Goal: Task Accomplishment & Management: Use online tool/utility

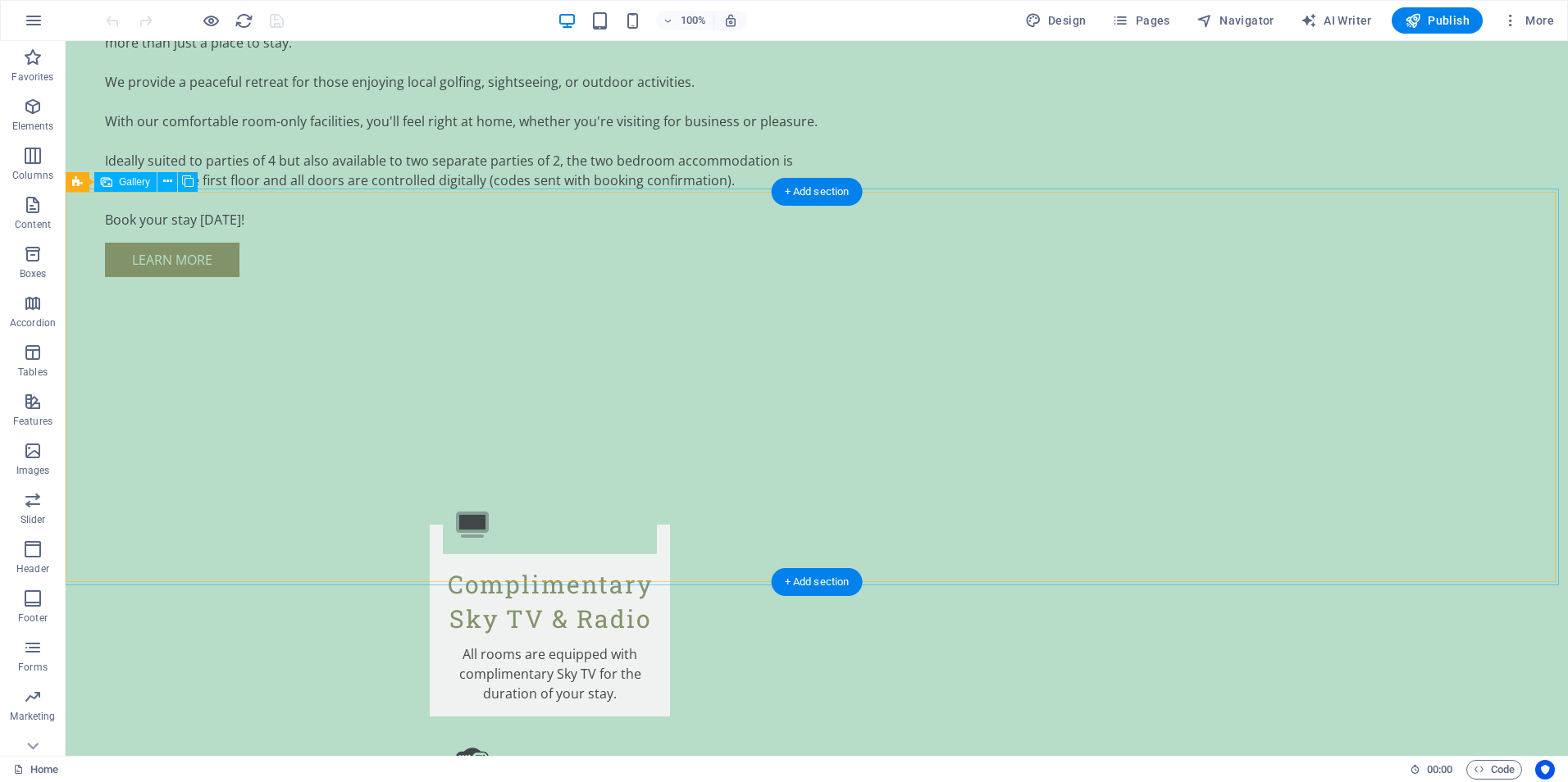
scroll to position [1967, 0]
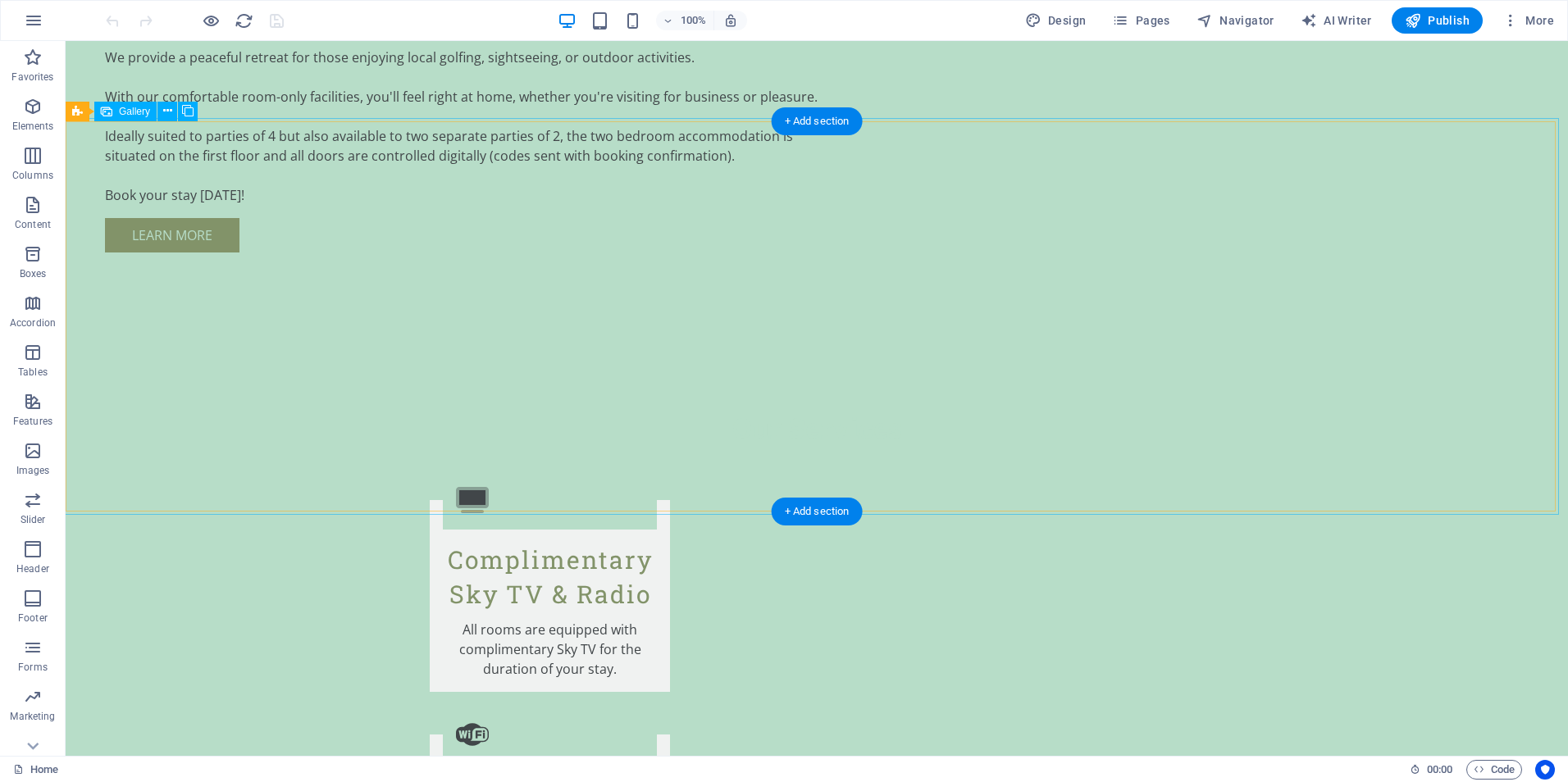
click at [169, 108] on icon at bounding box center [168, 111] width 9 height 17
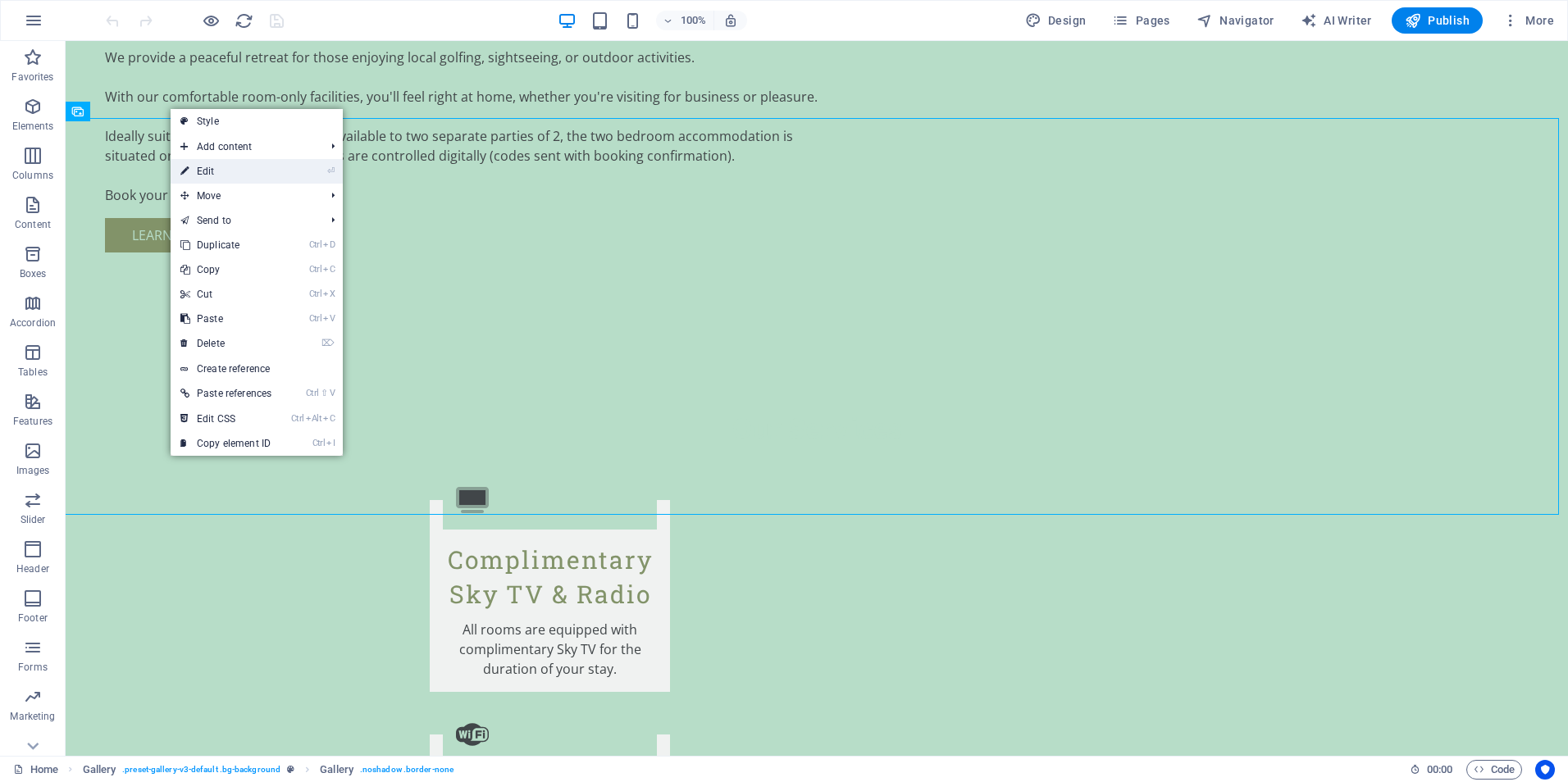
click at [200, 168] on link "⏎ Edit" at bounding box center [226, 171] width 111 height 25
select select "px"
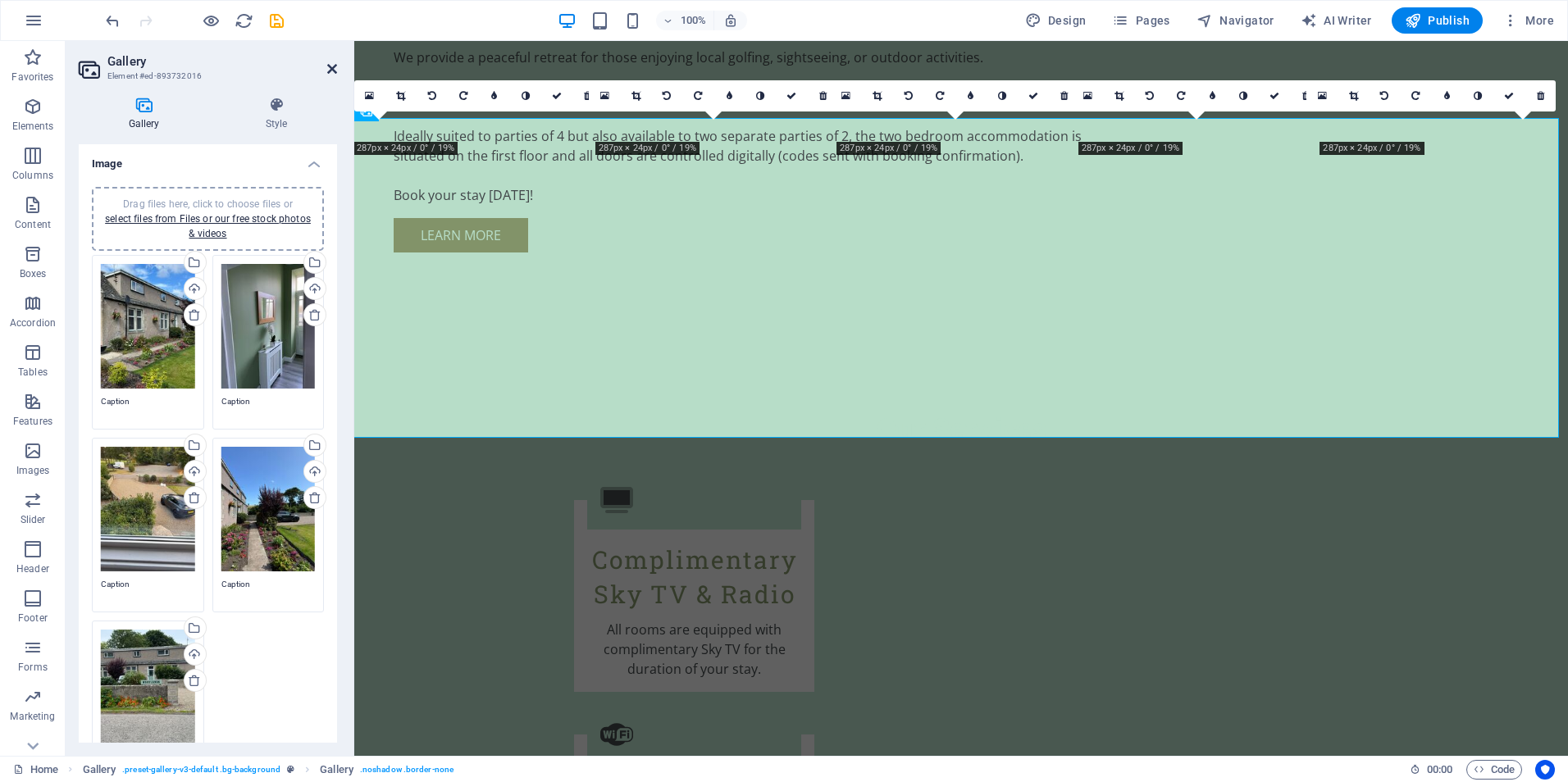
click at [334, 69] on icon at bounding box center [332, 69] width 10 height 13
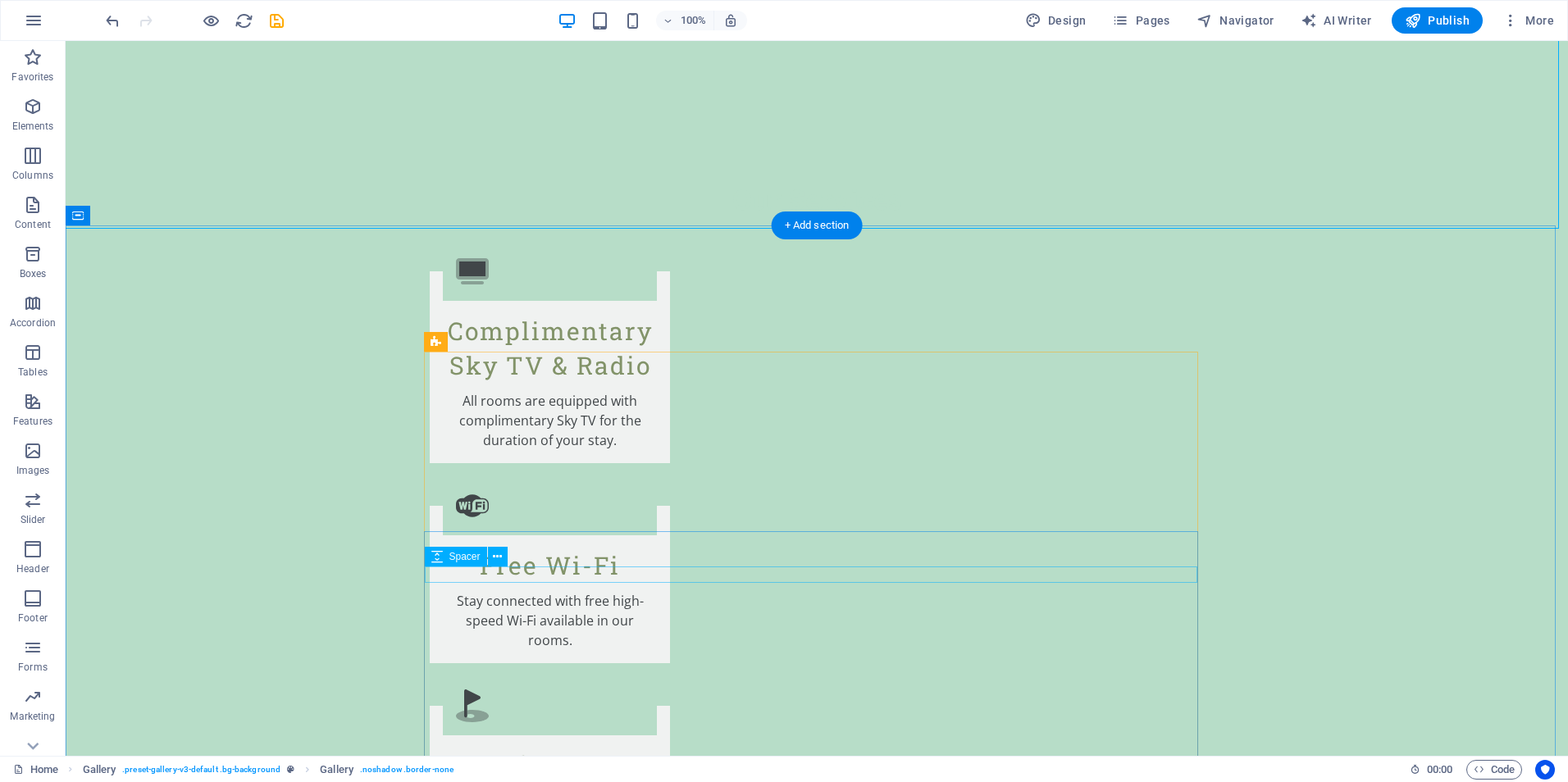
scroll to position [2295, 0]
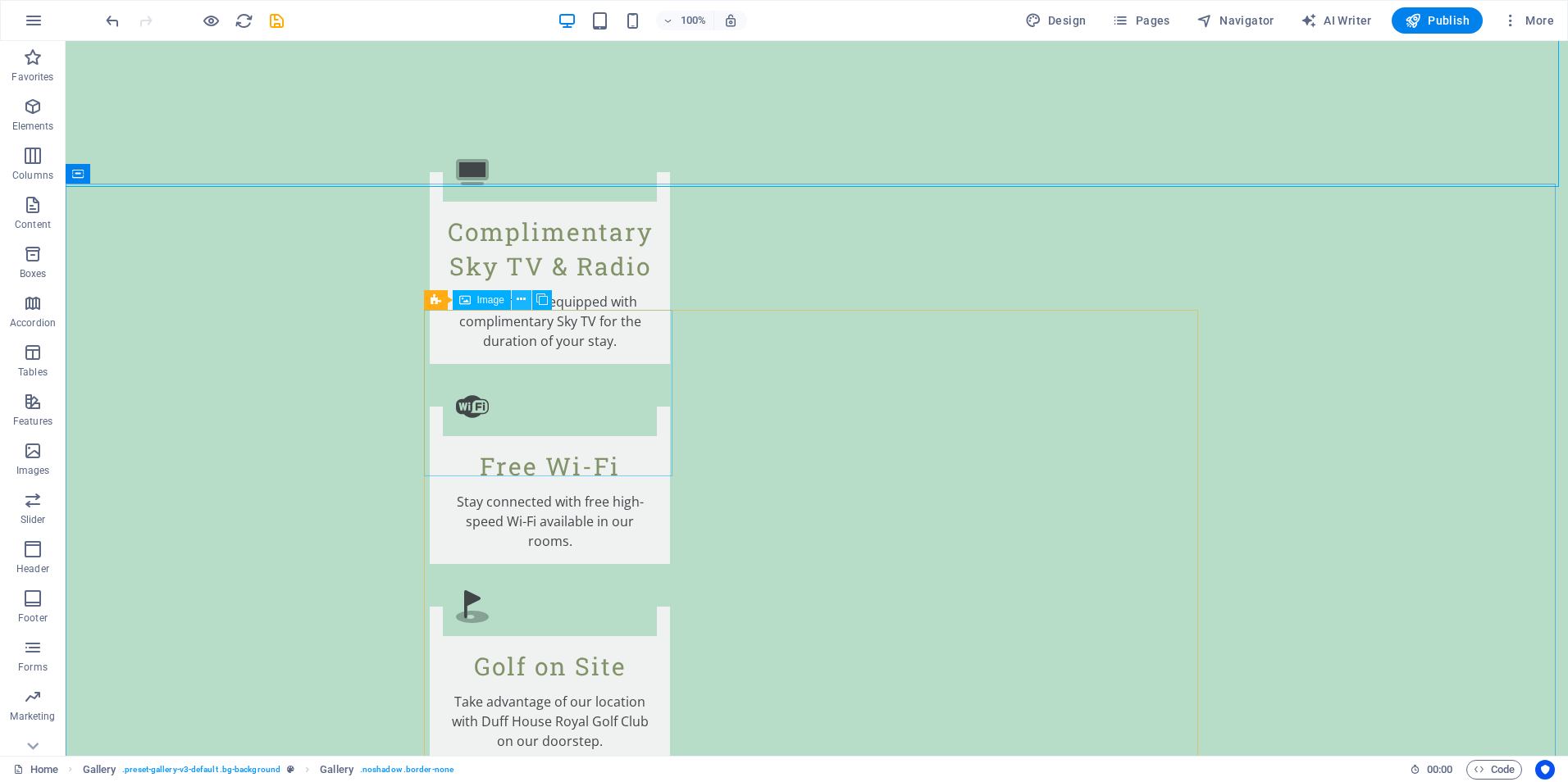
click at [520, 301] on icon at bounding box center [521, 300] width 9 height 17
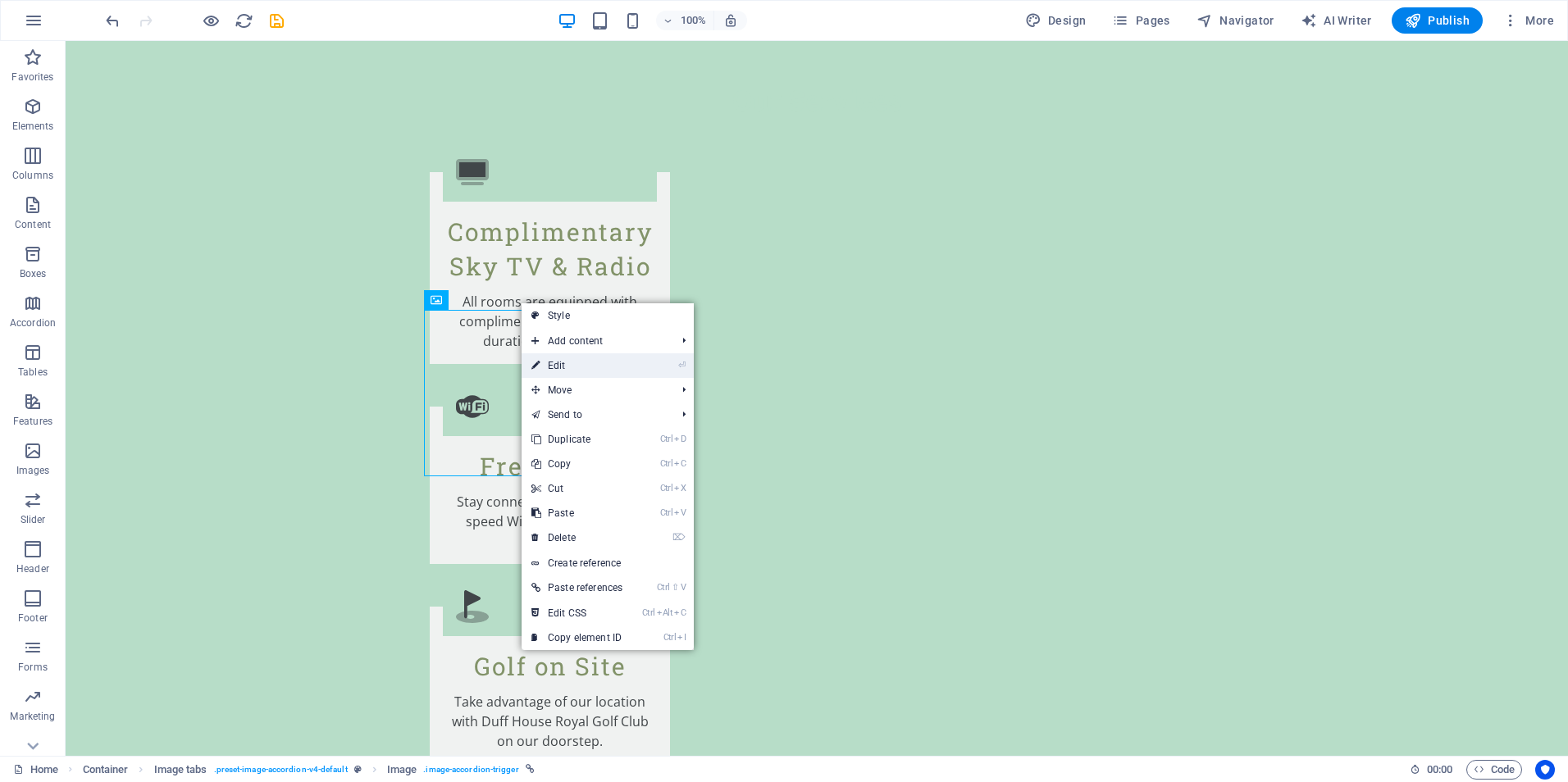
click at [557, 365] on link "⏎ Edit" at bounding box center [577, 365] width 111 height 25
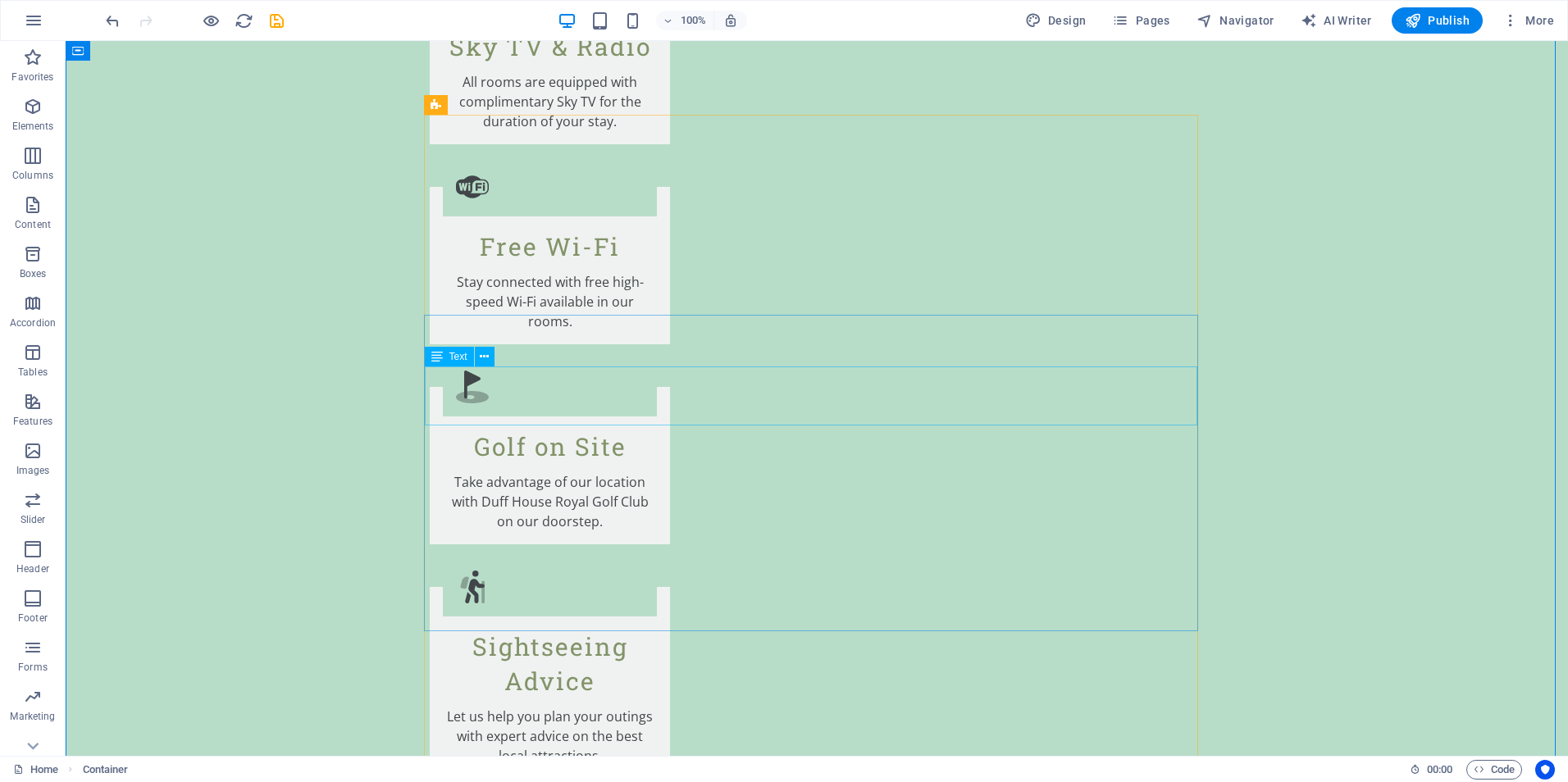
scroll to position [2541, 0]
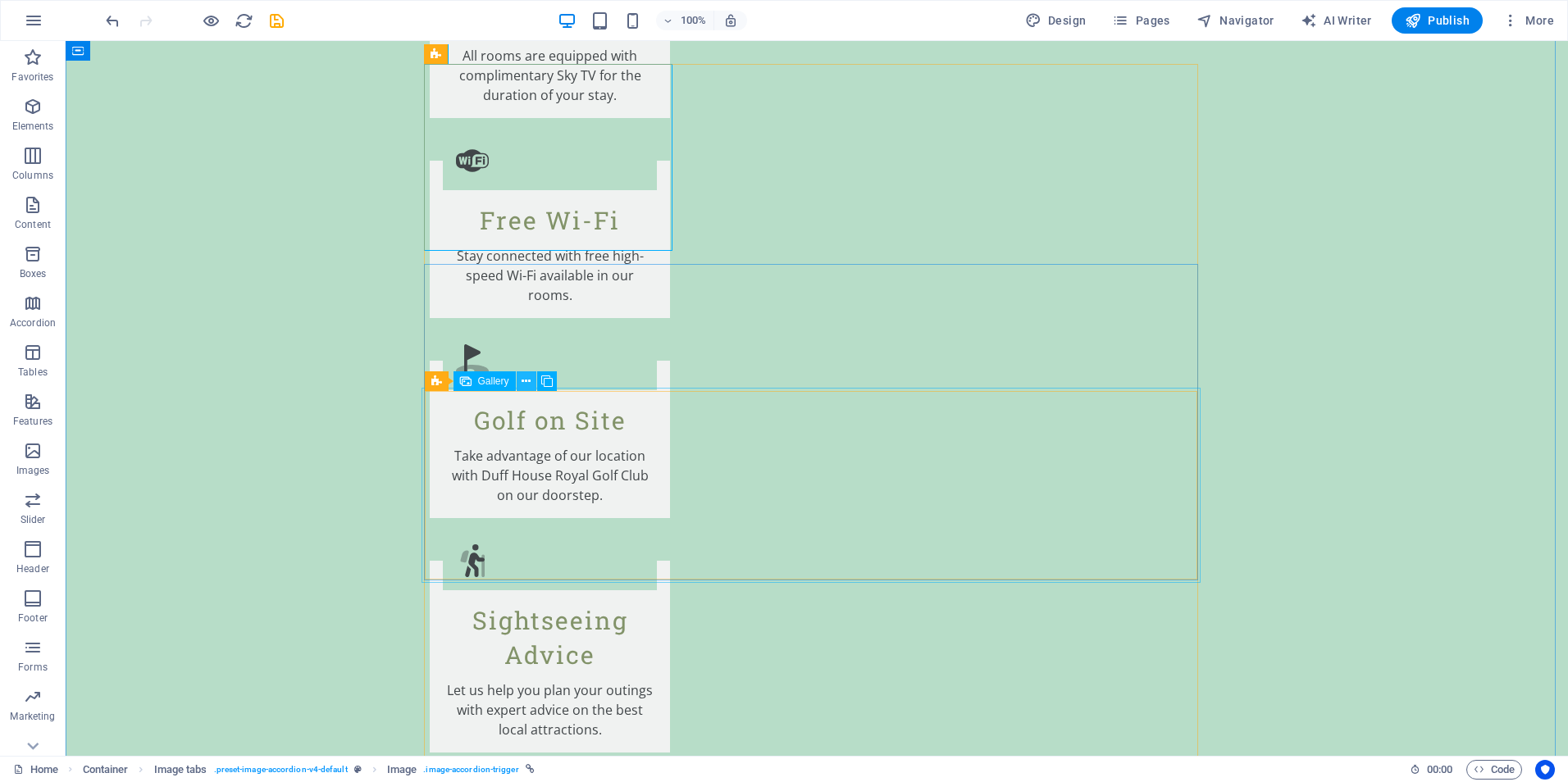
click at [525, 379] on icon at bounding box center [526, 381] width 9 height 17
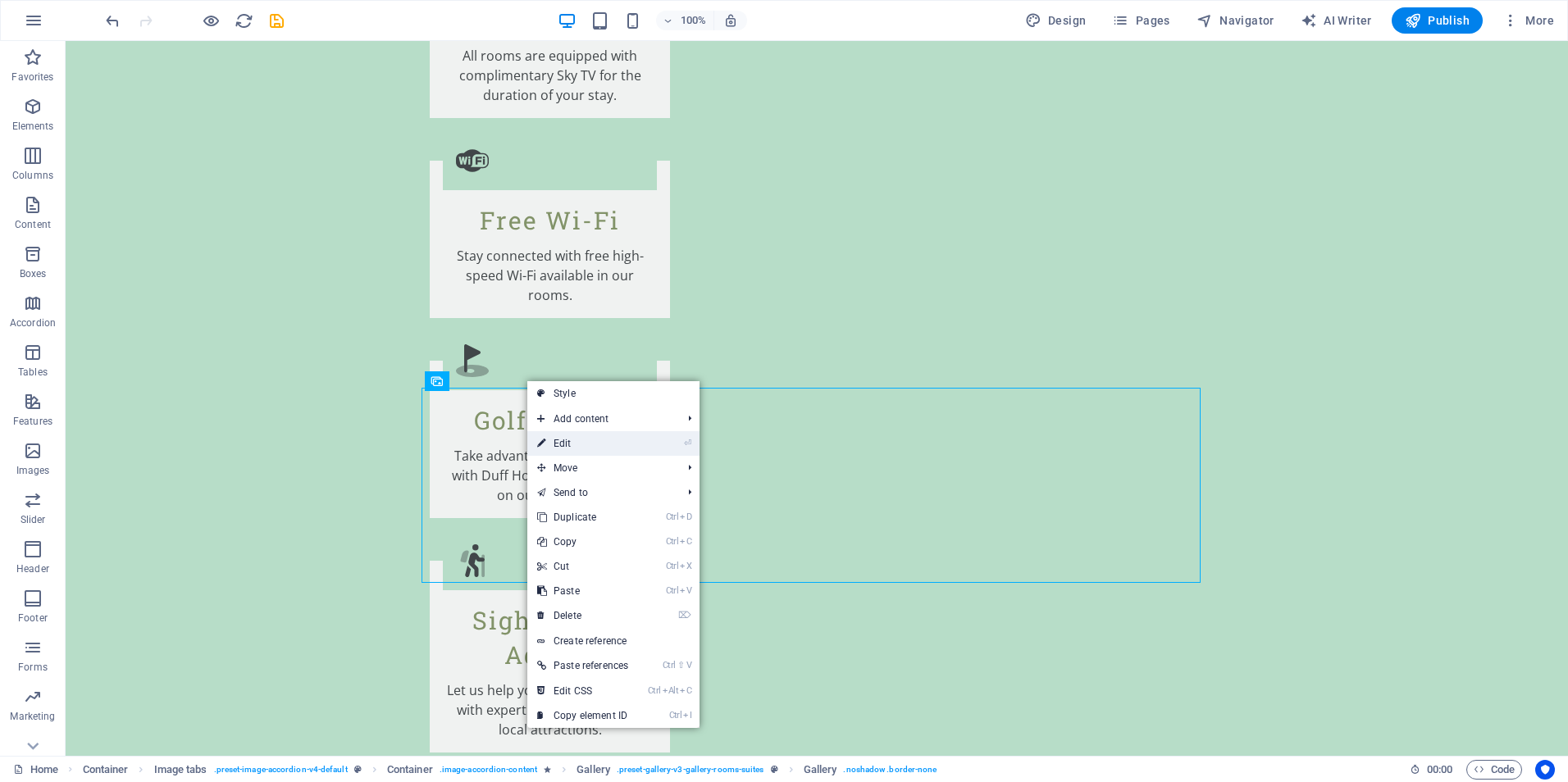
click at [571, 443] on link "⏎ Edit" at bounding box center [582, 443] width 111 height 25
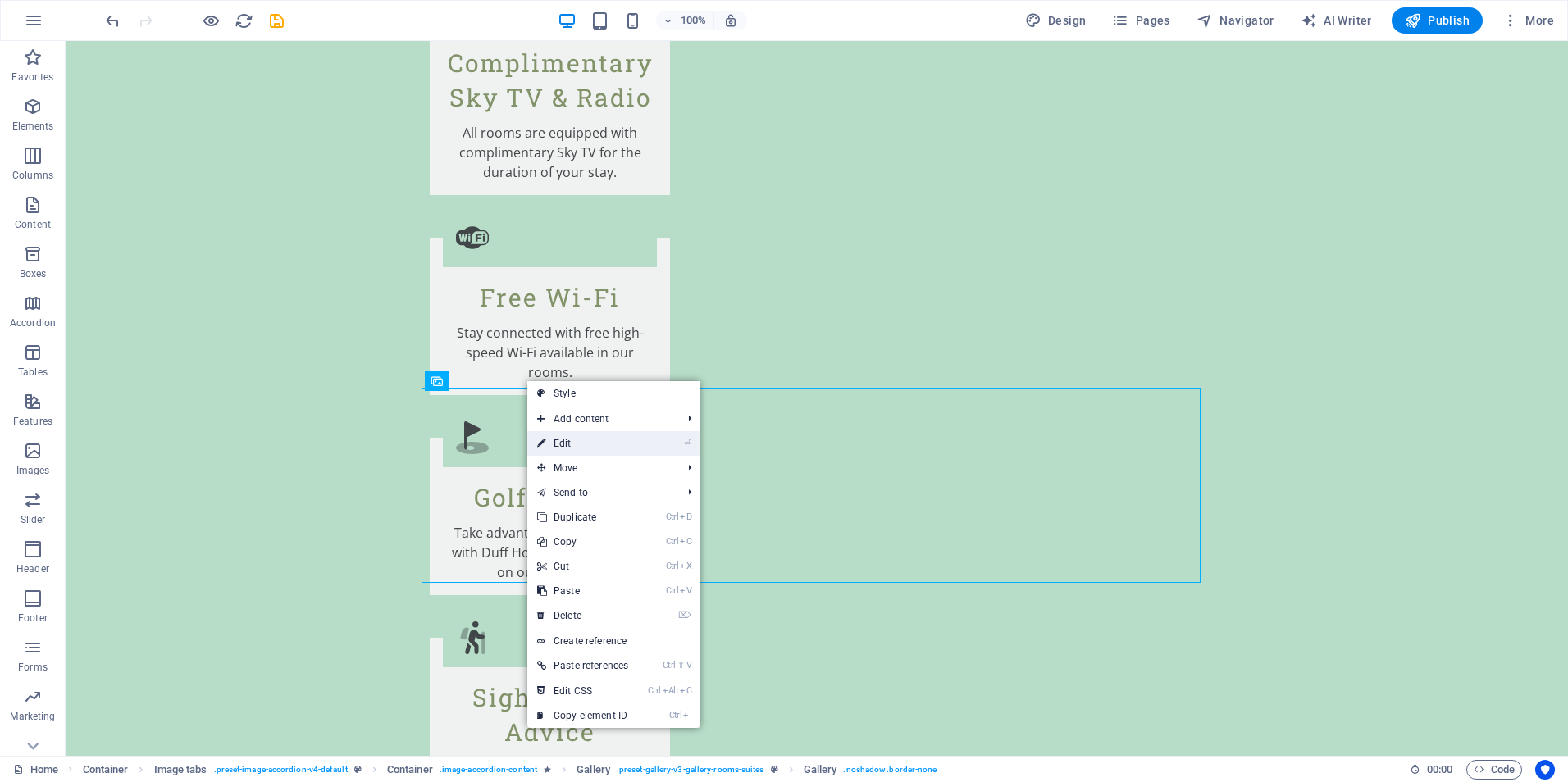
select select "4"
select select "px"
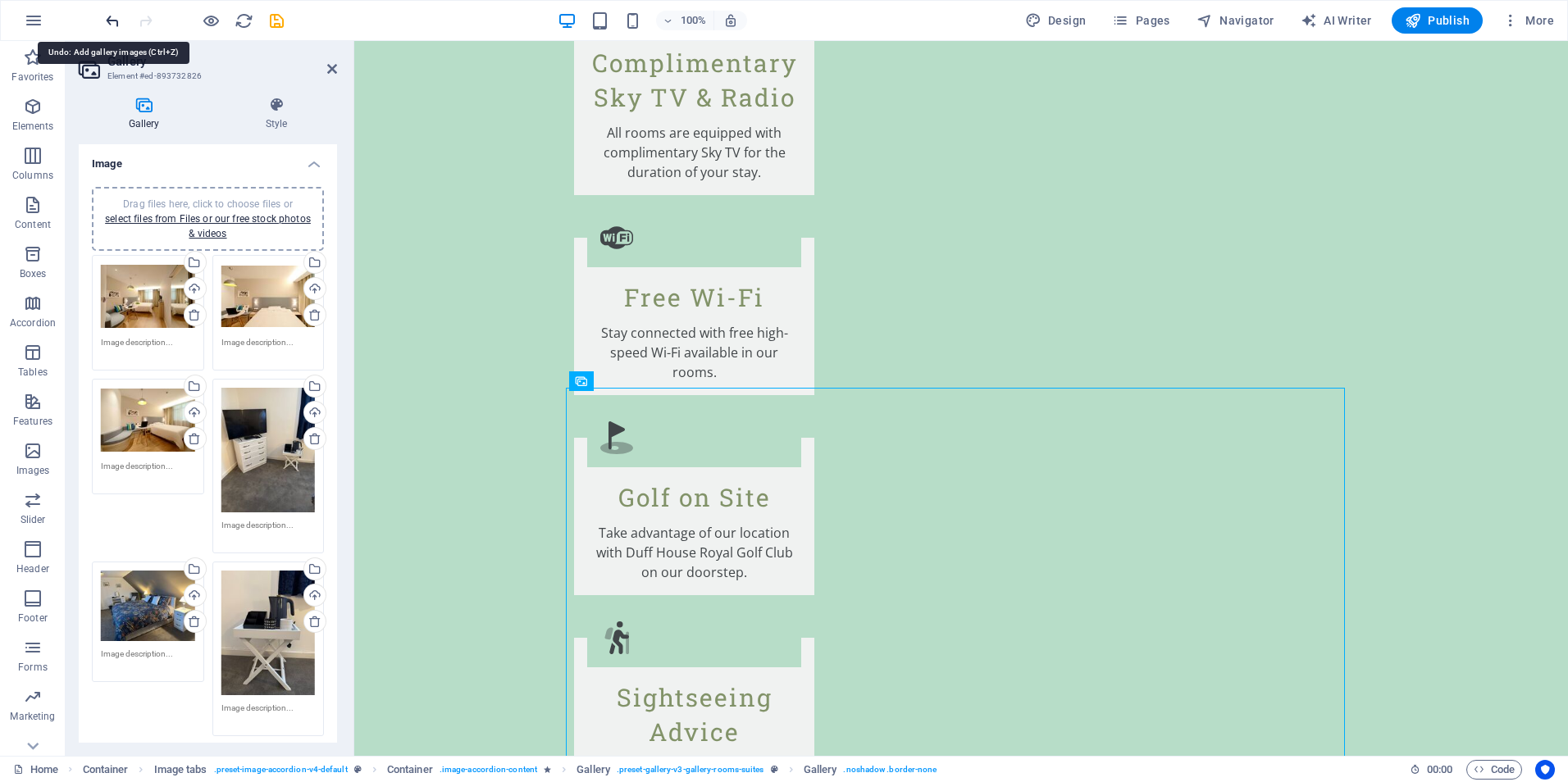
click at [116, 20] on icon "undo" at bounding box center [112, 21] width 19 height 19
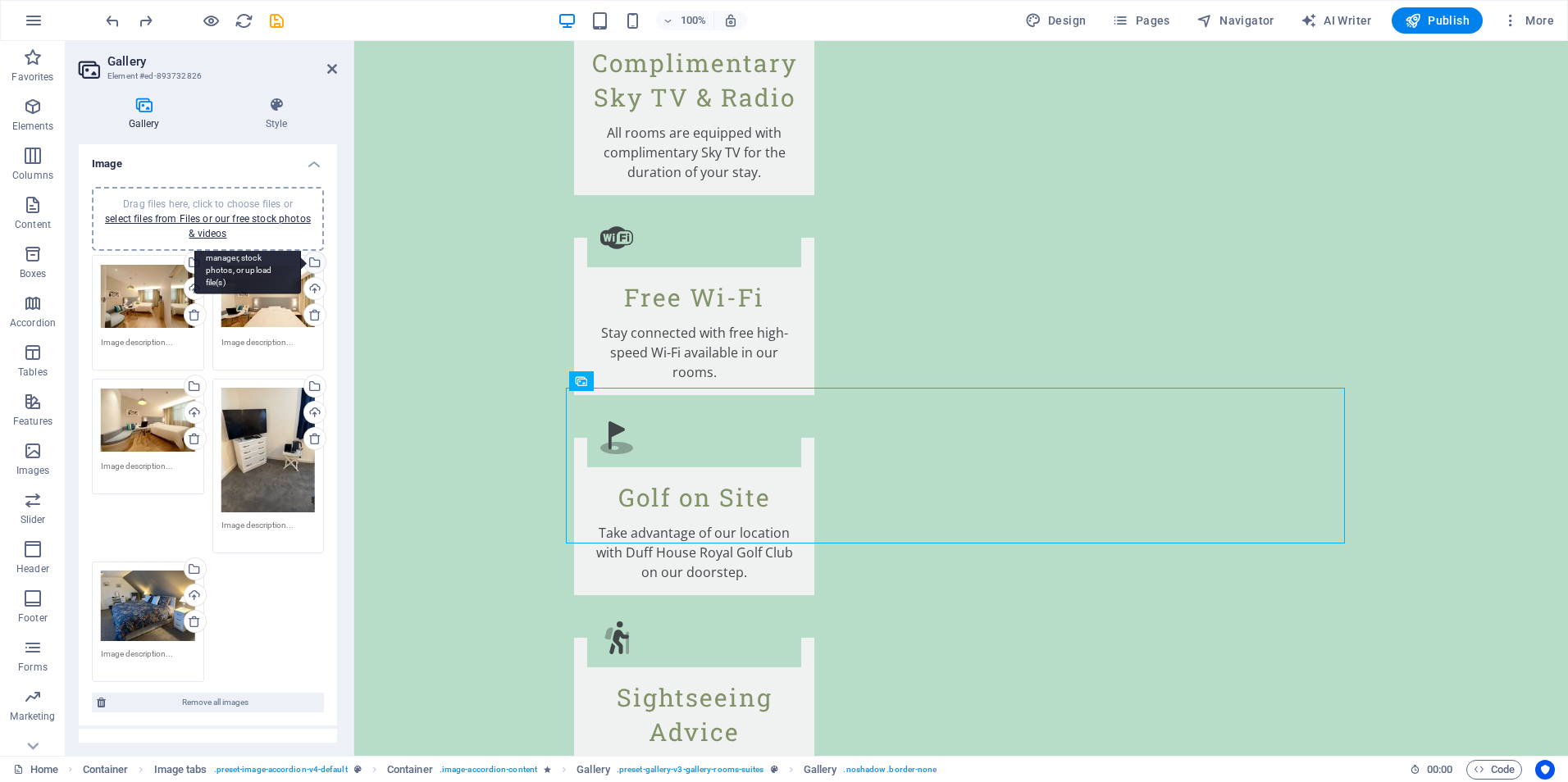
click at [310, 265] on div "Select files from the file manager, stock photos, or upload file(s)" at bounding box center [313, 263] width 25 height 25
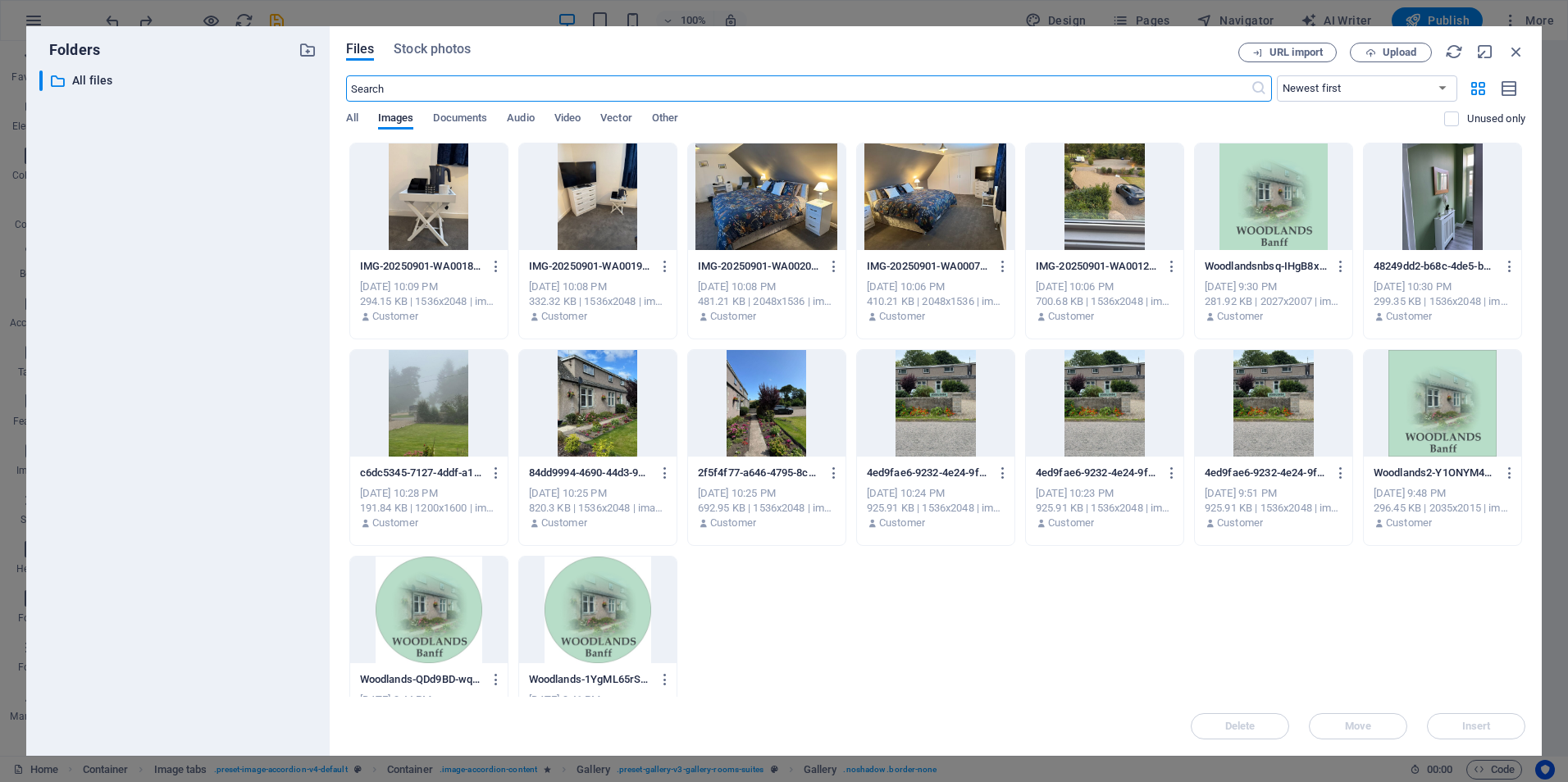
scroll to position [2357, 0]
click at [441, 208] on div at bounding box center [429, 196] width 157 height 107
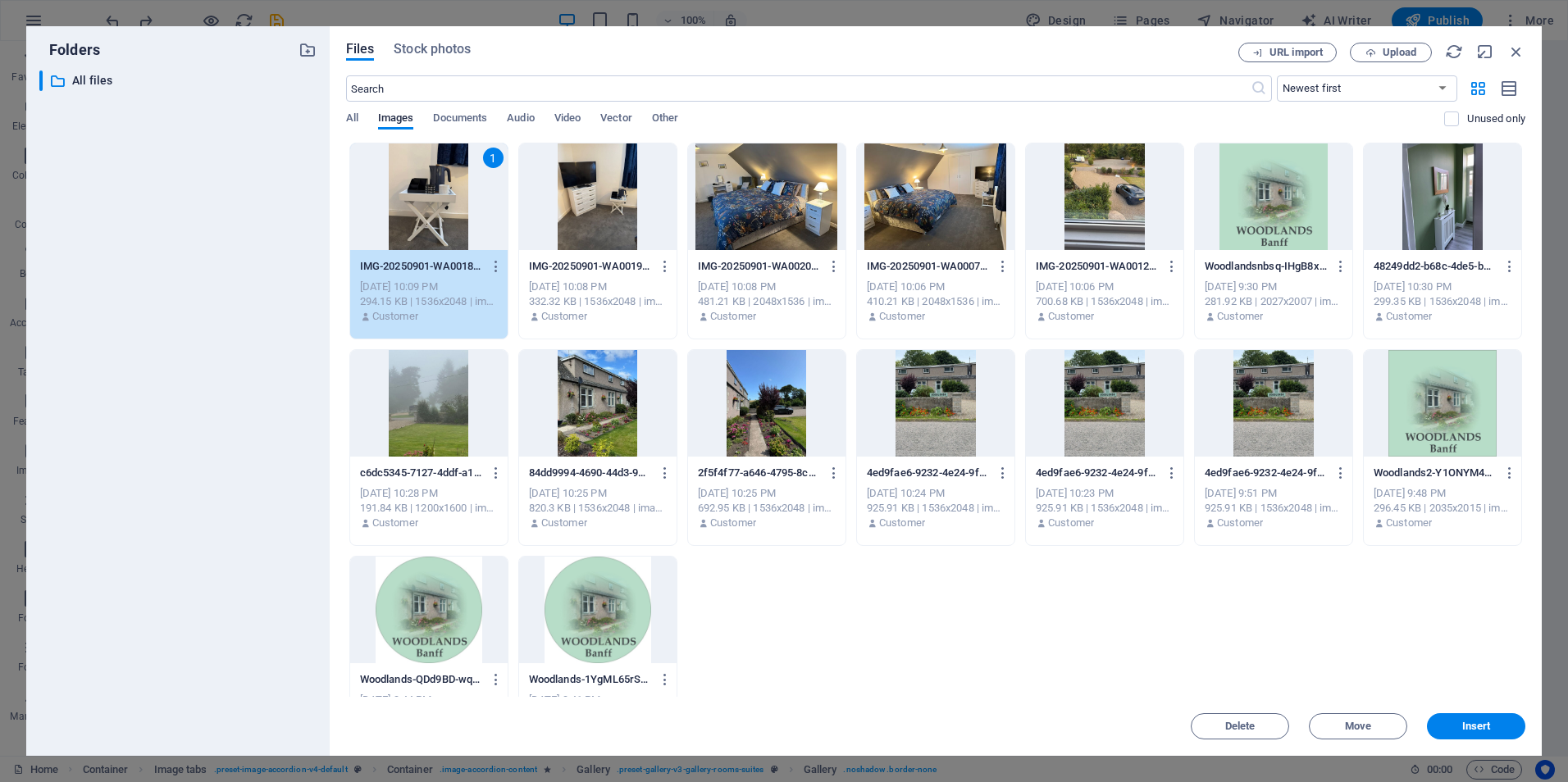
click at [441, 208] on div "1" at bounding box center [429, 196] width 157 height 107
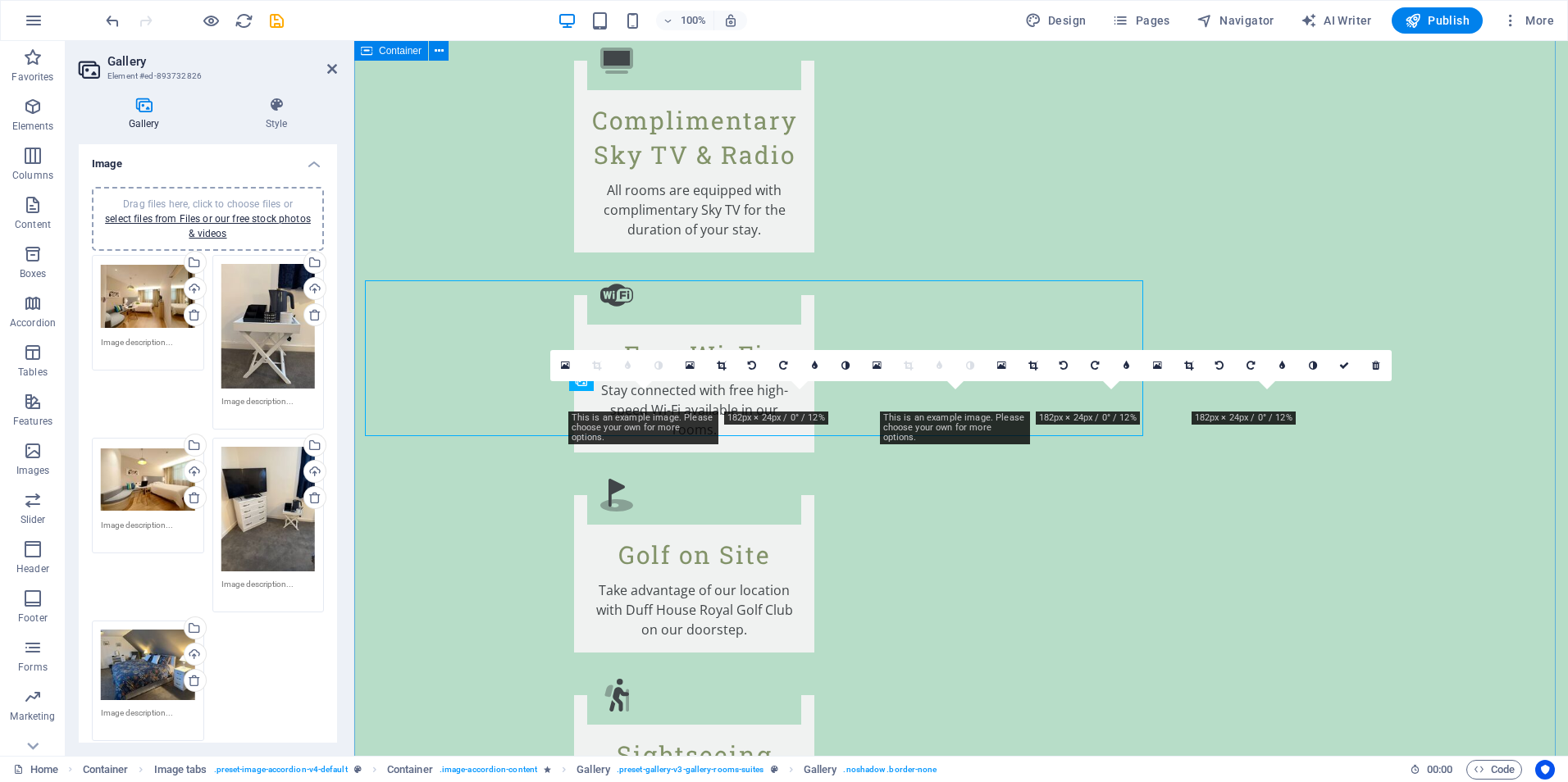
scroll to position [2464, 0]
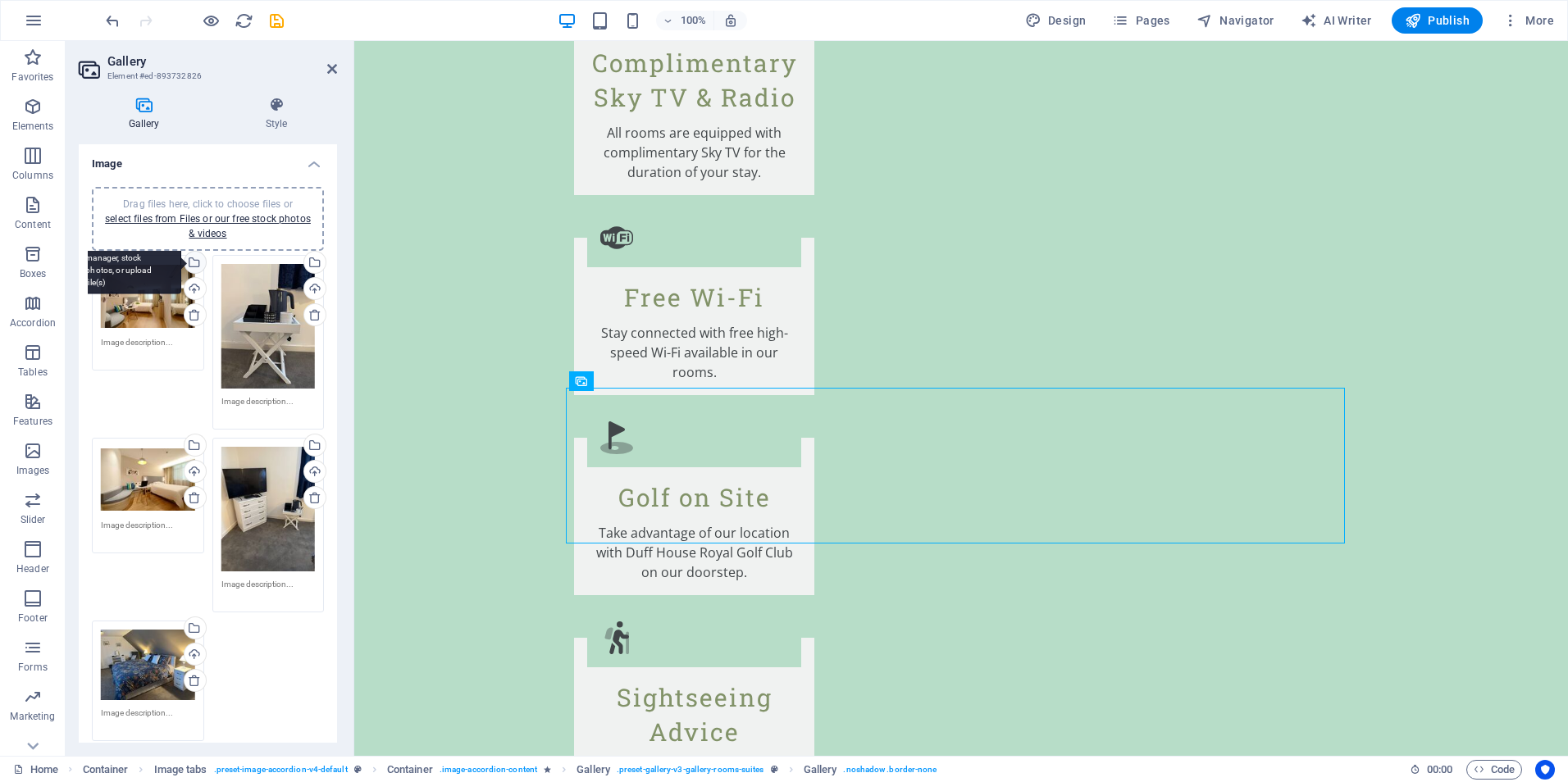
click at [196, 266] on div "Select files from the file manager, stock photos, or upload file(s)" at bounding box center [193, 263] width 25 height 25
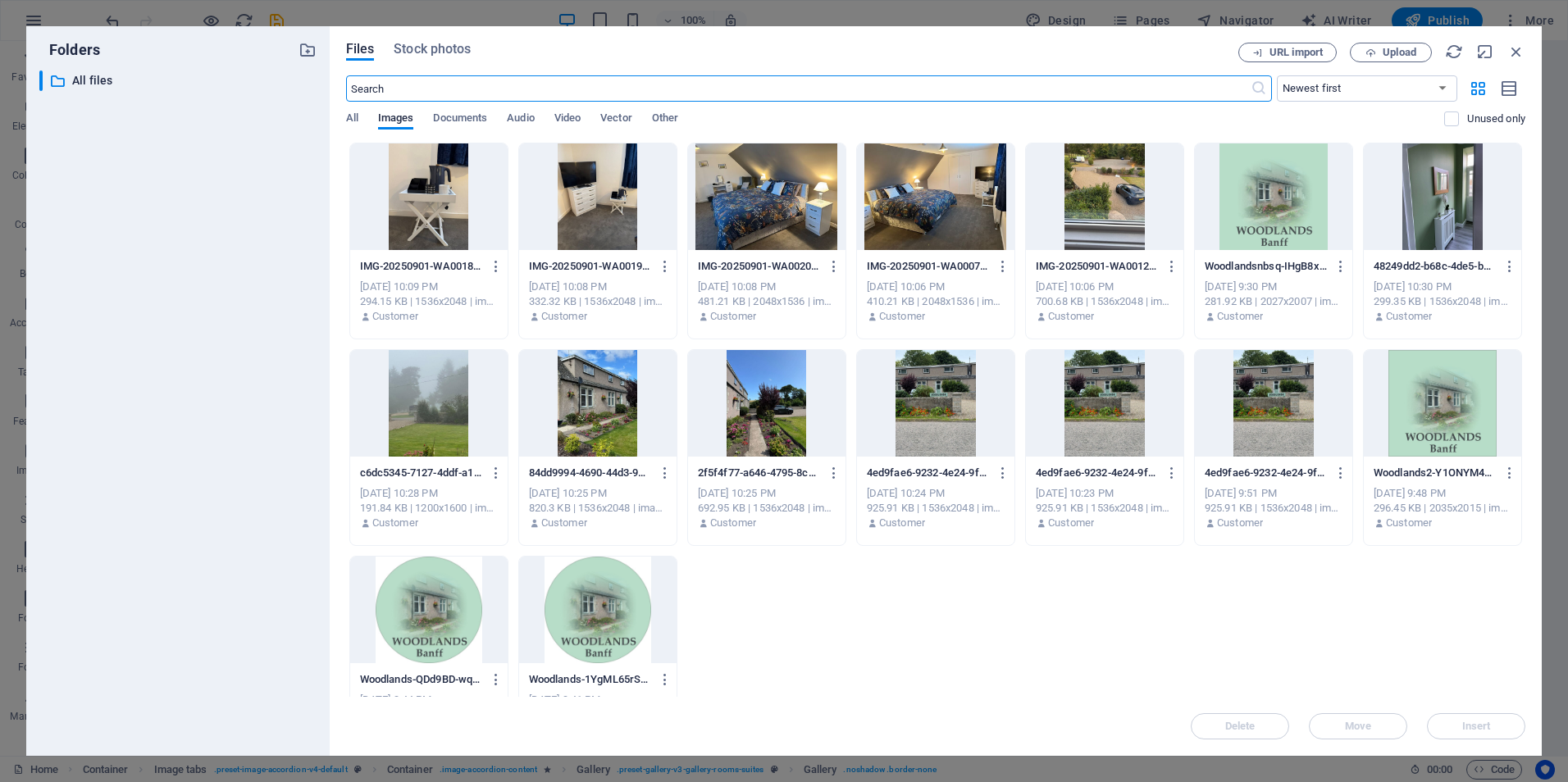
scroll to position [2357, 0]
click at [921, 208] on div at bounding box center [936, 196] width 157 height 107
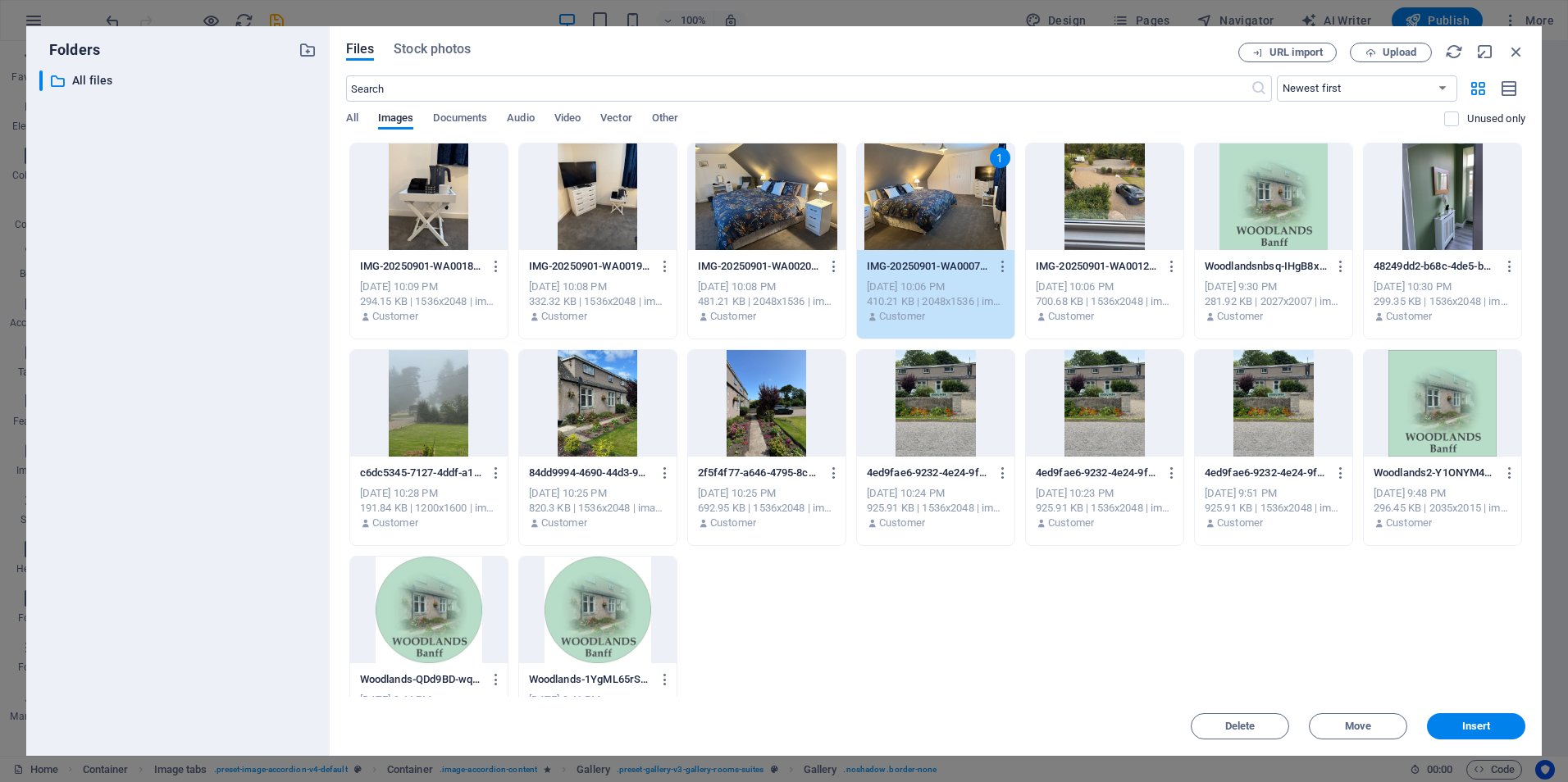
click at [921, 208] on div "1" at bounding box center [936, 196] width 157 height 107
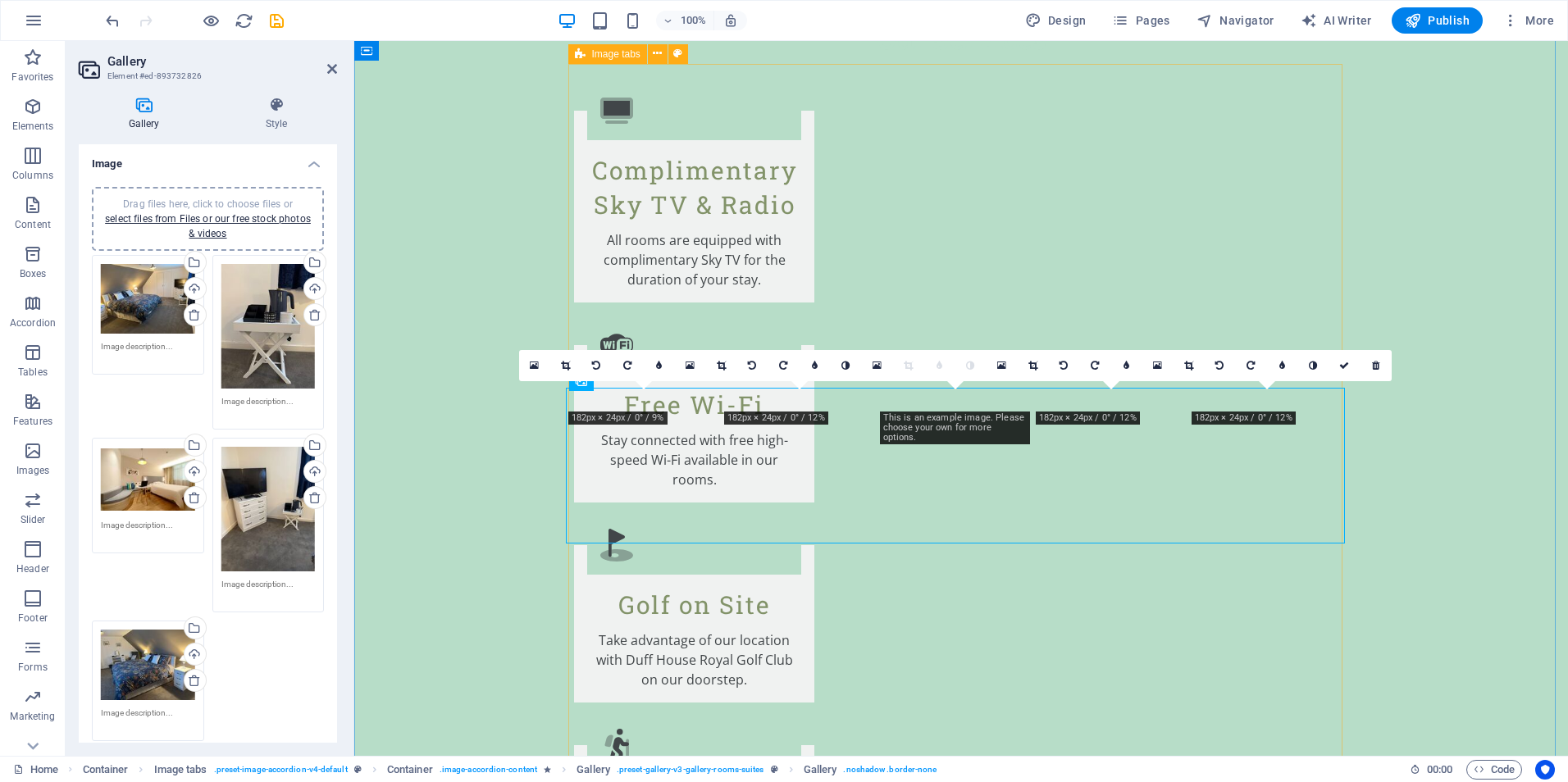
scroll to position [2464, 0]
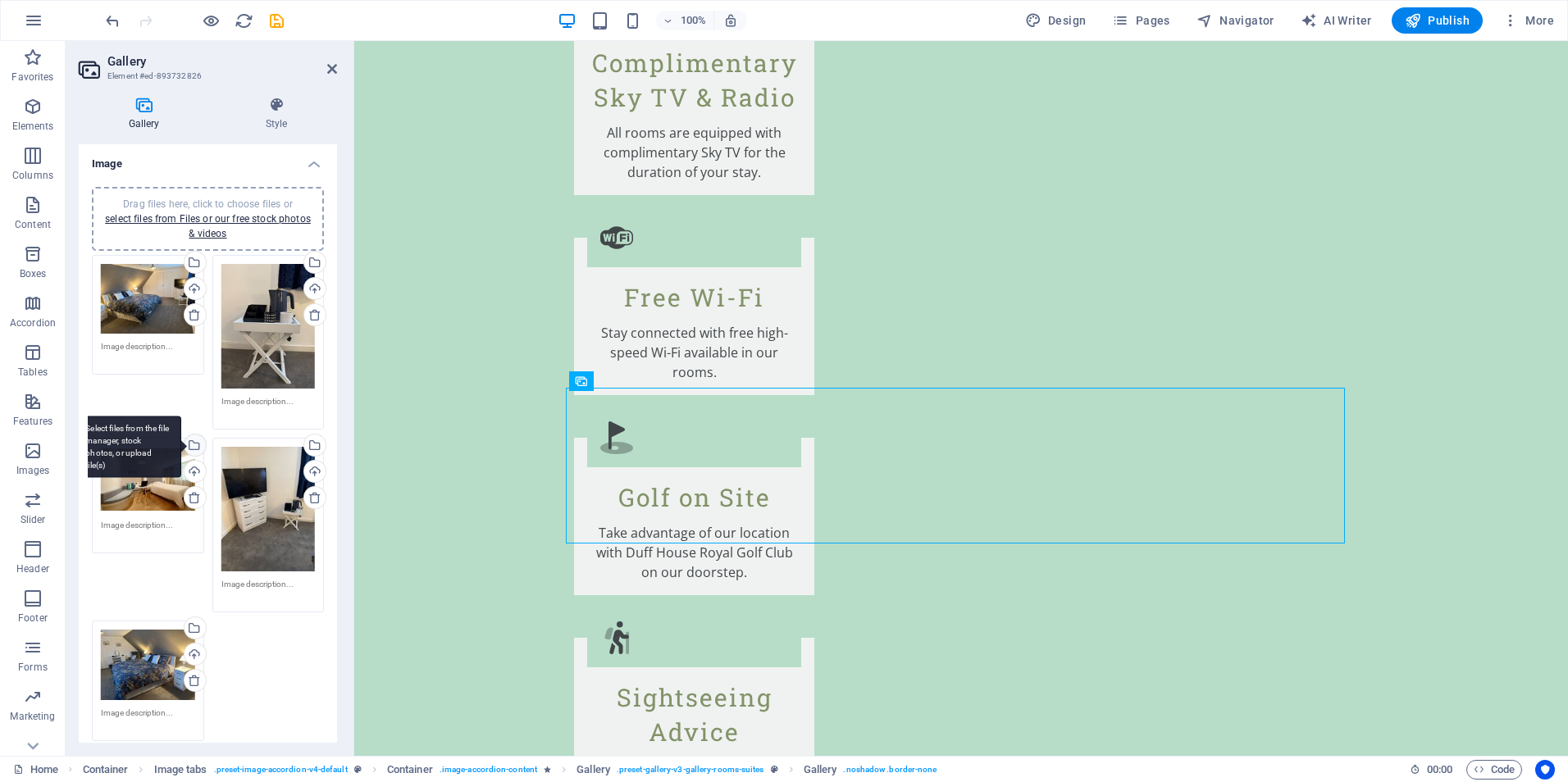
click at [193, 439] on div "Select files from the file manager, stock photos, or upload file(s)" at bounding box center [193, 447] width 25 height 25
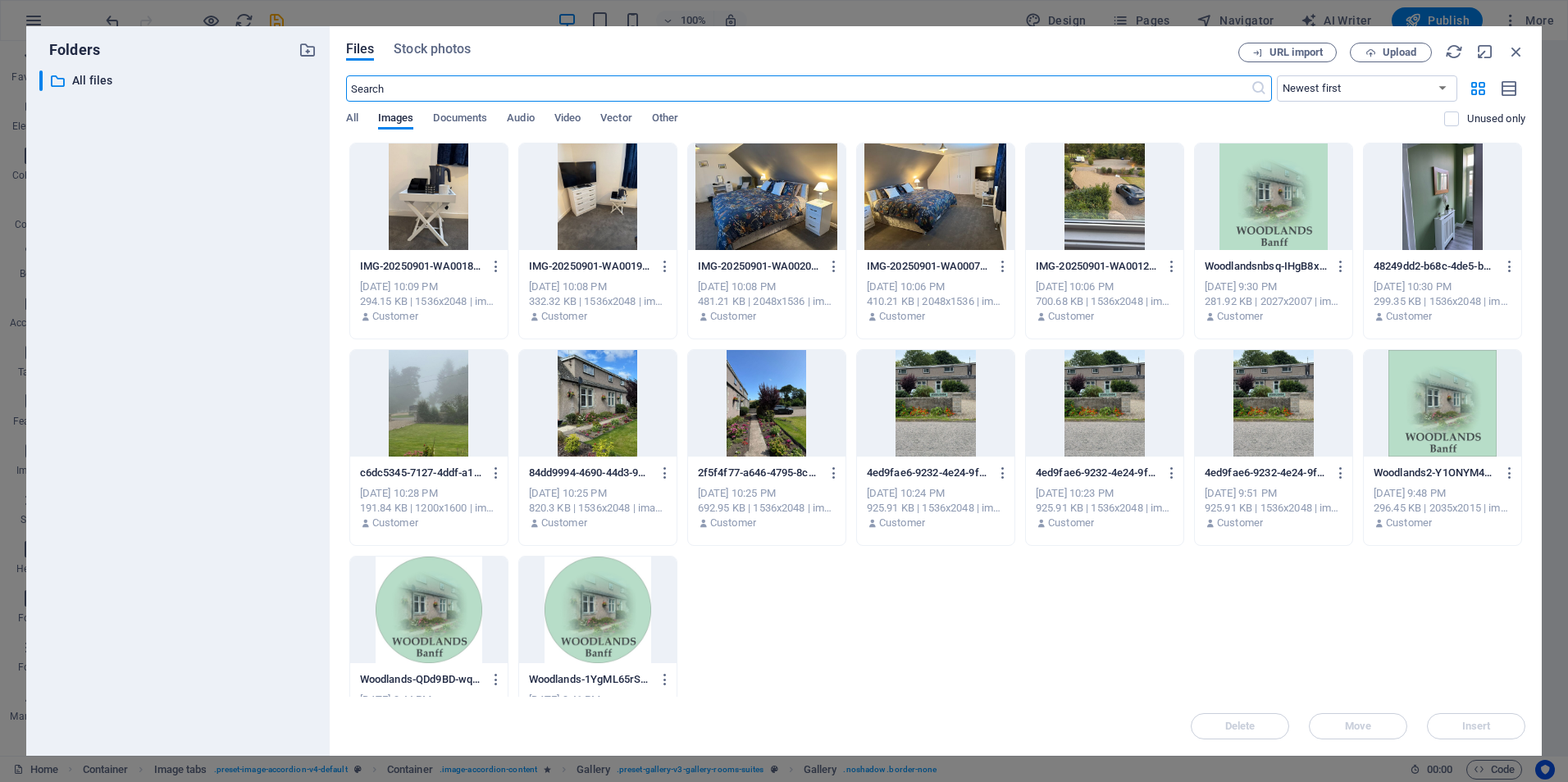
scroll to position [2357, 0]
click at [1095, 199] on div at bounding box center [1104, 196] width 157 height 107
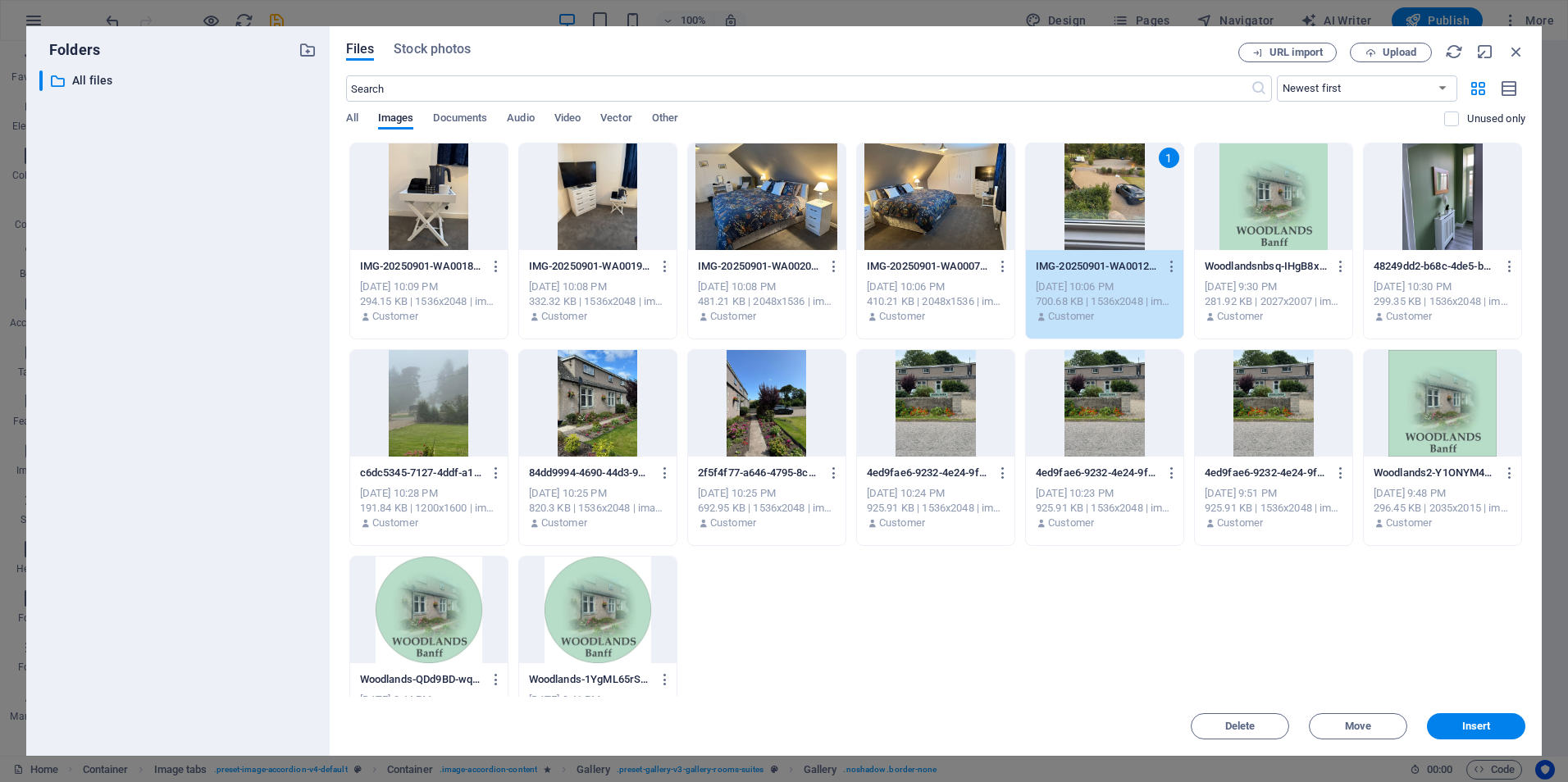
click at [1095, 199] on div "1" at bounding box center [1104, 196] width 157 height 107
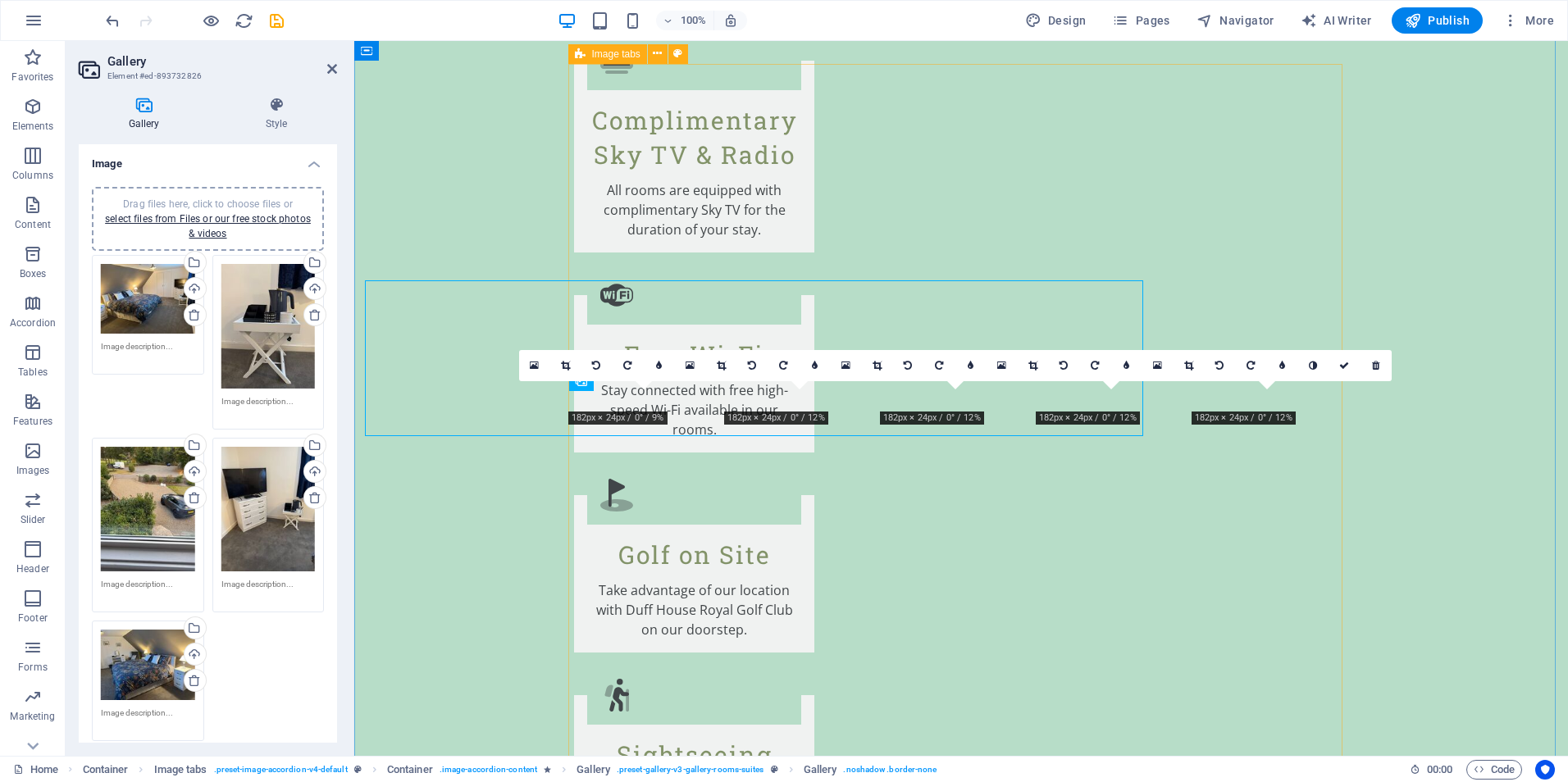
scroll to position [2464, 0]
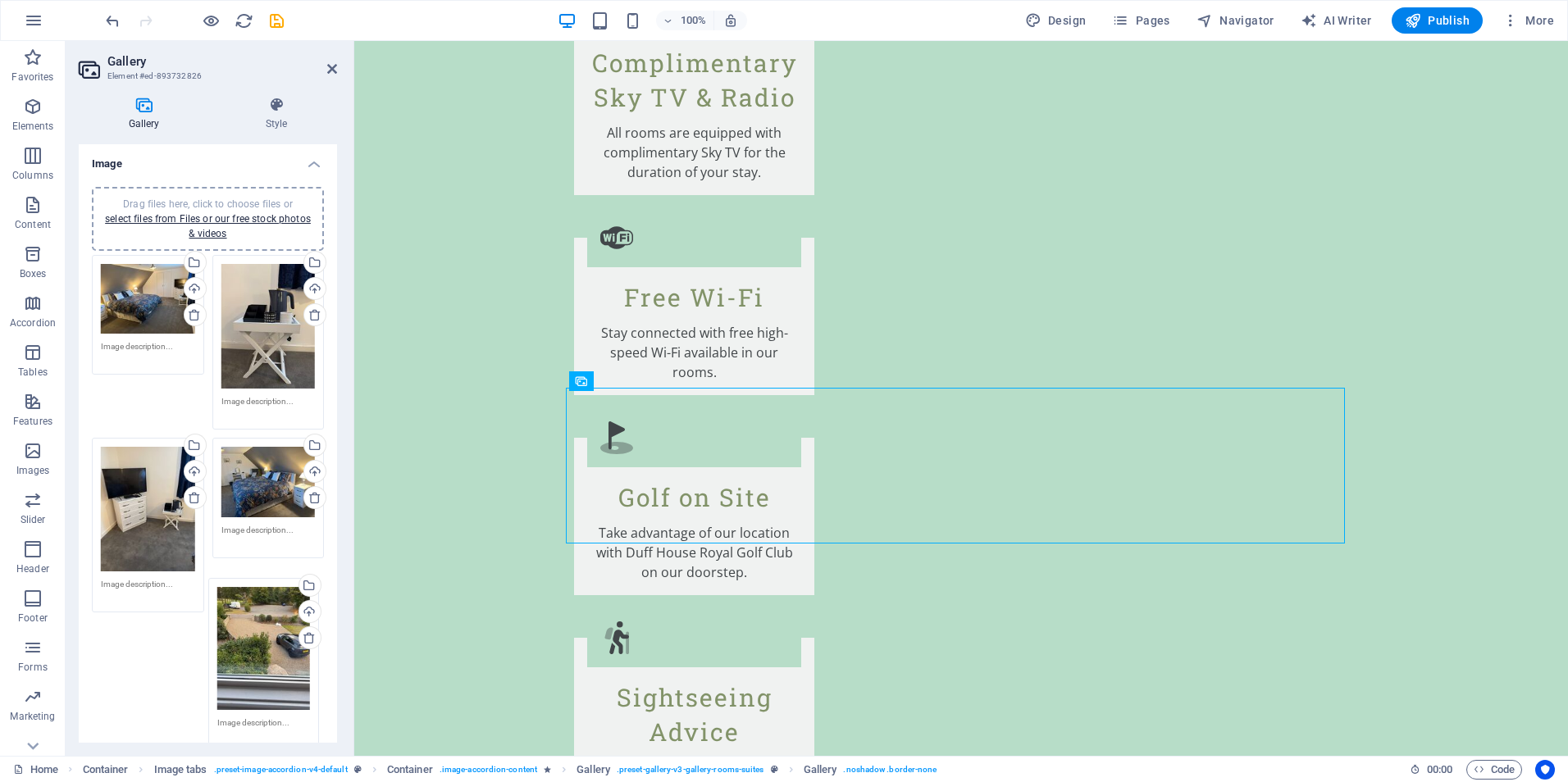
drag, startPoint x: 154, startPoint y: 502, endPoint x: 270, endPoint y: 644, distance: 183.4
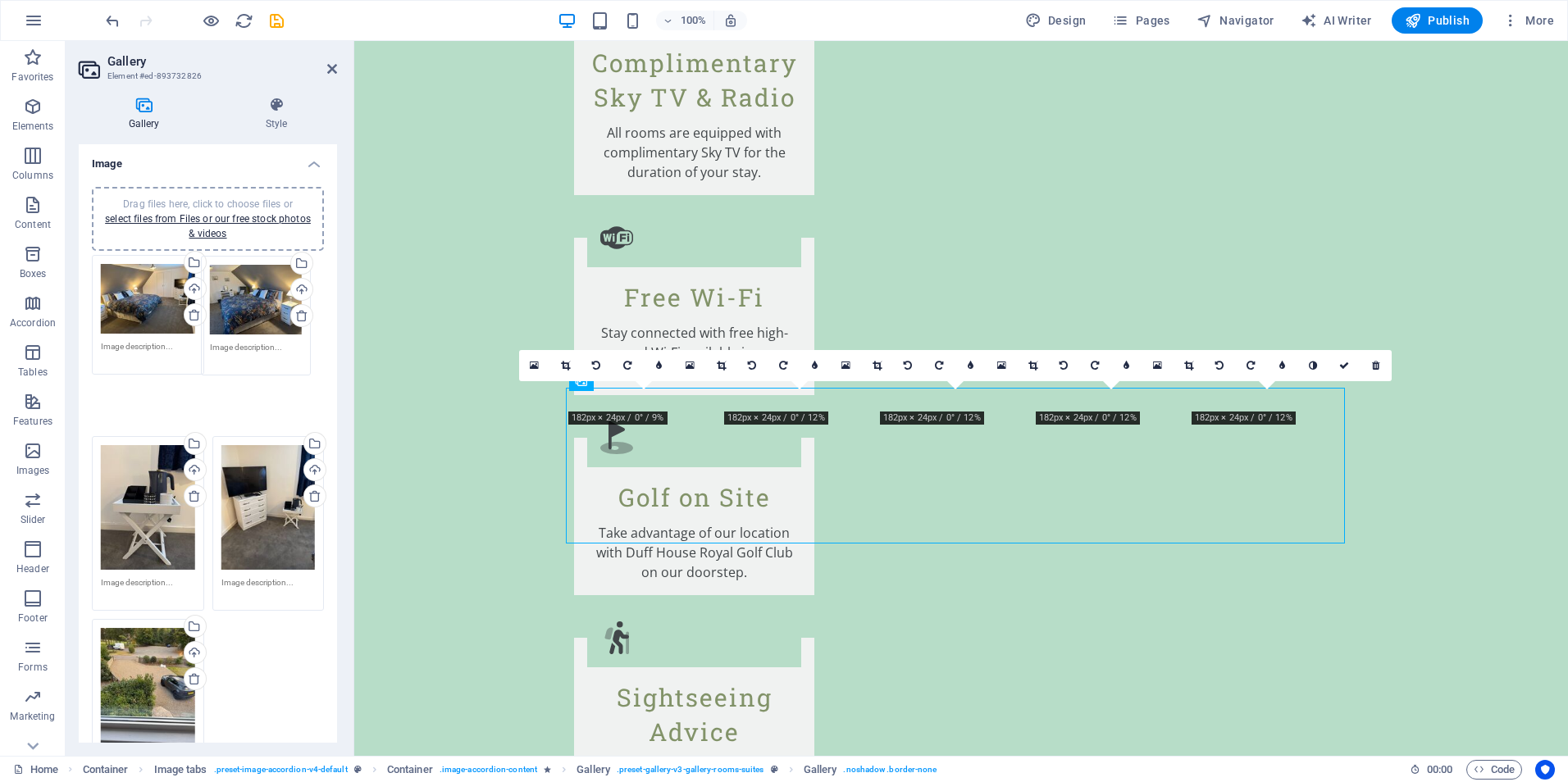
drag, startPoint x: 260, startPoint y: 478, endPoint x: 249, endPoint y: 299, distance: 179.3
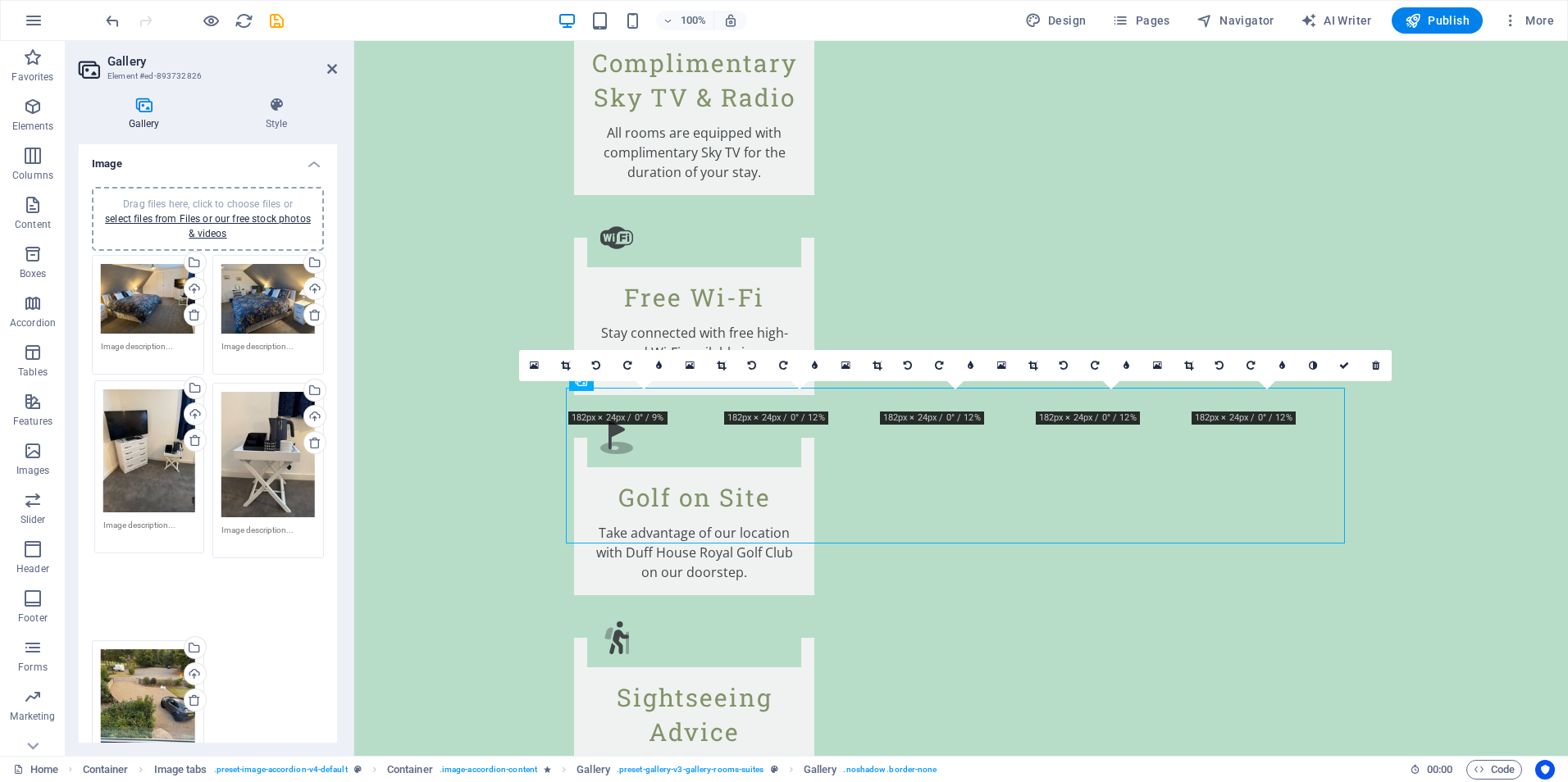
drag, startPoint x: 267, startPoint y: 470, endPoint x: 150, endPoint y: 469, distance: 117.0
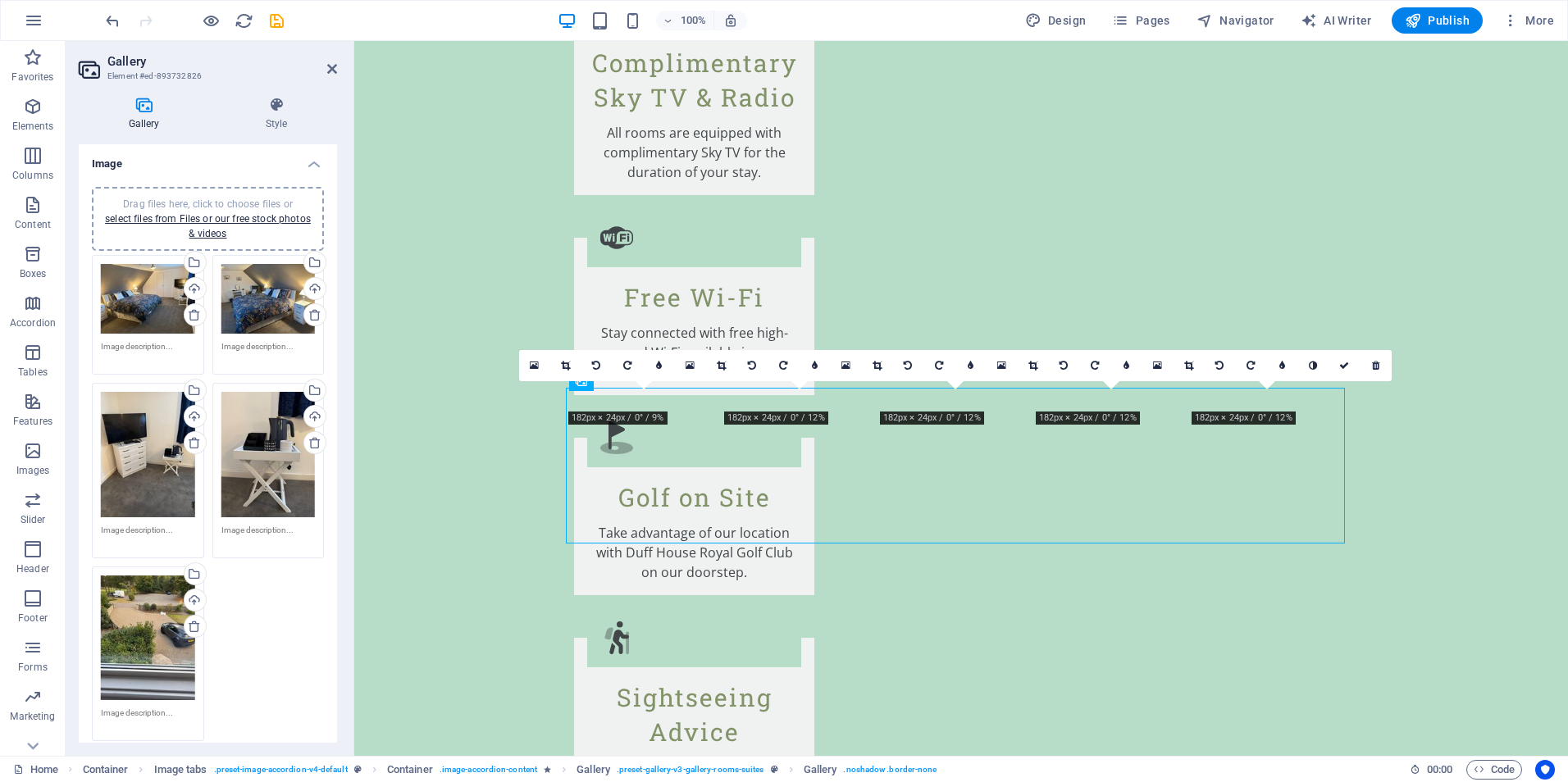
click at [255, 602] on div "Drag files here, click to choose files or select files from Files or our free s…" at bounding box center [207, 499] width 240 height 495
click at [331, 70] on icon at bounding box center [332, 69] width 10 height 13
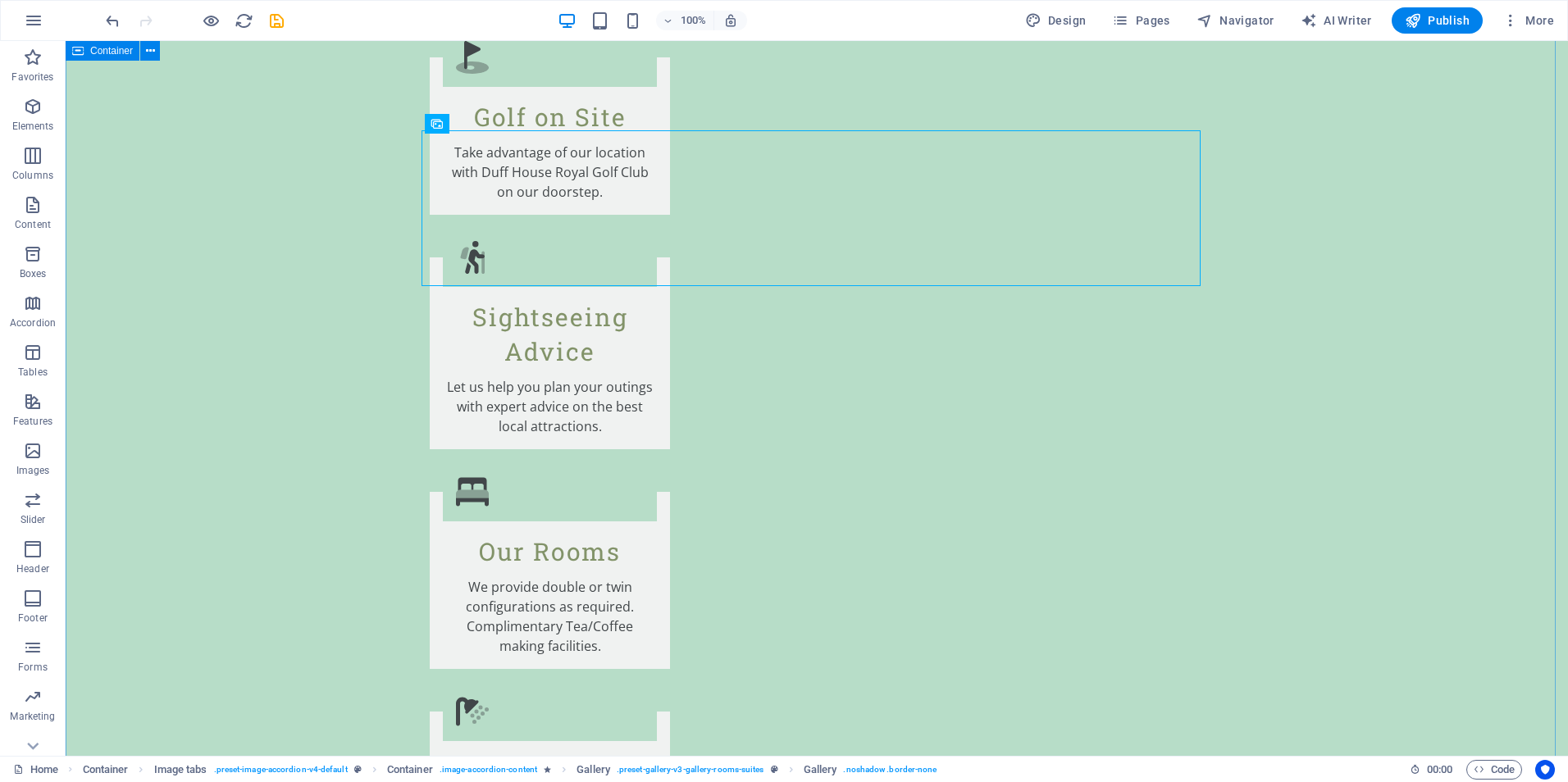
scroll to position [2869, 0]
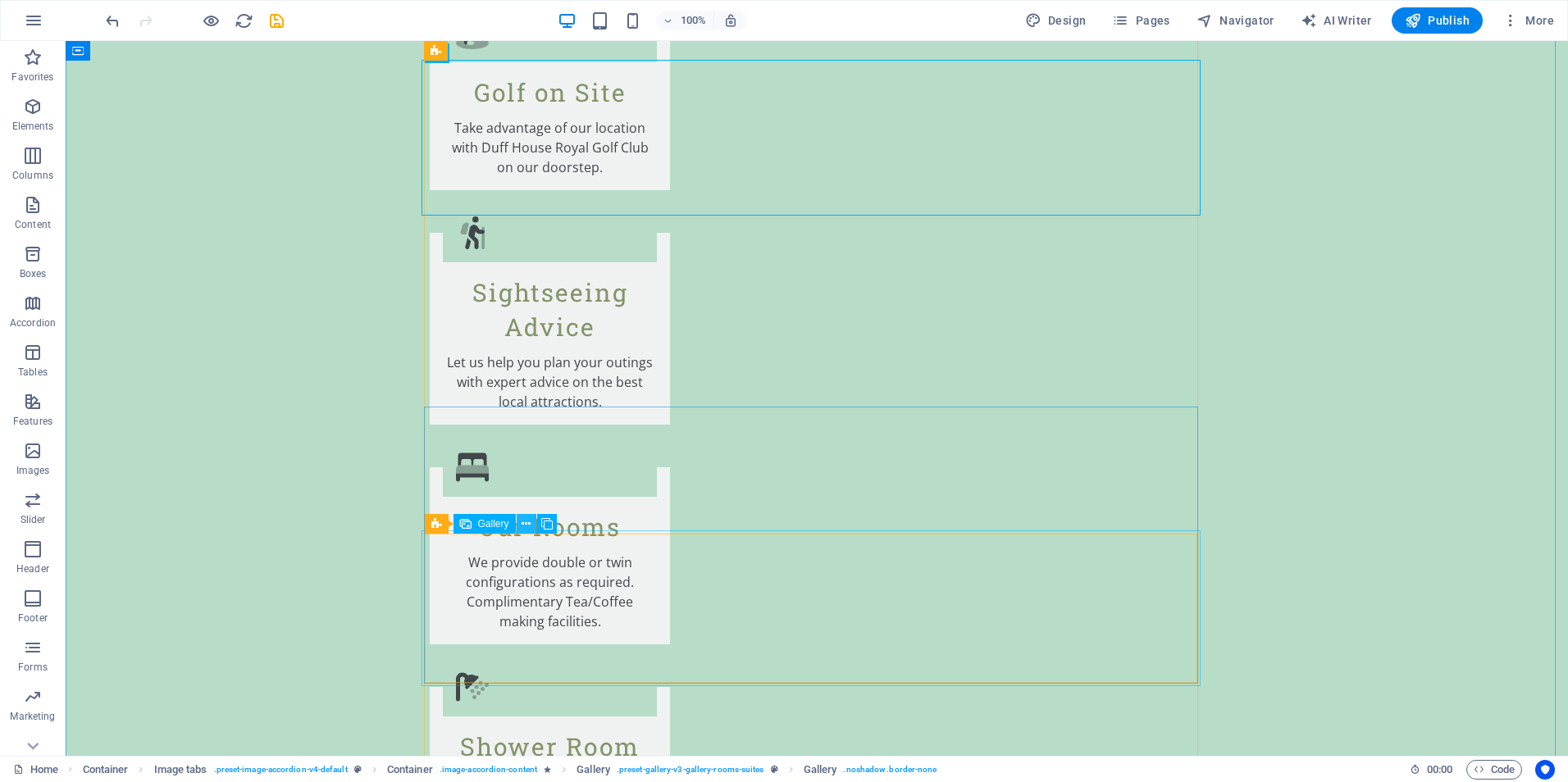
click at [525, 522] on icon at bounding box center [526, 523] width 9 height 17
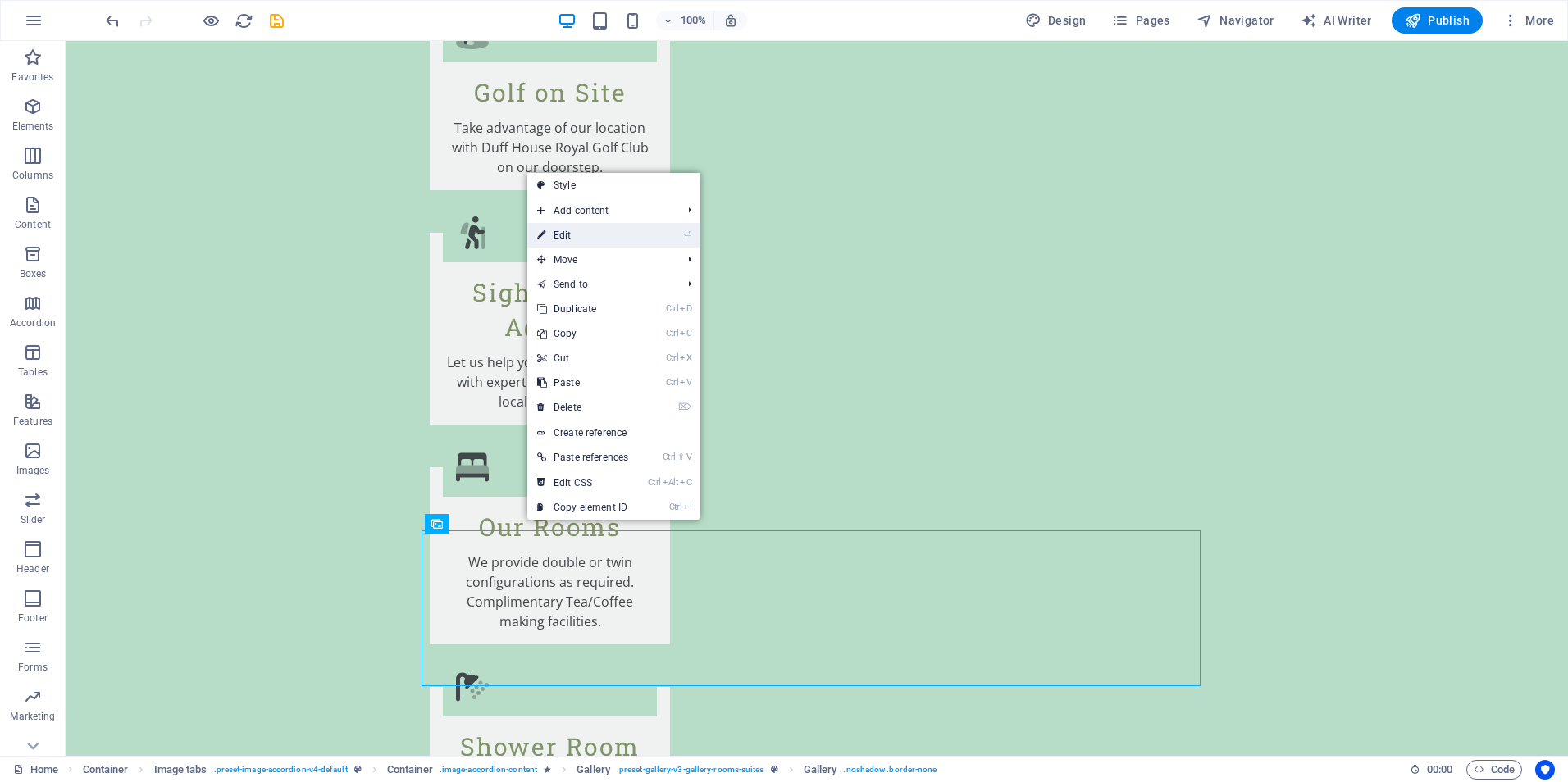
click at [561, 235] on link "⏎ Edit" at bounding box center [582, 235] width 111 height 25
select select "4"
select select "px"
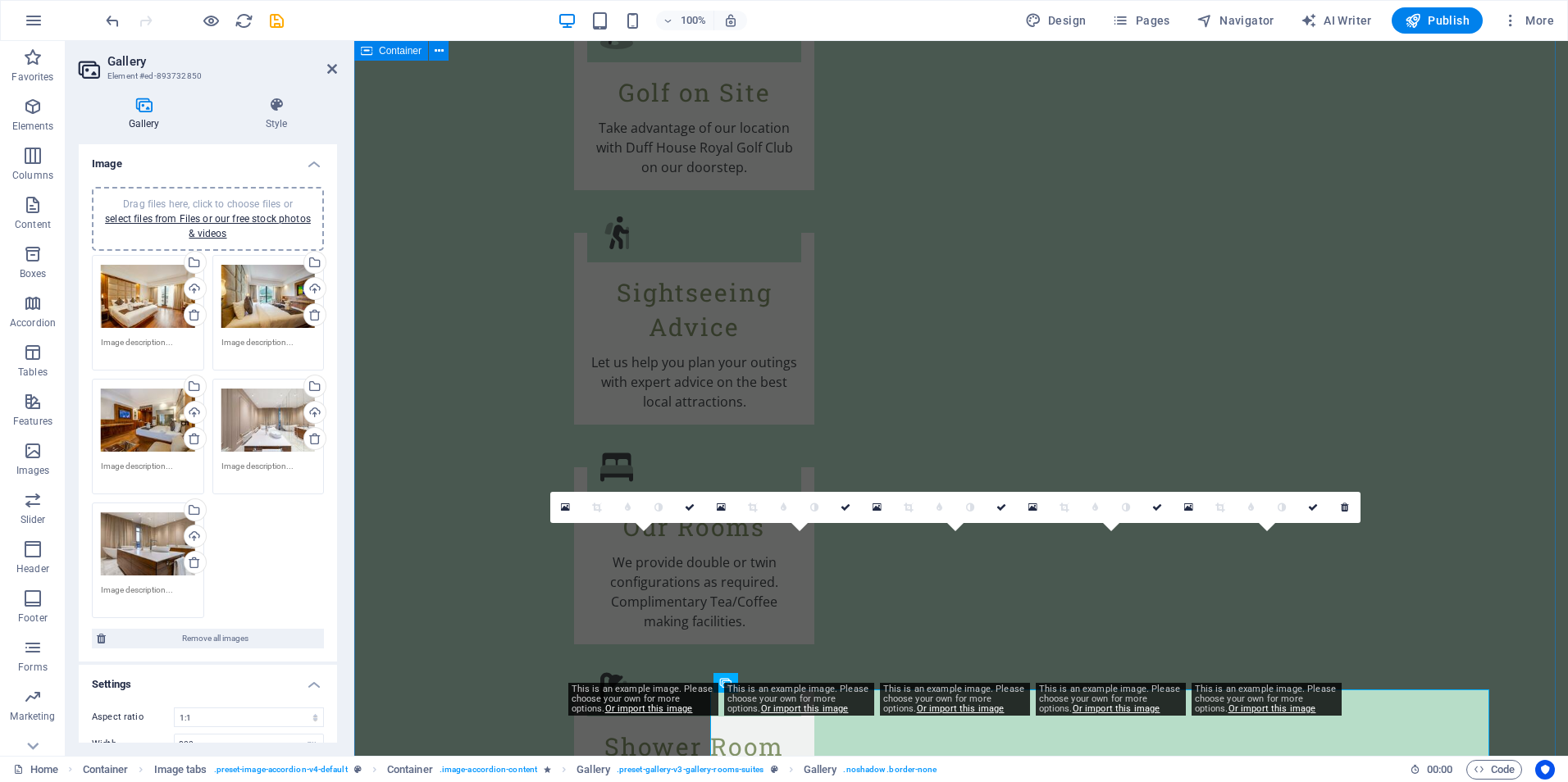
scroll to position [2792, 0]
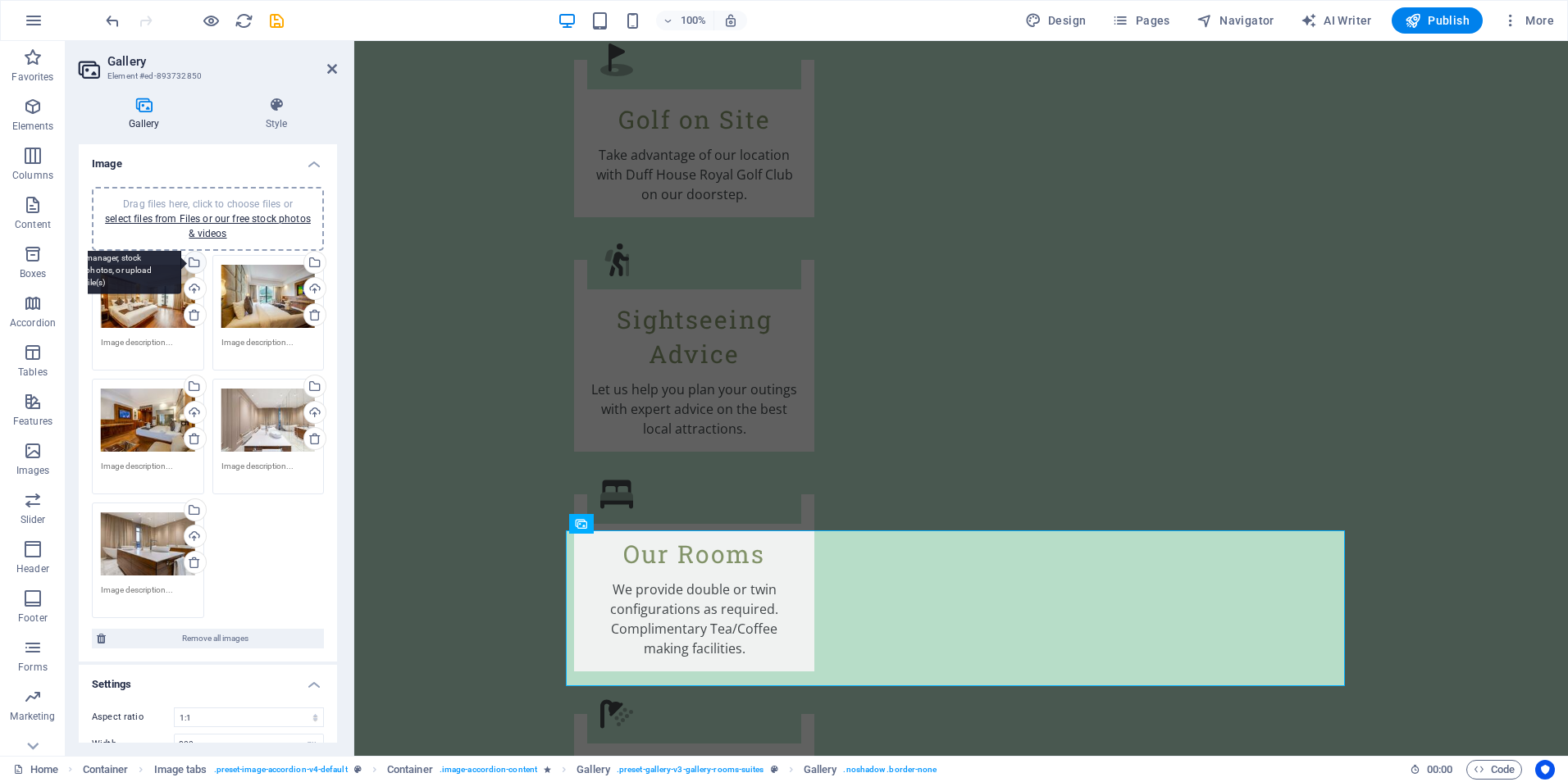
click at [181, 262] on div "Select files from the file manager, stock photos, or upload file(s)" at bounding box center [128, 263] width 107 height 61
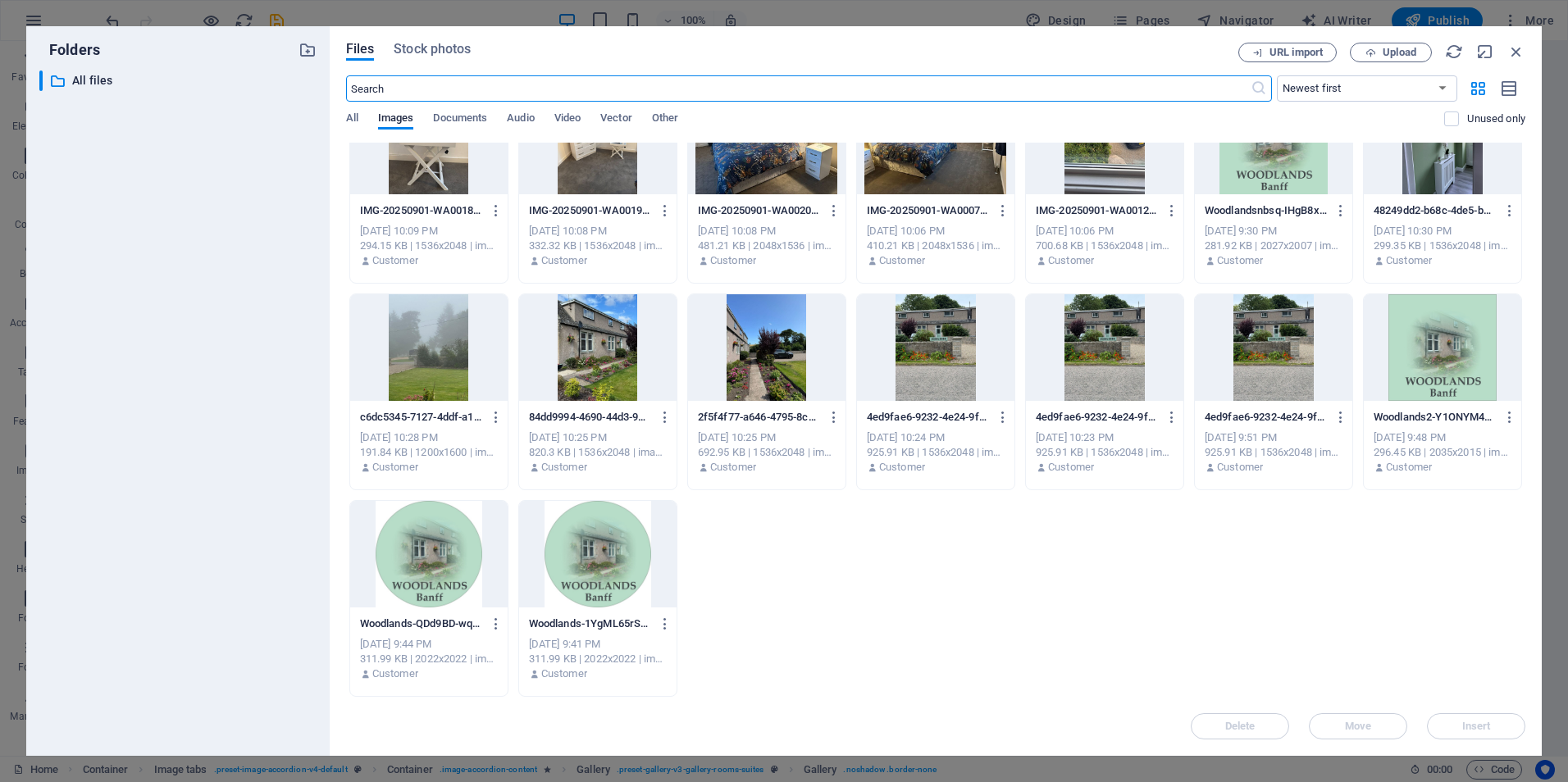
scroll to position [0, 0]
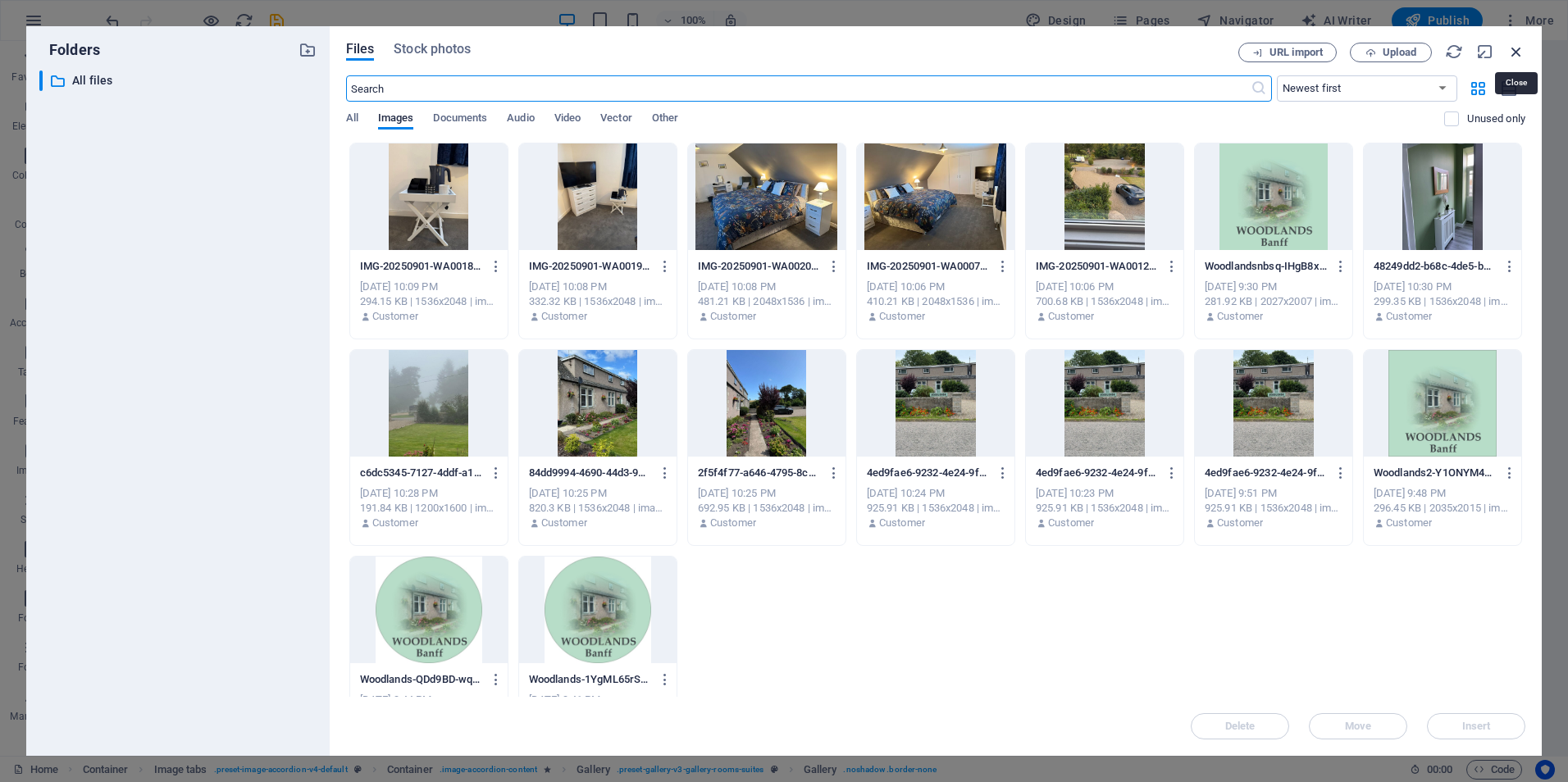
click at [1517, 51] on icon "button" at bounding box center [1516, 52] width 18 height 18
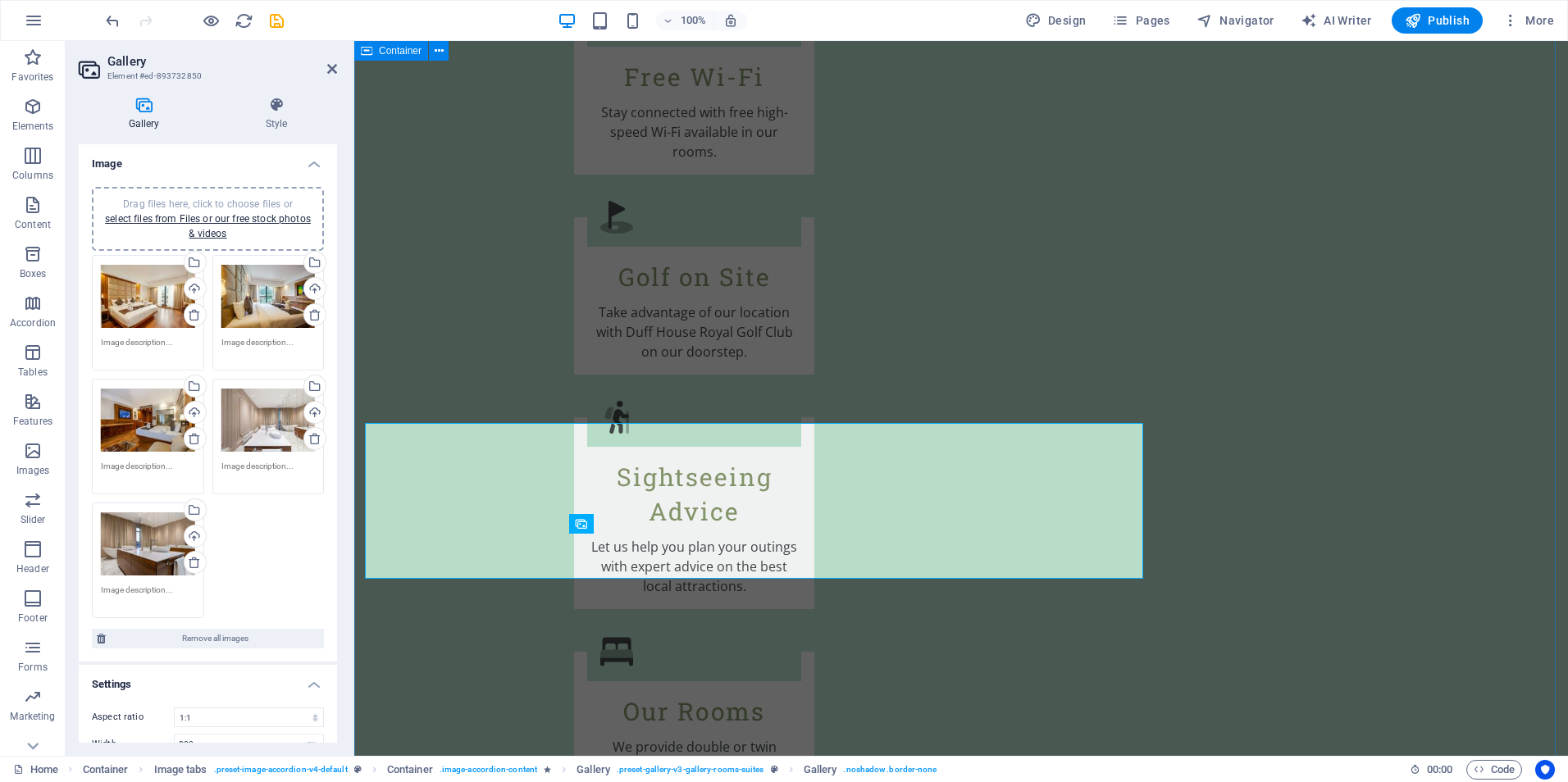
scroll to position [2792, 0]
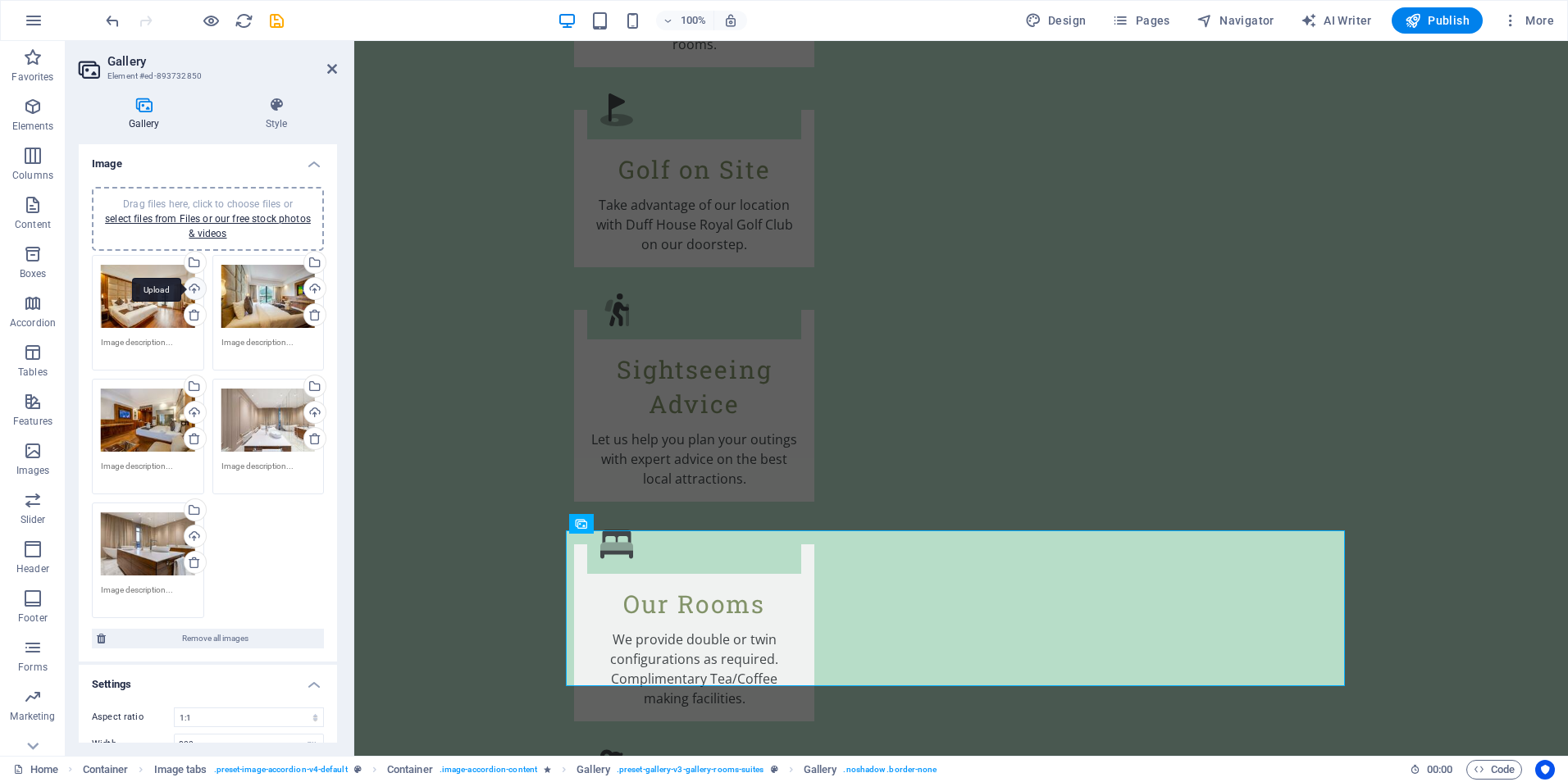
click at [193, 289] on div "Upload" at bounding box center [193, 290] width 25 height 25
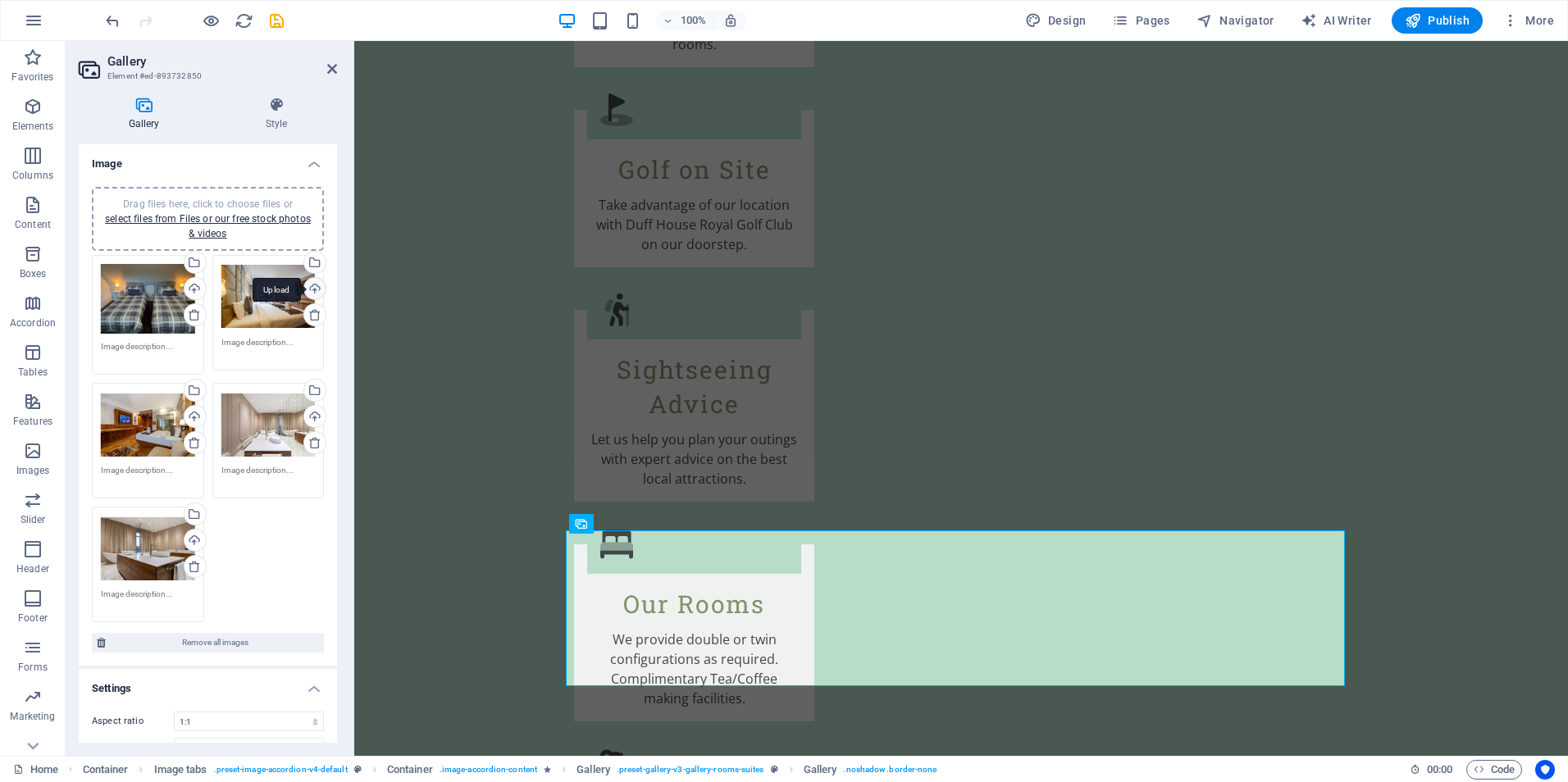
click at [309, 291] on div "Upload" at bounding box center [313, 290] width 25 height 25
click at [190, 416] on div "Upload" at bounding box center [193, 417] width 25 height 25
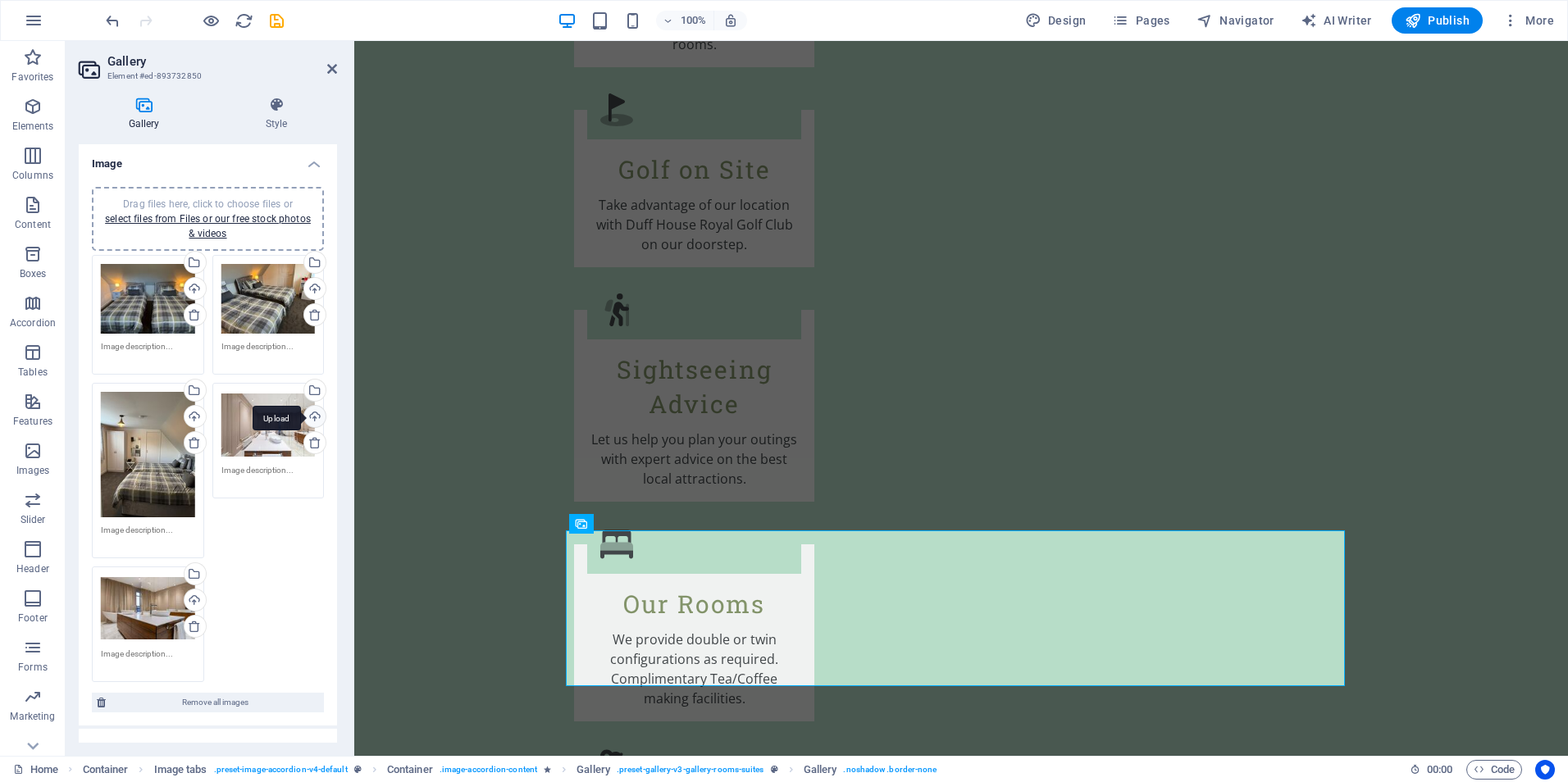
click at [305, 417] on div "Upload" at bounding box center [313, 417] width 25 height 25
click at [191, 597] on div "Upload" at bounding box center [193, 601] width 25 height 25
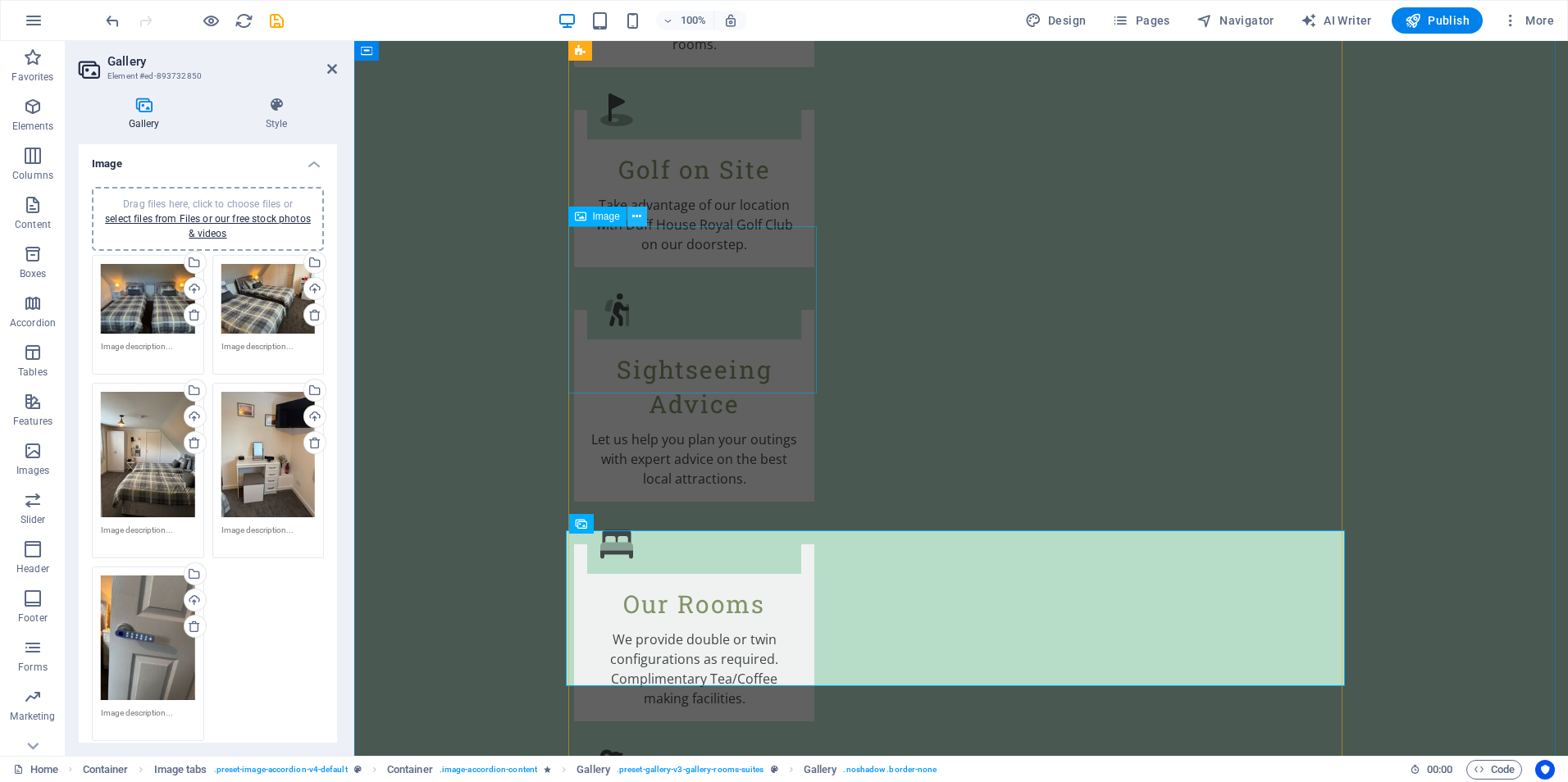
click at [634, 211] on icon at bounding box center [637, 217] width 9 height 17
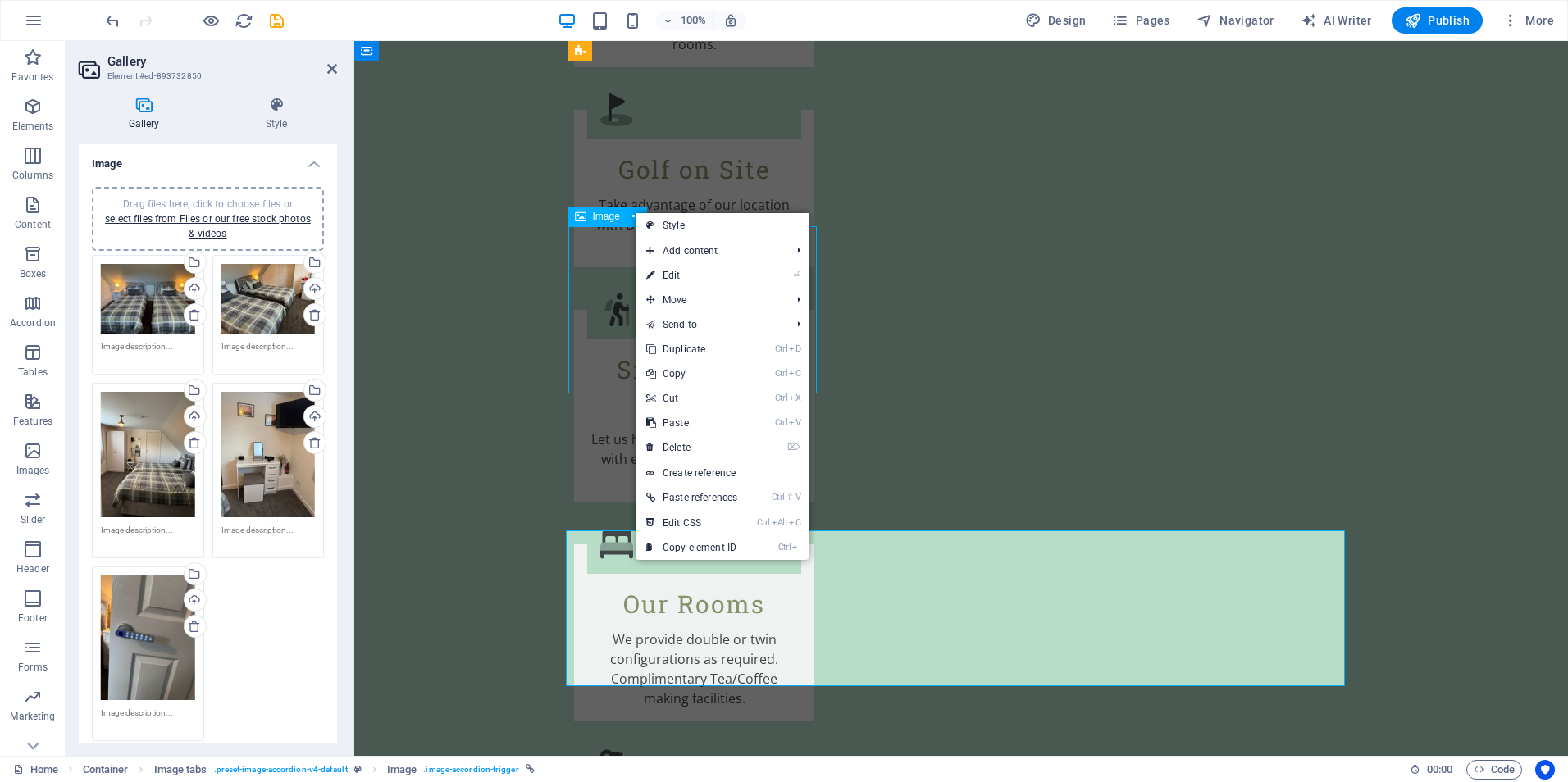
scroll to position [2869, 0]
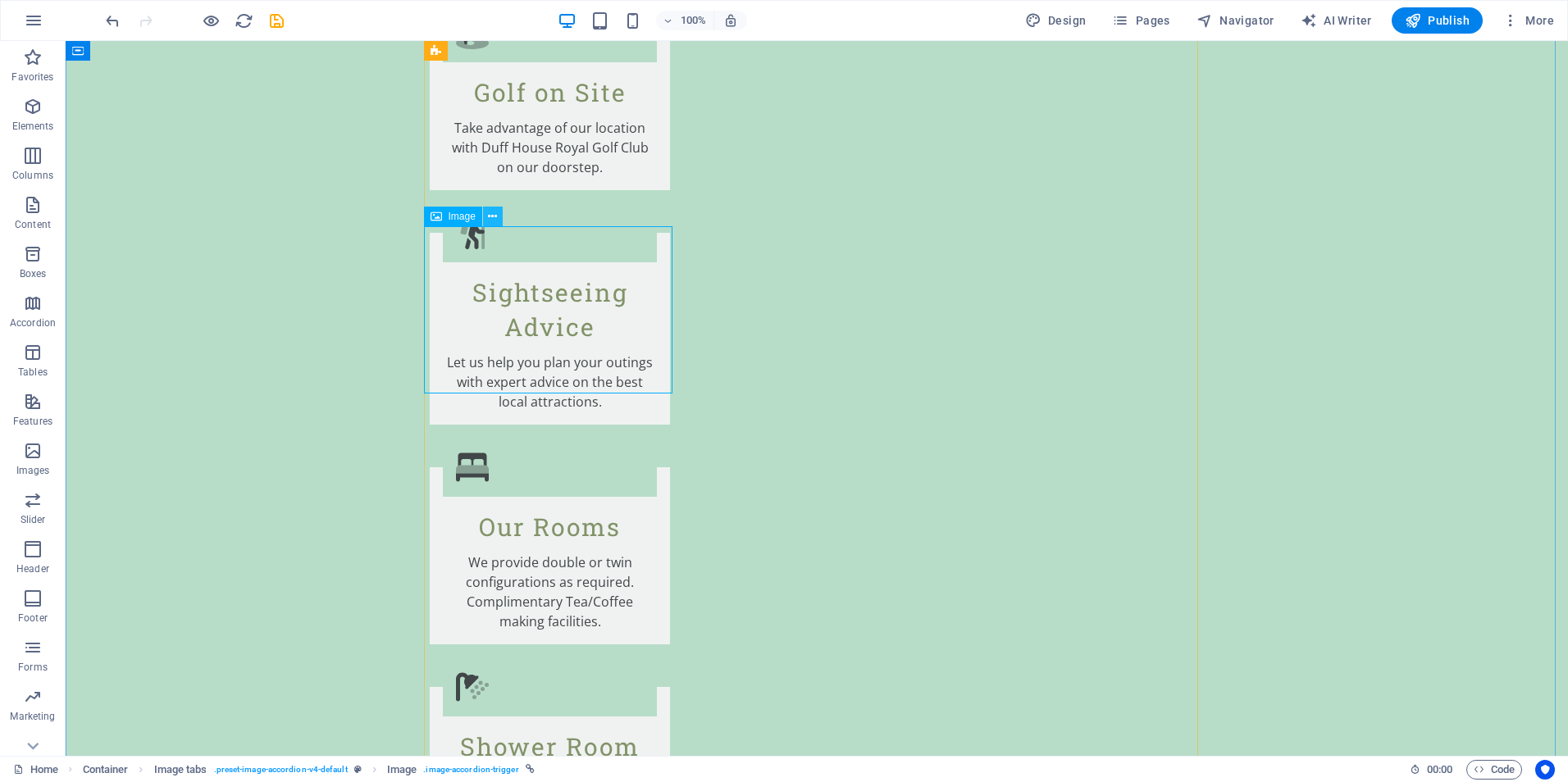
click at [493, 217] on icon at bounding box center [493, 217] width 9 height 17
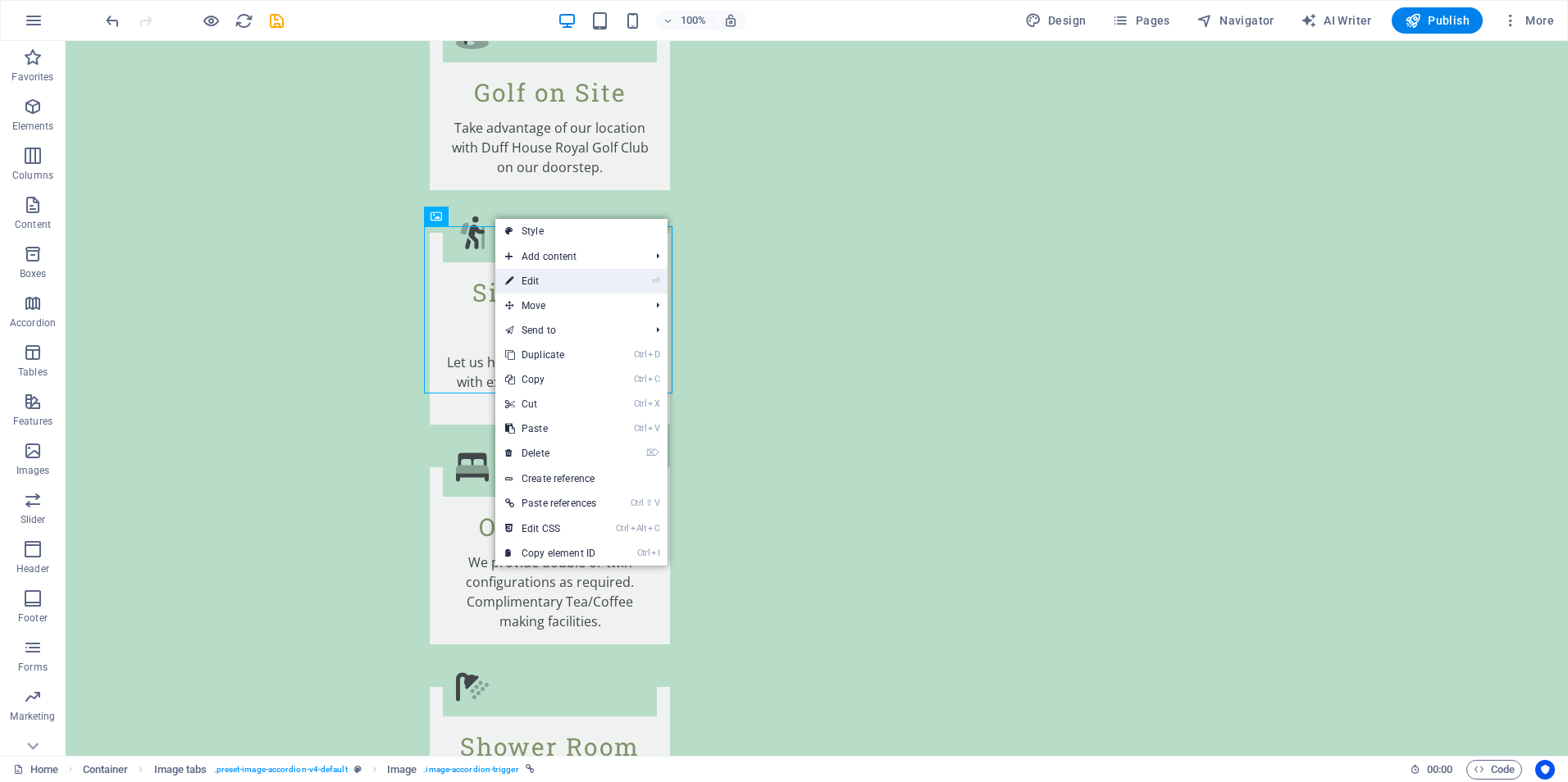
click at [532, 283] on link "⏎ Edit" at bounding box center [550, 280] width 111 height 25
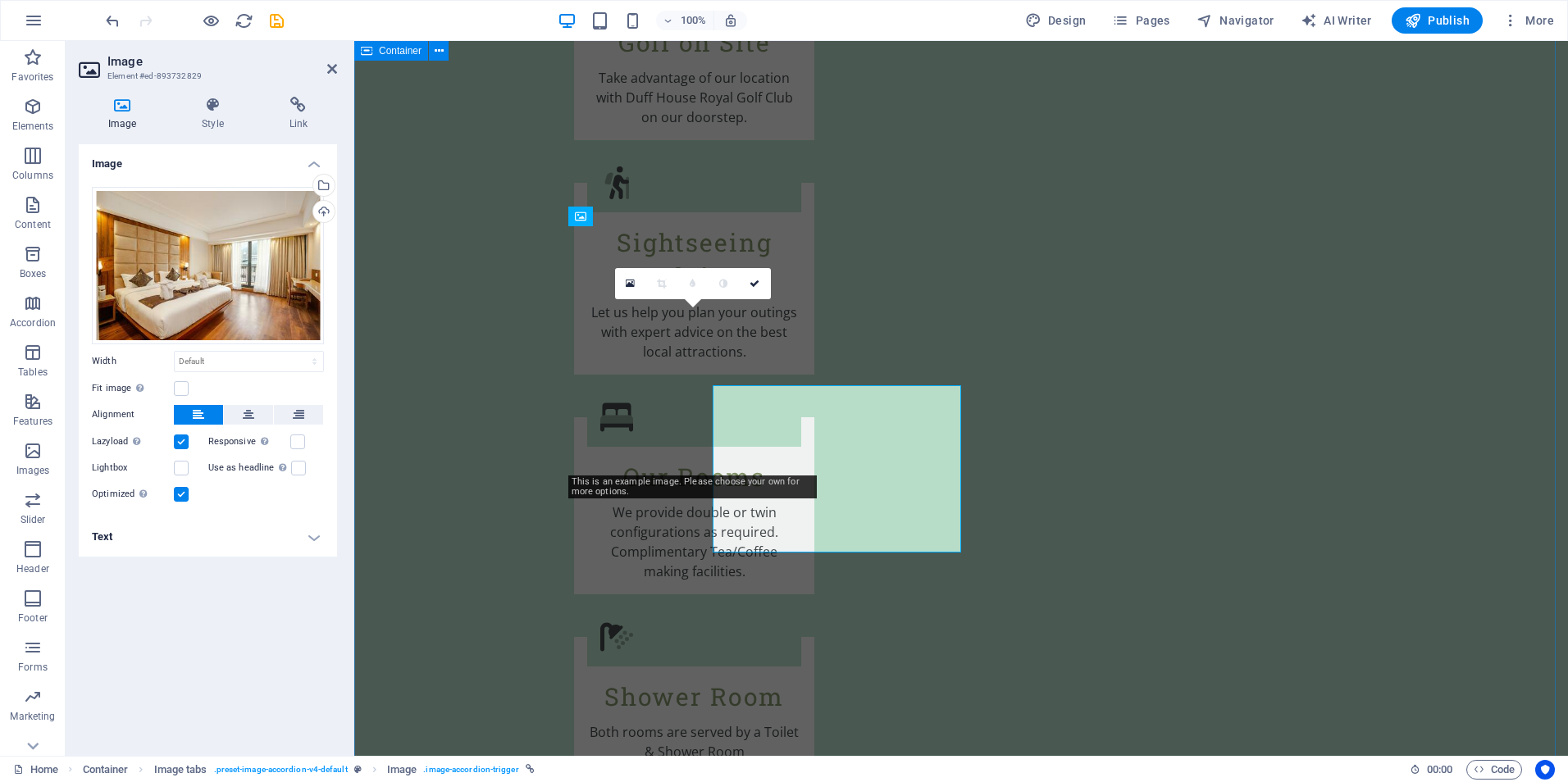
scroll to position [2792, 0]
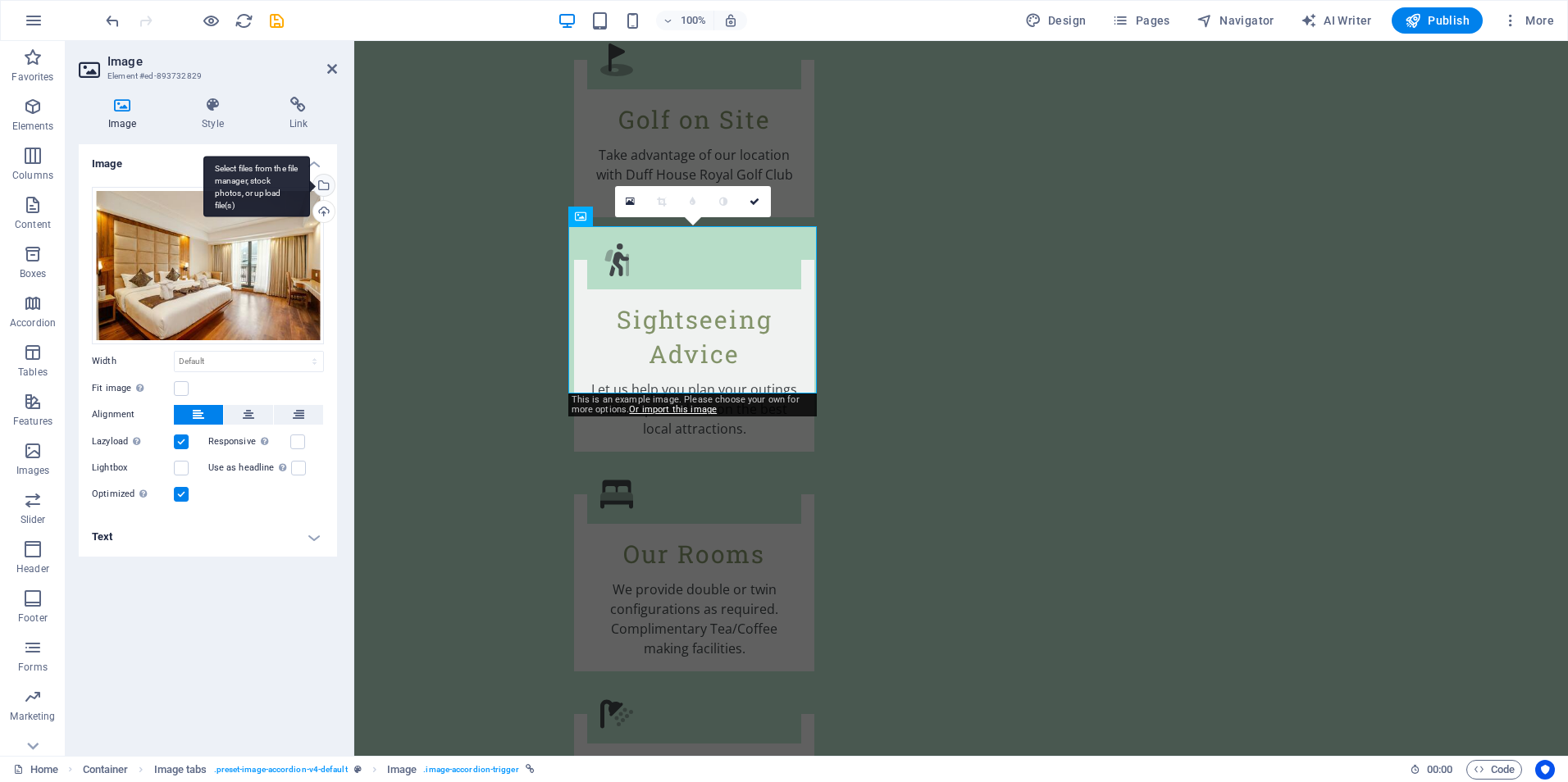
click at [324, 184] on div "Select files from the file manager, stock photos, or upload file(s)" at bounding box center [322, 186] width 25 height 25
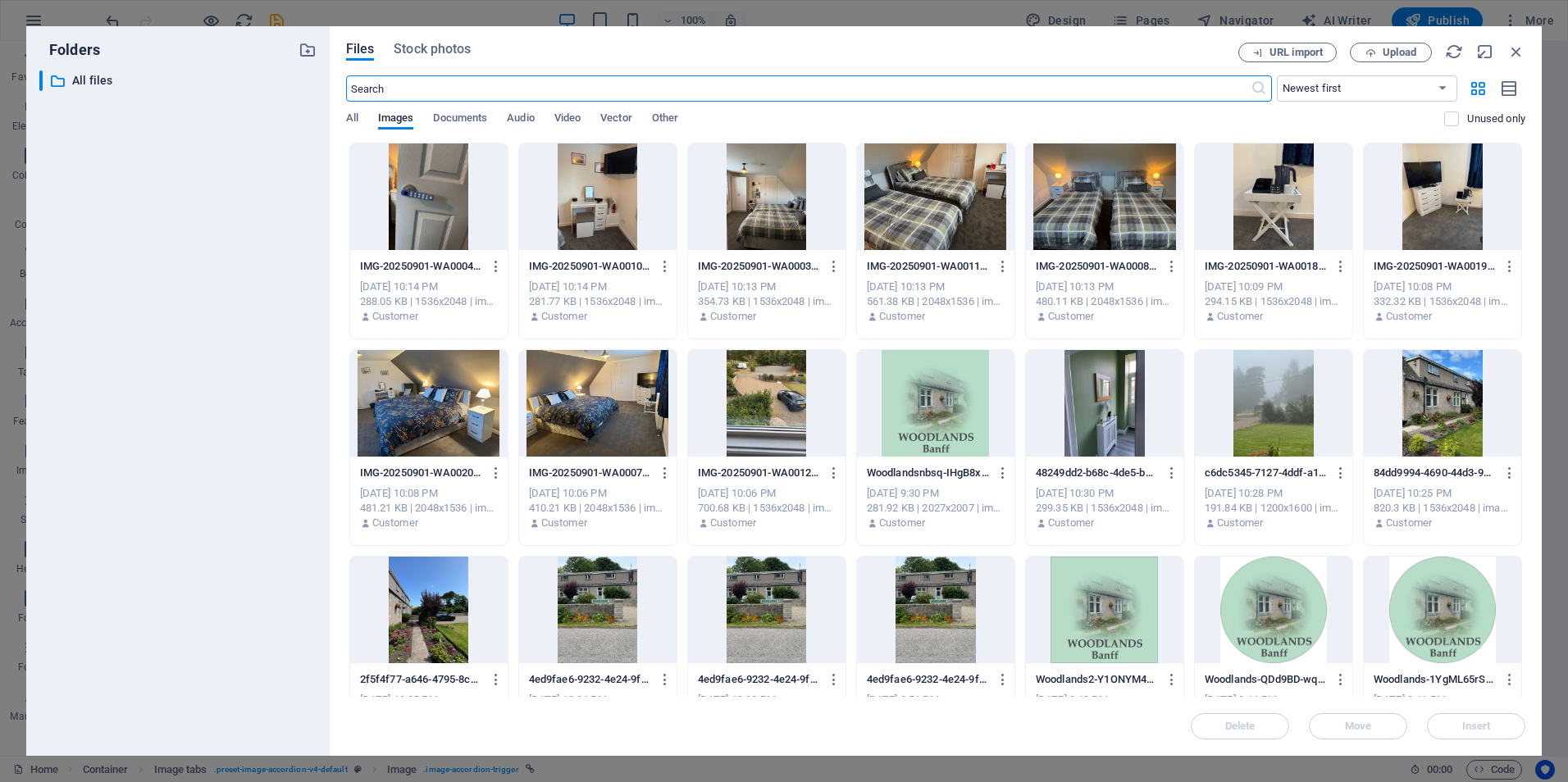
scroll to position [2685, 0]
click at [1089, 210] on div at bounding box center [1104, 196] width 157 height 107
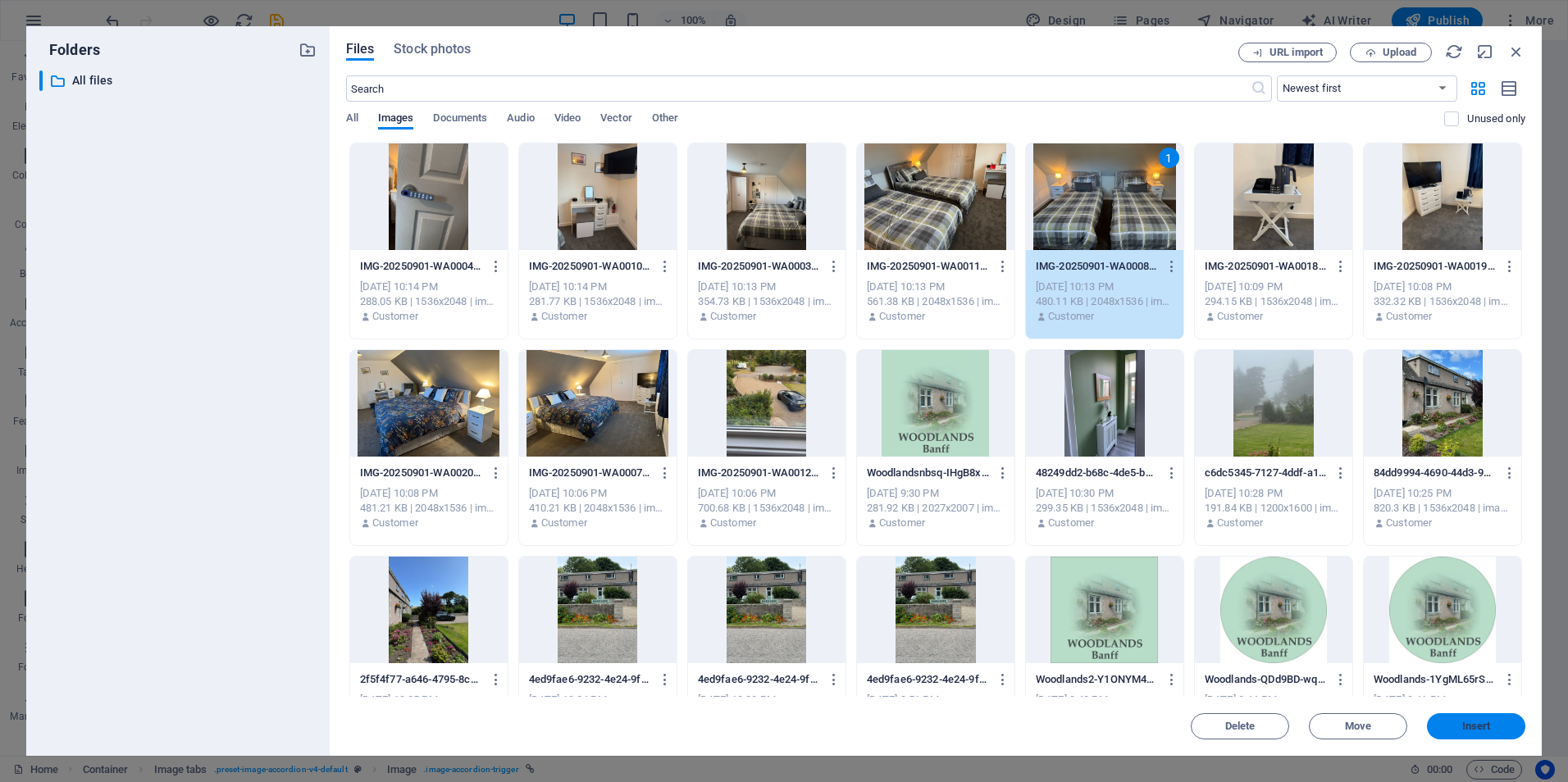
click at [1472, 722] on span "Insert" at bounding box center [1476, 726] width 28 height 10
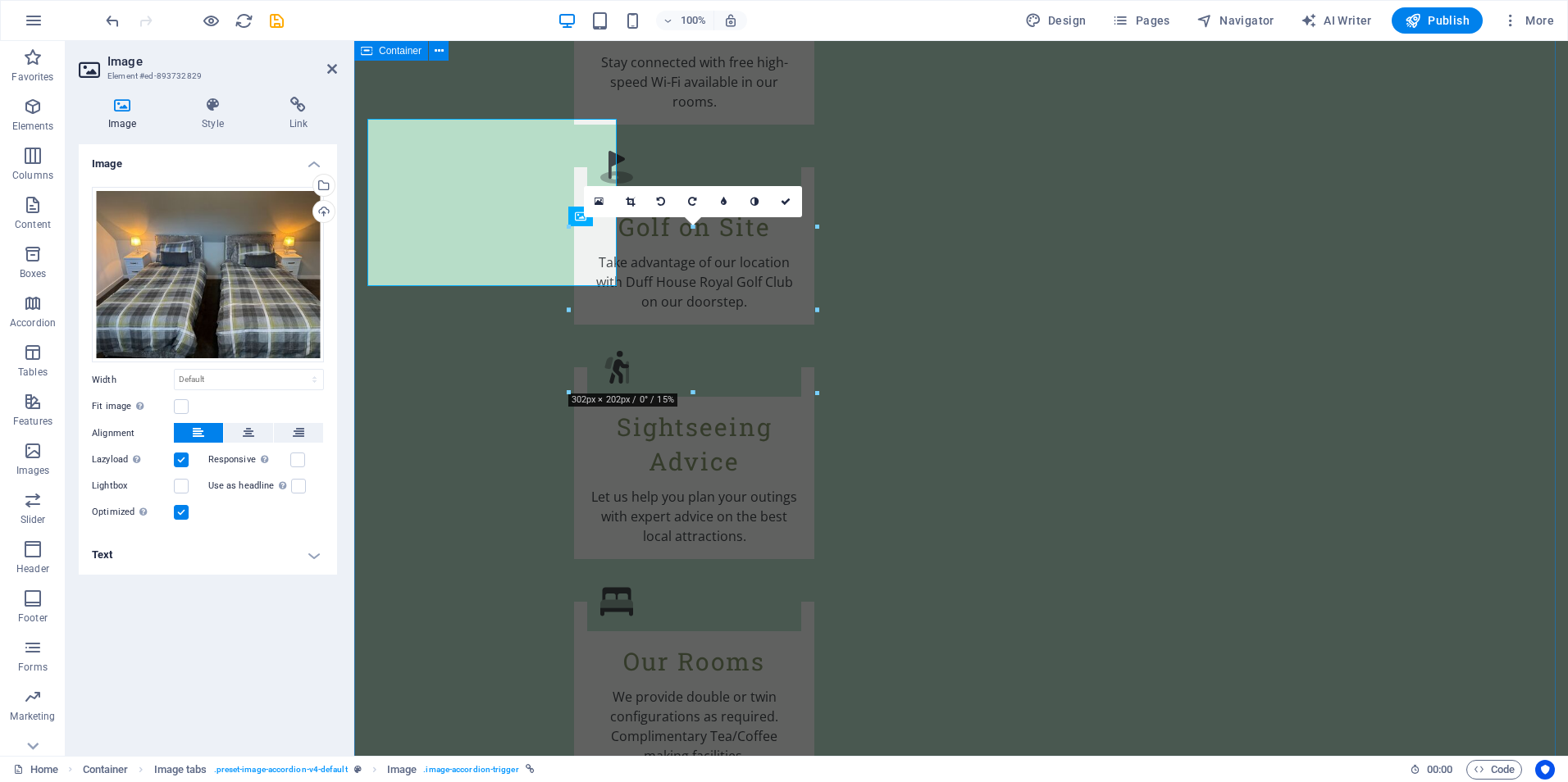
scroll to position [2792, 0]
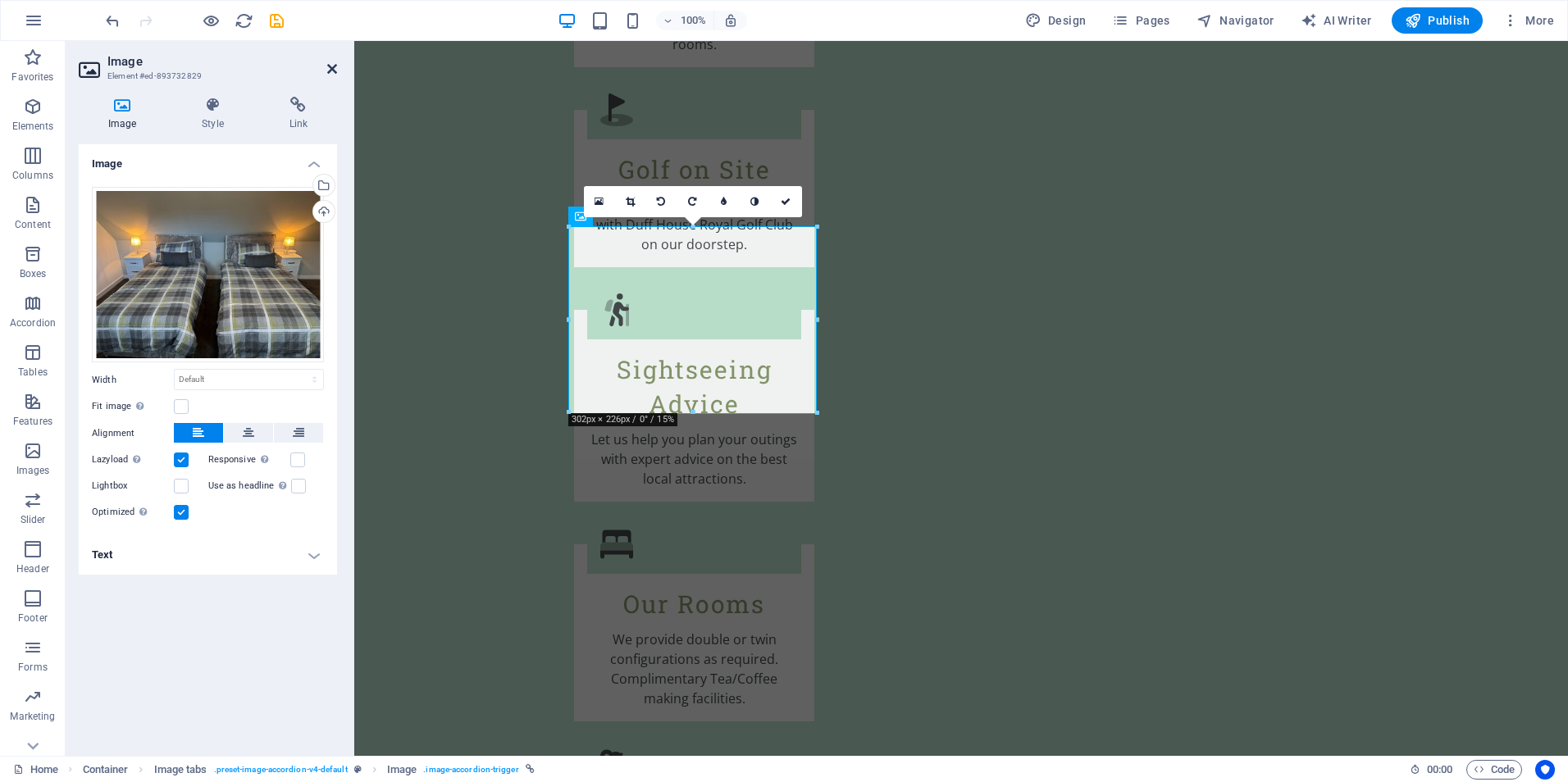
click at [330, 69] on icon at bounding box center [332, 69] width 10 height 13
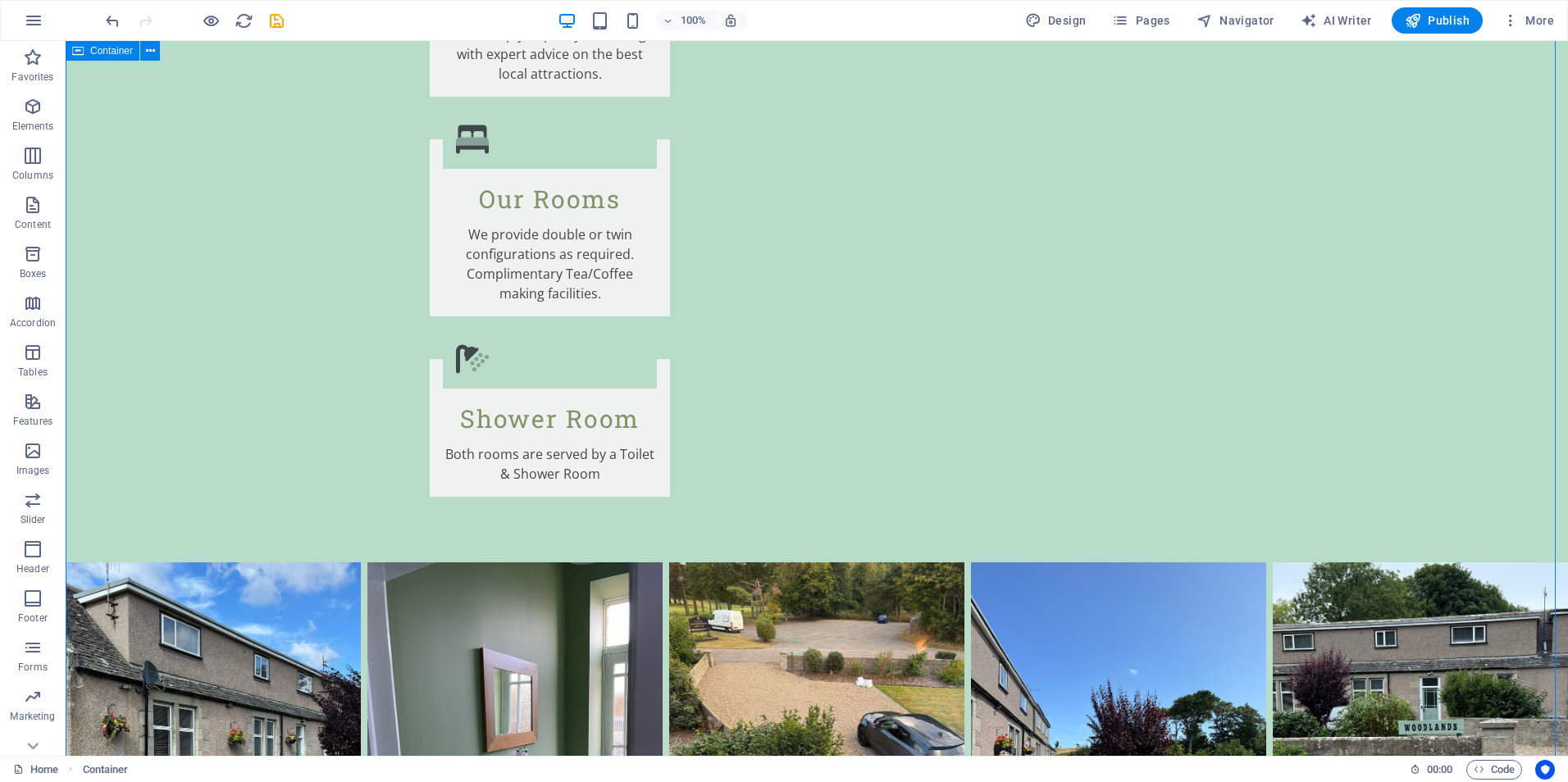
scroll to position [3361, 0]
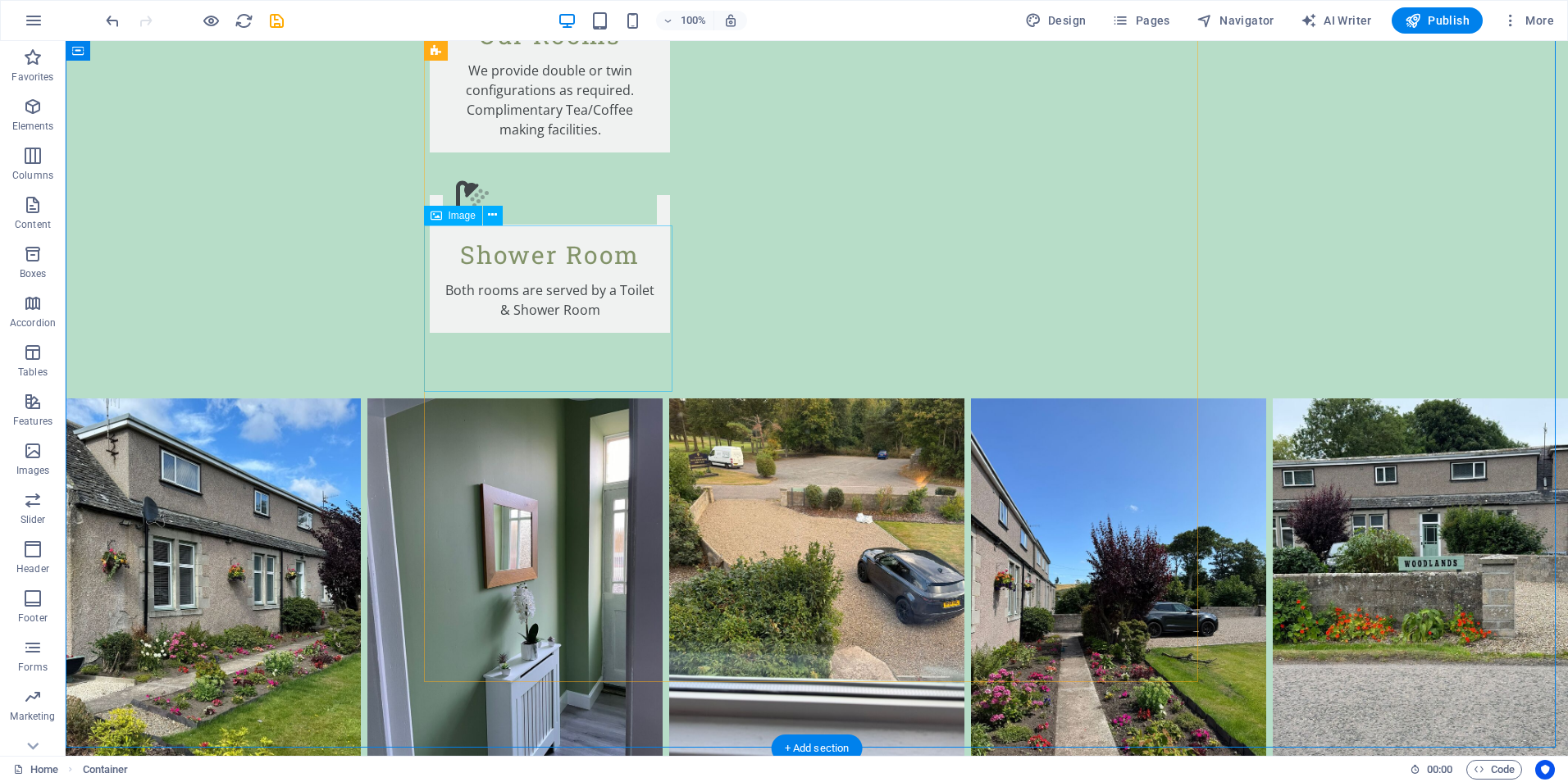
click at [493, 209] on icon at bounding box center [493, 215] width 9 height 17
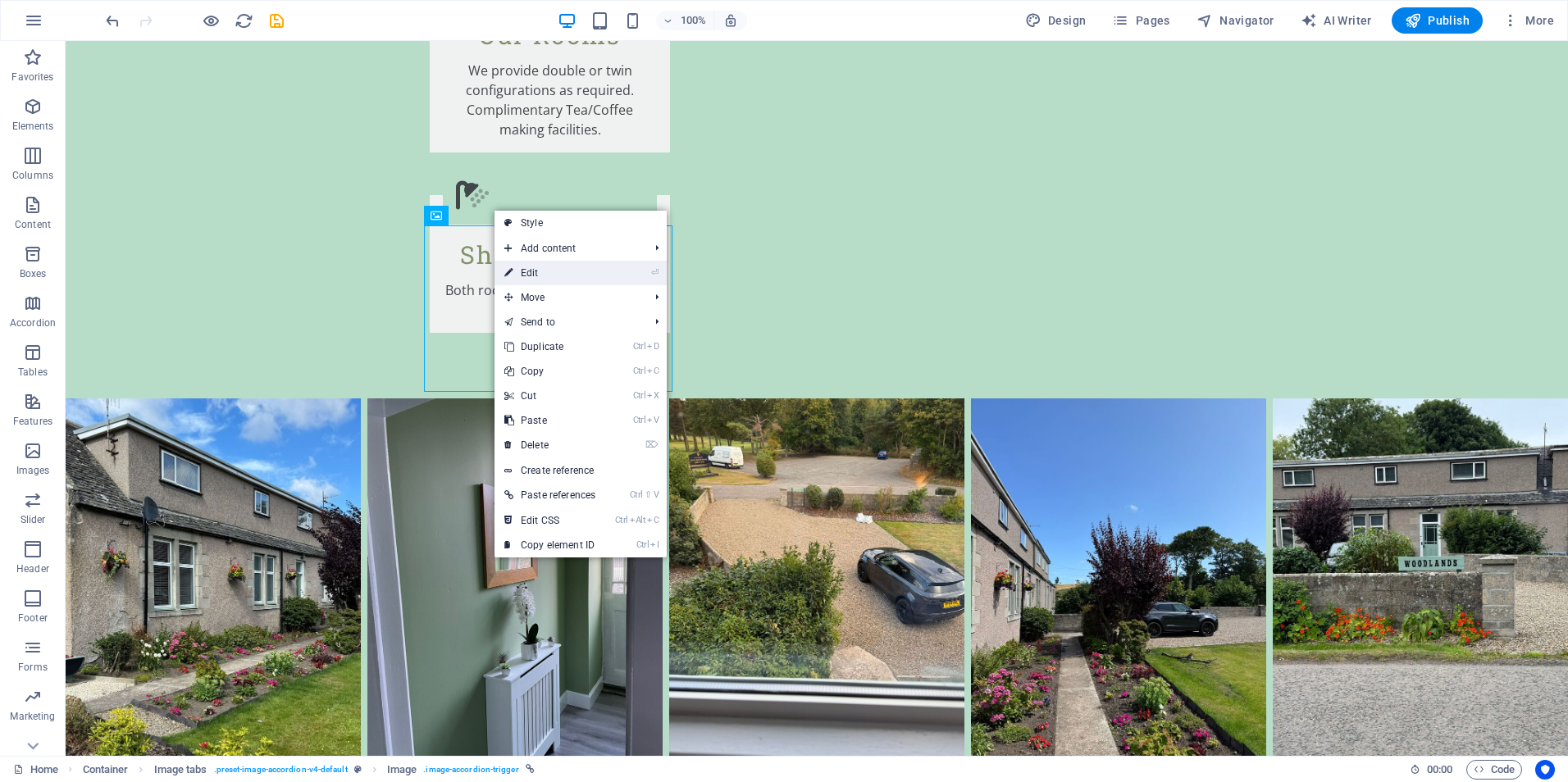
click at [531, 270] on link "⏎ Edit" at bounding box center [549, 272] width 111 height 25
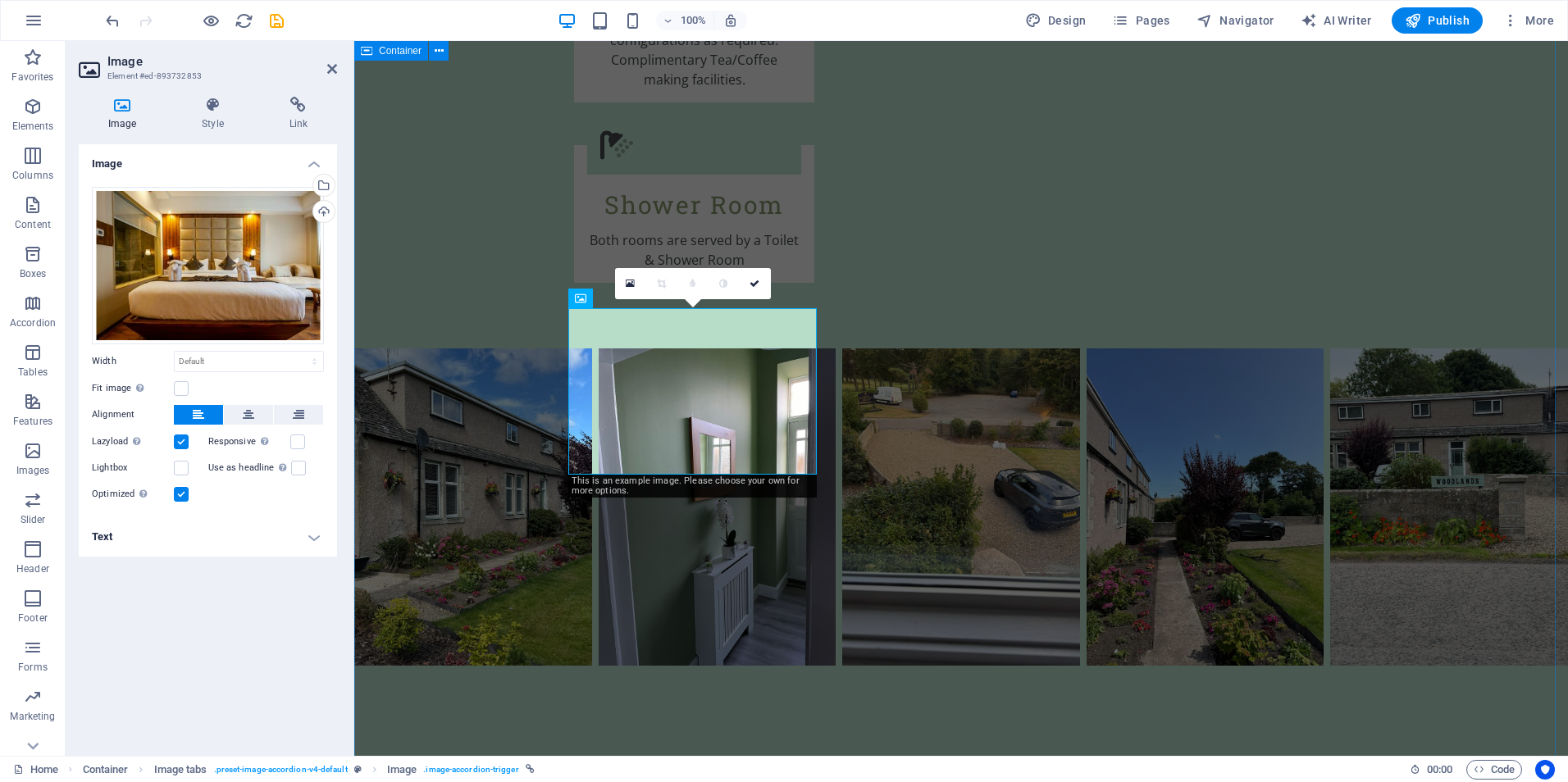
scroll to position [3283, 0]
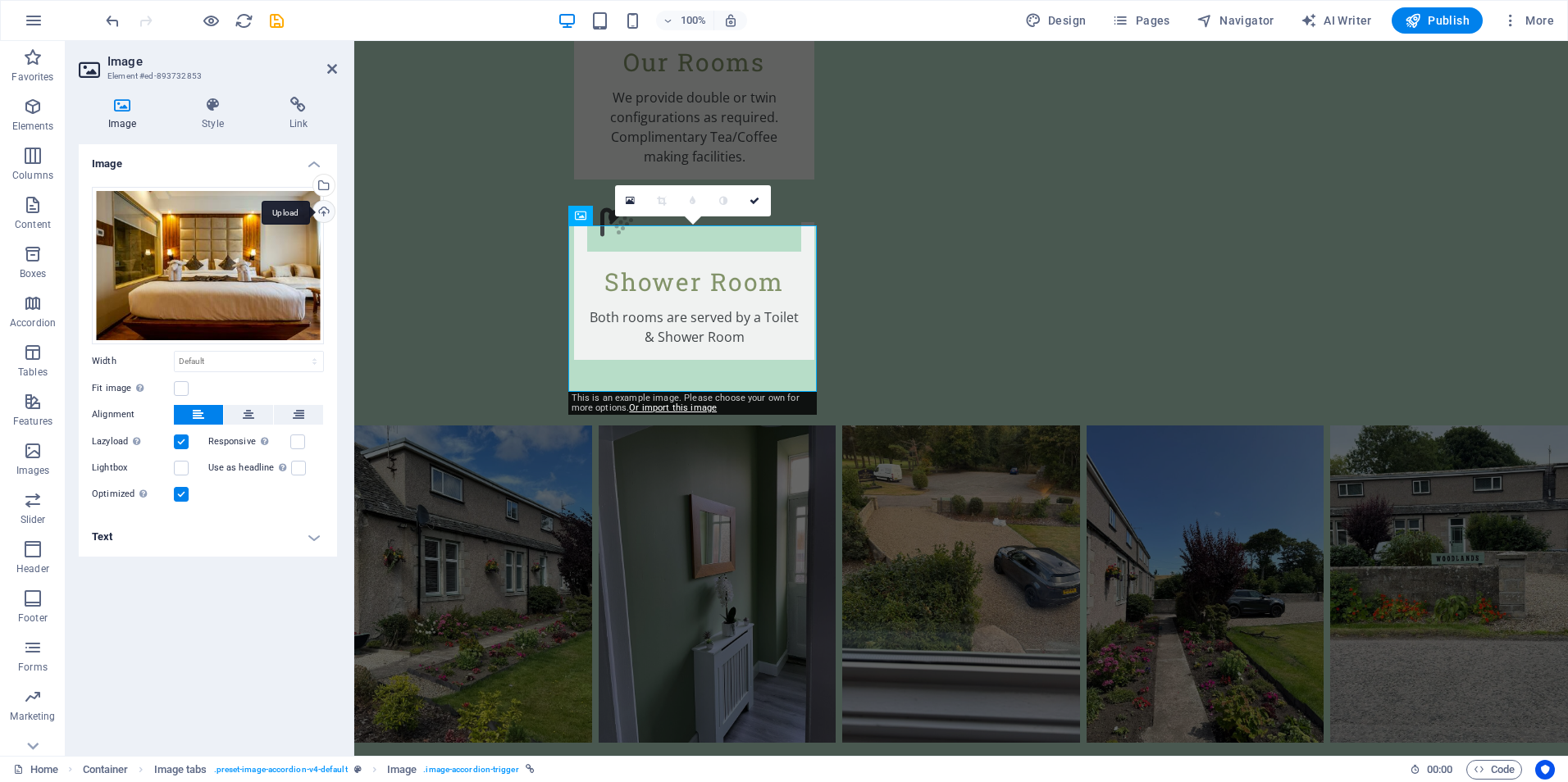
click at [322, 210] on div "Upload" at bounding box center [322, 213] width 25 height 25
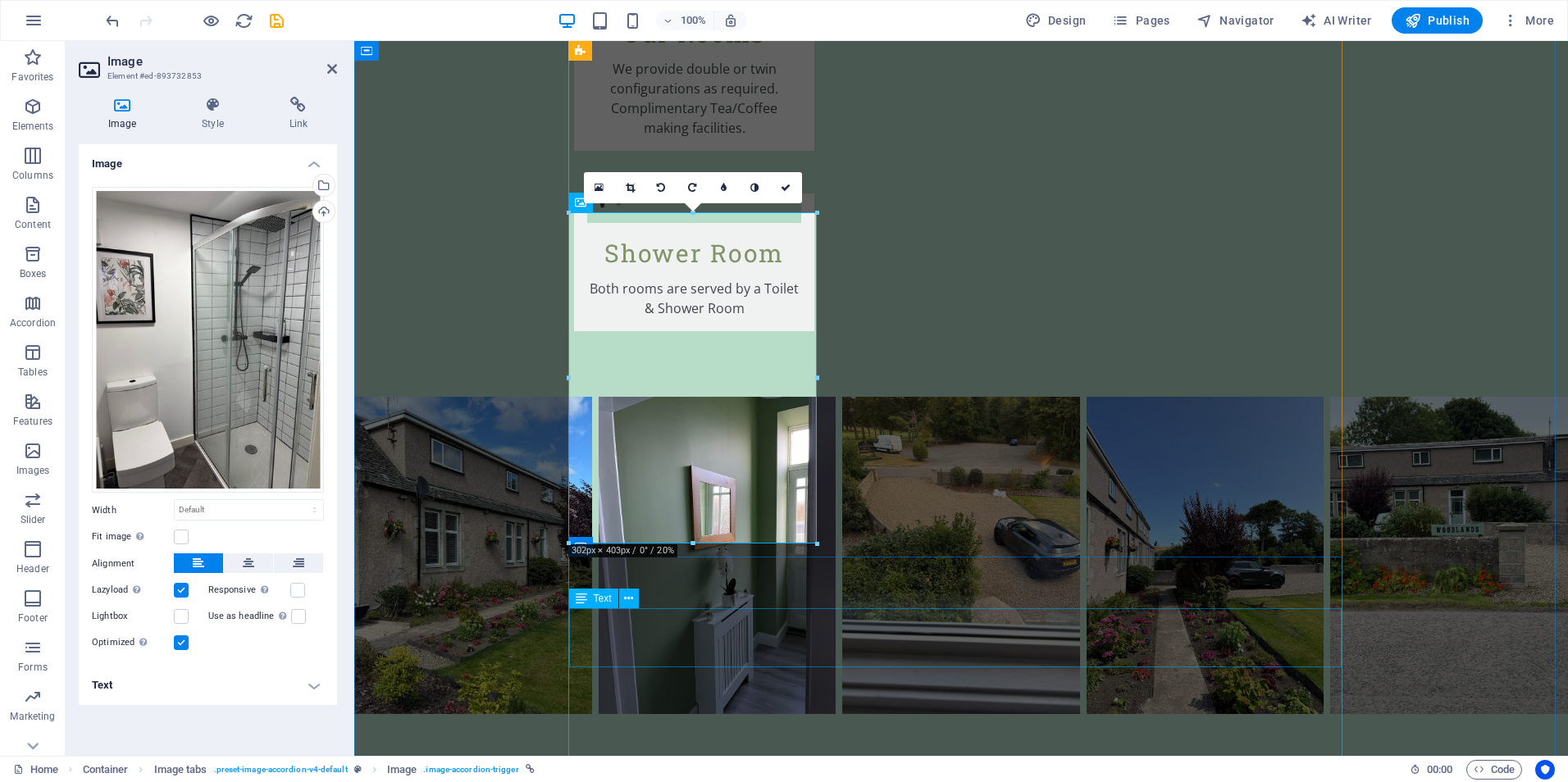
scroll to position [3448, 0]
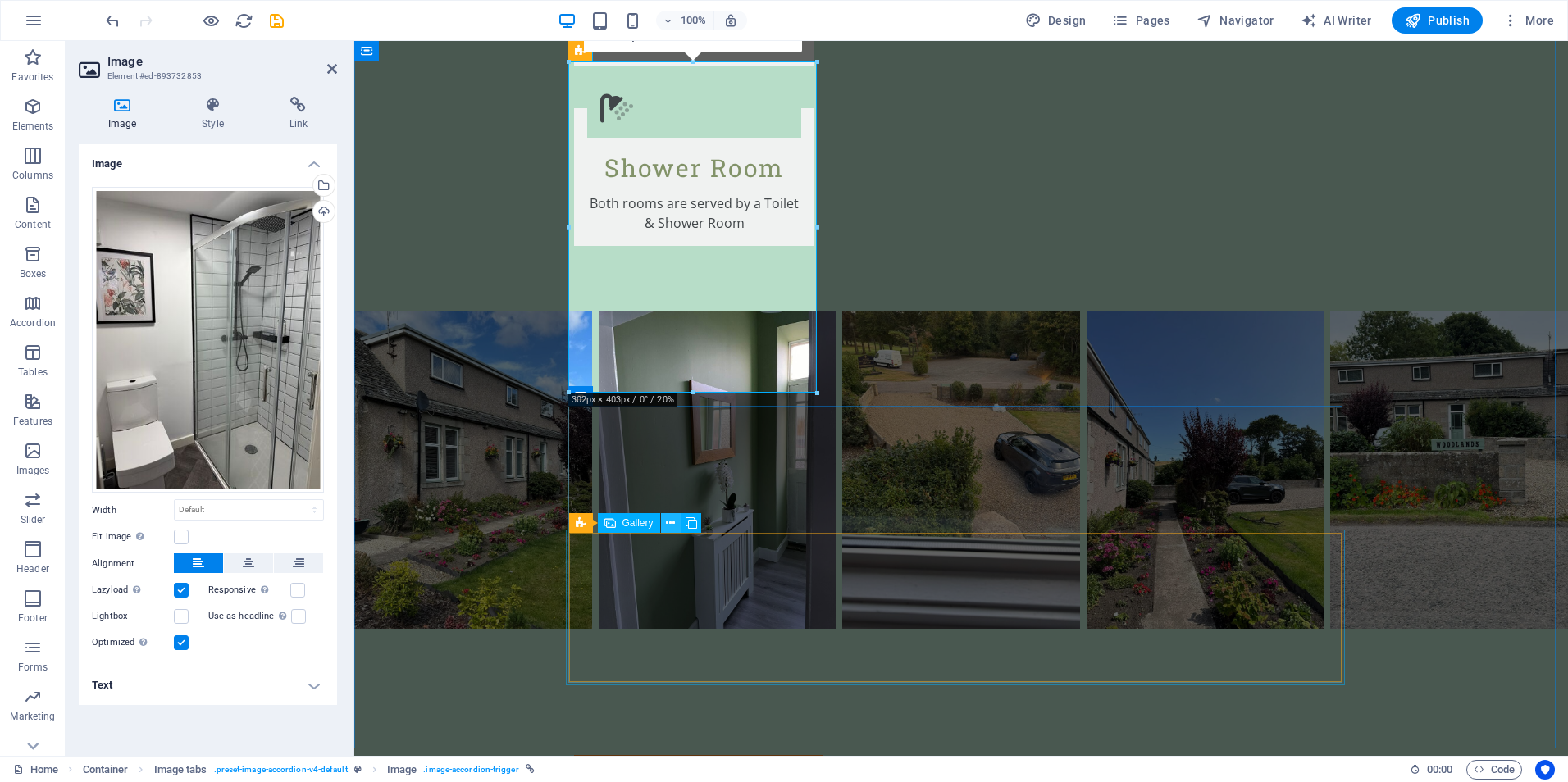
click at [672, 520] on icon at bounding box center [671, 523] width 9 height 17
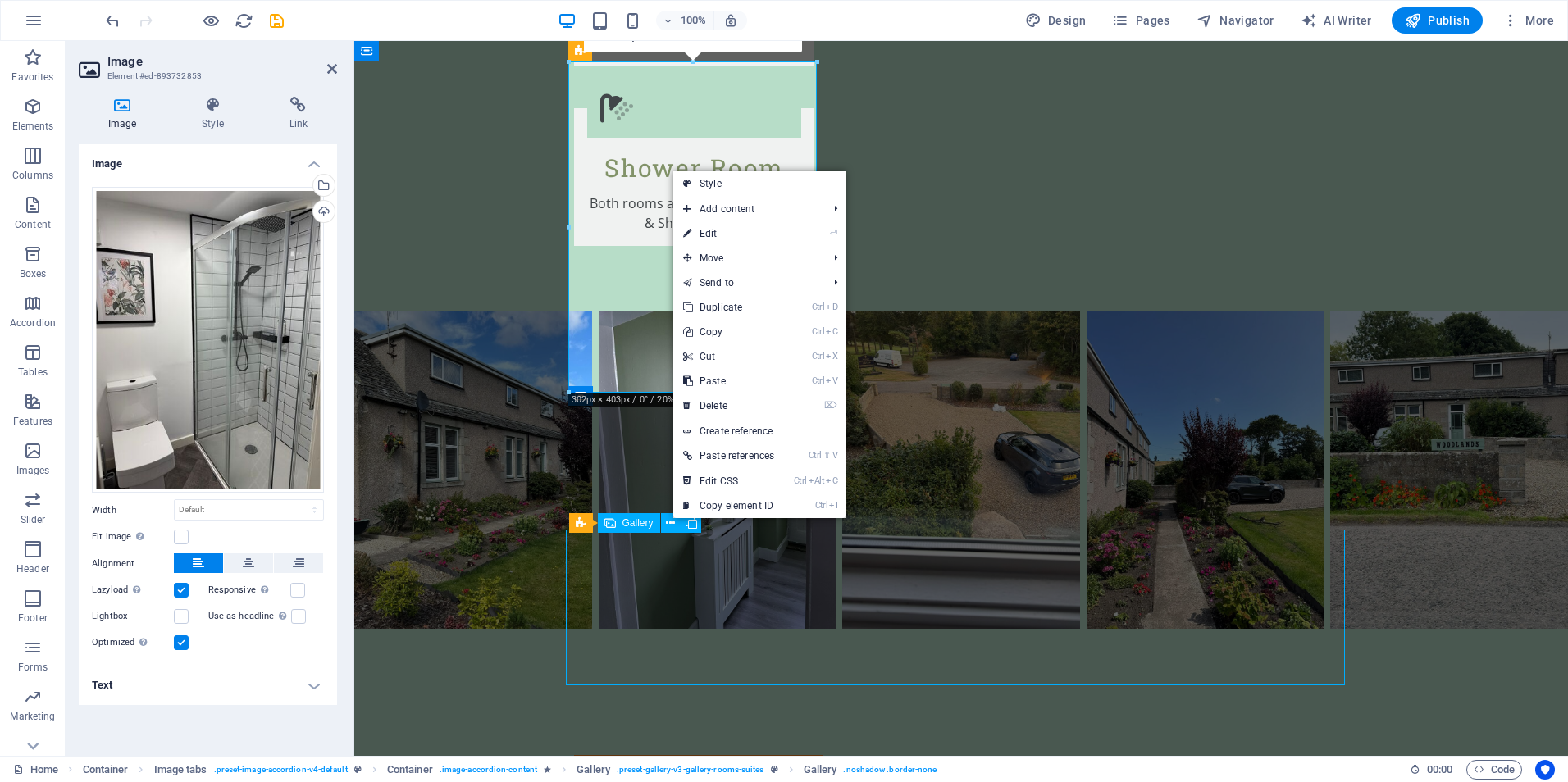
scroll to position [3524, 0]
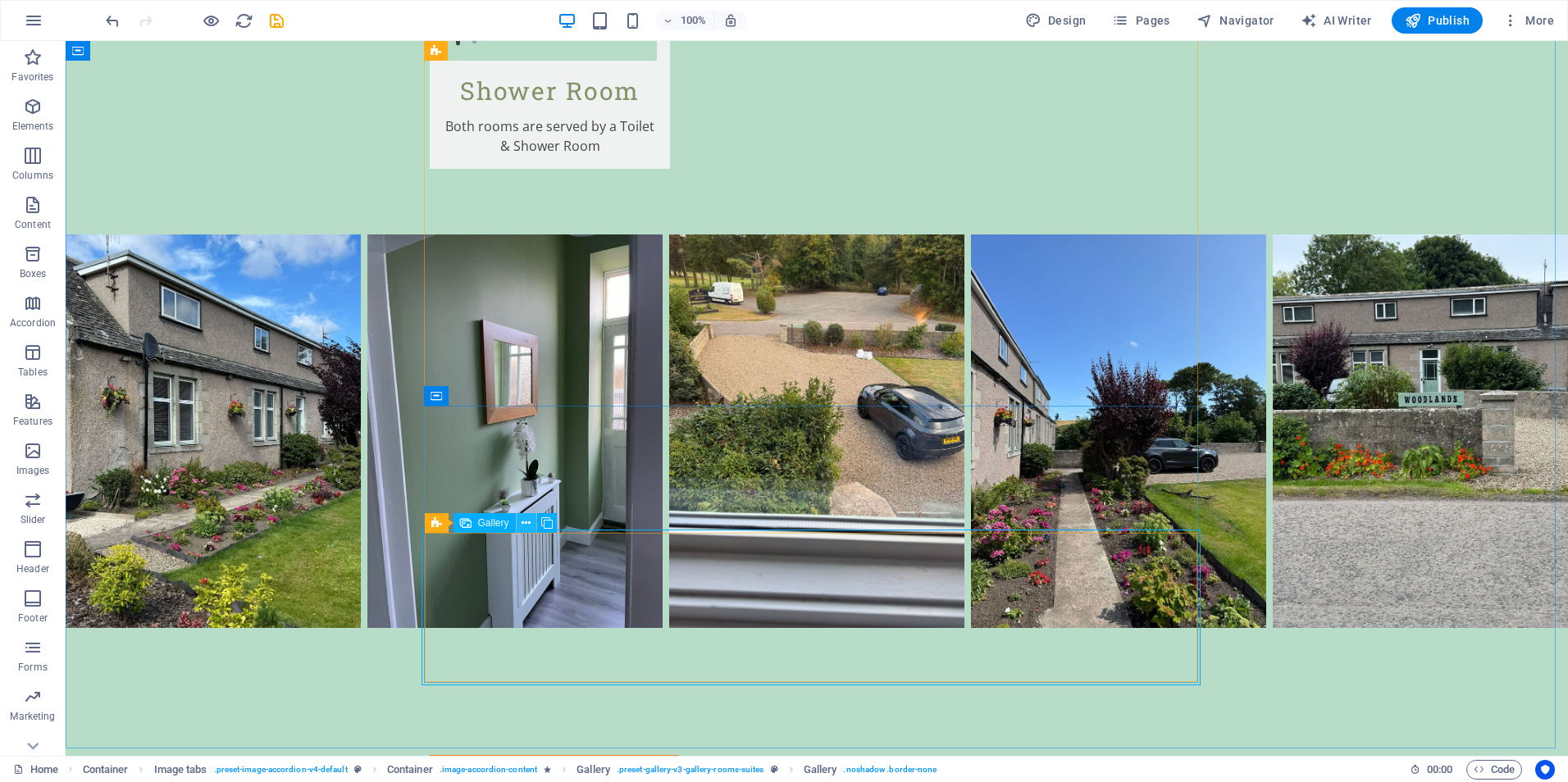
click at [529, 519] on icon at bounding box center [526, 523] width 9 height 17
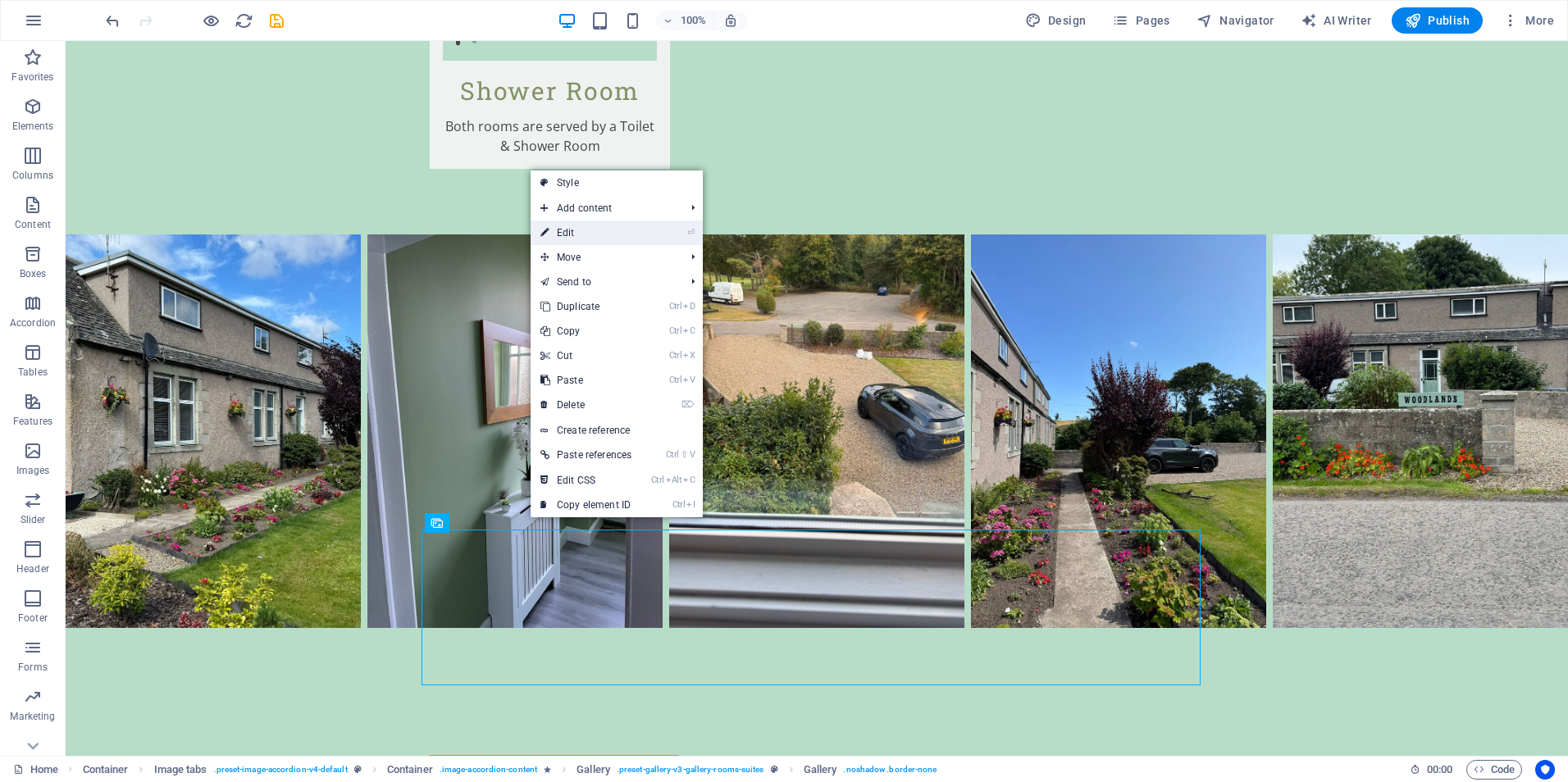
click at [613, 227] on link "⏎ Edit" at bounding box center [586, 232] width 111 height 25
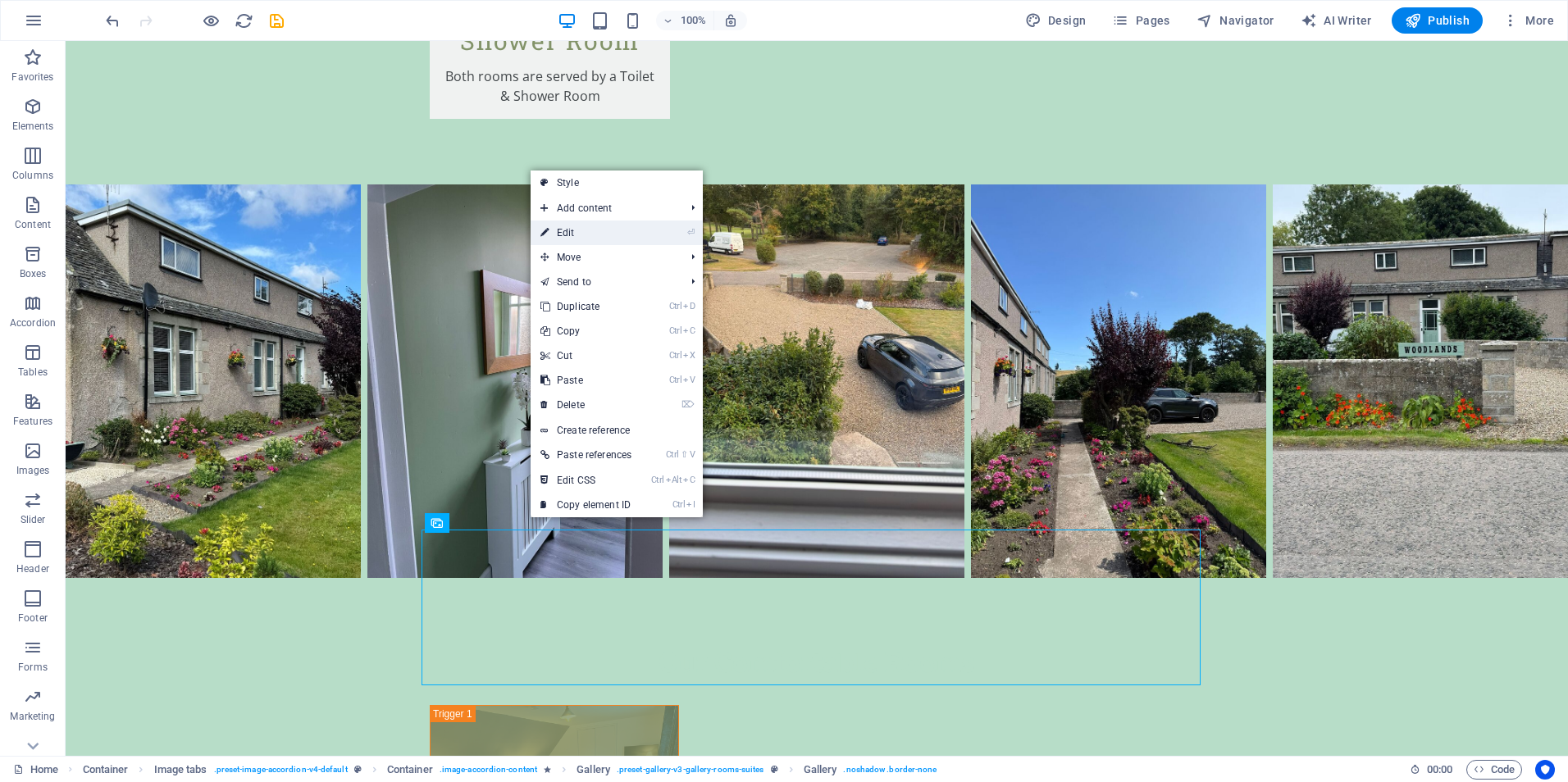
select select "4"
select select "px"
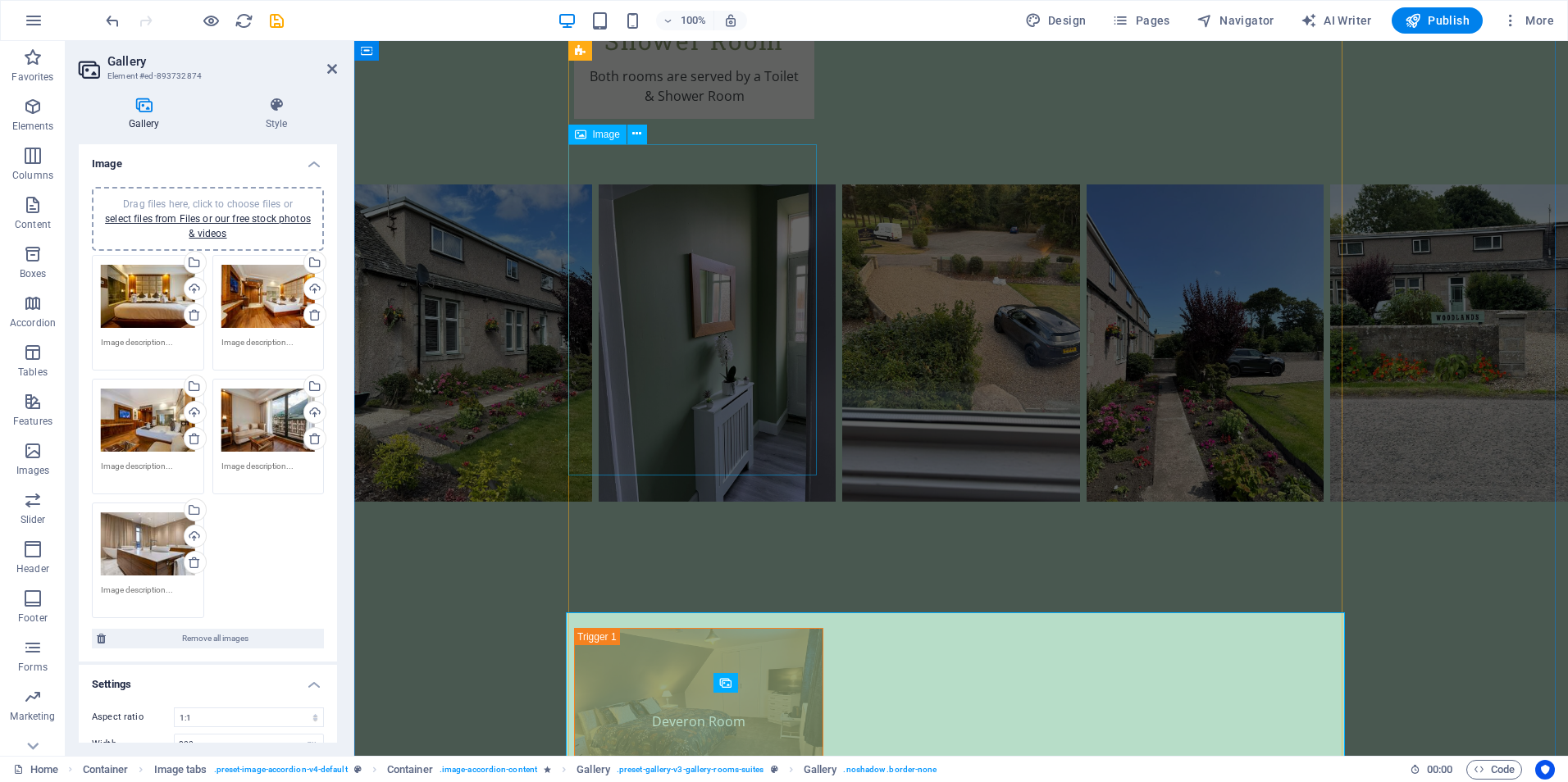
scroll to position [3448, 0]
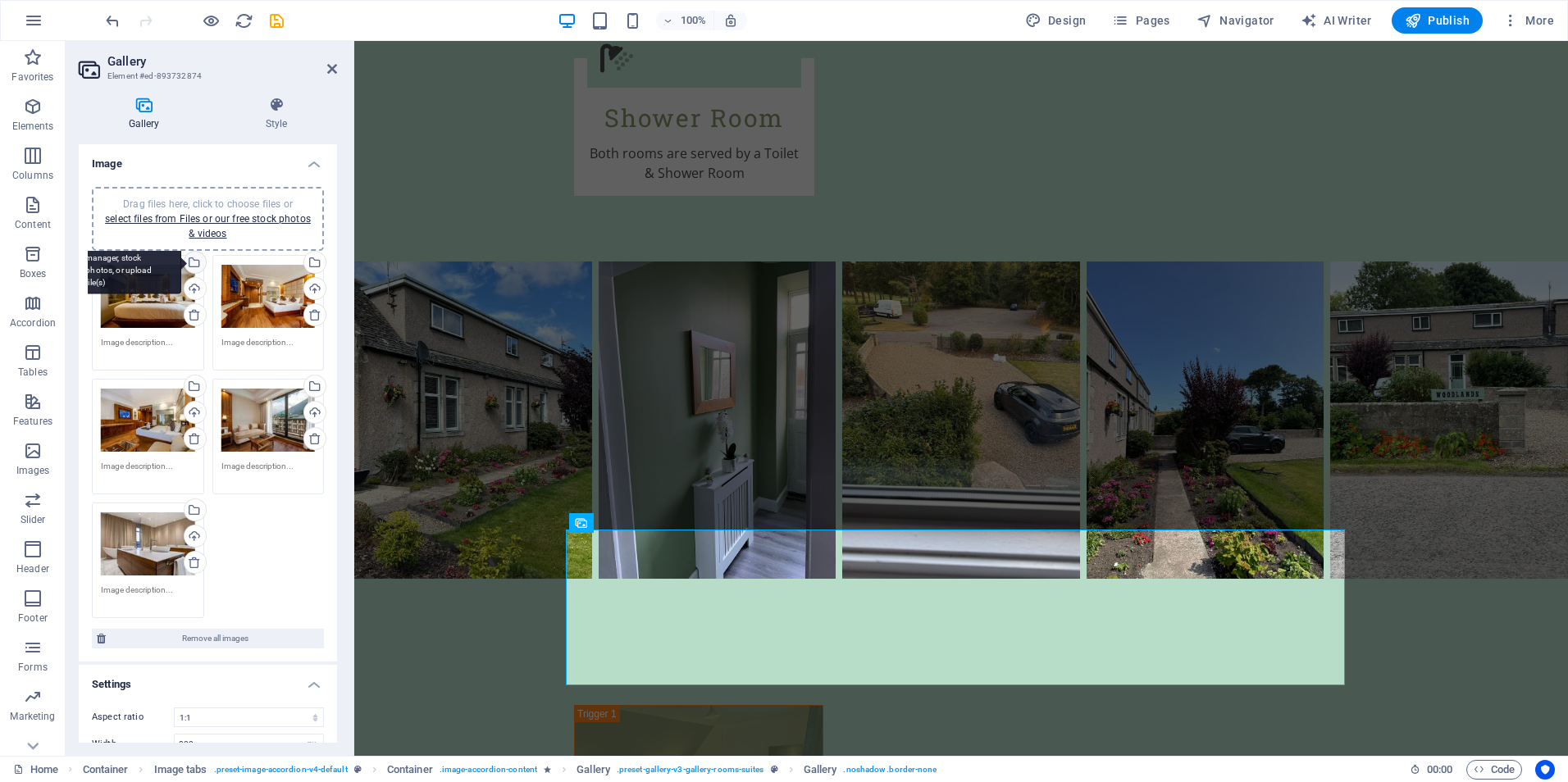
click at [194, 259] on div "Select files from the file manager, stock photos, or upload file(s)" at bounding box center [193, 263] width 25 height 25
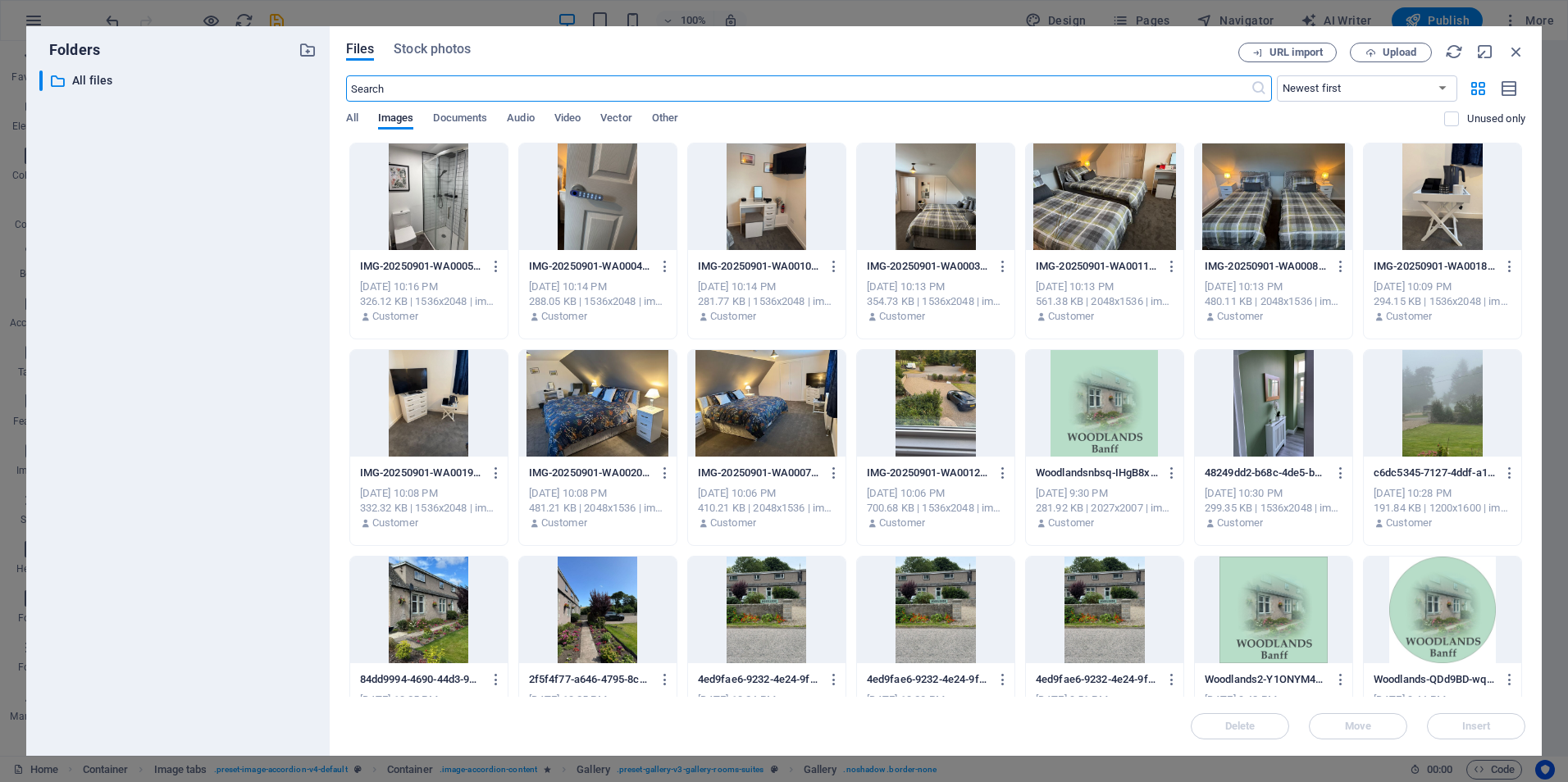
scroll to position [3340, 0]
click at [428, 203] on div at bounding box center [429, 196] width 157 height 107
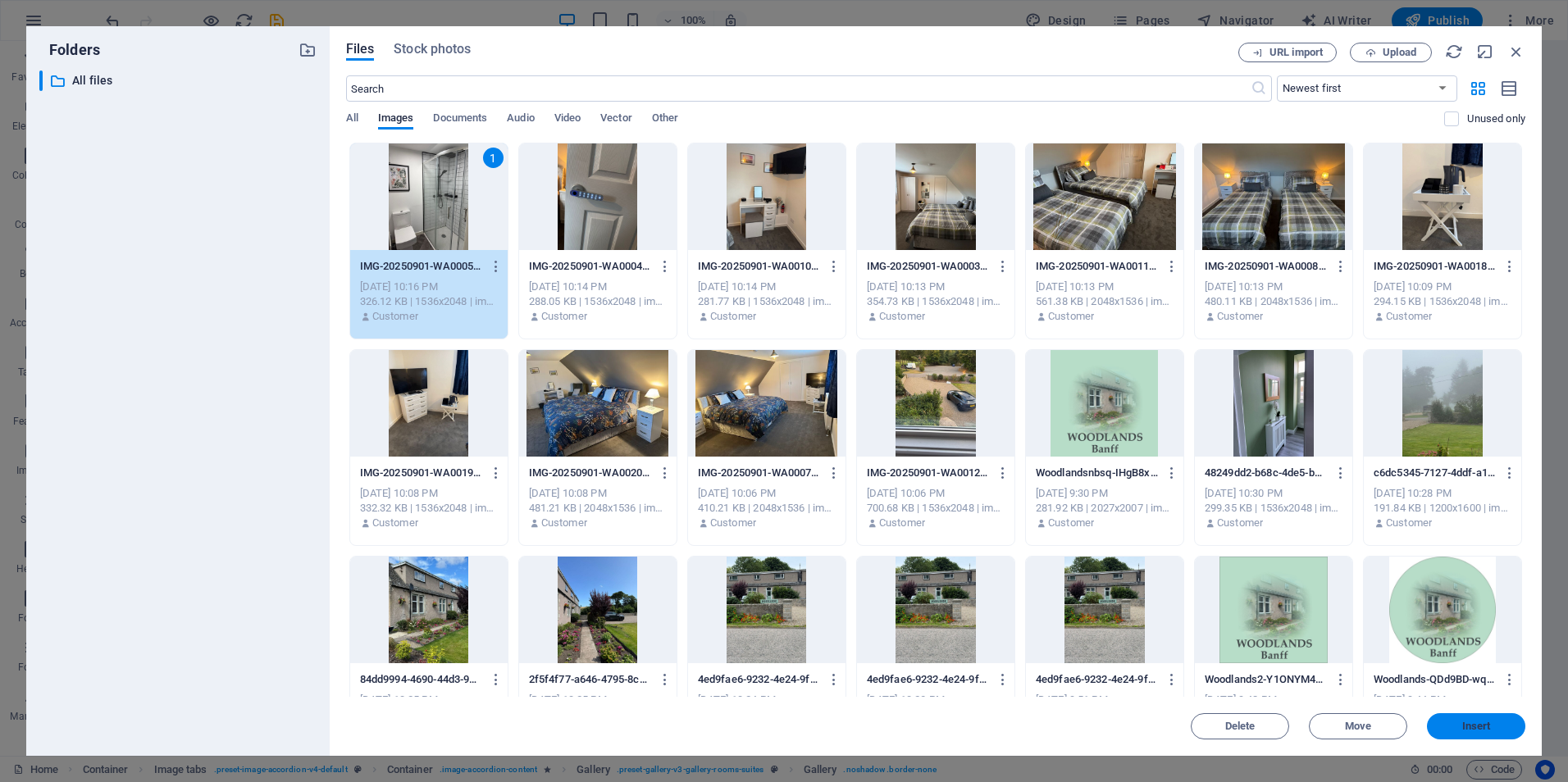
click at [1471, 732] on button "Insert" at bounding box center [1476, 726] width 99 height 26
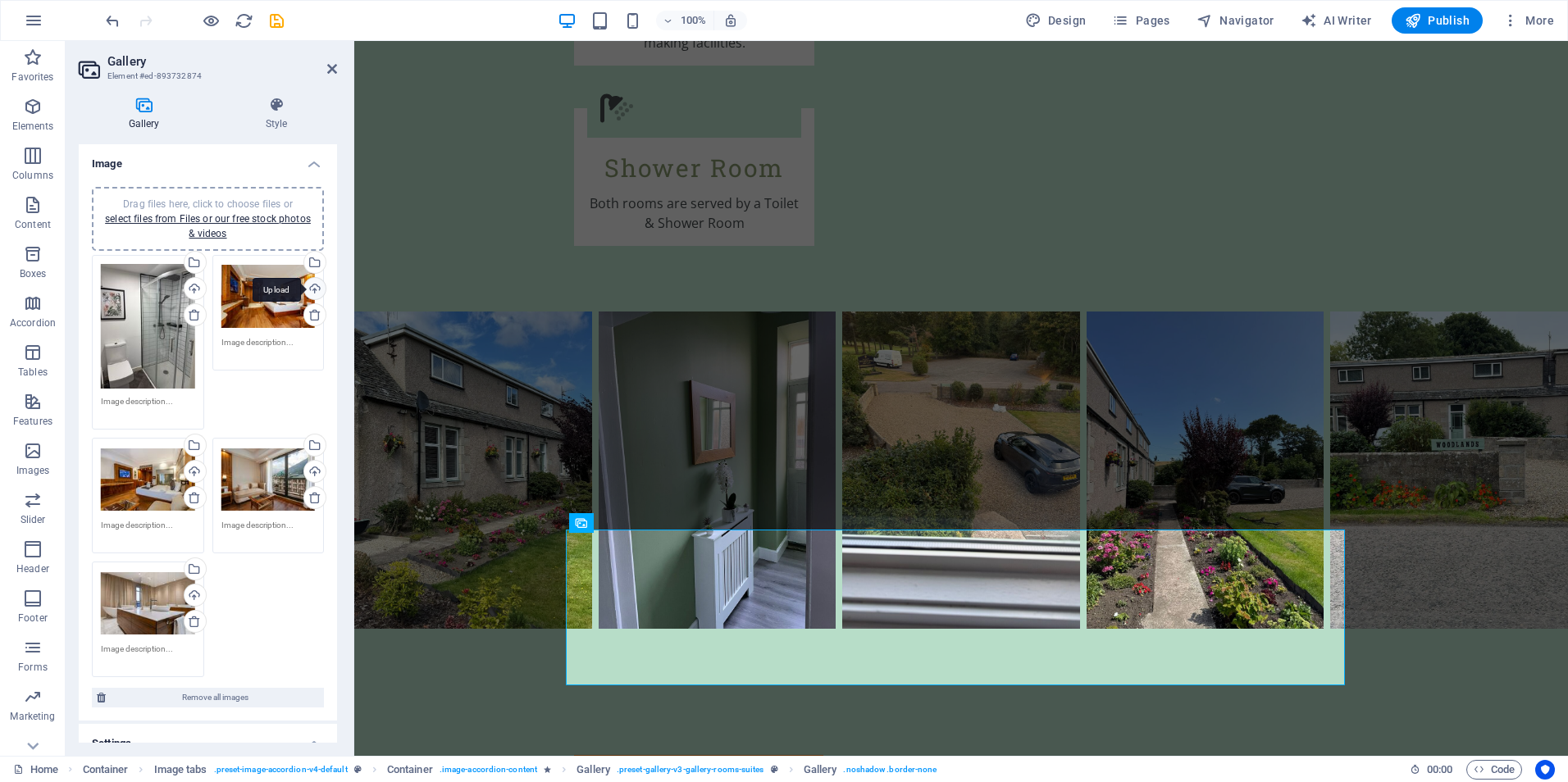
click at [307, 286] on div "Upload" at bounding box center [313, 290] width 25 height 25
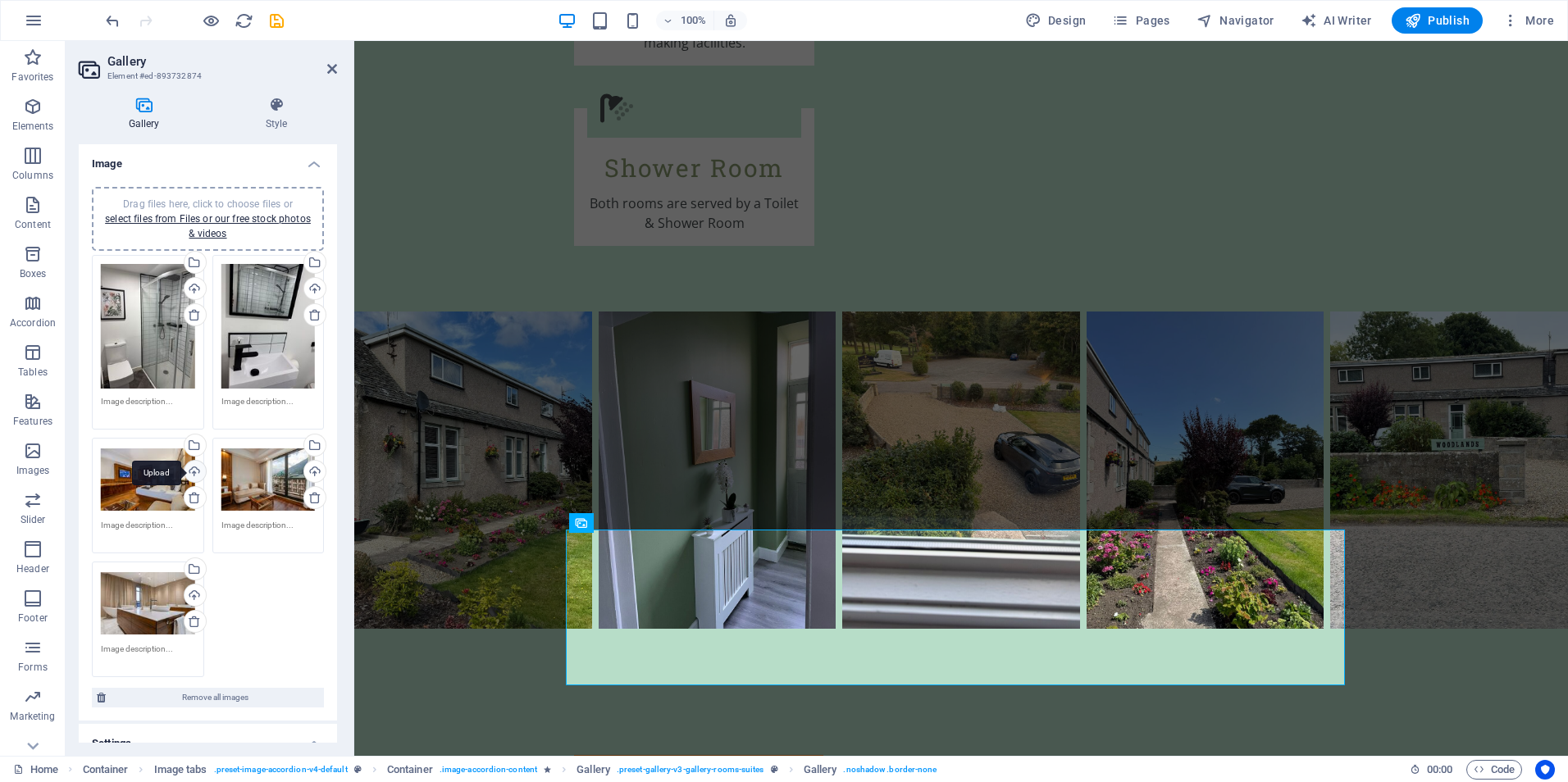
click at [191, 467] on div "Upload" at bounding box center [193, 472] width 25 height 25
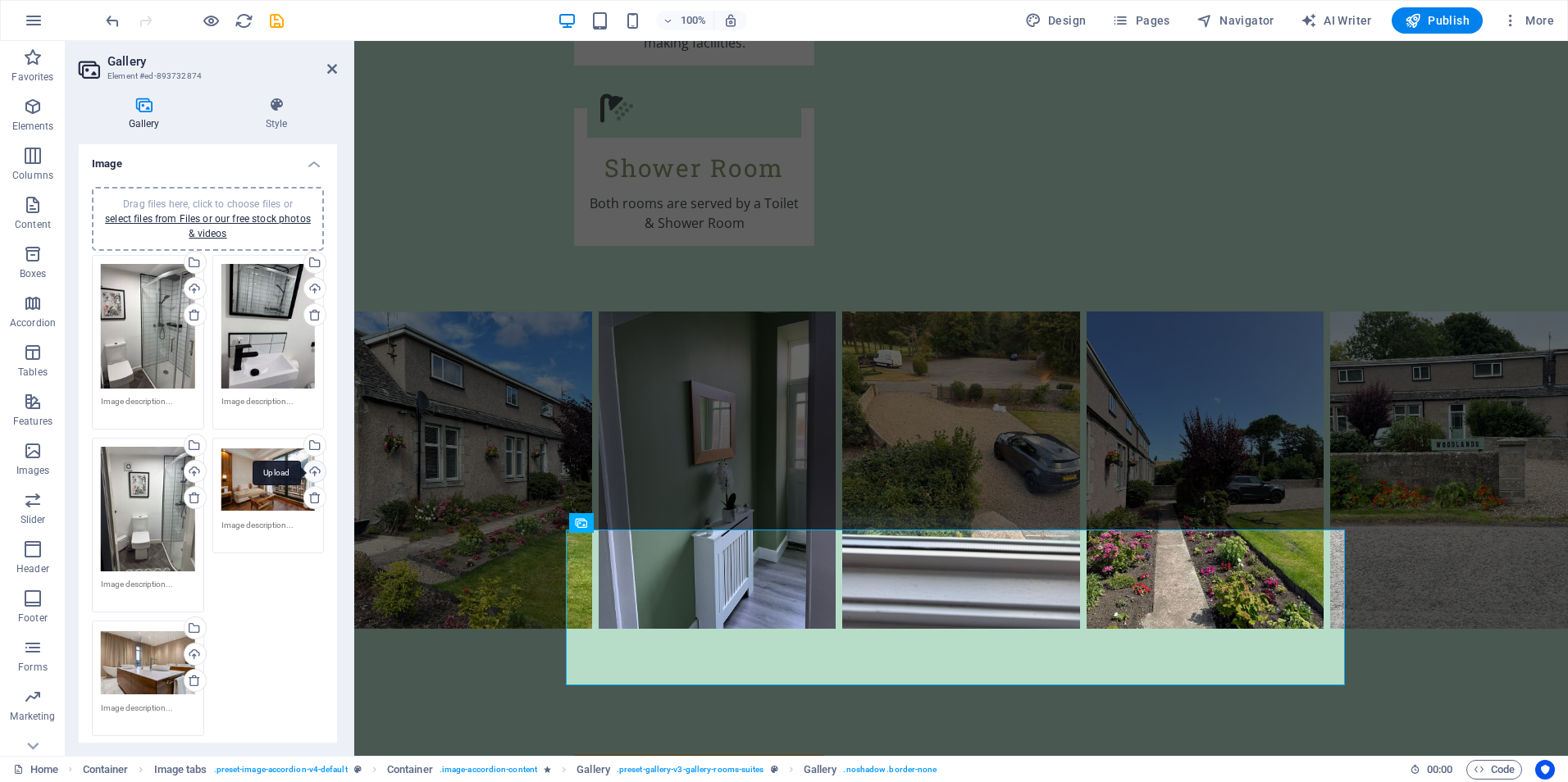
click at [312, 470] on div "Upload" at bounding box center [313, 472] width 25 height 25
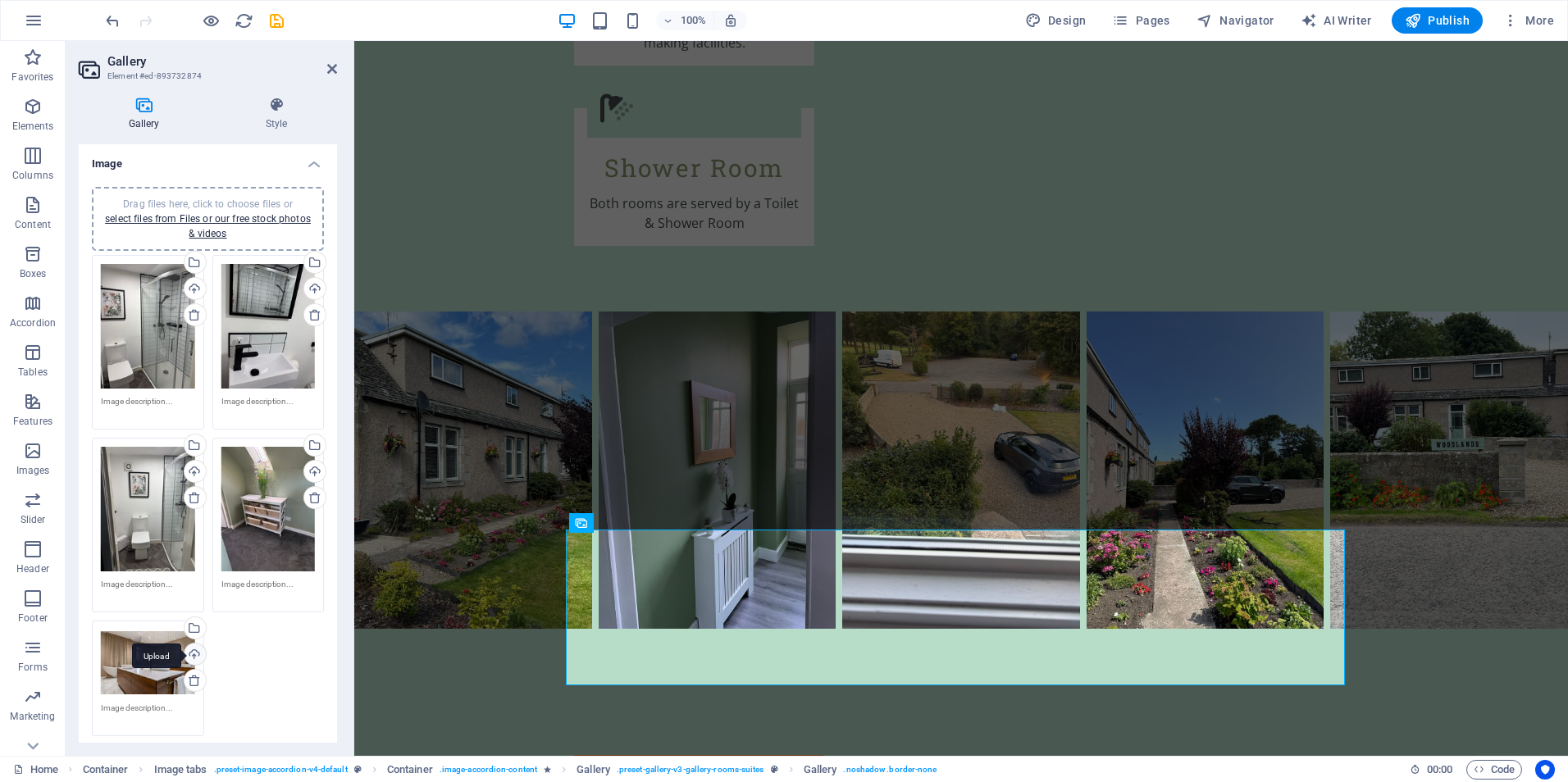
click at [187, 649] on div "Upload" at bounding box center [193, 655] width 25 height 25
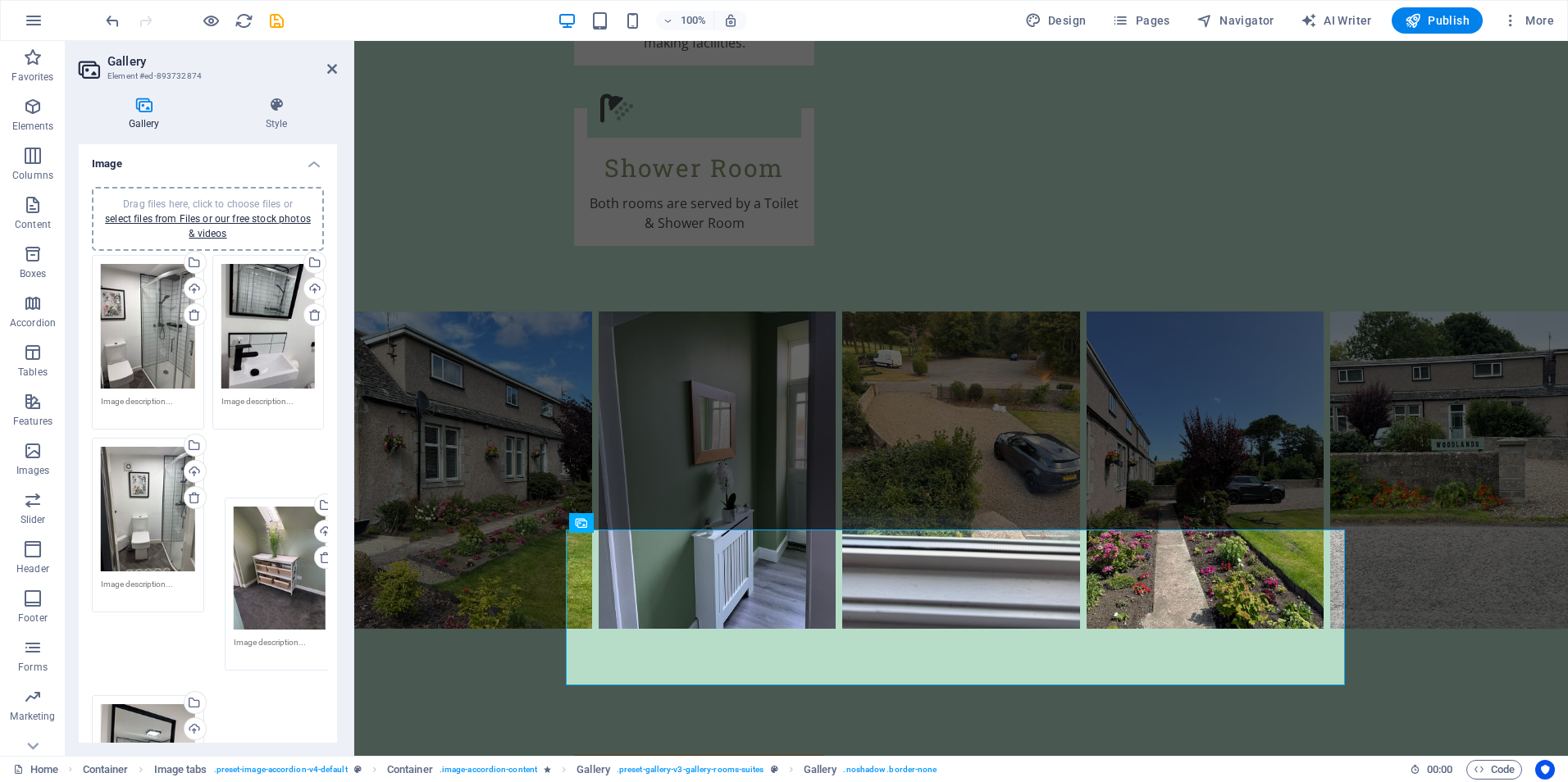
drag, startPoint x: 268, startPoint y: 493, endPoint x: 275, endPoint y: 538, distance: 45.5
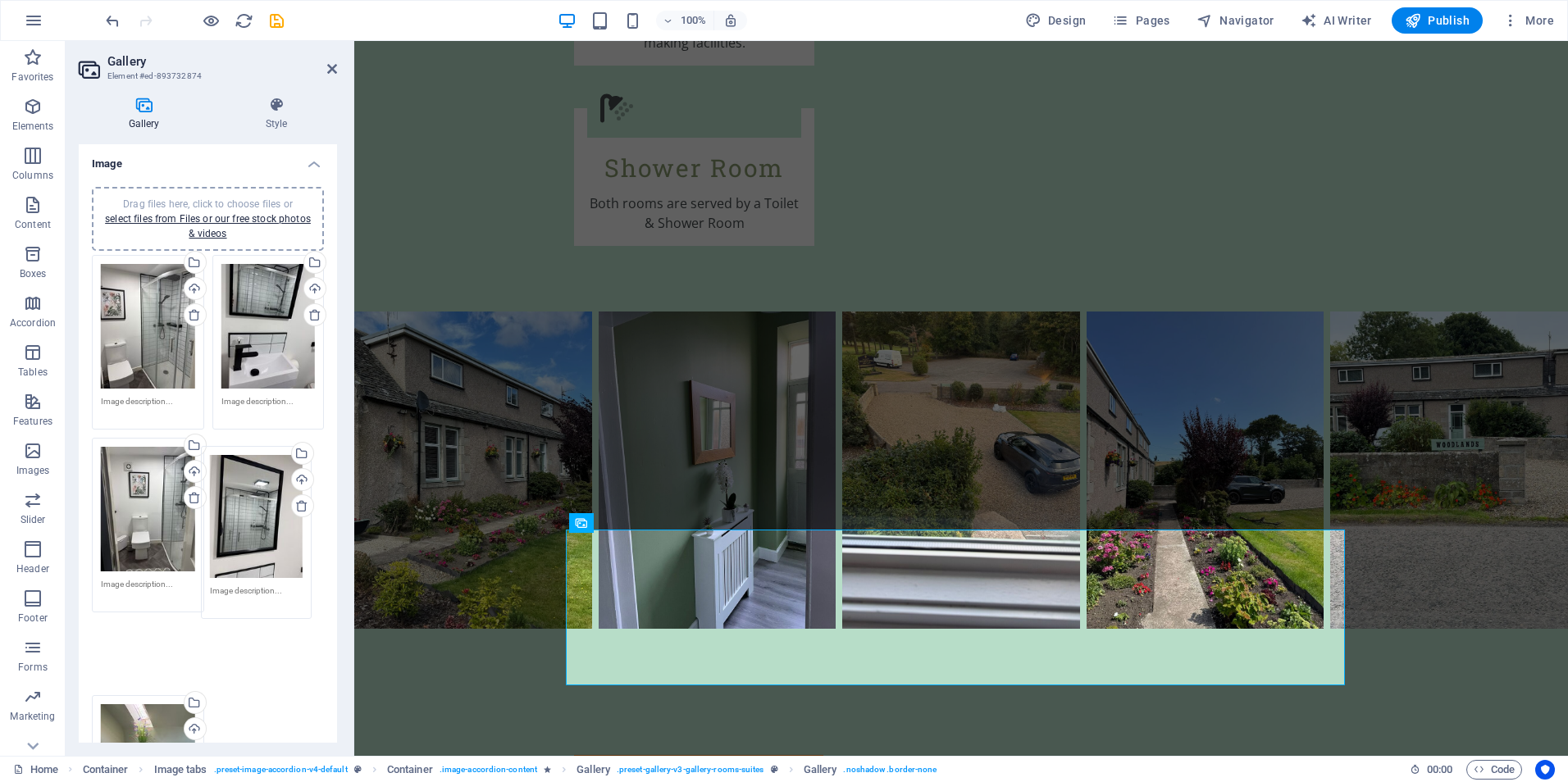
drag, startPoint x: 148, startPoint y: 671, endPoint x: 257, endPoint y: 495, distance: 207.0
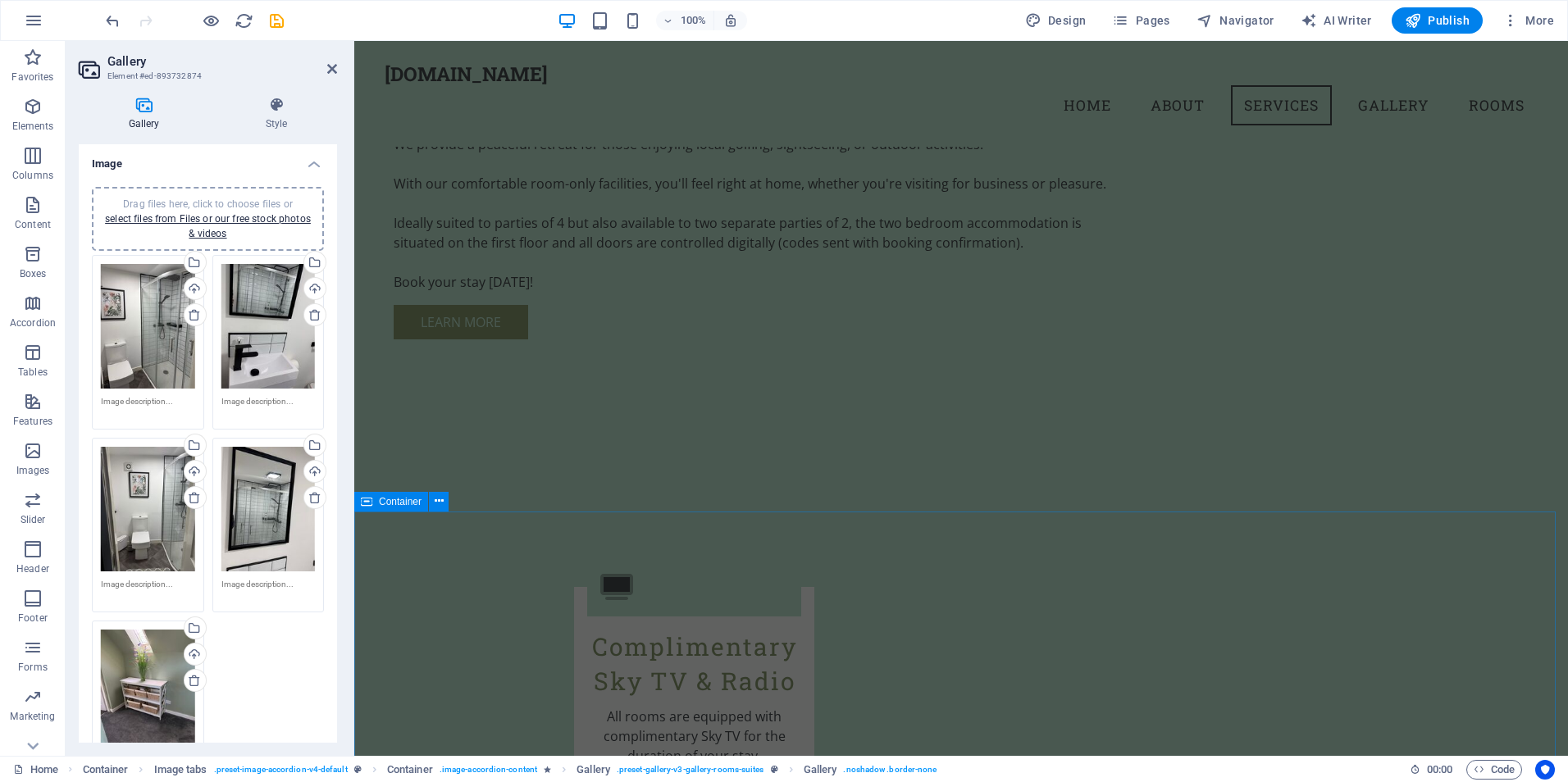
scroll to position [1643, 0]
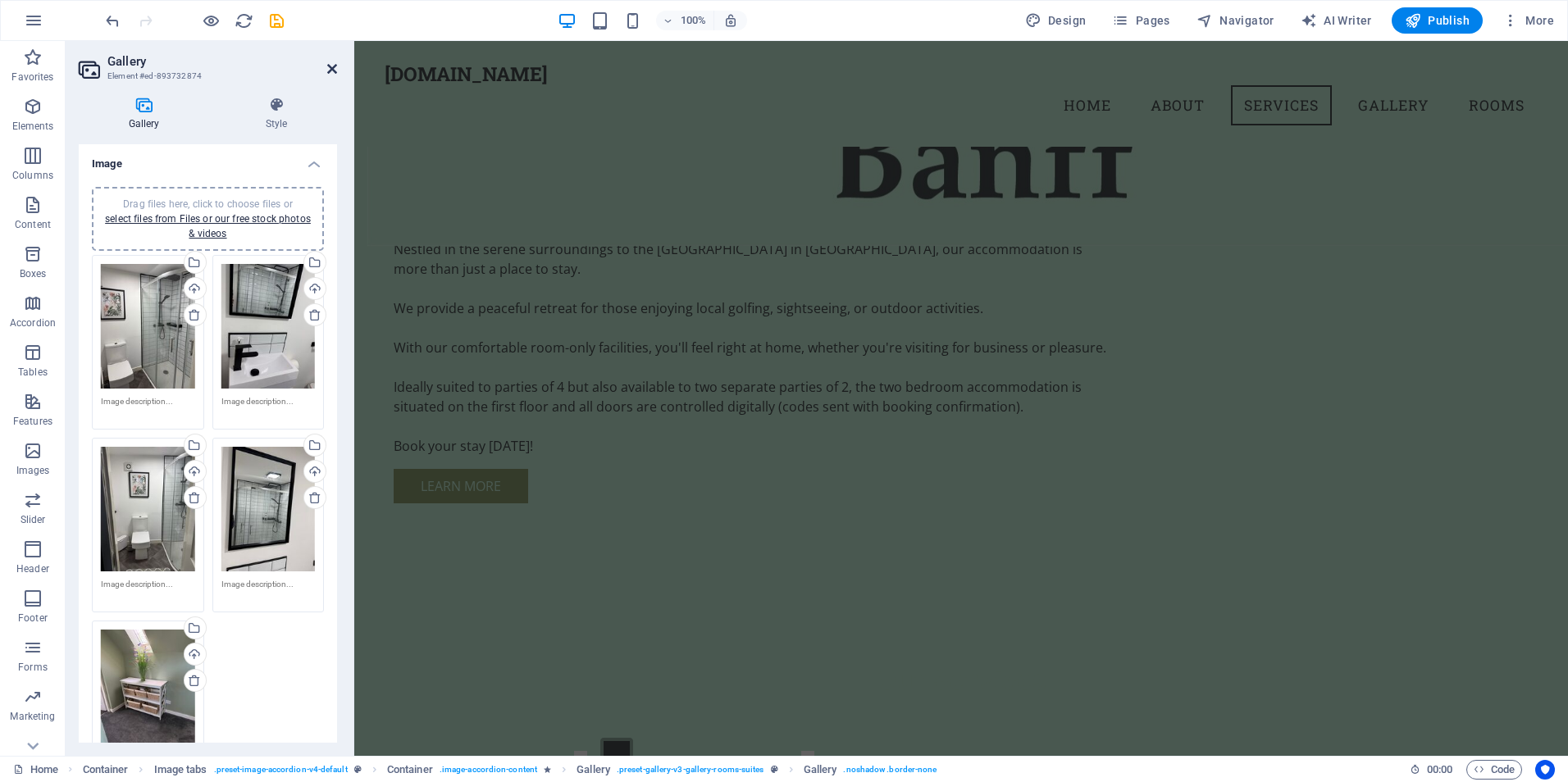
click at [331, 69] on icon at bounding box center [332, 69] width 10 height 13
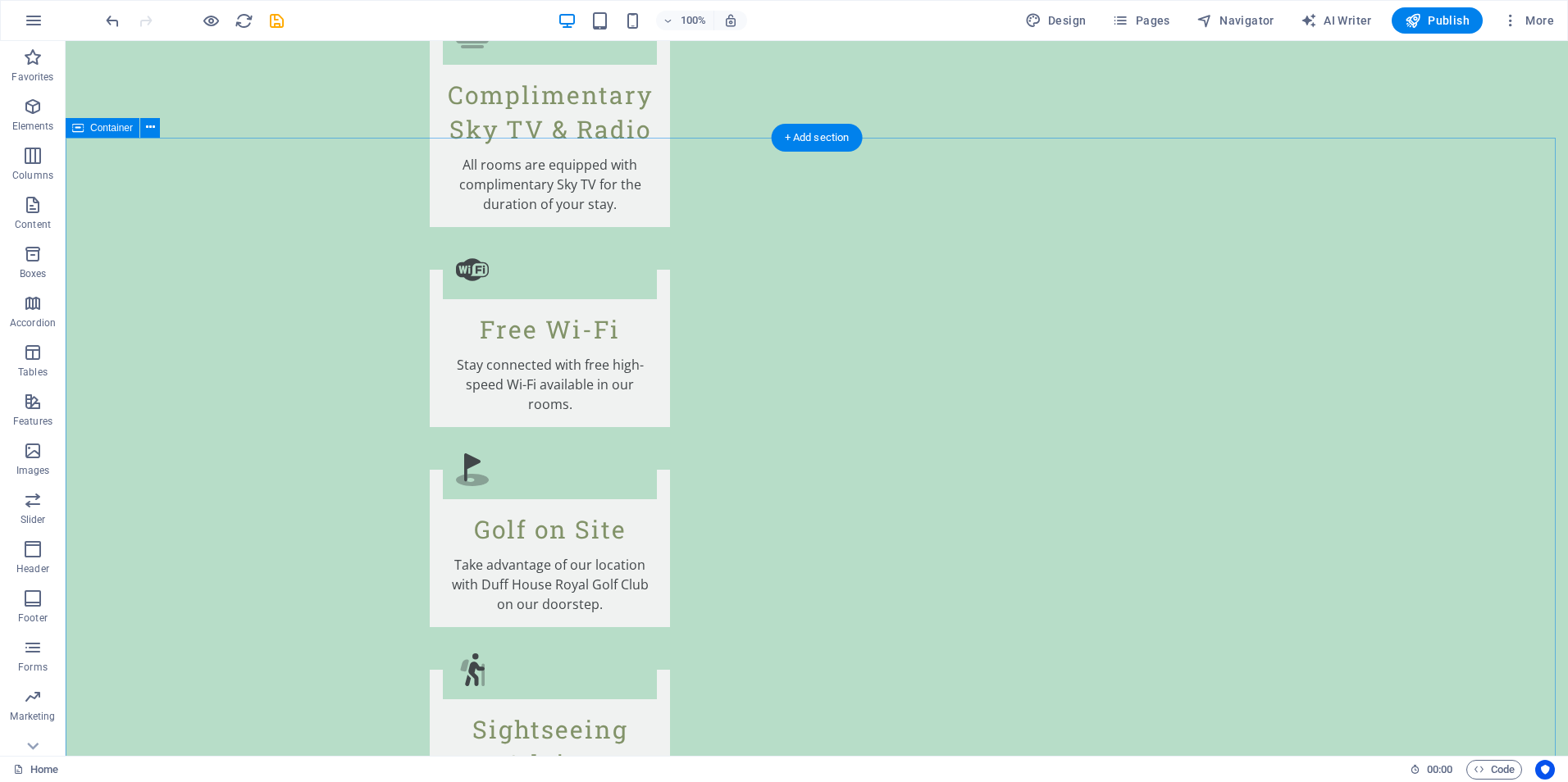
scroll to position [2423, 0]
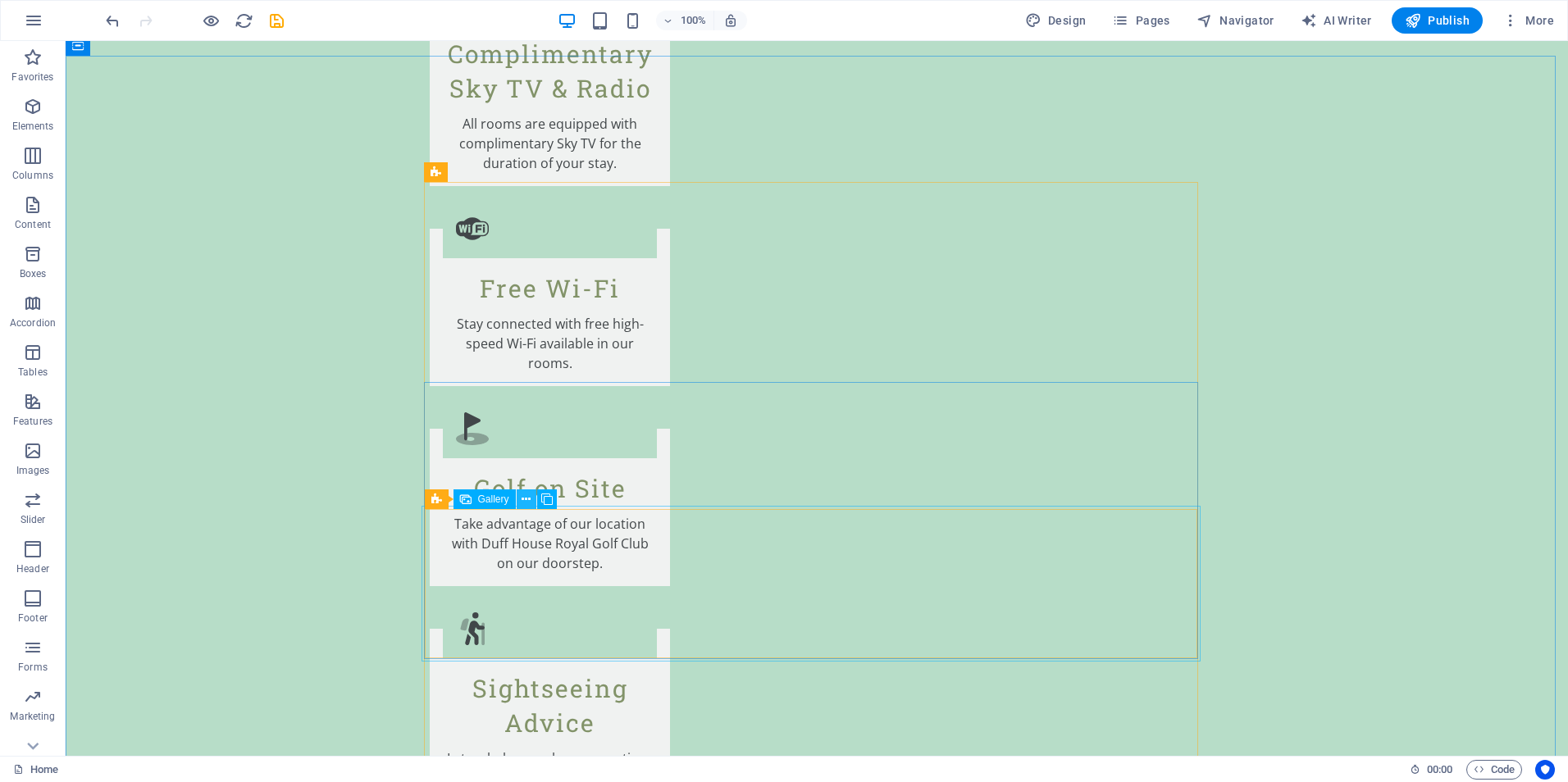
click at [527, 499] on icon at bounding box center [526, 499] width 9 height 17
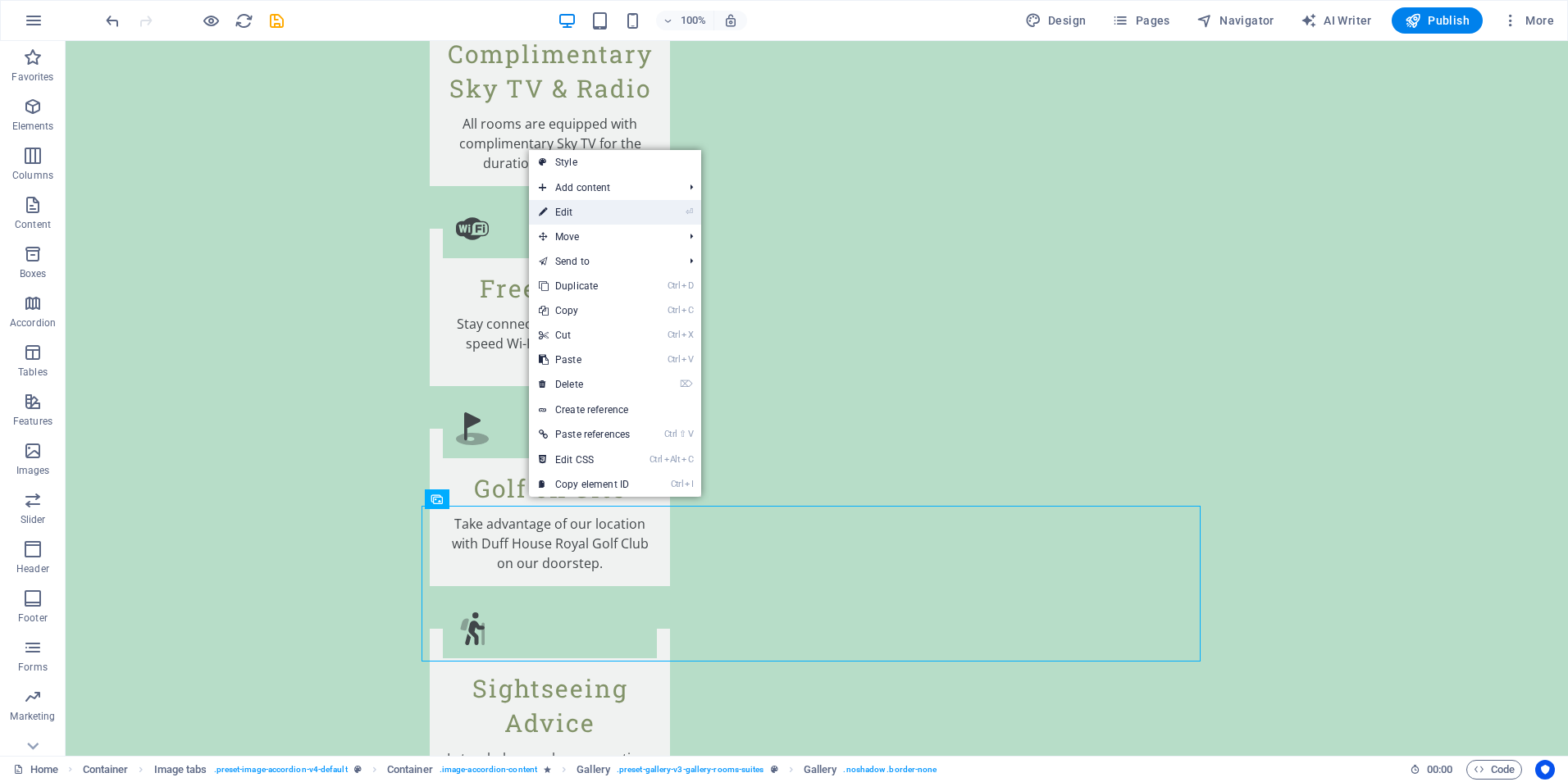
click at [602, 212] on link "⏎ Edit" at bounding box center [584, 212] width 111 height 25
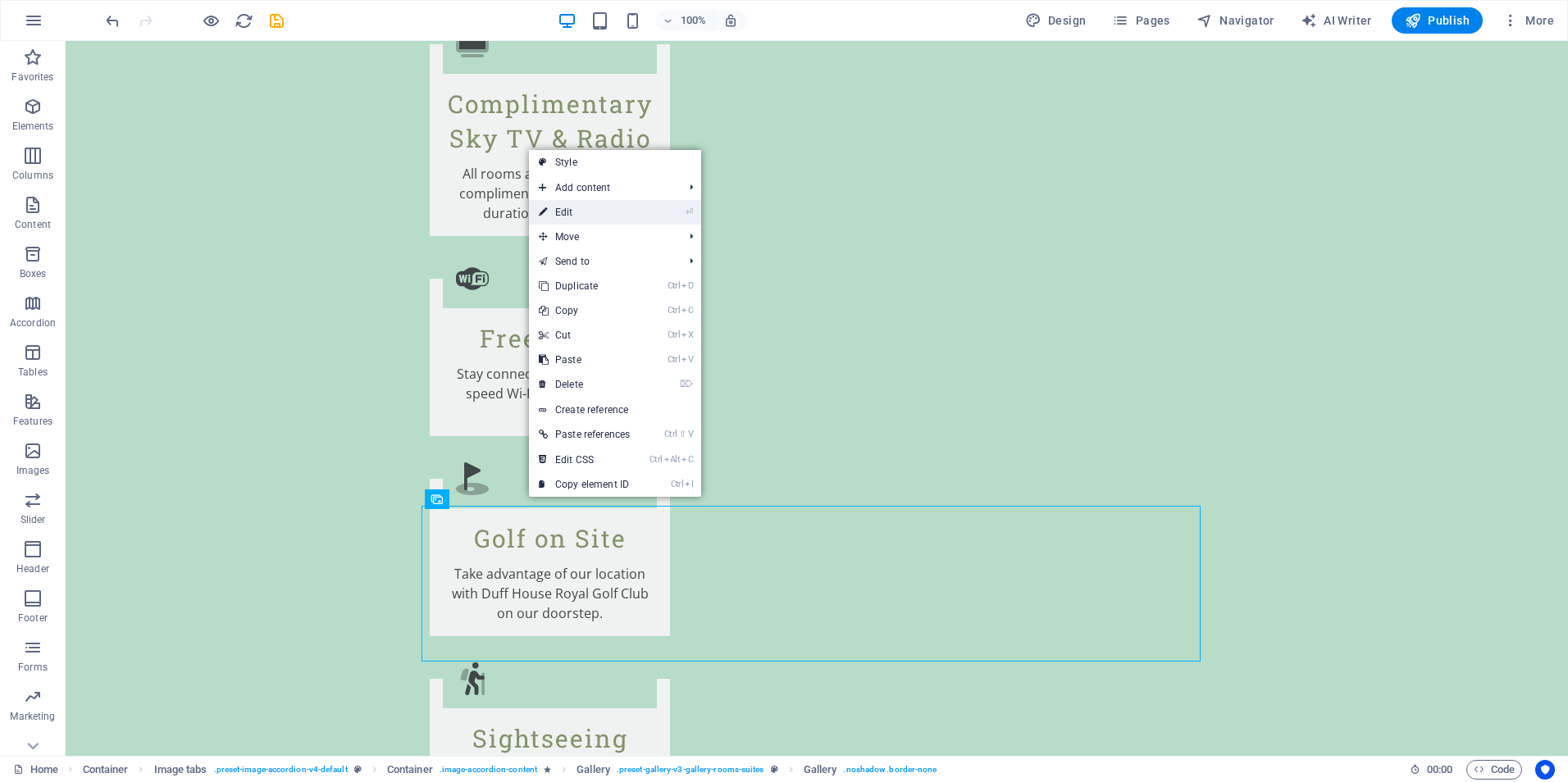
select select "4"
select select "px"
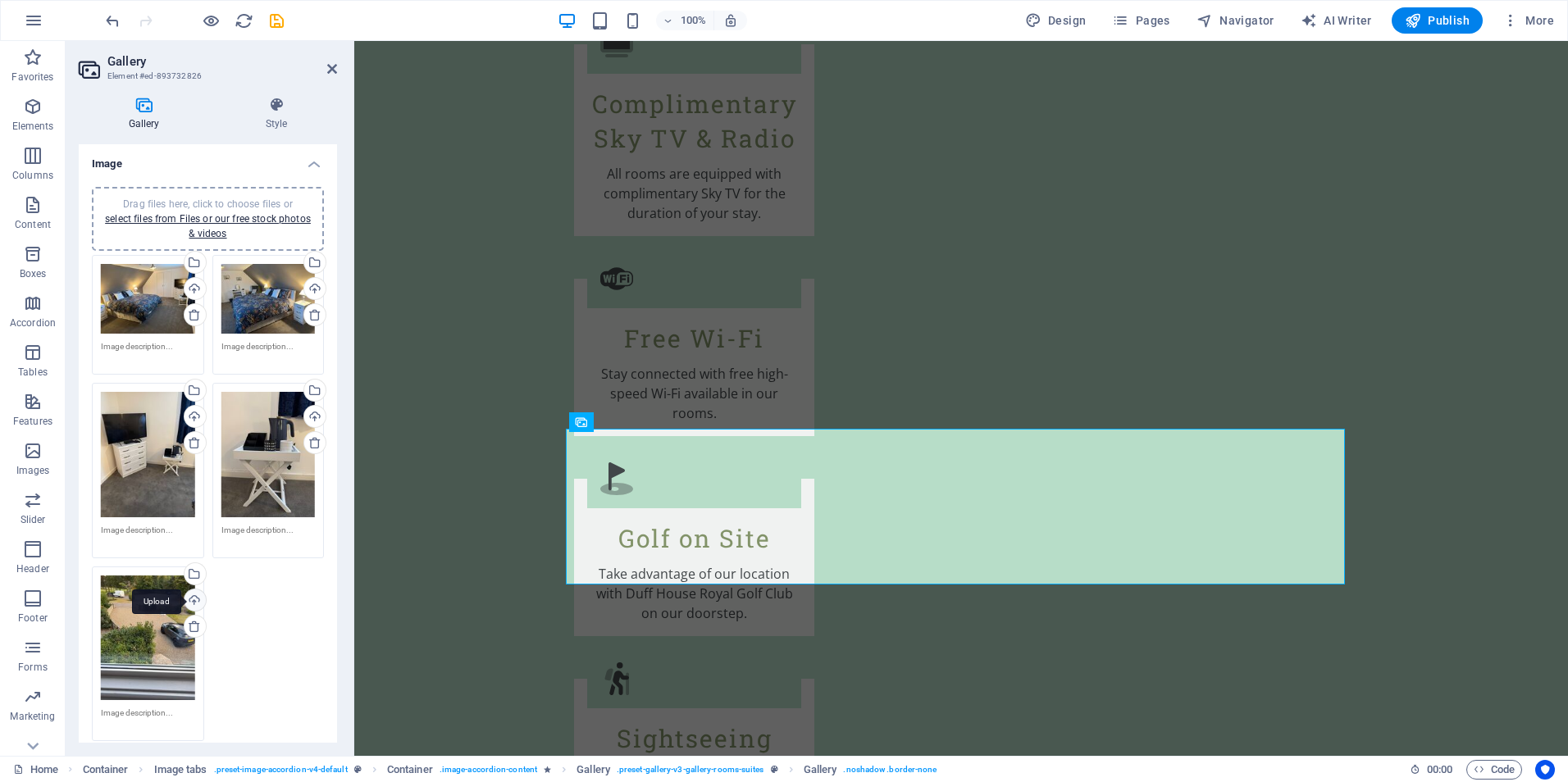
click at [192, 596] on div "Upload" at bounding box center [193, 601] width 25 height 25
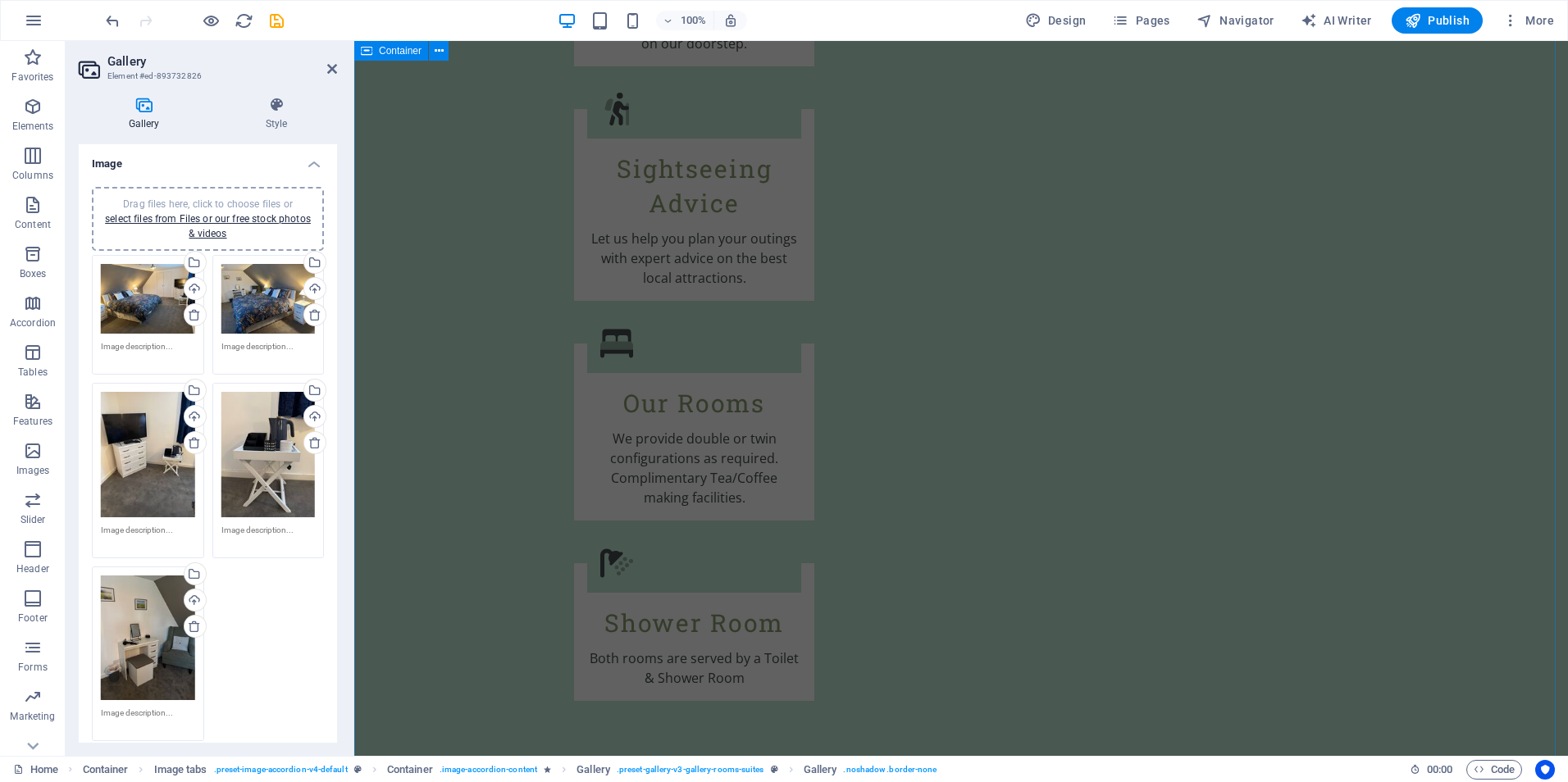
scroll to position [2996, 0]
click at [330, 69] on icon at bounding box center [332, 69] width 10 height 13
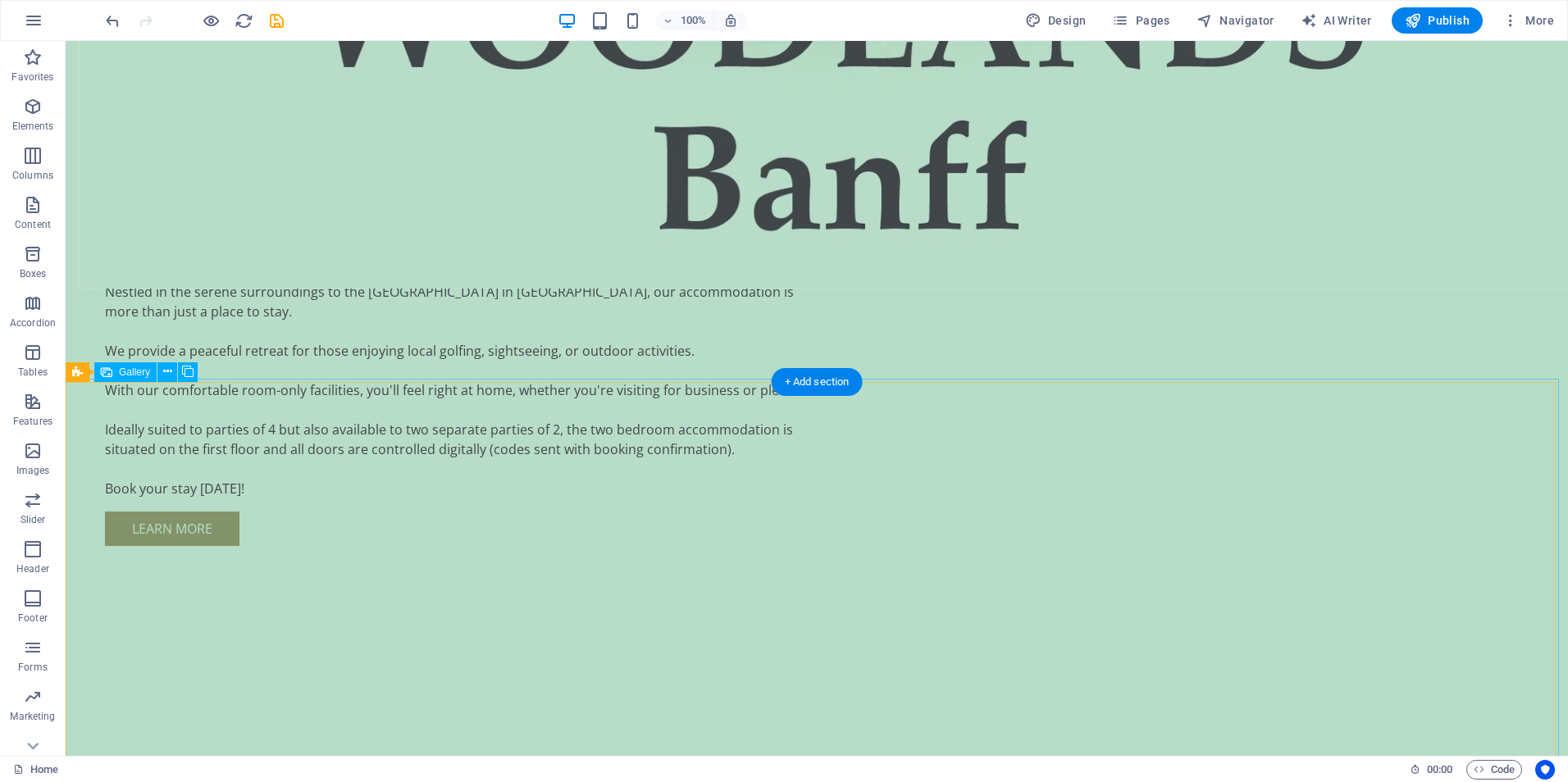
scroll to position [1789, 0]
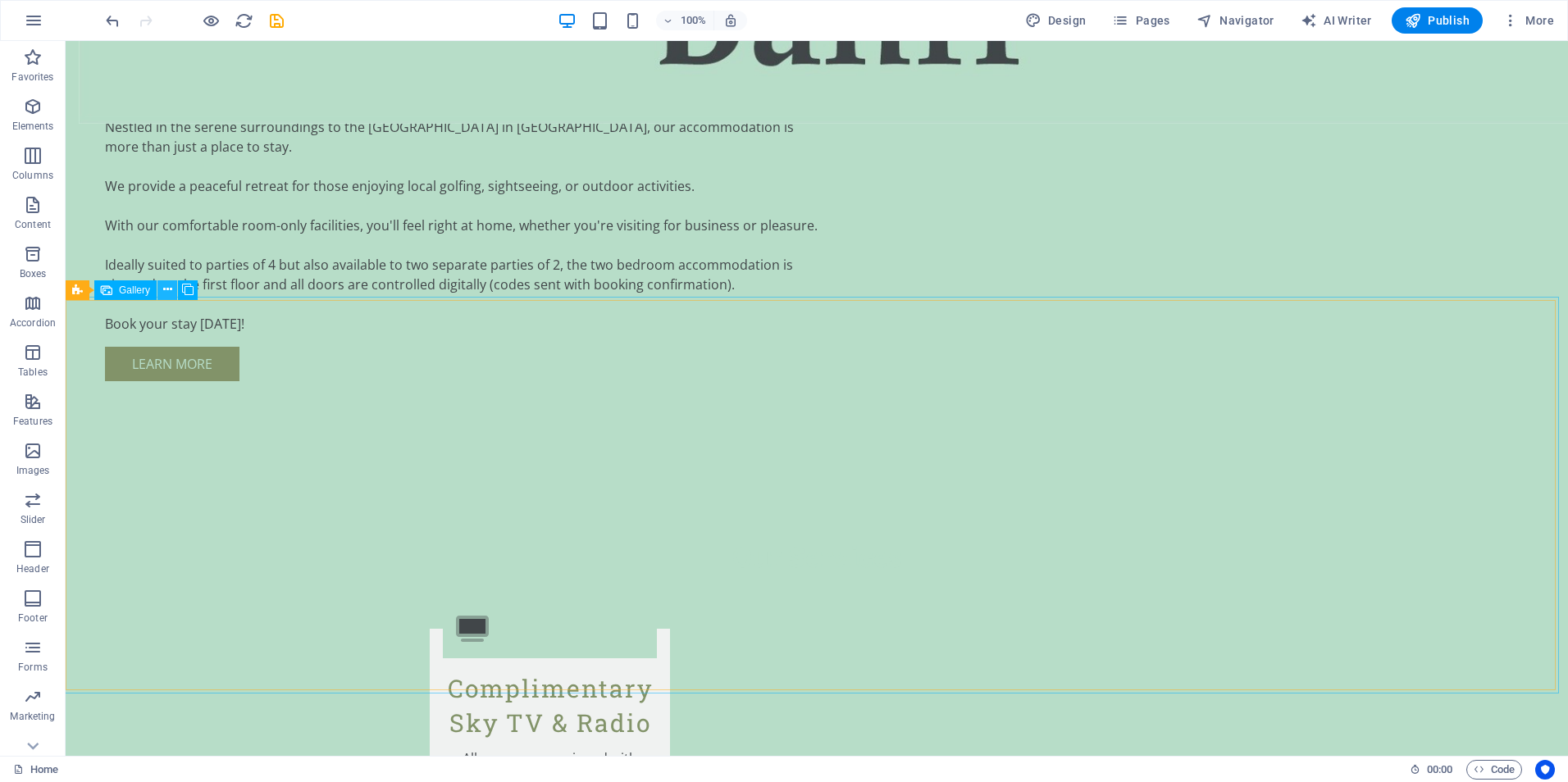
click at [167, 287] on icon at bounding box center [168, 290] width 9 height 17
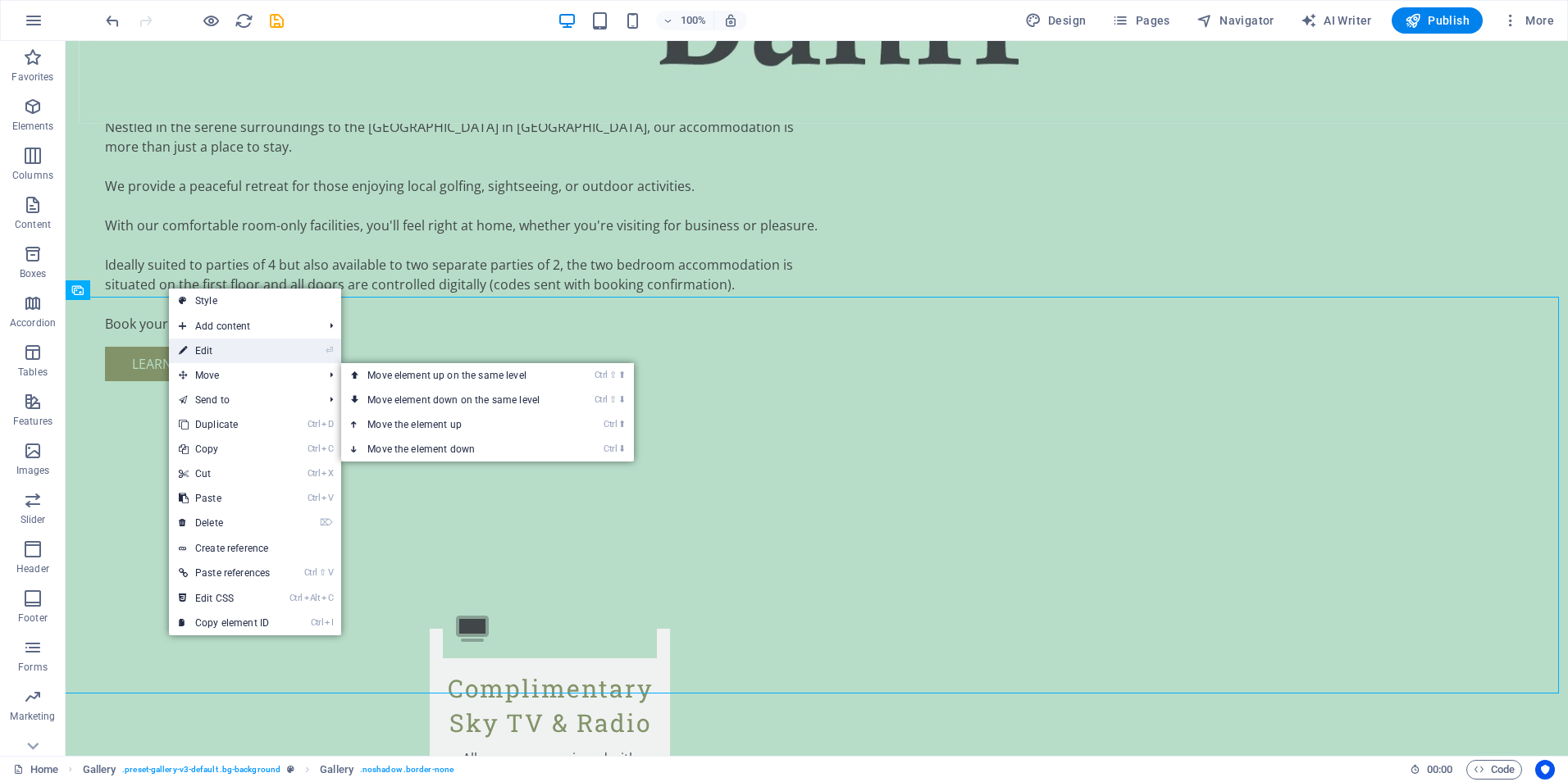
click at [215, 353] on link "⏎ Edit" at bounding box center [224, 351] width 111 height 25
select select "px"
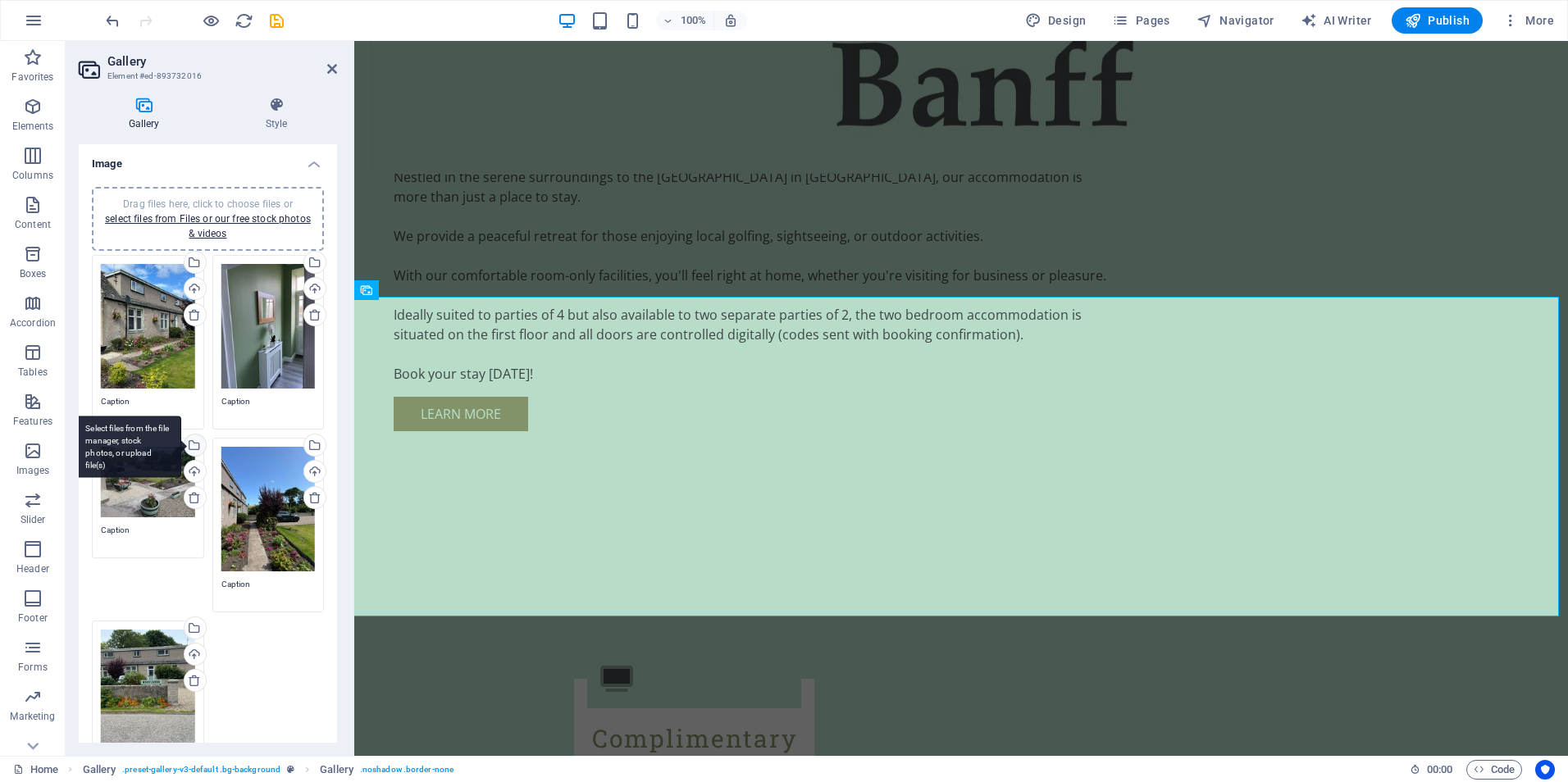
click at [195, 443] on div "Select files from the file manager, stock photos, or upload file(s)" at bounding box center [193, 447] width 25 height 25
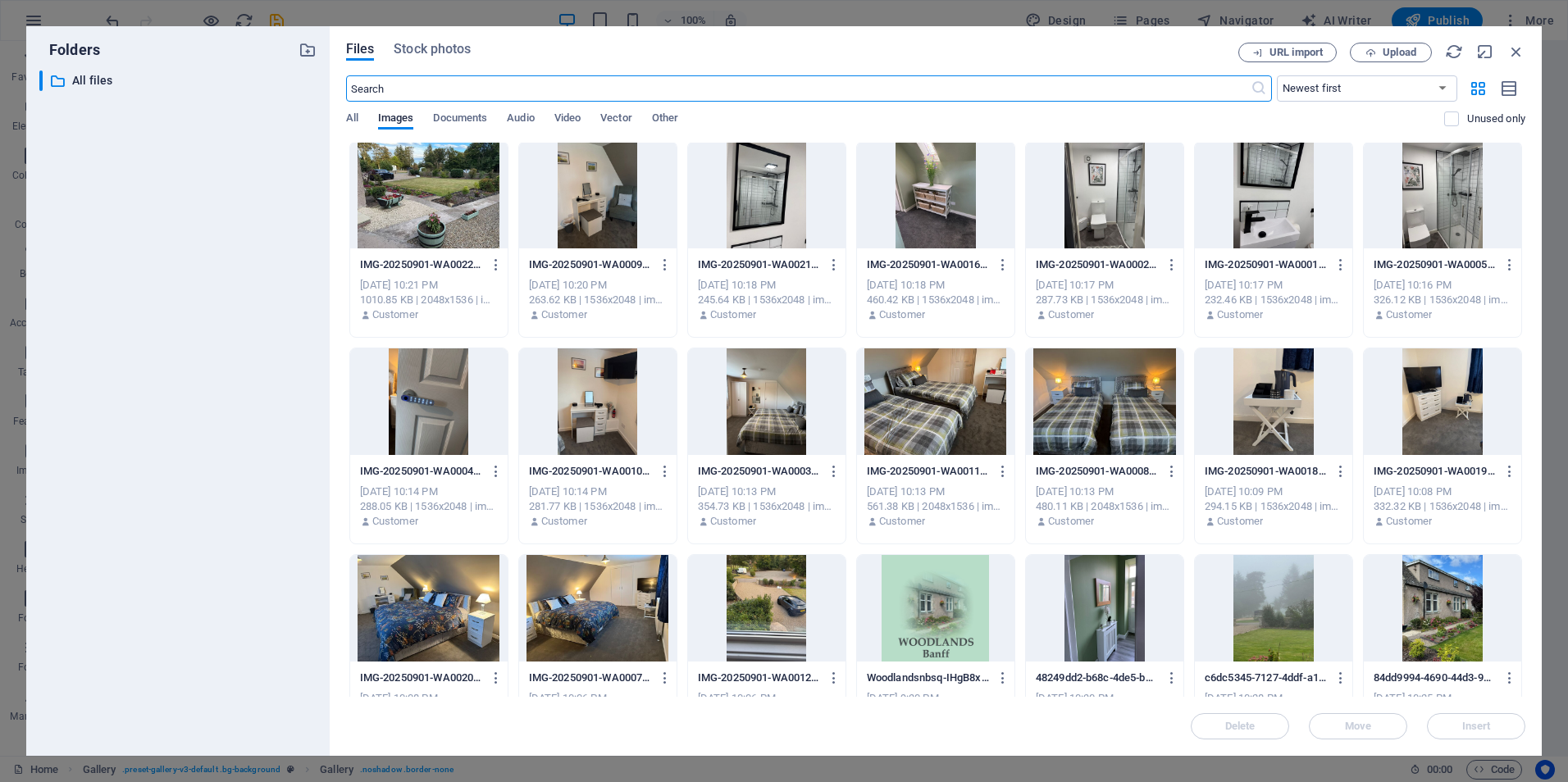
scroll to position [0, 0]
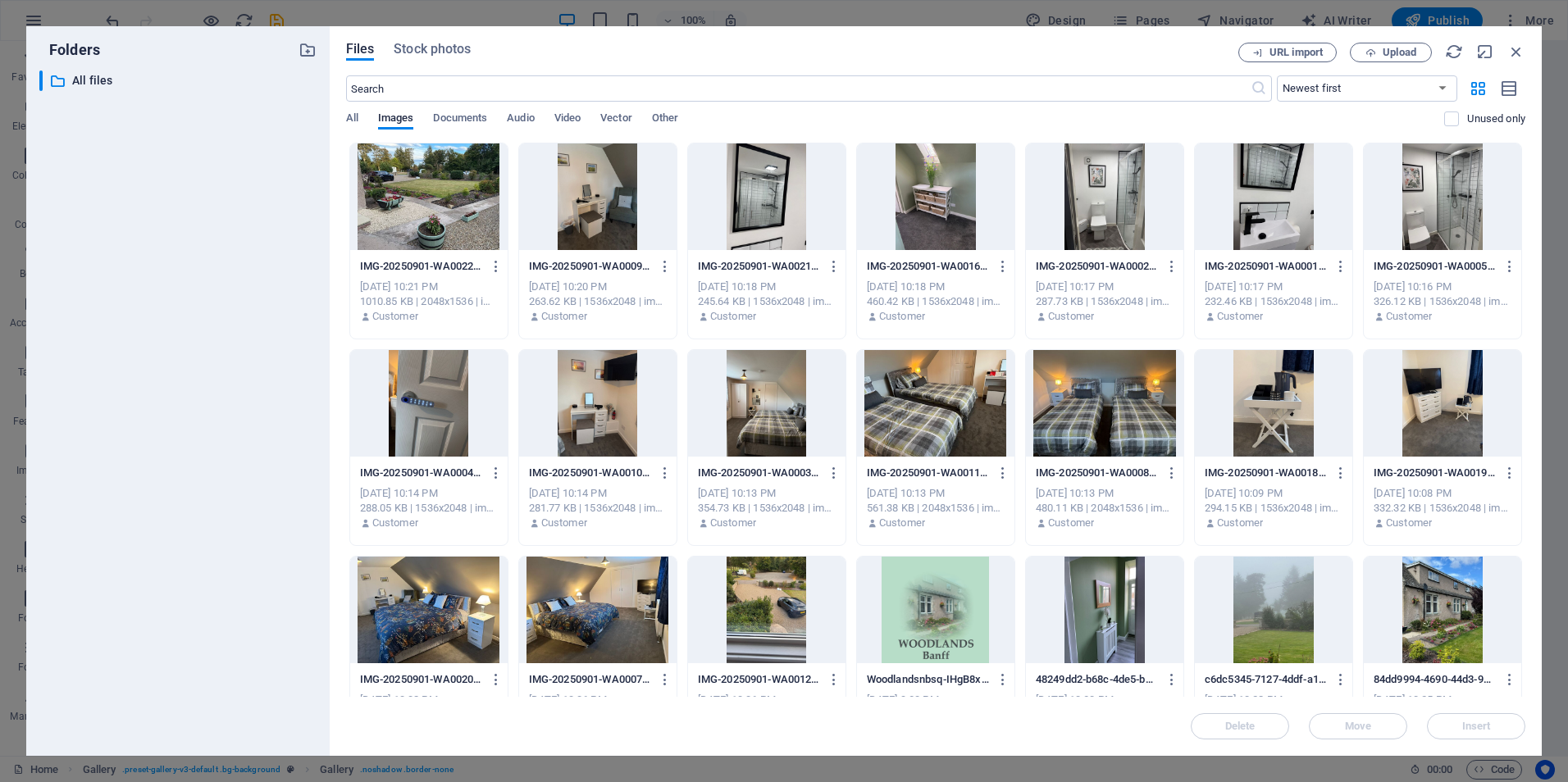
click at [921, 192] on div at bounding box center [936, 196] width 157 height 107
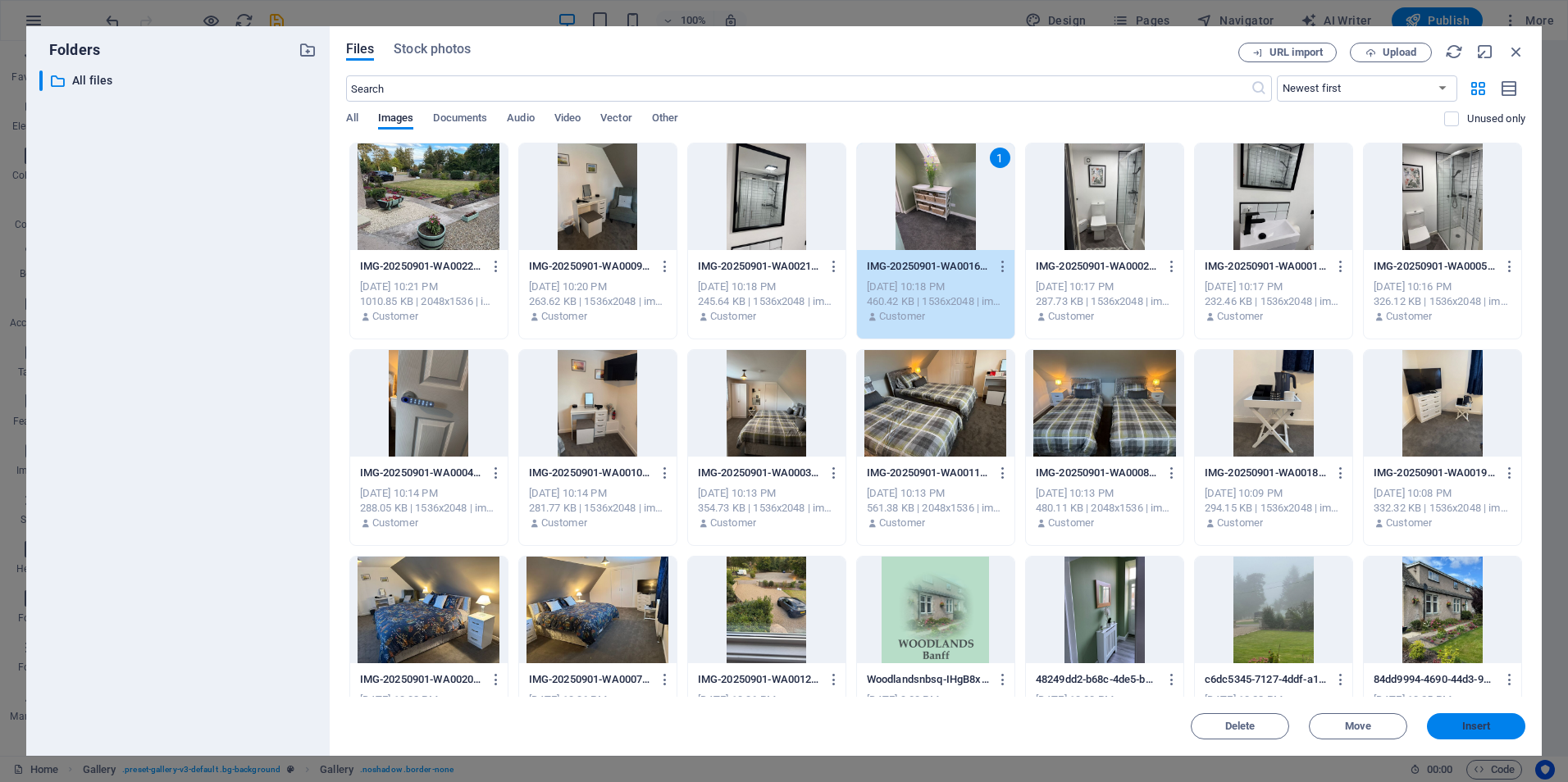
drag, startPoint x: 1449, startPoint y: 727, endPoint x: 1080, endPoint y: 680, distance: 372.0
click at [1449, 727] on span "Insert" at bounding box center [1475, 726] width 85 height 10
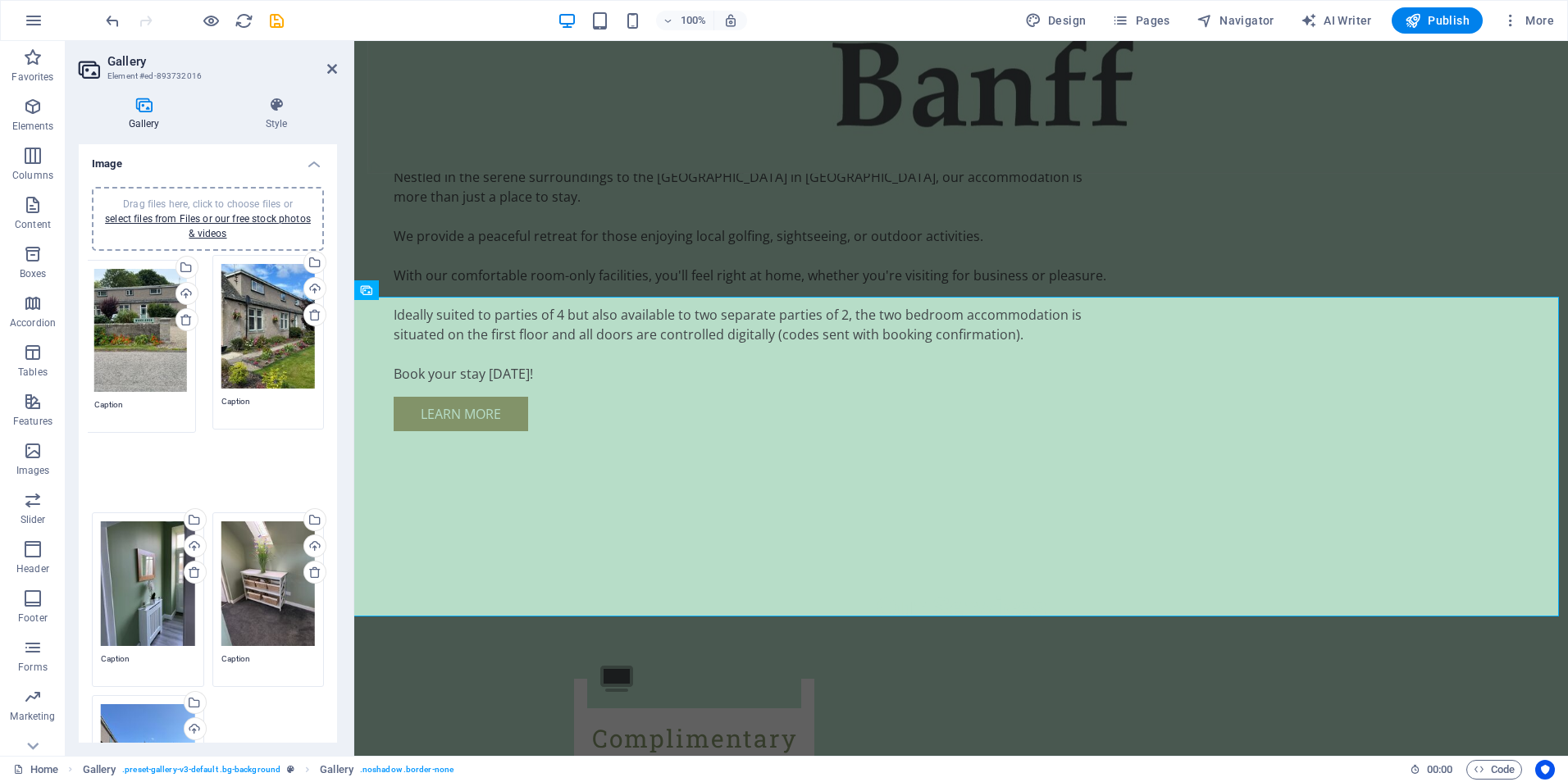
drag, startPoint x: 156, startPoint y: 668, endPoint x: 150, endPoint y: 312, distance: 356.1
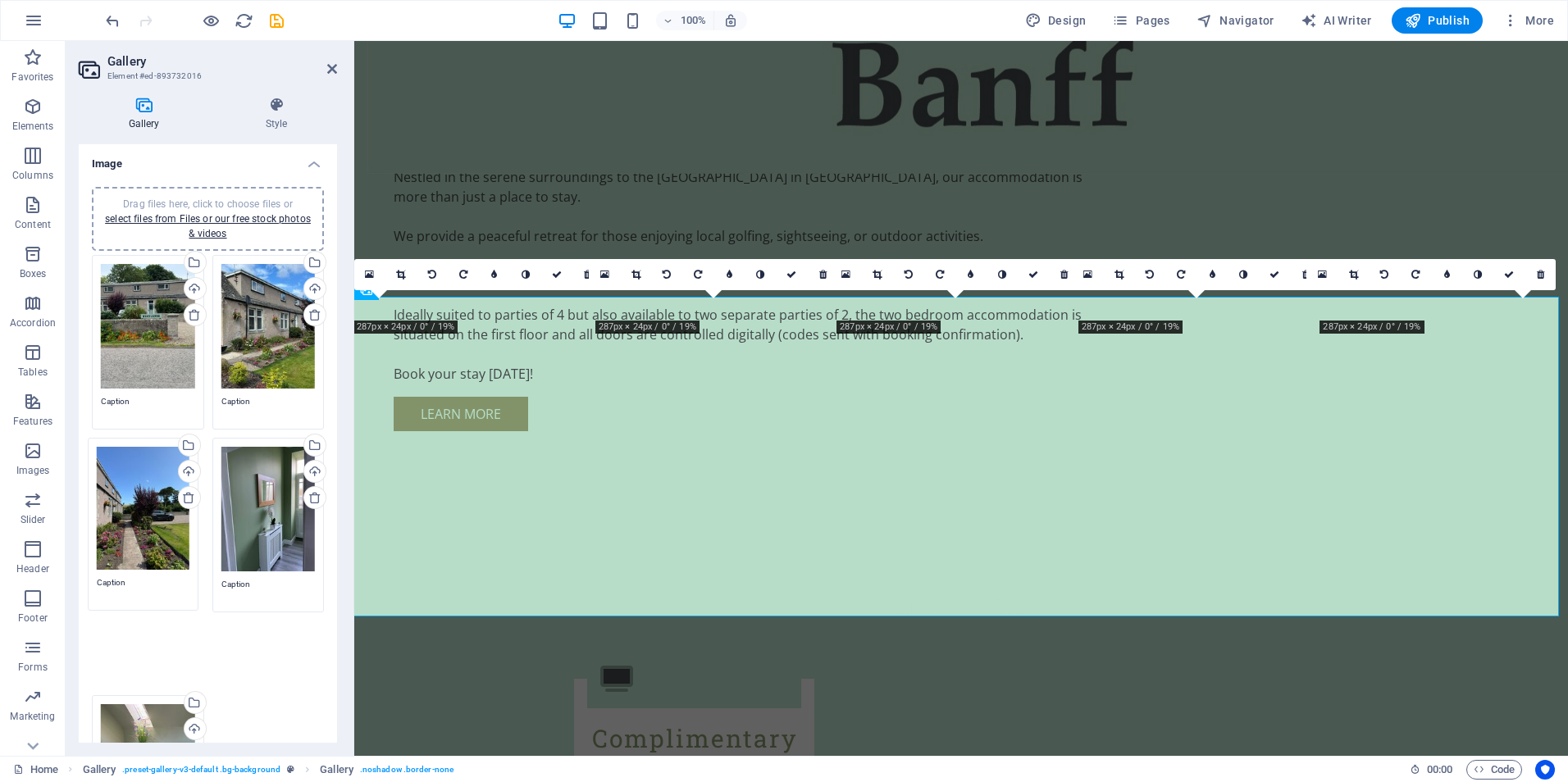
drag, startPoint x: 148, startPoint y: 687, endPoint x: 143, endPoint y: 508, distance: 179.1
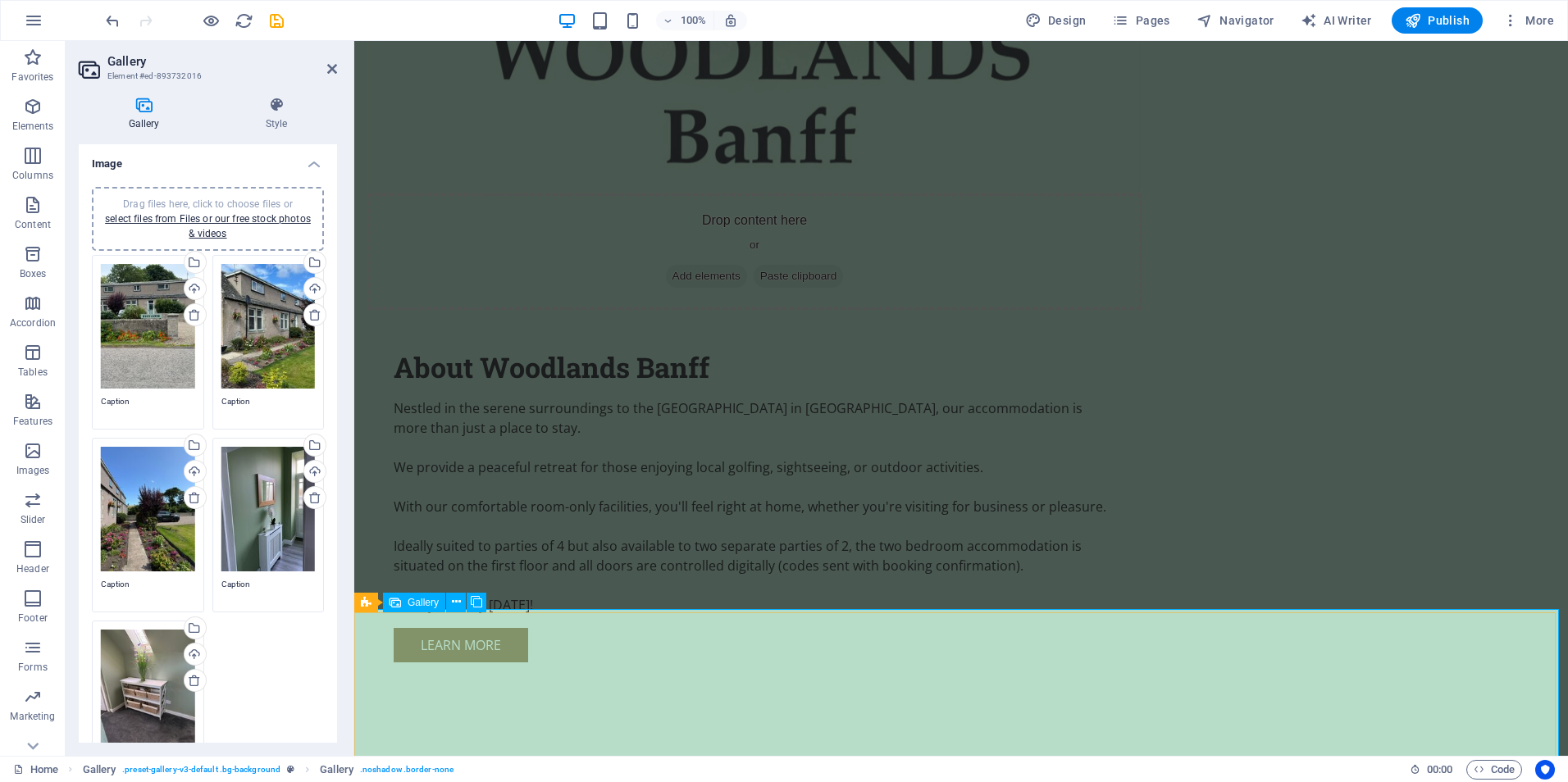
scroll to position [1886, 0]
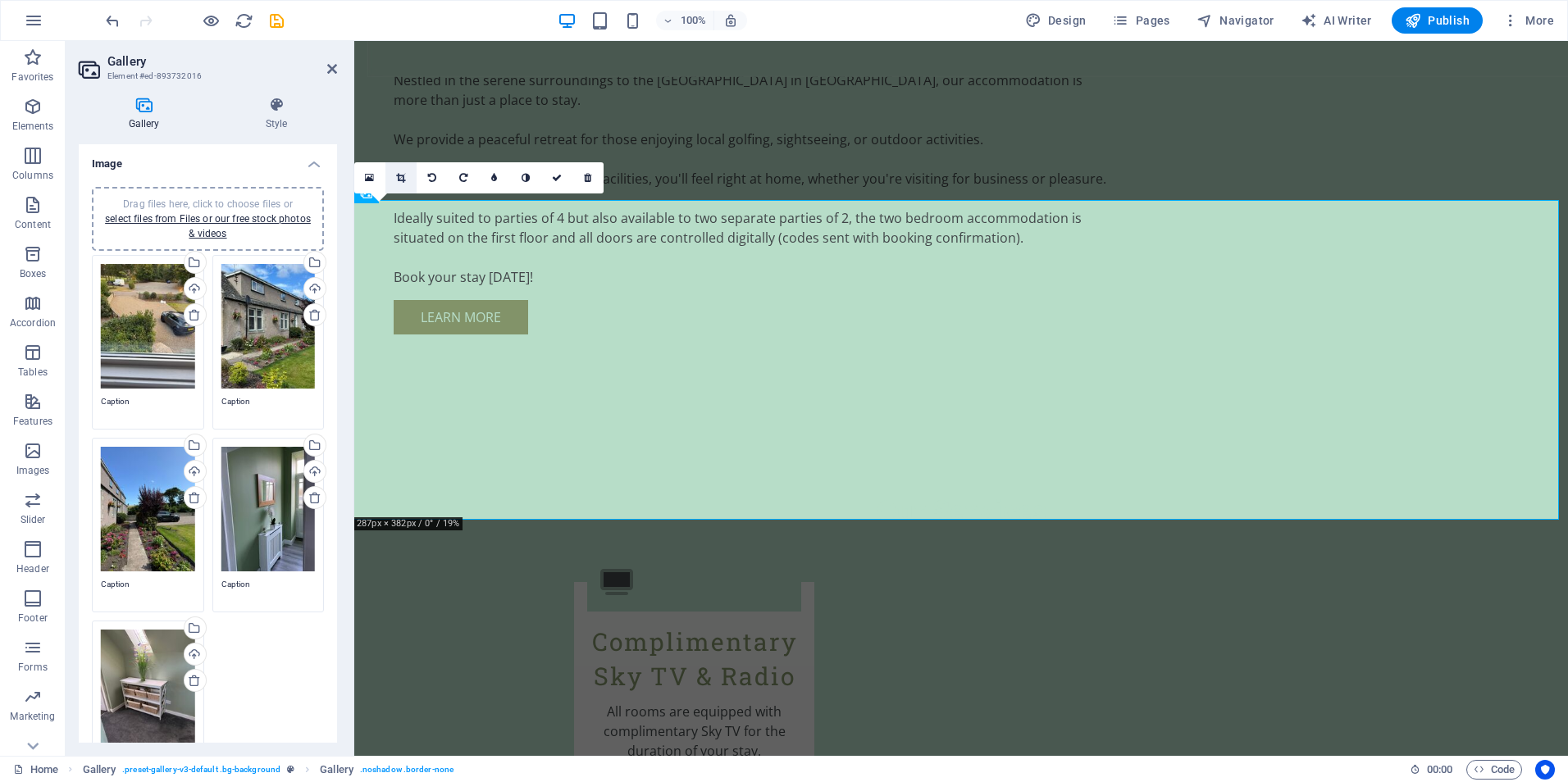
click at [398, 179] on icon at bounding box center [400, 177] width 9 height 10
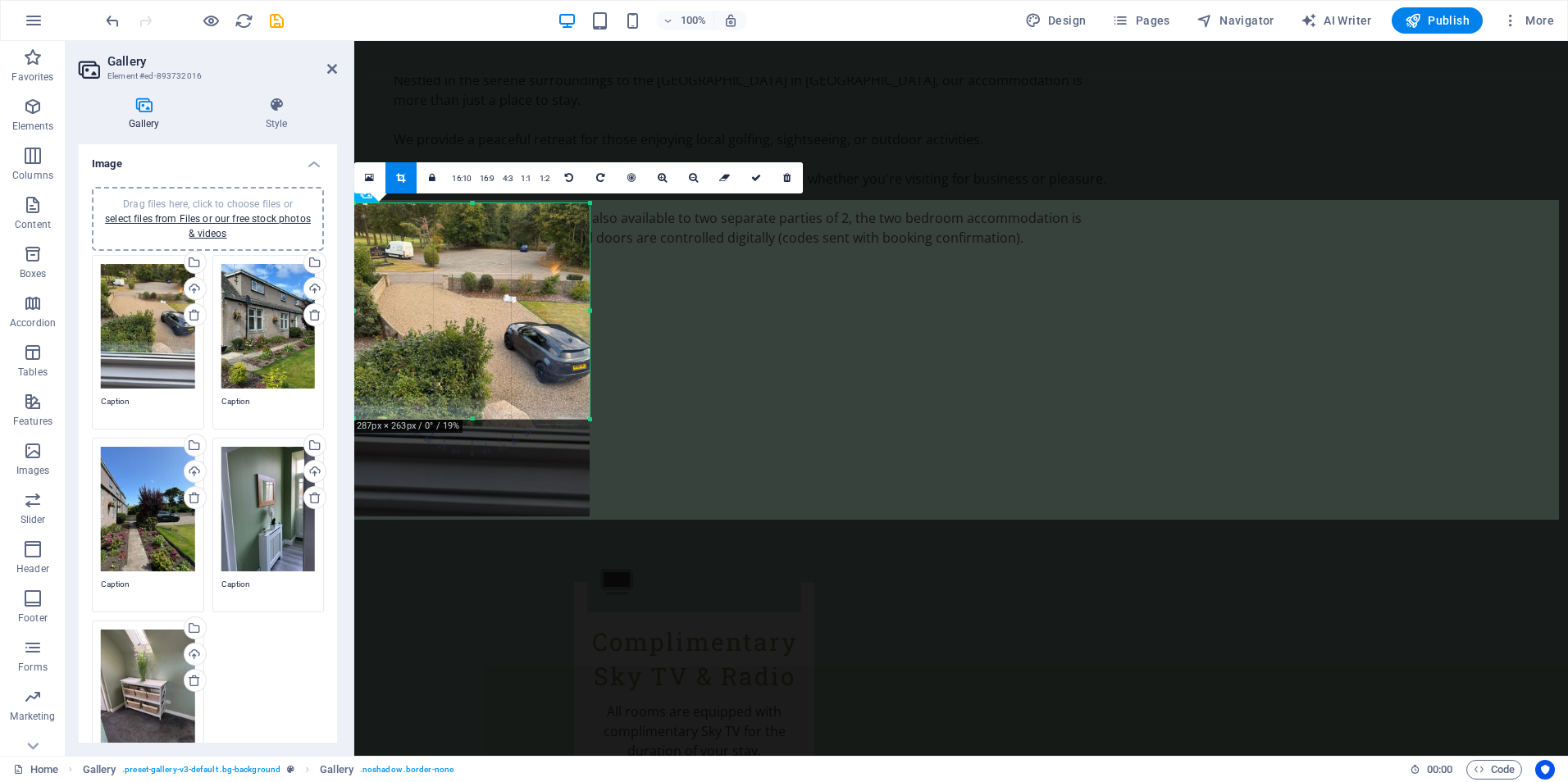
drag, startPoint x: 474, startPoint y: 515, endPoint x: 487, endPoint y: 418, distance: 97.9
click at [487, 418] on div at bounding box center [472, 419] width 236 height 5
click at [751, 179] on icon at bounding box center [756, 177] width 10 height 10
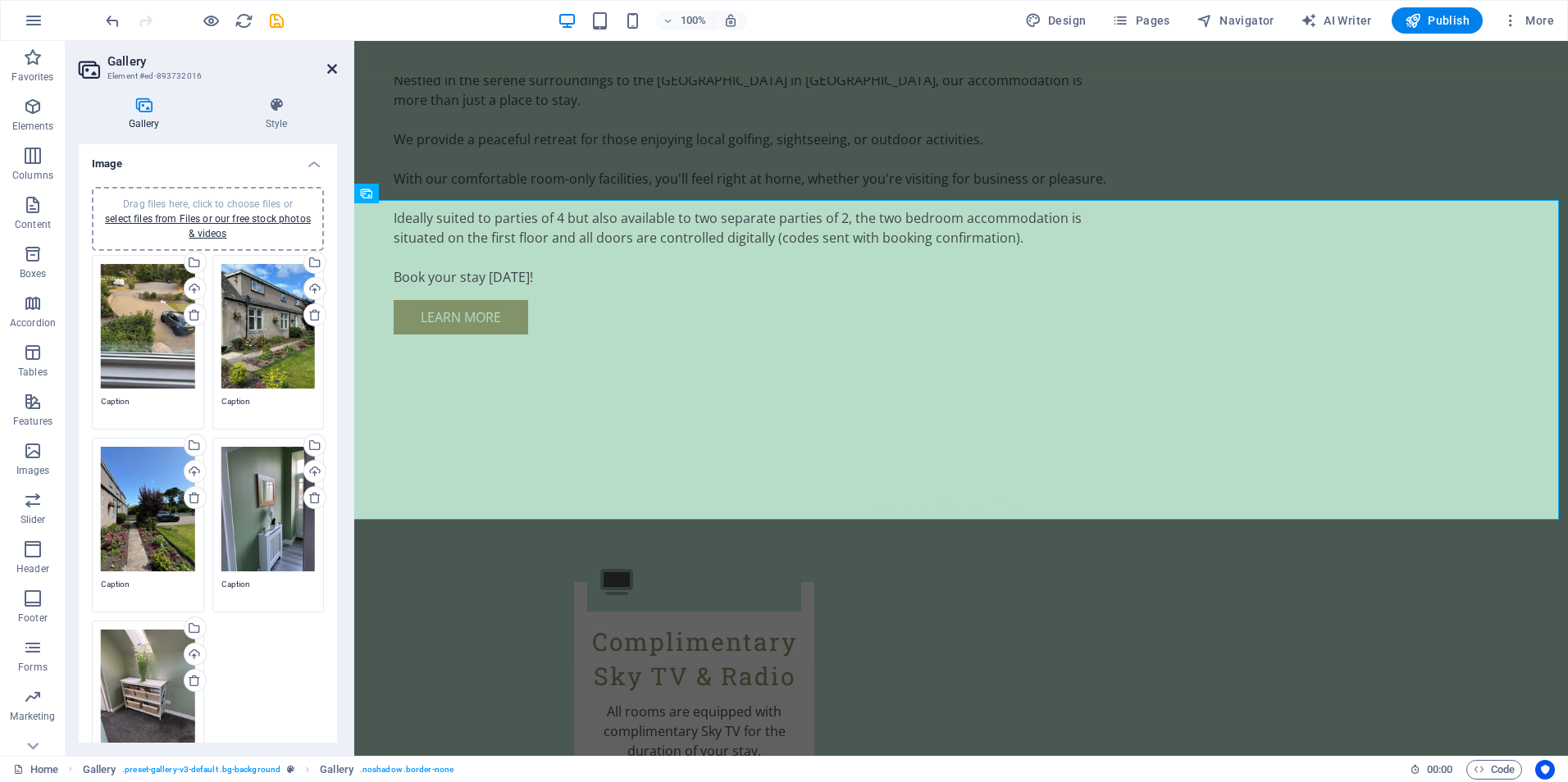
click at [332, 69] on icon at bounding box center [332, 69] width 10 height 13
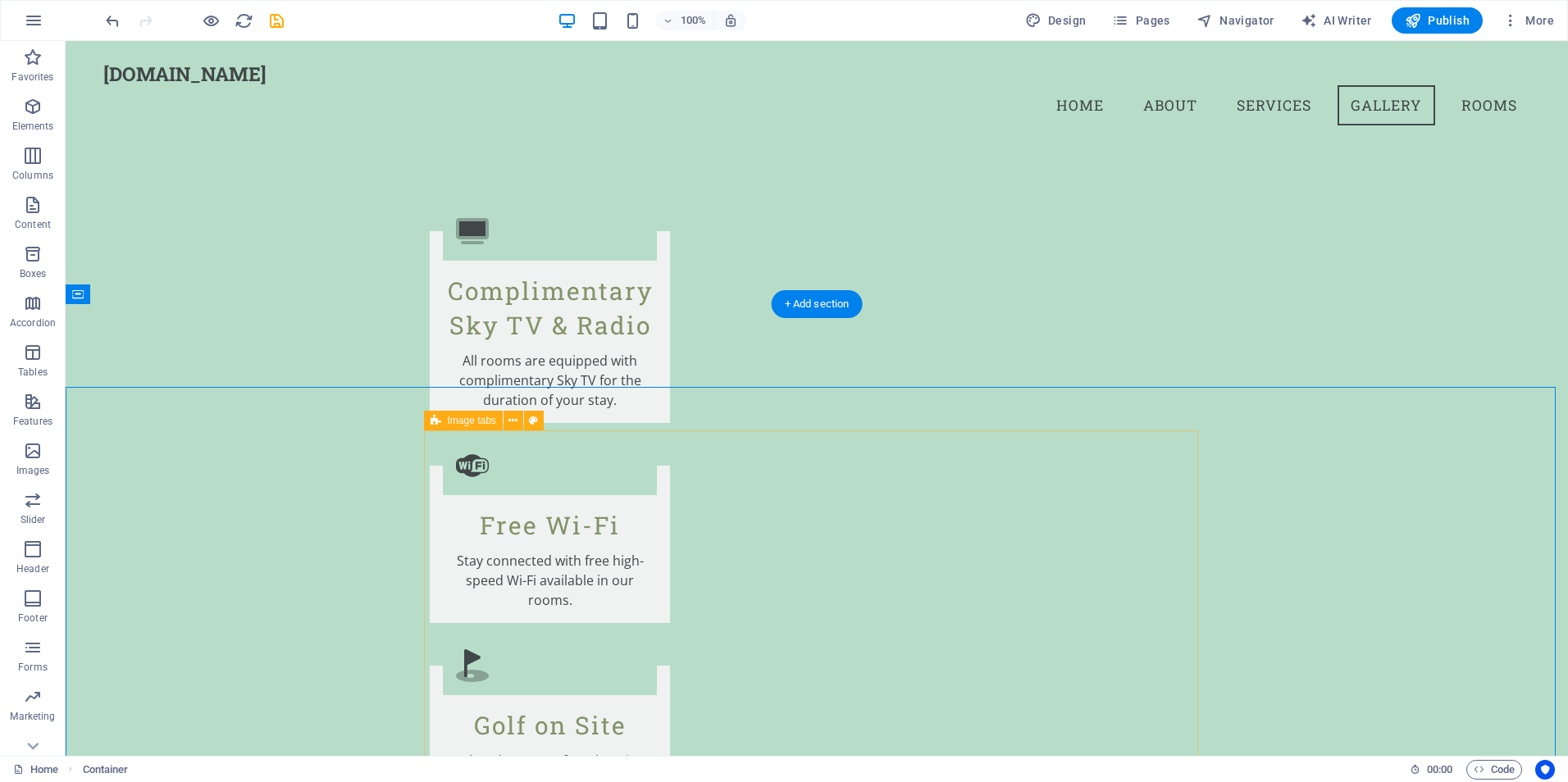
scroll to position [1885, 0]
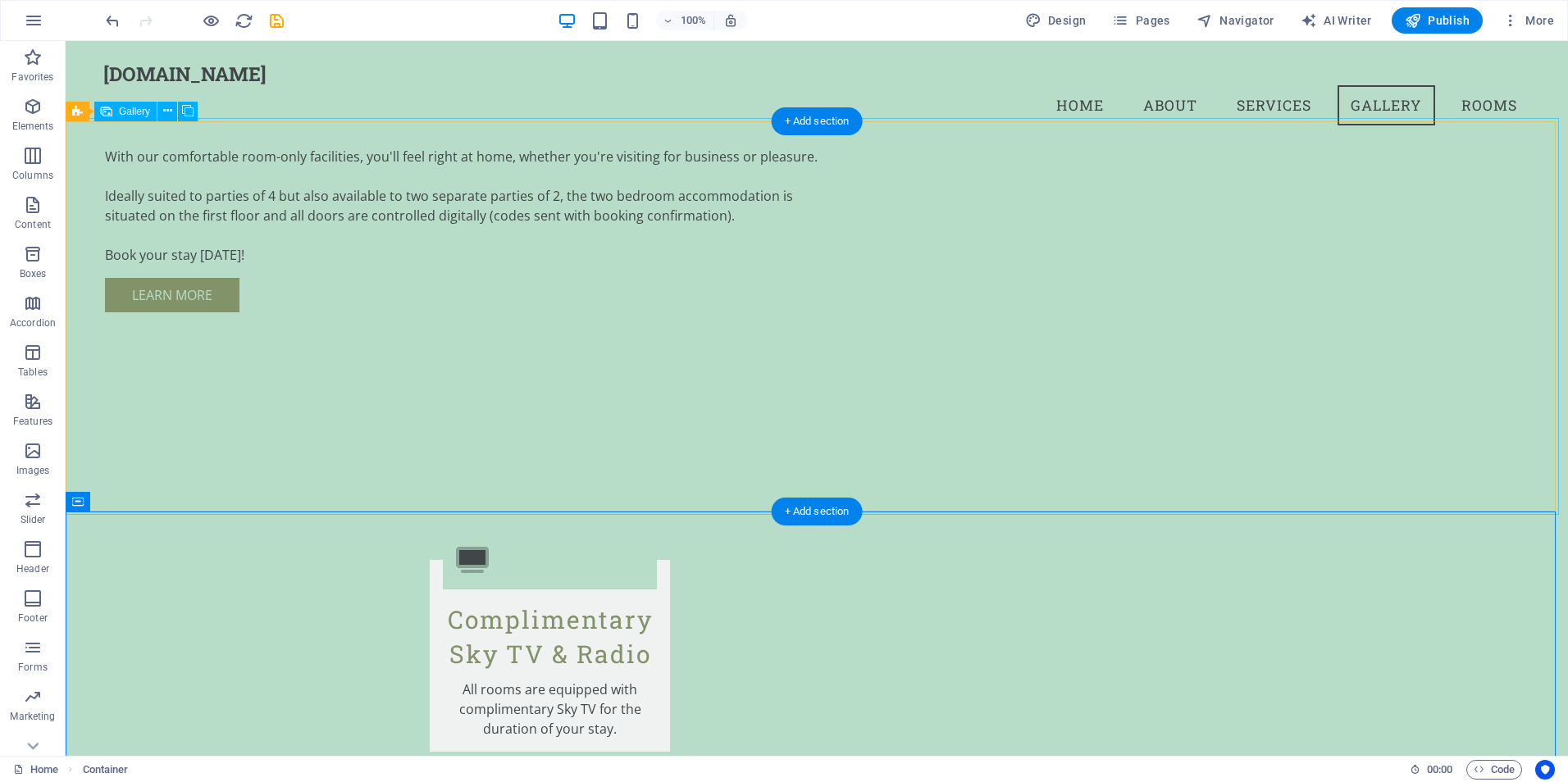
click at [165, 111] on icon at bounding box center [168, 111] width 9 height 17
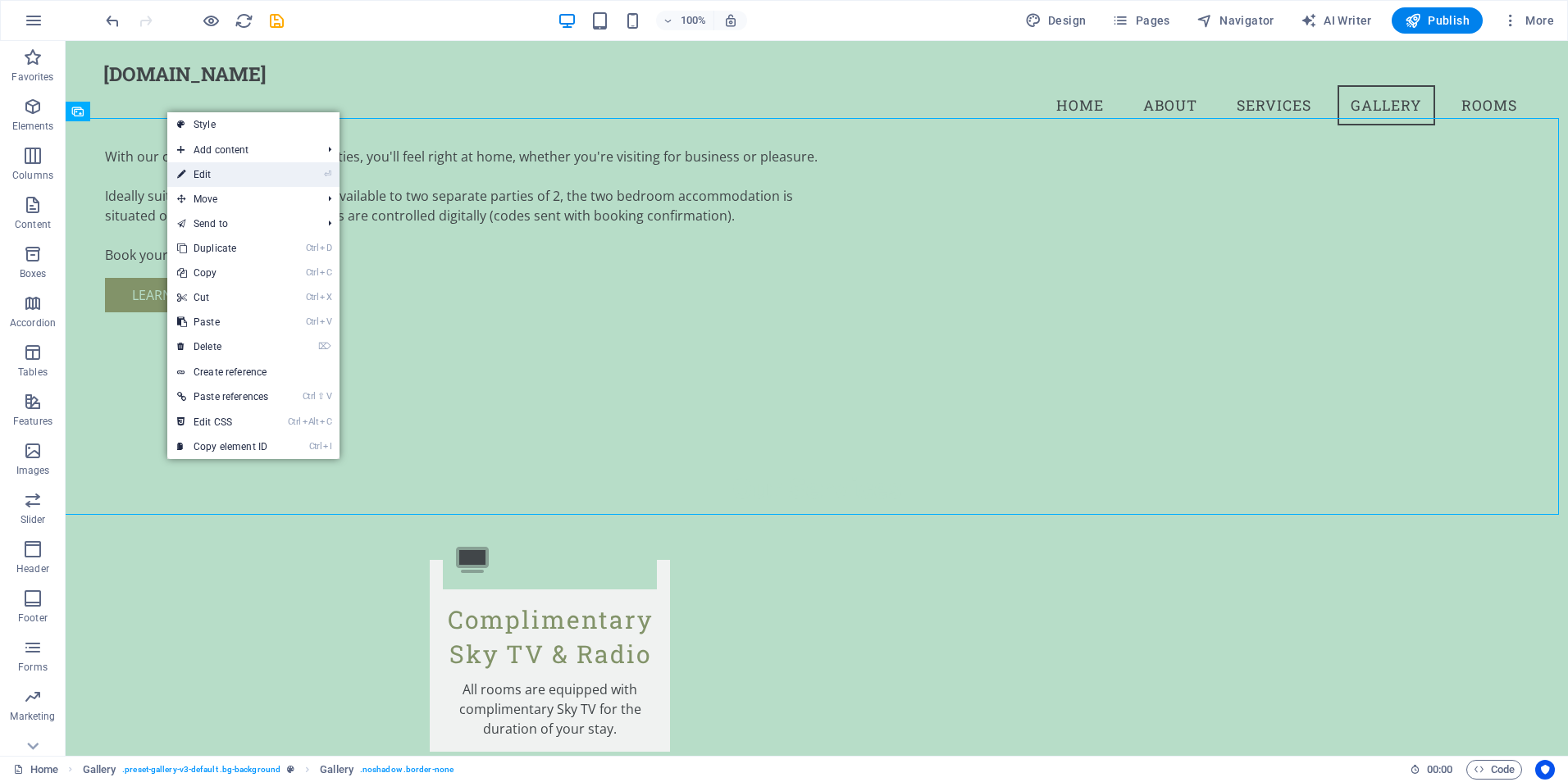
click at [205, 170] on link "⏎ Edit" at bounding box center [222, 174] width 111 height 25
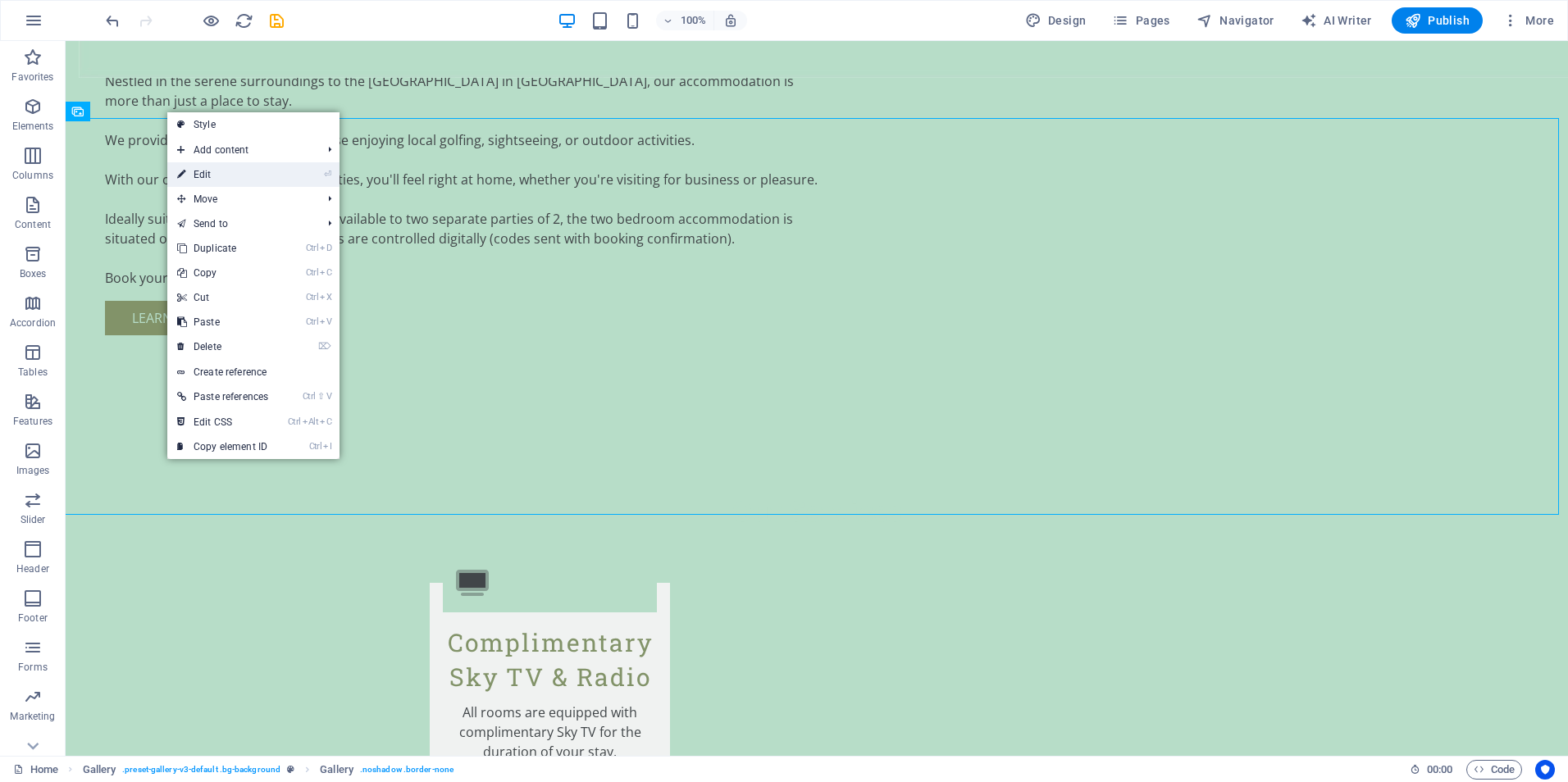
select select "px"
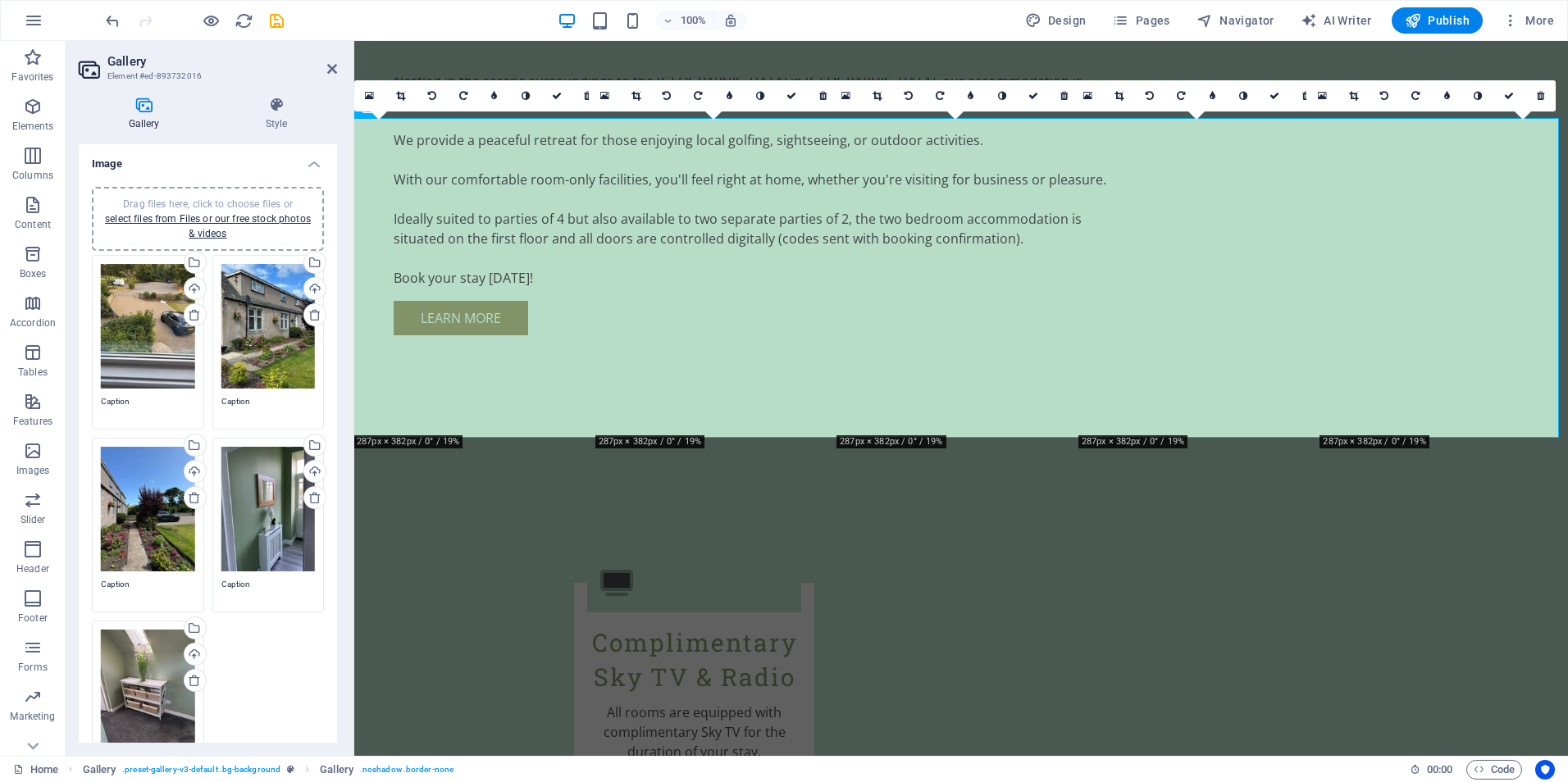
scroll to position [1967, 0]
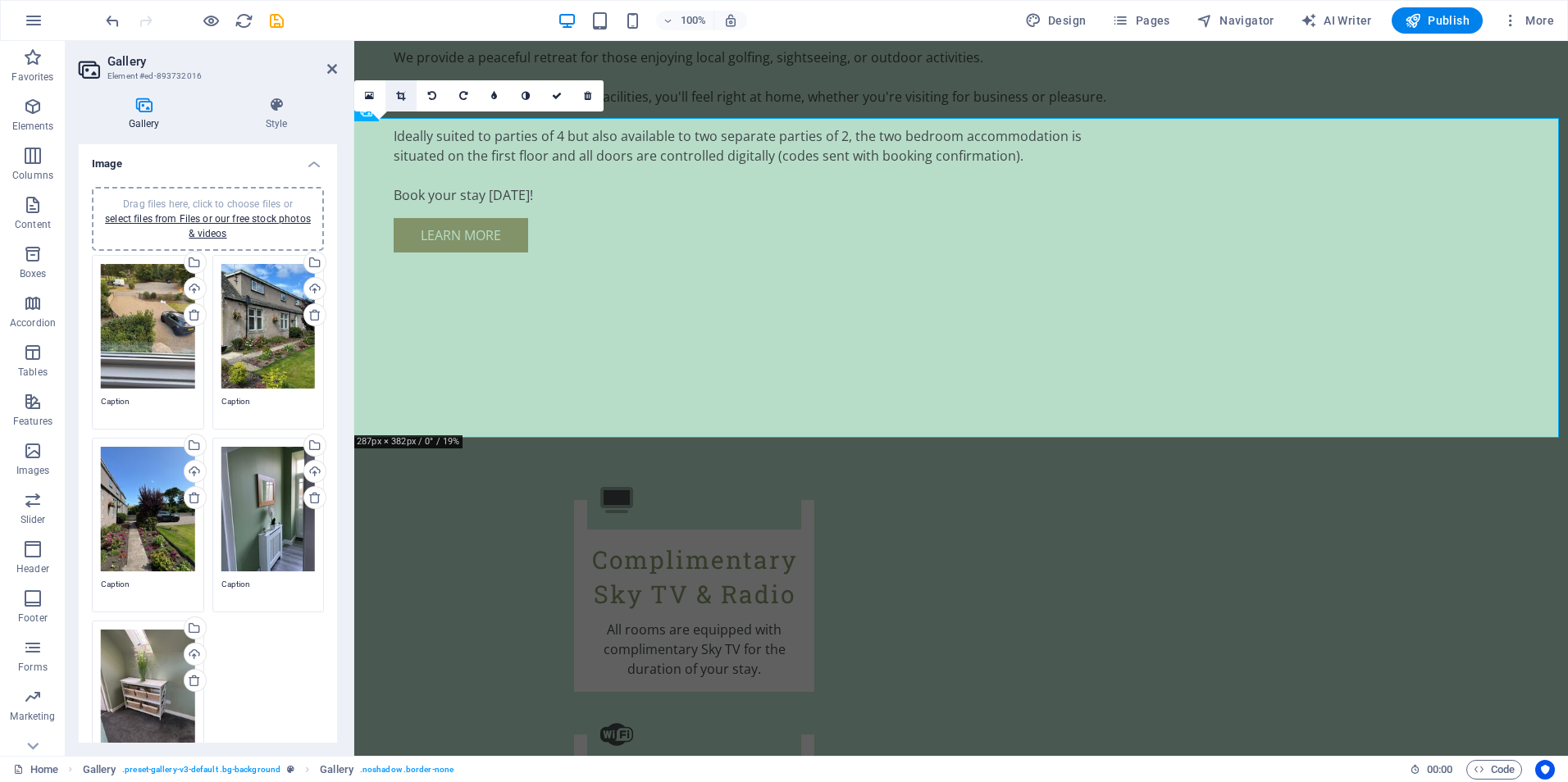
click at [400, 100] on icon at bounding box center [400, 96] width 9 height 10
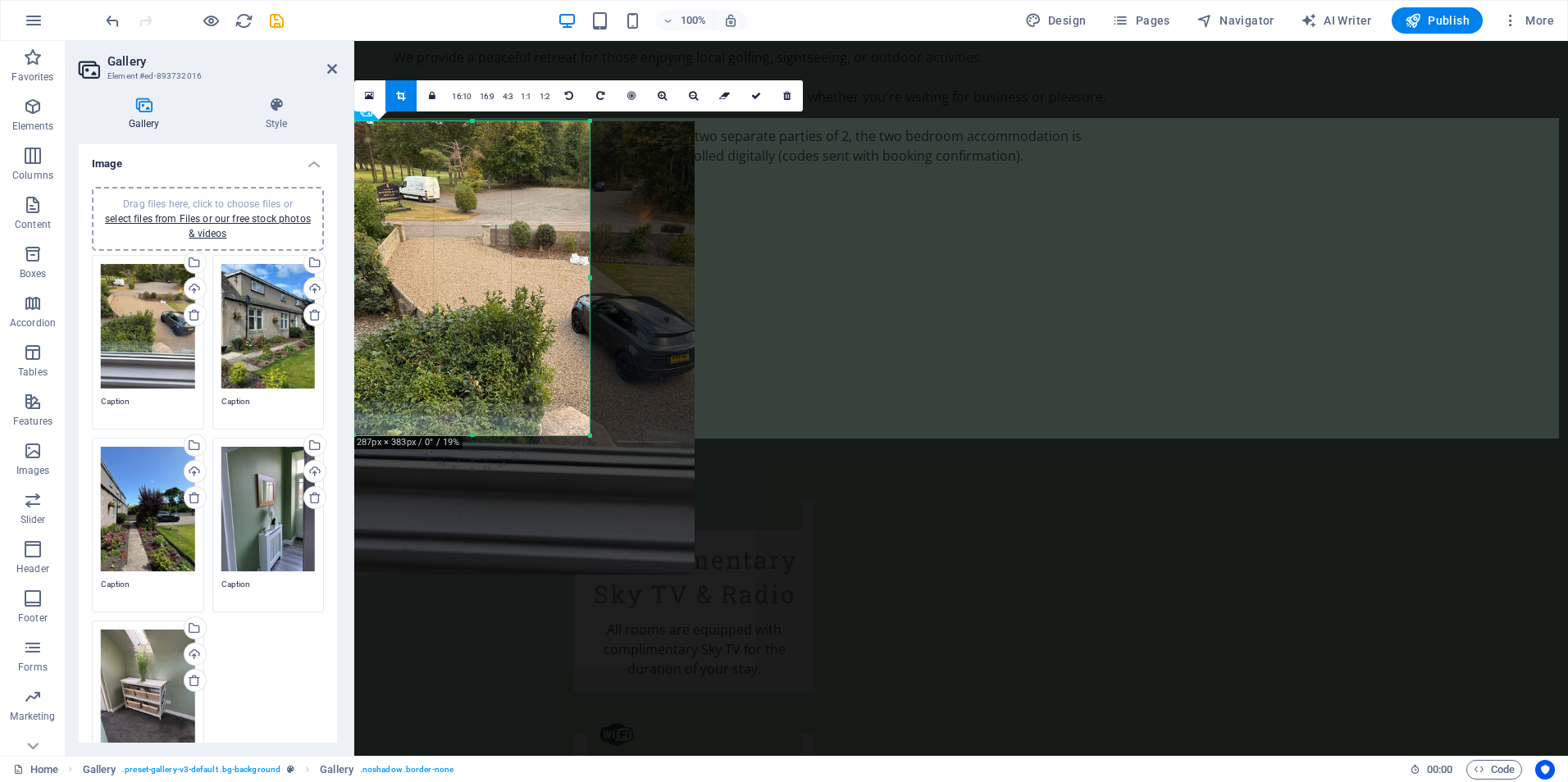
drag, startPoint x: 591, startPoint y: 244, endPoint x: 627, endPoint y: 480, distance: 238.7
click at [589, 435] on div "180 170 160 150 140 130 120 110 100 90 80 70 60 50 40 30 20 10 0 -10 -20 -30 -4…" at bounding box center [472, 279] width 236 height 314
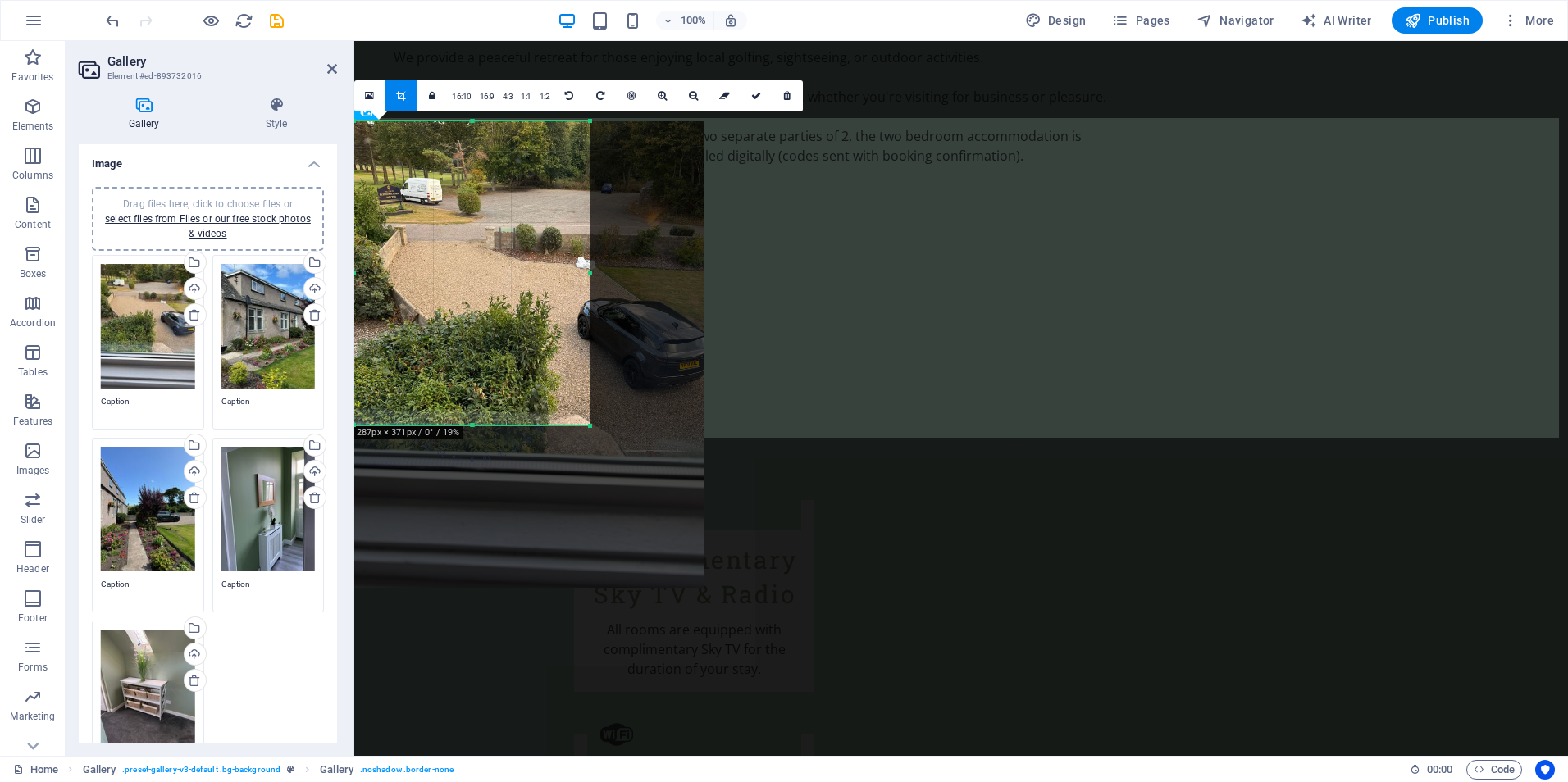
drag, startPoint x: 591, startPoint y: 437, endPoint x: 587, endPoint y: 427, distance: 10.8
click at [587, 427] on div at bounding box center [590, 426] width 10 height 10
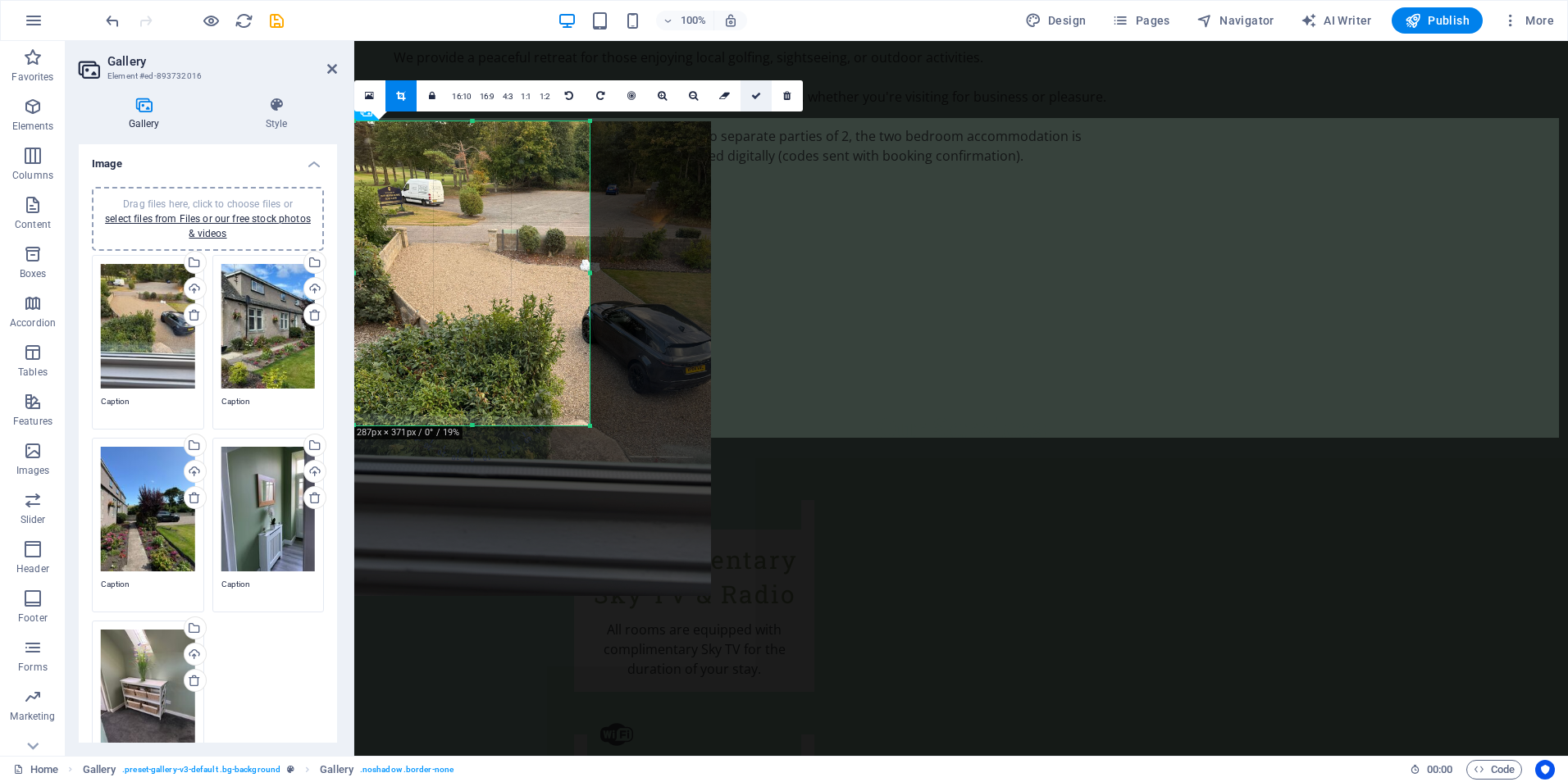
click at [751, 99] on icon at bounding box center [756, 96] width 10 height 10
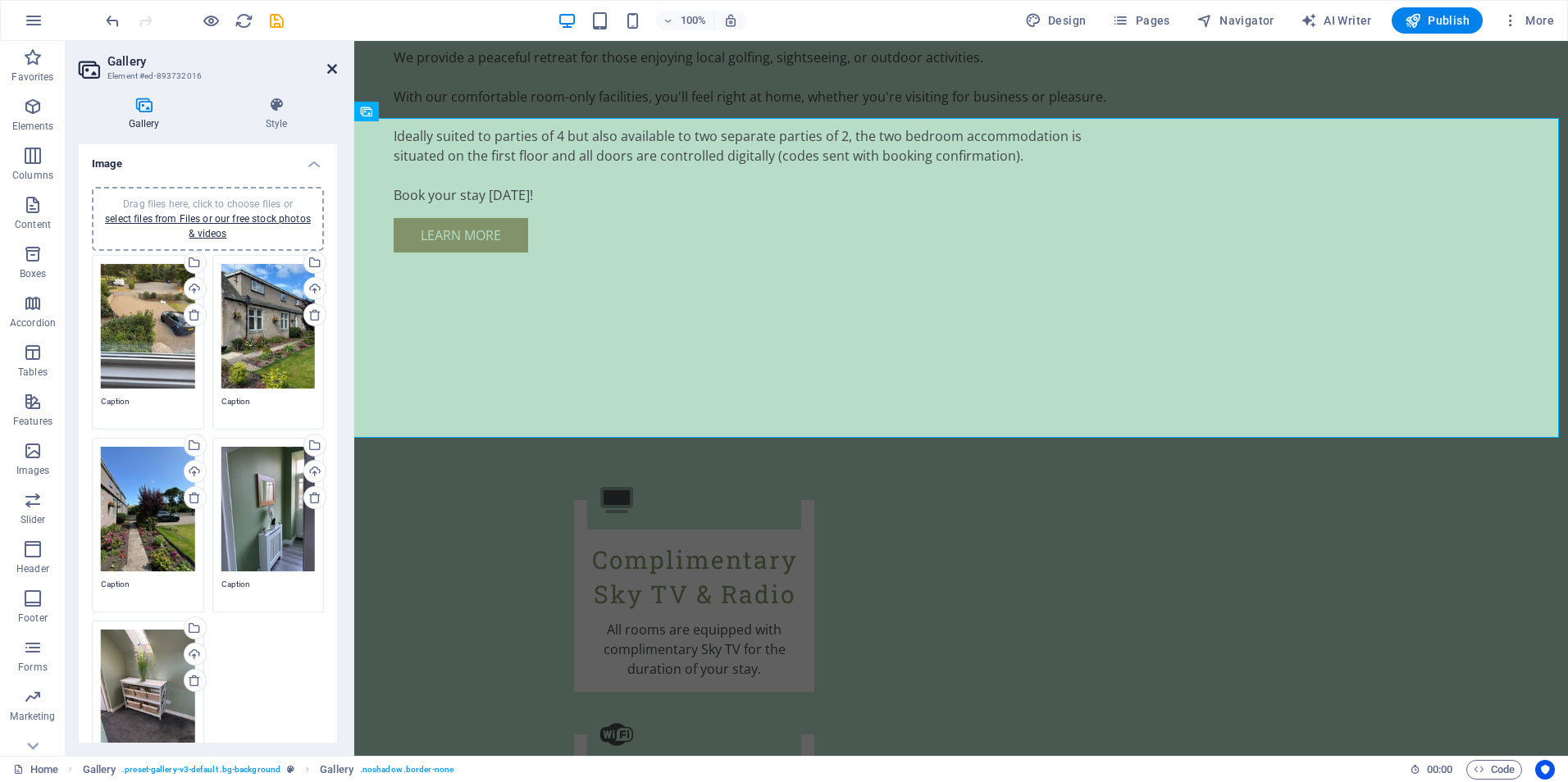
click at [334, 68] on icon at bounding box center [332, 69] width 10 height 13
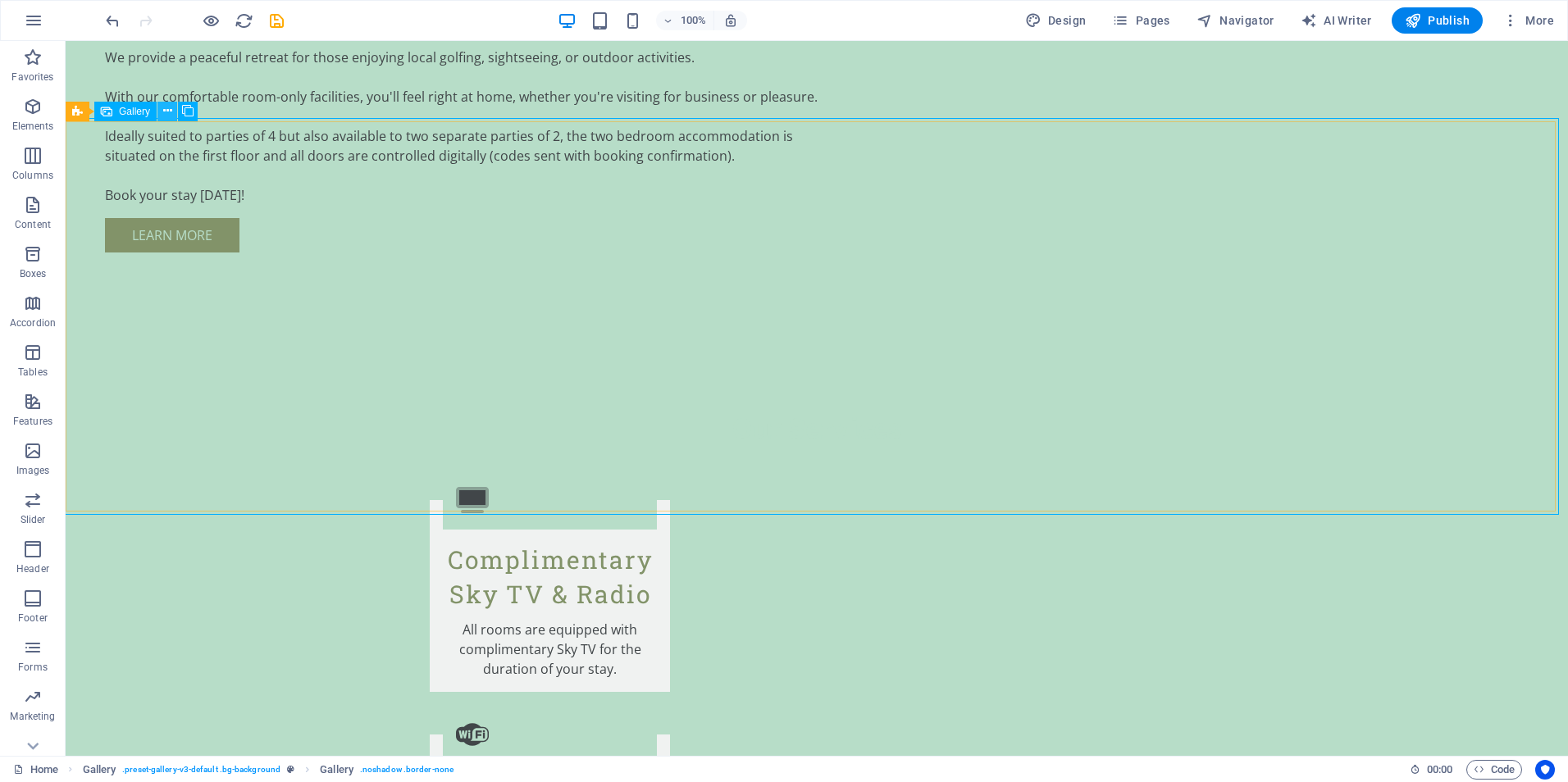
click at [164, 107] on icon at bounding box center [168, 111] width 9 height 17
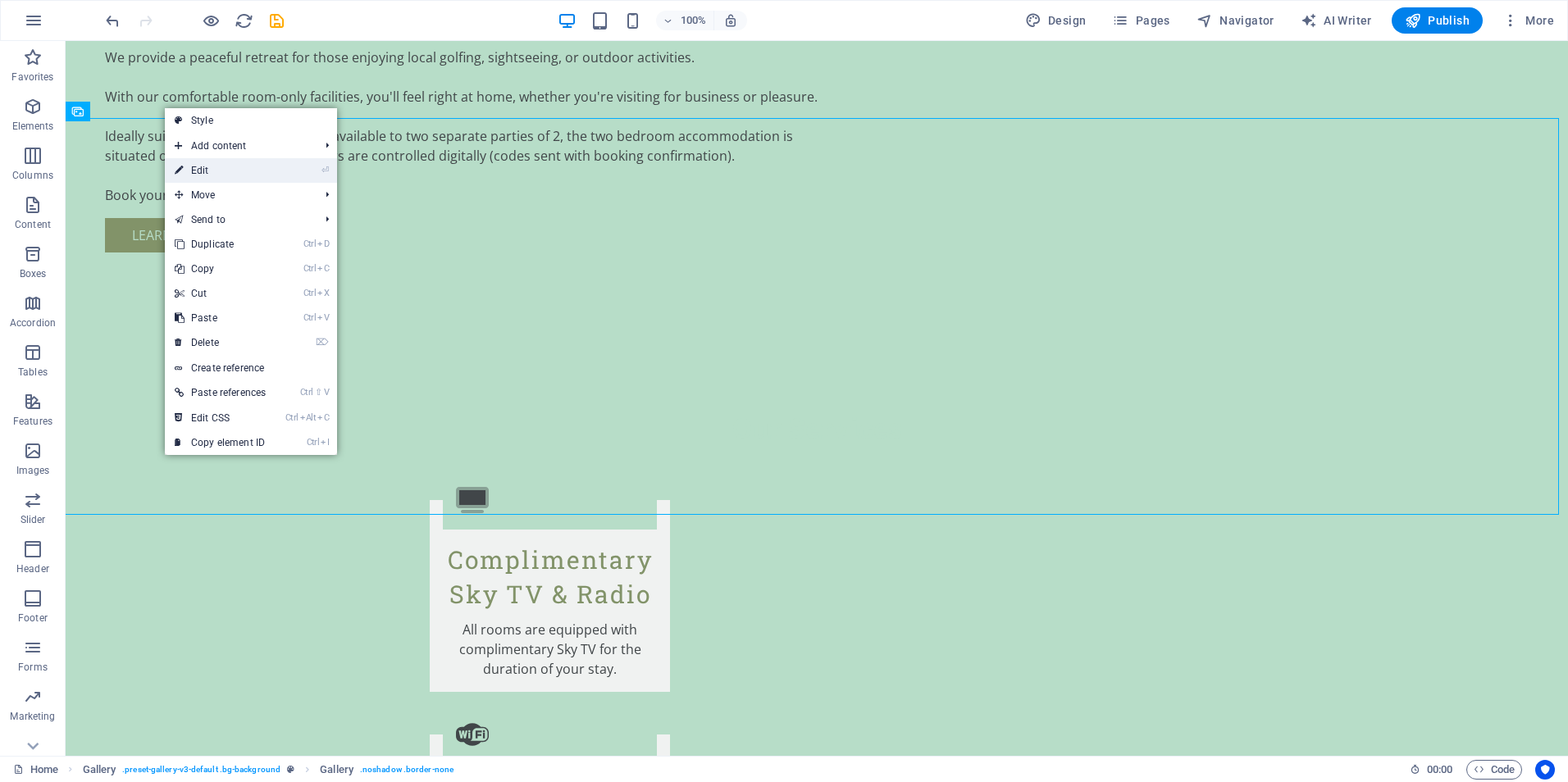
click at [203, 170] on link "⏎ Edit" at bounding box center [219, 170] width 111 height 25
select select "px"
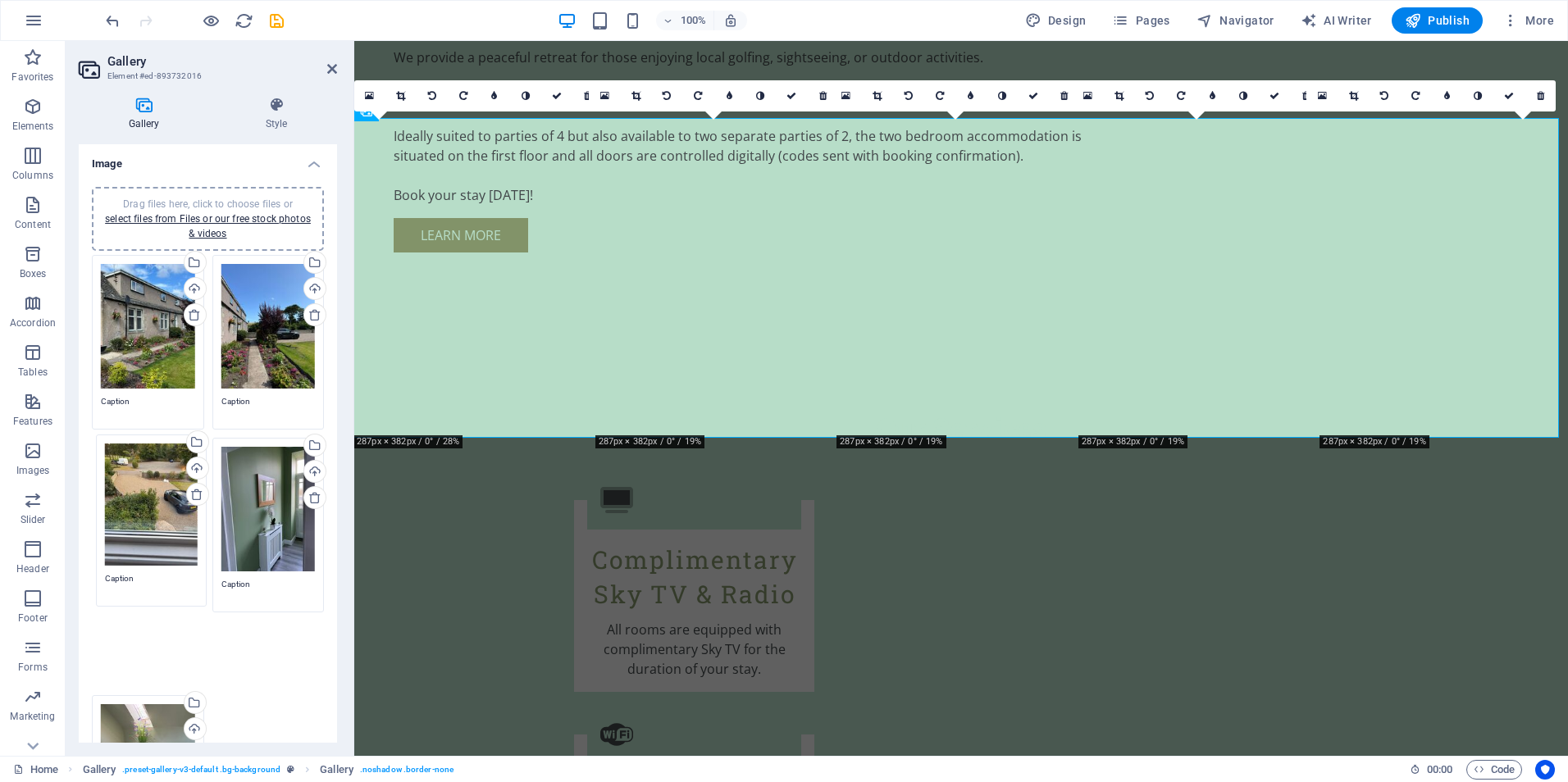
drag, startPoint x: 154, startPoint y: 308, endPoint x: 158, endPoint y: 488, distance: 180.0
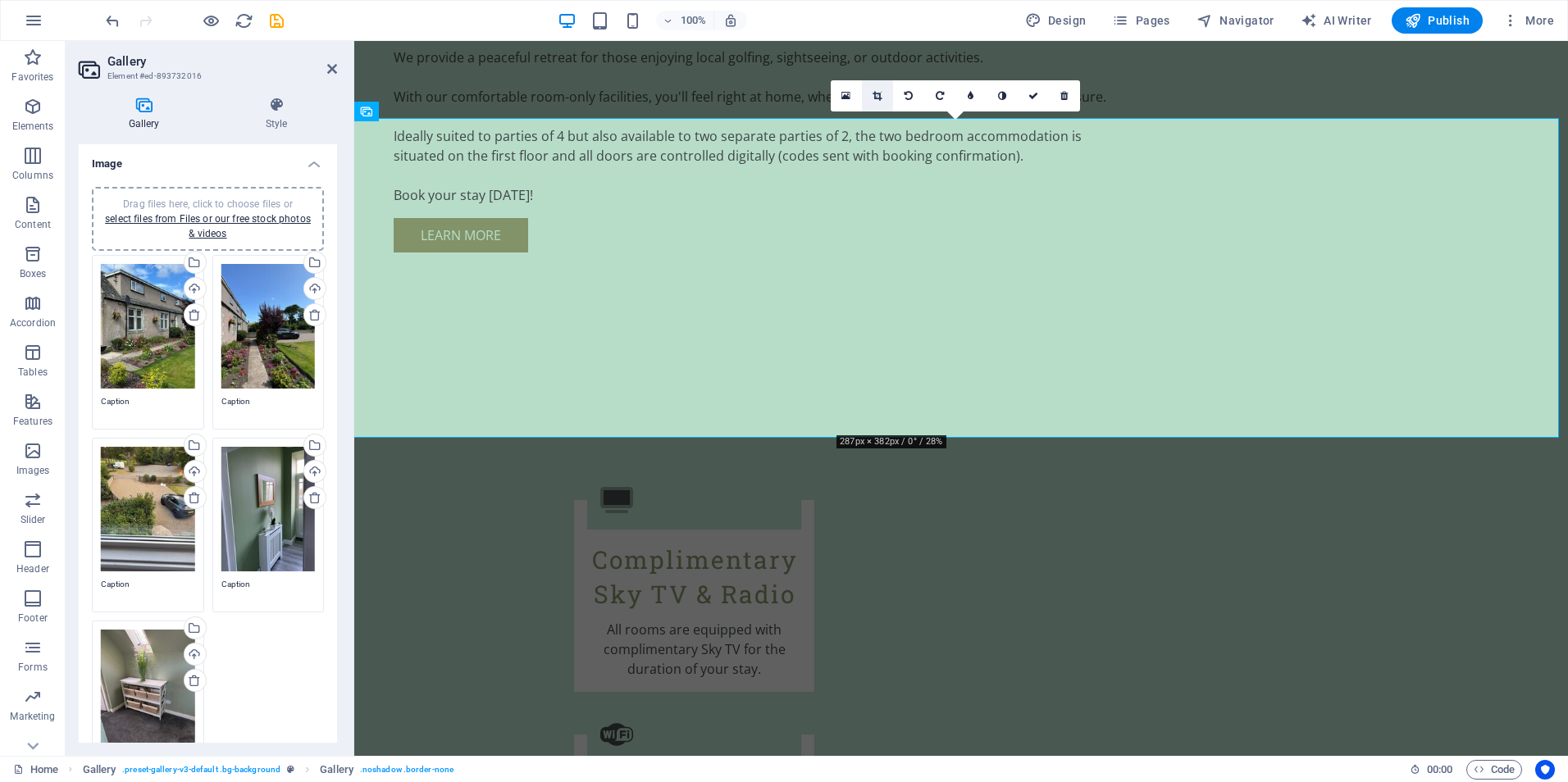
click at [881, 94] on icon at bounding box center [877, 96] width 9 height 10
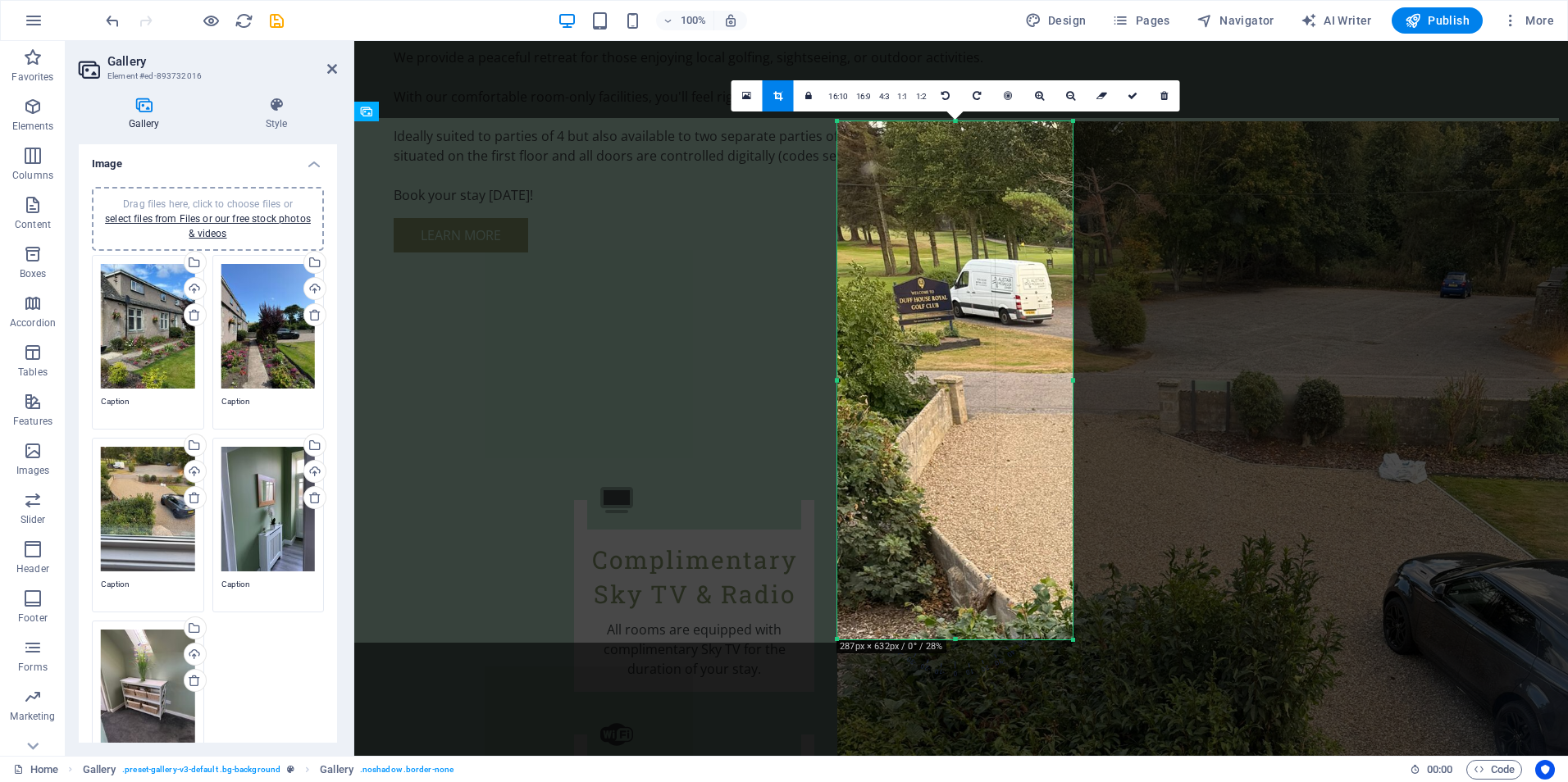
drag, startPoint x: 1071, startPoint y: 435, endPoint x: 1104, endPoint y: 639, distance: 206.7
click at [1073, 639] on div "180 170 160 150 140 130 120 110 100 90 80 70 60 50 40 30 20 10 0 -10 -20 -30 -4…" at bounding box center [955, 380] width 236 height 518
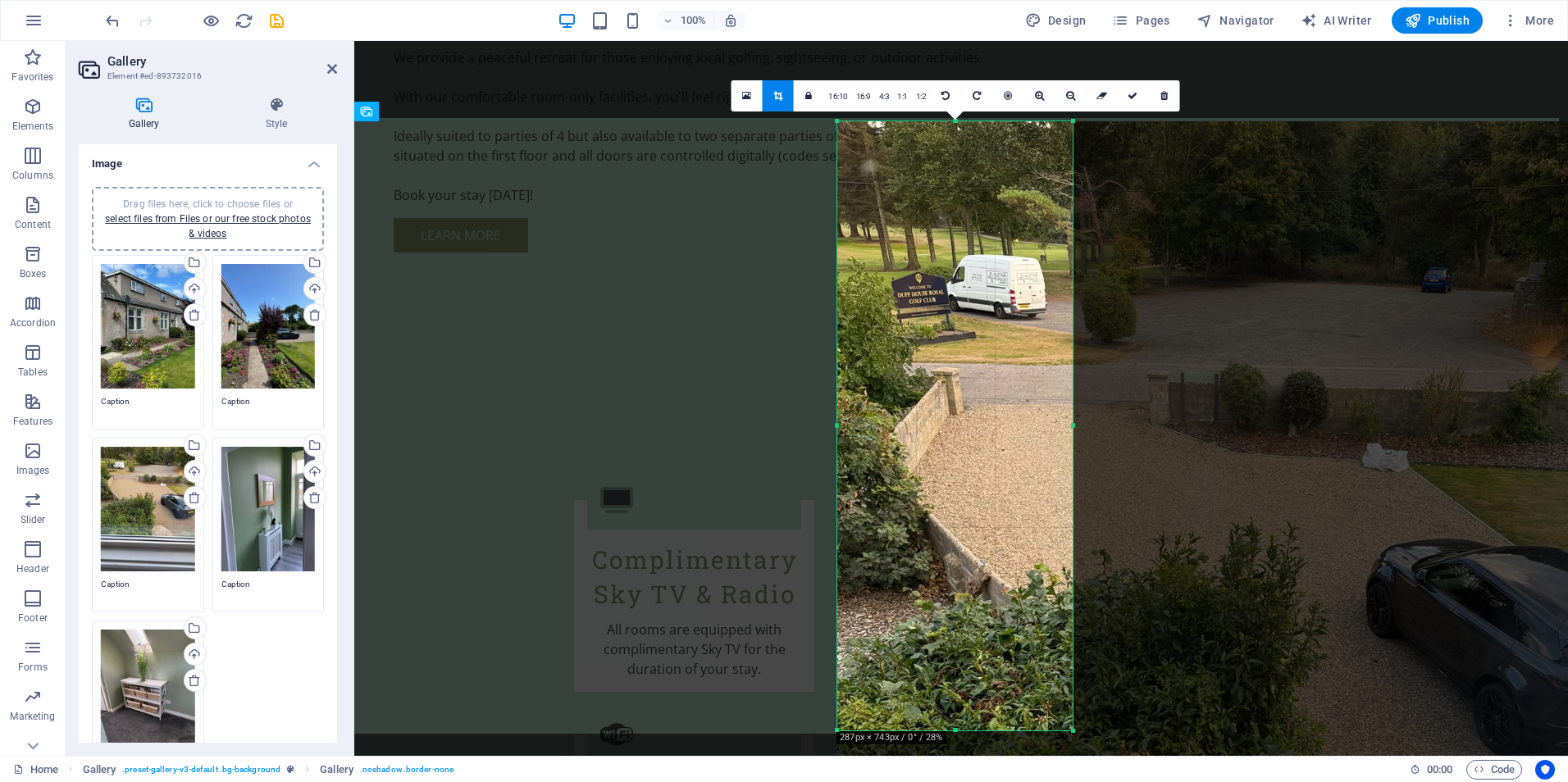
drag, startPoint x: 1073, startPoint y: 641, endPoint x: 1097, endPoint y: 732, distance: 94.1
click at [1073, 730] on div "180 170 160 150 140 130 120 110 100 90 80 70 60 50 40 30 20 10 0 -10 -20 -30 -4…" at bounding box center [955, 426] width 236 height 609
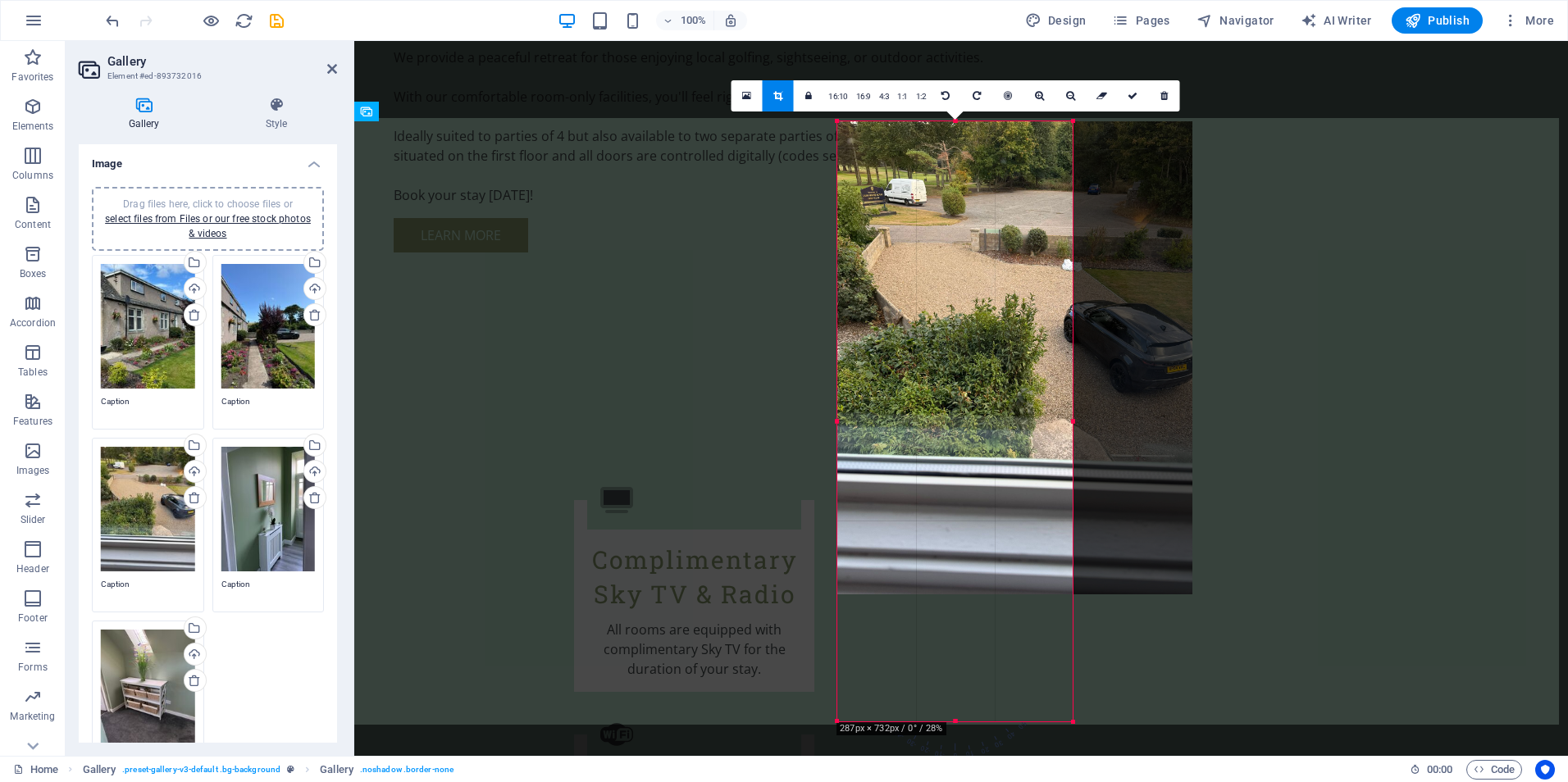
drag, startPoint x: 1075, startPoint y: 426, endPoint x: 1111, endPoint y: 471, distance: 57.6
click at [1073, 471] on div "180 170 160 150 140 130 120 110 100 90 80 70 60 50 40 30 20 10 0 -10 -20 -30 -4…" at bounding box center [955, 421] width 236 height 600
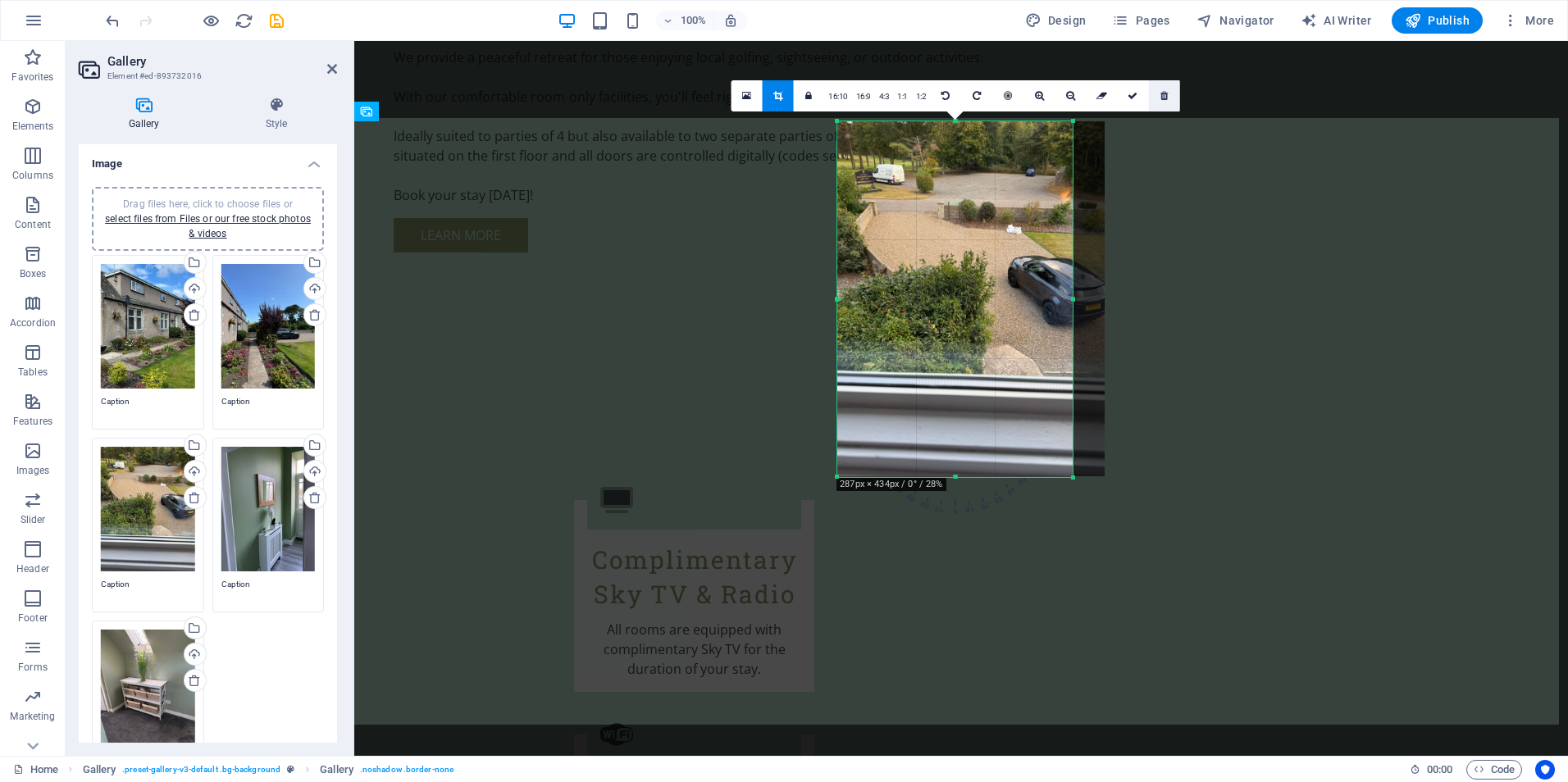
click at [1161, 95] on icon at bounding box center [1164, 96] width 7 height 10
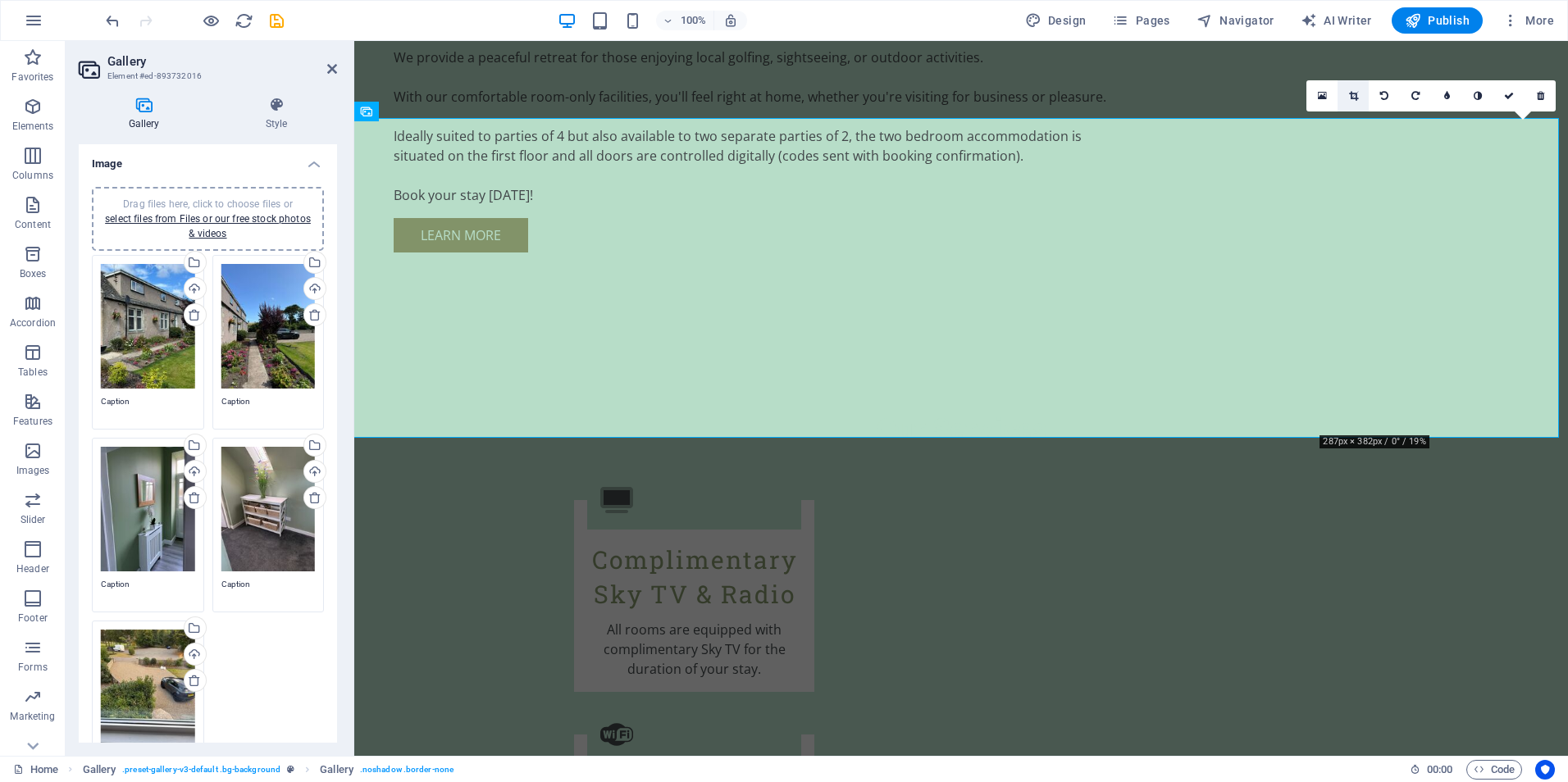
click at [1355, 98] on icon at bounding box center [1353, 96] width 9 height 10
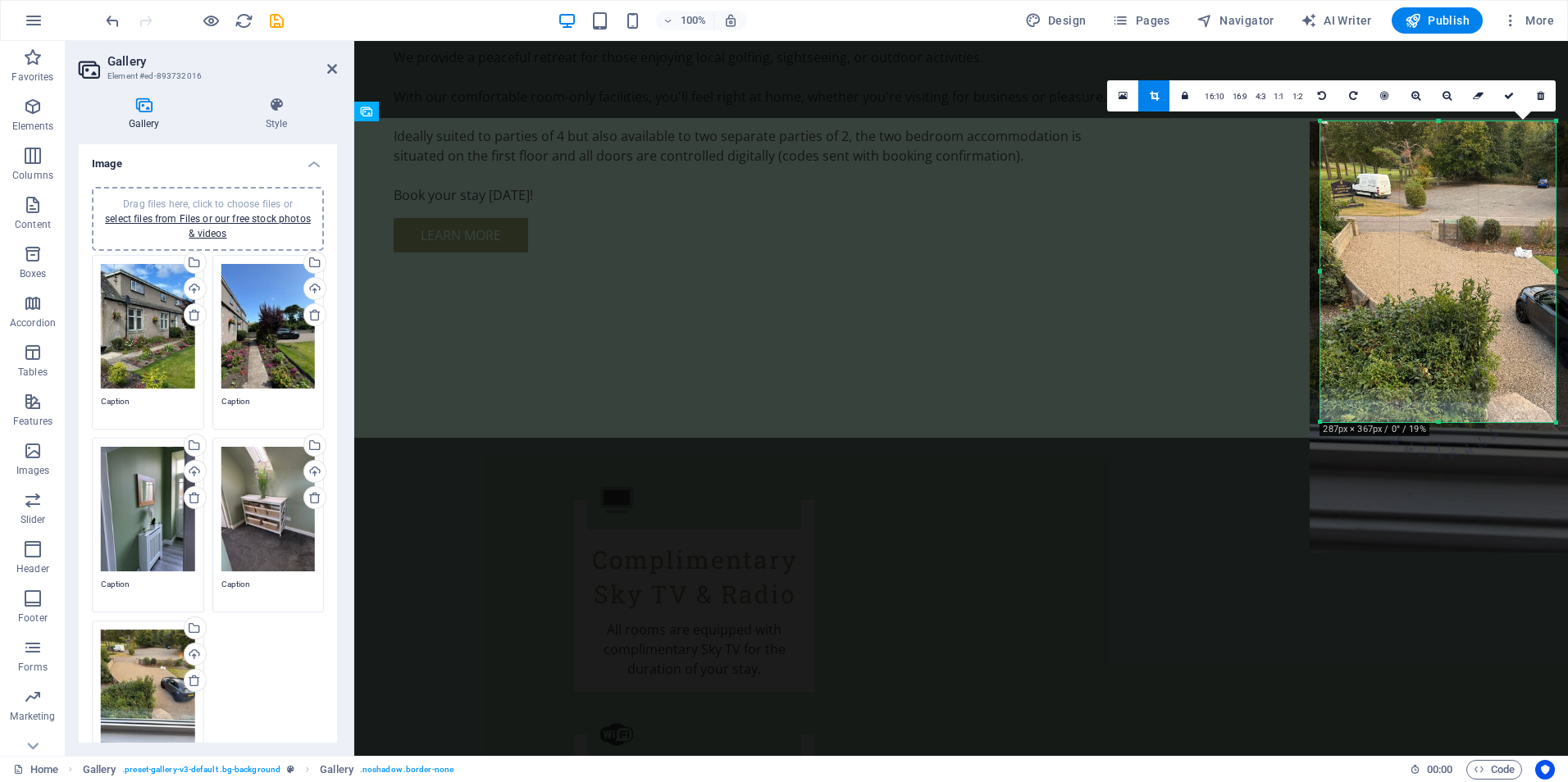
drag, startPoint x: 1322, startPoint y: 434, endPoint x: 1333, endPoint y: 421, distance: 17.0
click at [1333, 421] on div "180 170 160 150 140 130 120 110 100 90 80 70 60 50 40 30 20 10 0 -10 -20 -30 -4…" at bounding box center [1438, 271] width 236 height 301
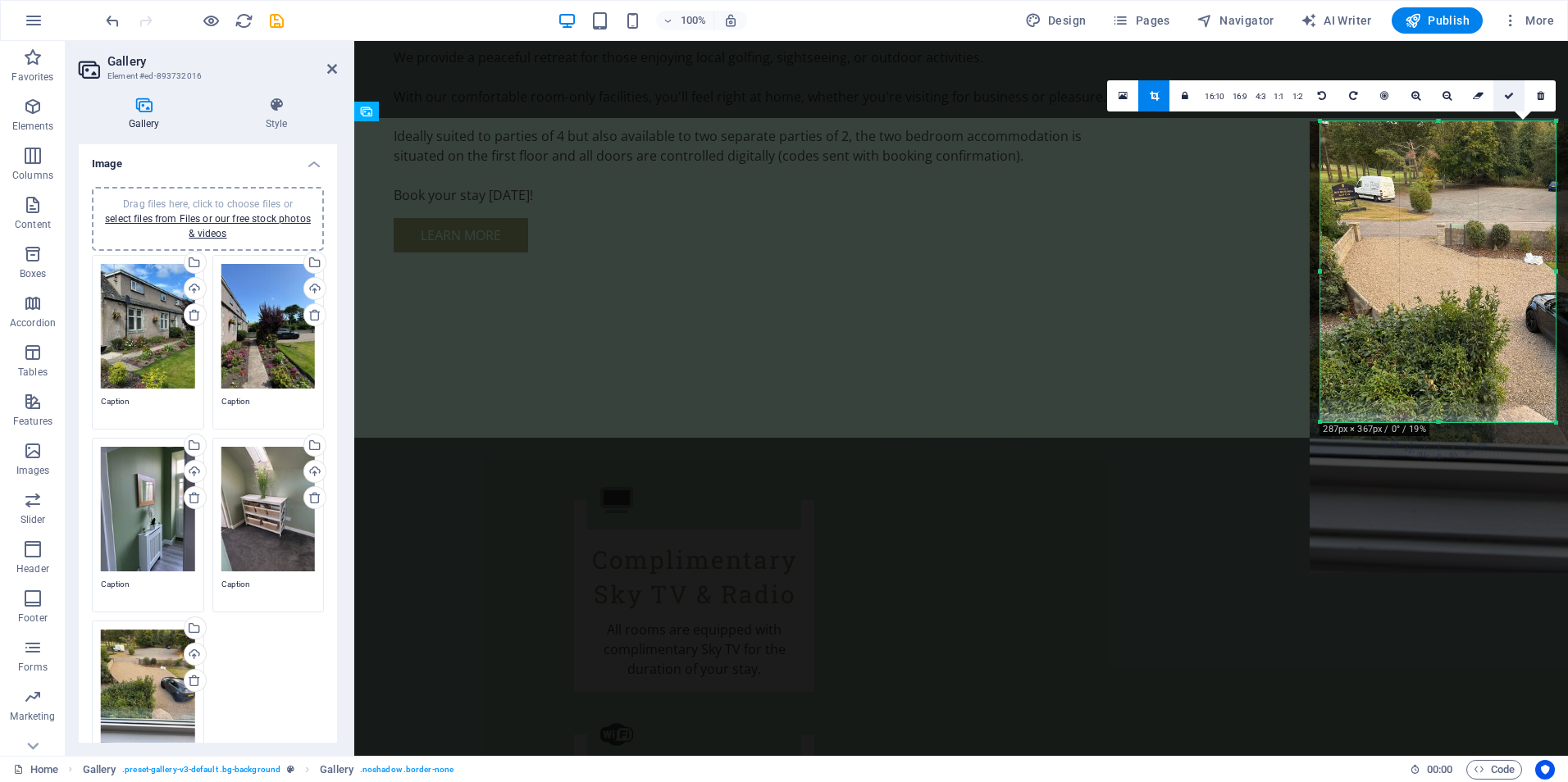
click at [1510, 98] on icon at bounding box center [1509, 96] width 10 height 10
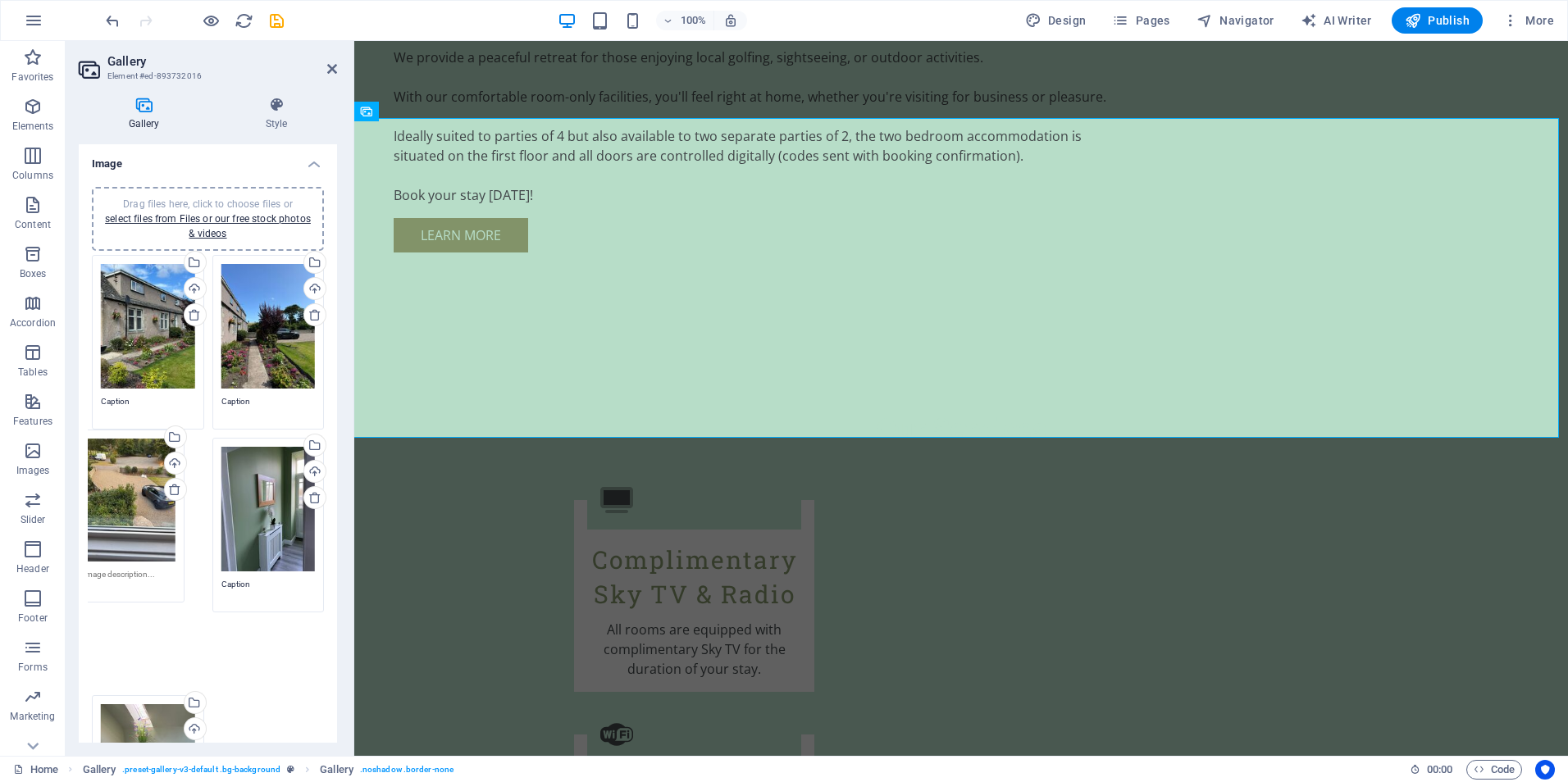
drag, startPoint x: 142, startPoint y: 669, endPoint x: 123, endPoint y: 482, distance: 188.0
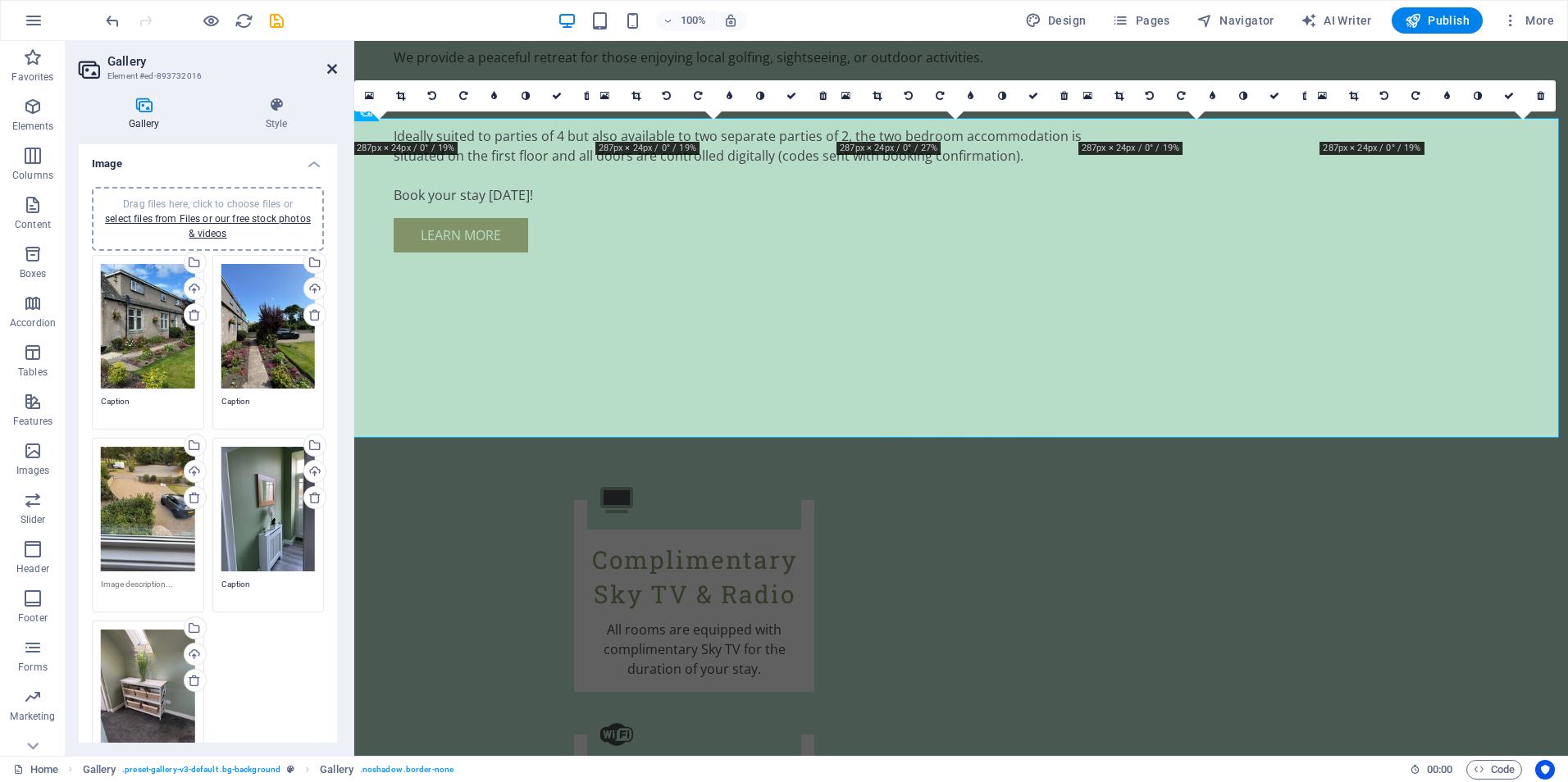
click at [331, 69] on icon at bounding box center [332, 69] width 10 height 13
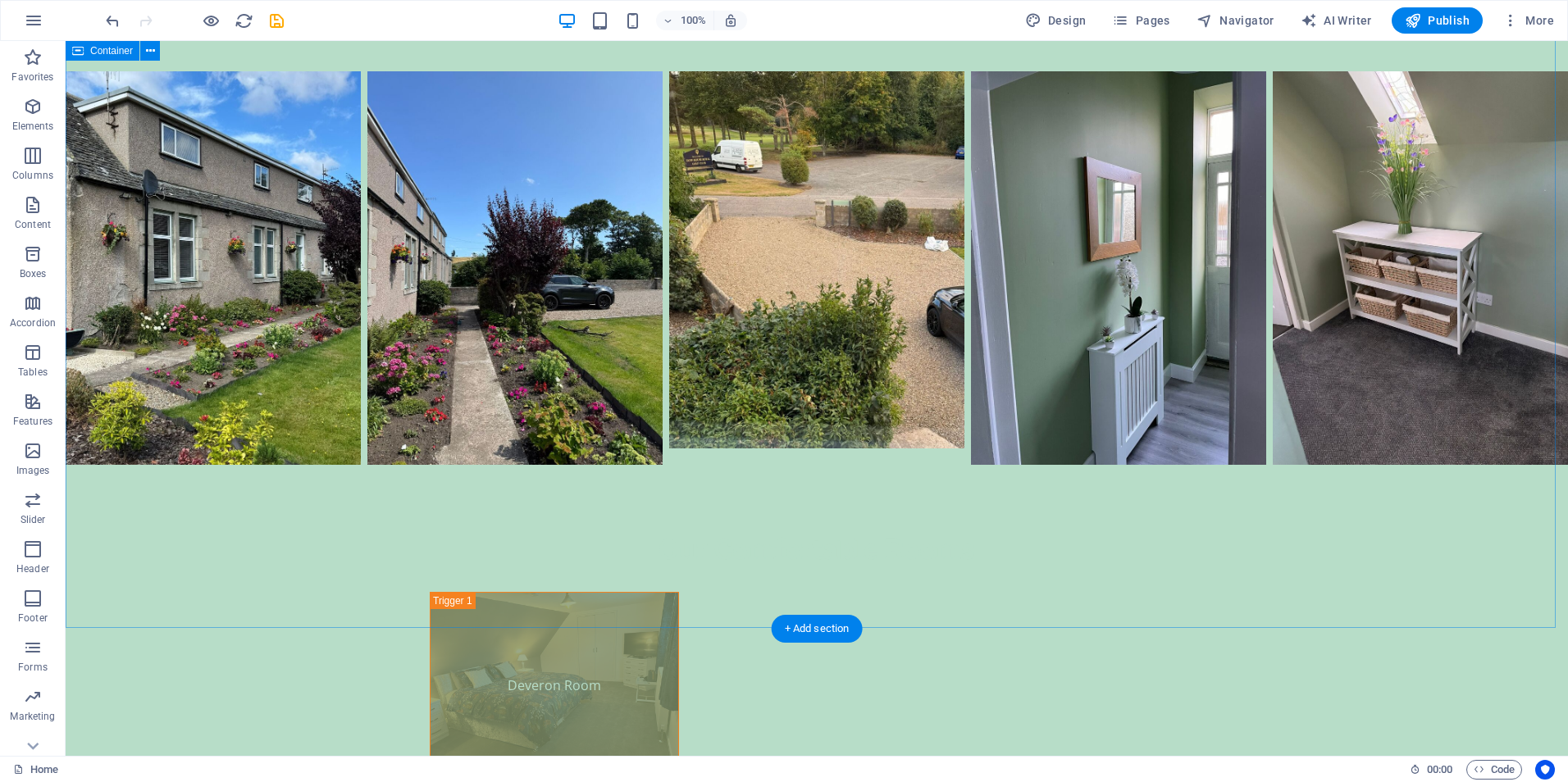
scroll to position [3689, 0]
click at [524, 355] on icon at bounding box center [526, 359] width 9 height 17
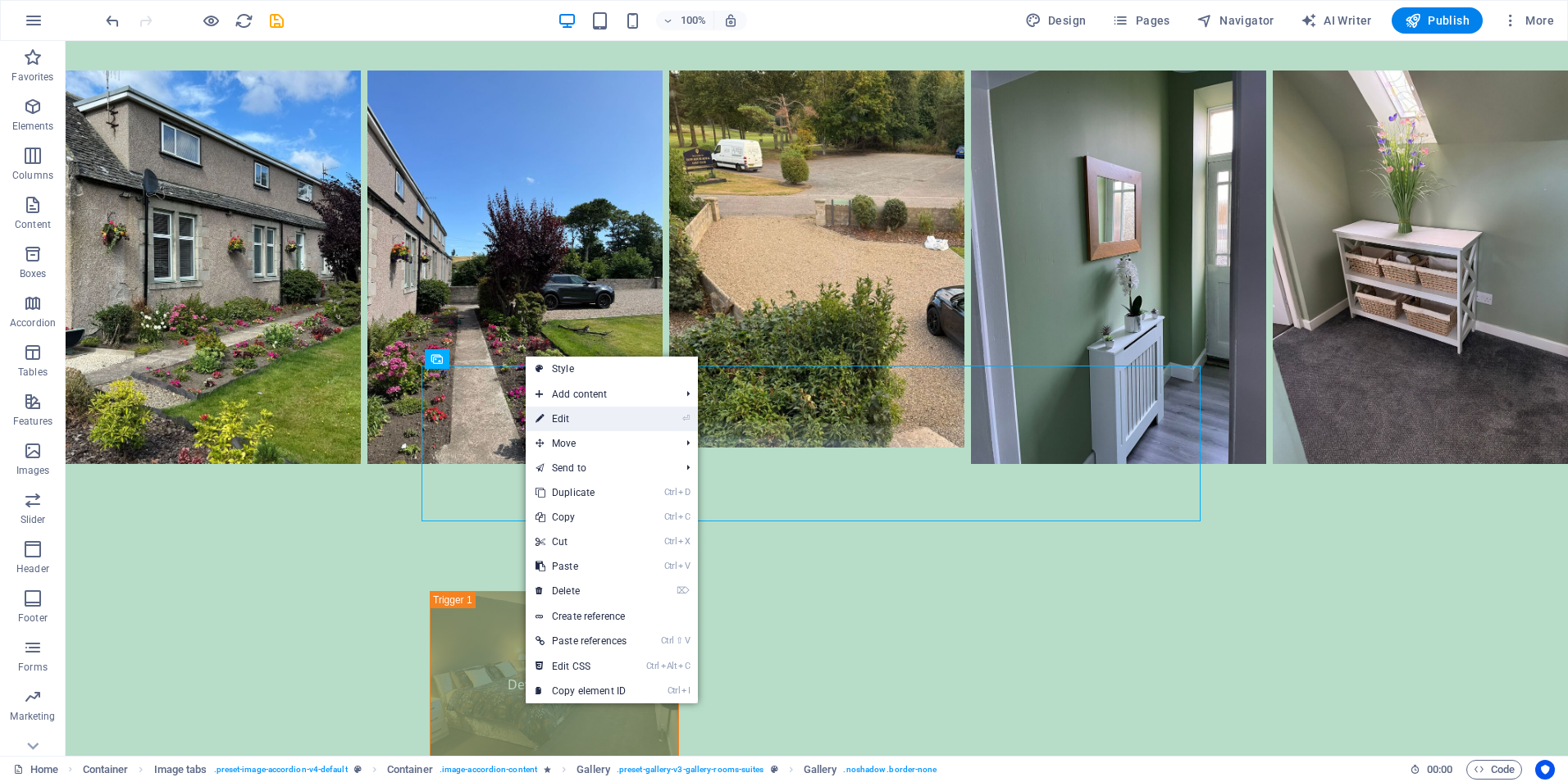
click at [565, 415] on link "⏎ Edit" at bounding box center [580, 418] width 111 height 25
select select "4"
select select "px"
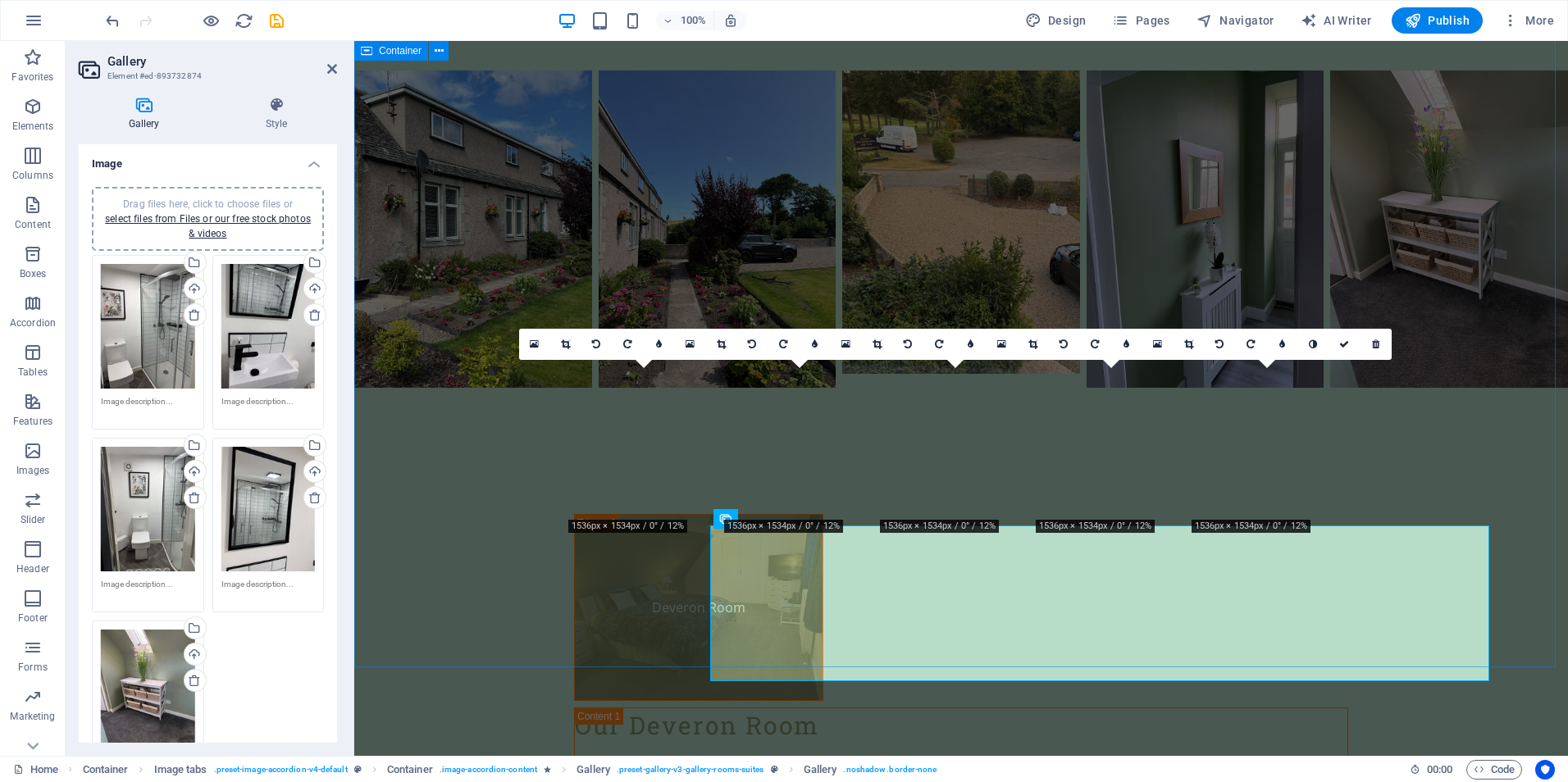
scroll to position [3611, 0]
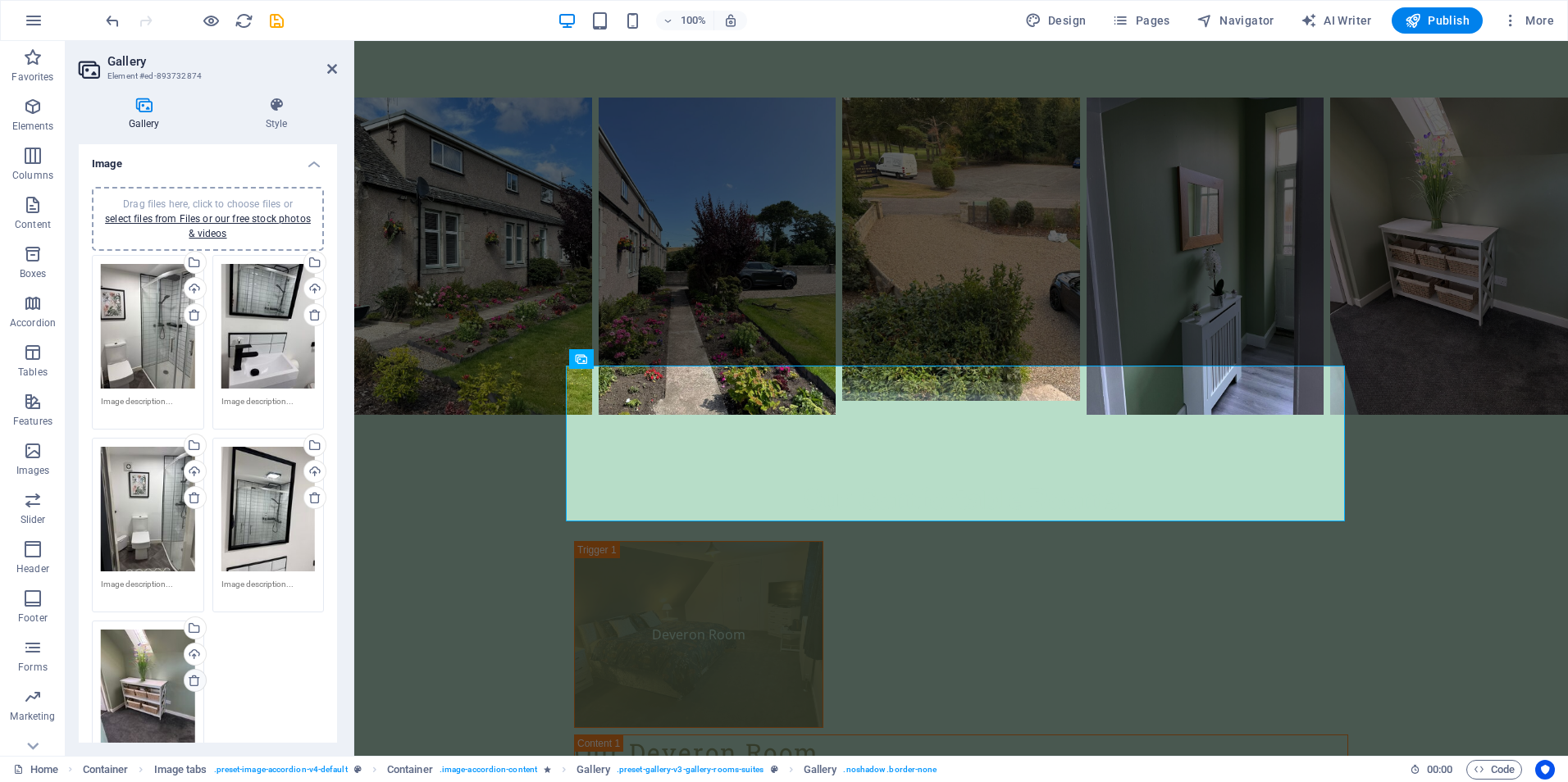
click at [195, 678] on icon at bounding box center [194, 681] width 13 height 13
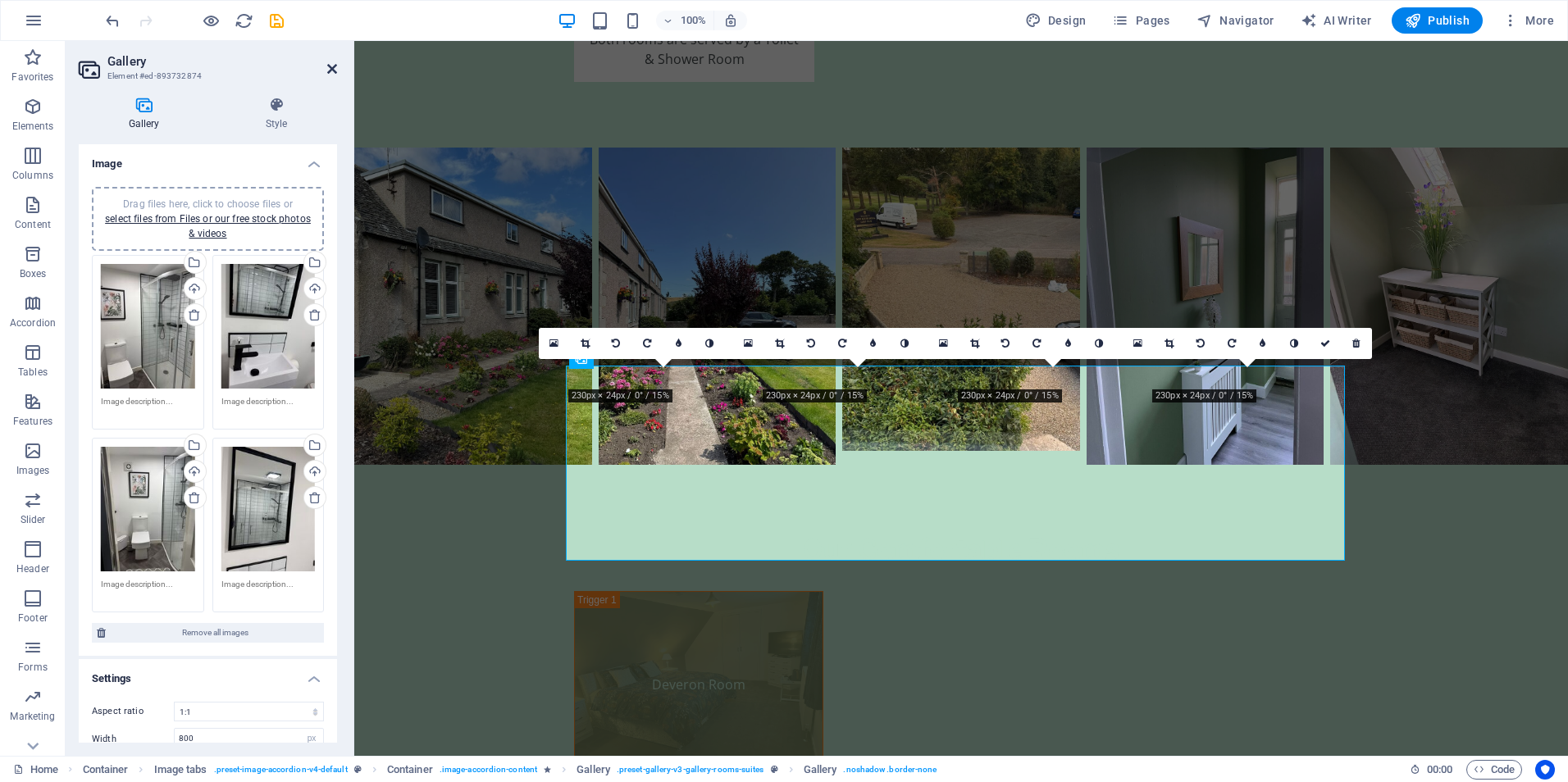
drag, startPoint x: 329, startPoint y: 68, endPoint x: 260, endPoint y: 30, distance: 78.8
click at [329, 68] on icon at bounding box center [332, 69] width 10 height 13
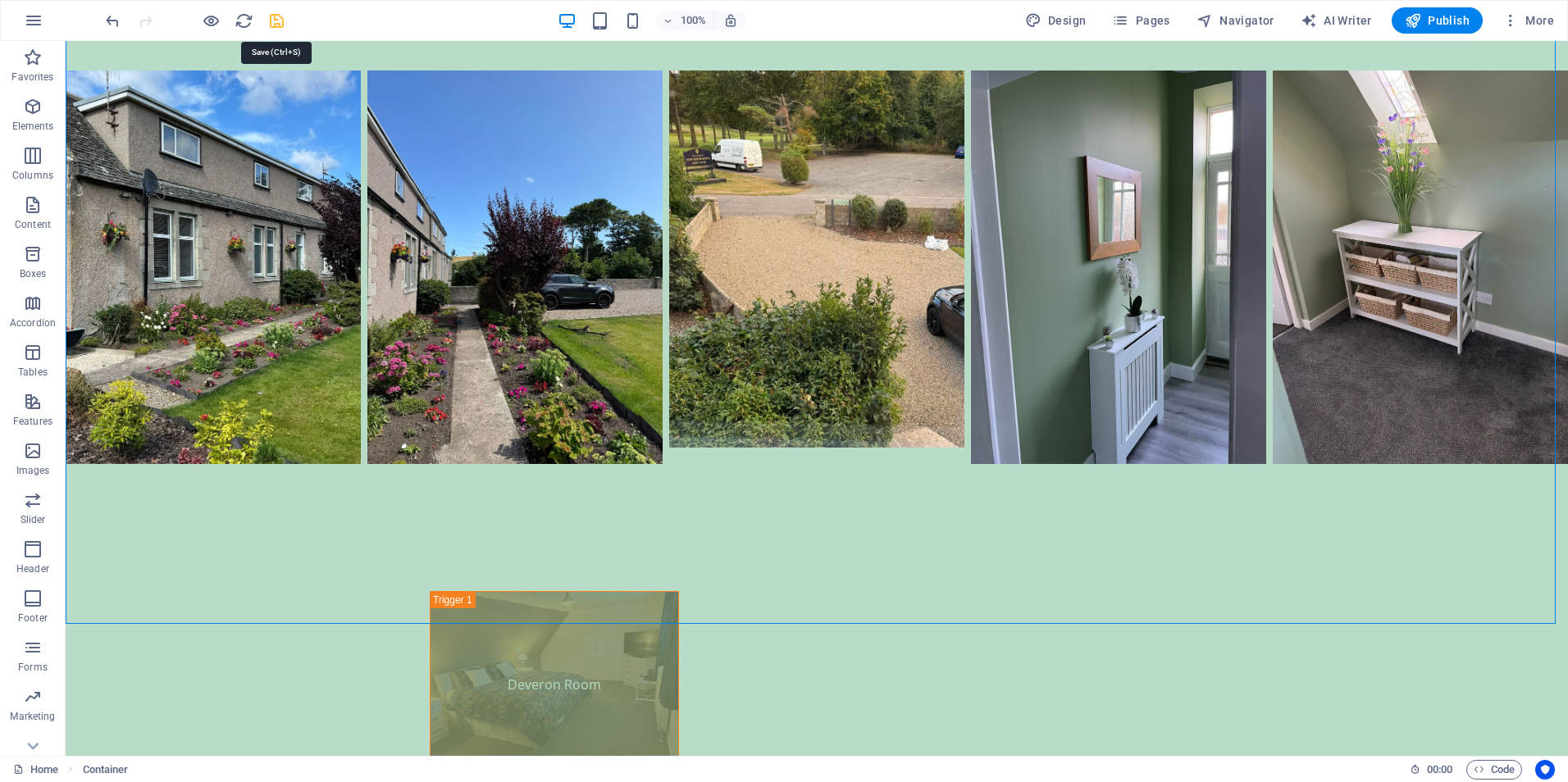
click at [281, 20] on icon "save" at bounding box center [277, 21] width 19 height 19
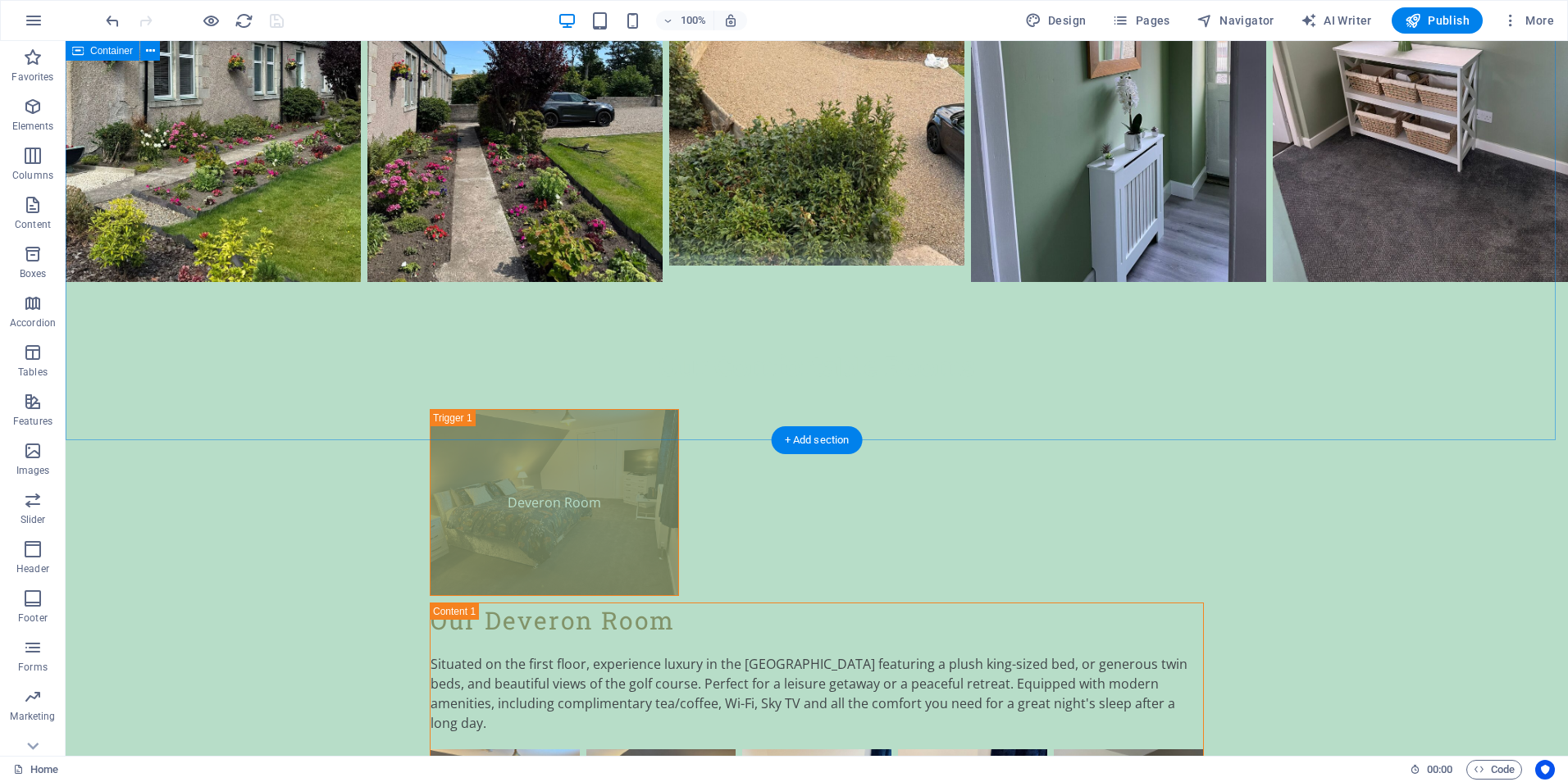
scroll to position [3873, 0]
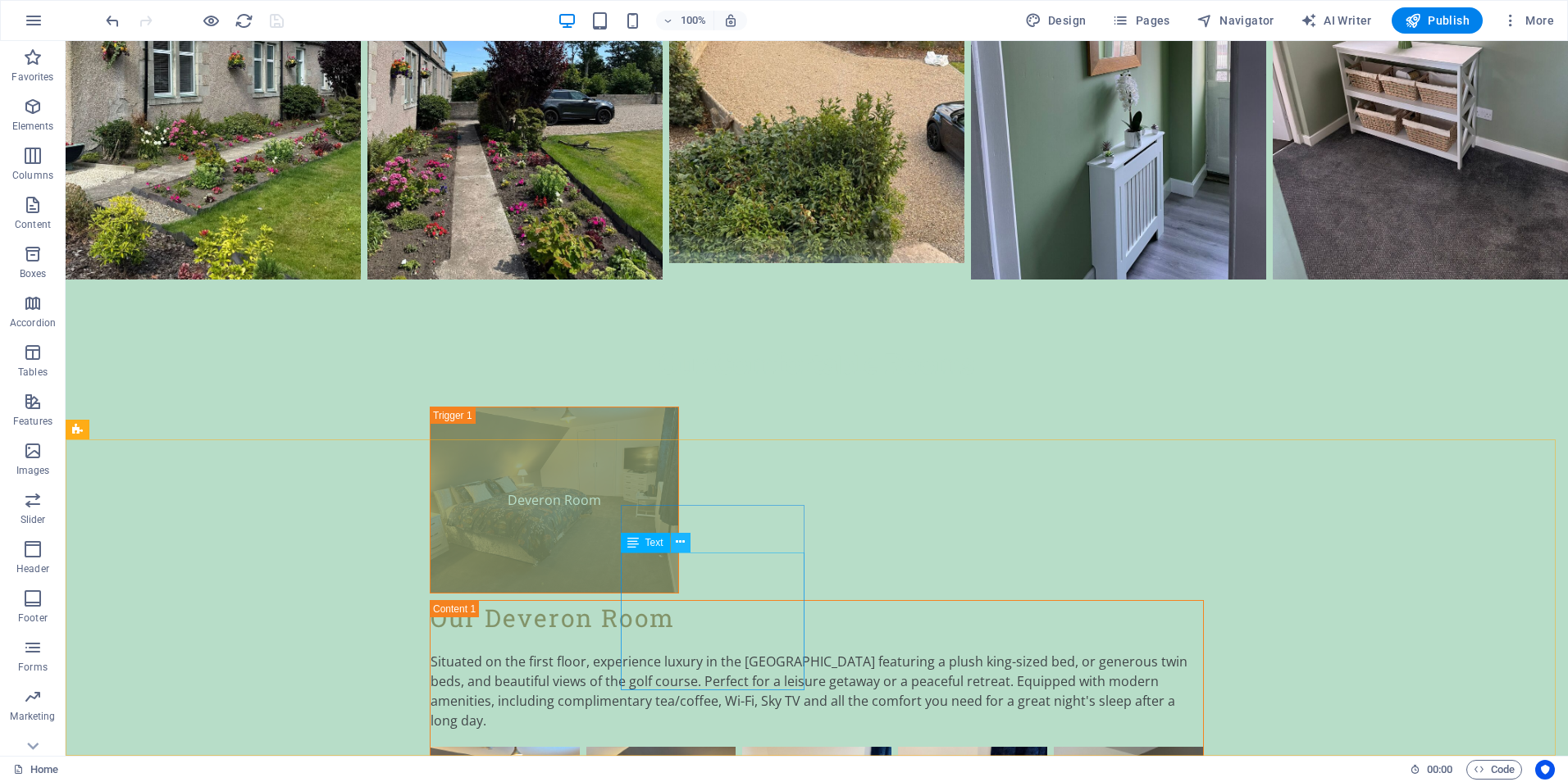
click at [680, 544] on icon at bounding box center [680, 542] width 9 height 17
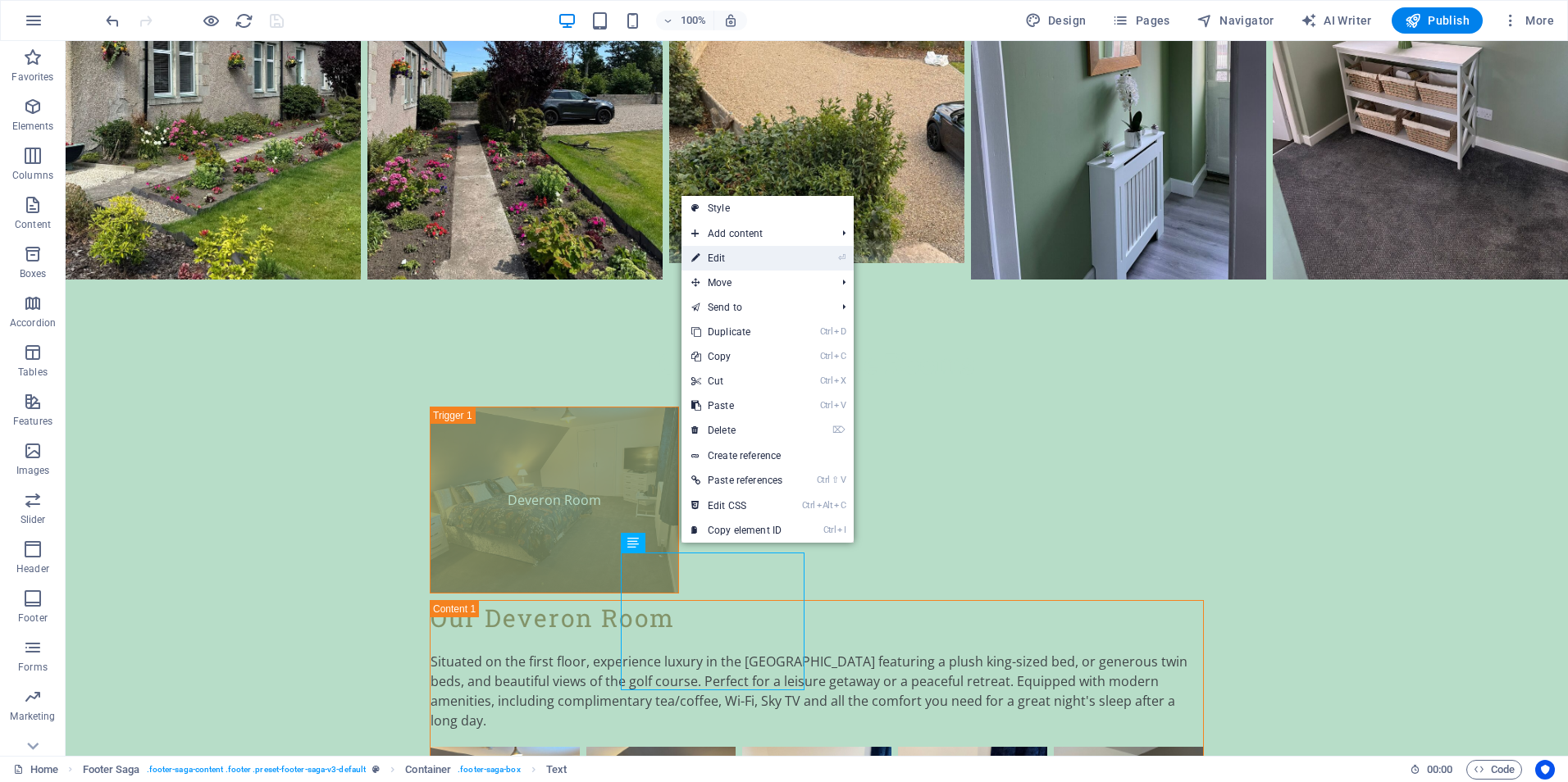
click at [730, 257] on link "⏎ Edit" at bounding box center [736, 258] width 111 height 25
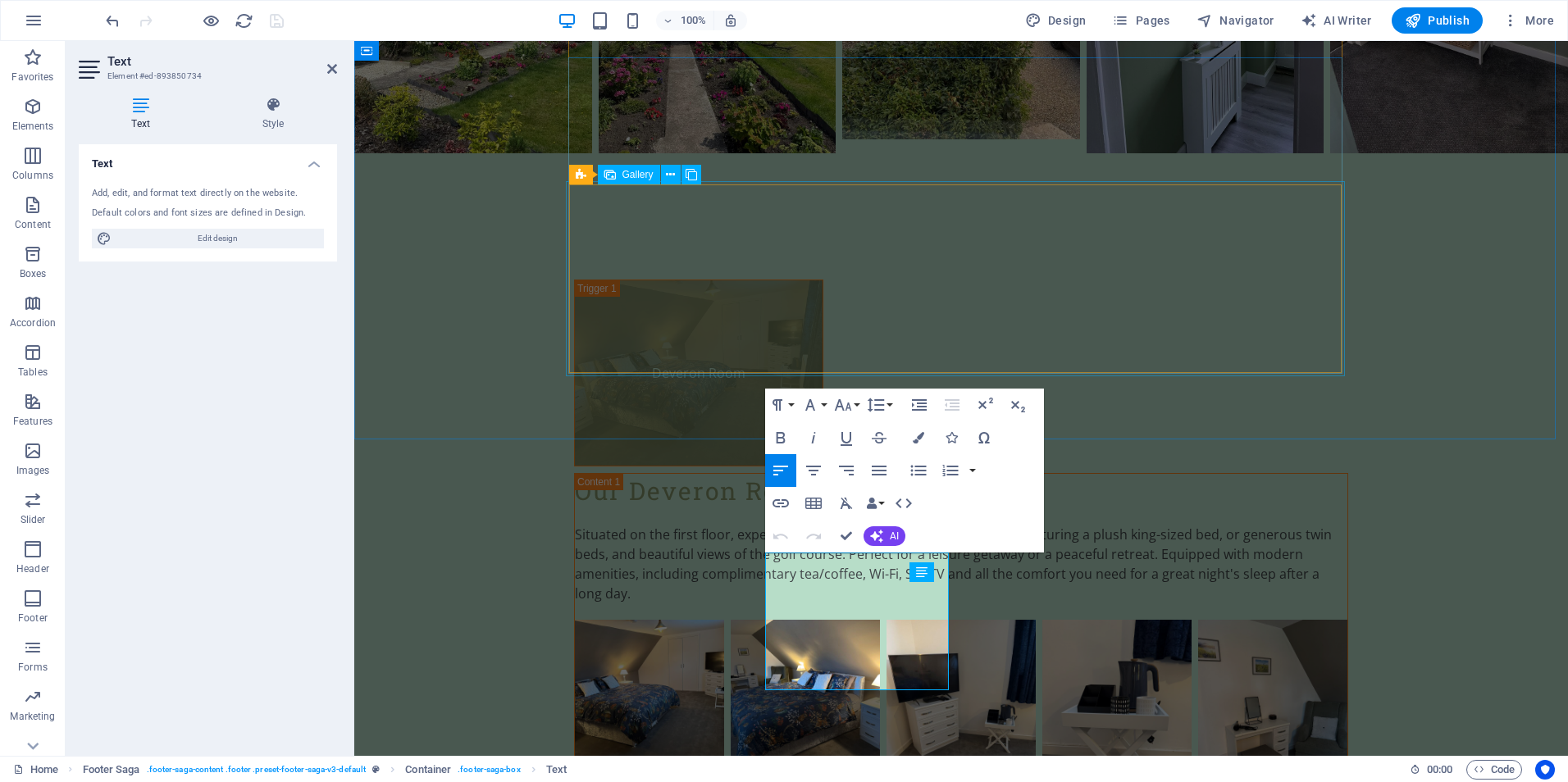
scroll to position [3796, 0]
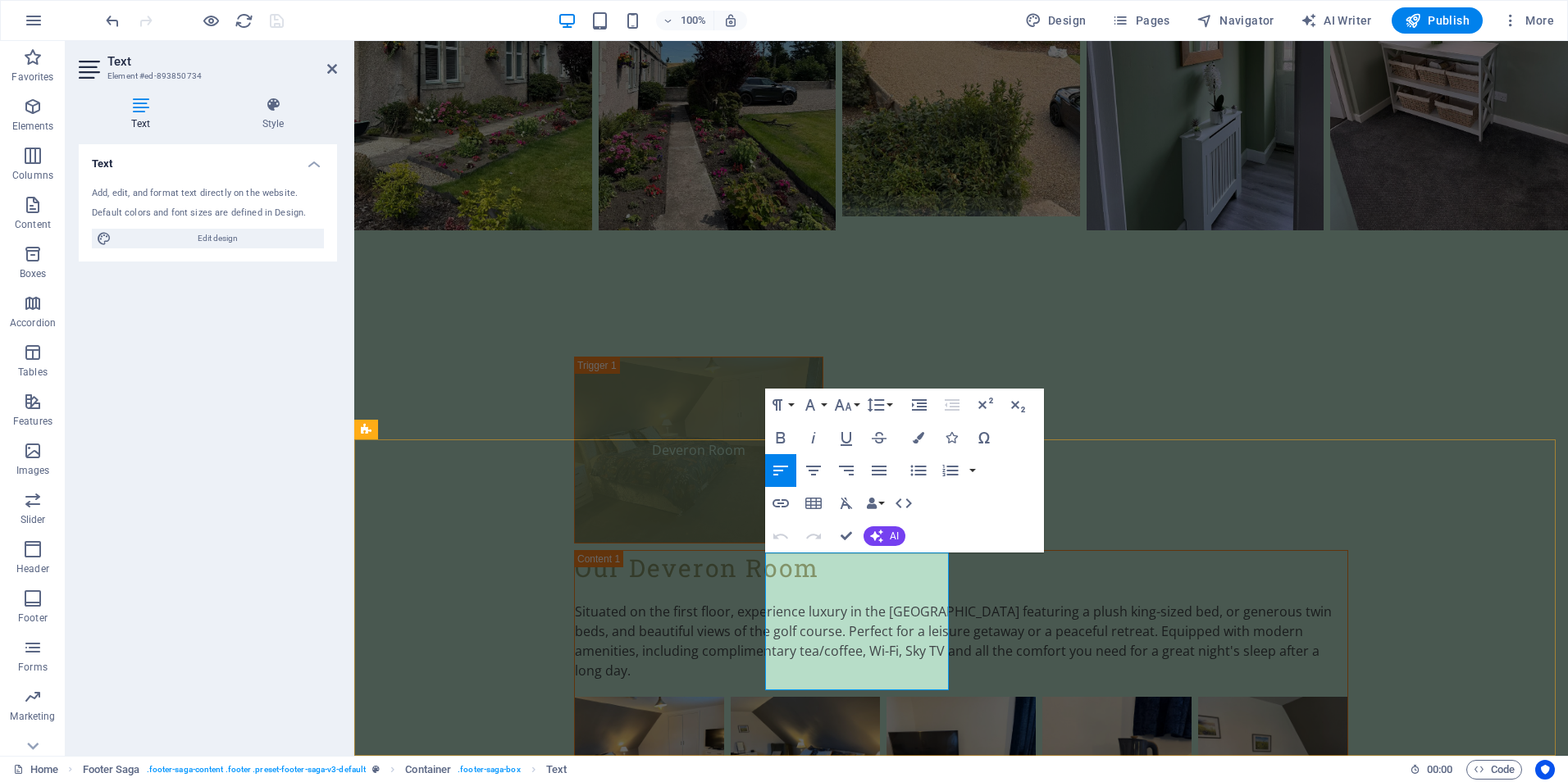
drag, startPoint x: 779, startPoint y: 639, endPoint x: 865, endPoint y: 641, distance: 86.0
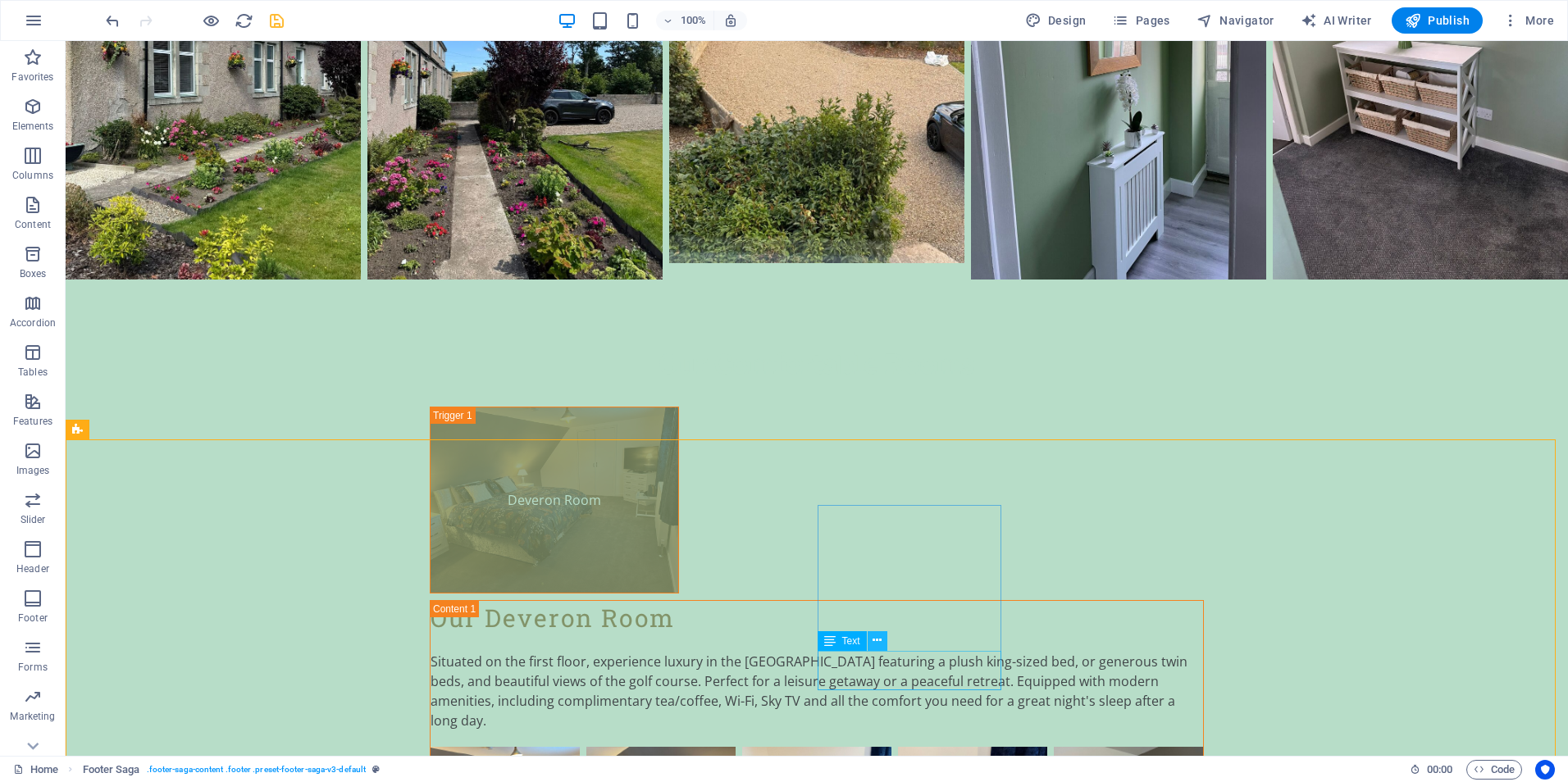
click at [880, 645] on icon at bounding box center [877, 640] width 9 height 17
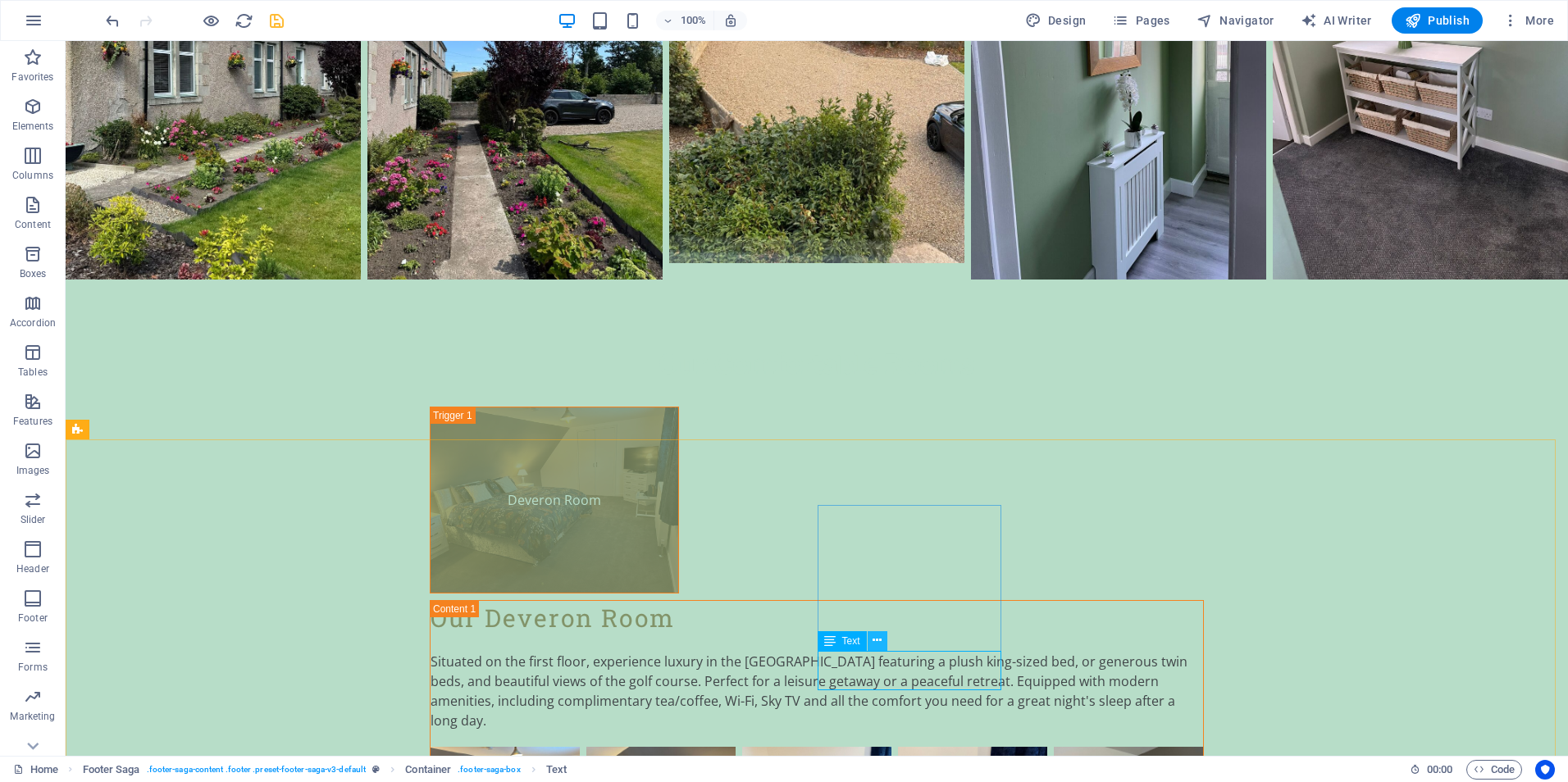
click at [874, 637] on icon at bounding box center [877, 640] width 9 height 17
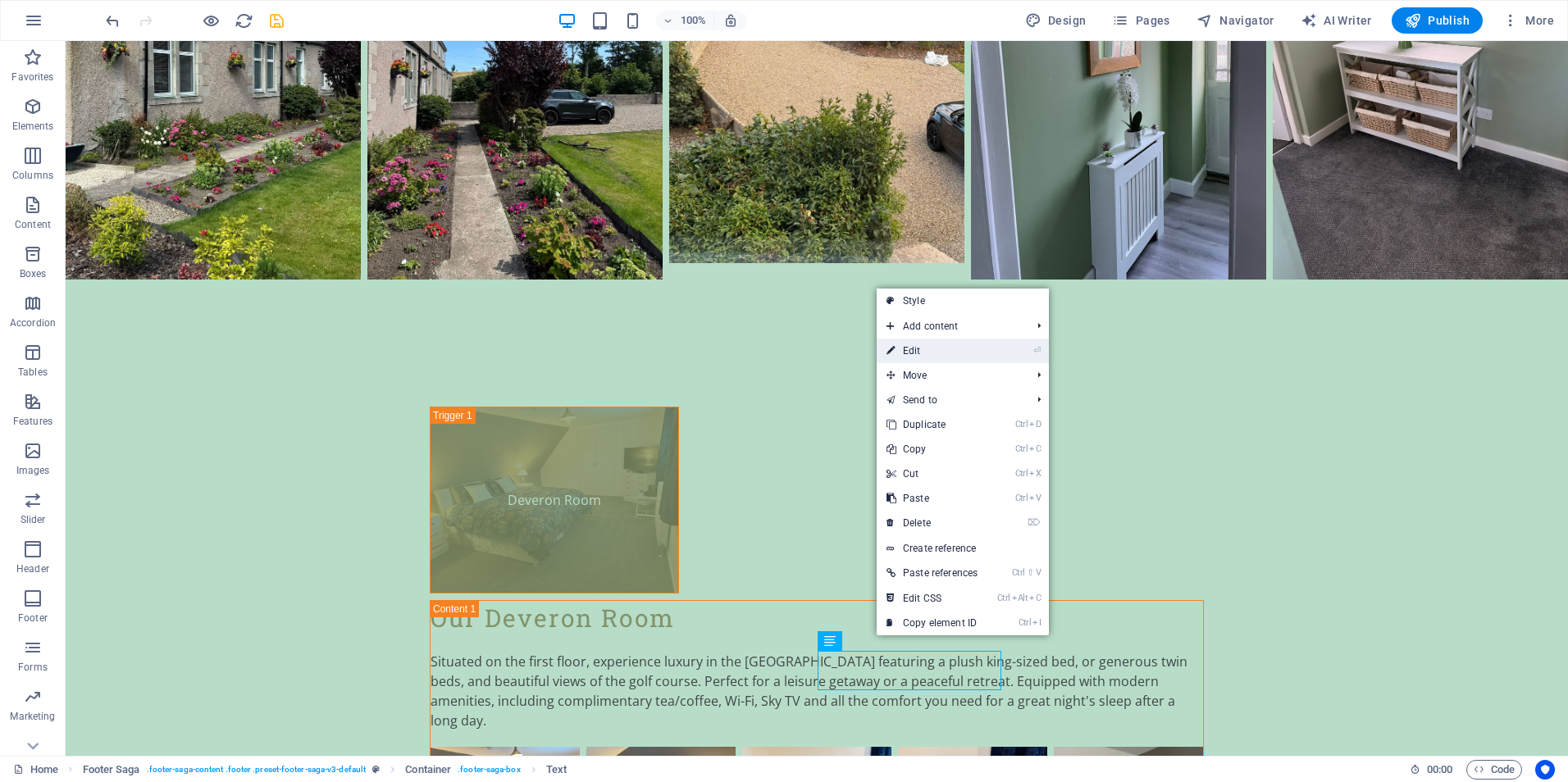
click at [915, 348] on link "⏎ Edit" at bounding box center [931, 351] width 111 height 25
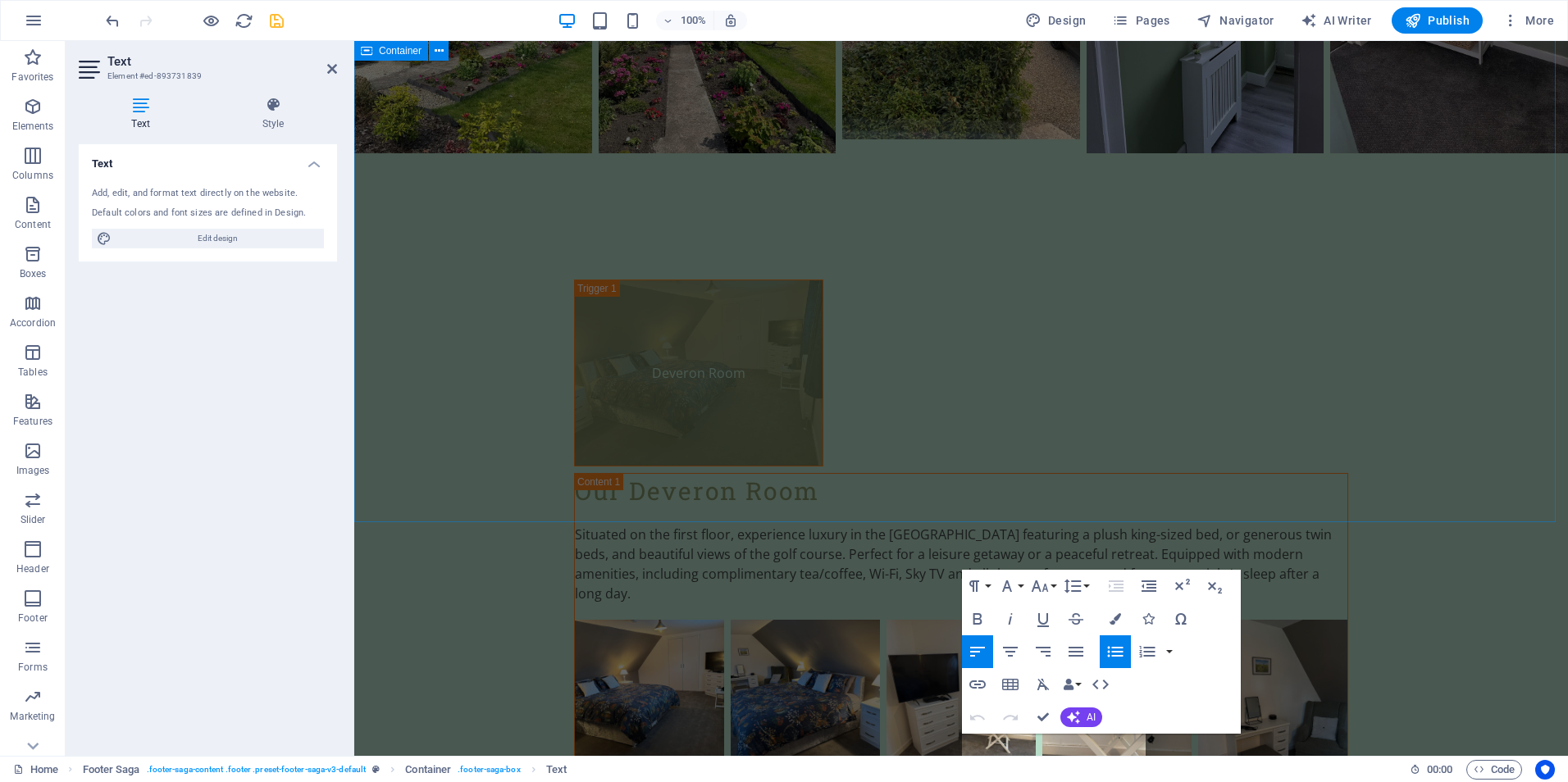
scroll to position [3796, 0]
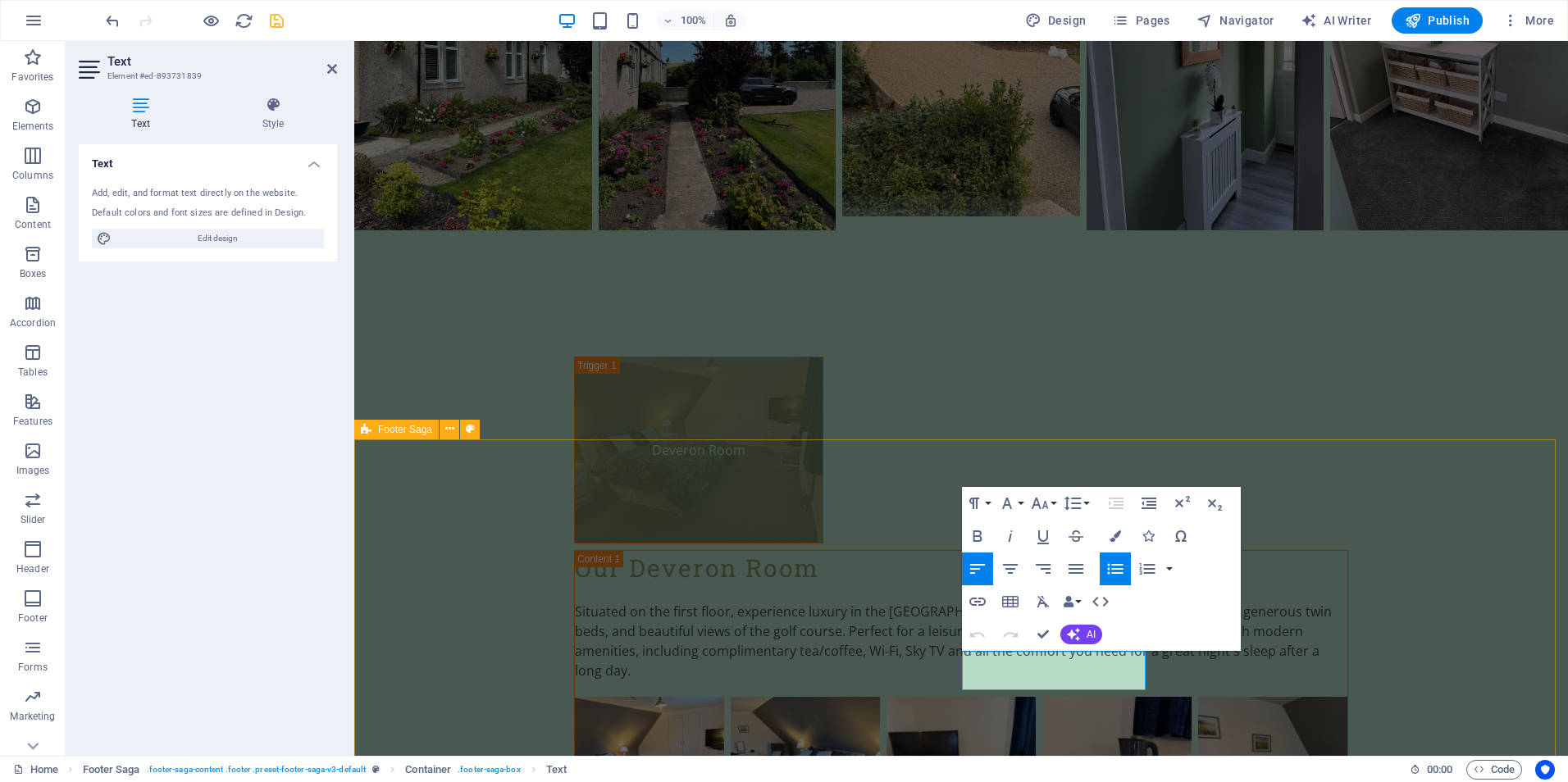
drag, startPoint x: 1054, startPoint y: 682, endPoint x: 960, endPoint y: 675, distance: 94.3
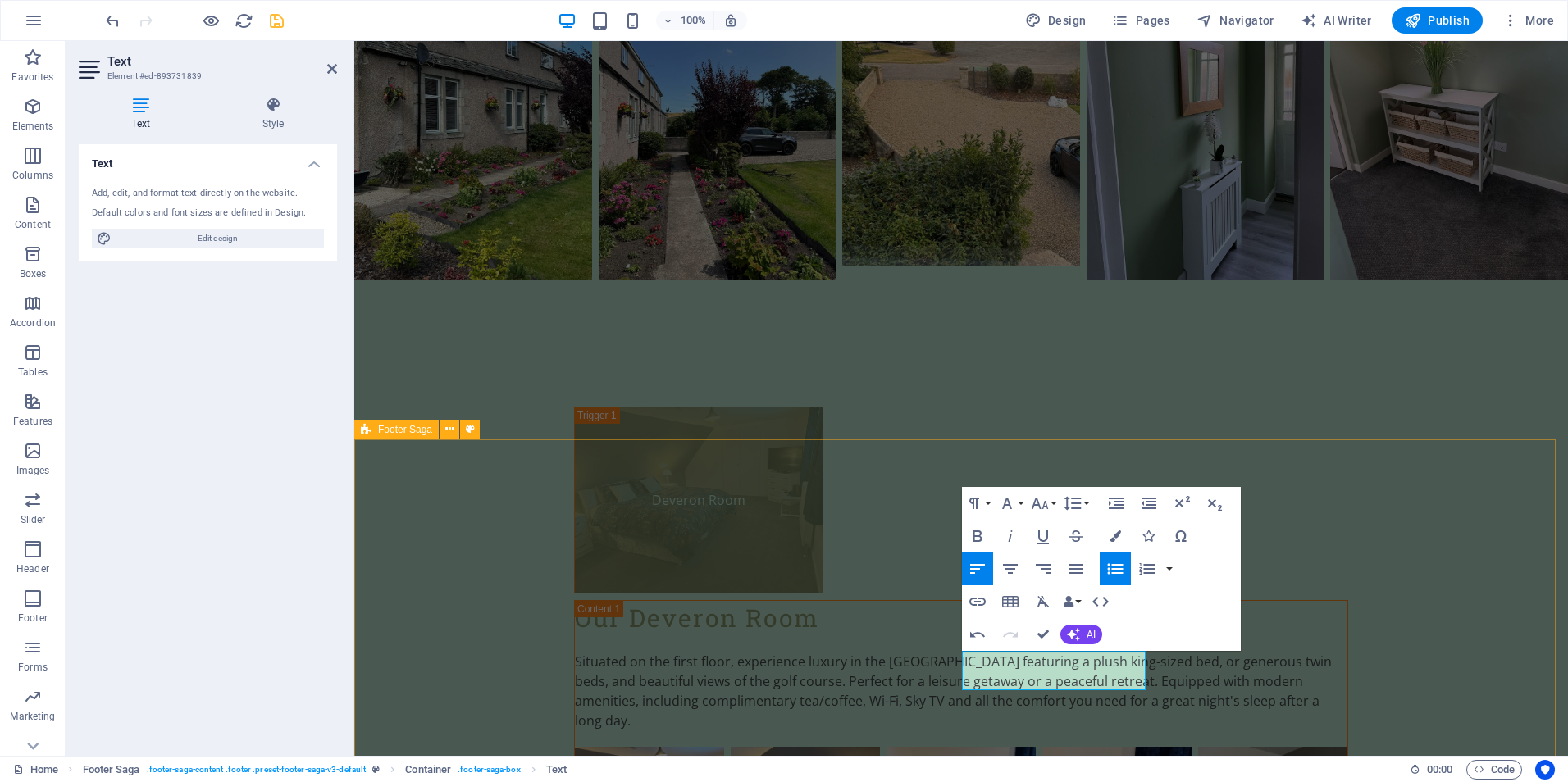
drag, startPoint x: 1037, startPoint y: 660, endPoint x: 958, endPoint y: 657, distance: 79.1
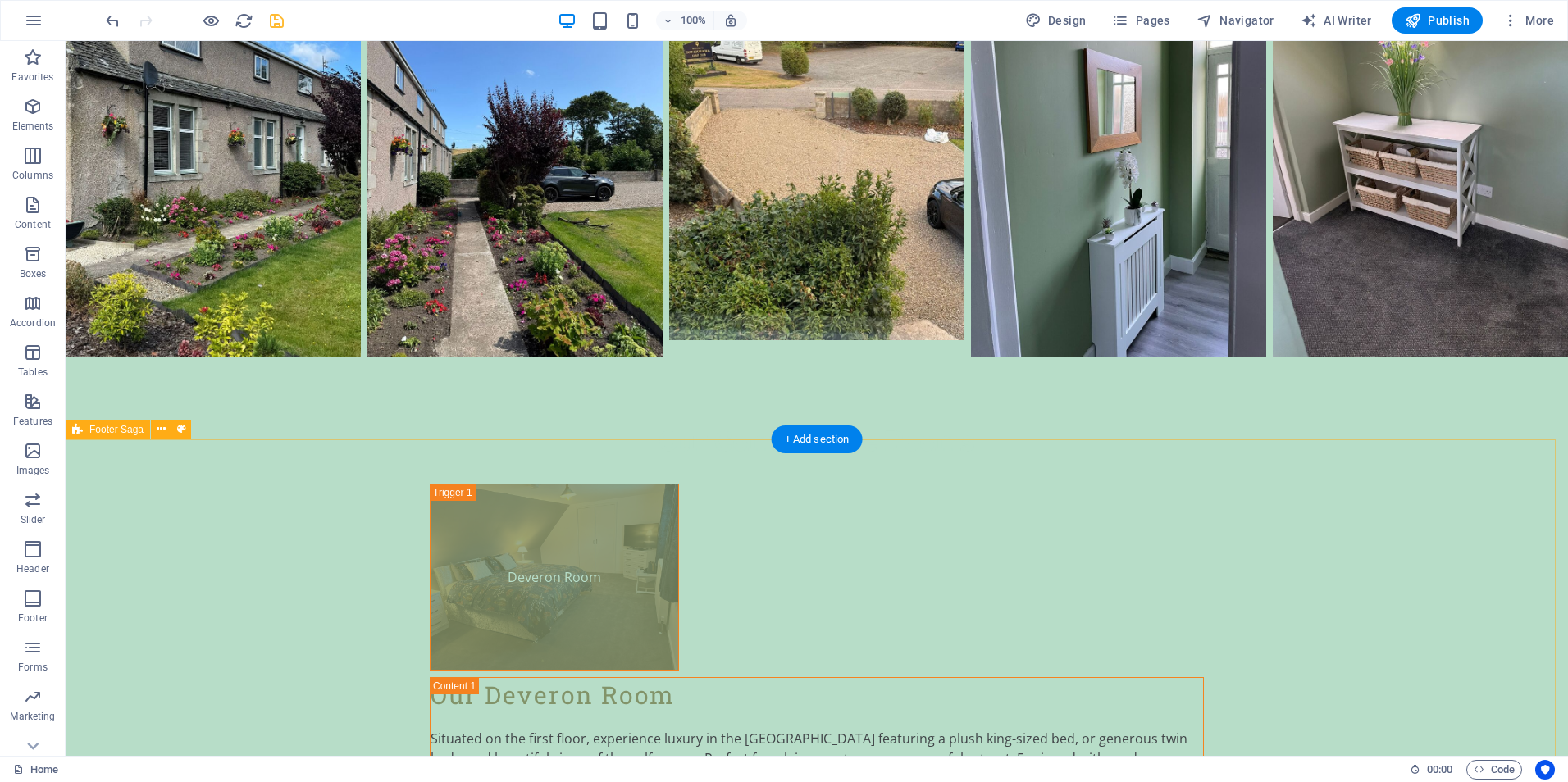
scroll to position [3873, 0]
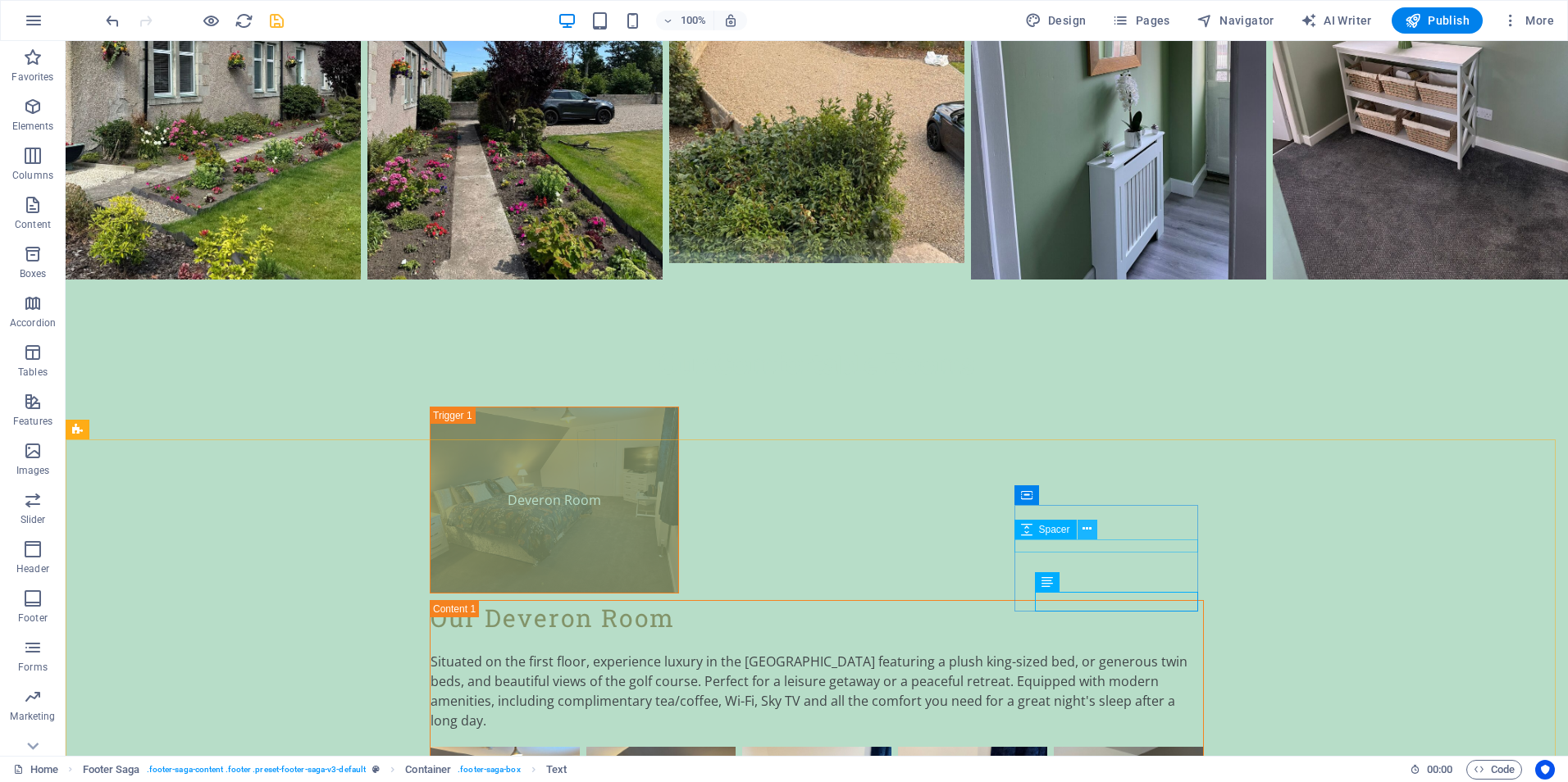
click at [1086, 528] on icon at bounding box center [1086, 529] width 9 height 17
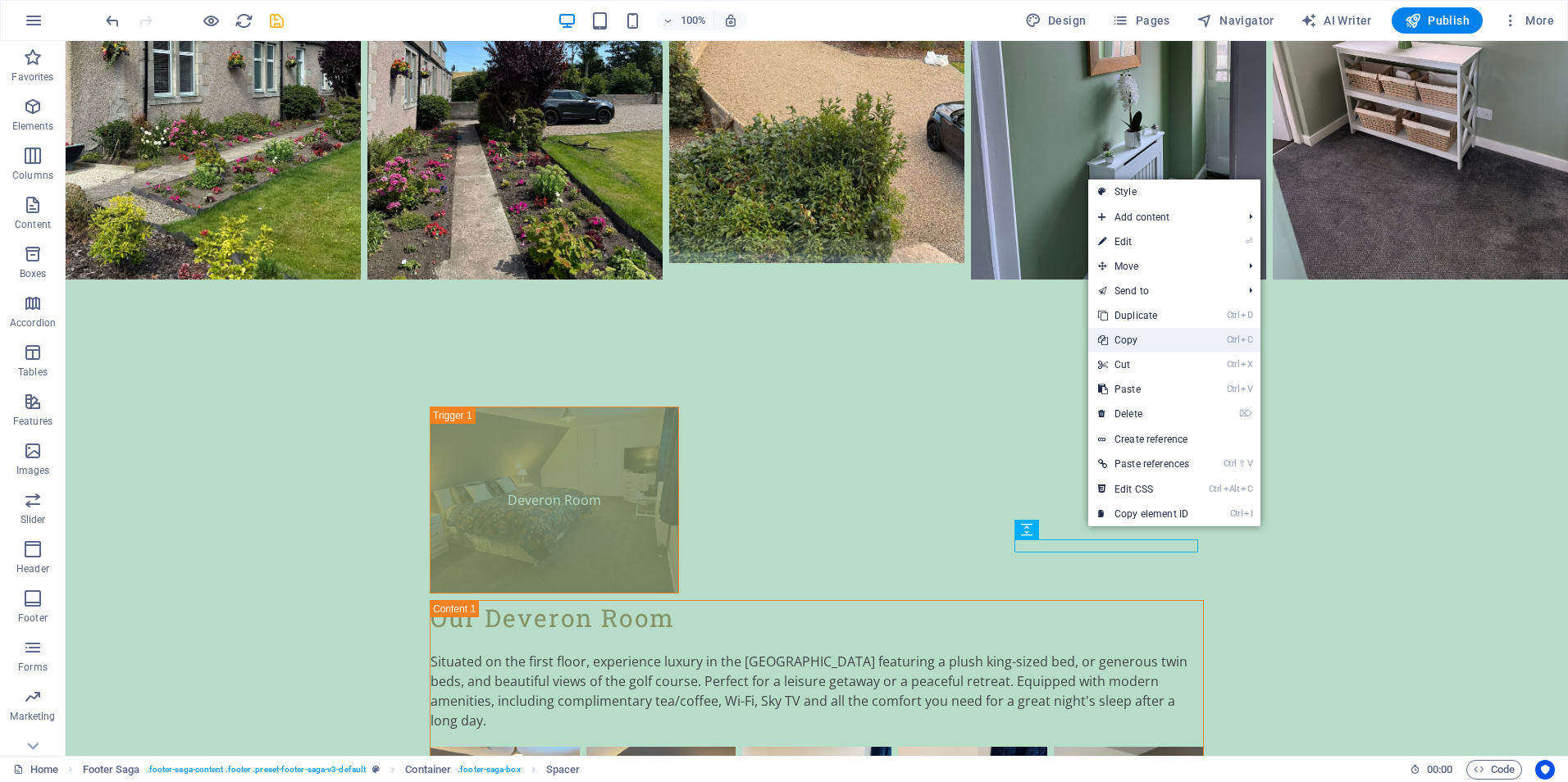
click at [1136, 340] on link "Ctrl C Copy" at bounding box center [1143, 340] width 111 height 25
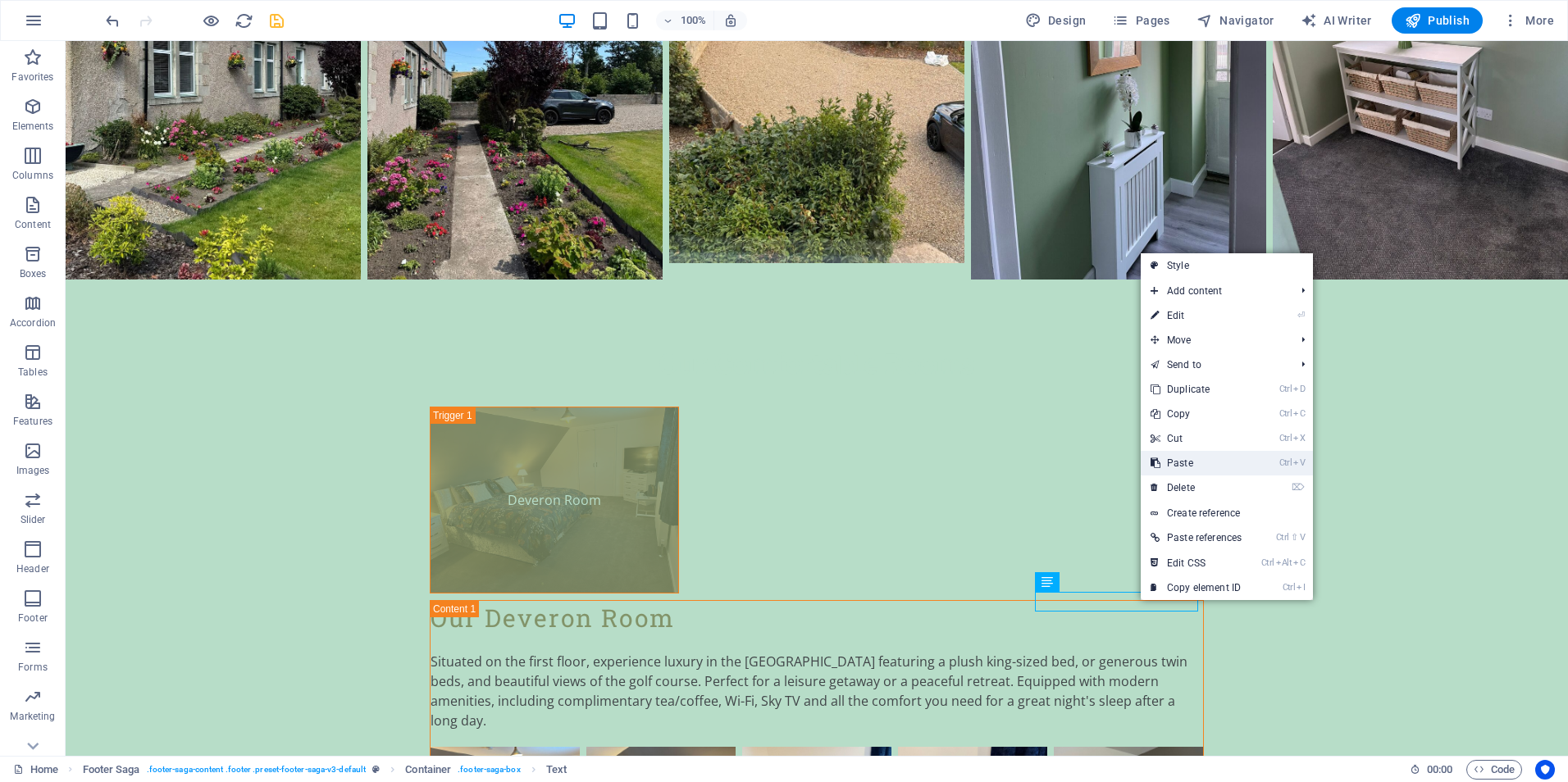
click at [1185, 465] on link "Ctrl V Paste" at bounding box center [1195, 462] width 111 height 25
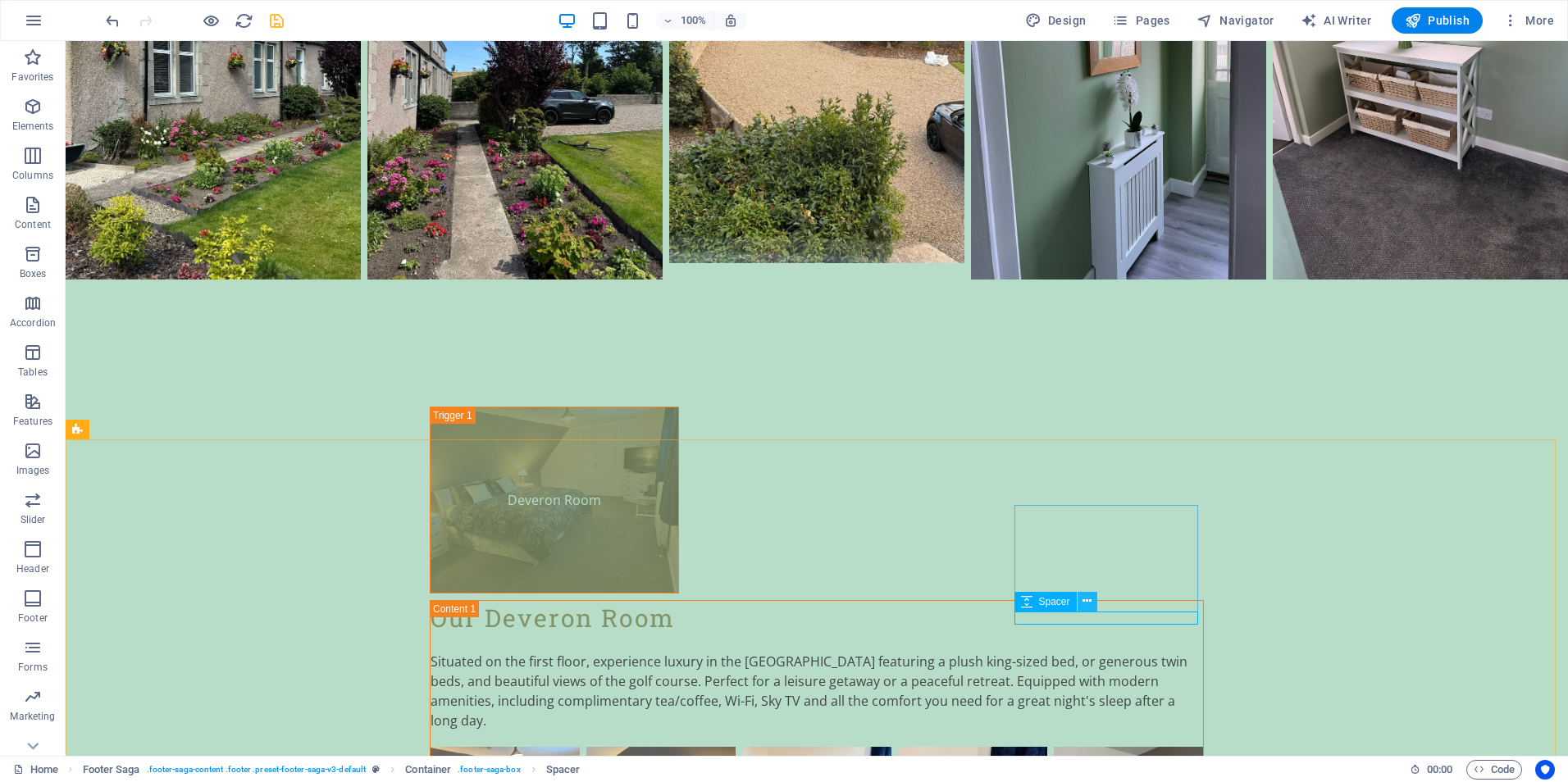
click at [1087, 603] on icon at bounding box center [1086, 601] width 9 height 17
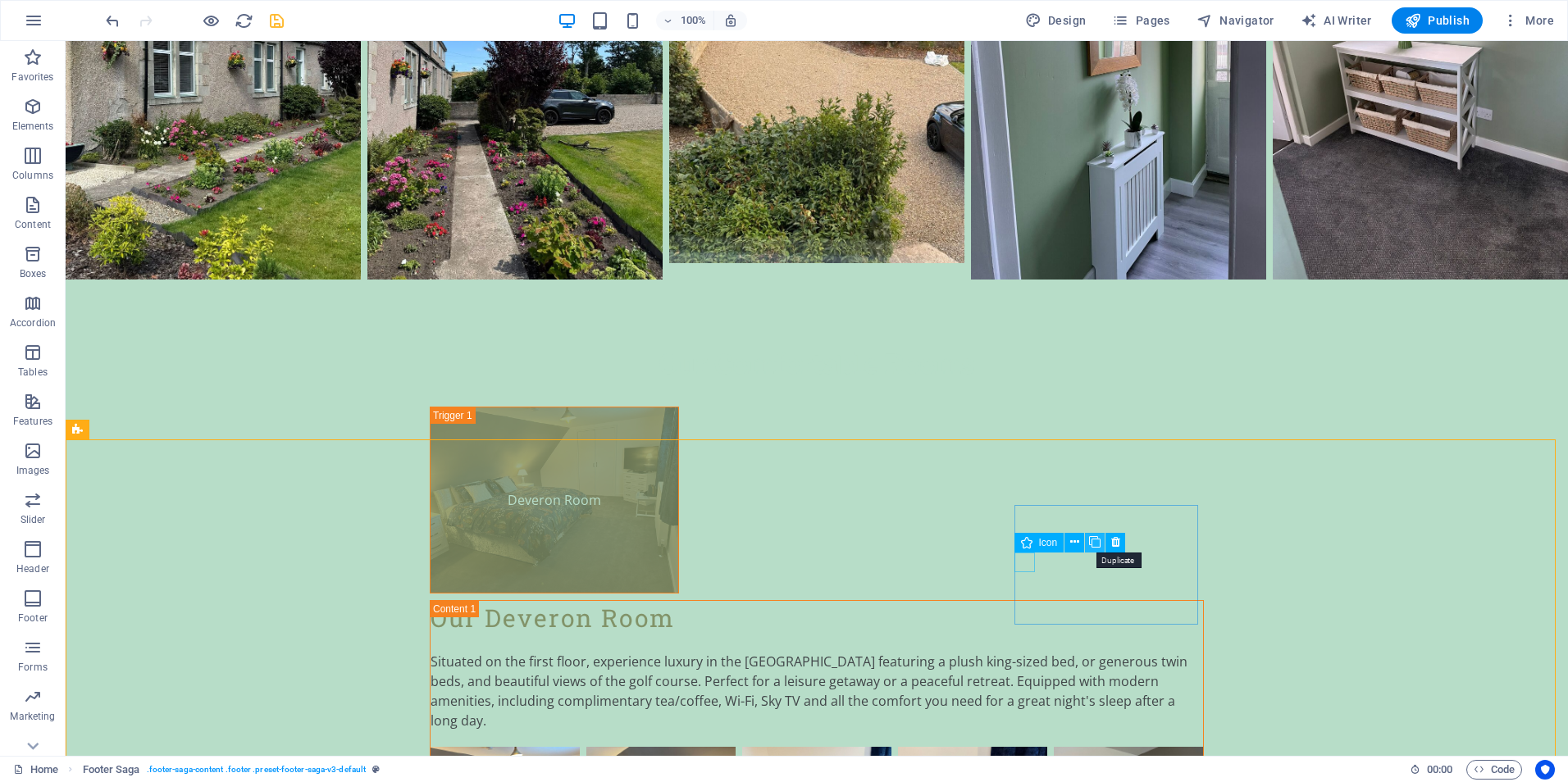
click at [1094, 544] on icon at bounding box center [1095, 542] width 12 height 17
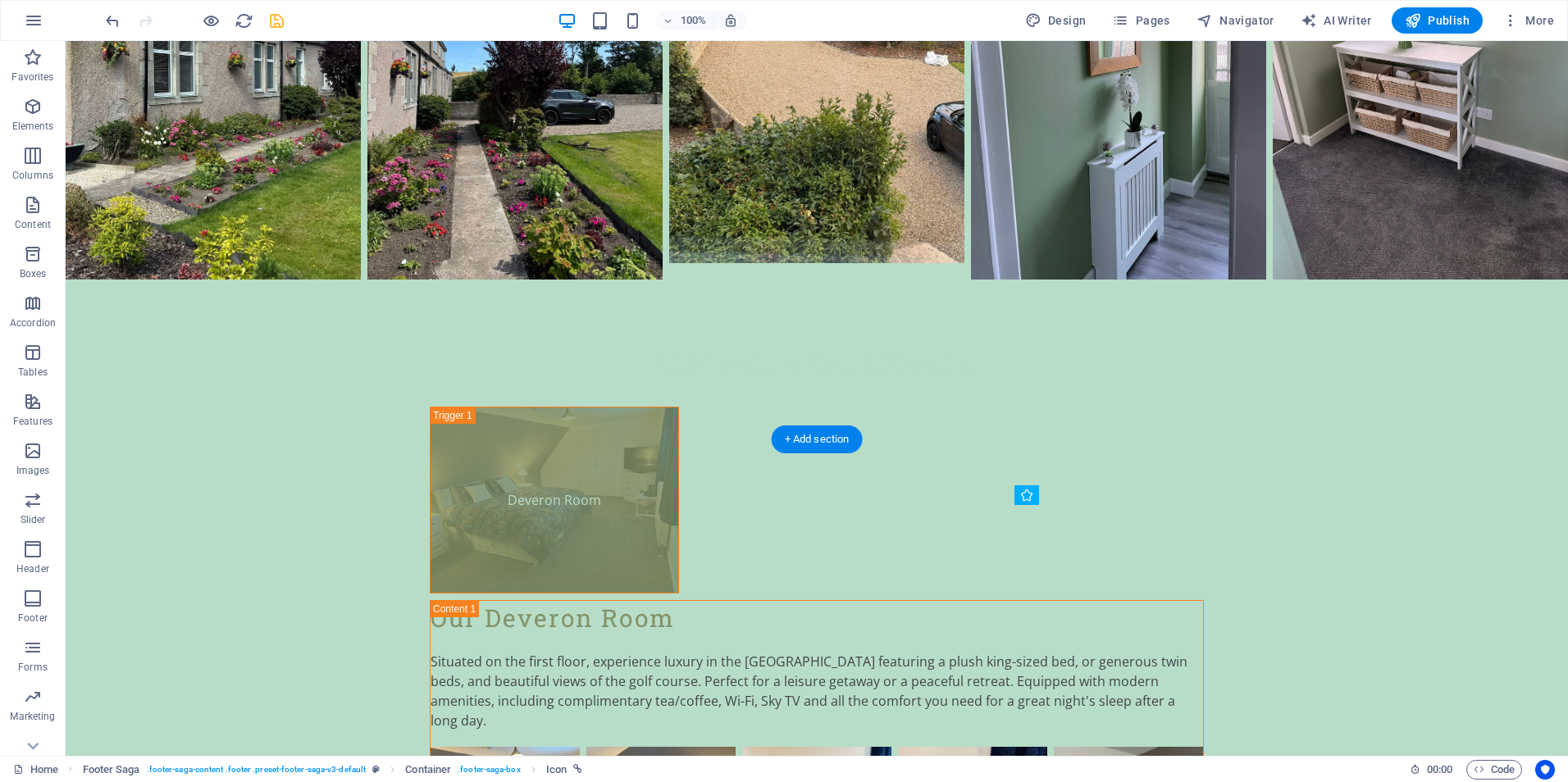
drag, startPoint x: 1022, startPoint y: 580, endPoint x: 1027, endPoint y: 635, distance: 55.2
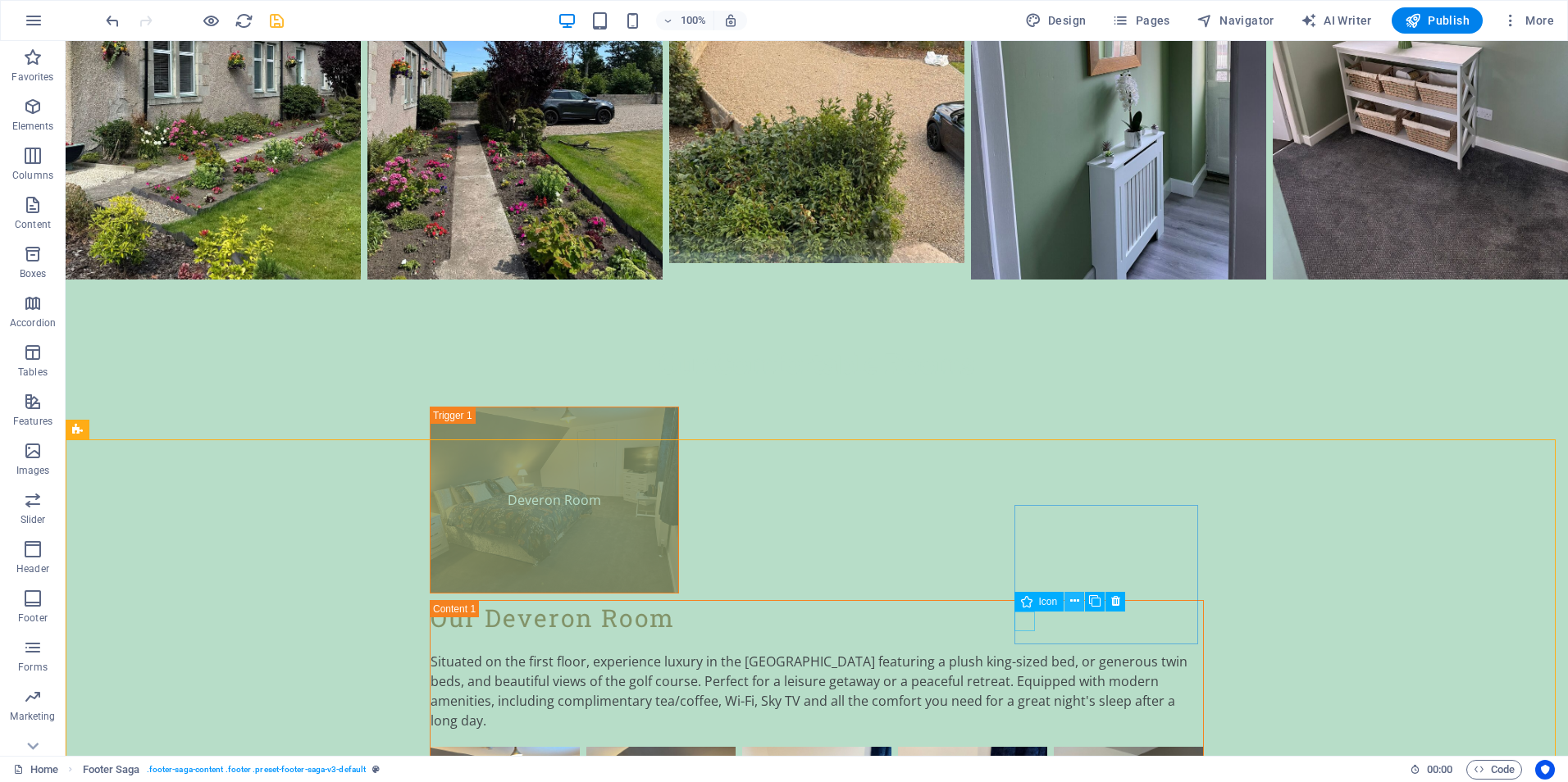
click at [1072, 602] on icon at bounding box center [1075, 601] width 9 height 17
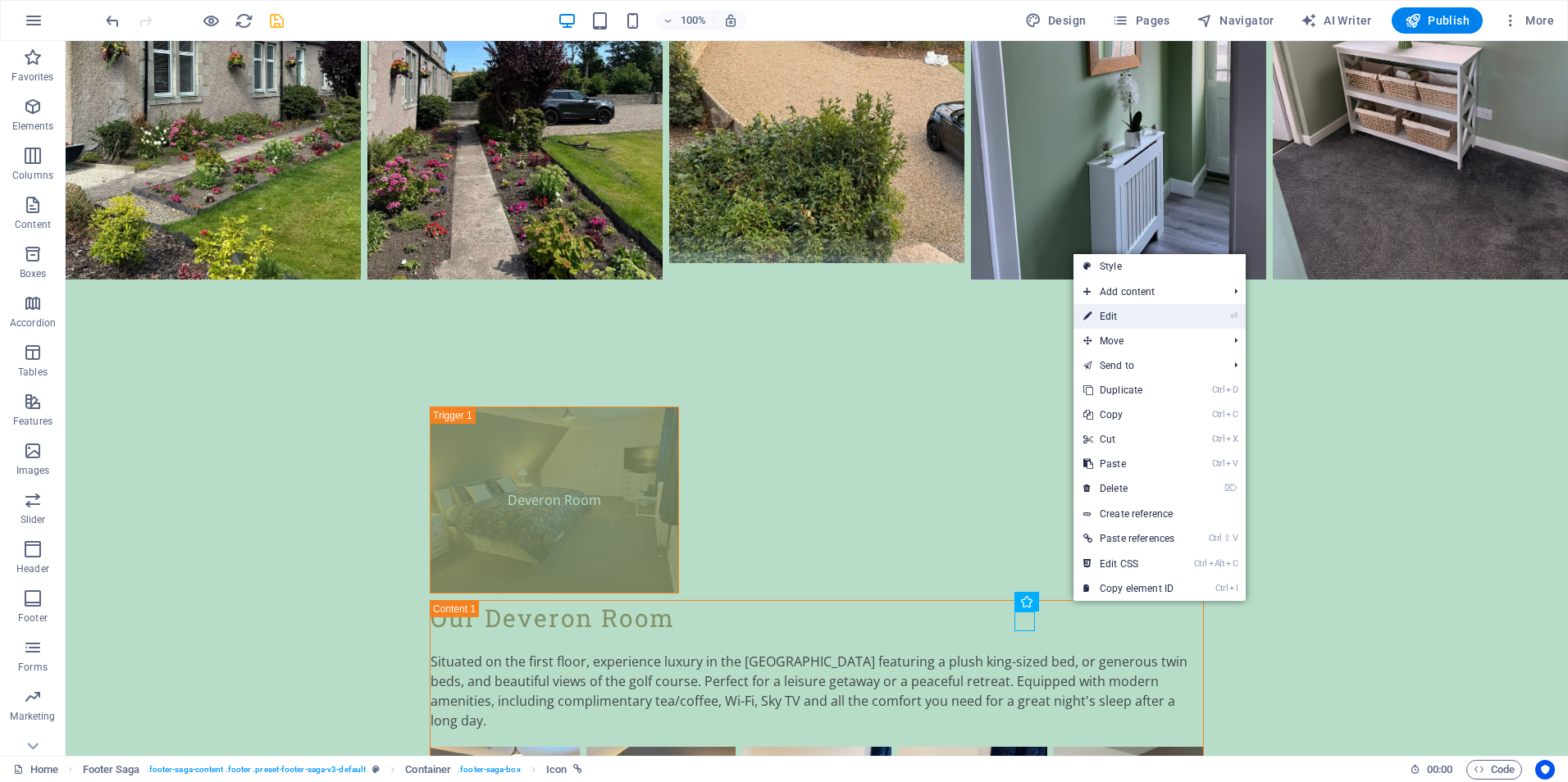
click at [1118, 316] on link "⏎ Edit" at bounding box center [1128, 316] width 111 height 25
select select "xMidYMid"
select select "px"
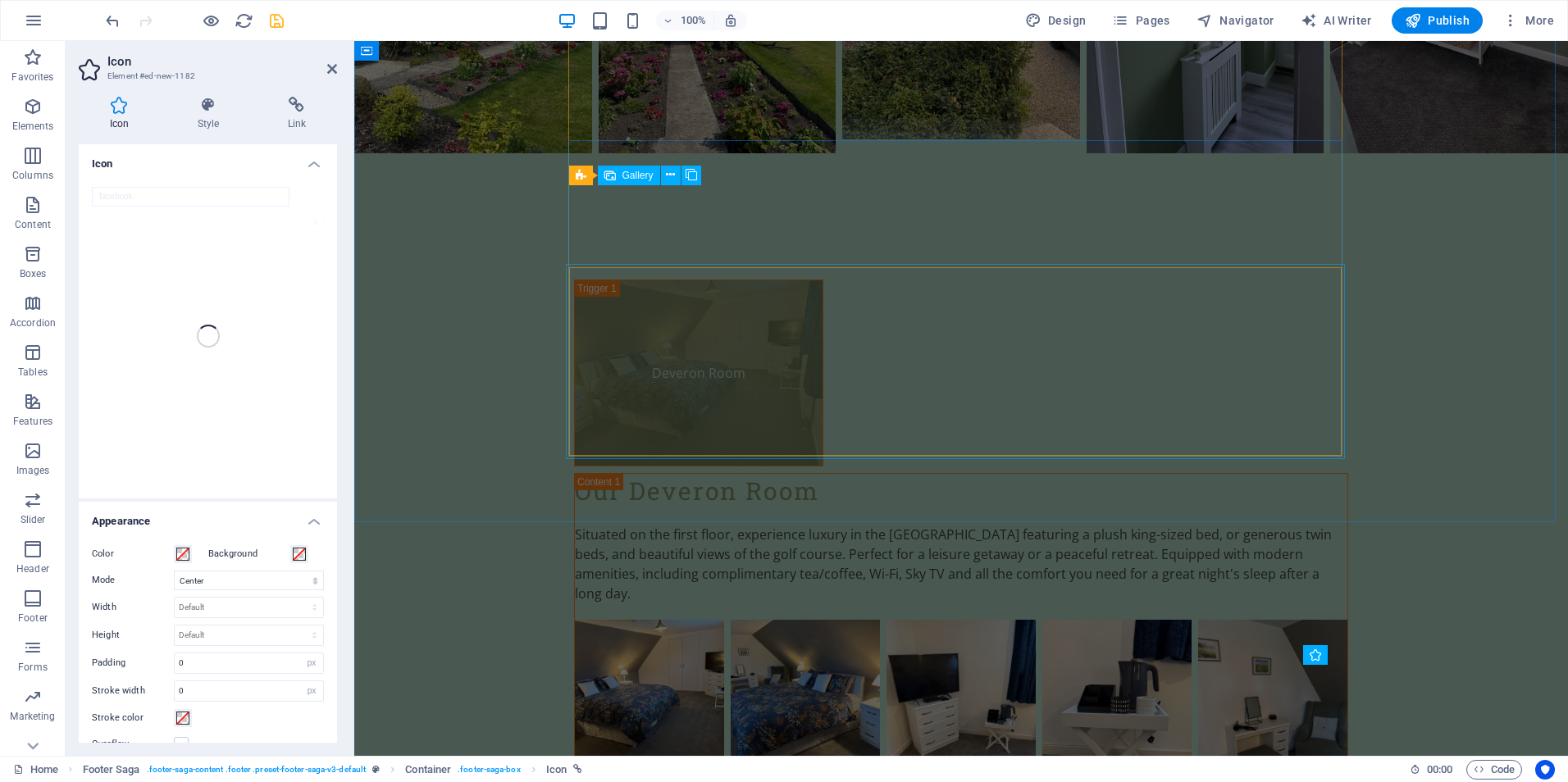
scroll to position [3796, 0]
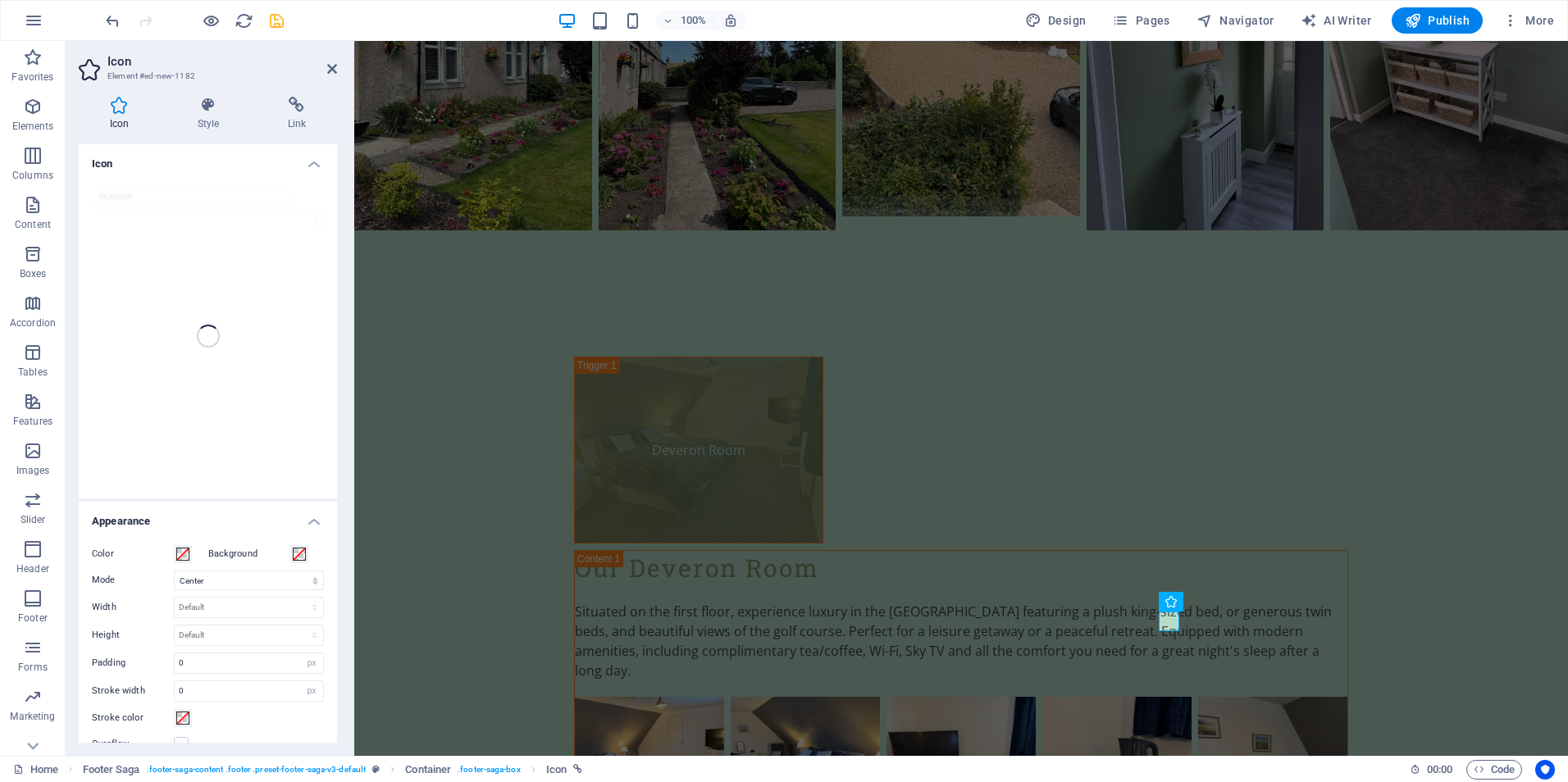
click at [143, 201] on div "facebook" at bounding box center [207, 335] width 259 height 324
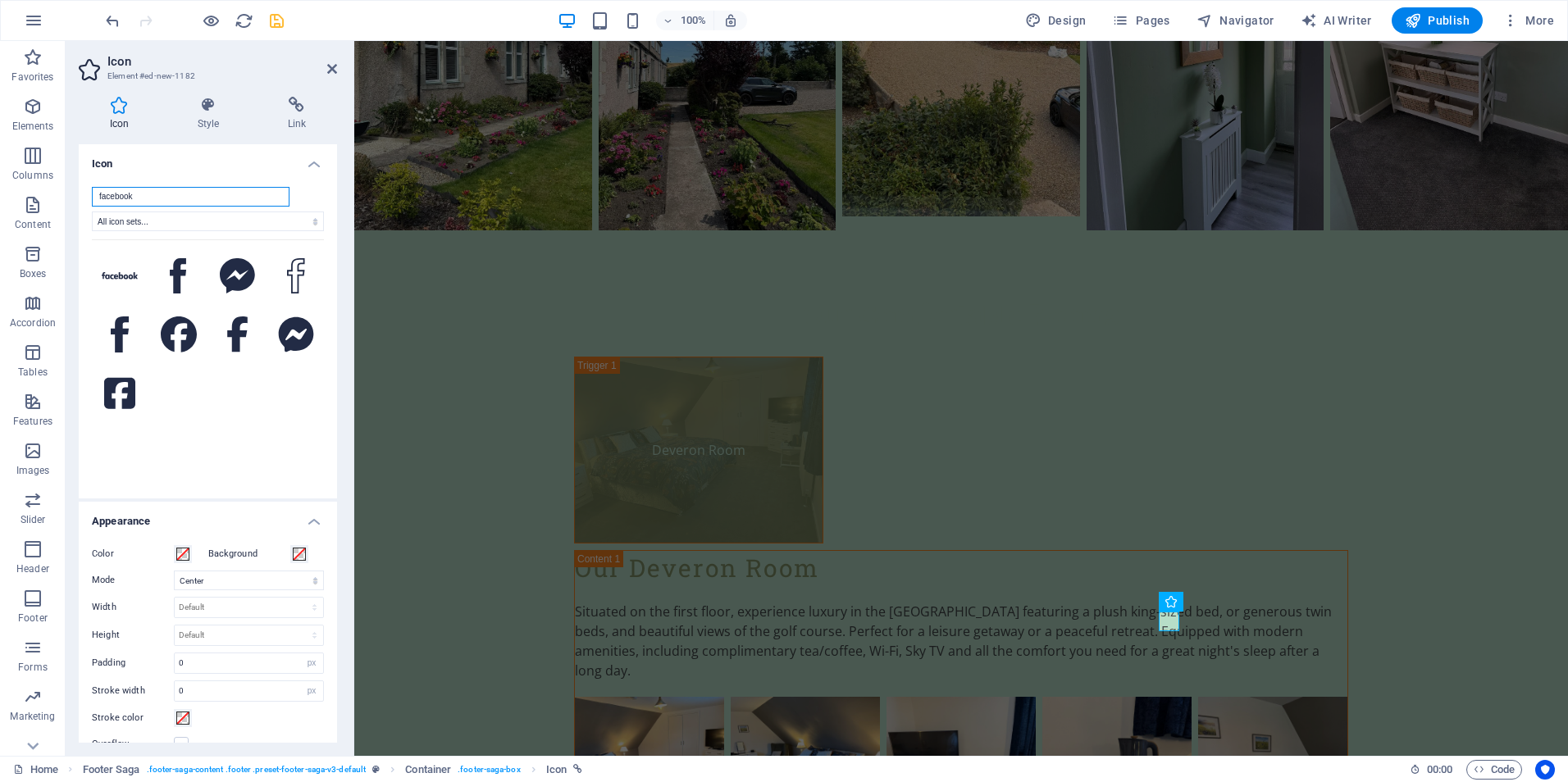
click at [141, 196] on input "facebook" at bounding box center [190, 197] width 197 height 20
drag, startPoint x: 140, startPoint y: 192, endPoint x: 98, endPoint y: 187, distance: 42.3
click at [98, 187] on input "facebook" at bounding box center [190, 197] width 197 height 20
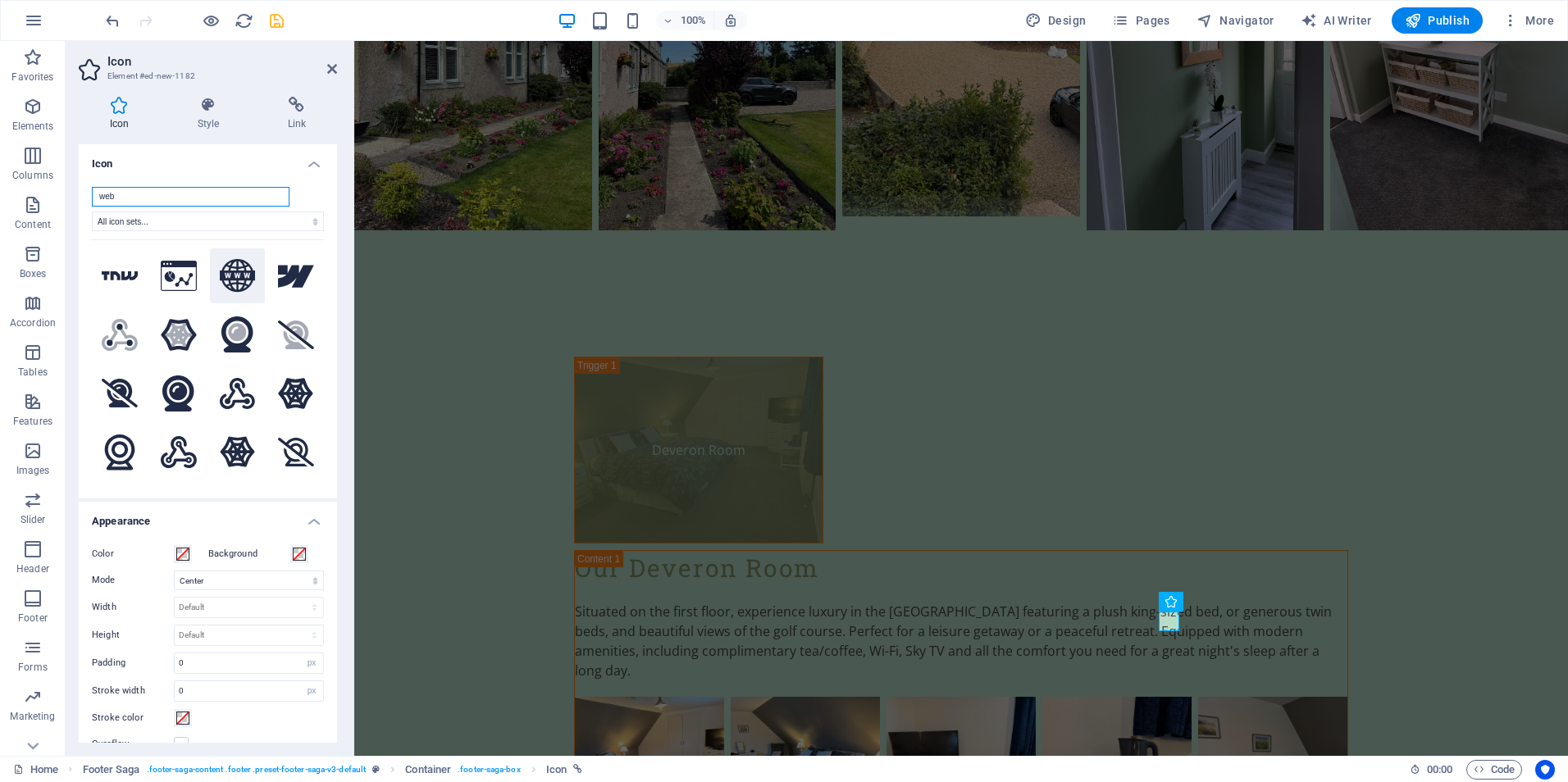
type input "web"
click at [235, 274] on icon at bounding box center [237, 276] width 36 height 34
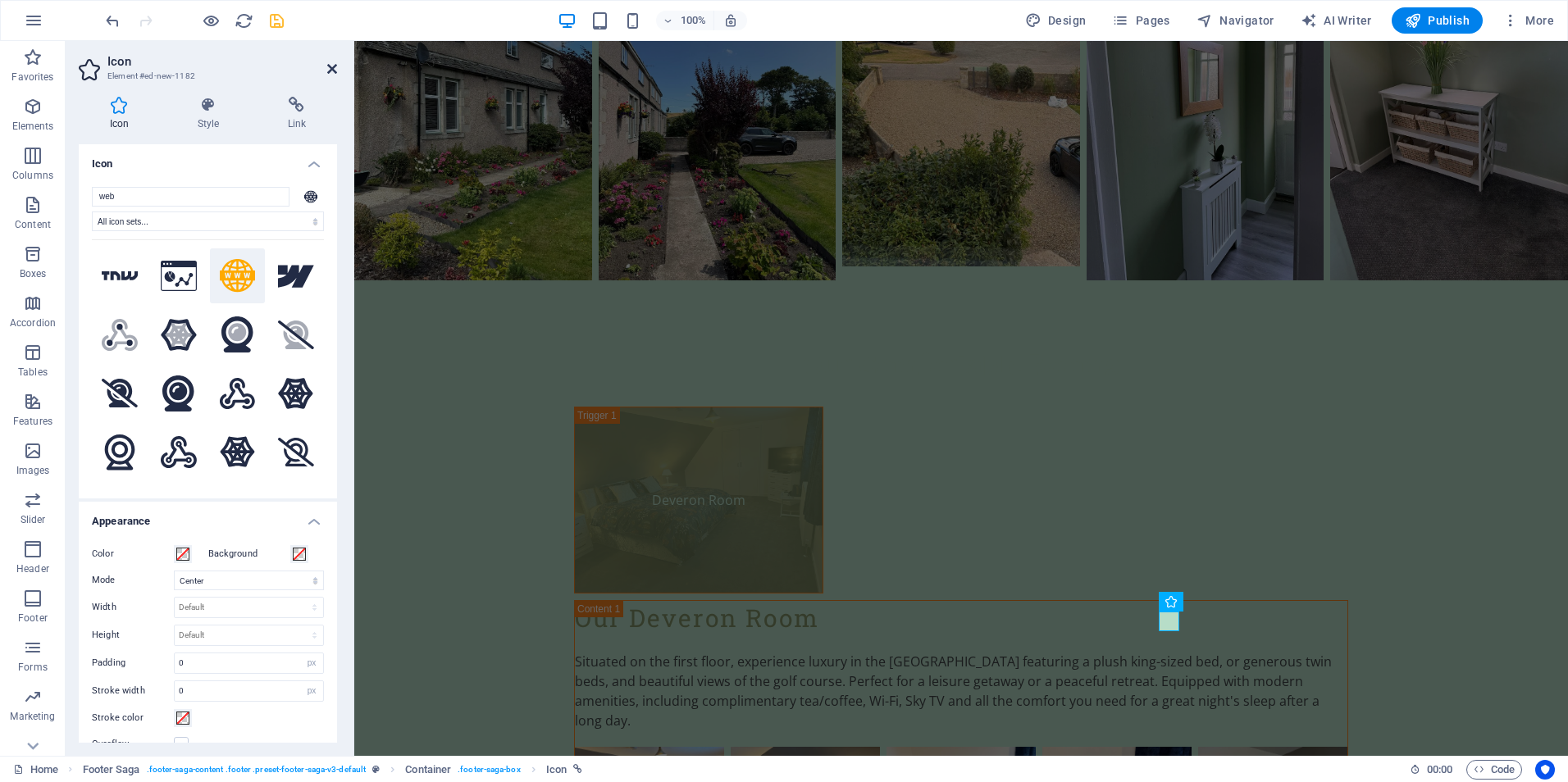
click at [334, 69] on icon at bounding box center [332, 69] width 10 height 13
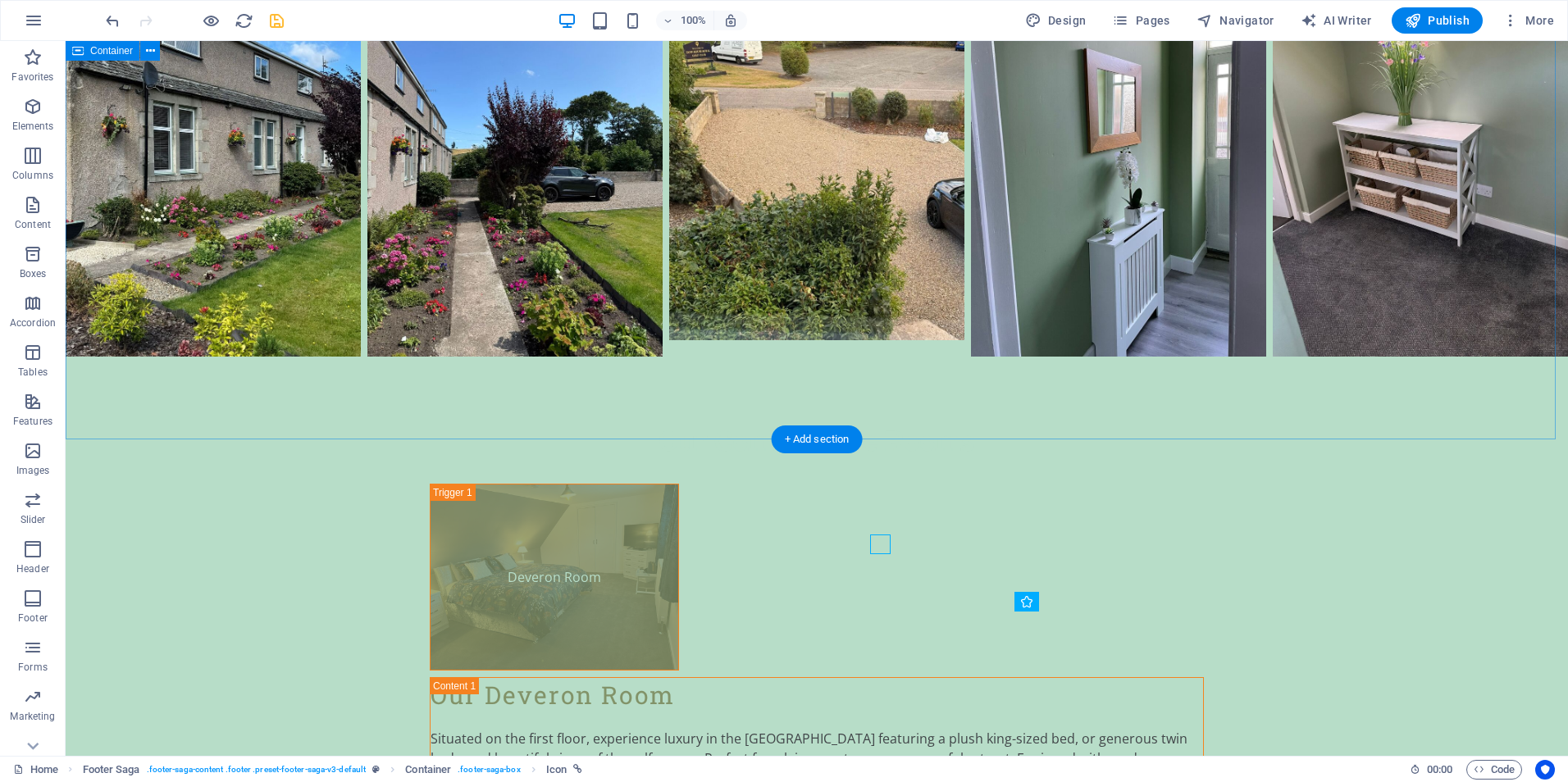
scroll to position [3873, 0]
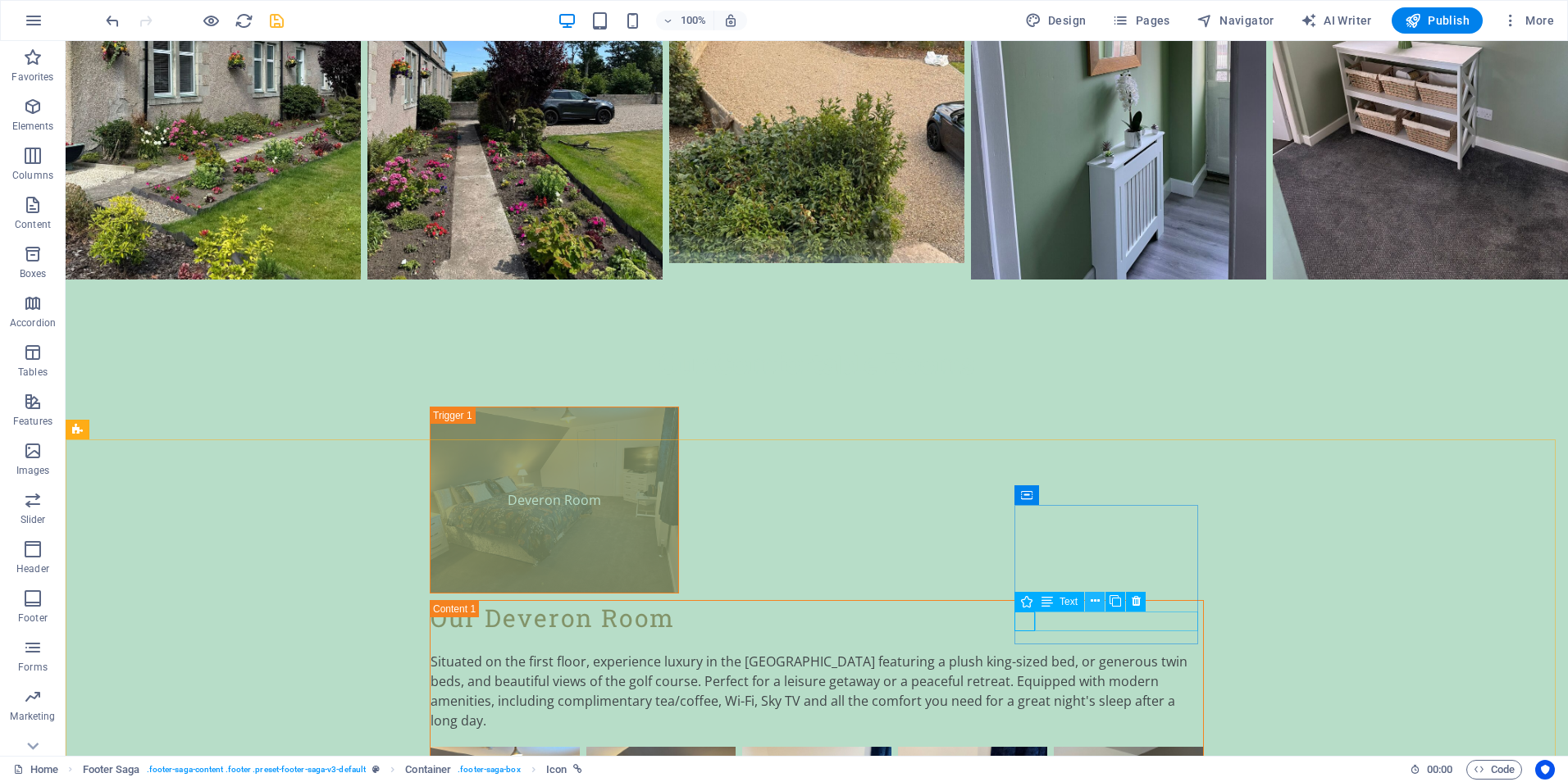
click at [1091, 598] on icon at bounding box center [1095, 601] width 9 height 17
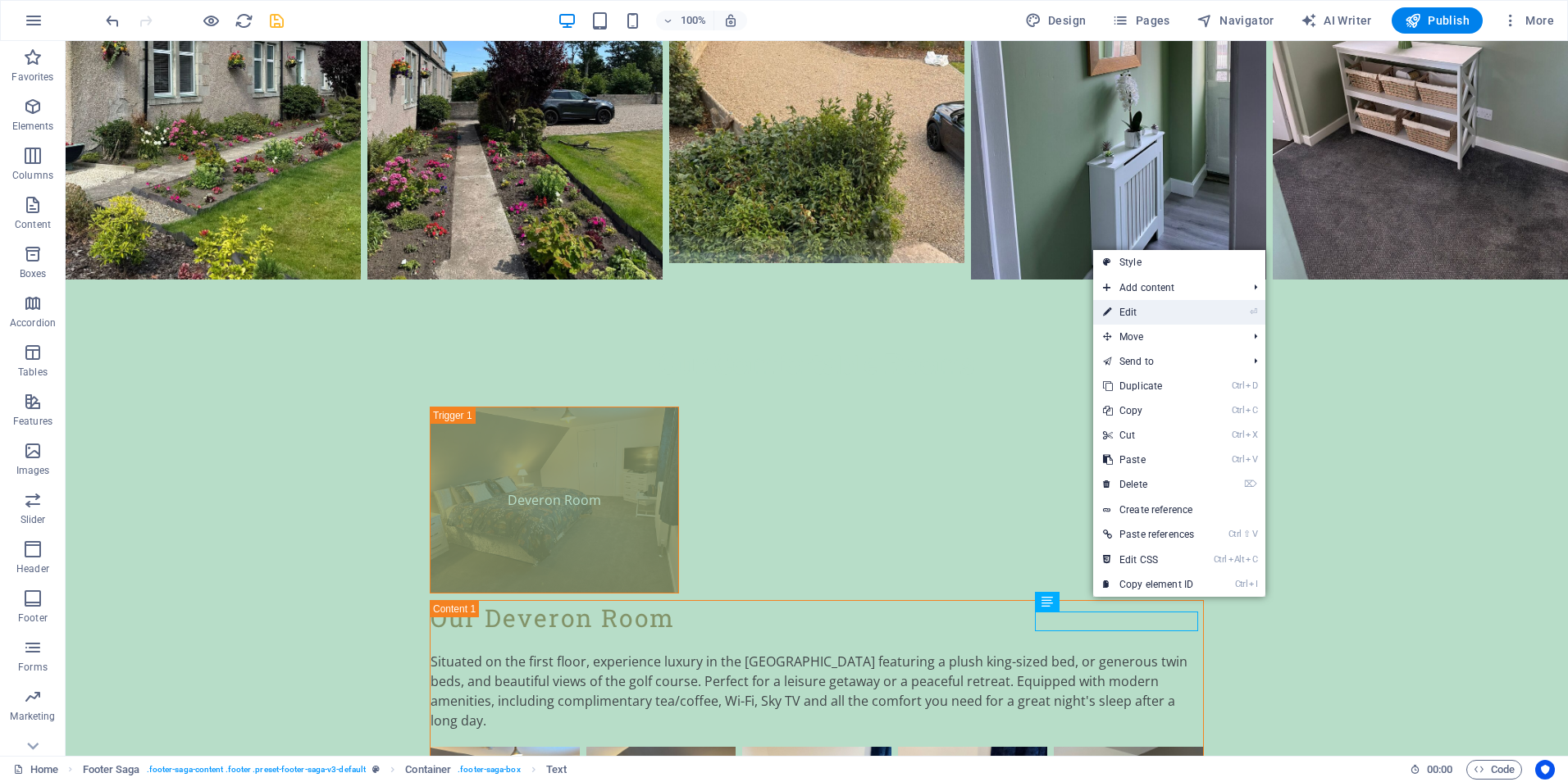
click at [1139, 311] on link "⏎ Edit" at bounding box center [1148, 312] width 111 height 25
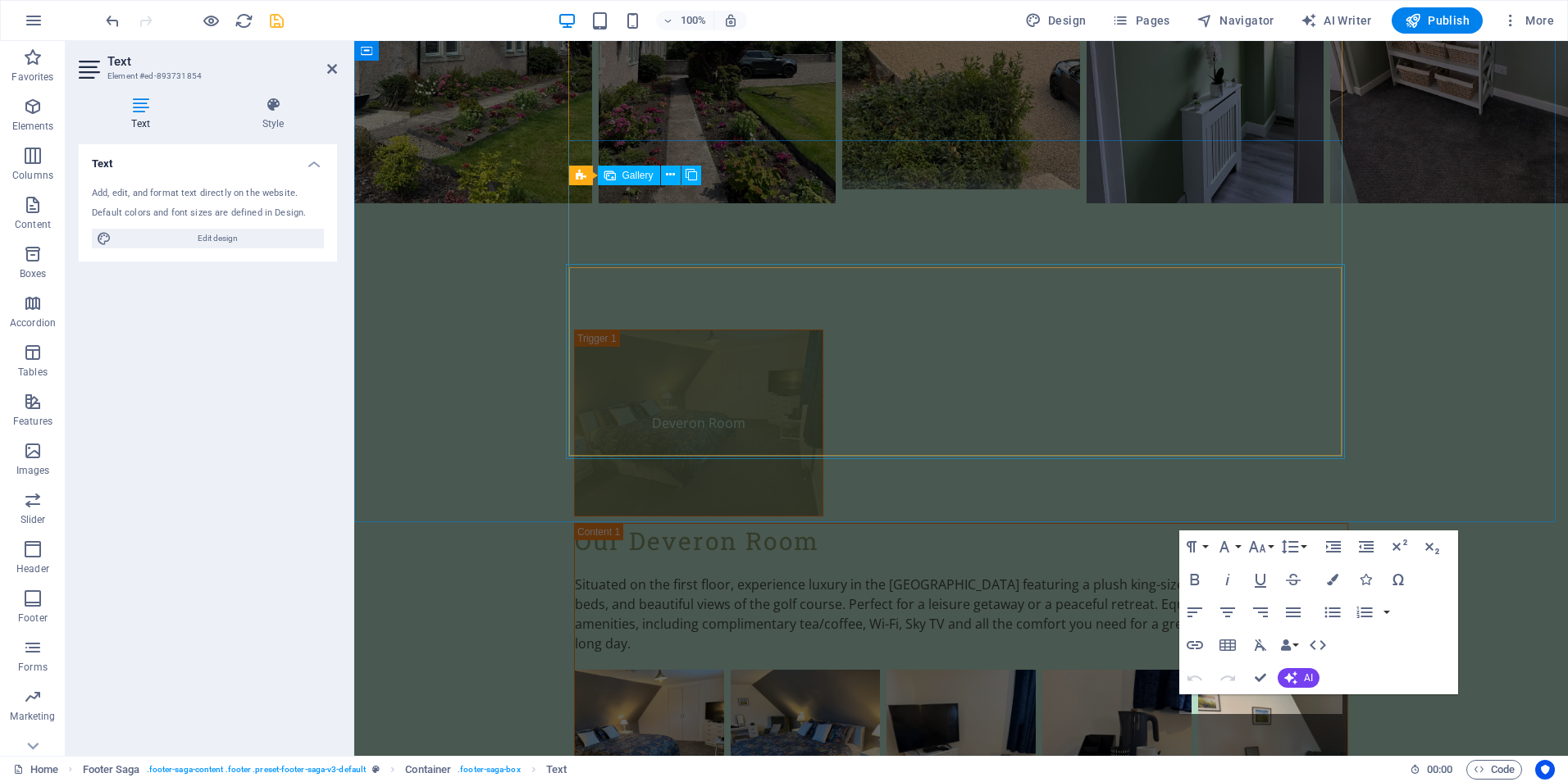
scroll to position [3796, 0]
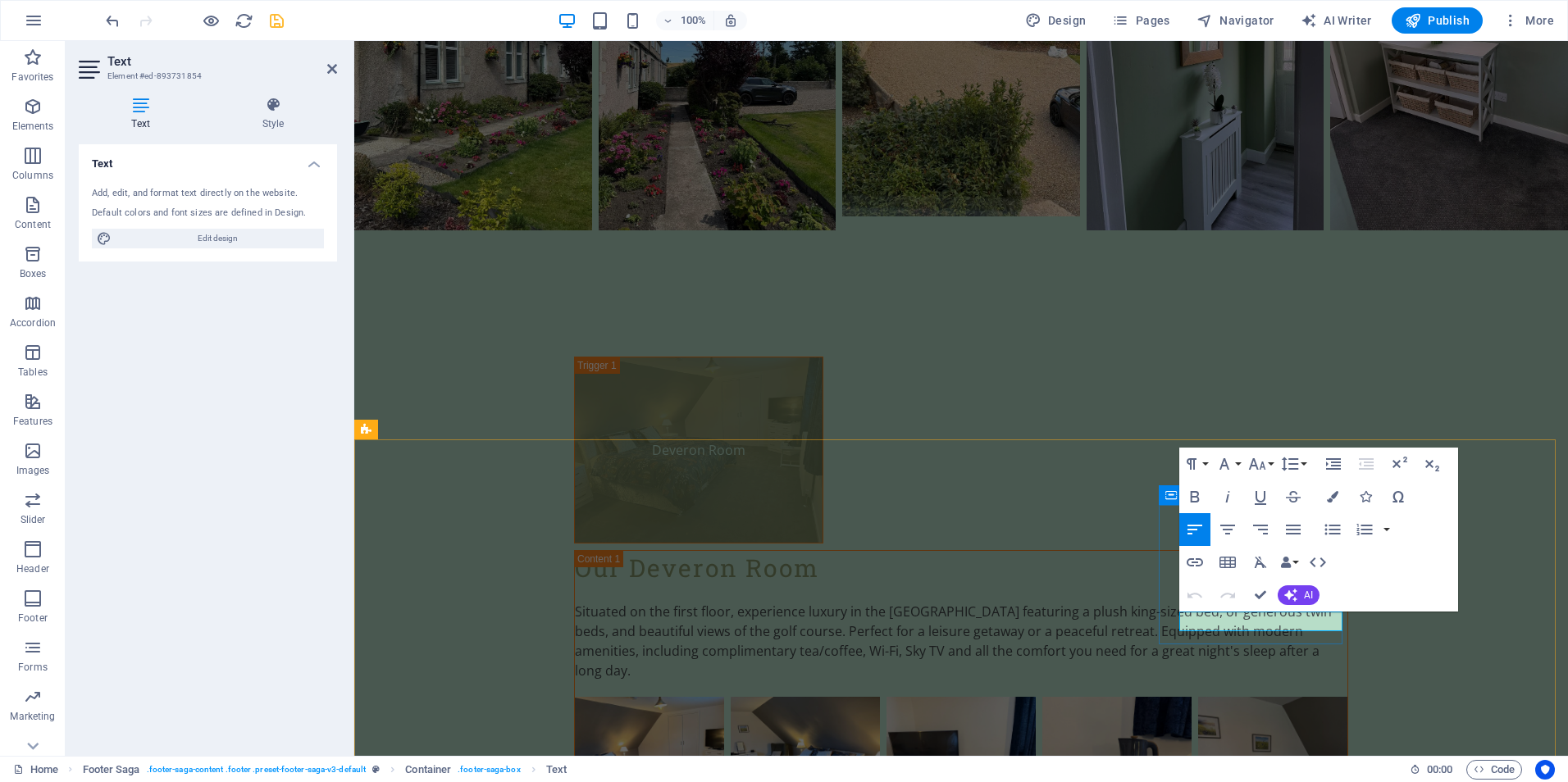
drag, startPoint x: 1255, startPoint y: 621, endPoint x: 1182, endPoint y: 622, distance: 73.0
click at [1243, 582] on icon "button" at bounding box center [1241, 579] width 16 height 15
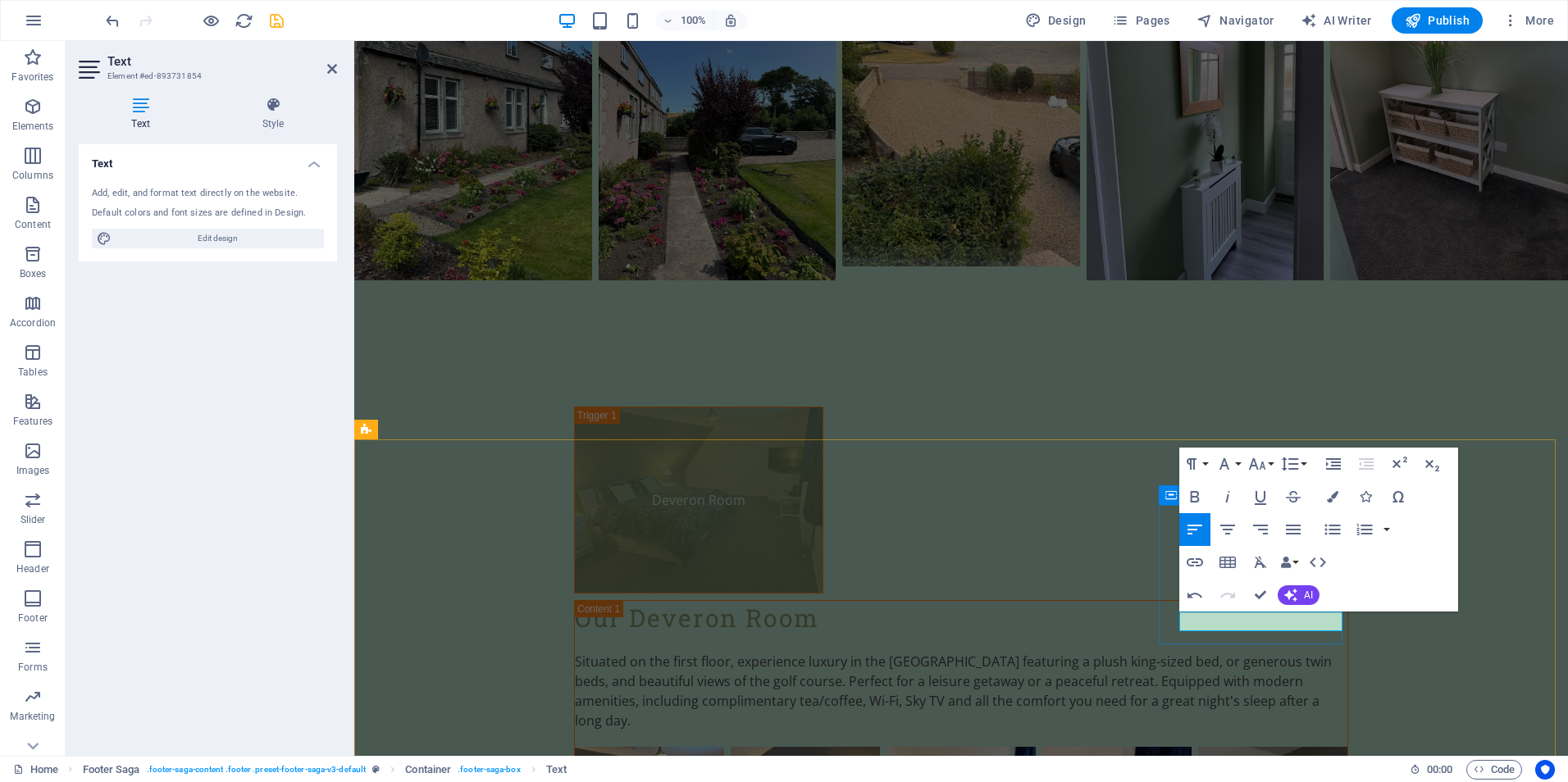
scroll to position [3816, 0]
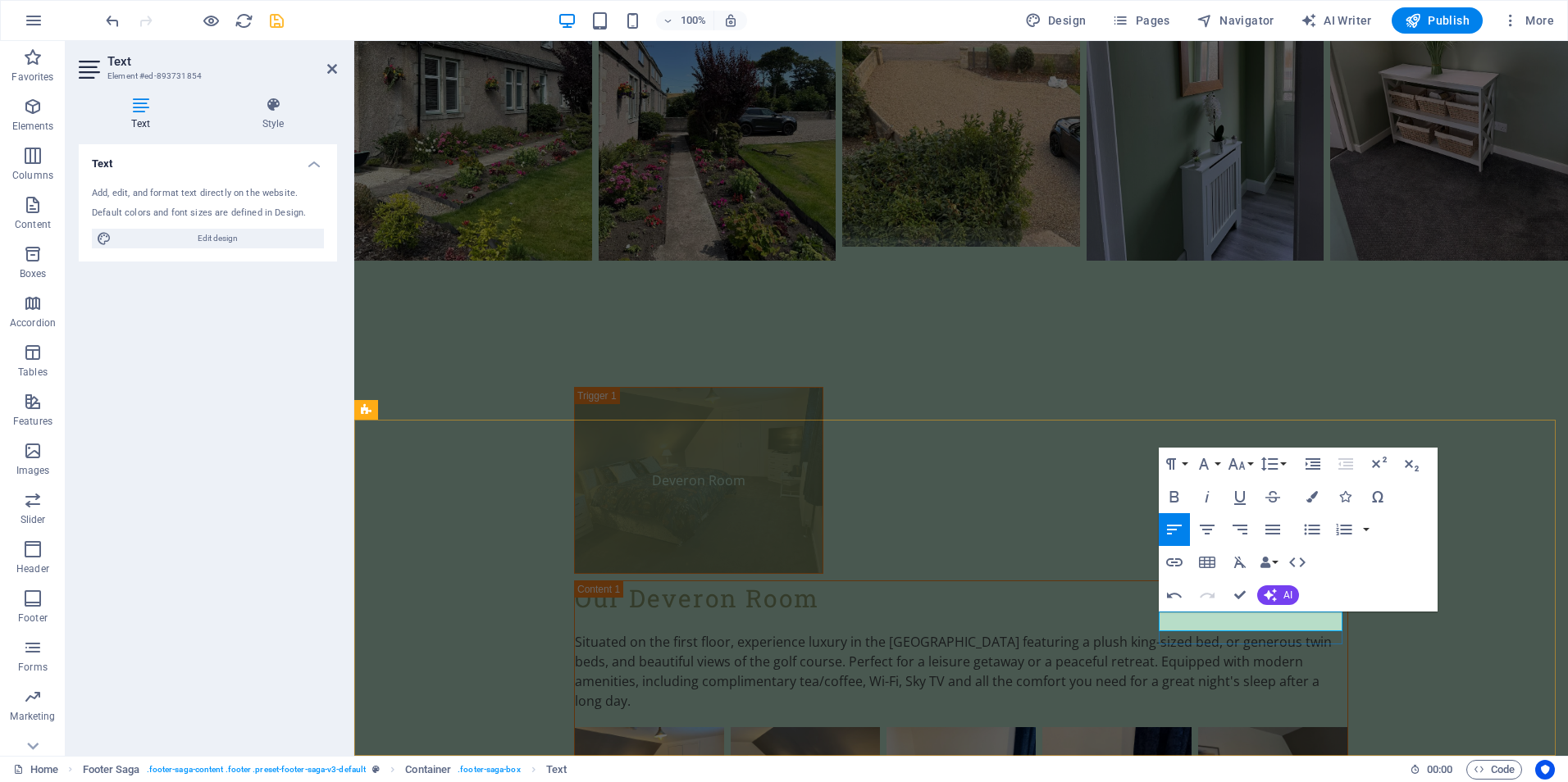
drag, startPoint x: 1318, startPoint y: 621, endPoint x: 1162, endPoint y: 620, distance: 156.0
click at [1173, 563] on icon "button" at bounding box center [1174, 562] width 16 height 8
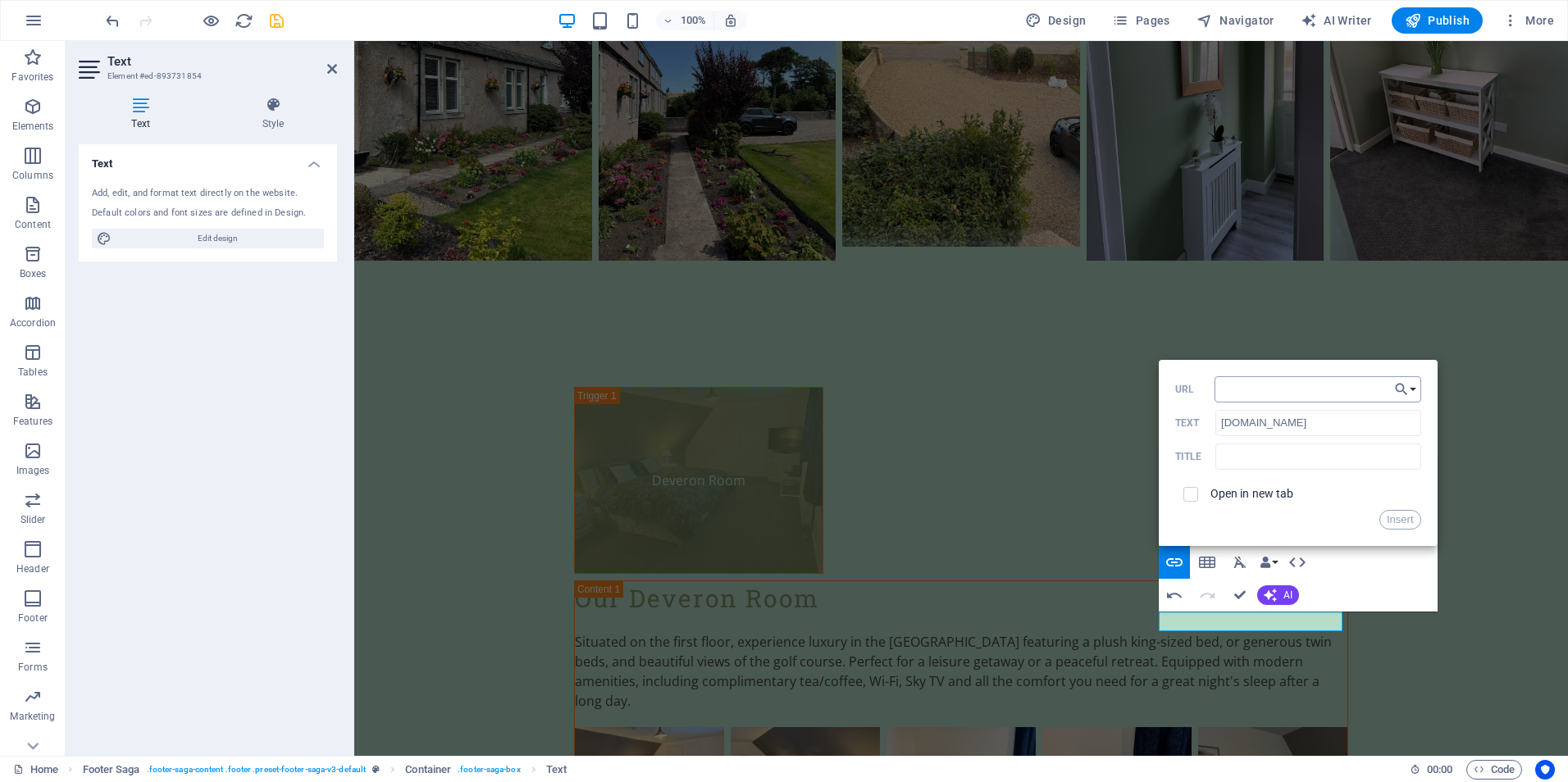
click at [1232, 385] on input "URL" at bounding box center [1318, 389] width 207 height 26
type input "www.woodlandsbanff.com"
click at [1401, 519] on button "Insert" at bounding box center [1400, 520] width 42 height 20
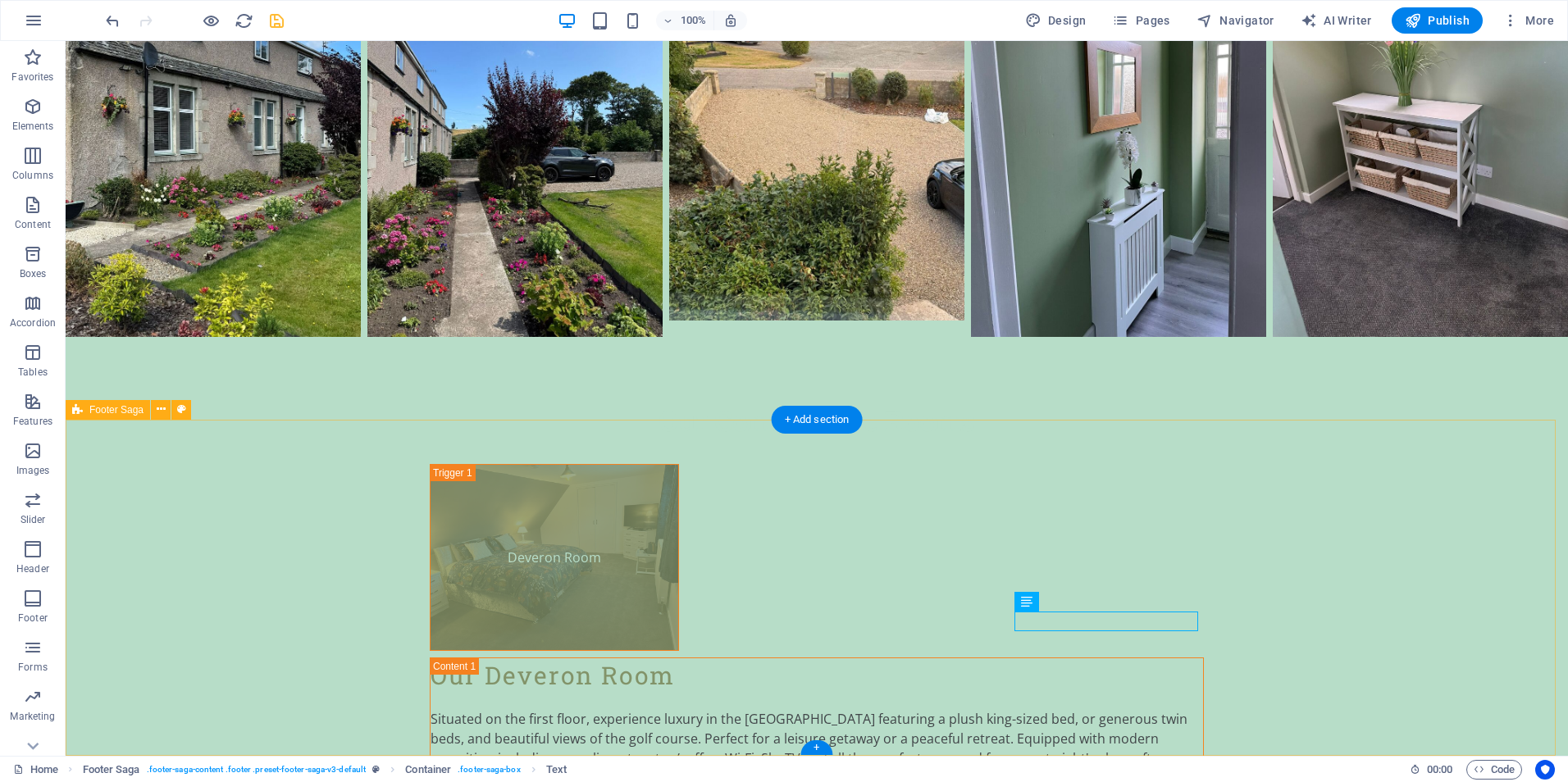
scroll to position [3893, 0]
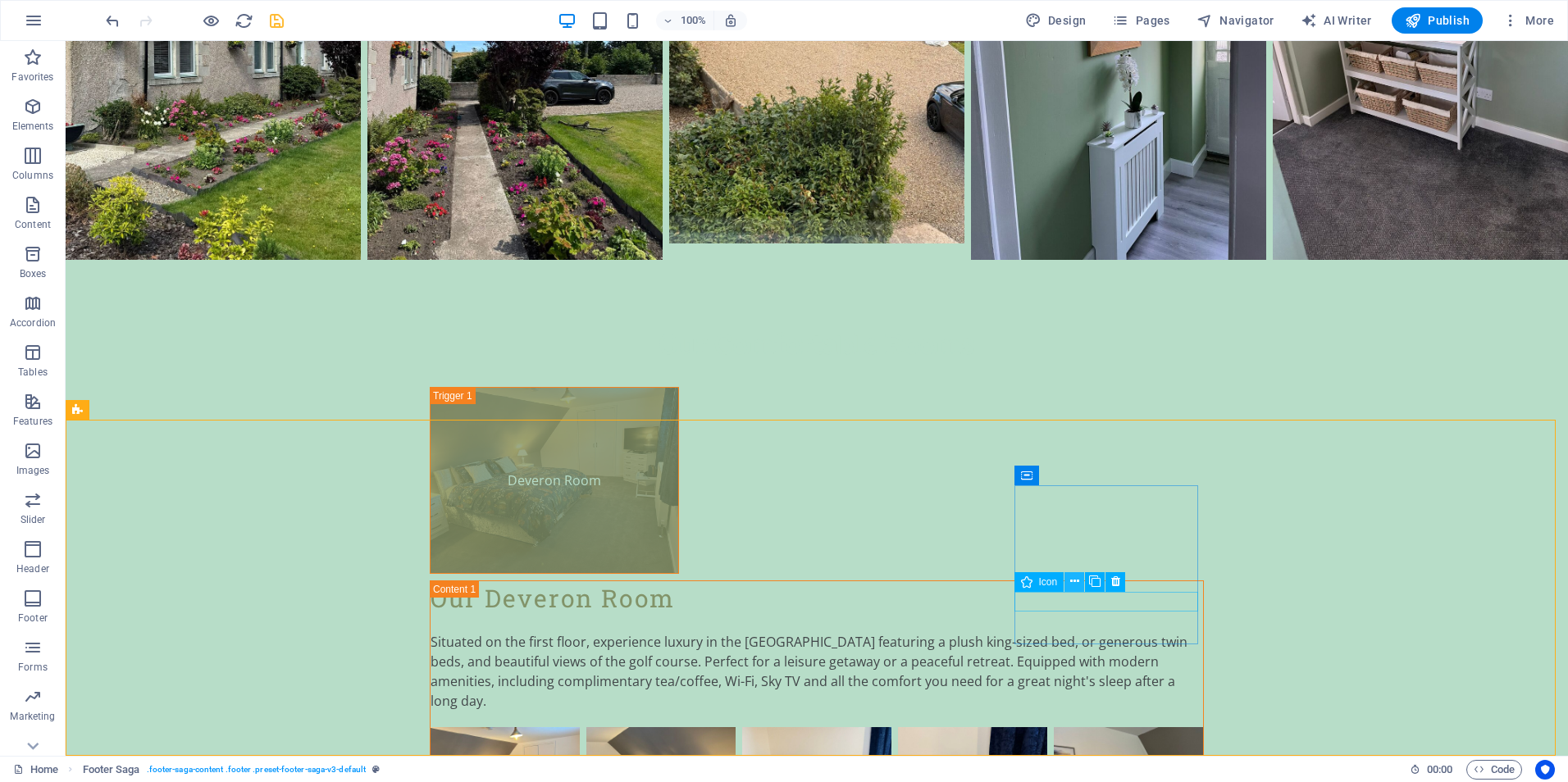
click at [1075, 582] on icon at bounding box center [1075, 581] width 9 height 17
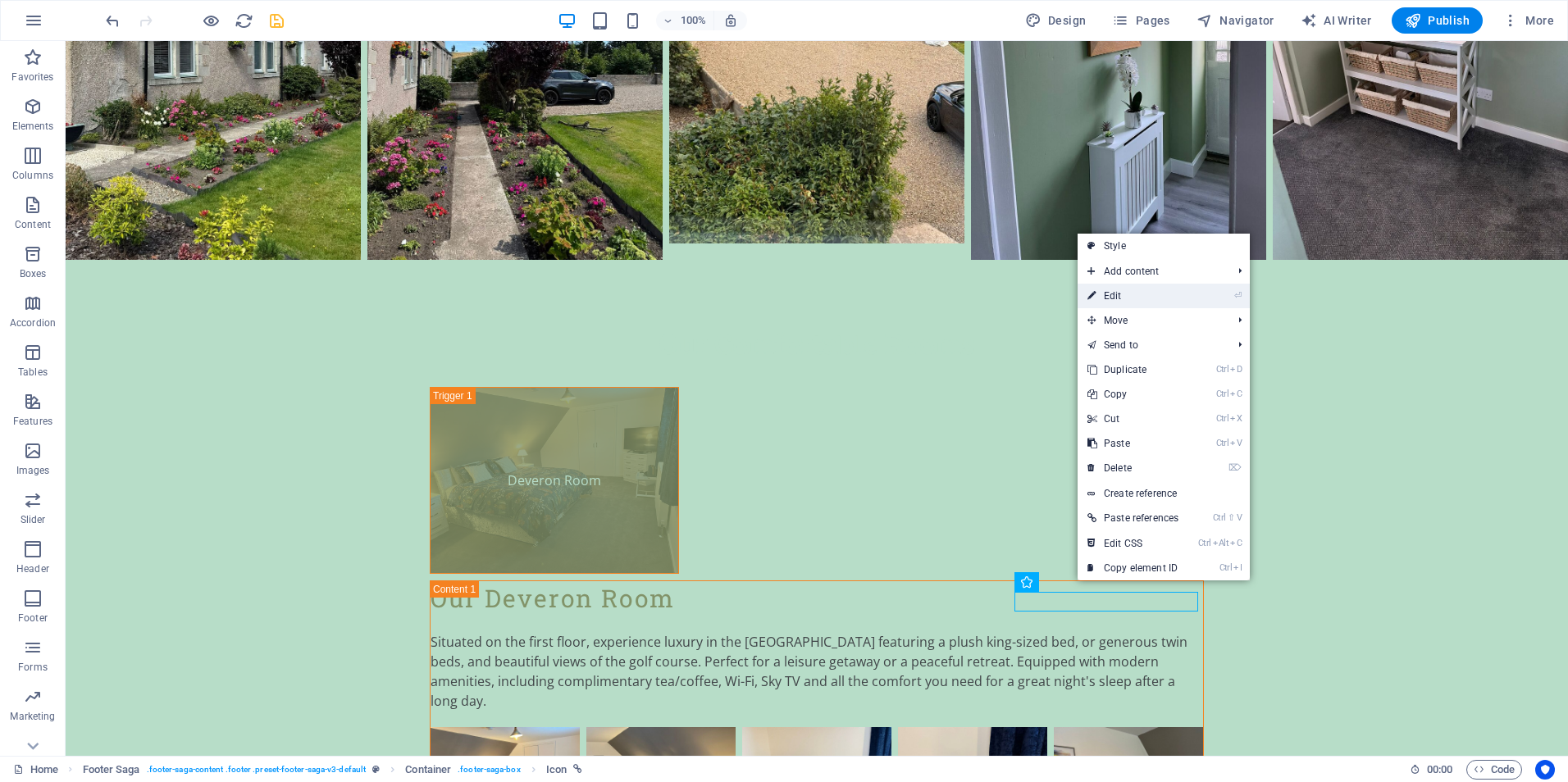
click at [1118, 298] on link "⏎ Edit" at bounding box center [1132, 295] width 111 height 25
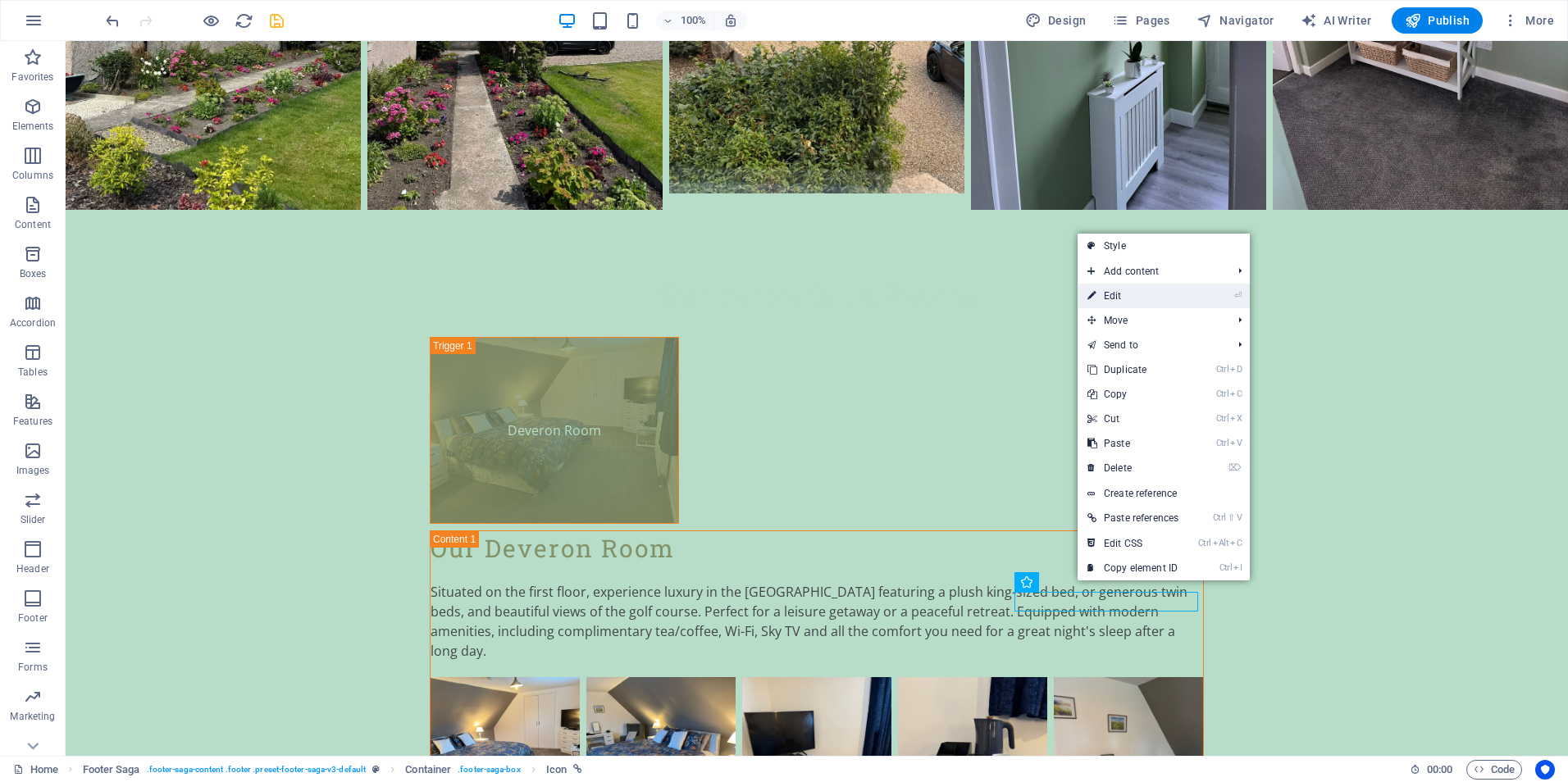
scroll to position [3816, 0]
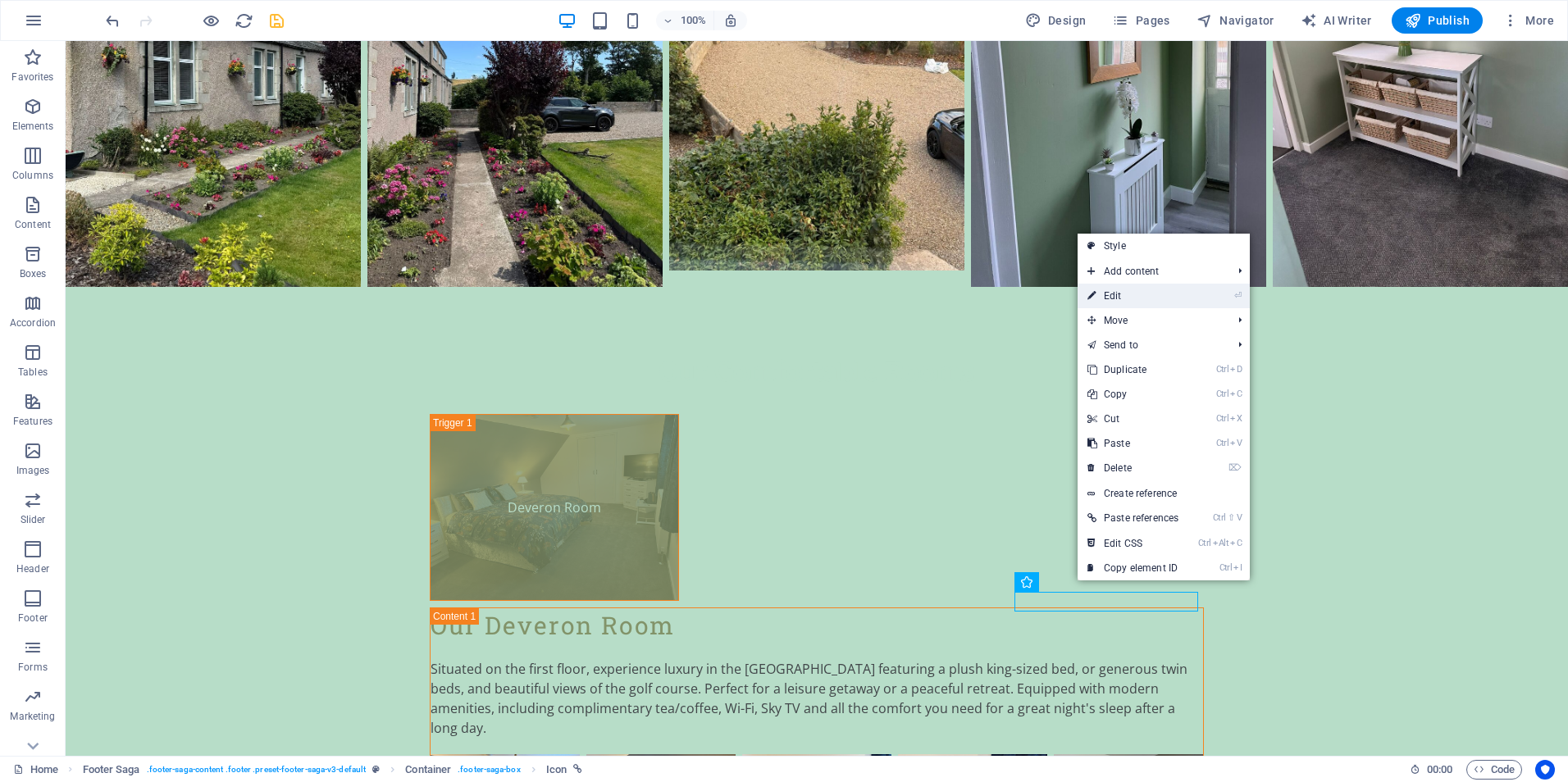
select select "xMidYMid"
select select "px"
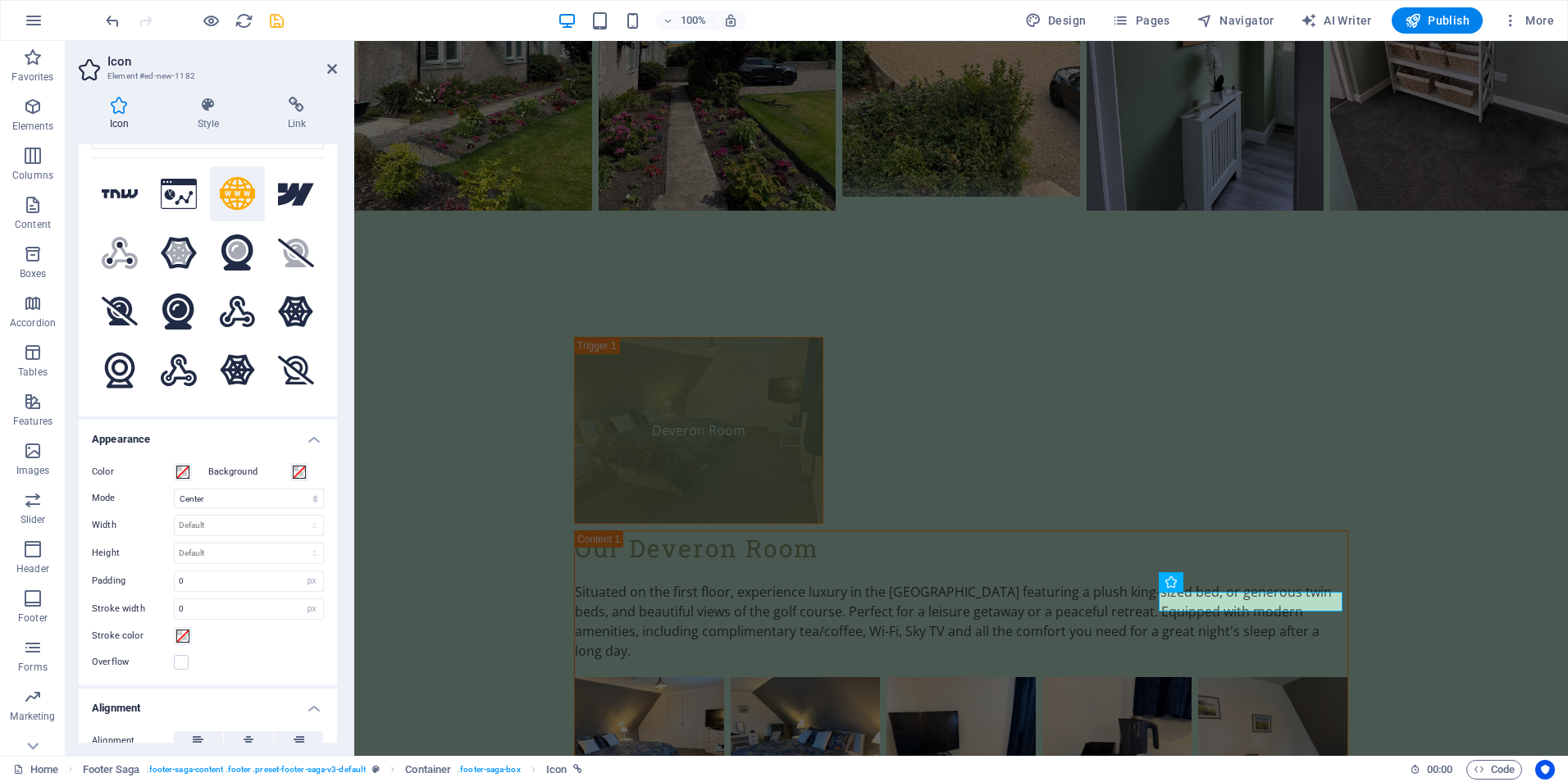
scroll to position [262, 0]
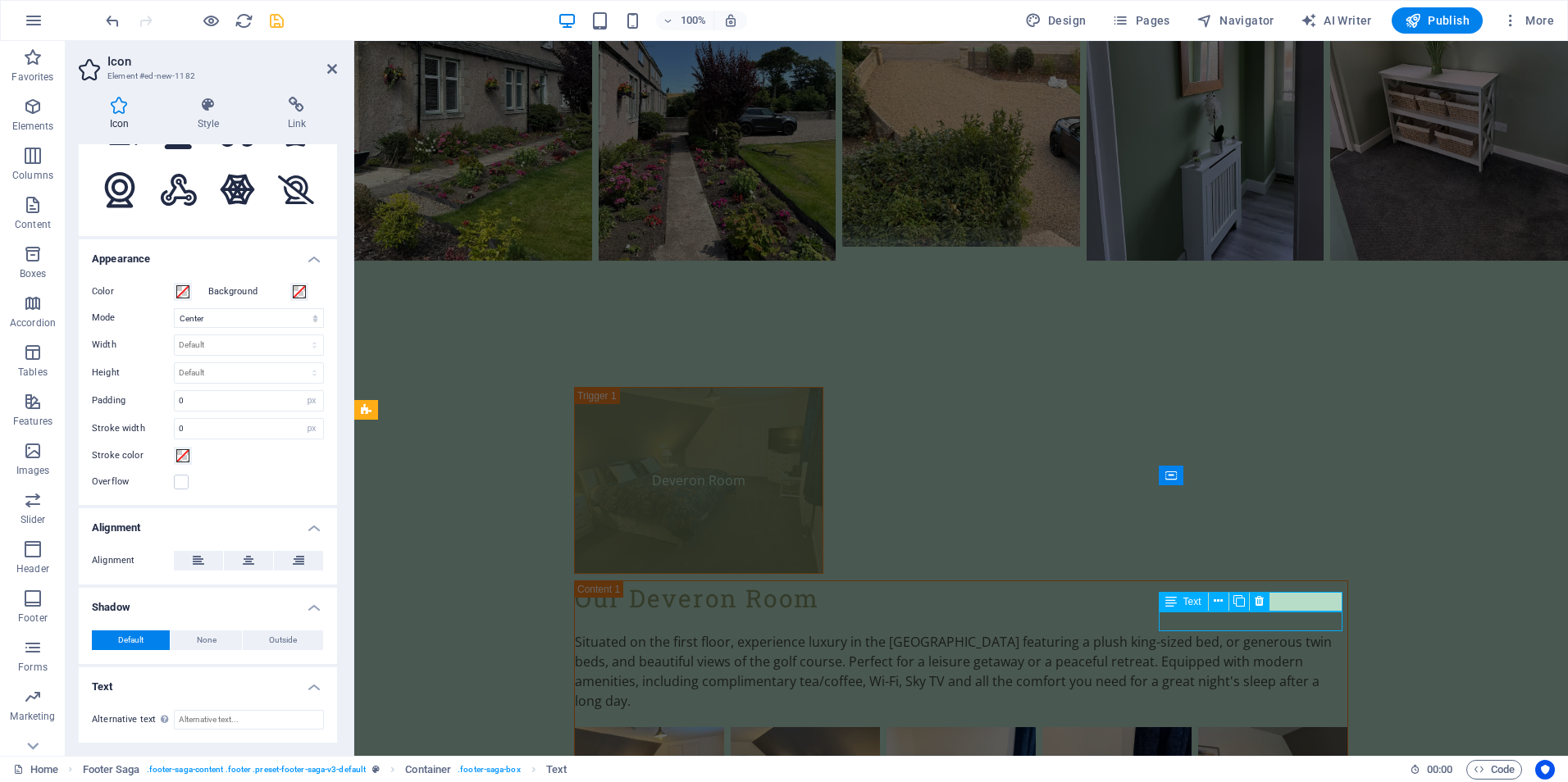
scroll to position [3893, 0]
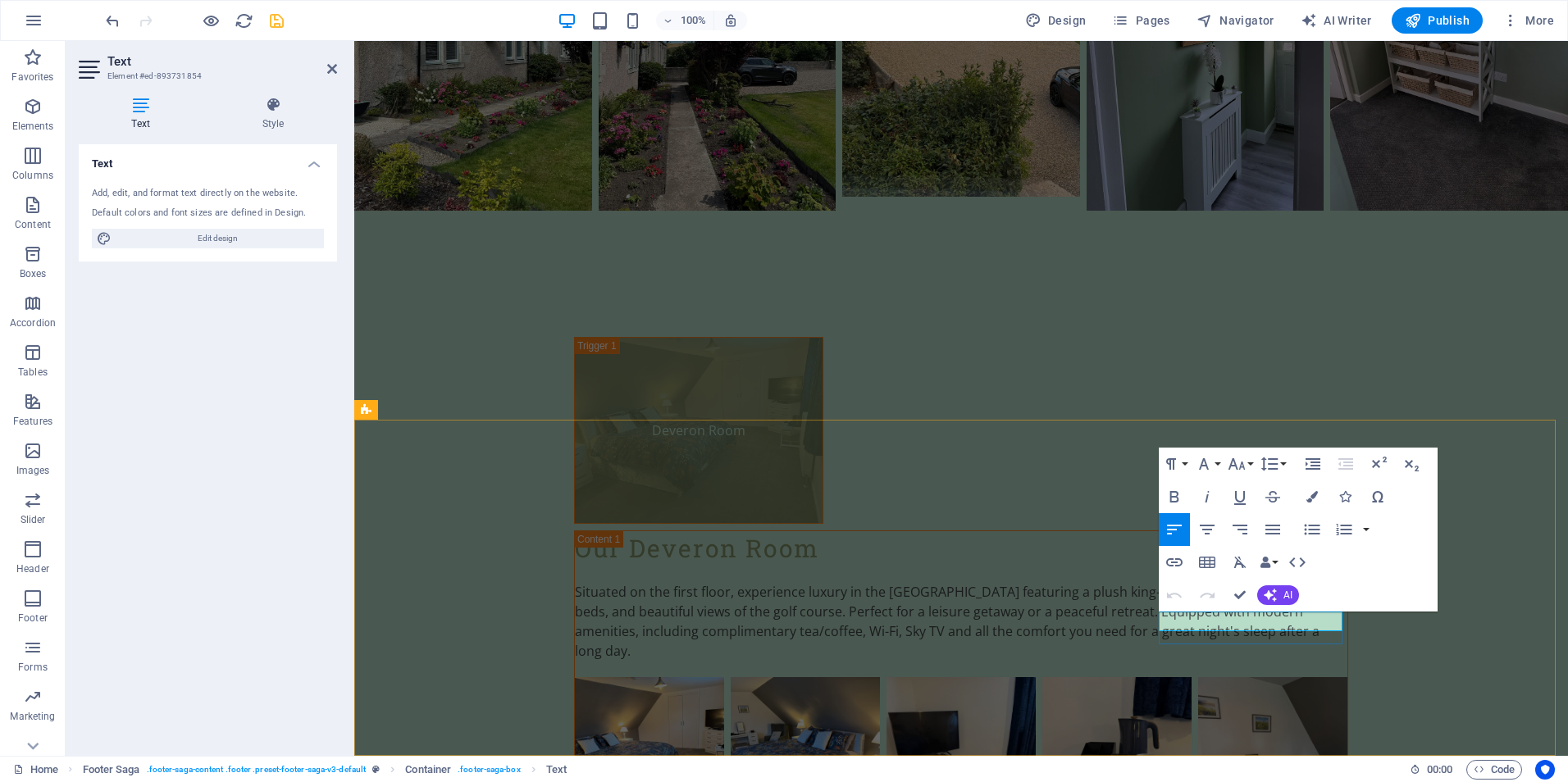
drag, startPoint x: 1319, startPoint y: 624, endPoint x: 1162, endPoint y: 624, distance: 157.0
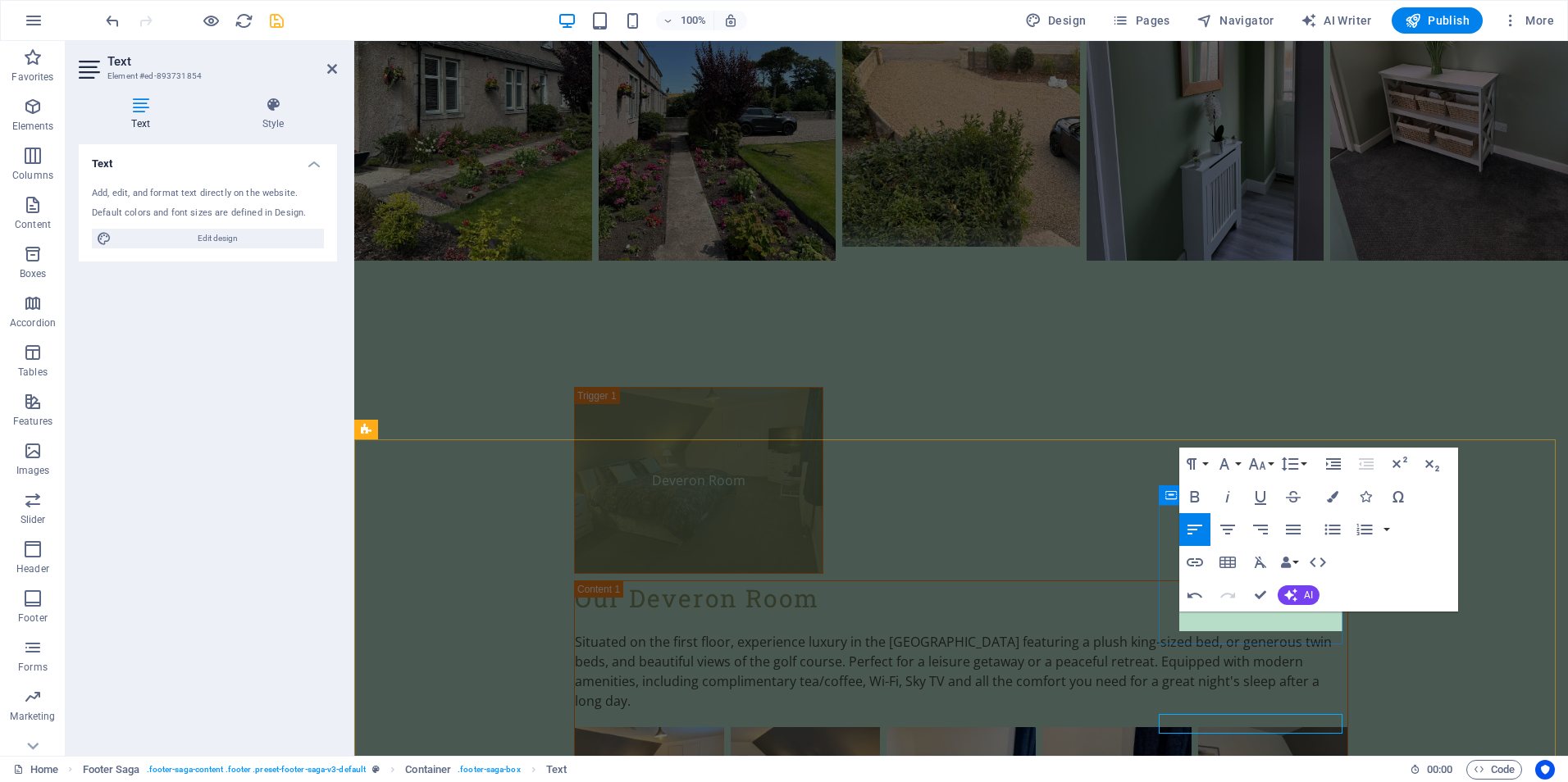
scroll to position [3796, 0]
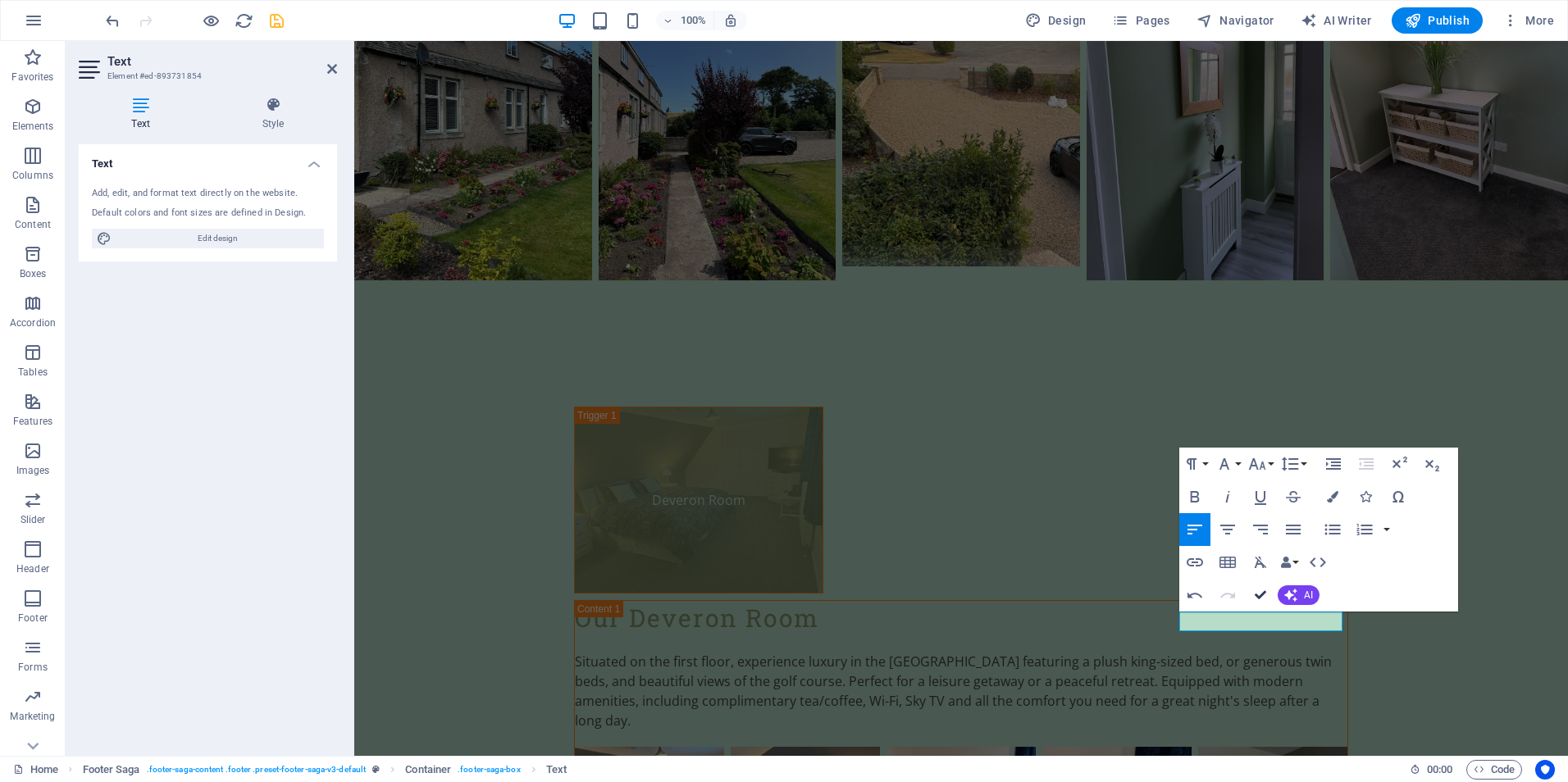
scroll to position [3873, 0]
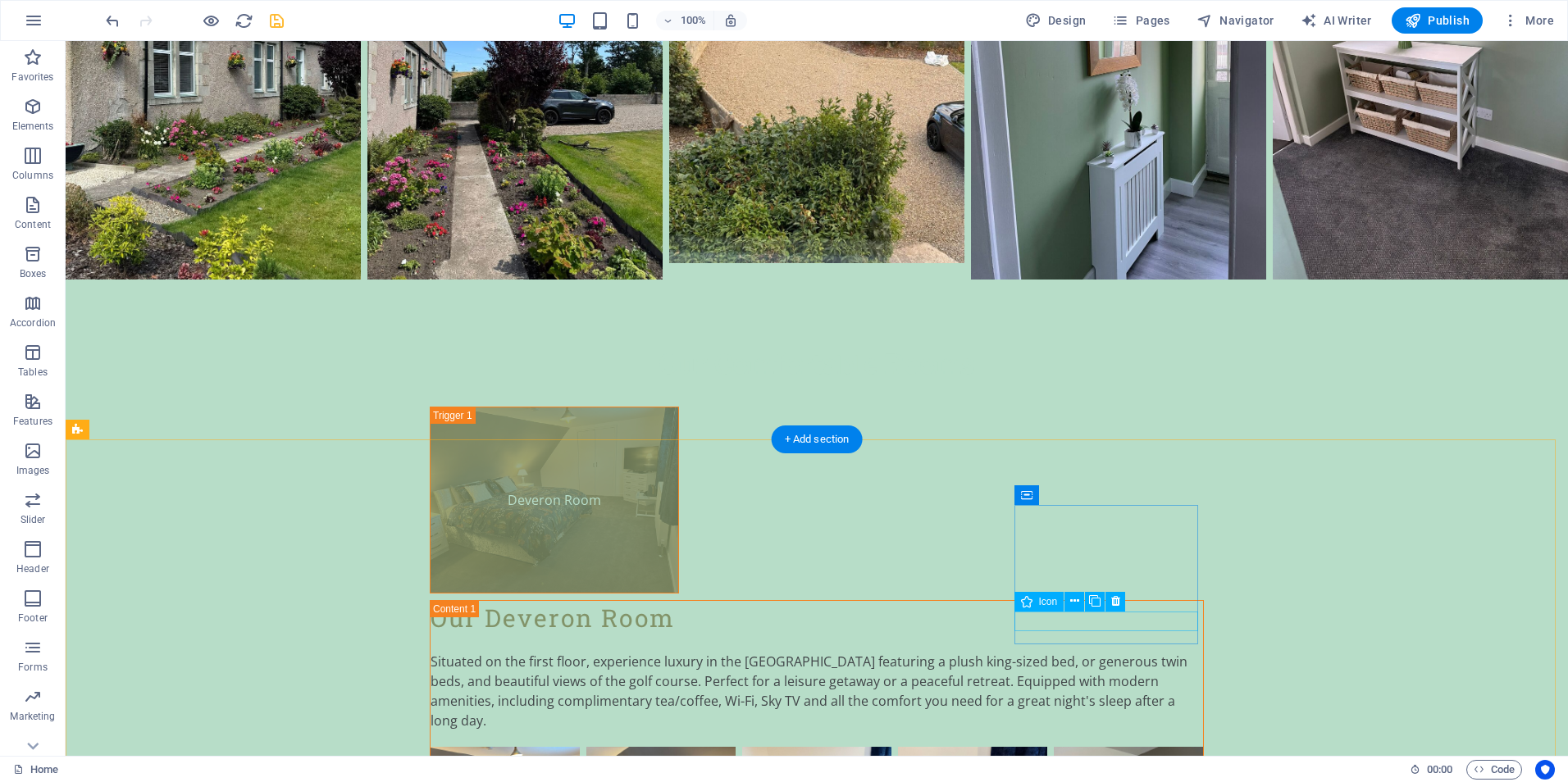
select select "xMidYMid"
select select "px"
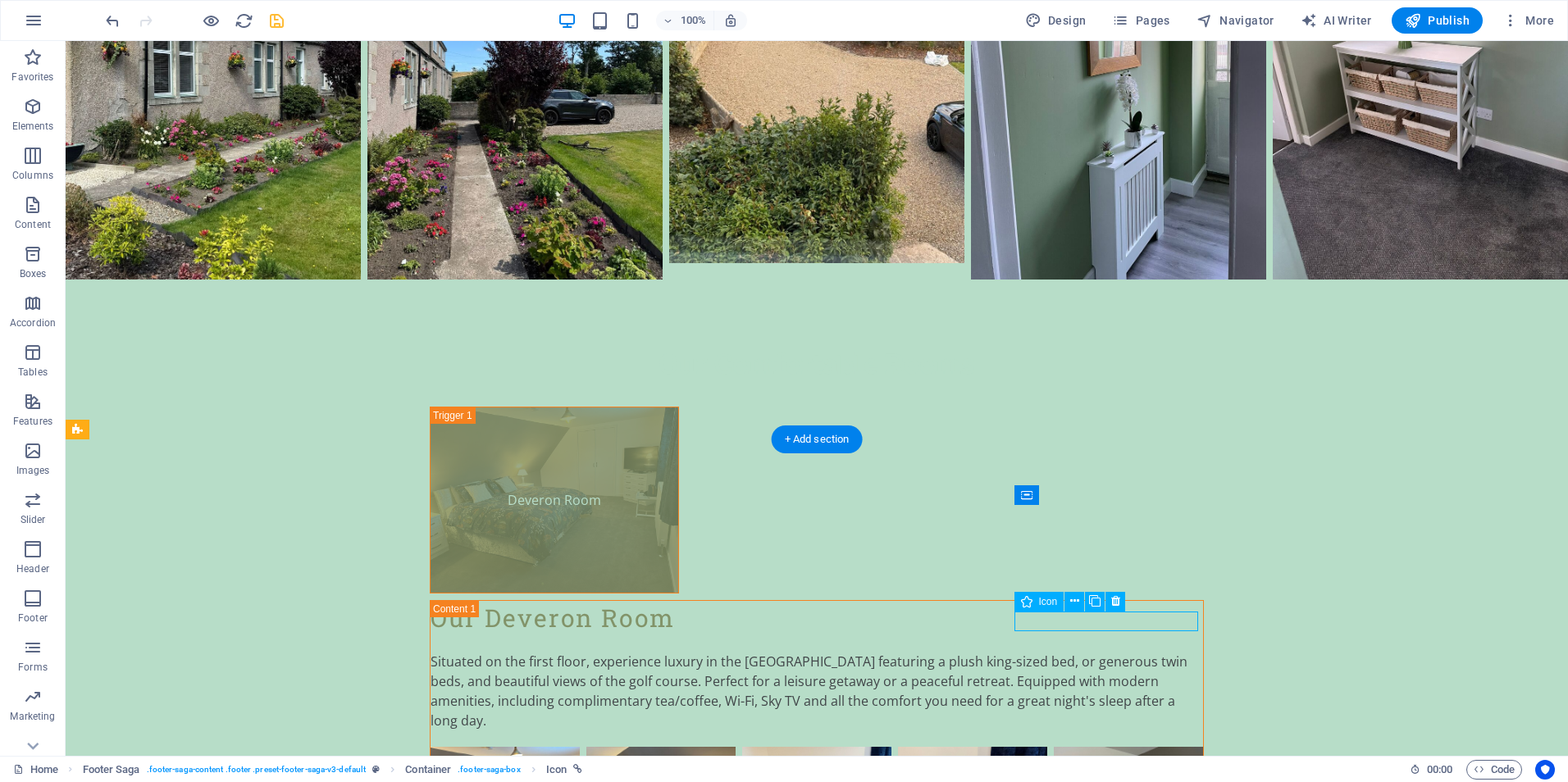
select select "px"
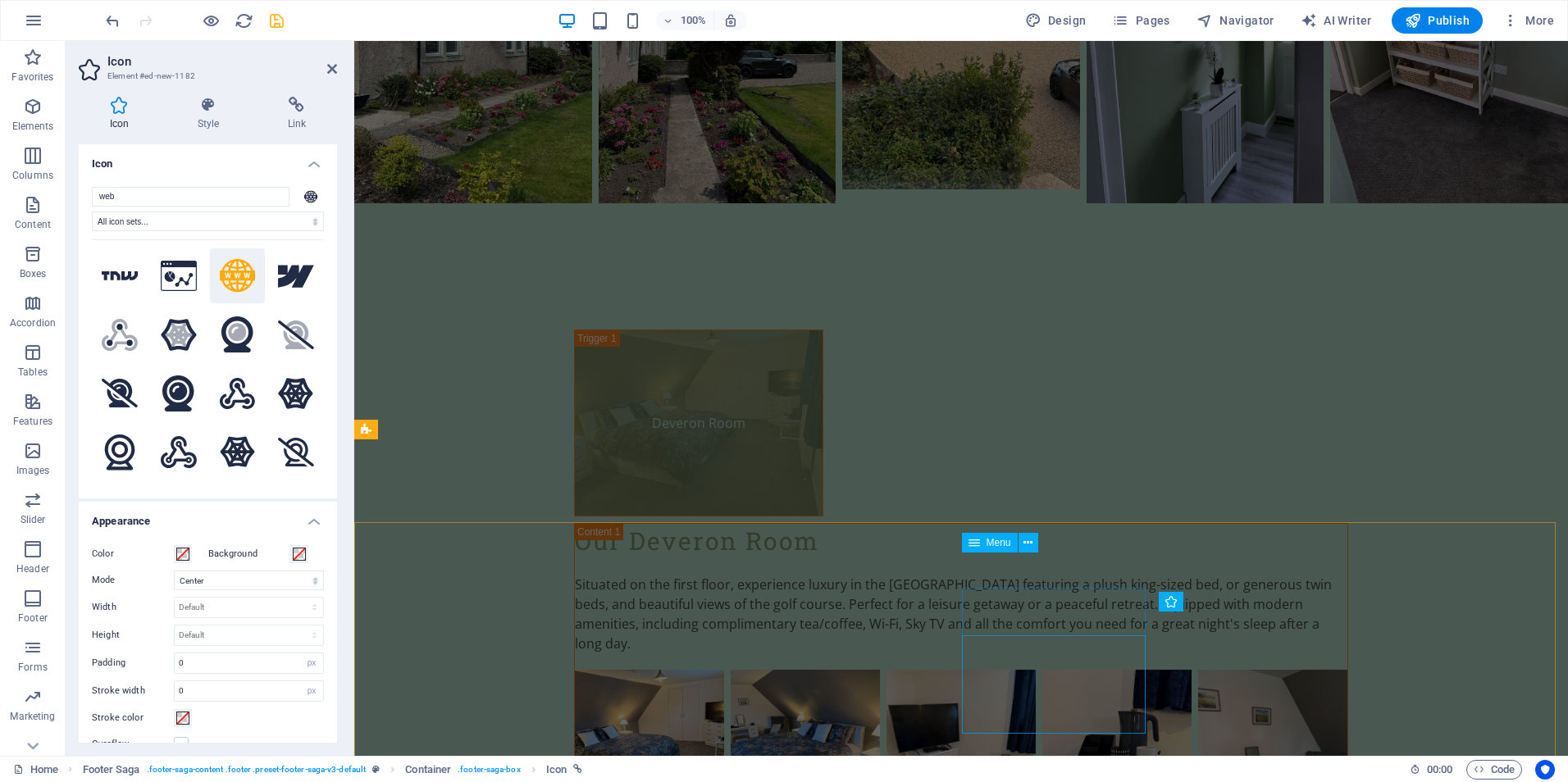
scroll to position [3796, 0]
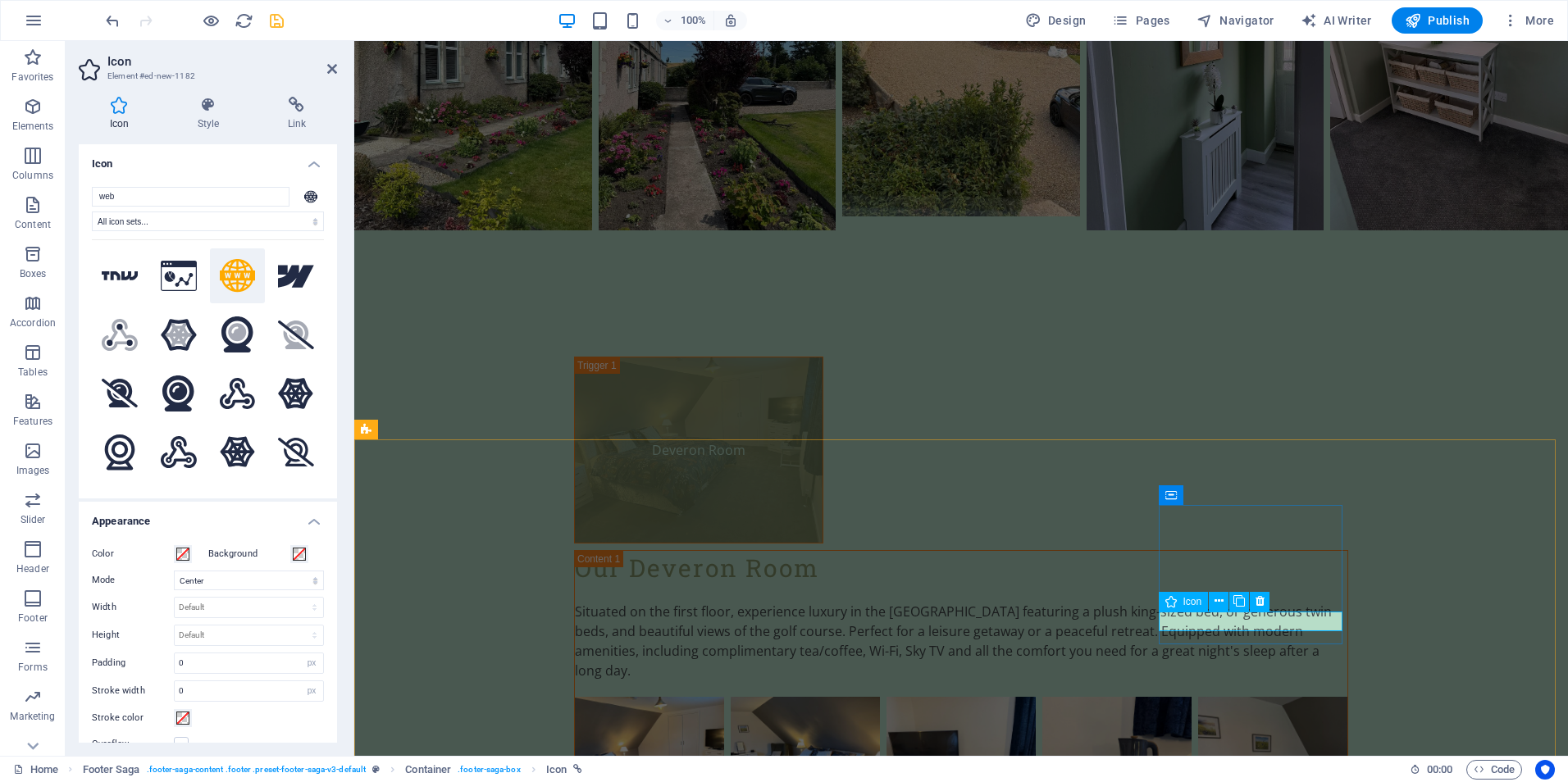
click at [1256, 598] on icon at bounding box center [1260, 601] width 9 height 17
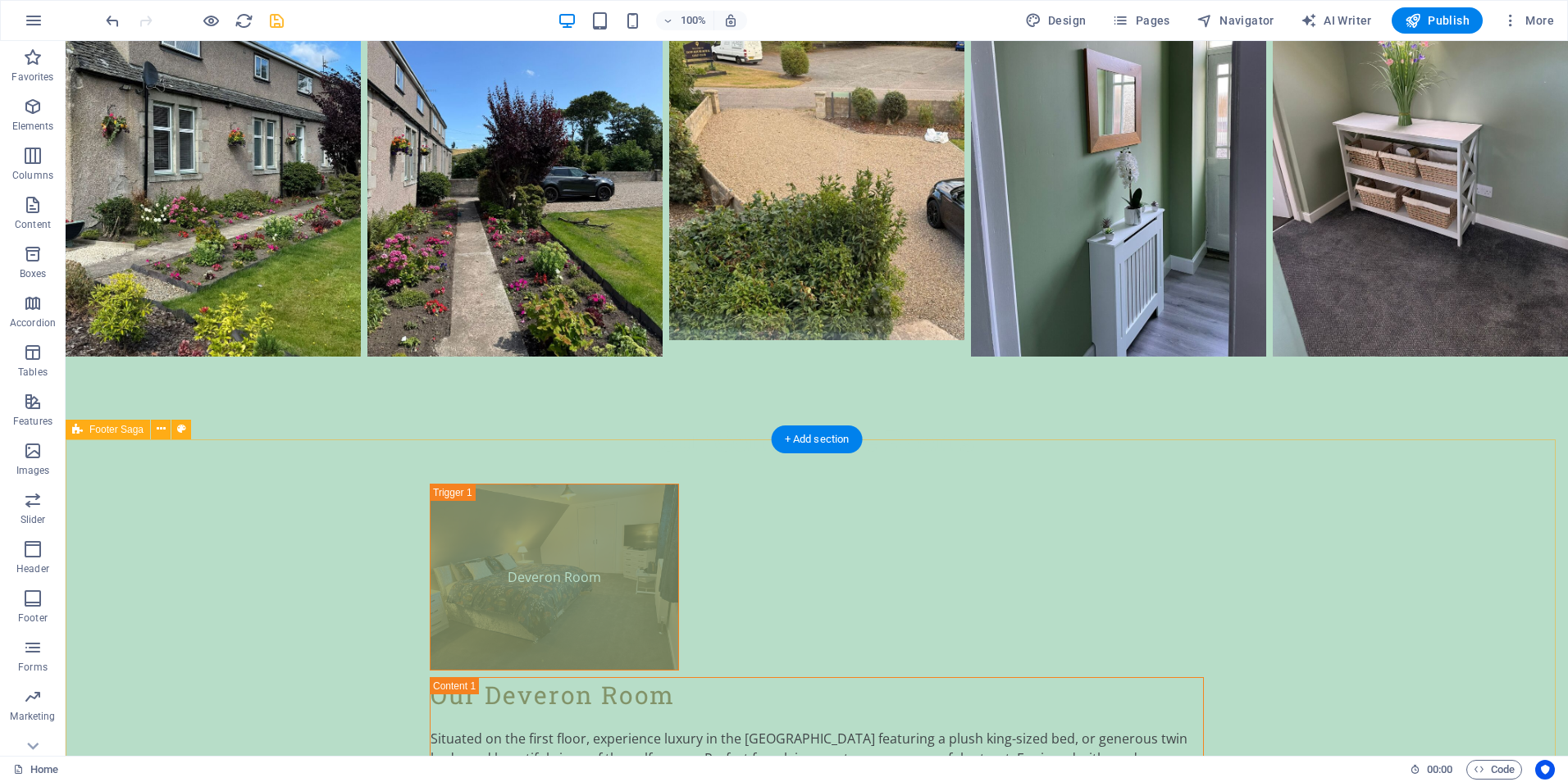
scroll to position [3873, 0]
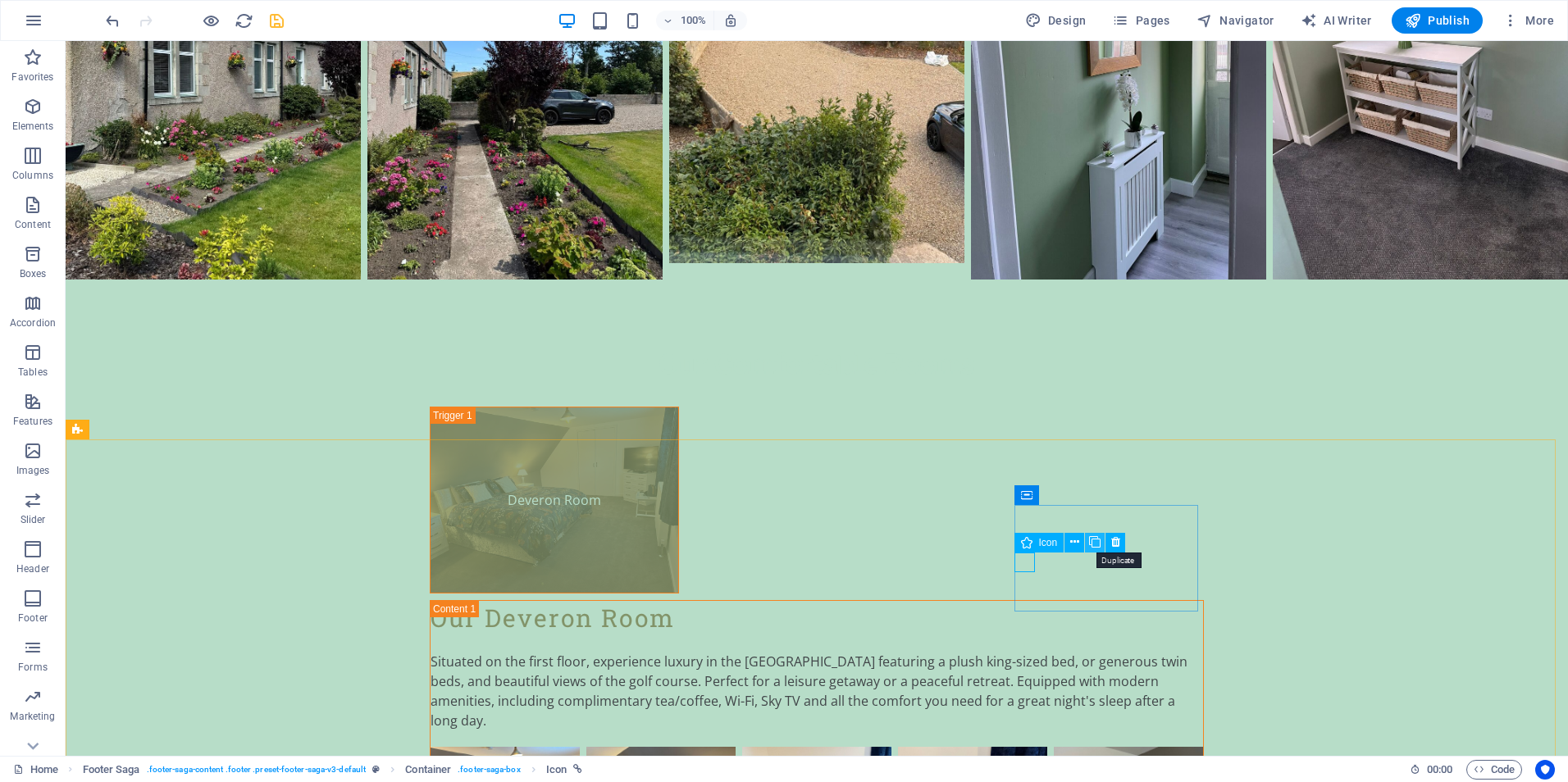
click at [1097, 541] on icon at bounding box center [1095, 542] width 12 height 17
click at [1075, 563] on icon at bounding box center [1075, 562] width 9 height 17
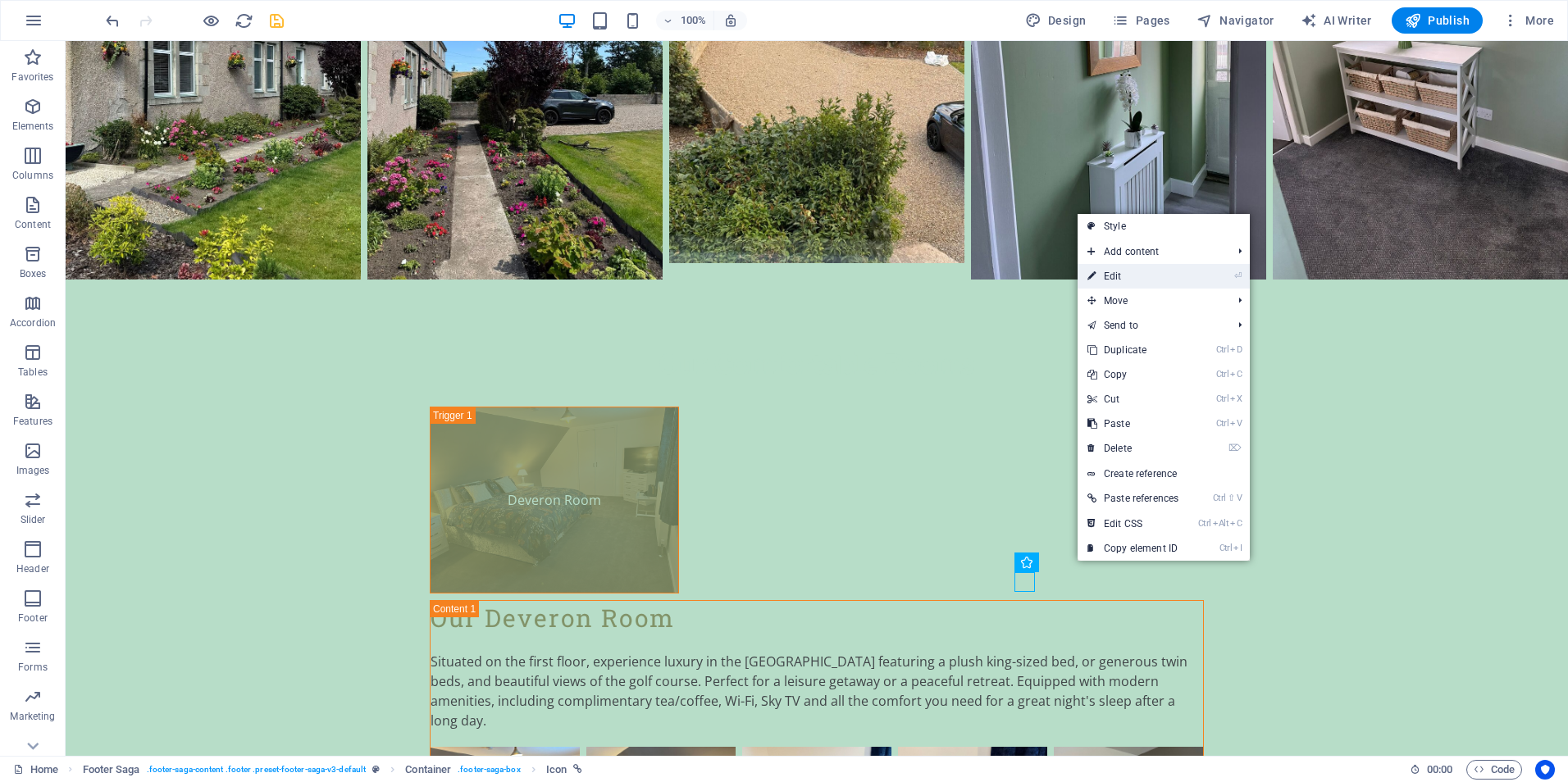
click at [1118, 278] on link "⏎ Edit" at bounding box center [1132, 276] width 111 height 25
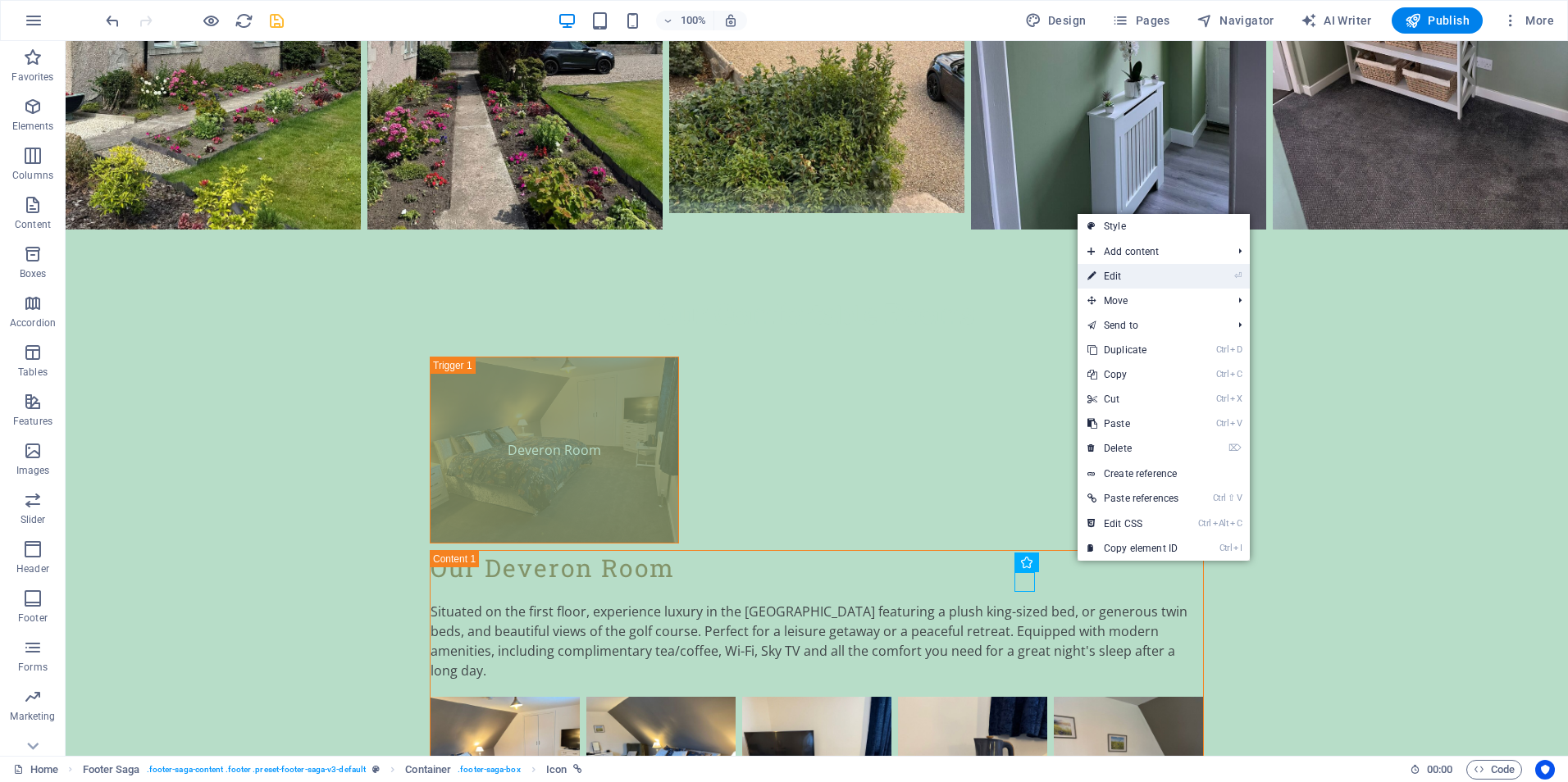
select select "xMidYMid"
select select "px"
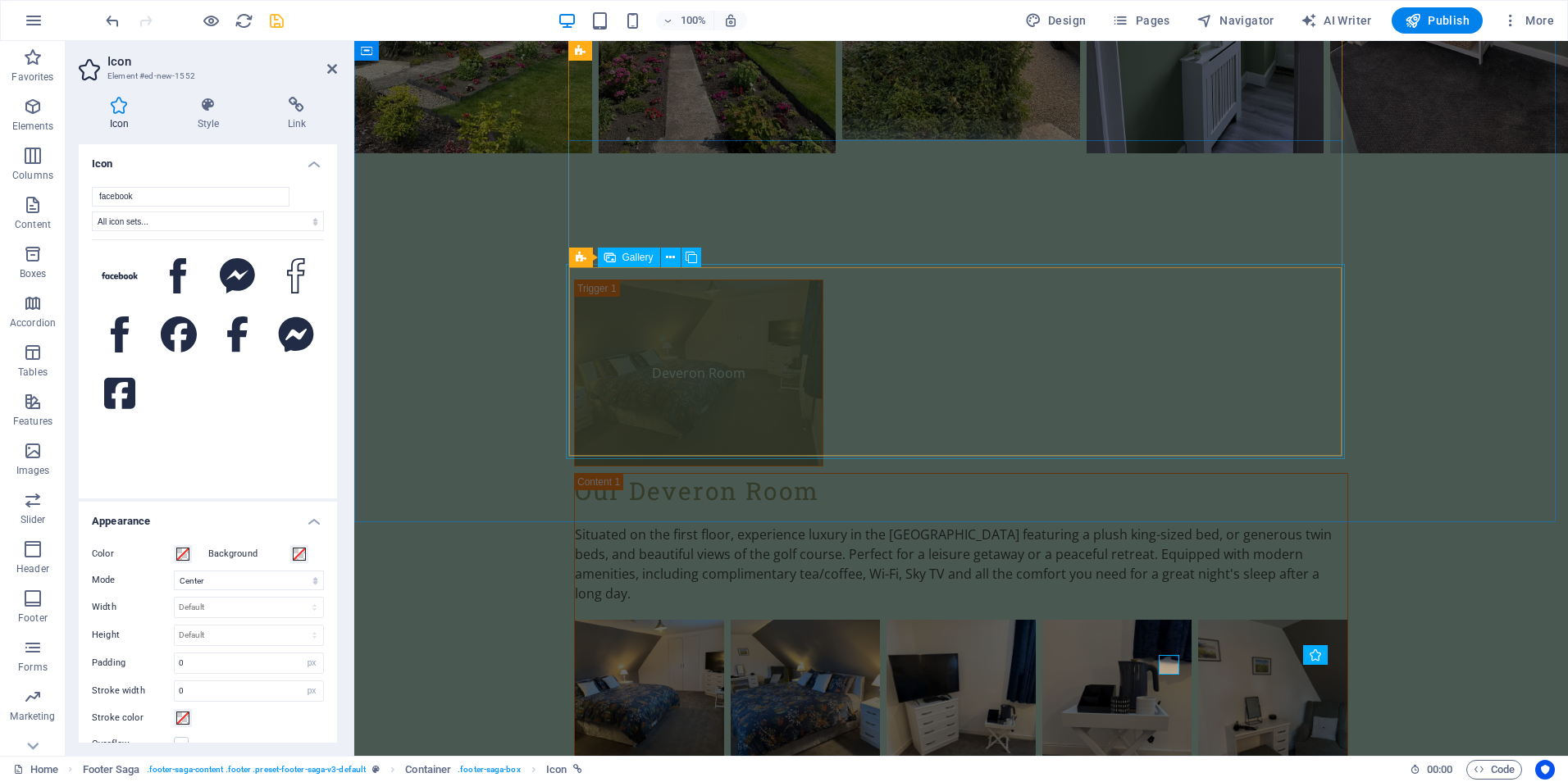
scroll to position [3796, 0]
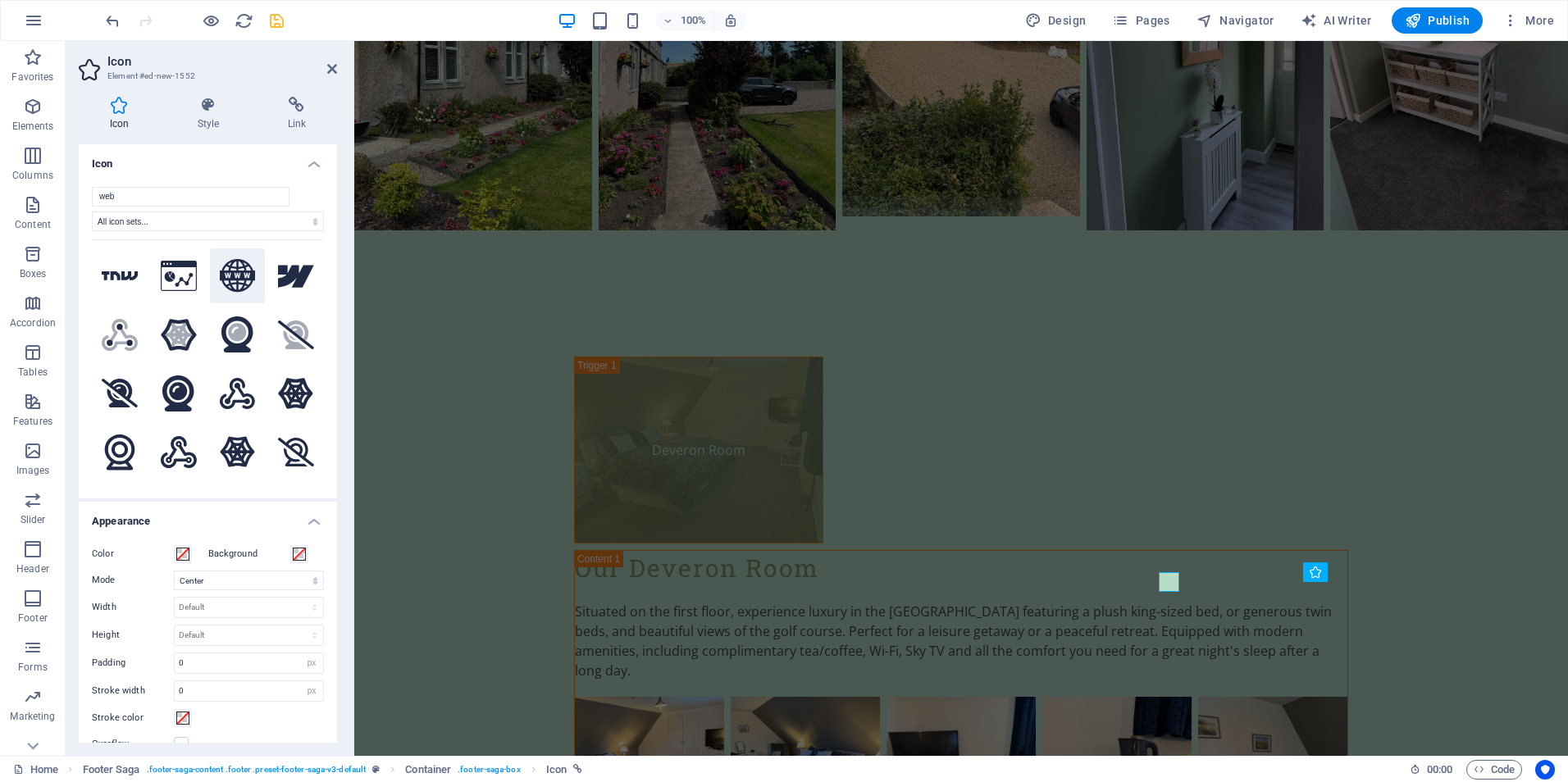
type input "web"
click at [236, 279] on icon at bounding box center [237, 276] width 36 height 34
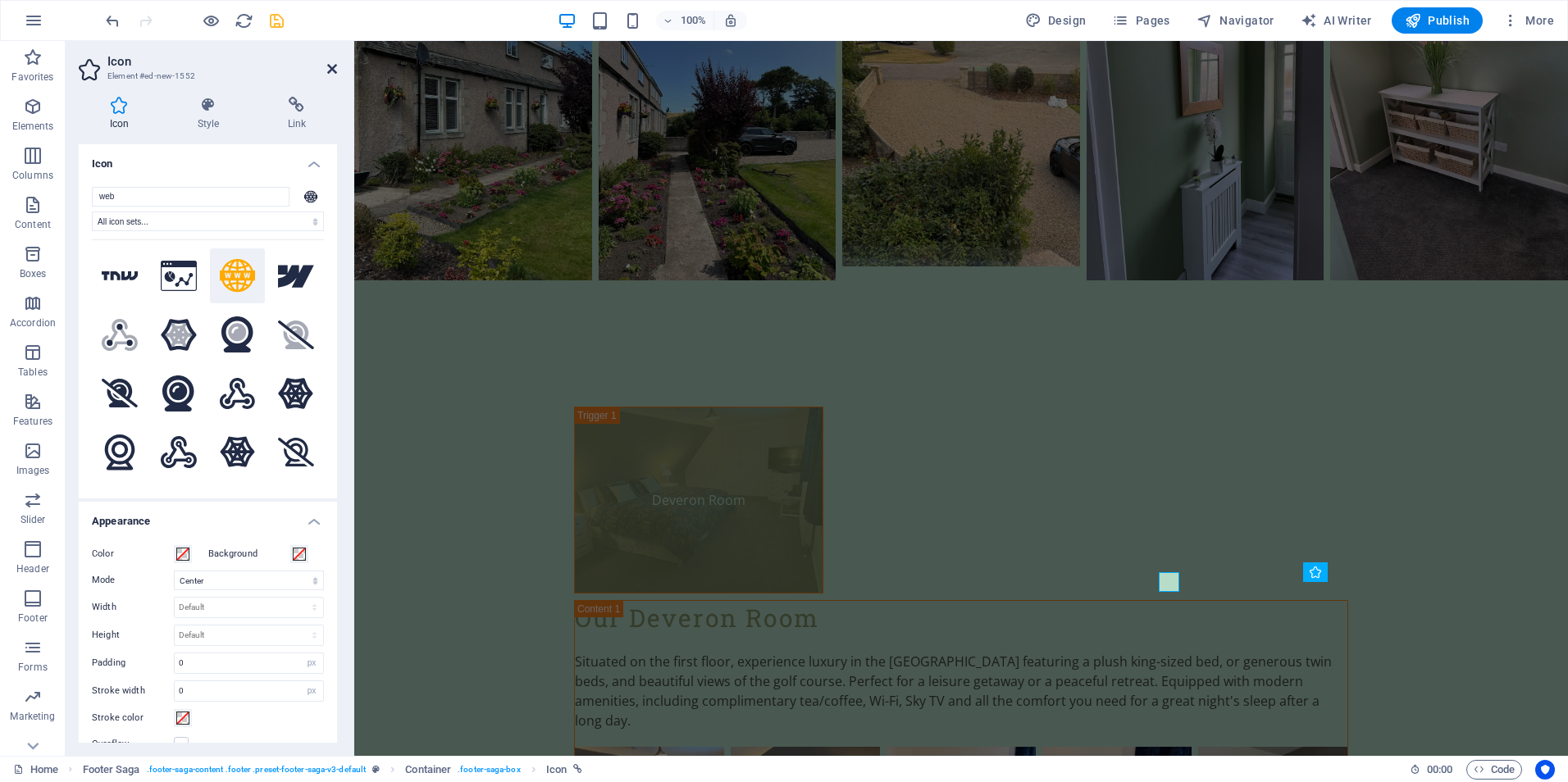
click at [331, 70] on icon at bounding box center [332, 69] width 10 height 13
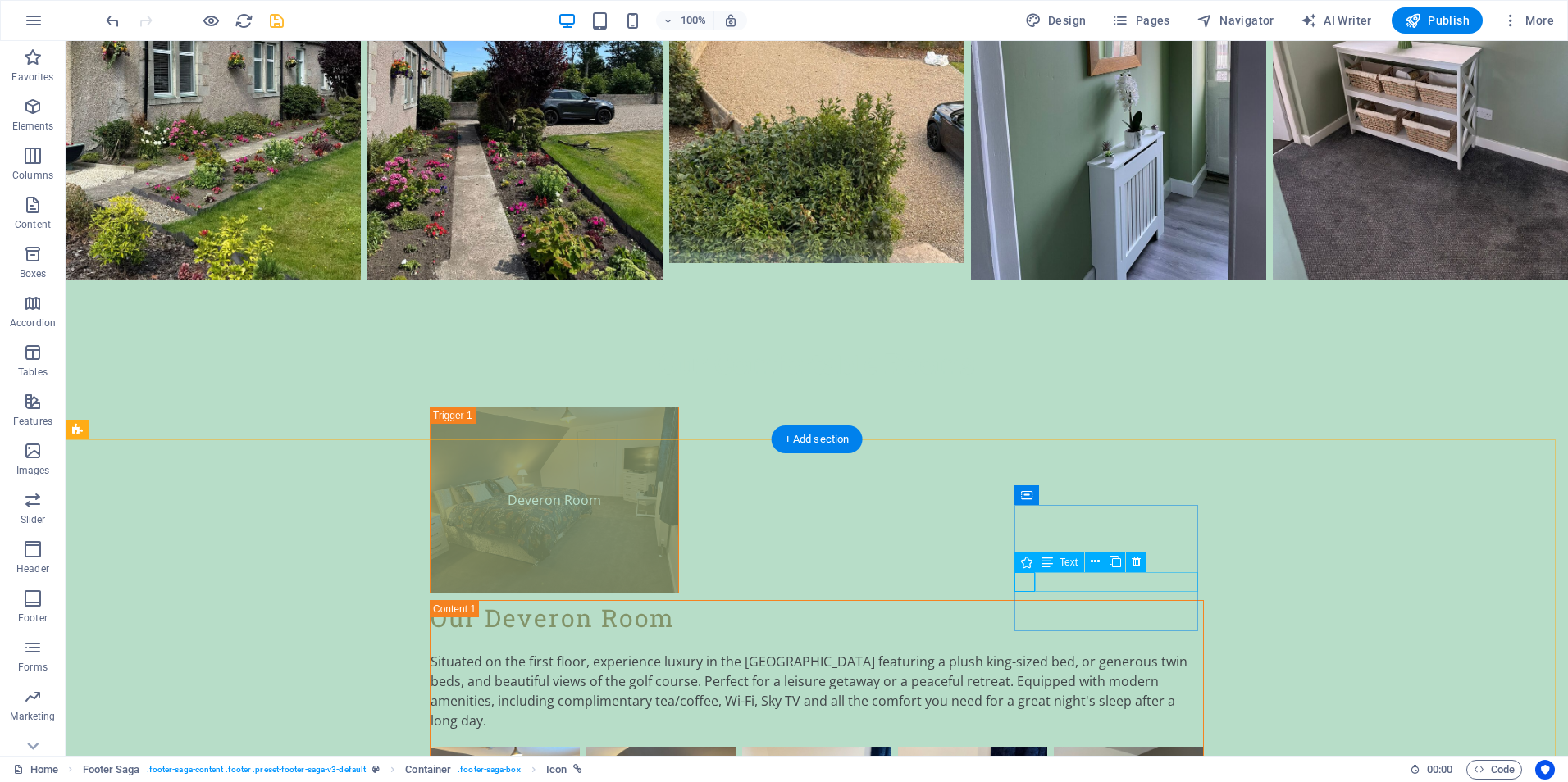
click at [1092, 559] on icon at bounding box center [1095, 562] width 9 height 17
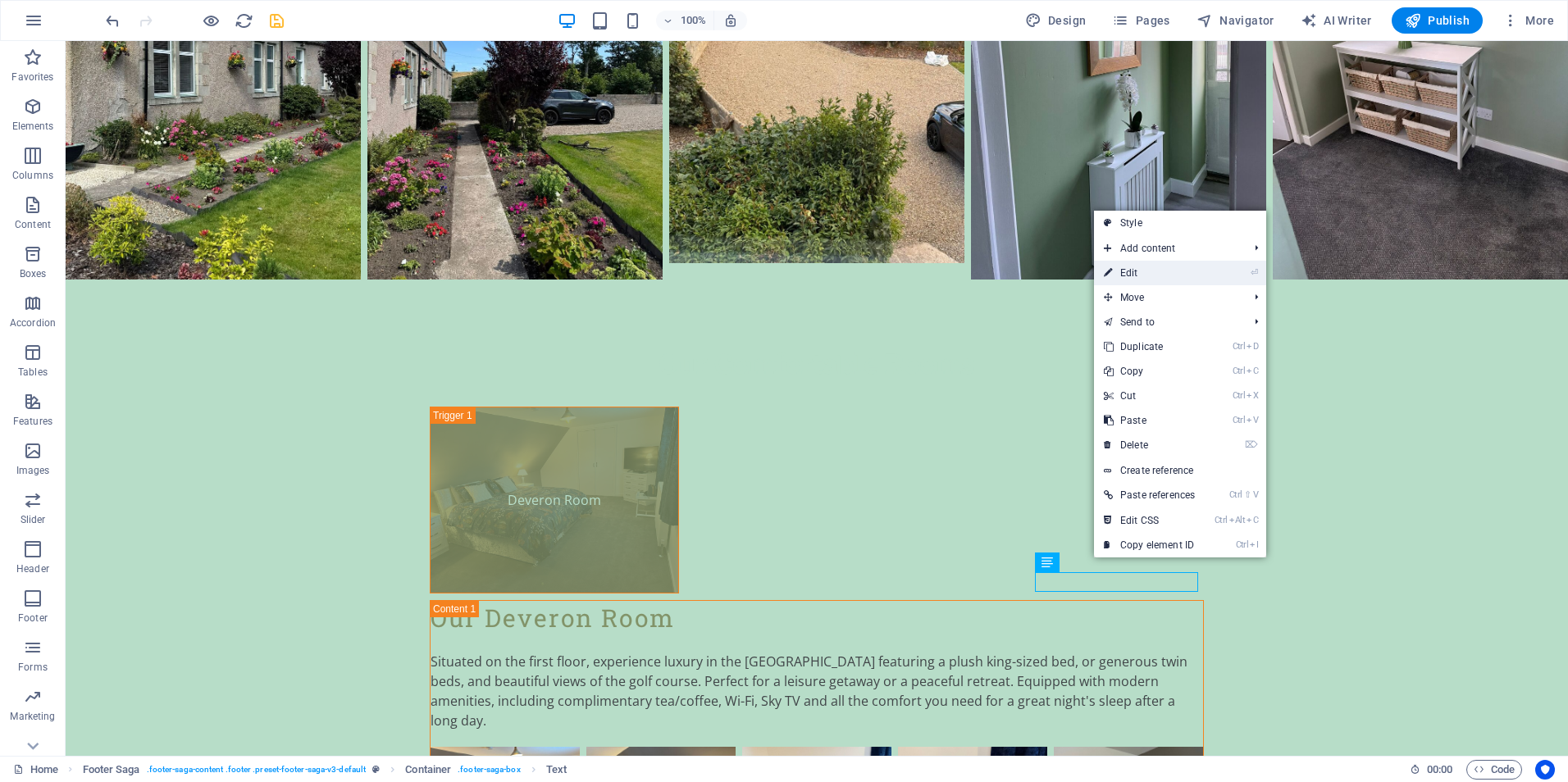
click at [1129, 273] on link "⏎ Edit" at bounding box center [1149, 272] width 111 height 25
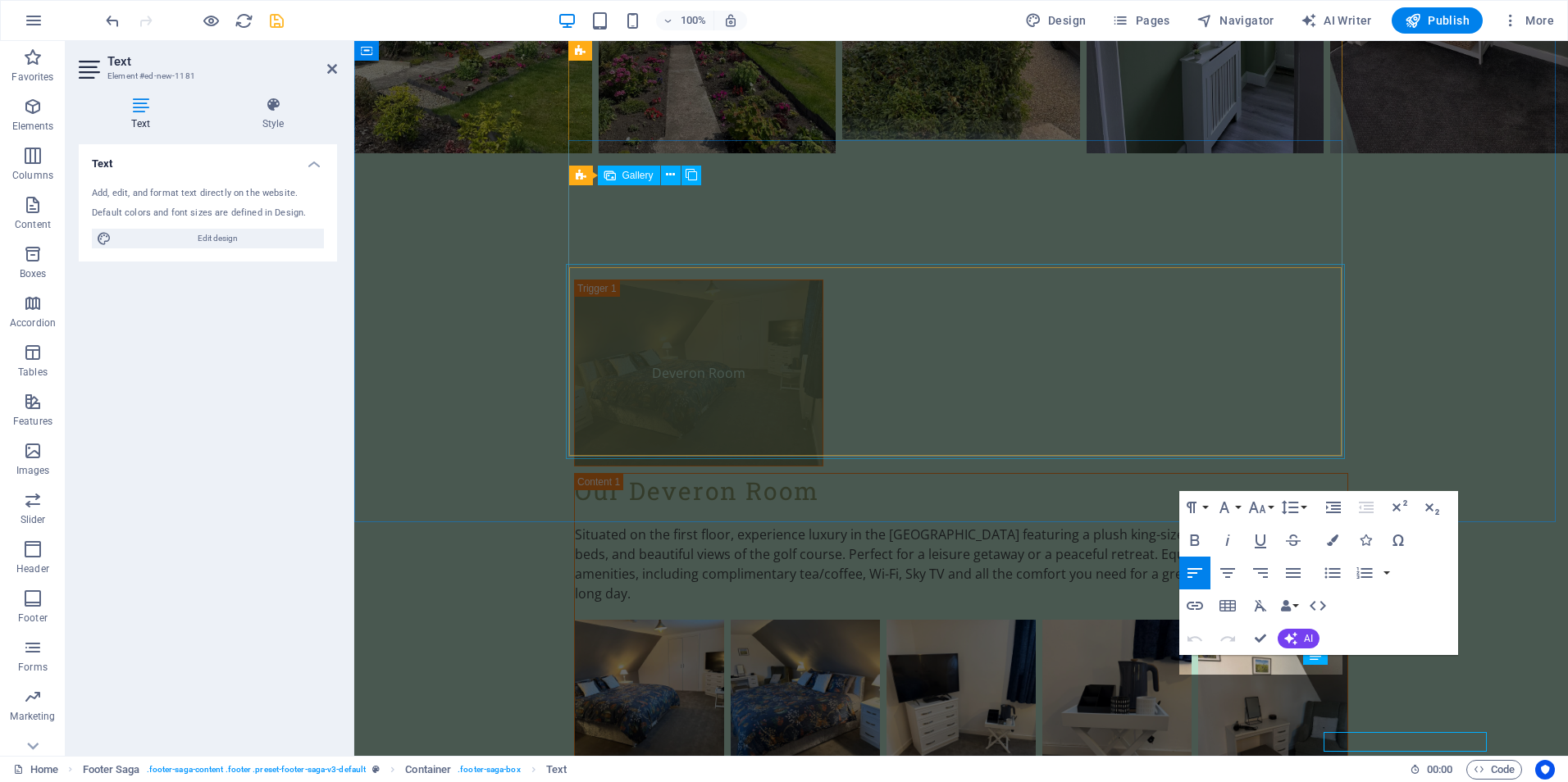
scroll to position [3796, 0]
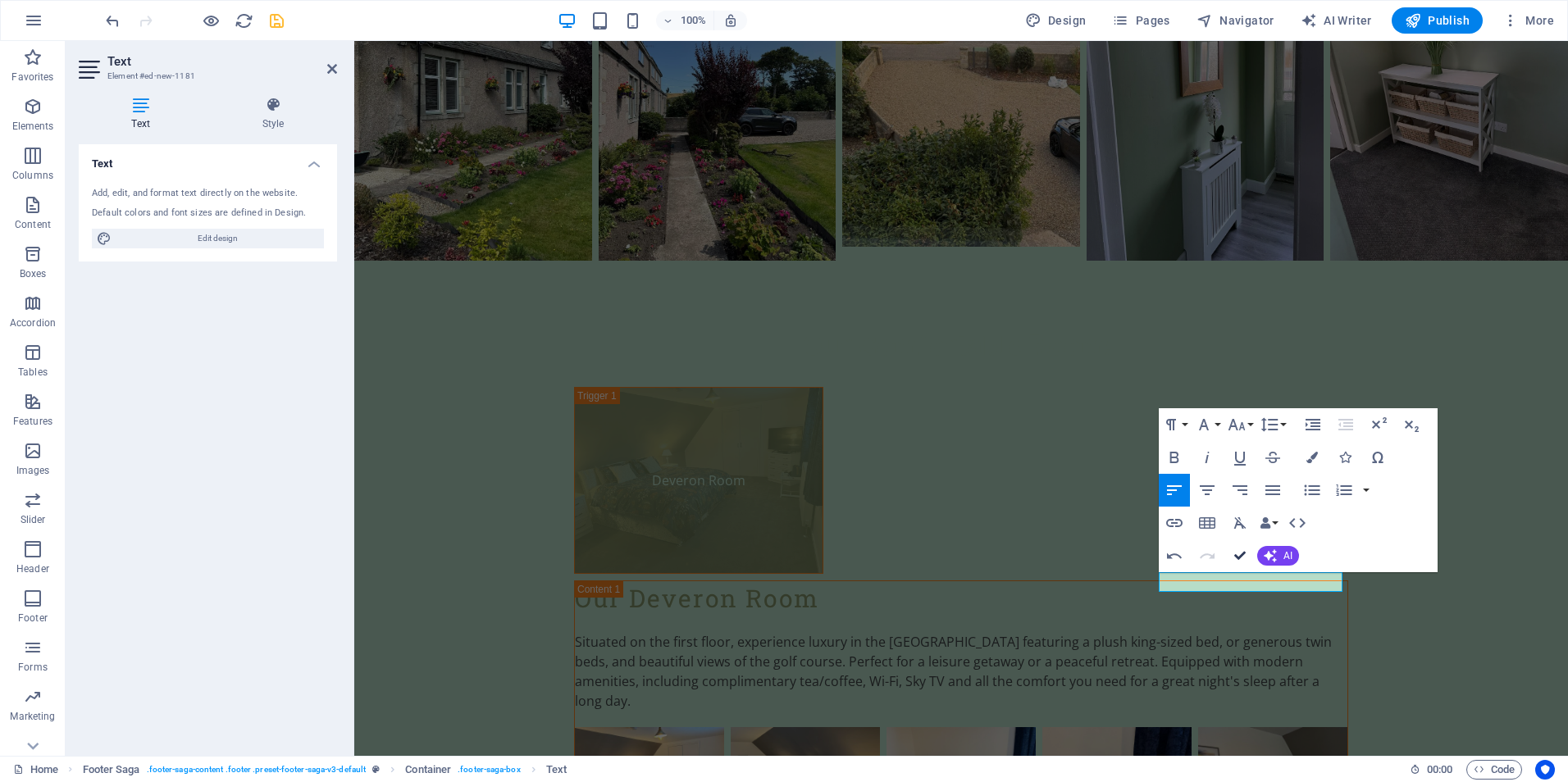
scroll to position [3893, 0]
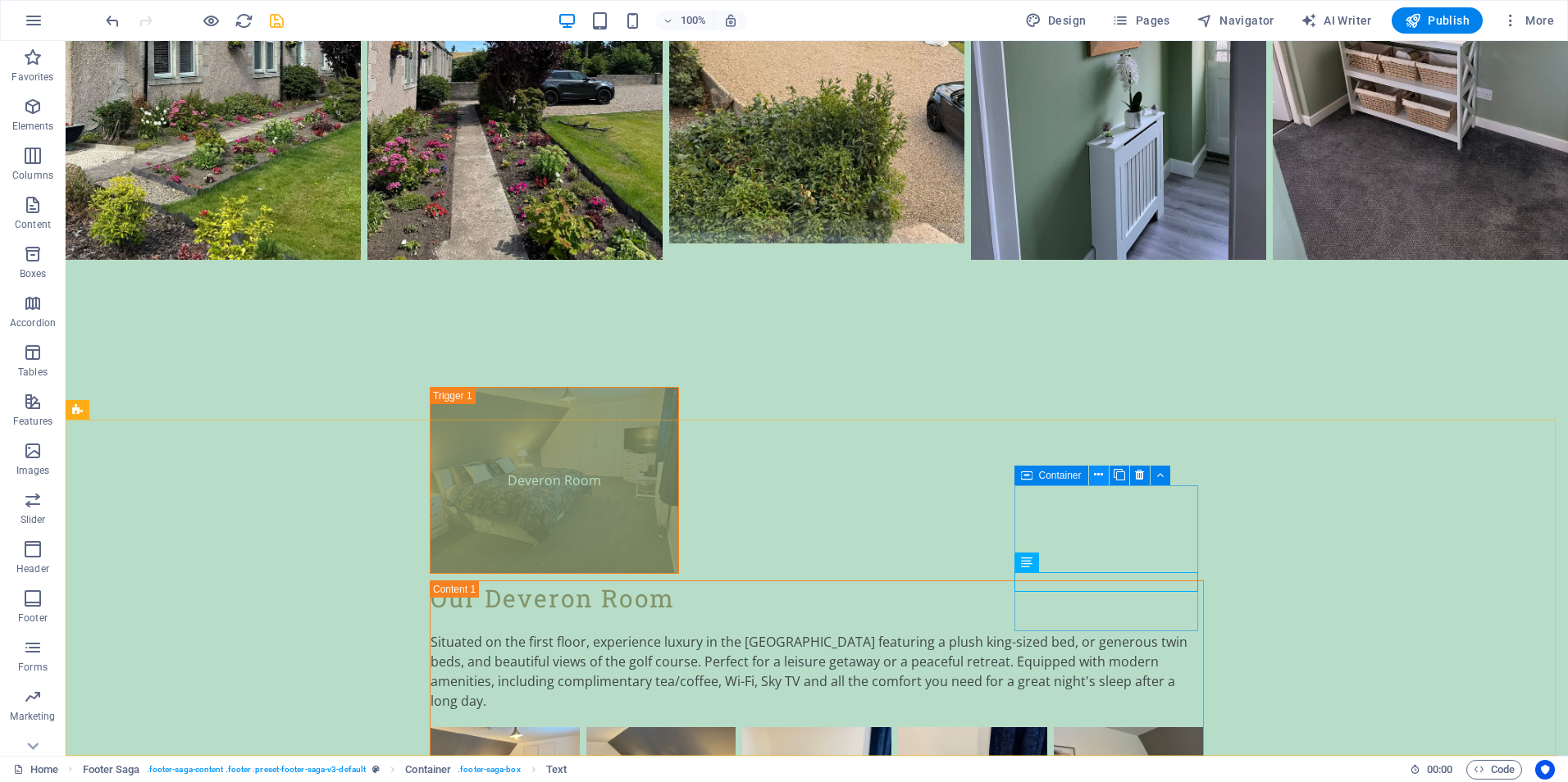
click at [1096, 475] on icon at bounding box center [1098, 475] width 9 height 17
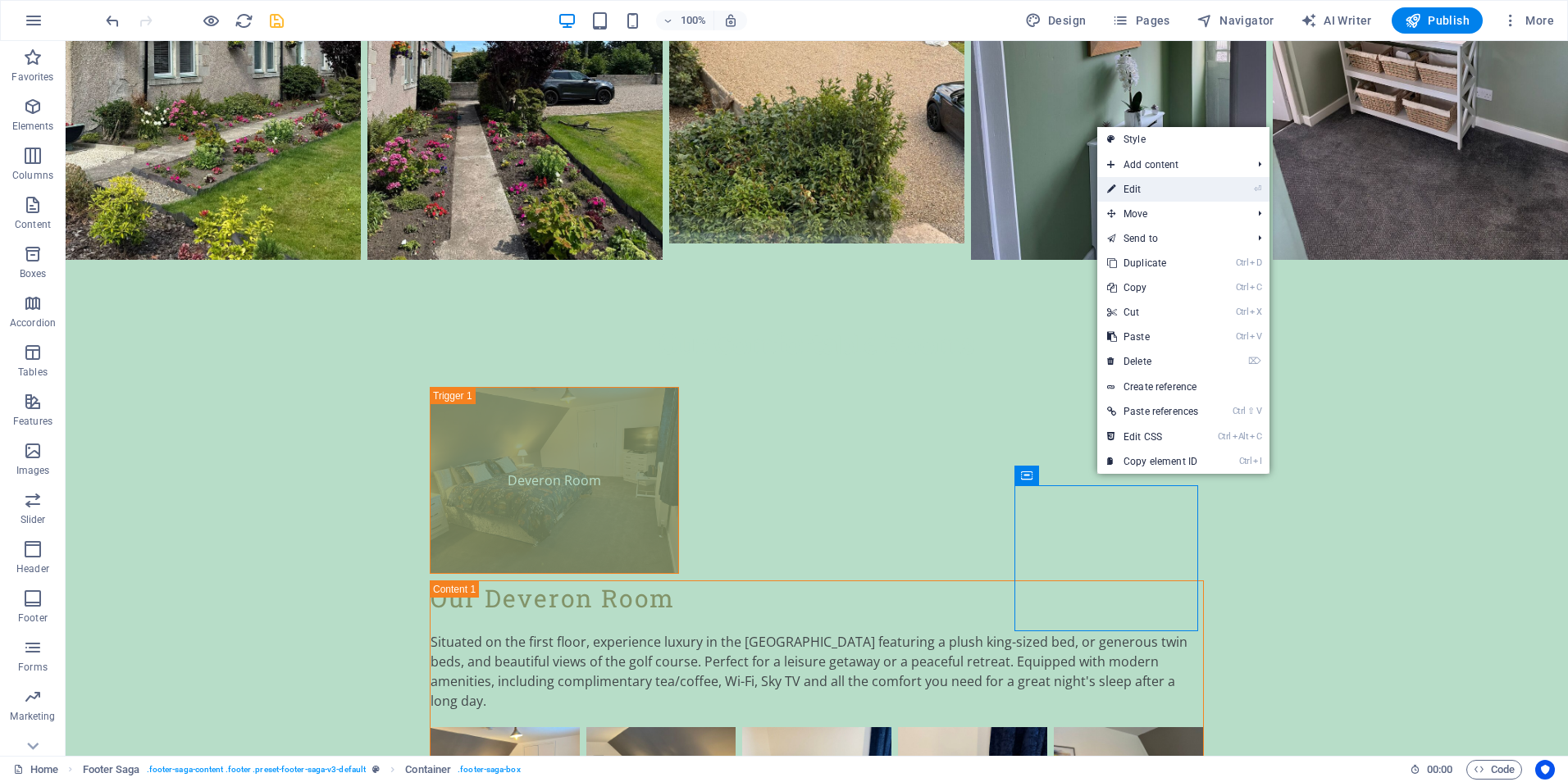
click at [1143, 188] on link "⏎ Edit" at bounding box center [1152, 189] width 111 height 25
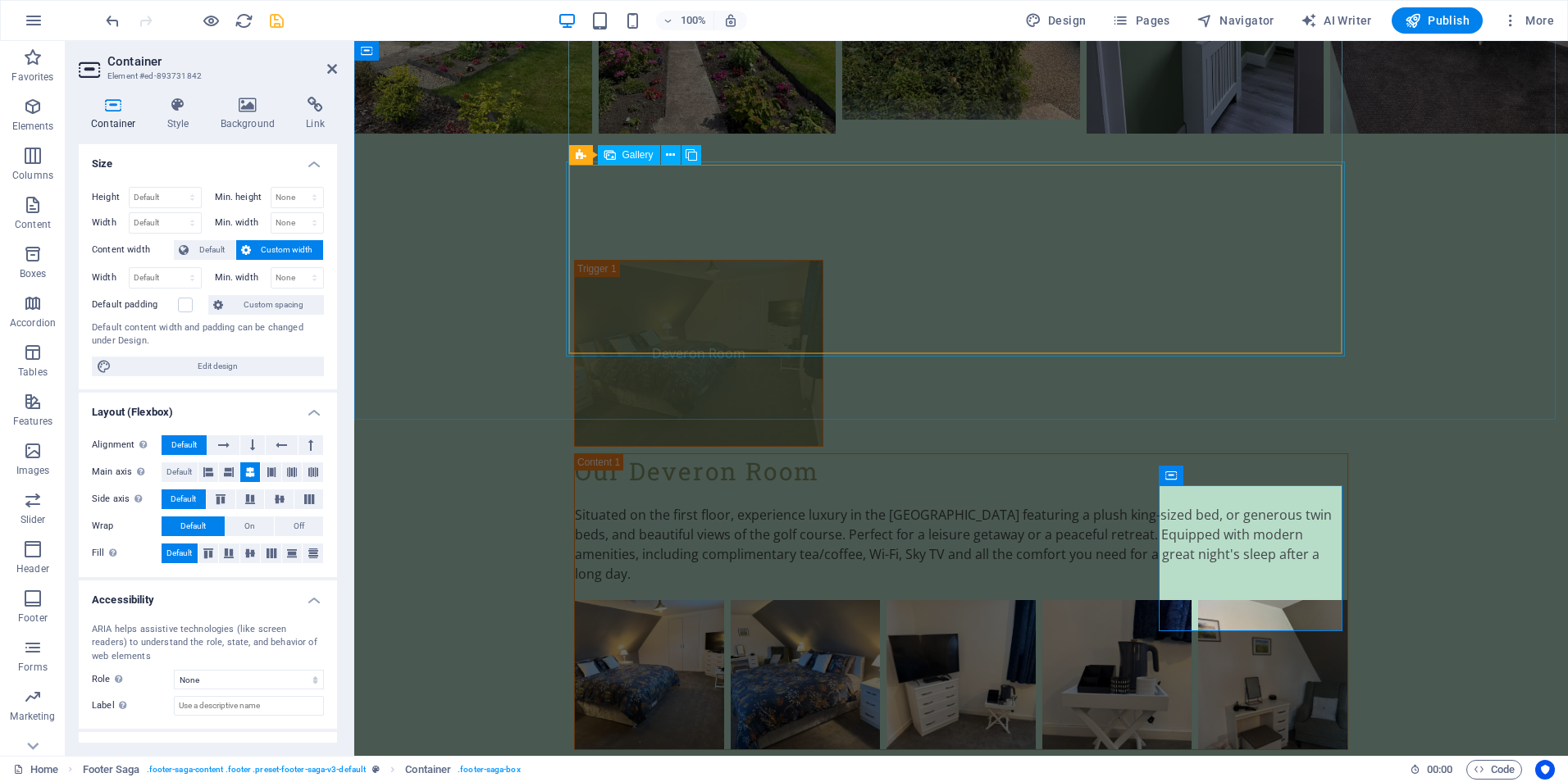
scroll to position [3816, 0]
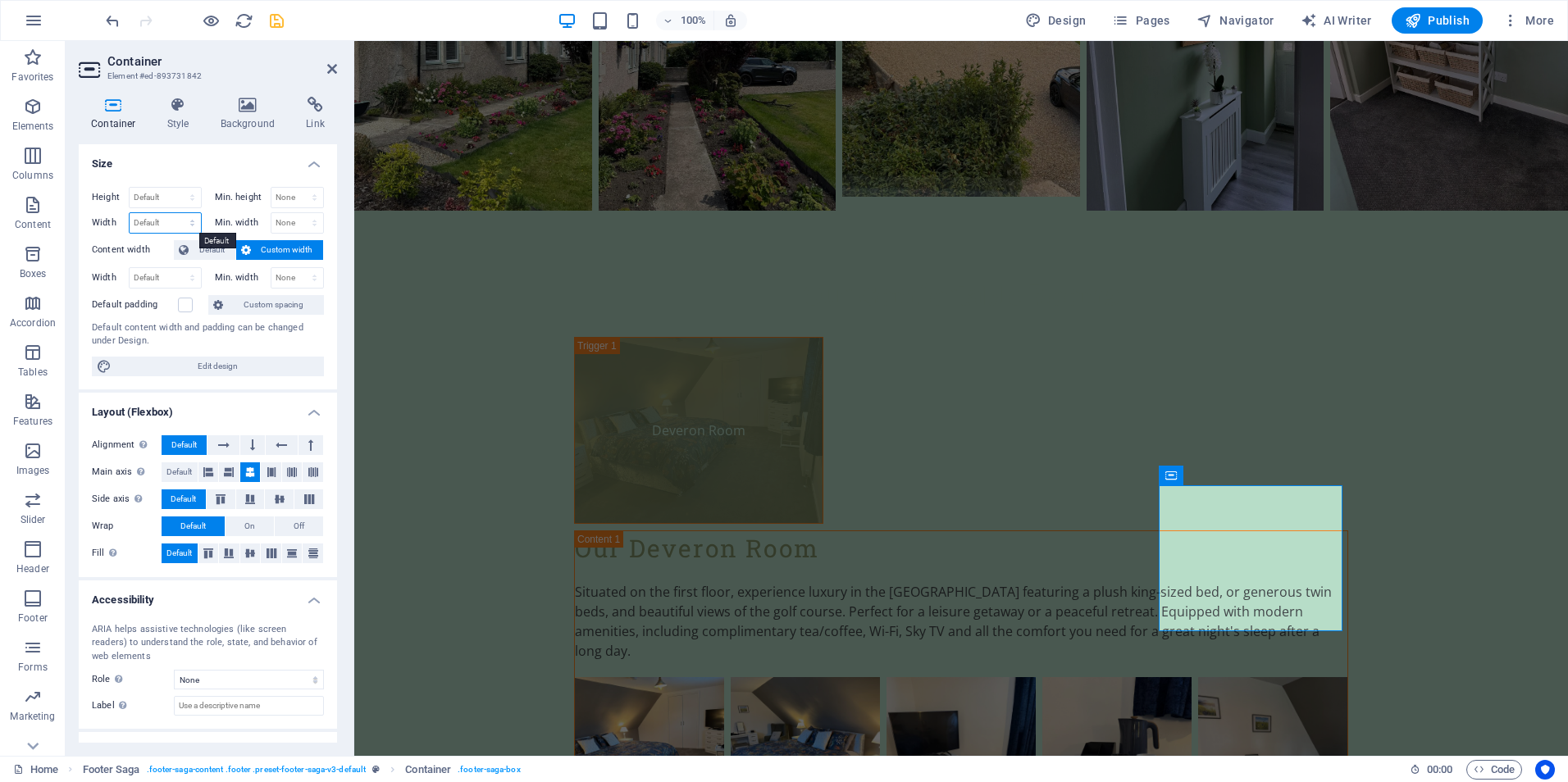
click at [191, 221] on select "Default px rem % em vh vw" at bounding box center [165, 223] width 71 height 20
click at [162, 223] on select "Default px rem % em vh vw" at bounding box center [165, 223] width 71 height 20
click at [315, 225] on select "None px rem % vh vw" at bounding box center [297, 223] width 52 height 20
click at [315, 222] on select "None px rem % vh vw" at bounding box center [297, 223] width 52 height 20
click at [277, 249] on span "Custom width" at bounding box center [287, 250] width 63 height 20
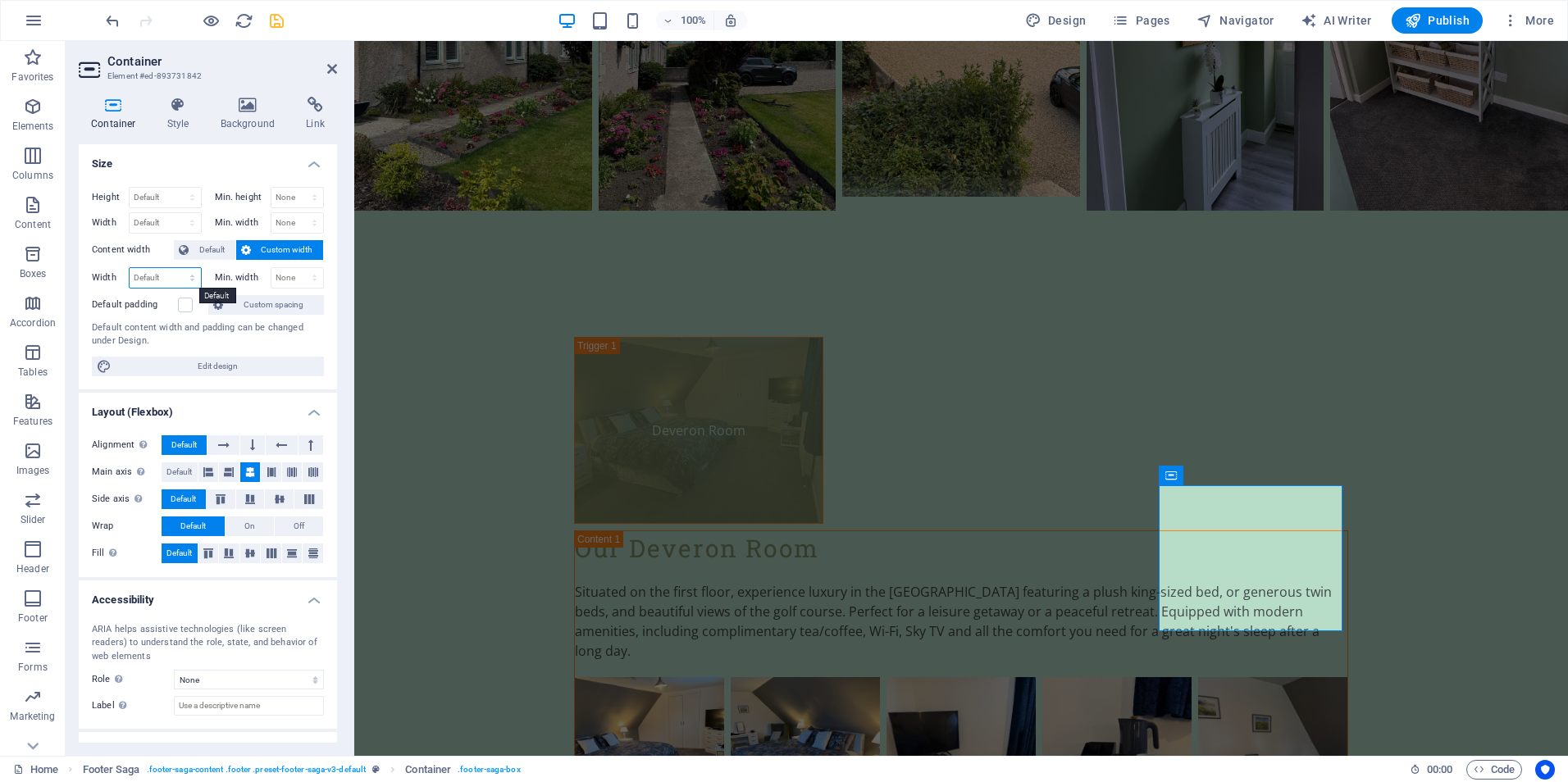
click at [191, 277] on select "Default px rem % em vh vw" at bounding box center [165, 278] width 71 height 20
click at [188, 222] on select "Default px rem % em vh vw" at bounding box center [165, 223] width 71 height 20
select select "%"
click at [175, 213] on select "Default px rem % em vh vw" at bounding box center [165, 223] width 71 height 20
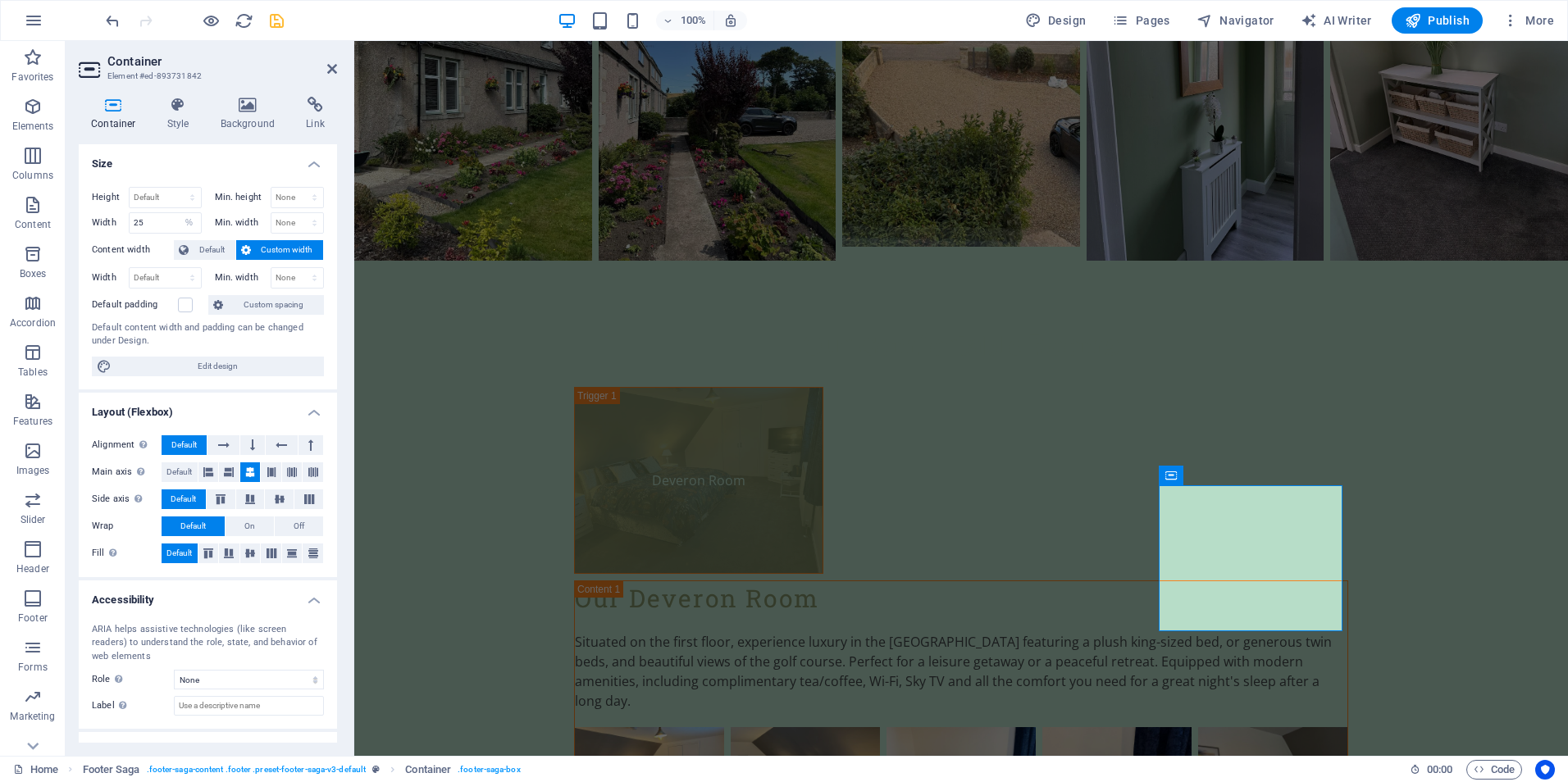
click at [157, 246] on label "Content width" at bounding box center [132, 250] width 82 height 20
click at [160, 223] on input "25" at bounding box center [165, 223] width 71 height 20
type input "2"
type input "35"
click at [154, 243] on label "Content width" at bounding box center [132, 250] width 82 height 20
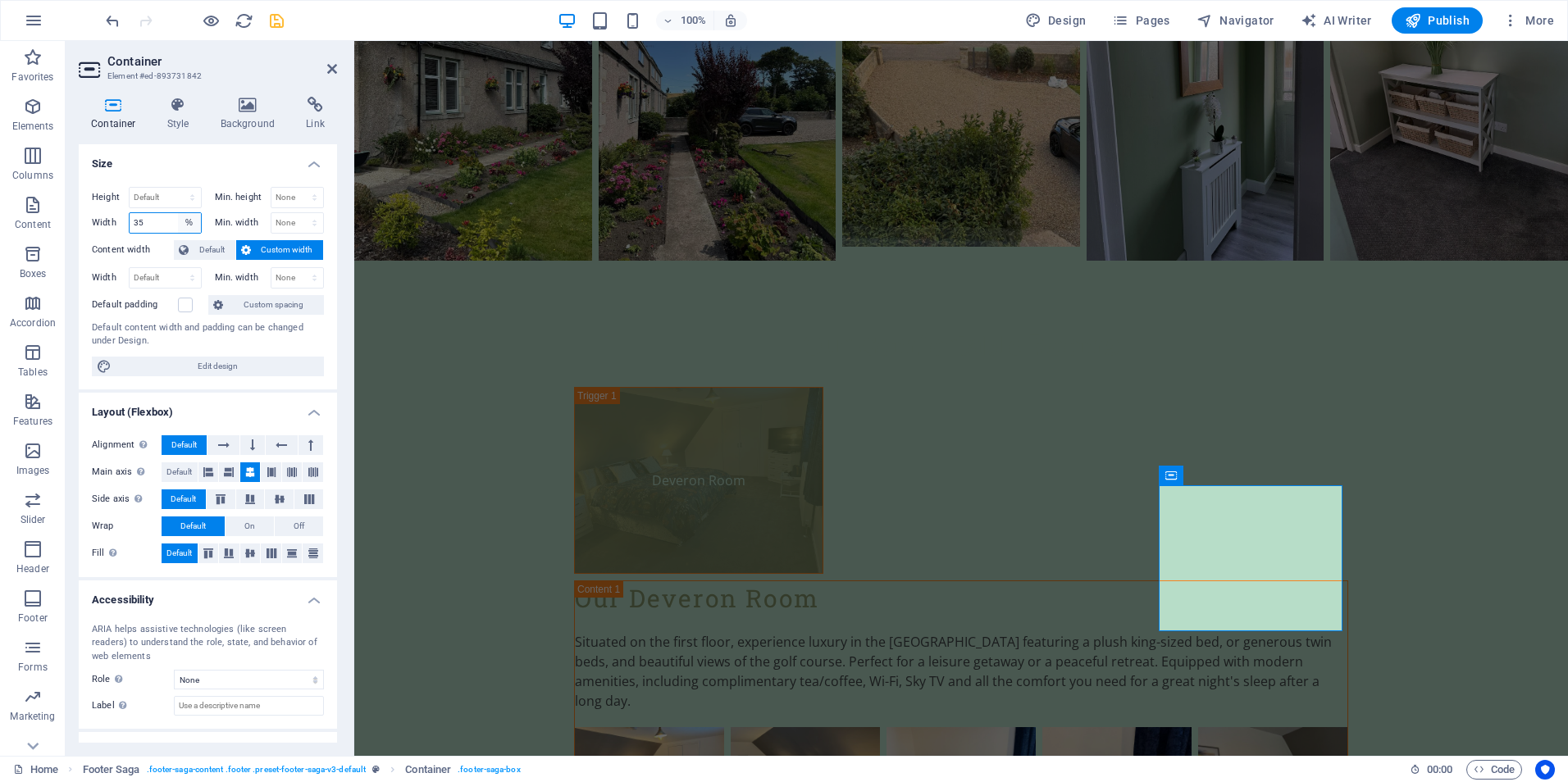
click at [185, 222] on select "Default px rem % em vh vw" at bounding box center [189, 223] width 23 height 20
select select "default"
click at [178, 213] on select "Default px rem % em vh vw" at bounding box center [189, 223] width 23 height 20
select select "DISABLED_OPTION_VALUE"
click at [158, 242] on label "Content width" at bounding box center [132, 250] width 82 height 20
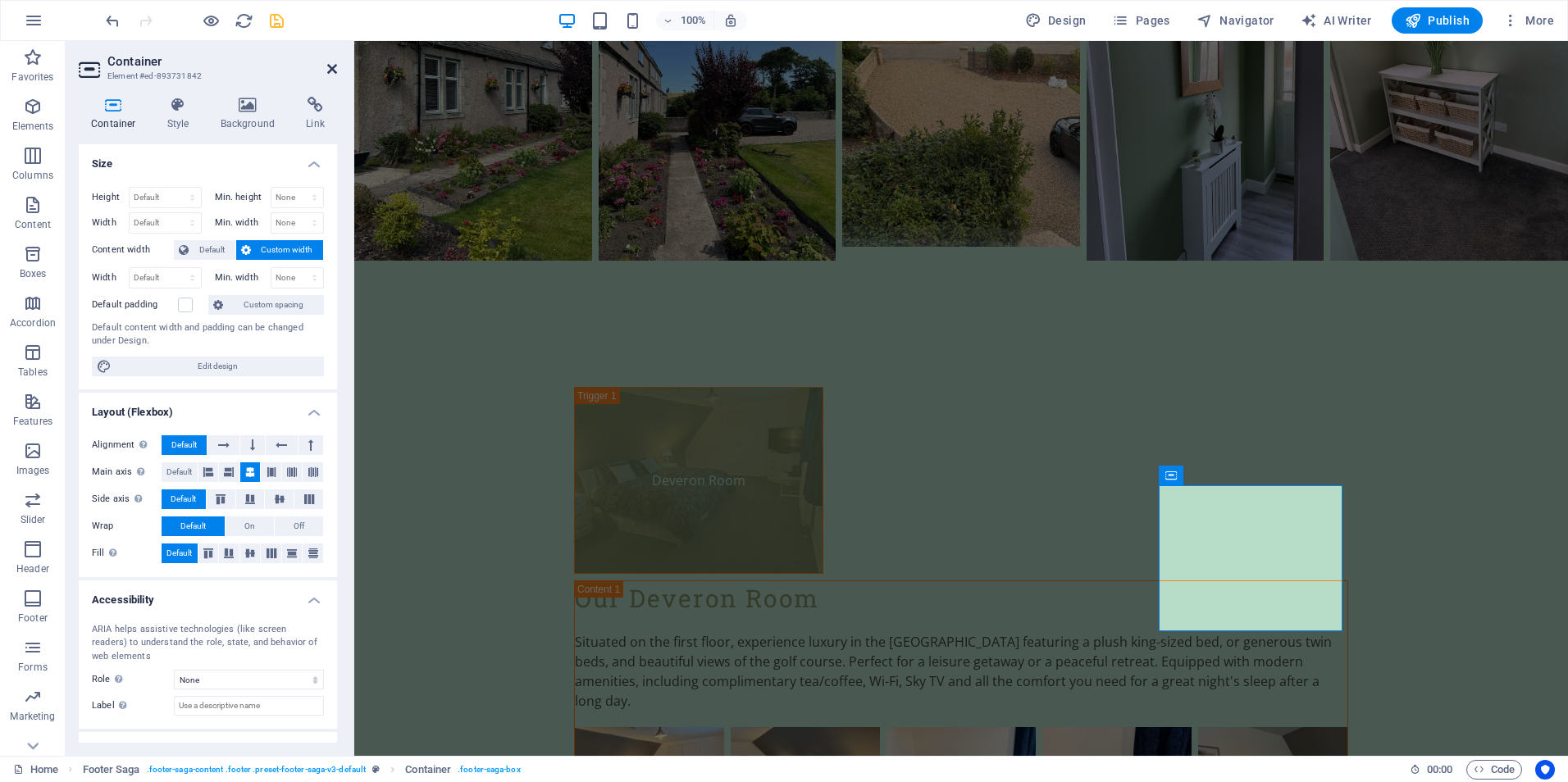
click at [331, 69] on icon at bounding box center [332, 69] width 10 height 13
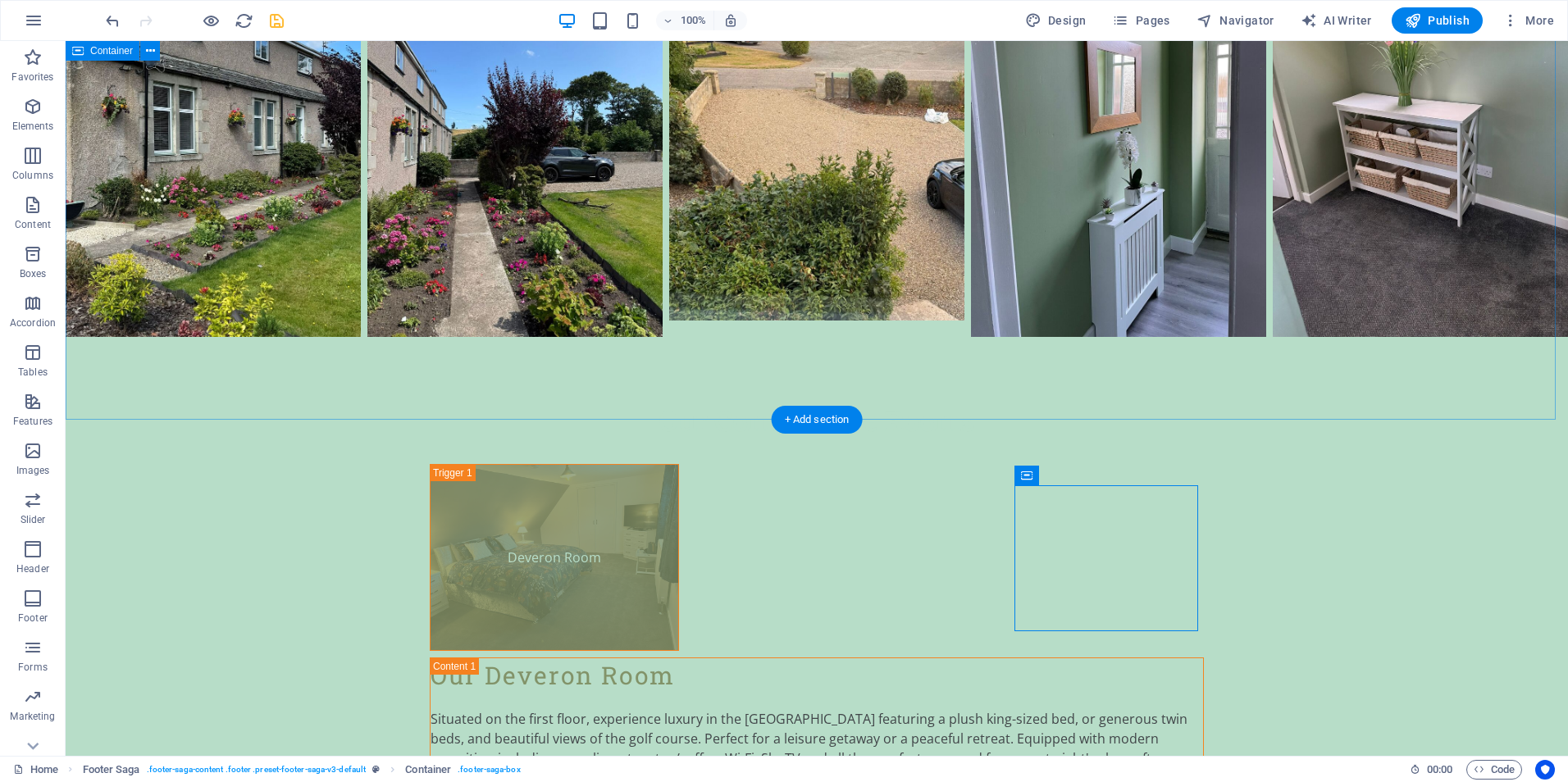
scroll to position [3893, 0]
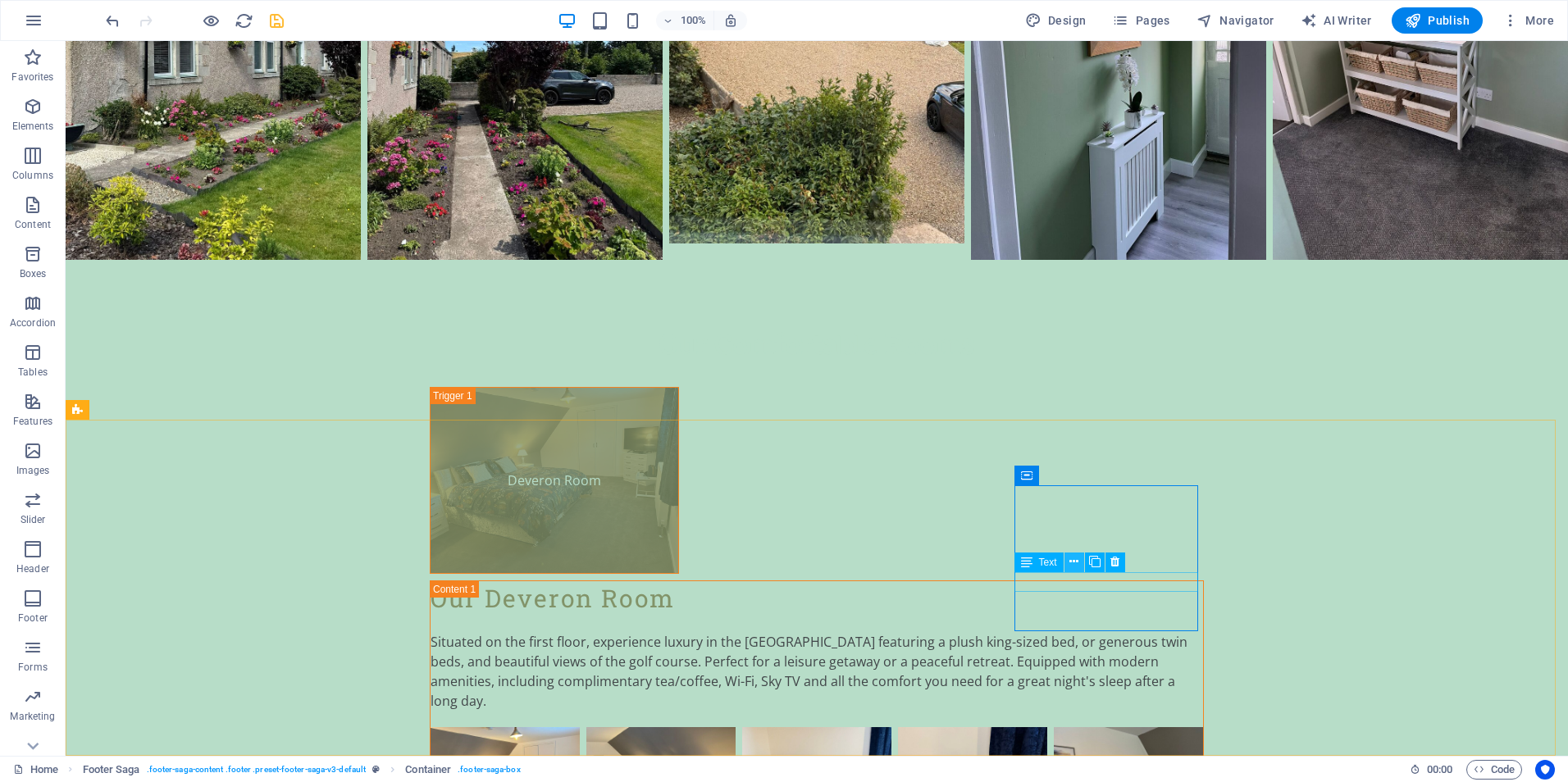
click at [1070, 563] on icon at bounding box center [1074, 562] width 9 height 17
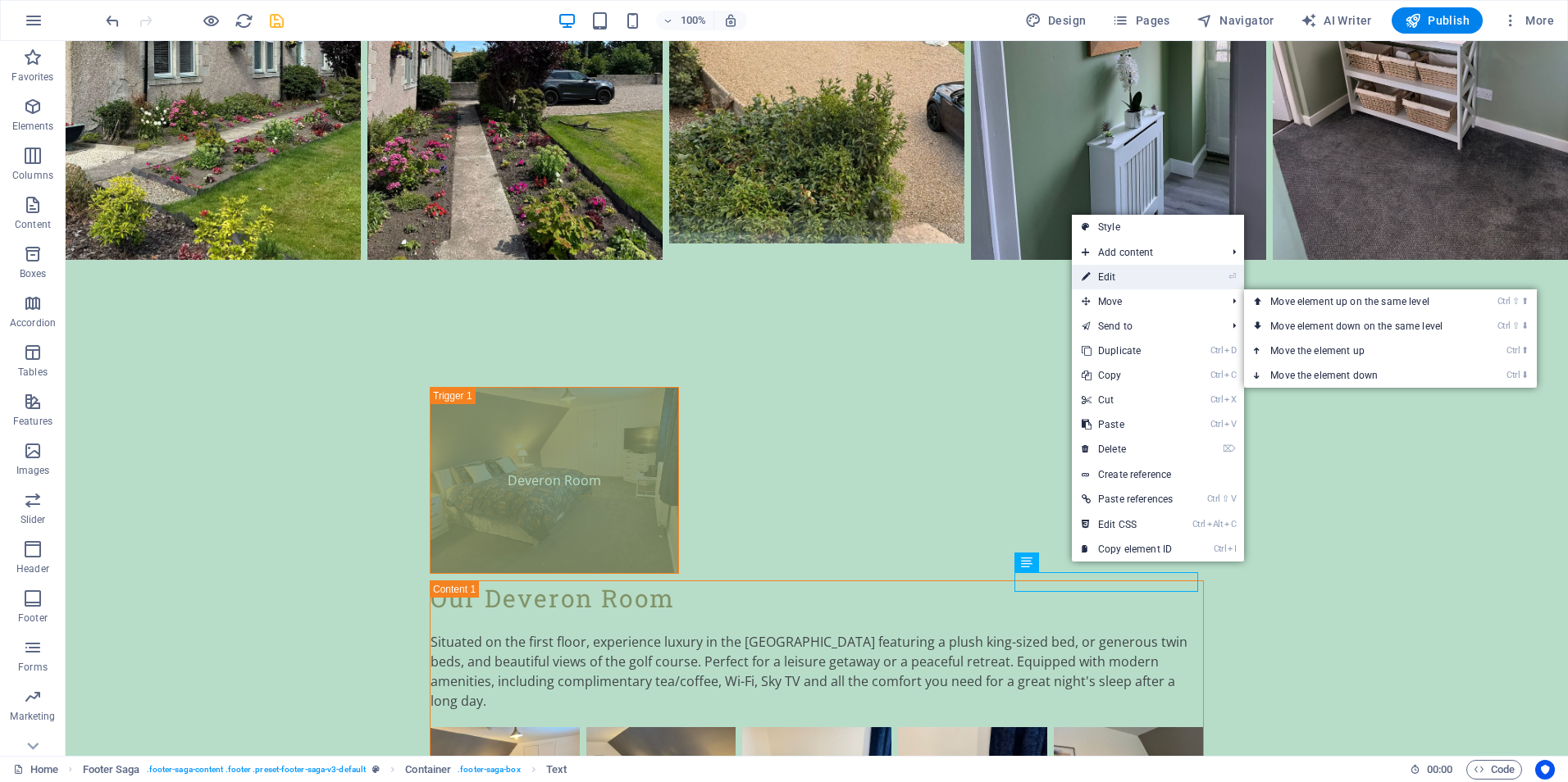
click at [1119, 278] on link "⏎ Edit" at bounding box center [1127, 277] width 111 height 25
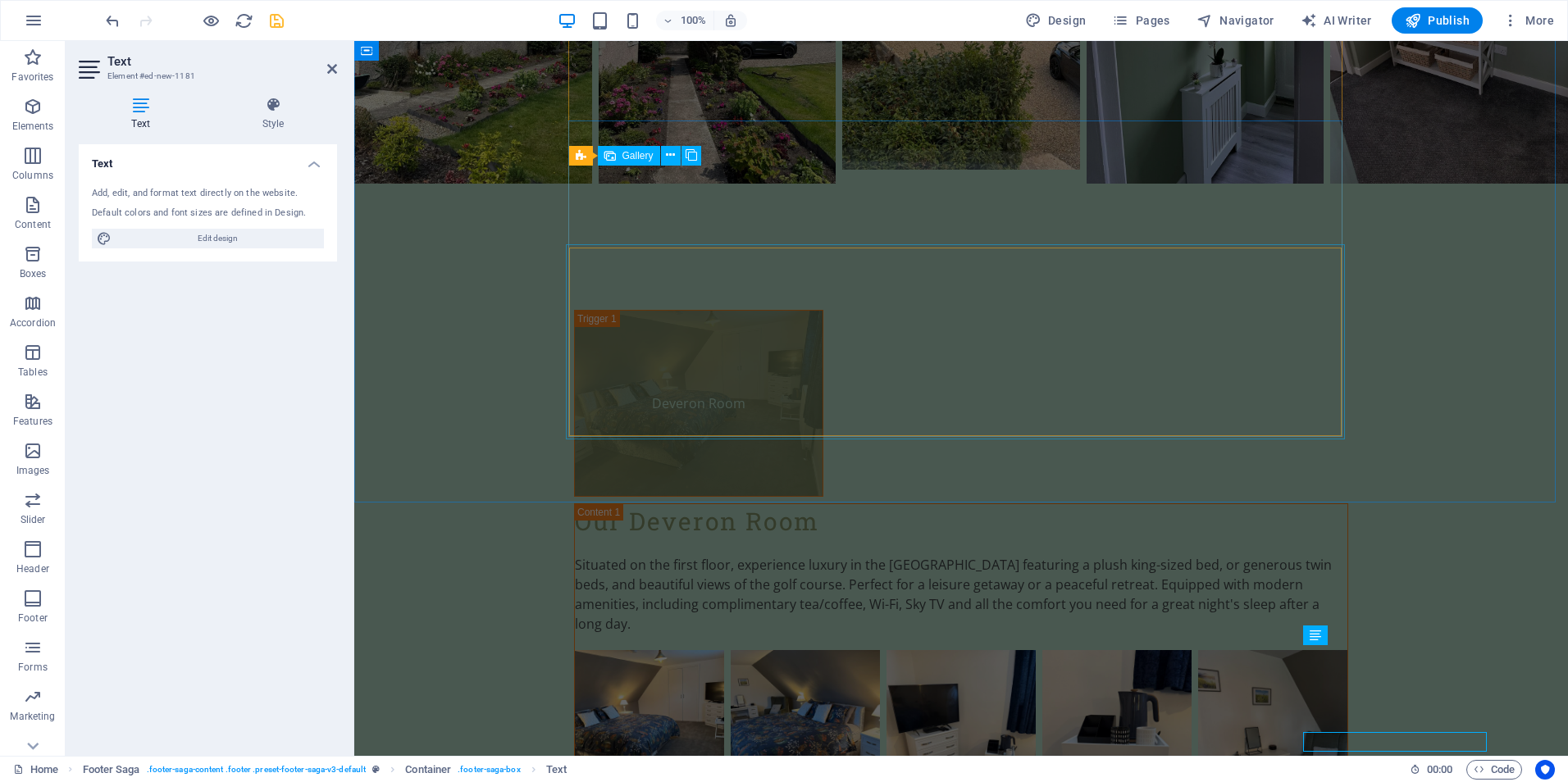
scroll to position [3816, 0]
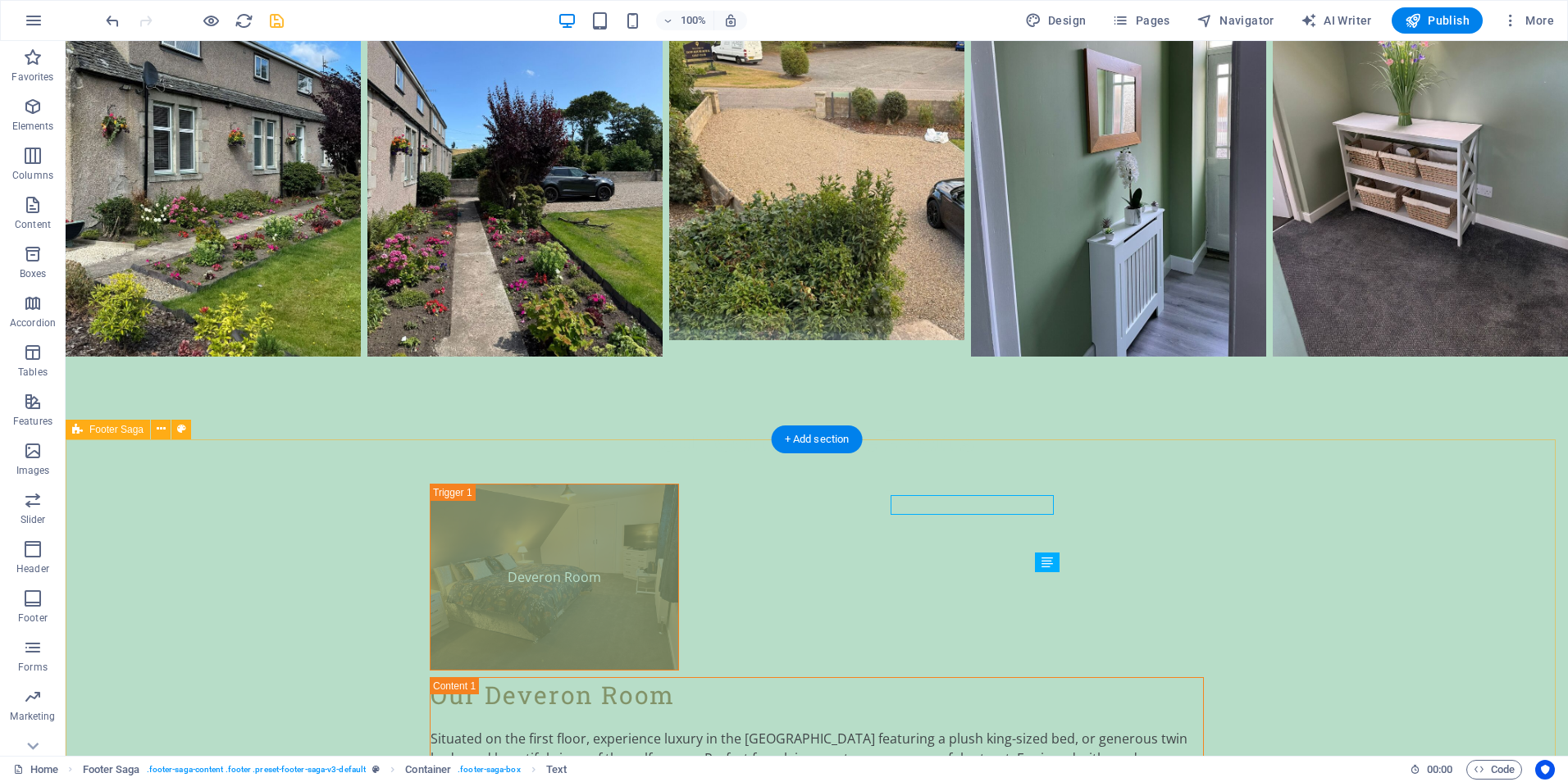
scroll to position [3873, 0]
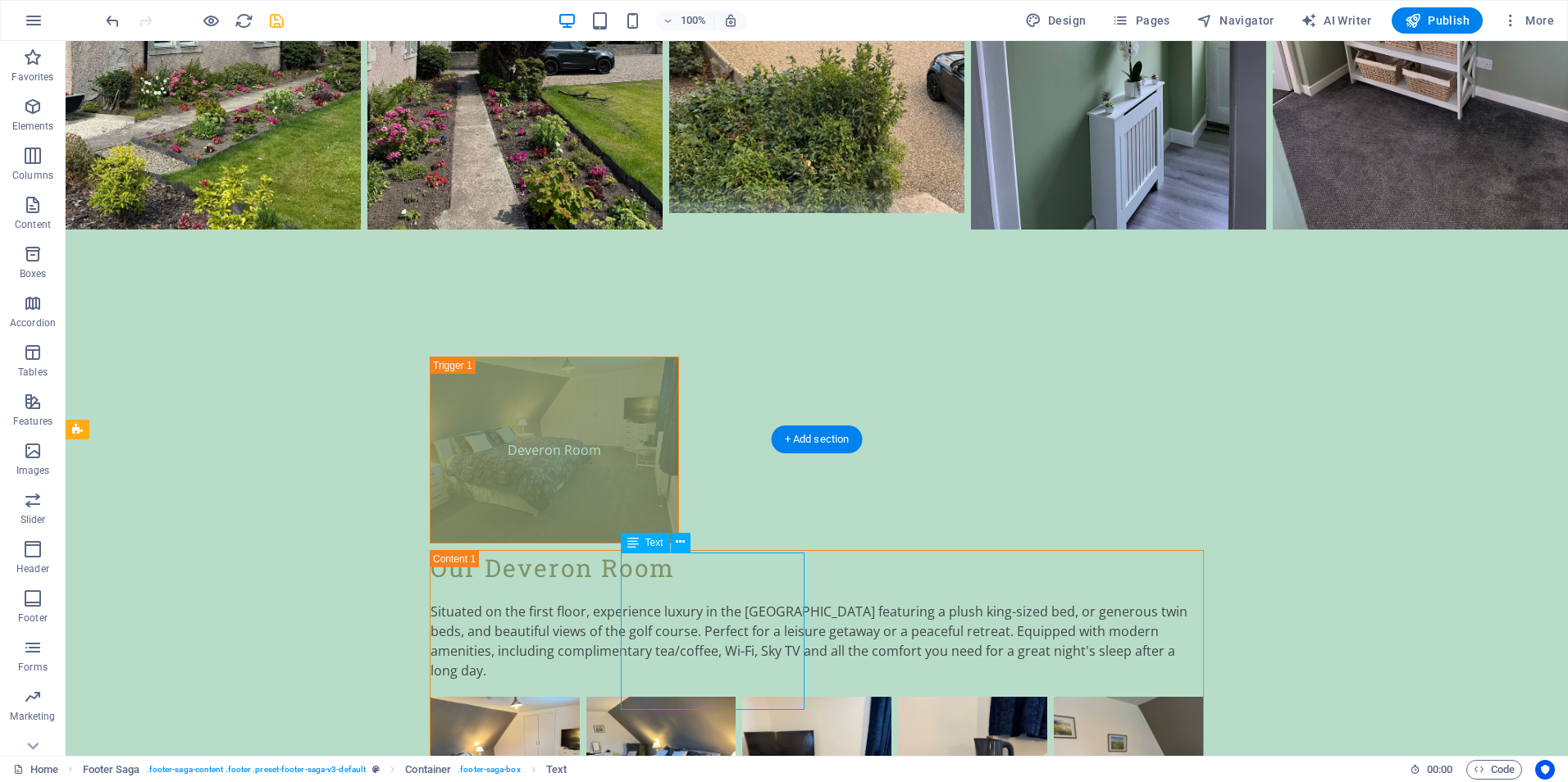
scroll to position [3796, 0]
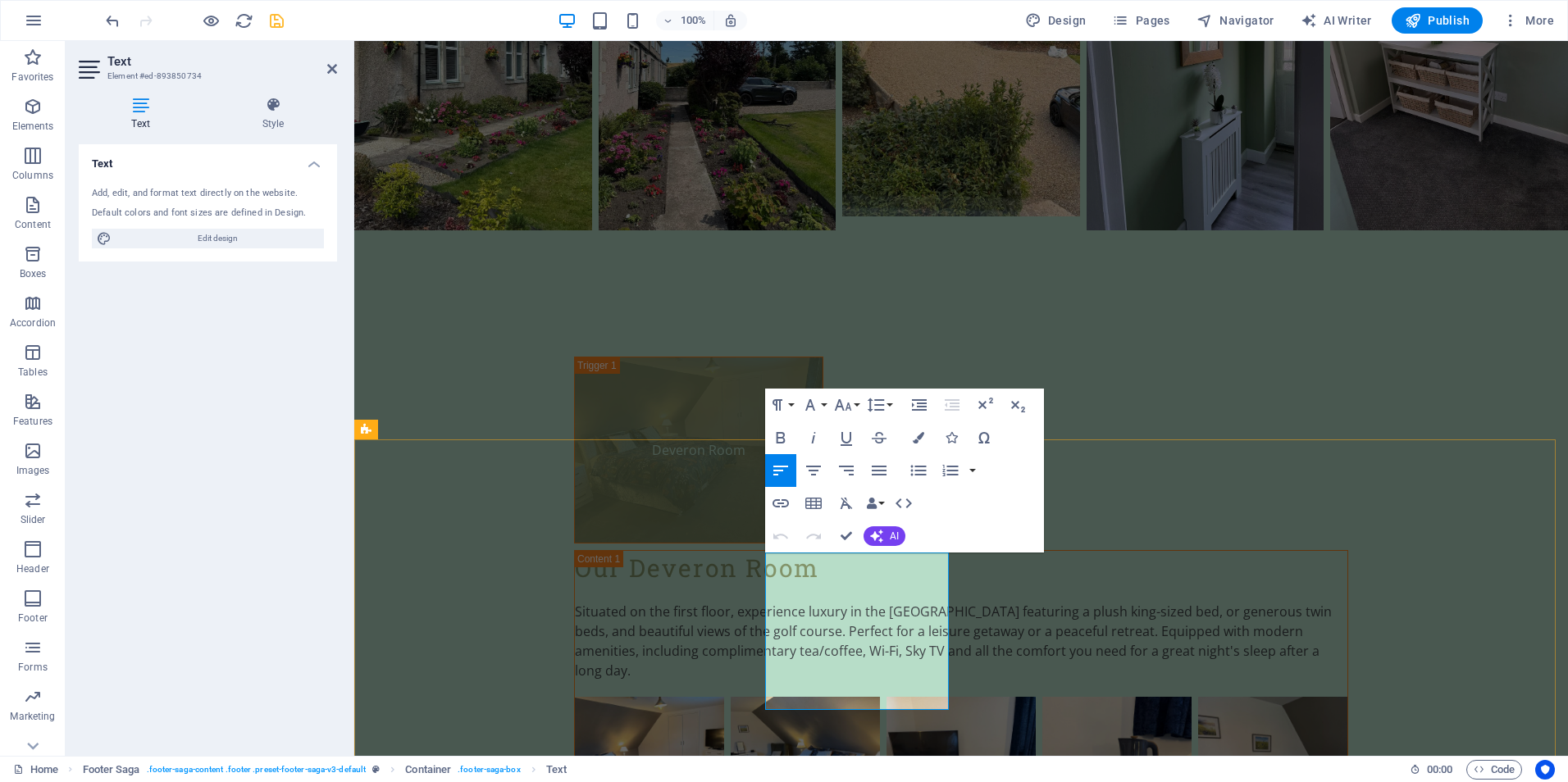
drag, startPoint x: 944, startPoint y: 698, endPoint x: 770, endPoint y: 693, distance: 174.1
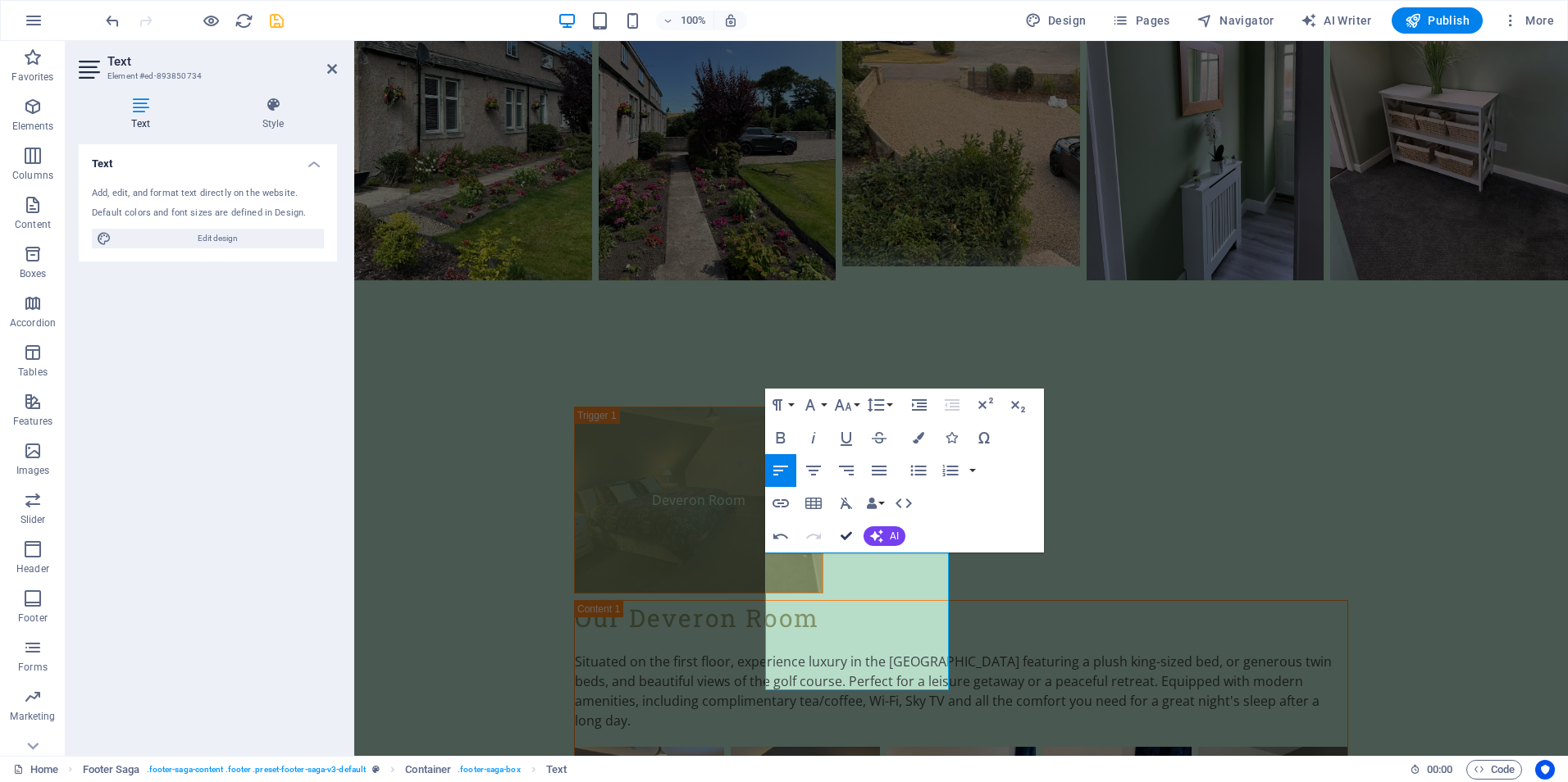
scroll to position [3873, 0]
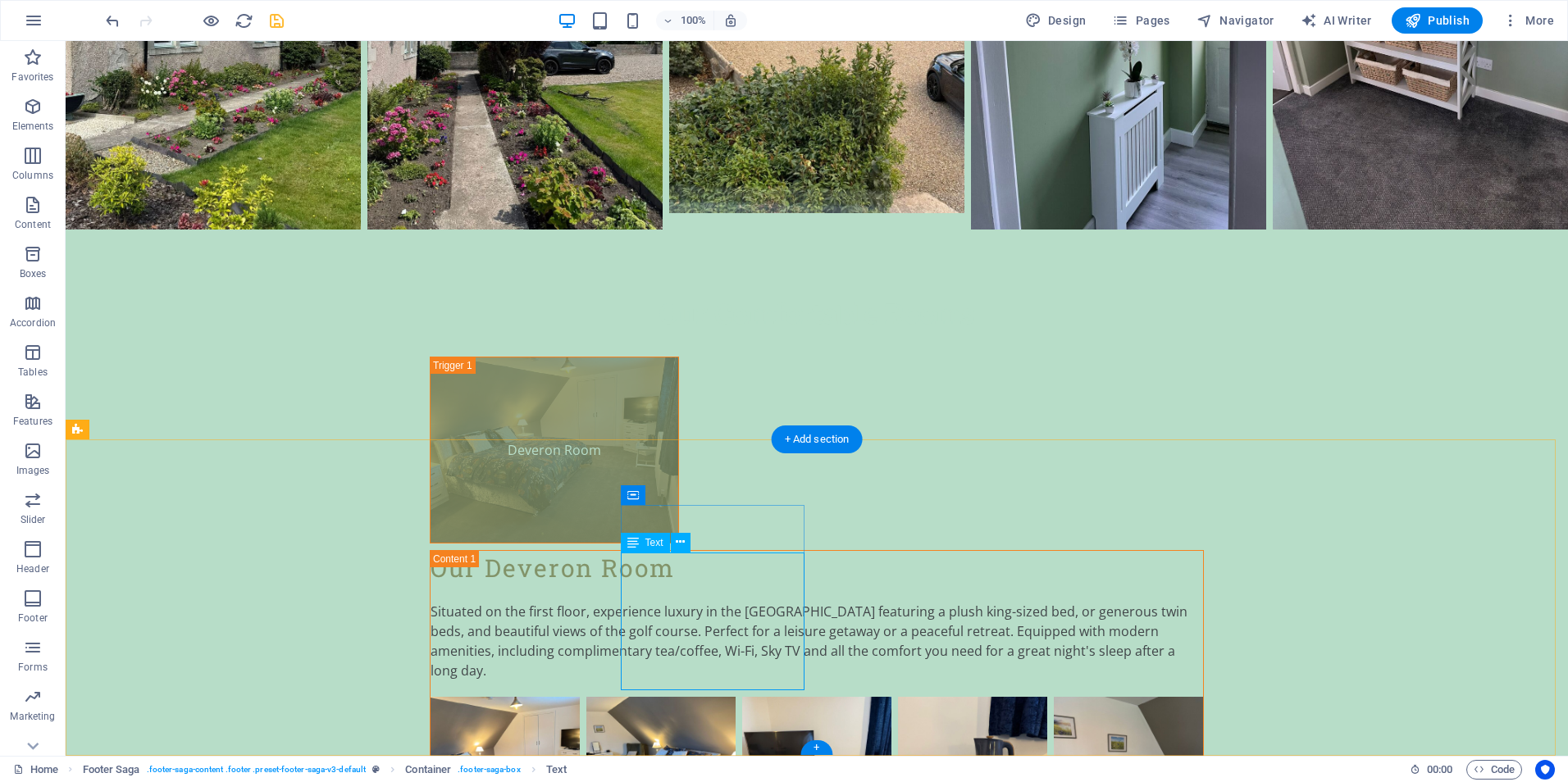
scroll to position [3796, 0]
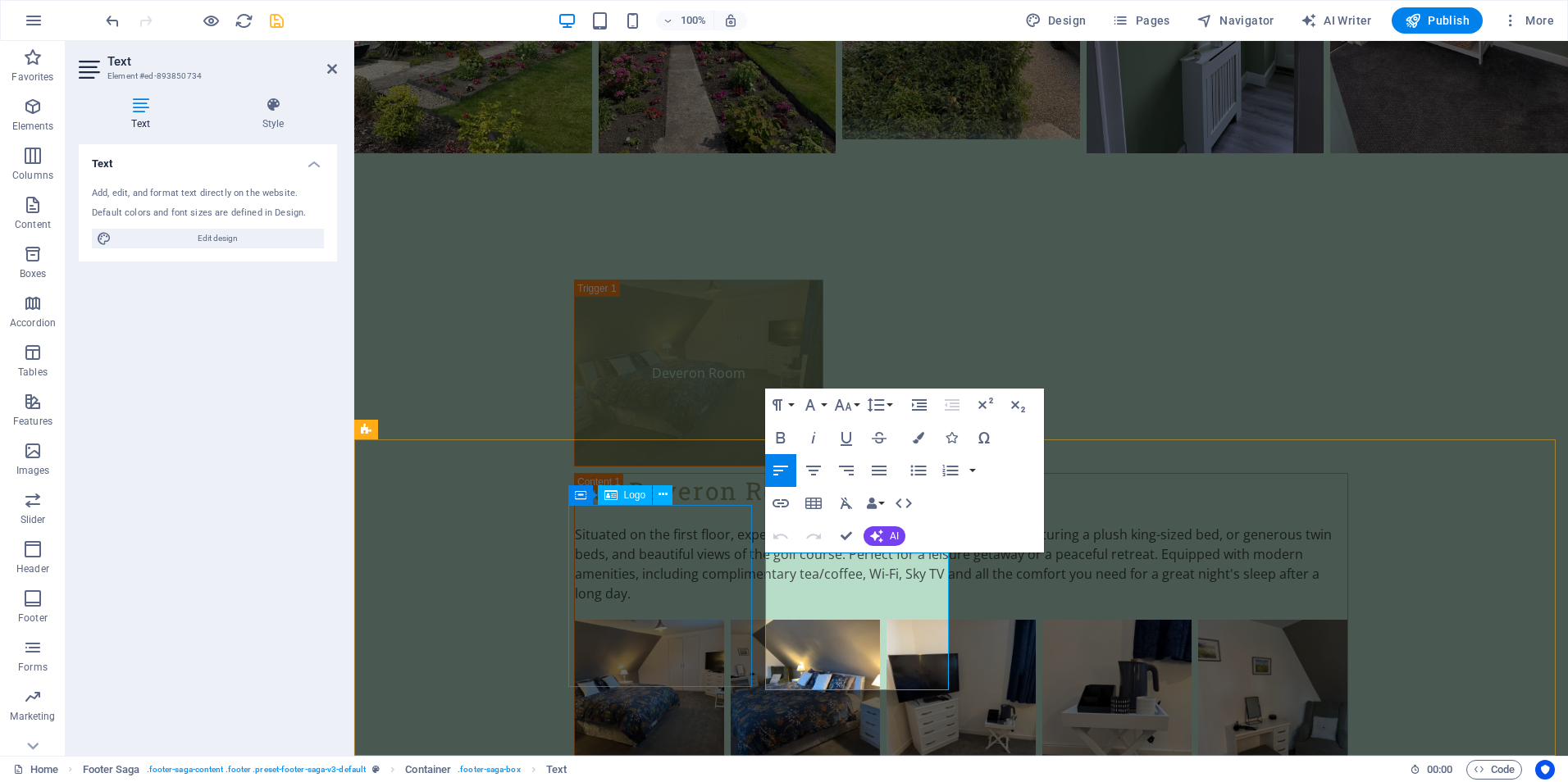
scroll to position [3796, 0]
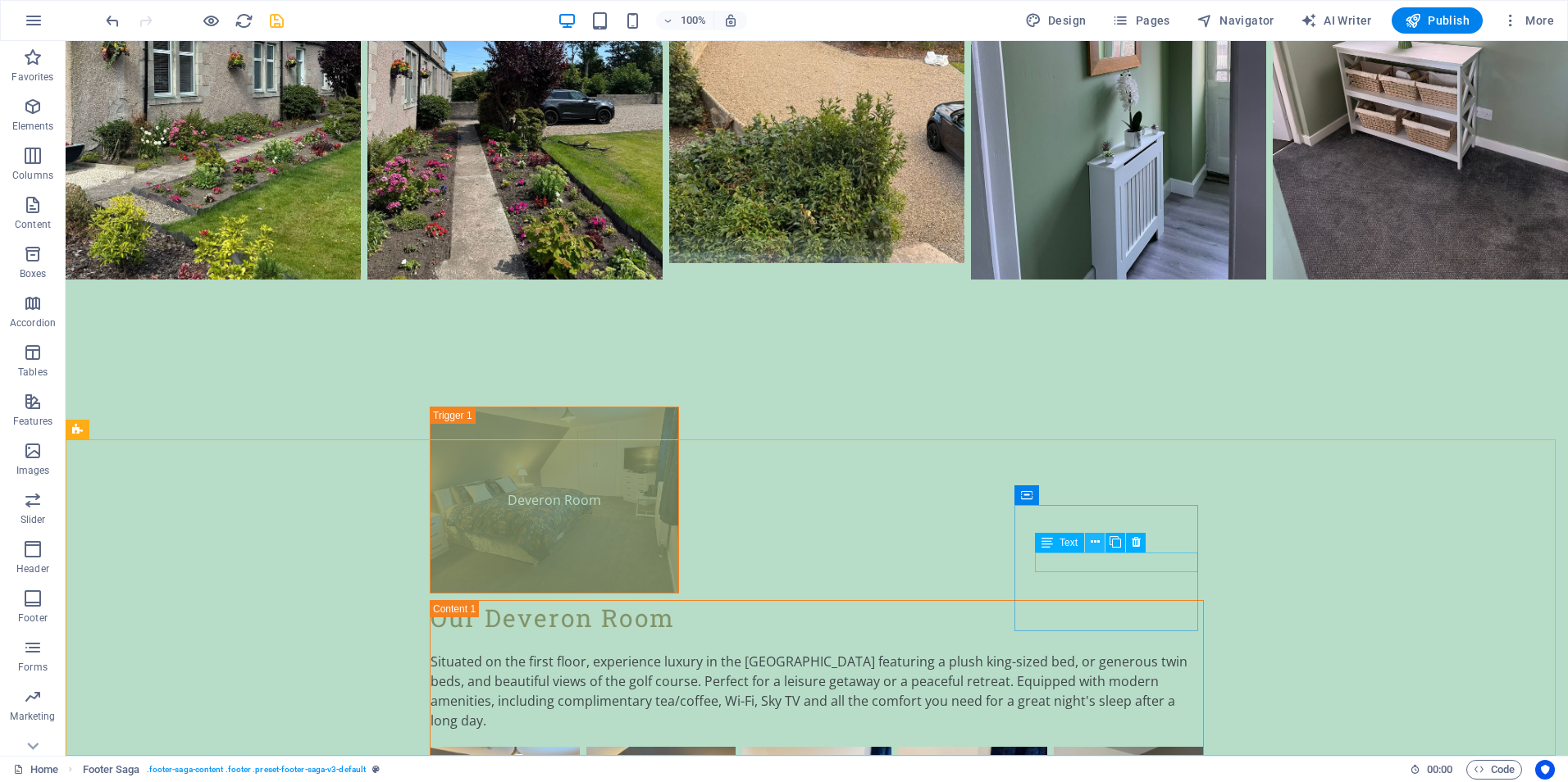
click at [1093, 542] on icon at bounding box center [1095, 542] width 9 height 17
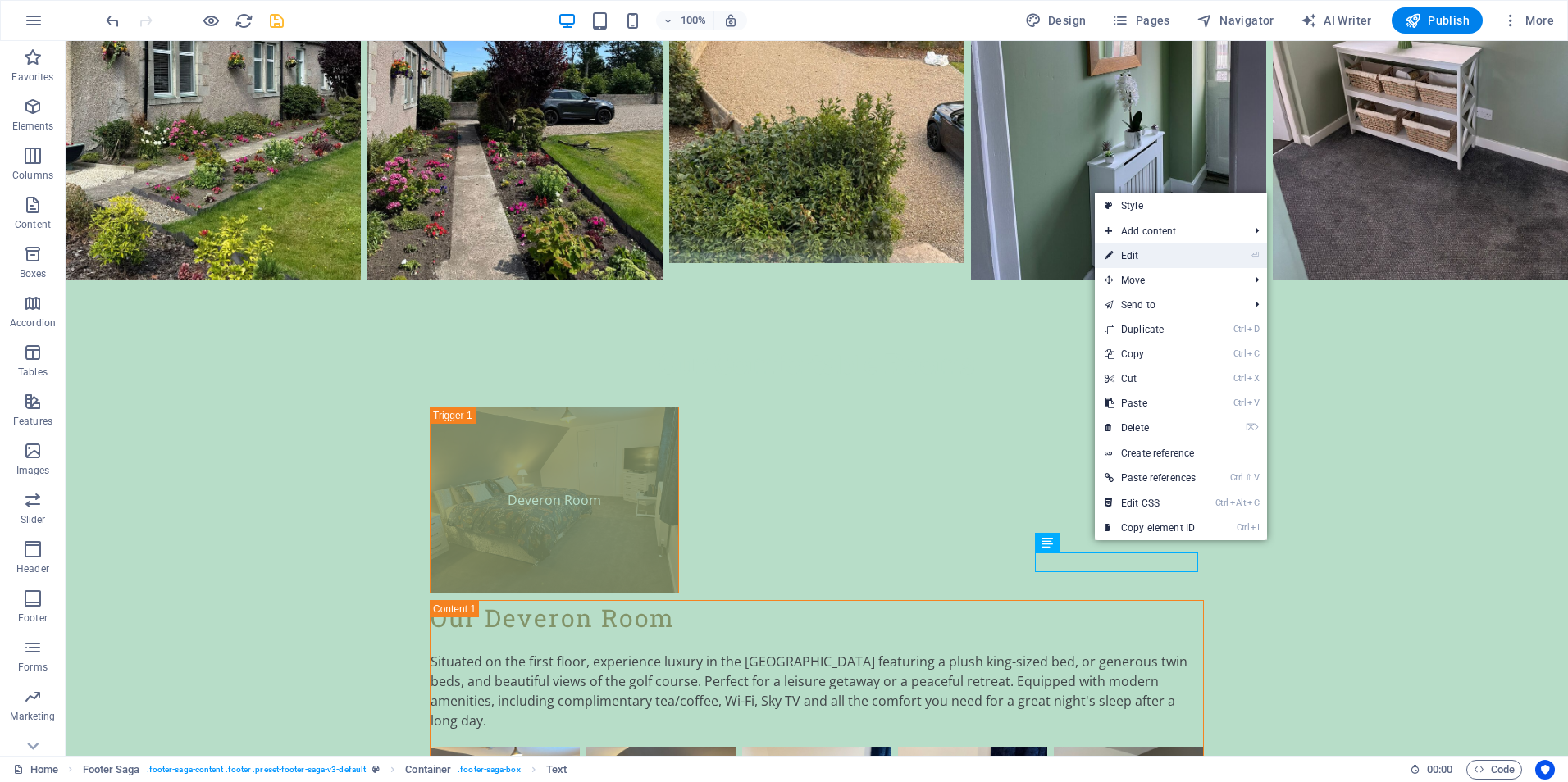
click at [1132, 259] on link "⏎ Edit" at bounding box center [1150, 255] width 111 height 25
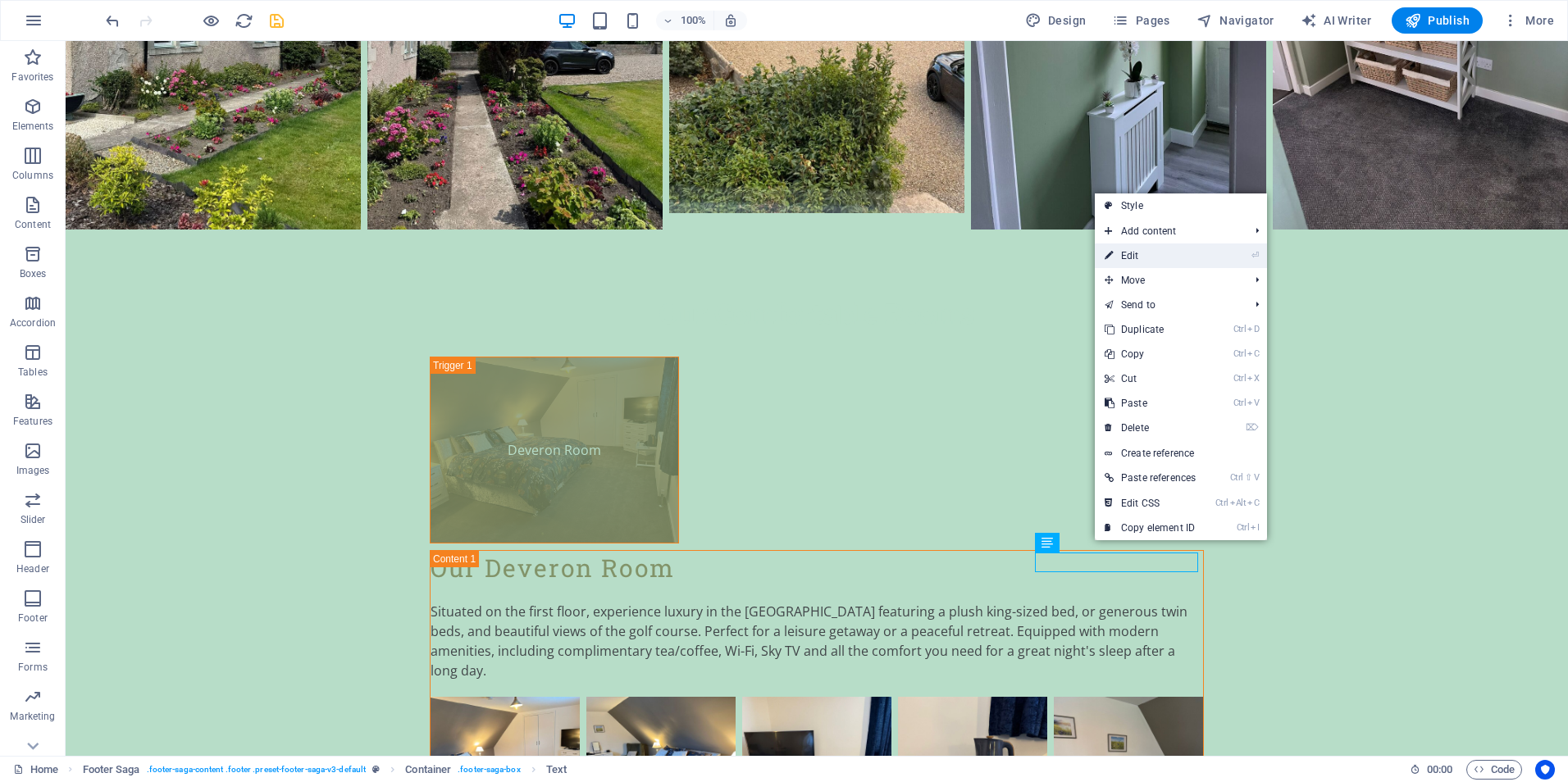
scroll to position [3796, 0]
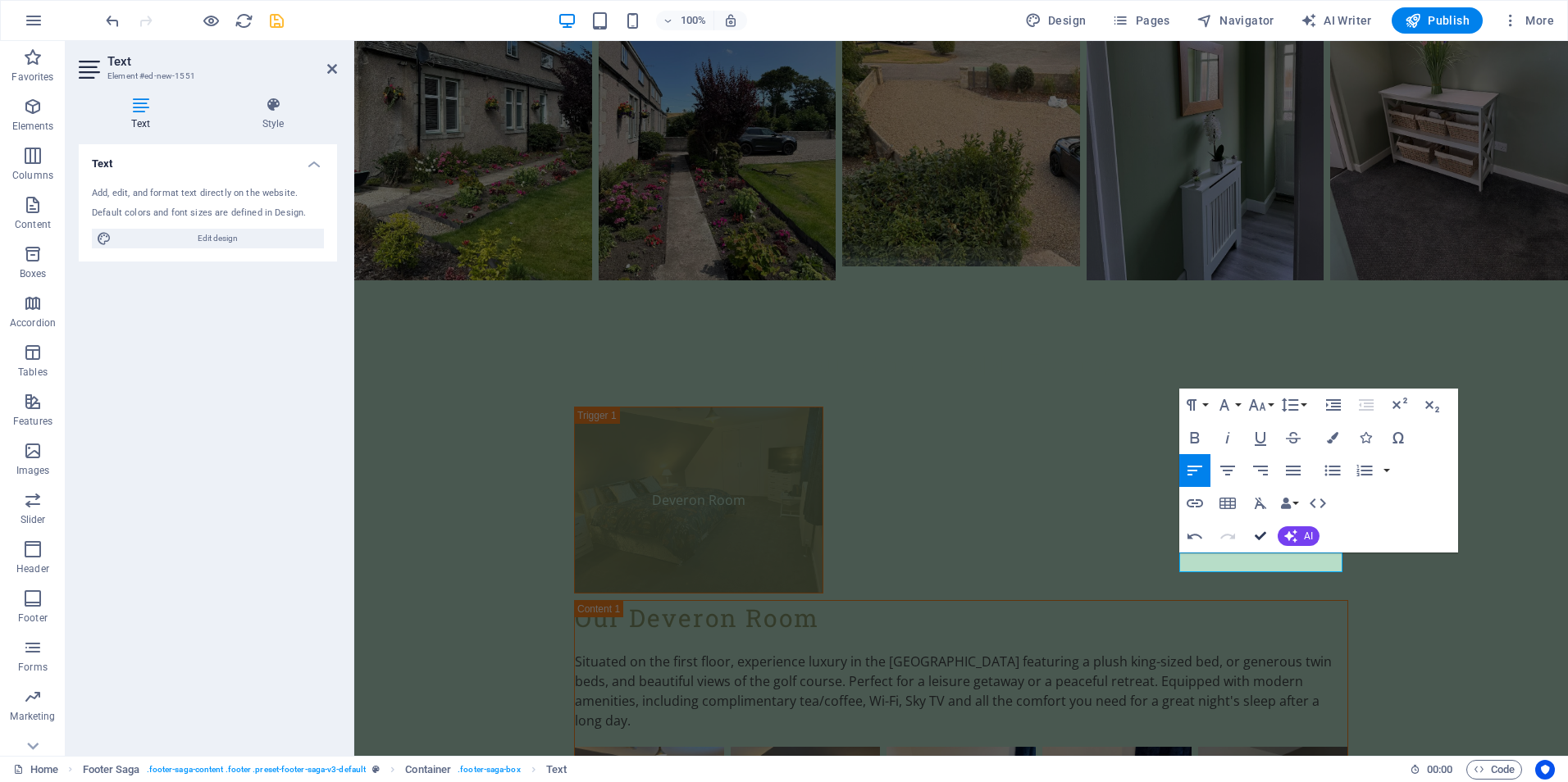
scroll to position [3873, 0]
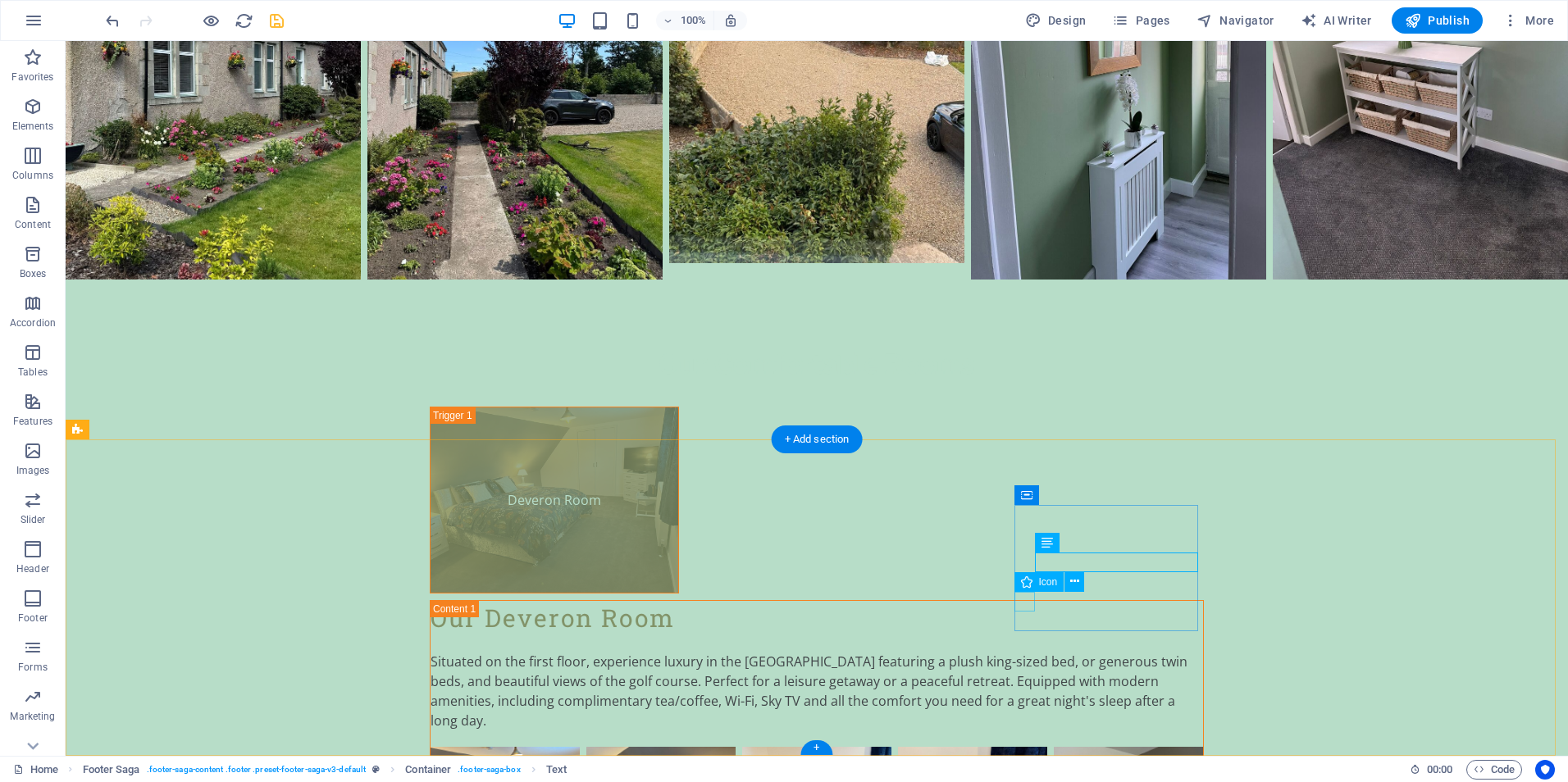
click at [1072, 584] on icon at bounding box center [1075, 581] width 9 height 17
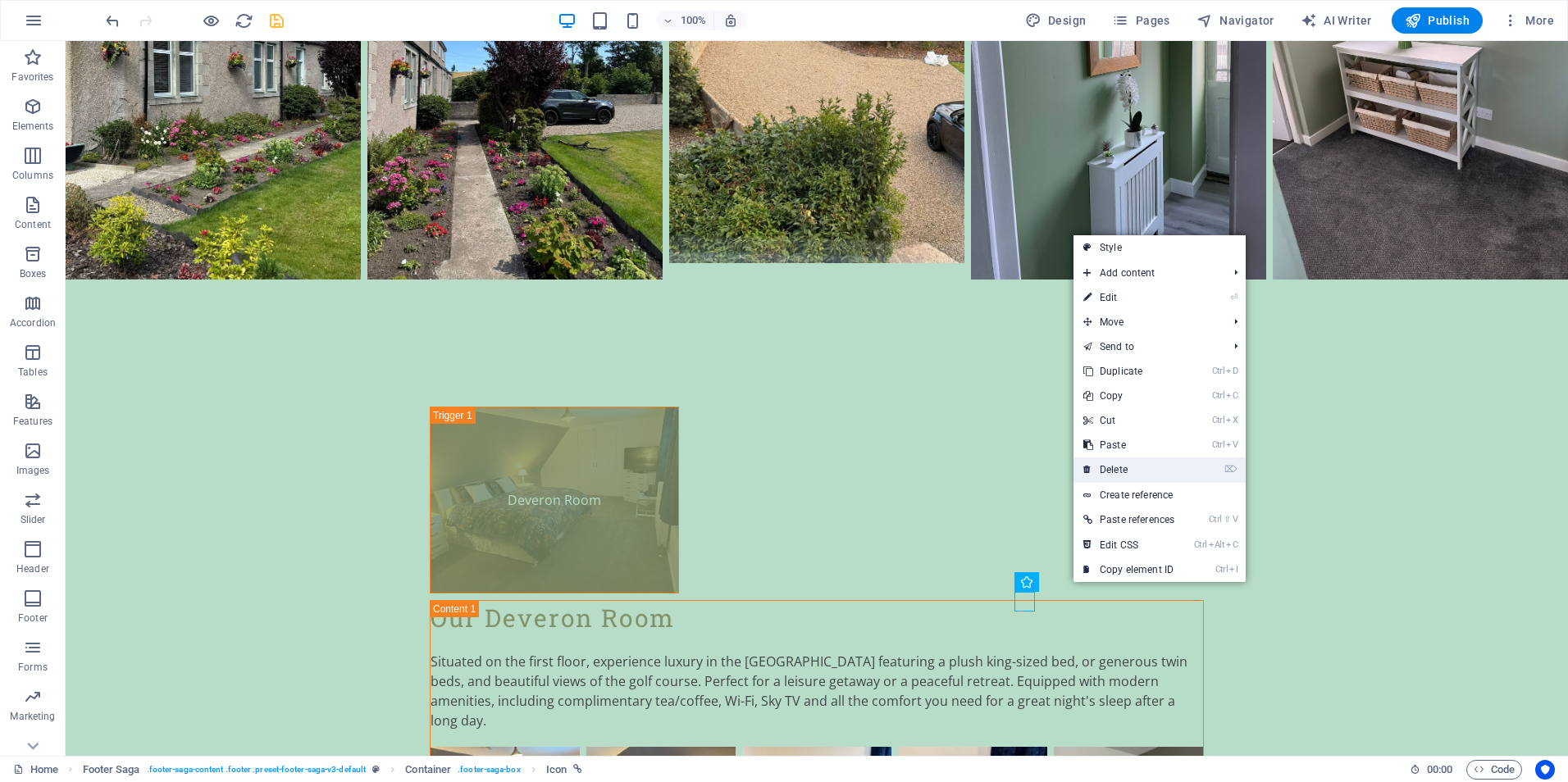
click at [1104, 467] on link "⌦ Delete" at bounding box center [1128, 470] width 111 height 25
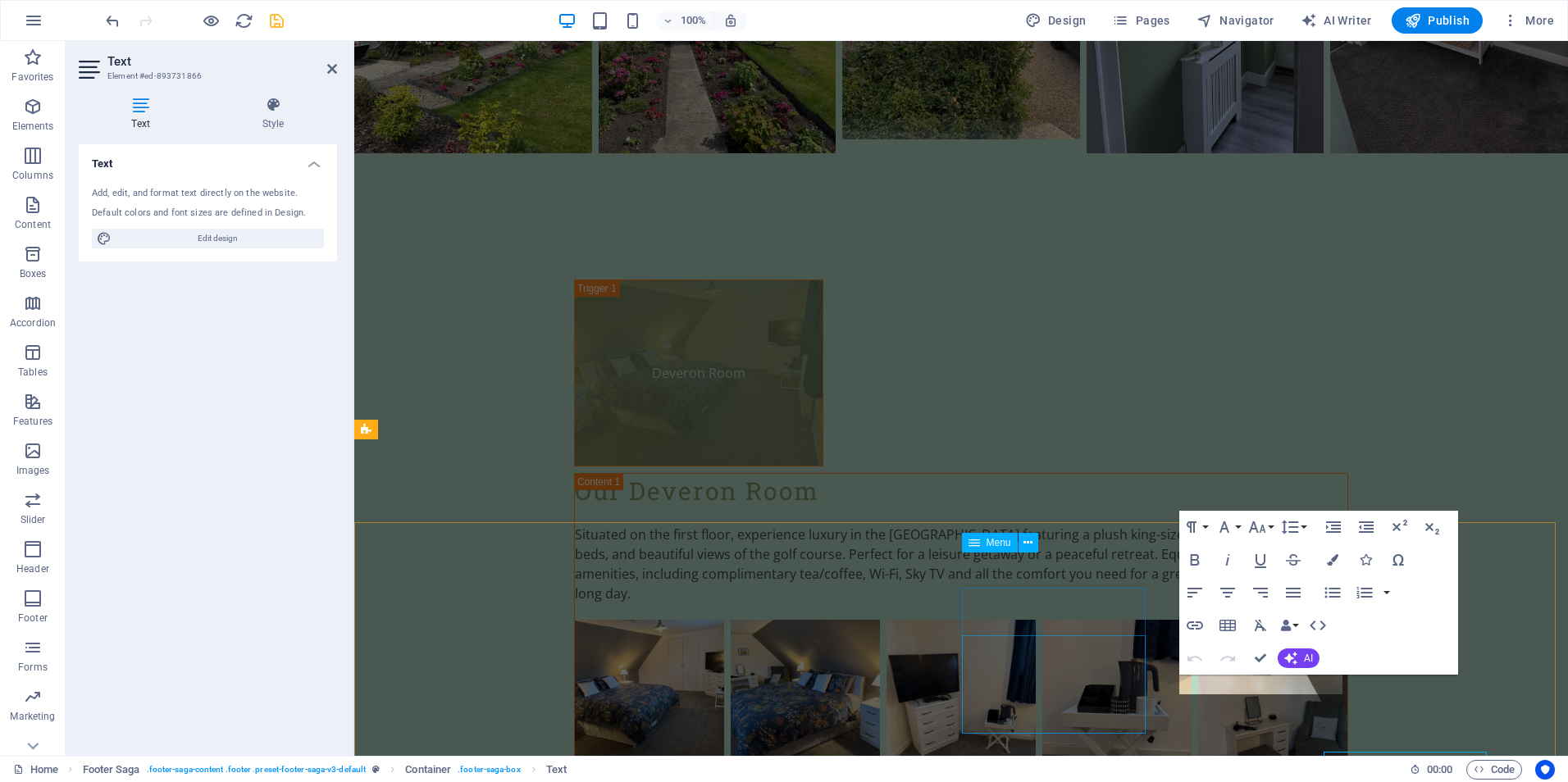
scroll to position [3796, 0]
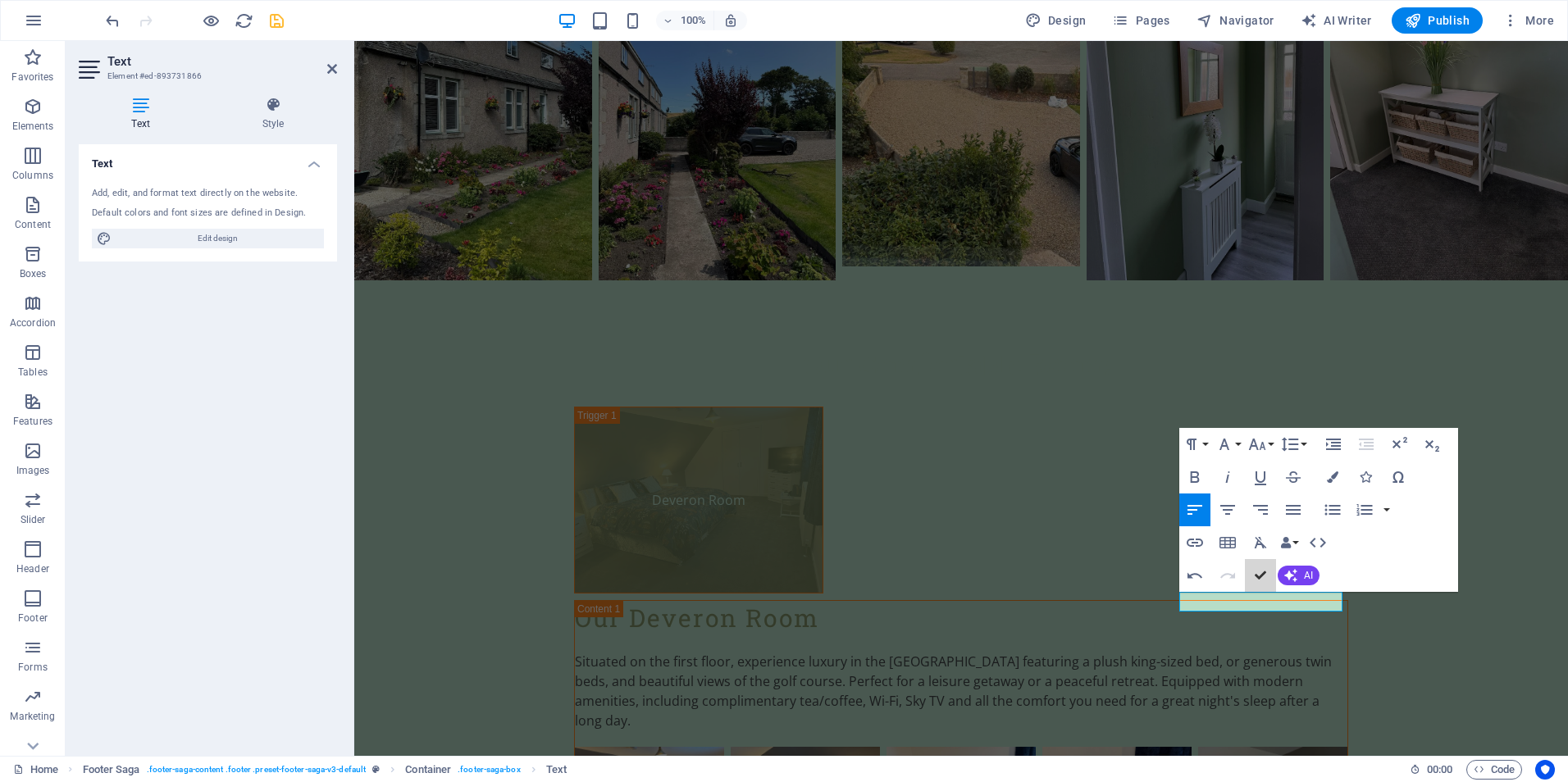
scroll to position [3873, 0]
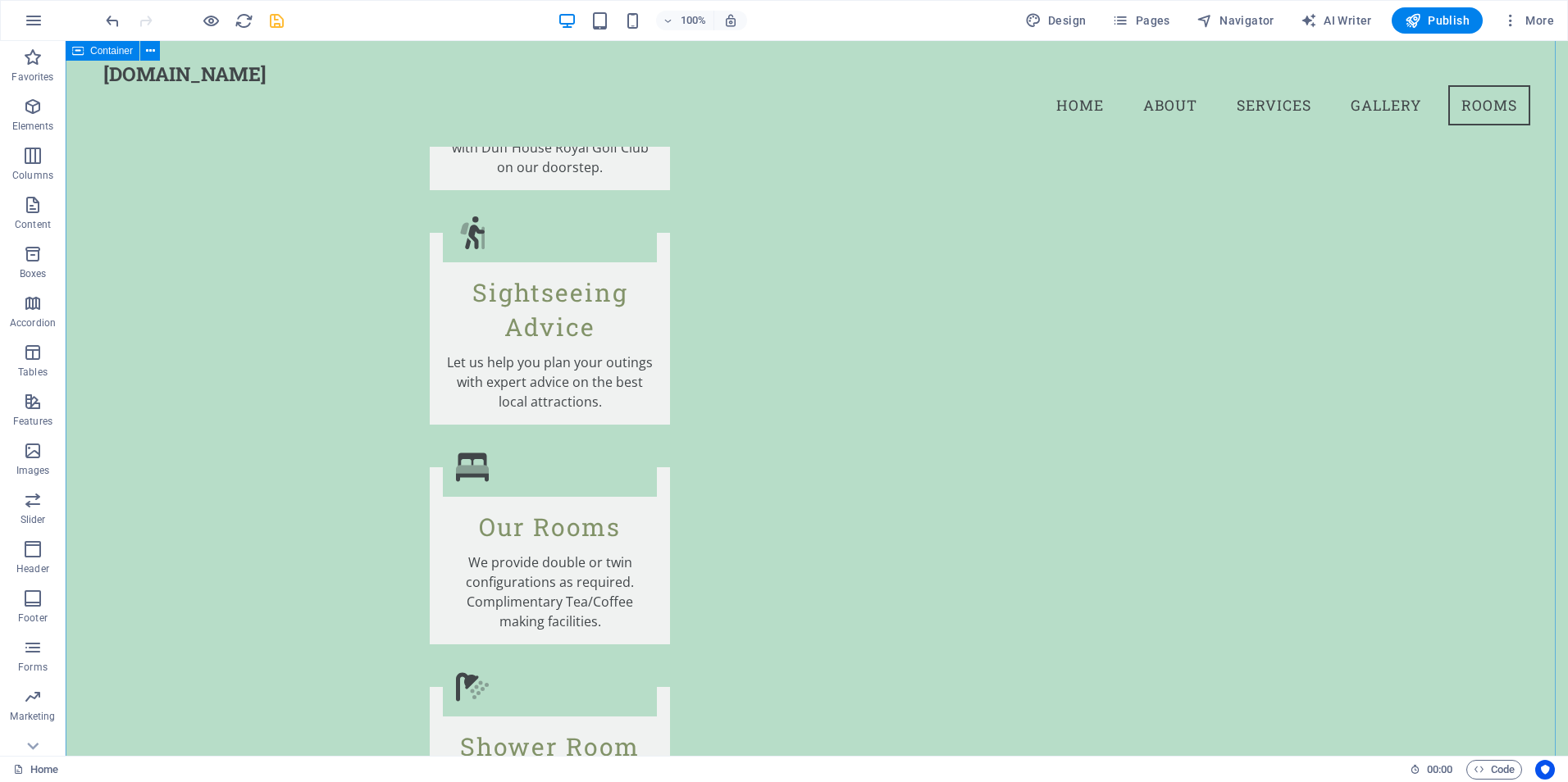
scroll to position [2643, 0]
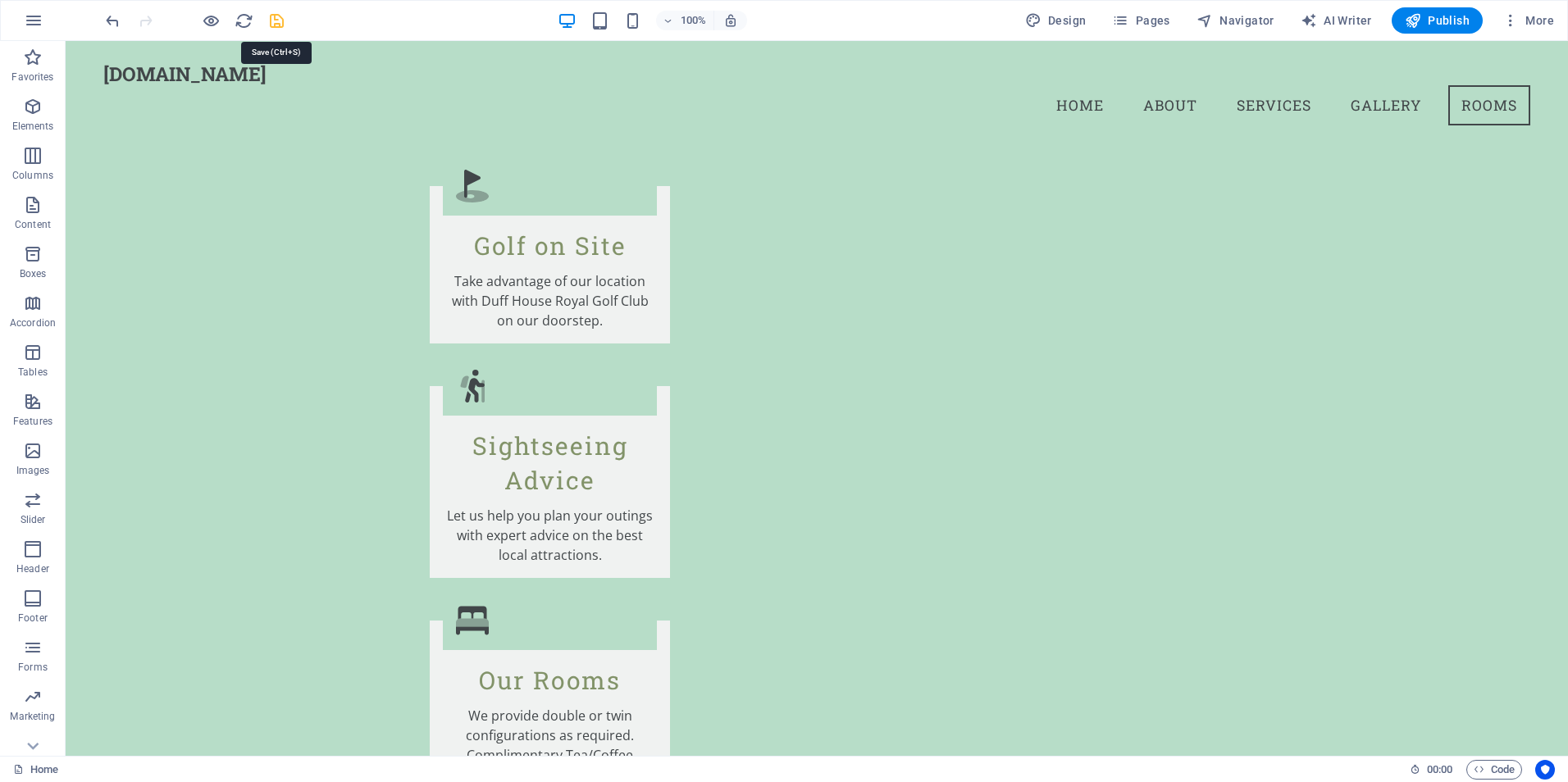
click at [271, 20] on icon "save" at bounding box center [277, 21] width 19 height 19
click at [486, 122] on icon at bounding box center [484, 122] width 9 height 17
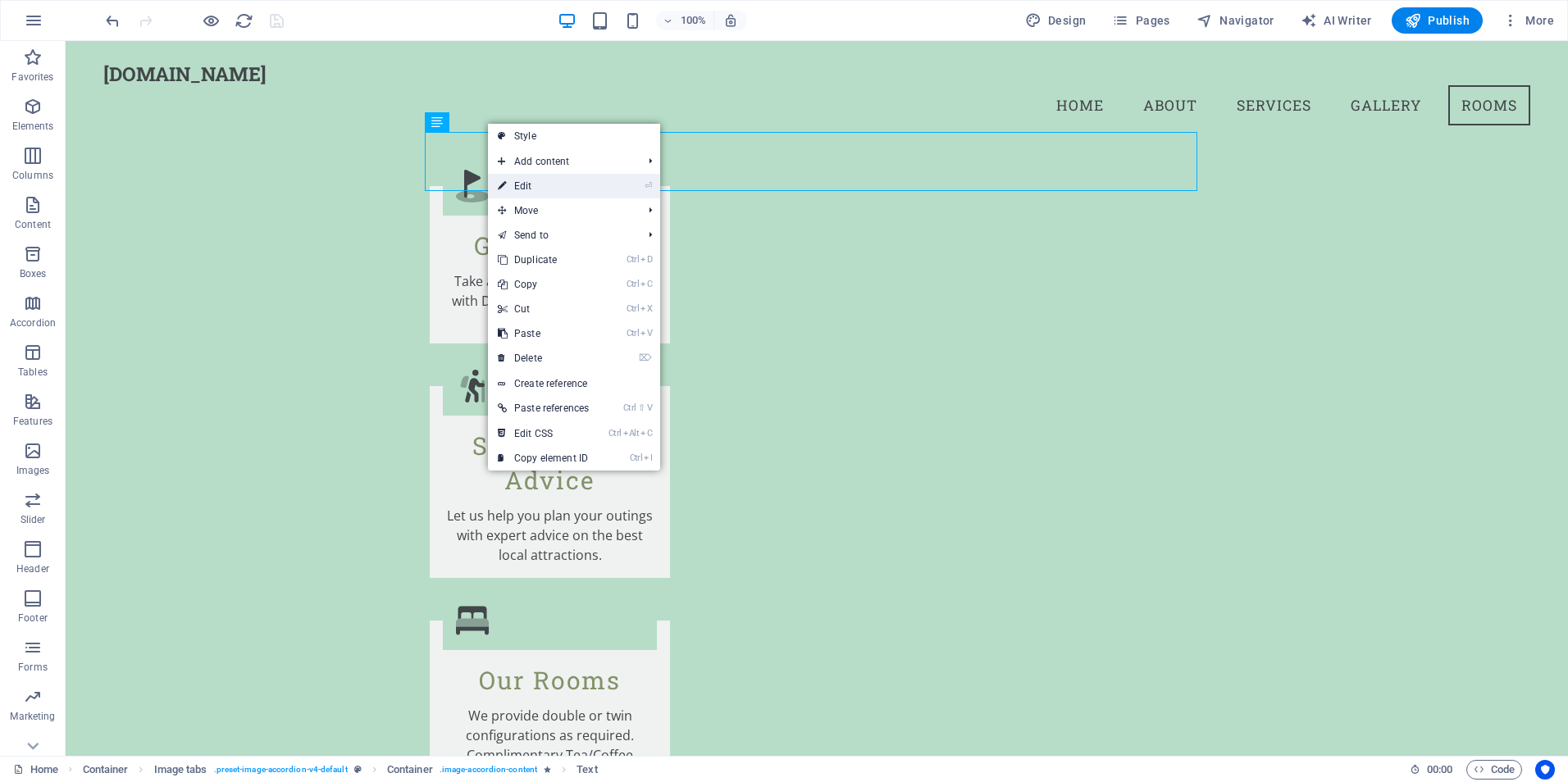
click at [514, 190] on link "⏎ Edit" at bounding box center [543, 185] width 111 height 25
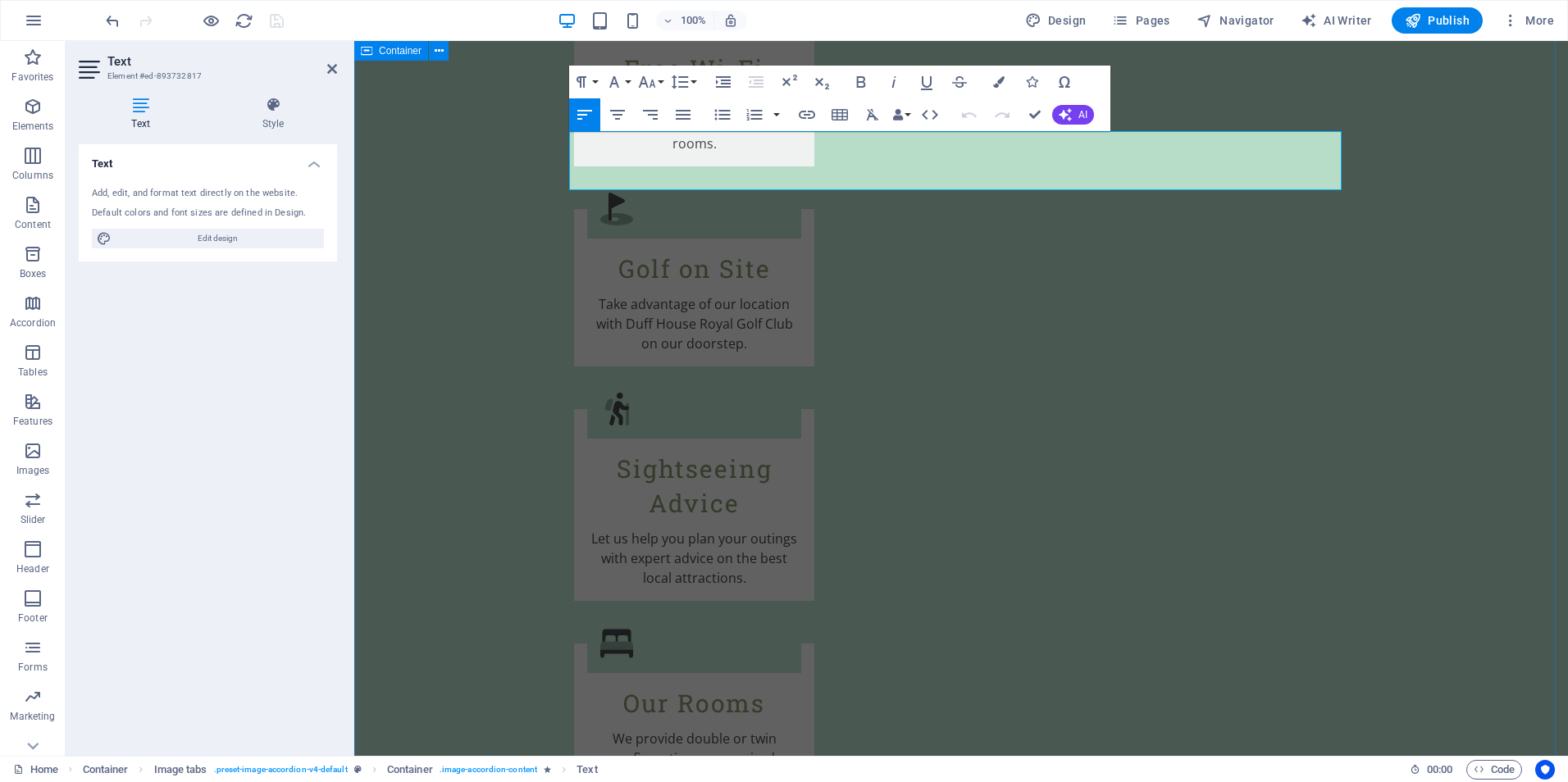
scroll to position [2648, 0]
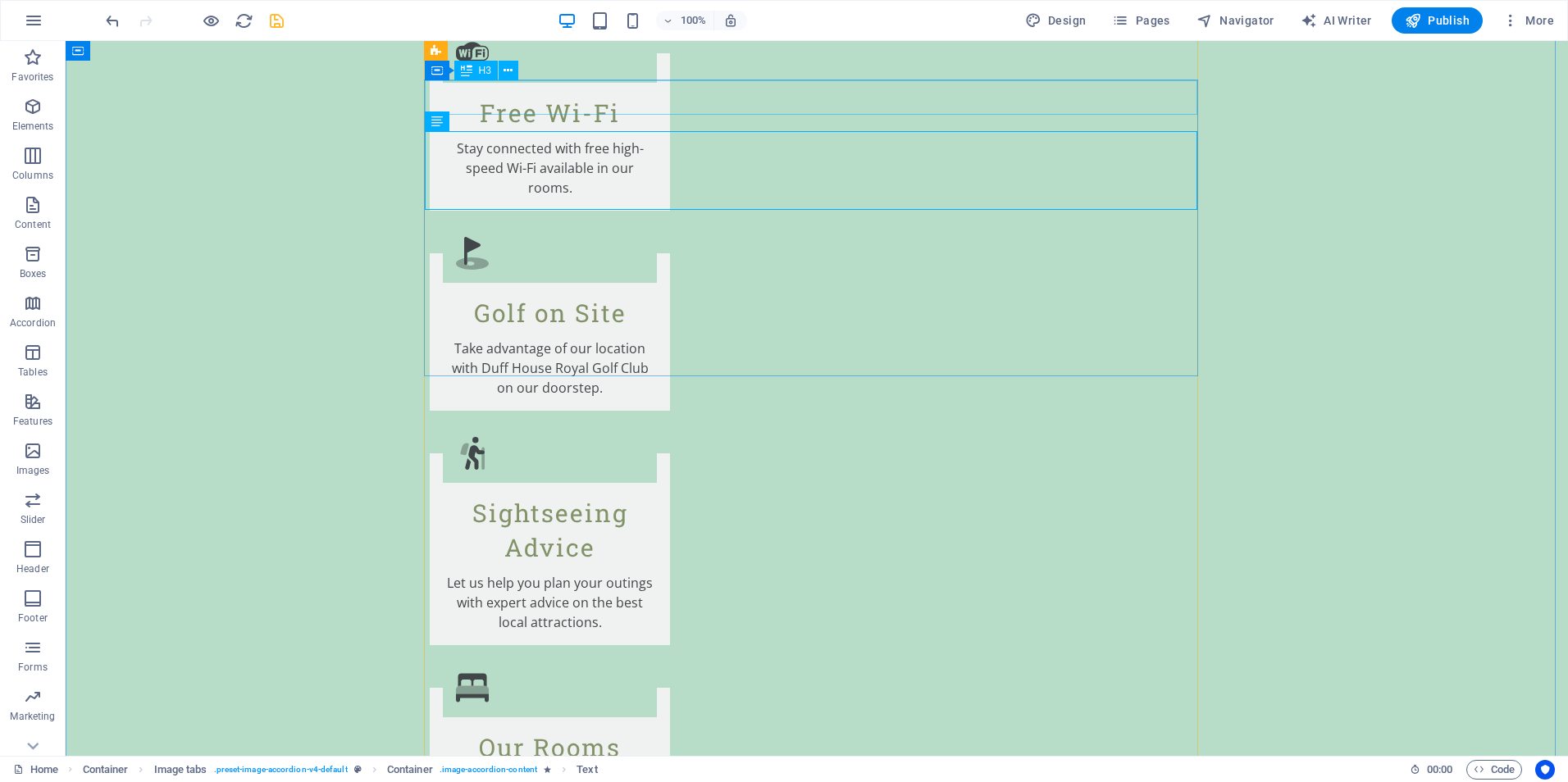
scroll to position [2725, 0]
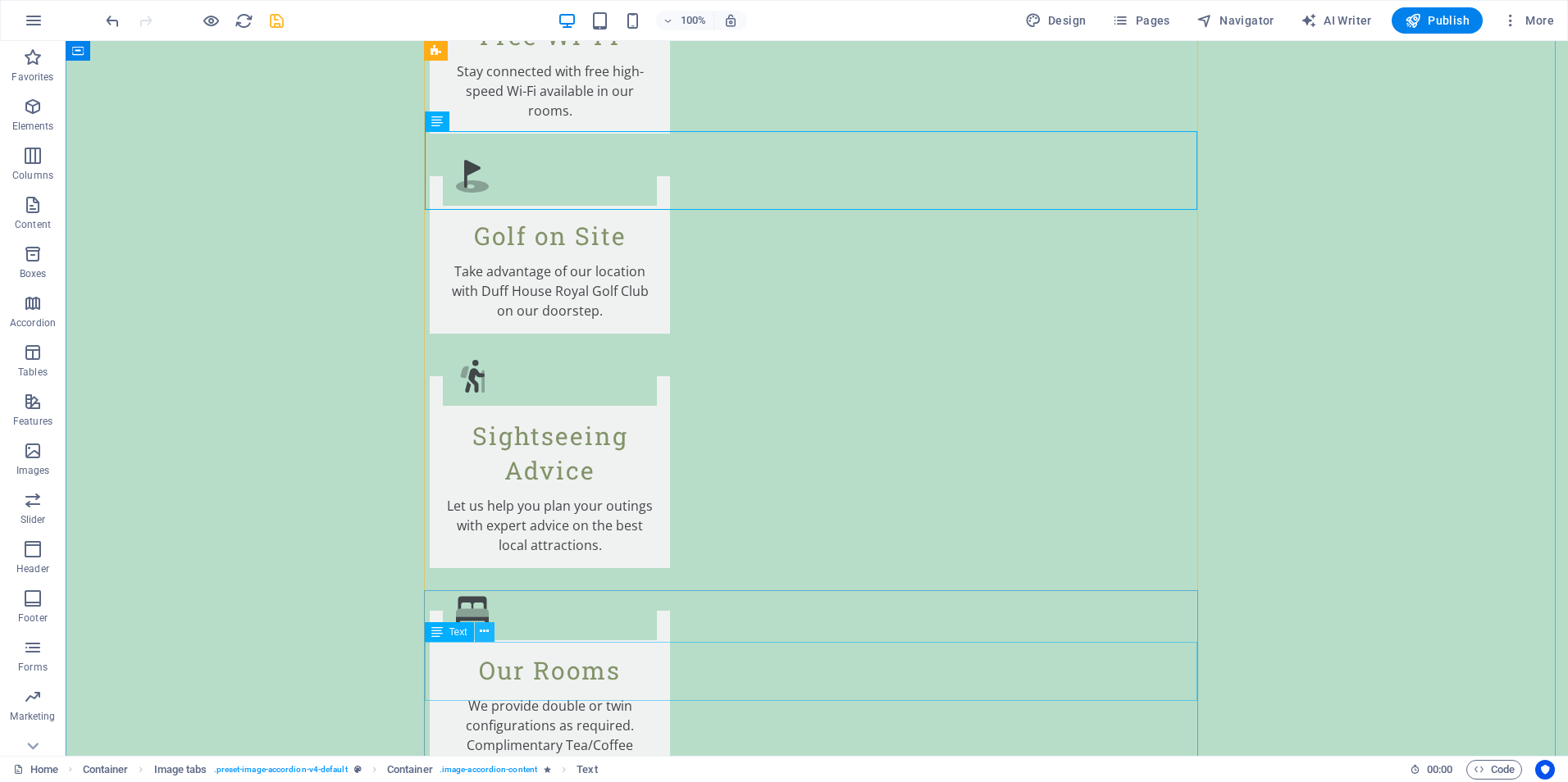
click at [481, 629] on icon at bounding box center [484, 631] width 9 height 17
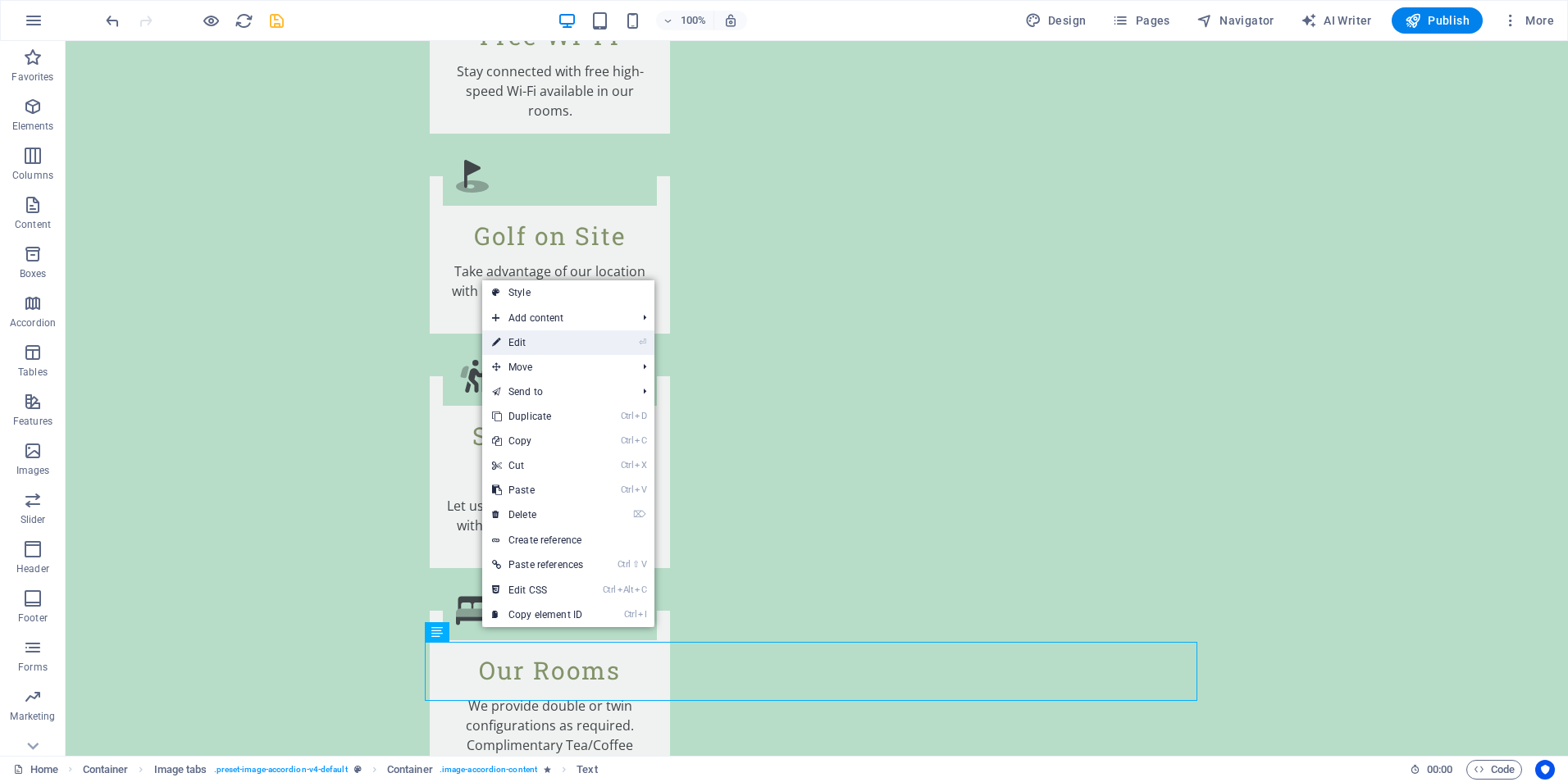
click at [549, 340] on link "⏎ Edit" at bounding box center [537, 343] width 111 height 25
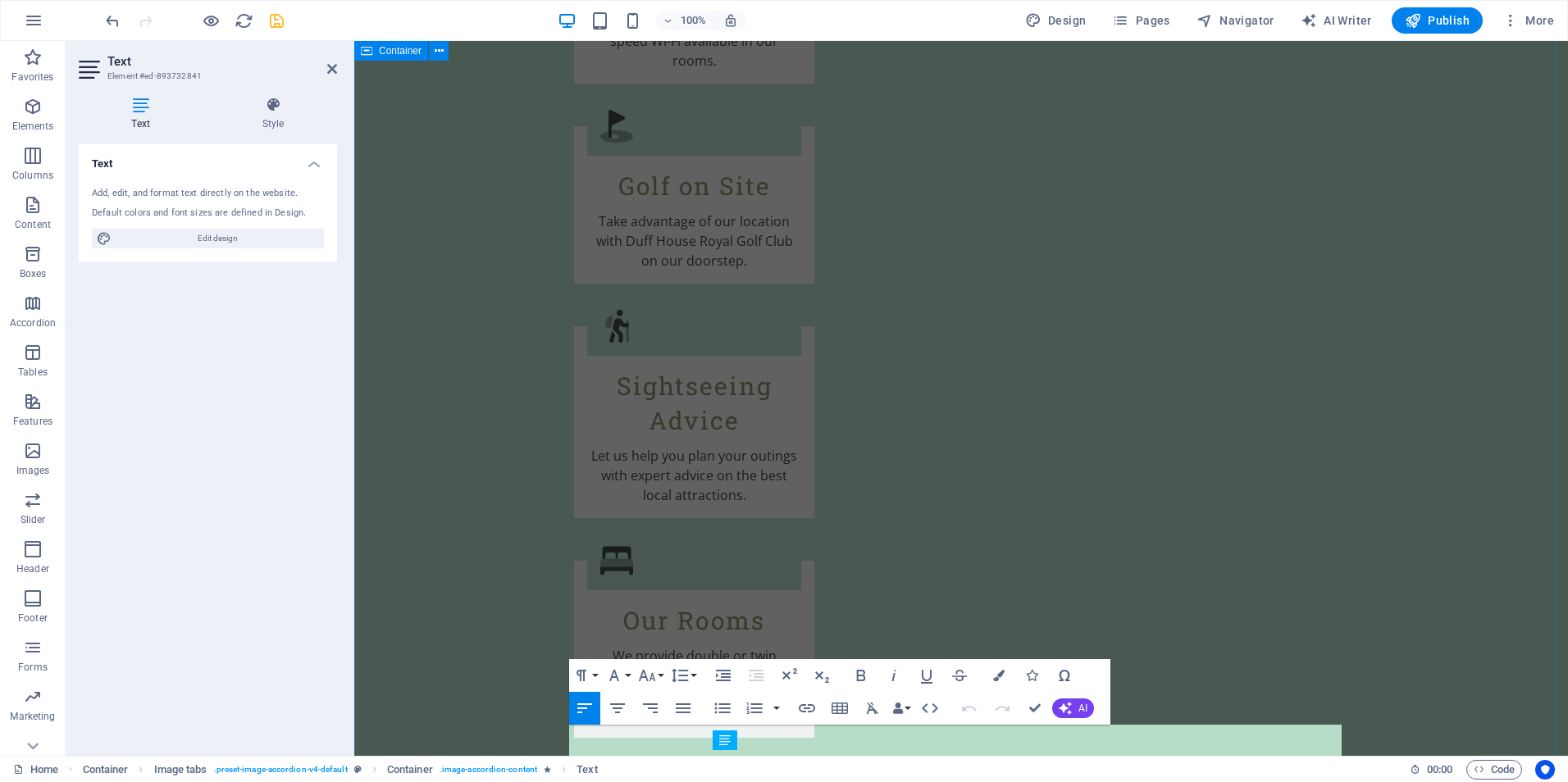
scroll to position [2648, 0]
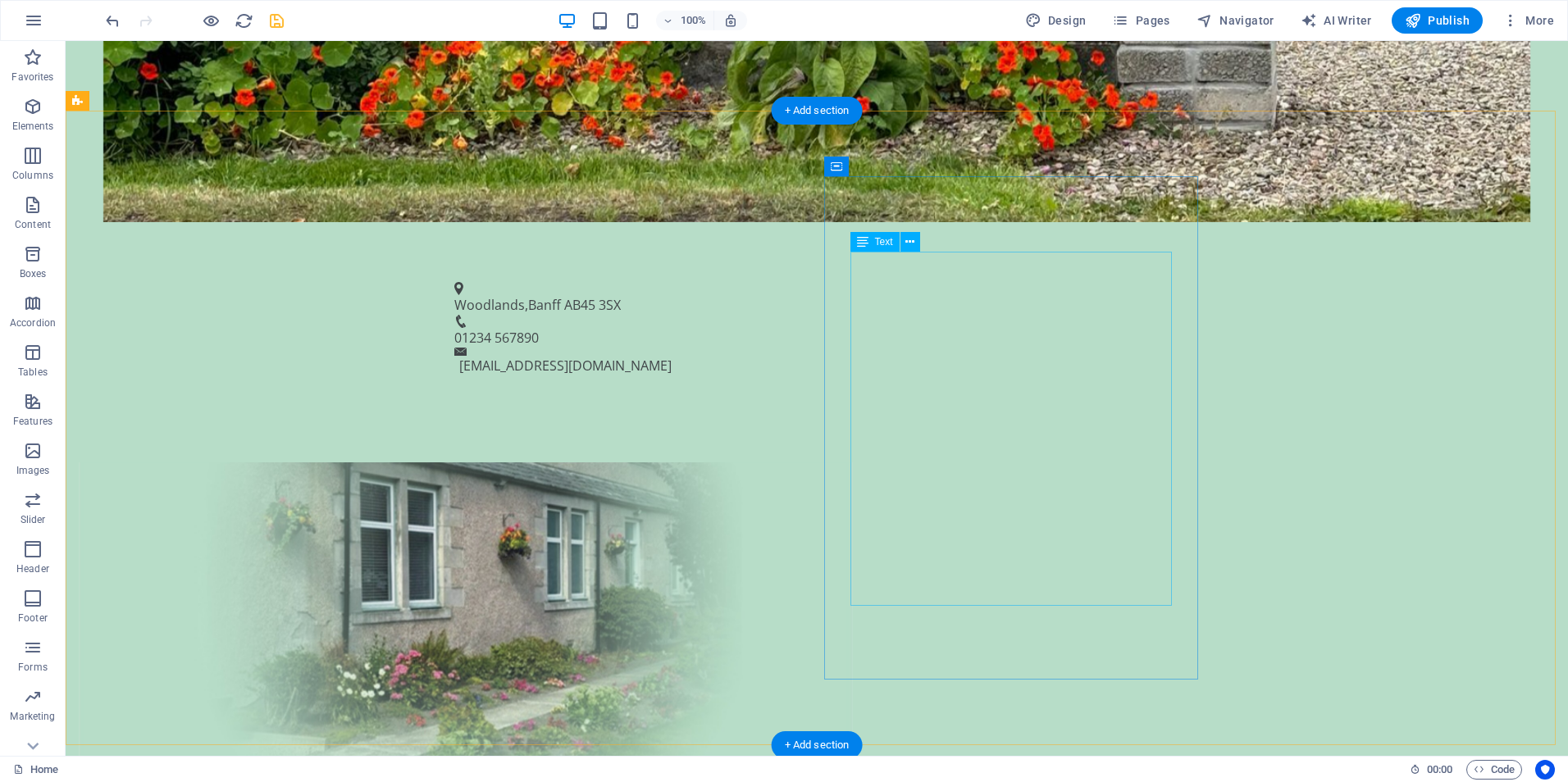
scroll to position [758, 0]
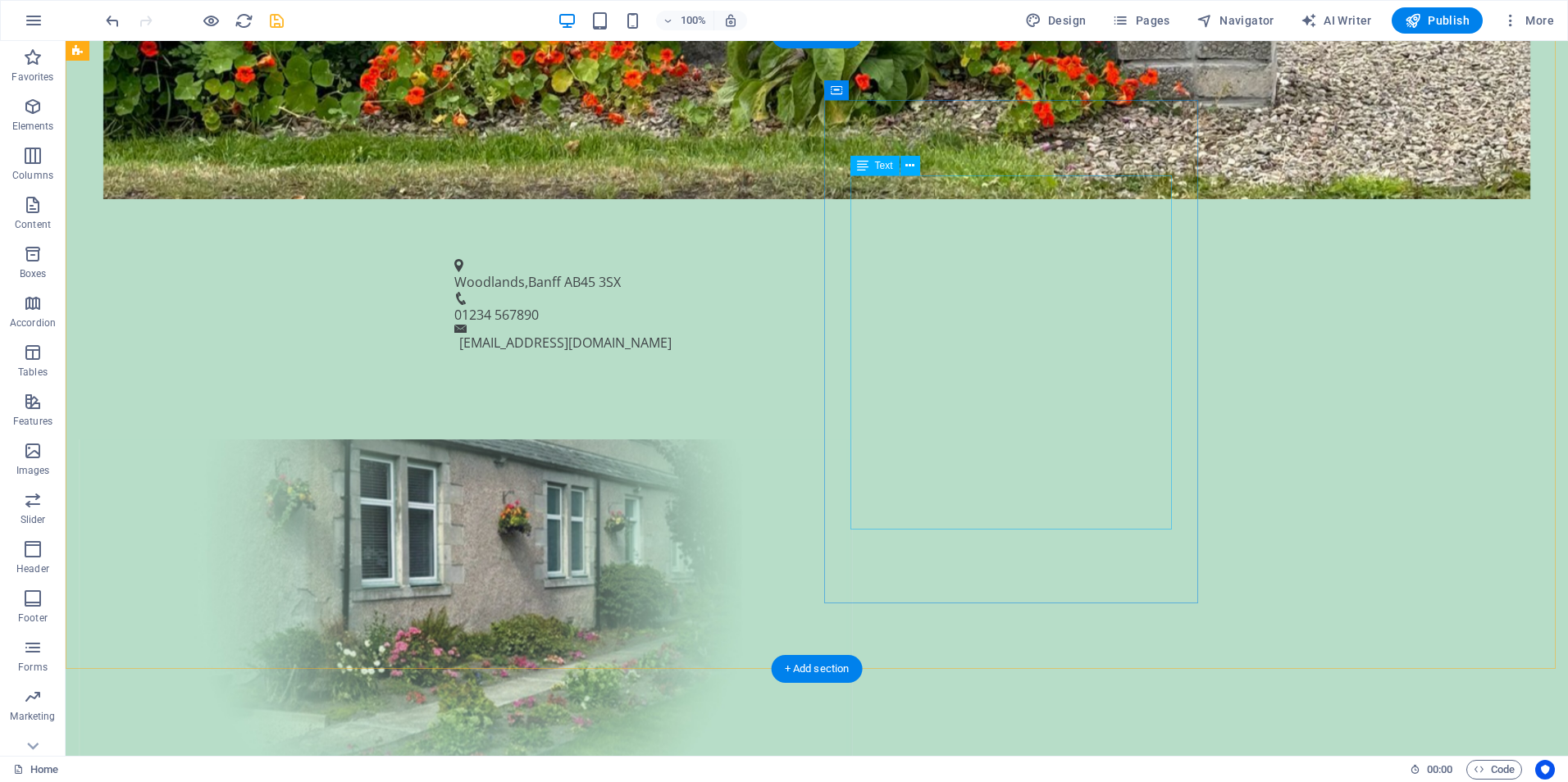
click at [910, 168] on icon at bounding box center [910, 165] width 9 height 17
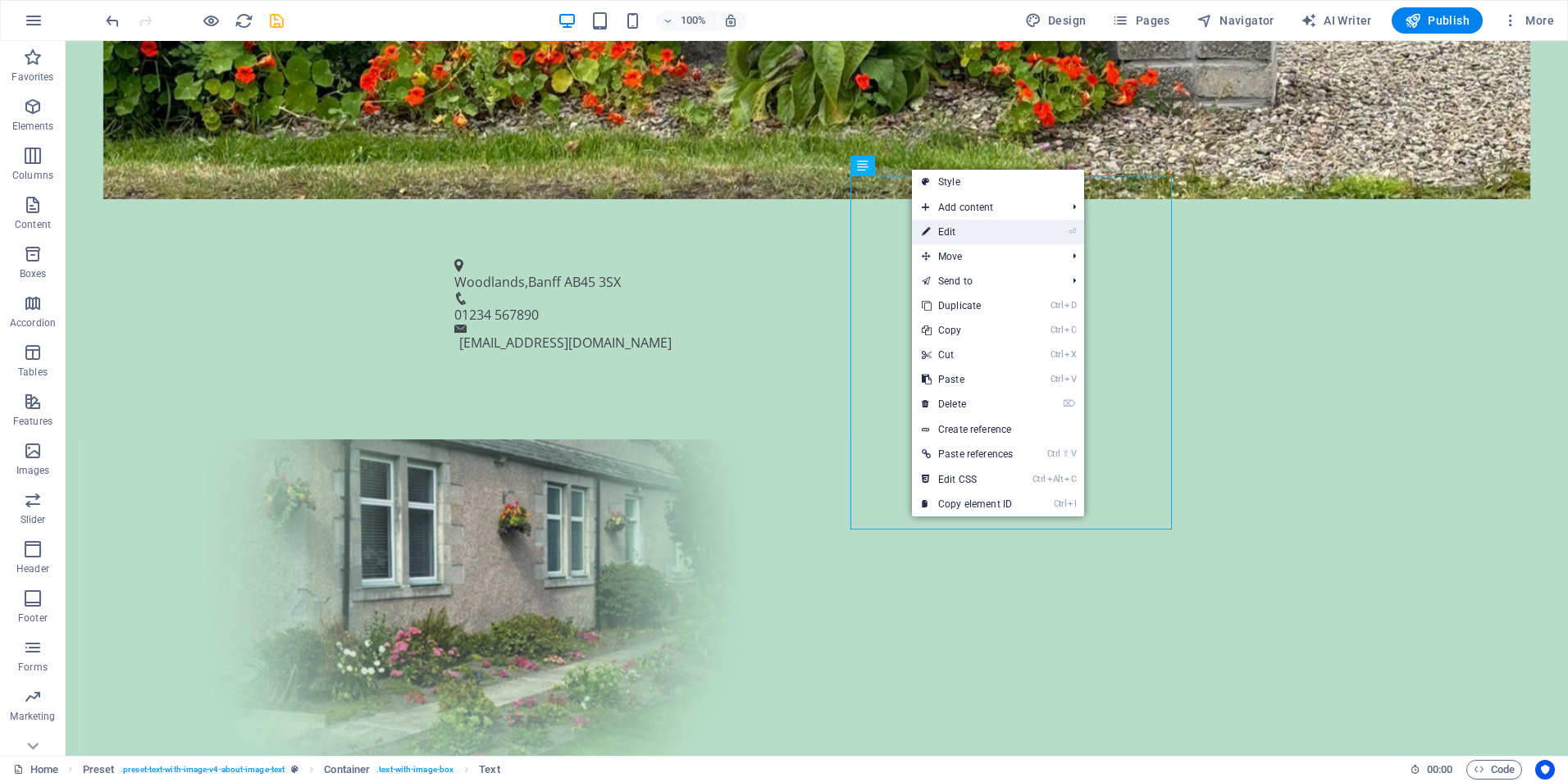
click at [943, 229] on link "⏎ Edit" at bounding box center [967, 231] width 111 height 25
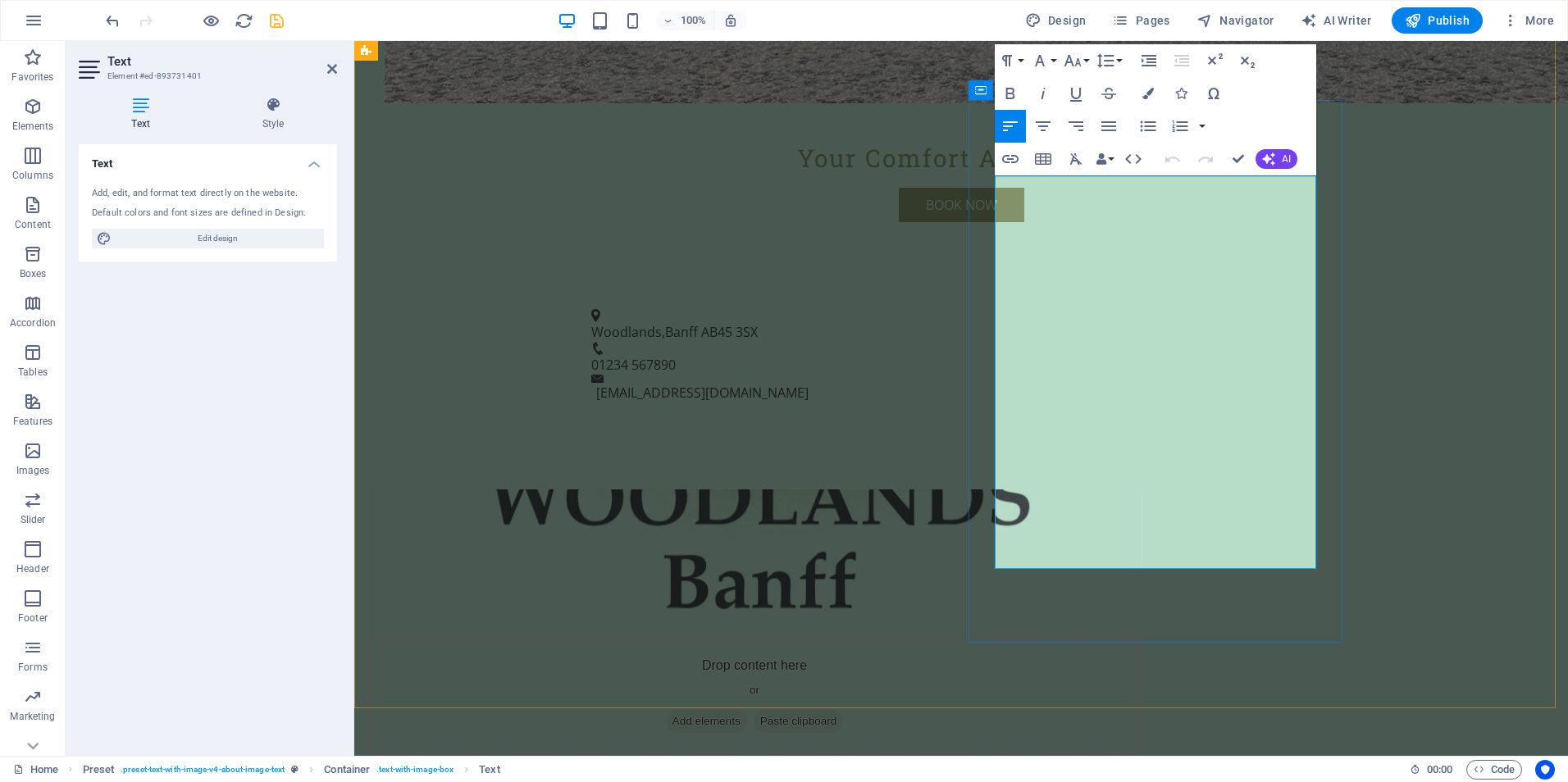
drag, startPoint x: 1130, startPoint y: 559, endPoint x: 997, endPoint y: 563, distance: 133.1
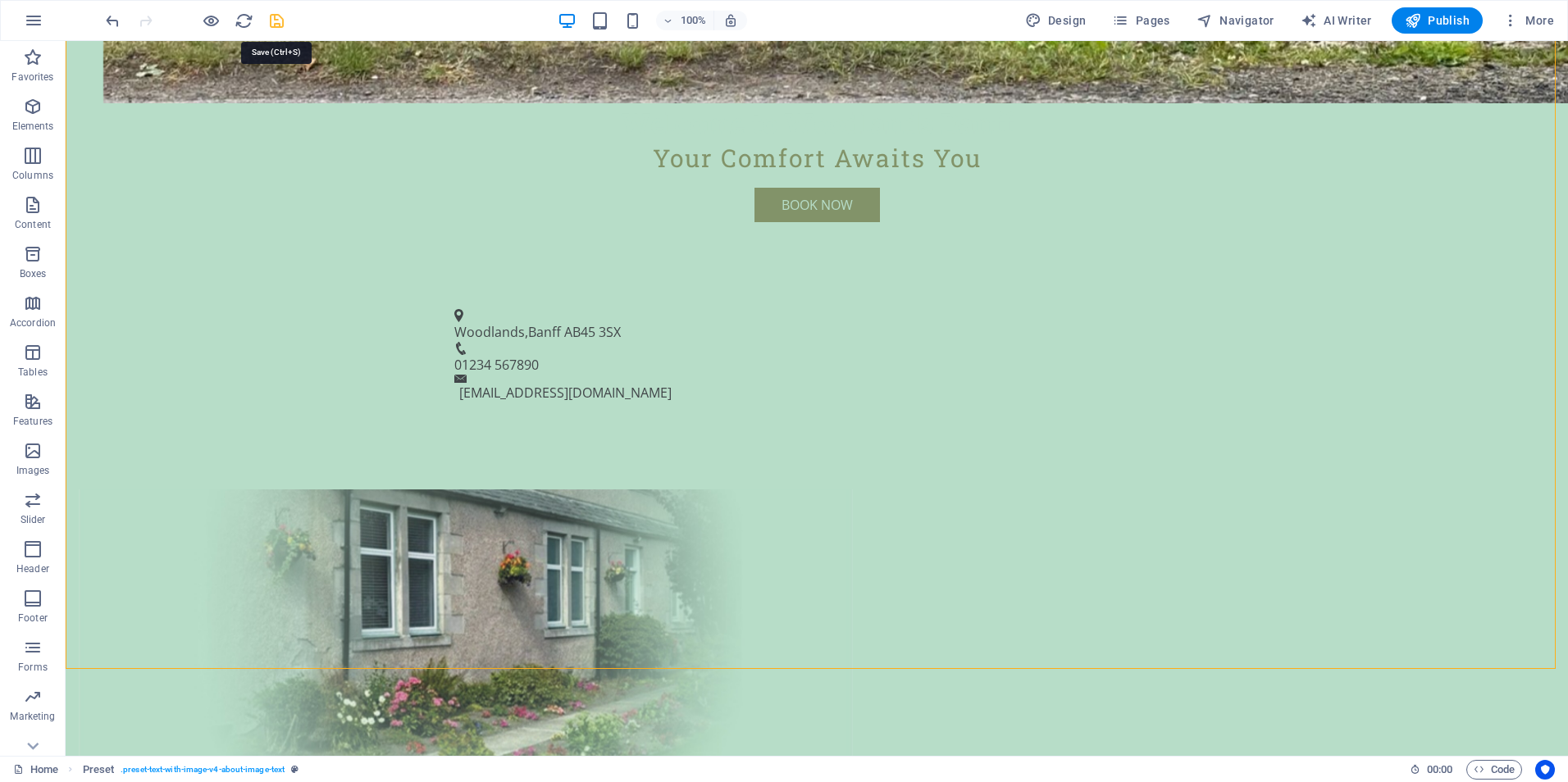
click at [279, 20] on icon "save" at bounding box center [277, 21] width 19 height 19
click at [1457, 24] on span "Publish" at bounding box center [1436, 20] width 65 height 16
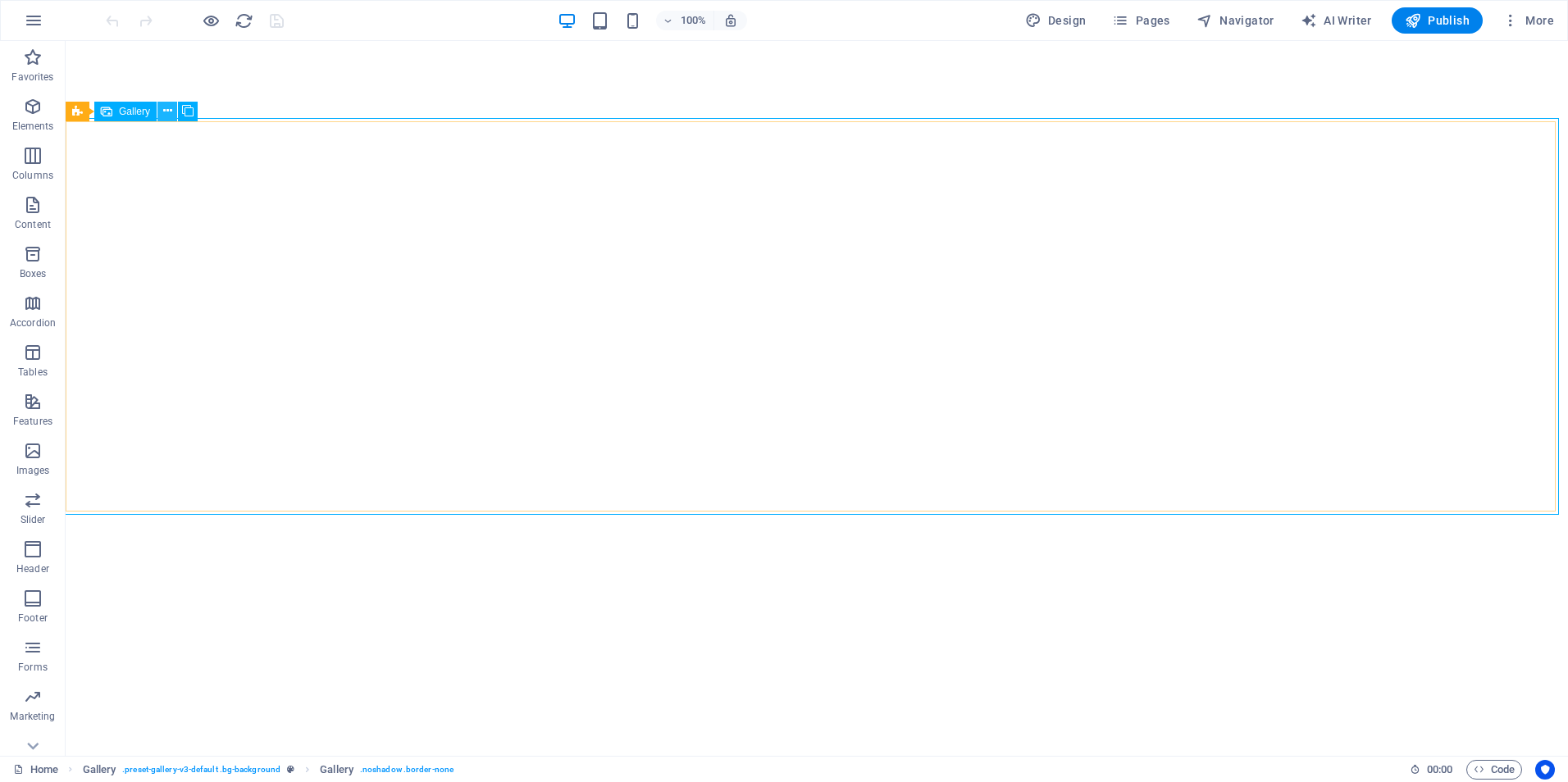
click at [164, 114] on icon at bounding box center [168, 111] width 9 height 17
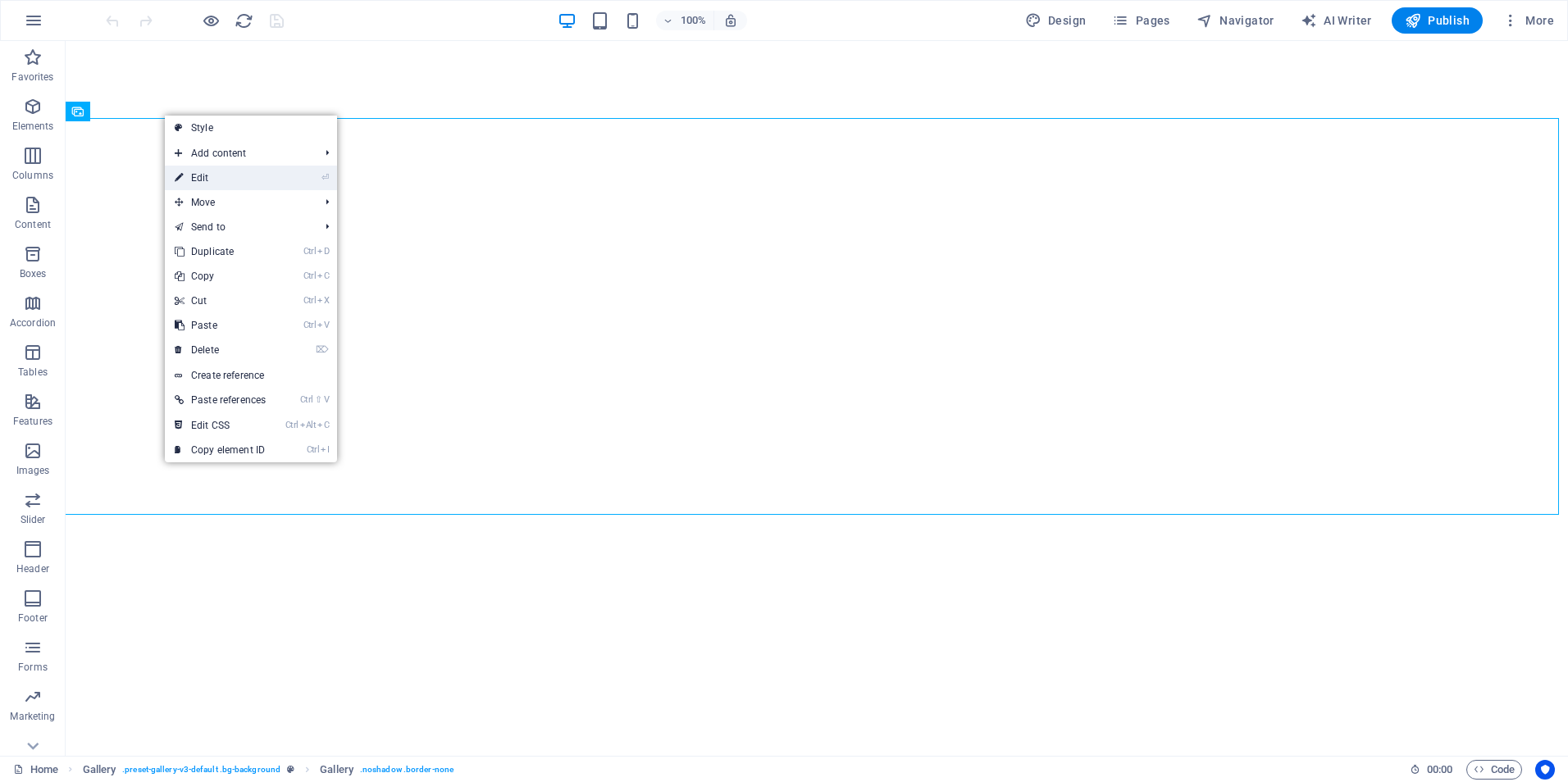
click at [196, 176] on link "⏎ Edit" at bounding box center [219, 177] width 111 height 25
select select "px"
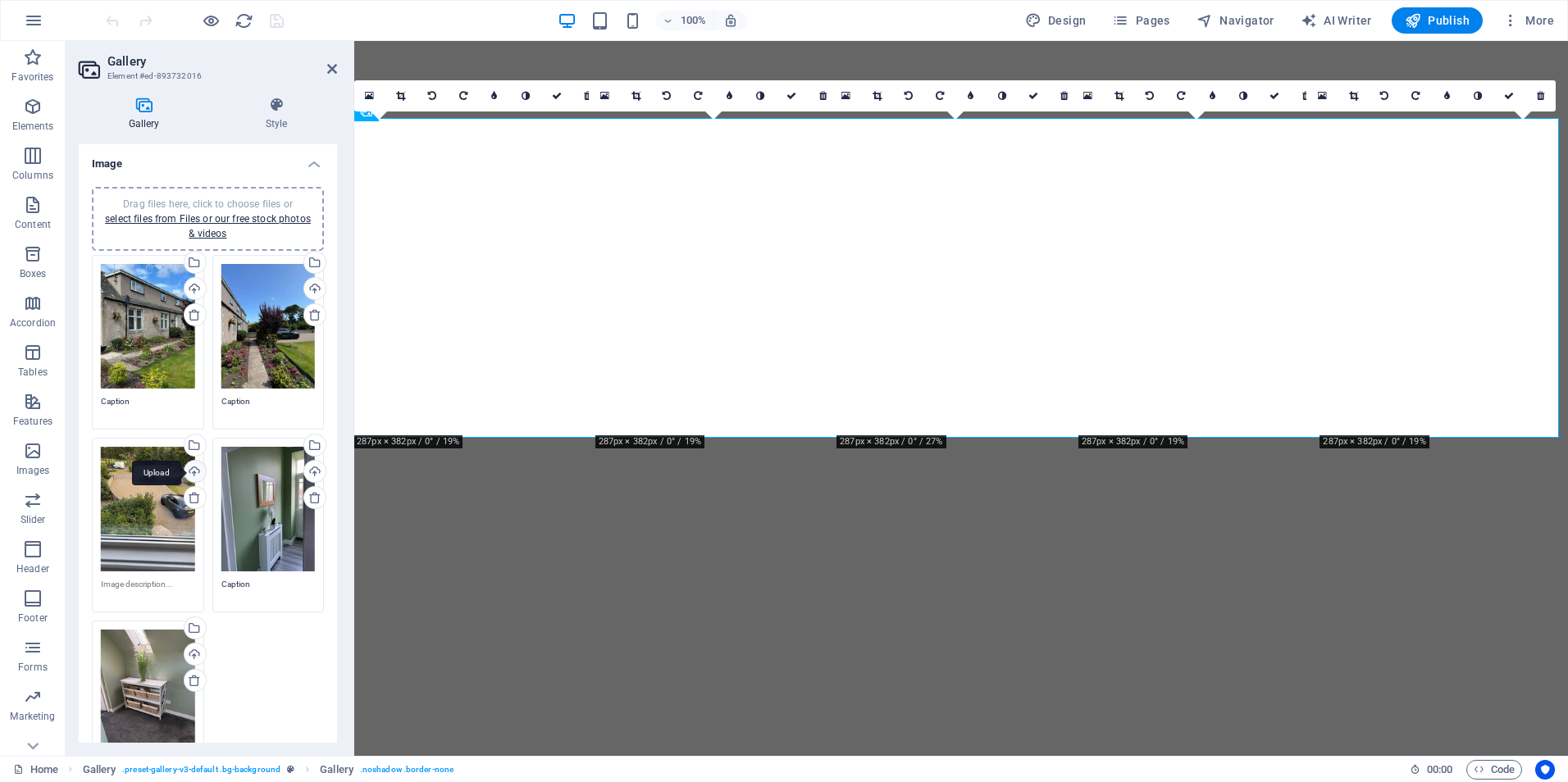
click at [194, 470] on div "Upload" at bounding box center [193, 472] width 25 height 25
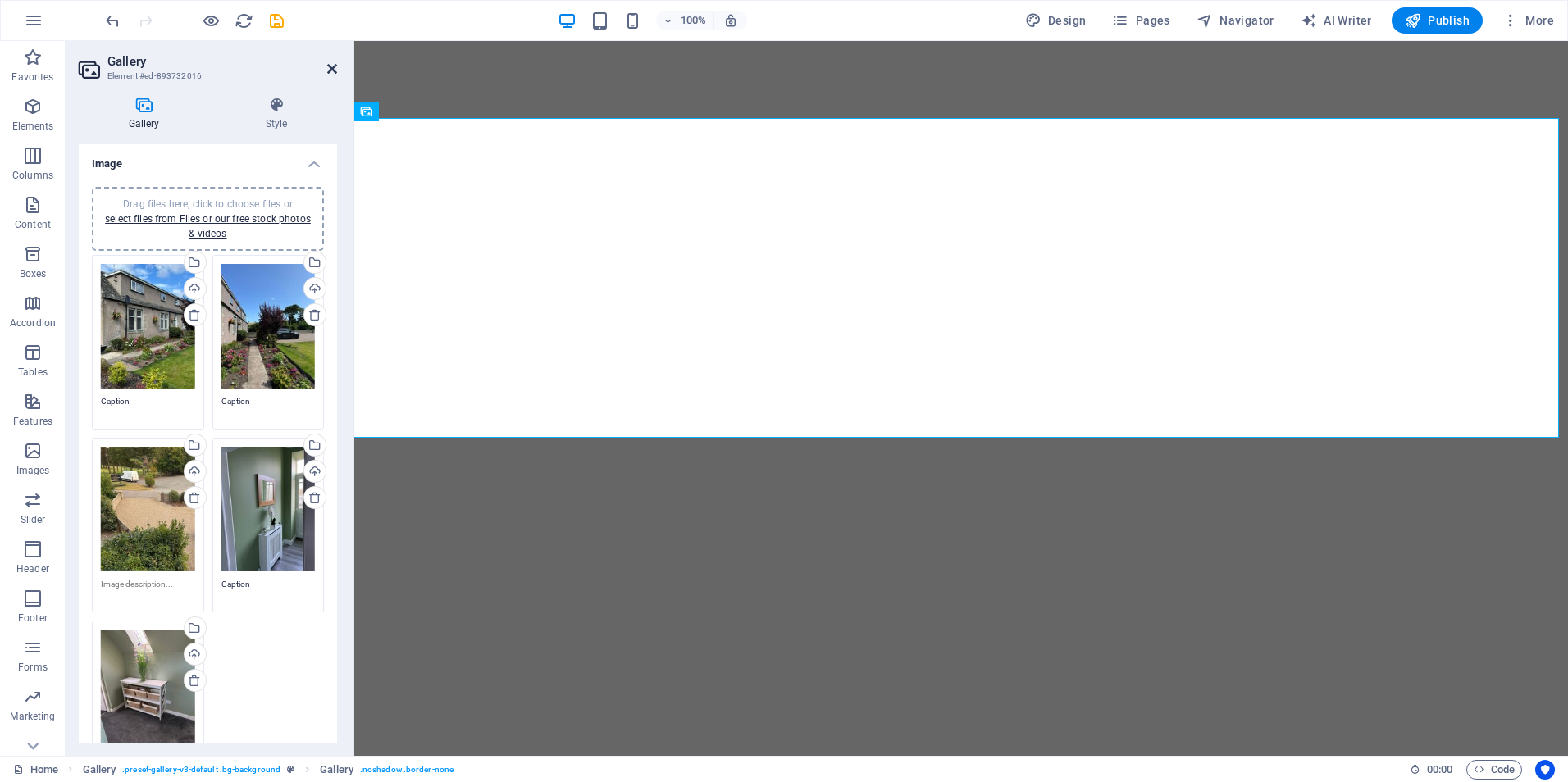
click at [333, 70] on icon at bounding box center [332, 69] width 10 height 13
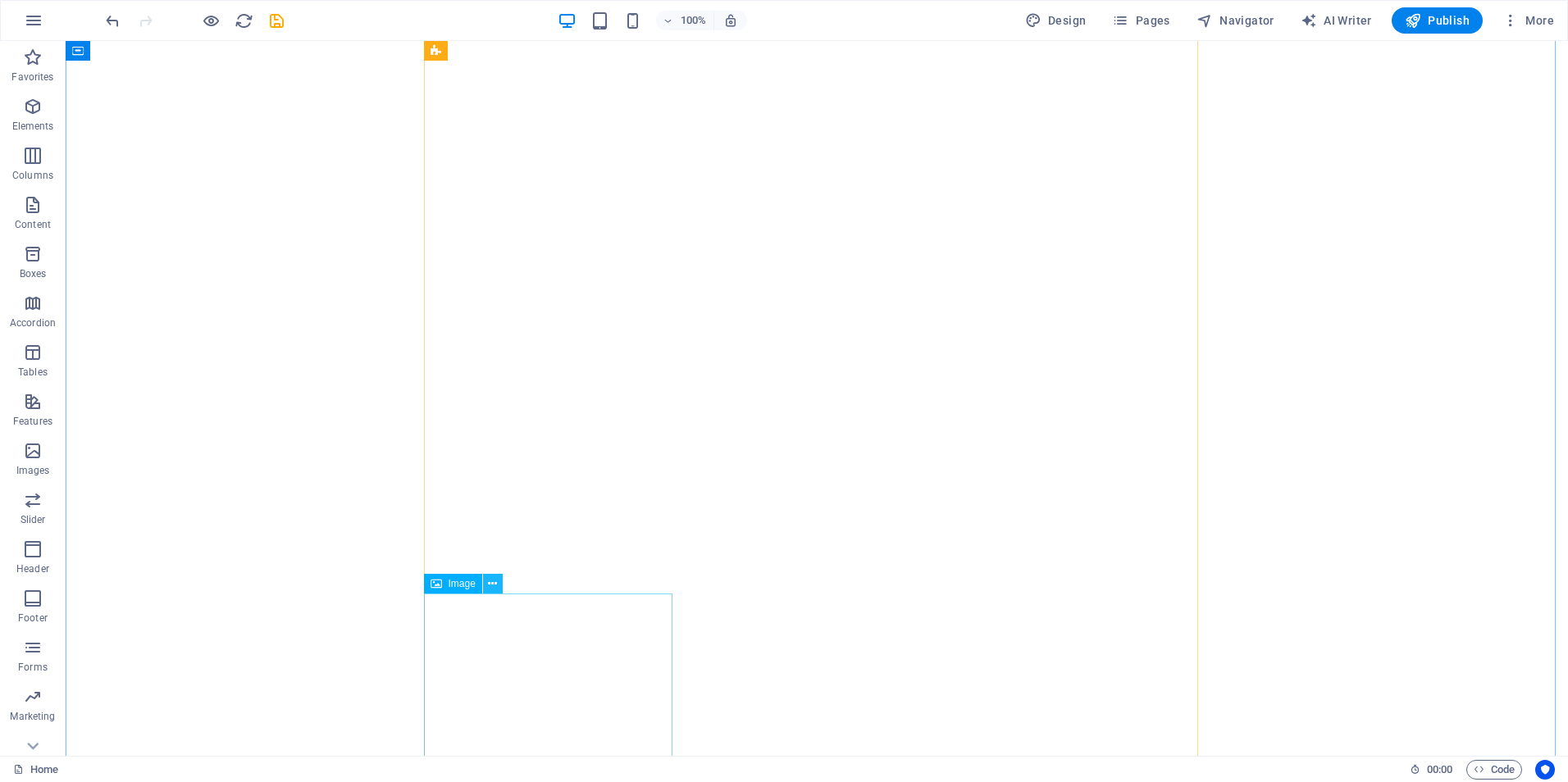
click at [493, 578] on icon at bounding box center [493, 584] width 9 height 17
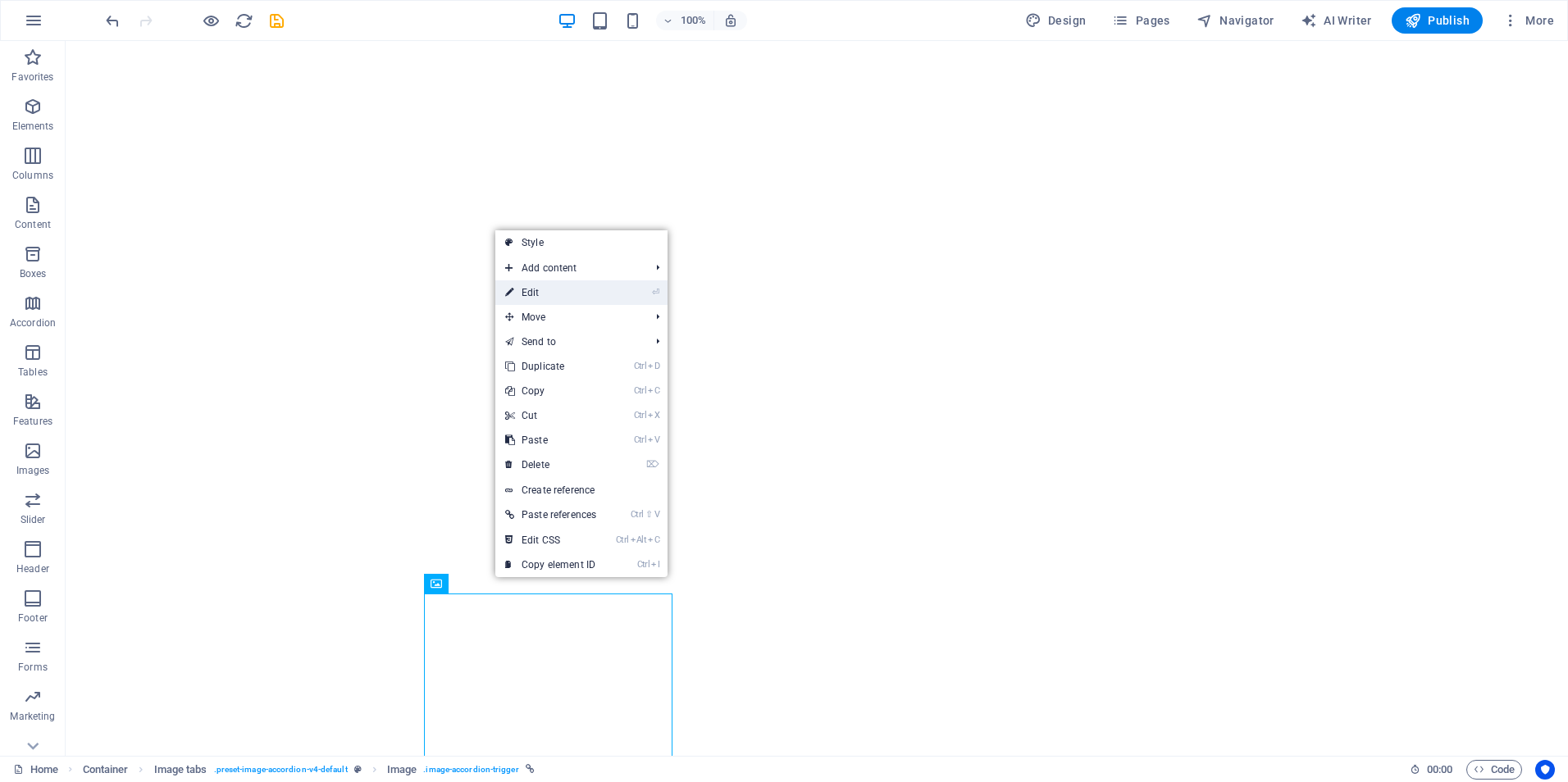
click at [542, 288] on link "⏎ Edit" at bounding box center [550, 292] width 111 height 25
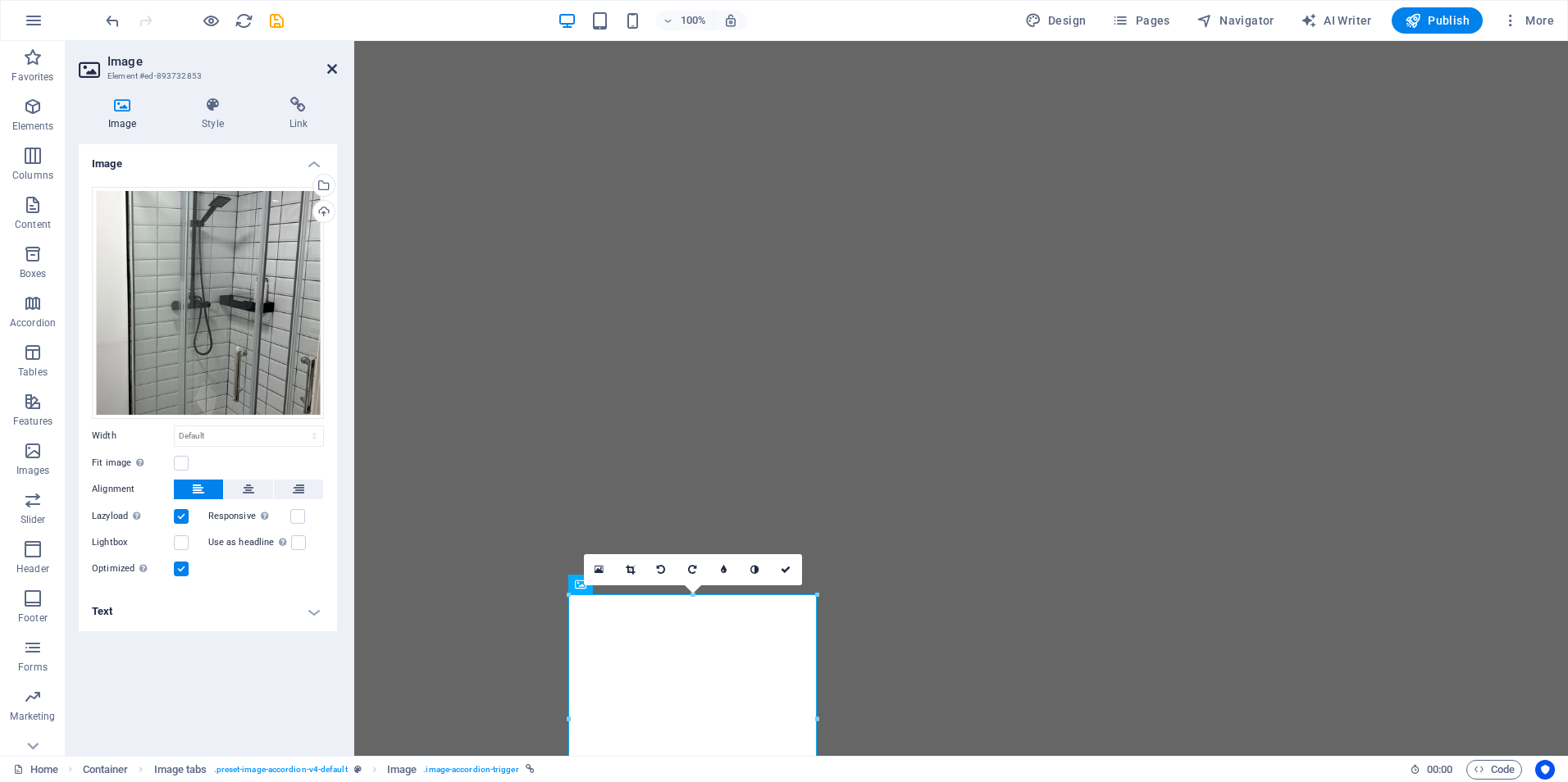
click at [331, 69] on icon at bounding box center [332, 69] width 10 height 13
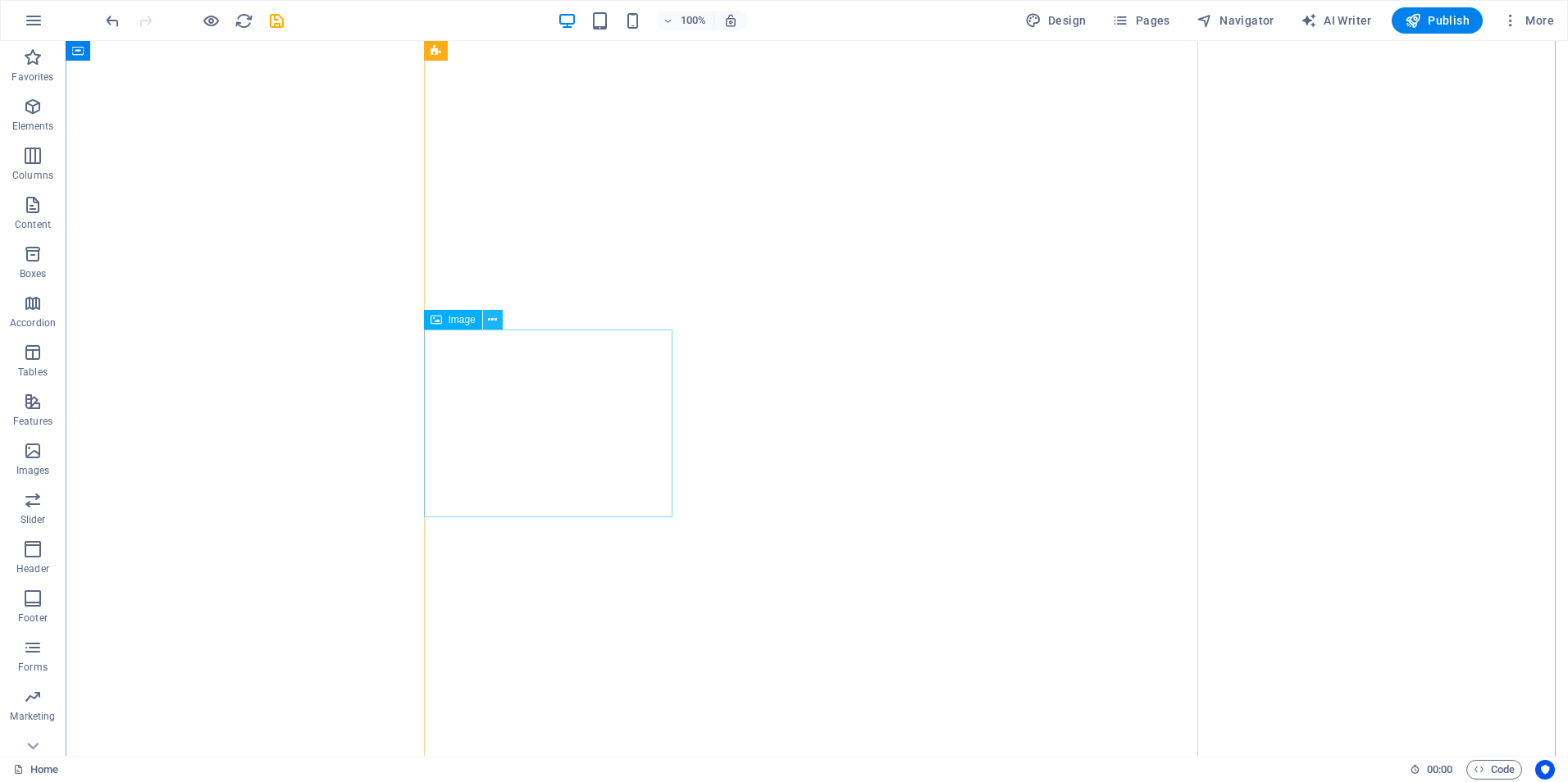
click at [491, 319] on icon at bounding box center [493, 320] width 9 height 17
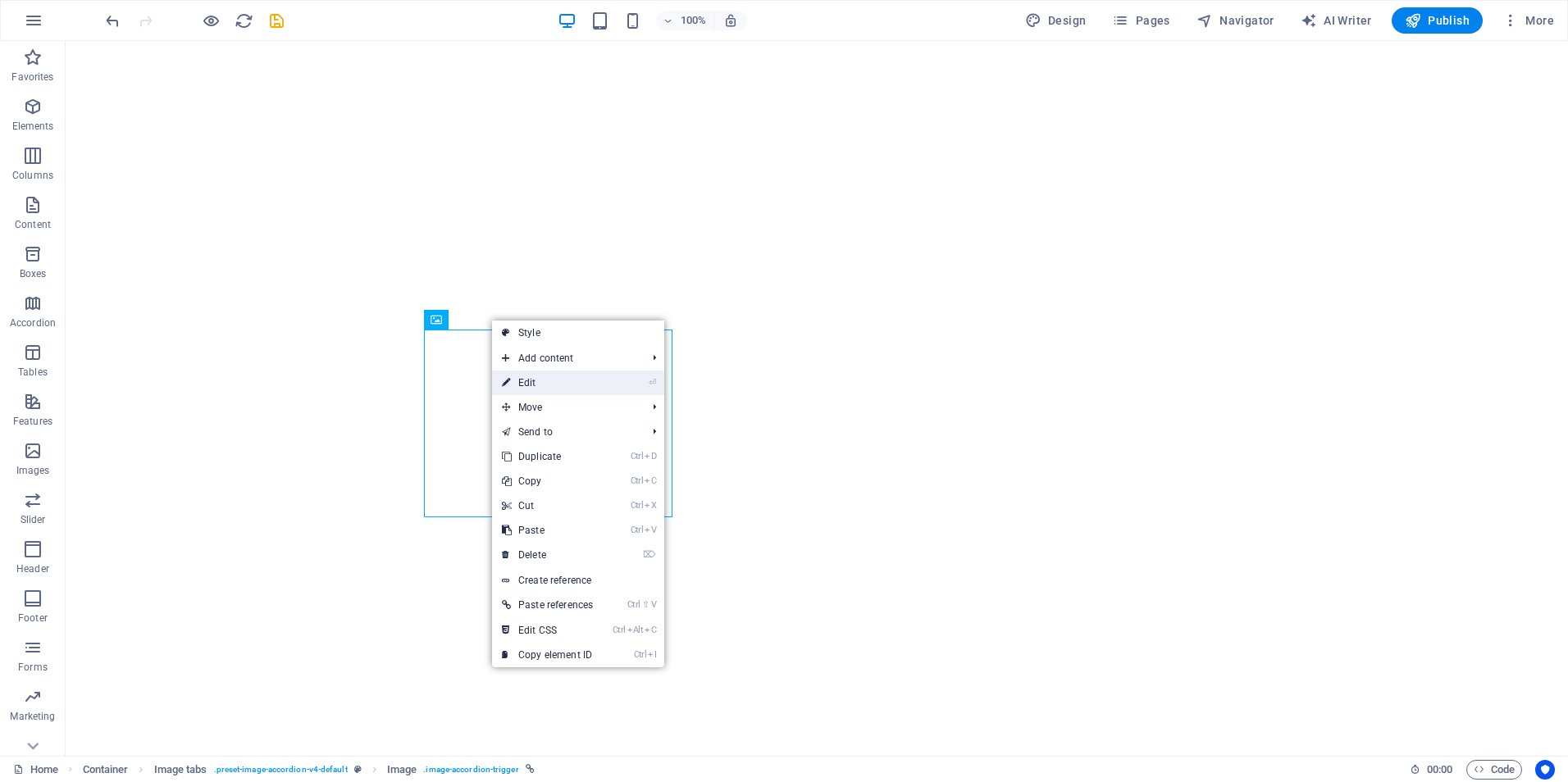
click at [524, 381] on link "⏎ Edit" at bounding box center [546, 383] width 111 height 25
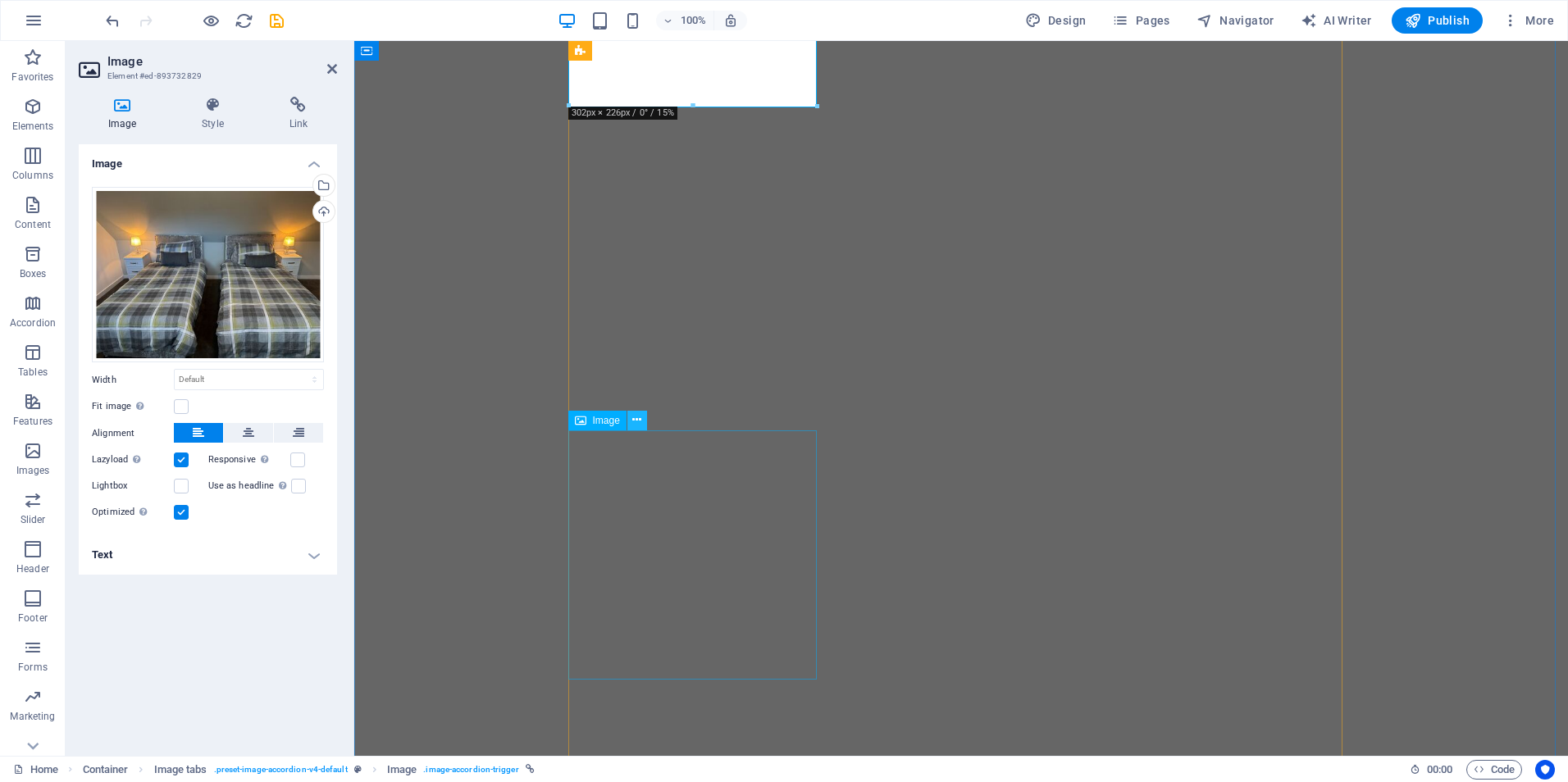
click at [632, 421] on icon at bounding box center [637, 419] width 9 height 17
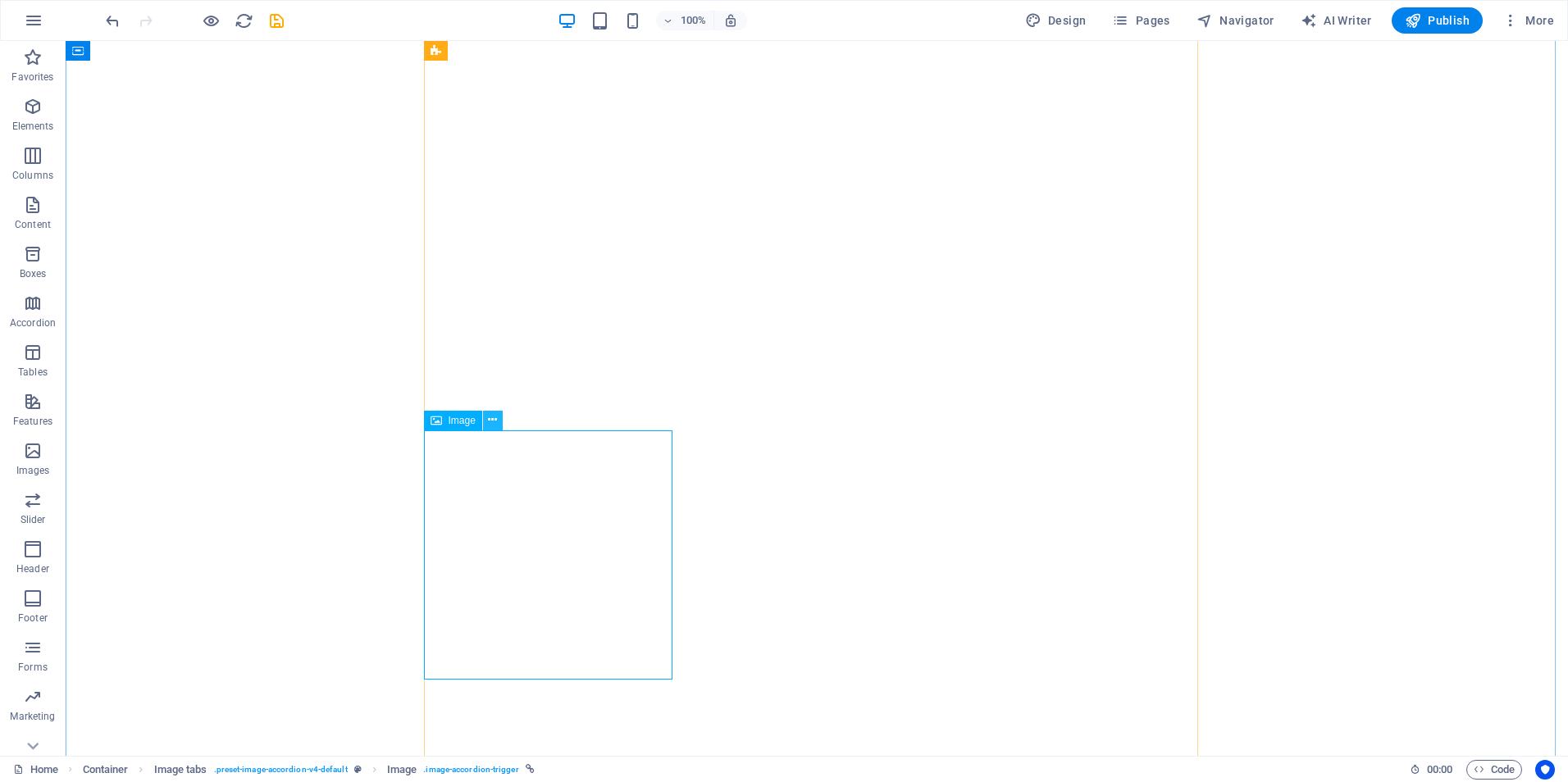
click at [492, 420] on icon at bounding box center [493, 419] width 9 height 17
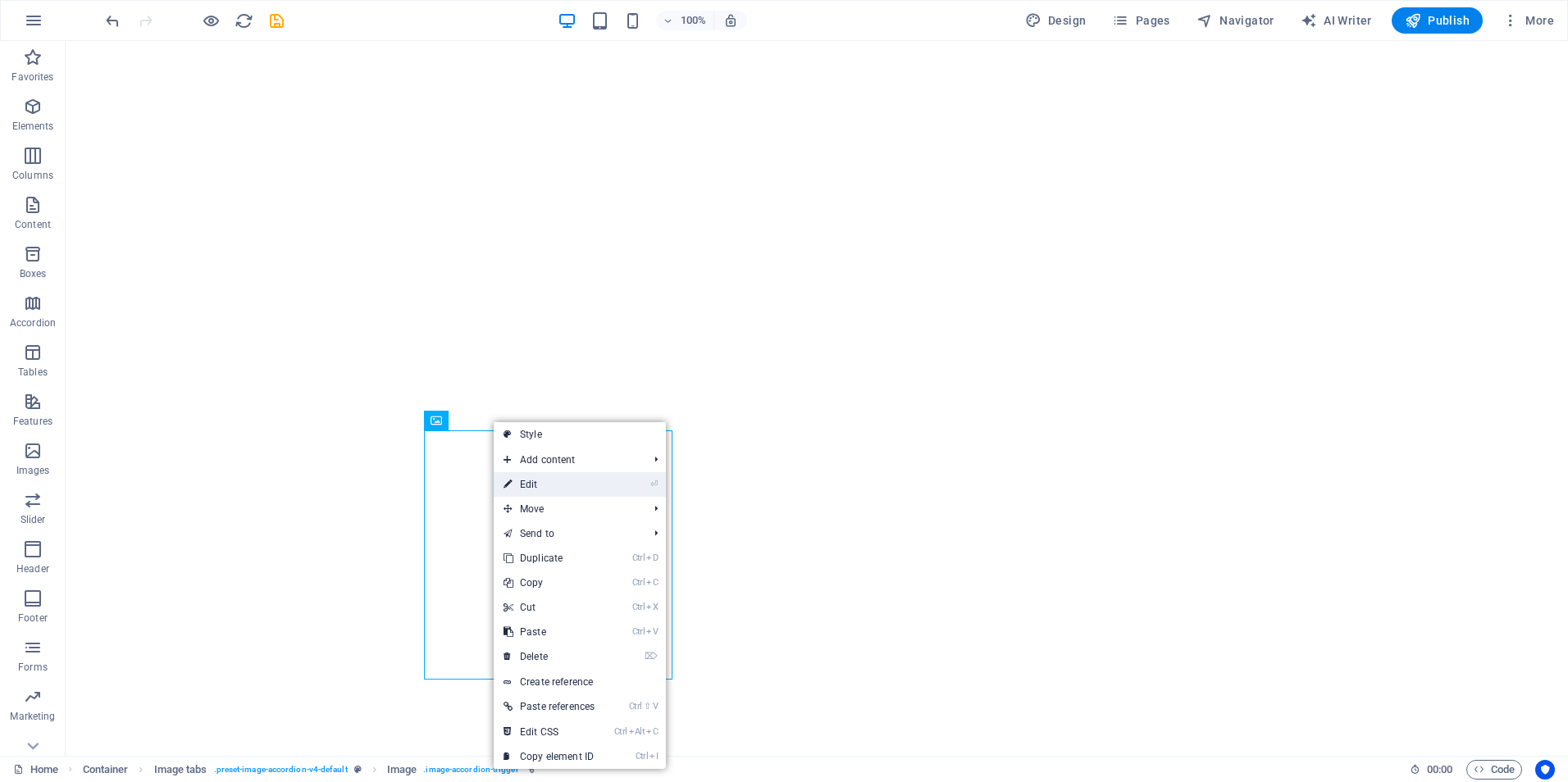
click at [526, 482] on link "⏎ Edit" at bounding box center [548, 484] width 111 height 25
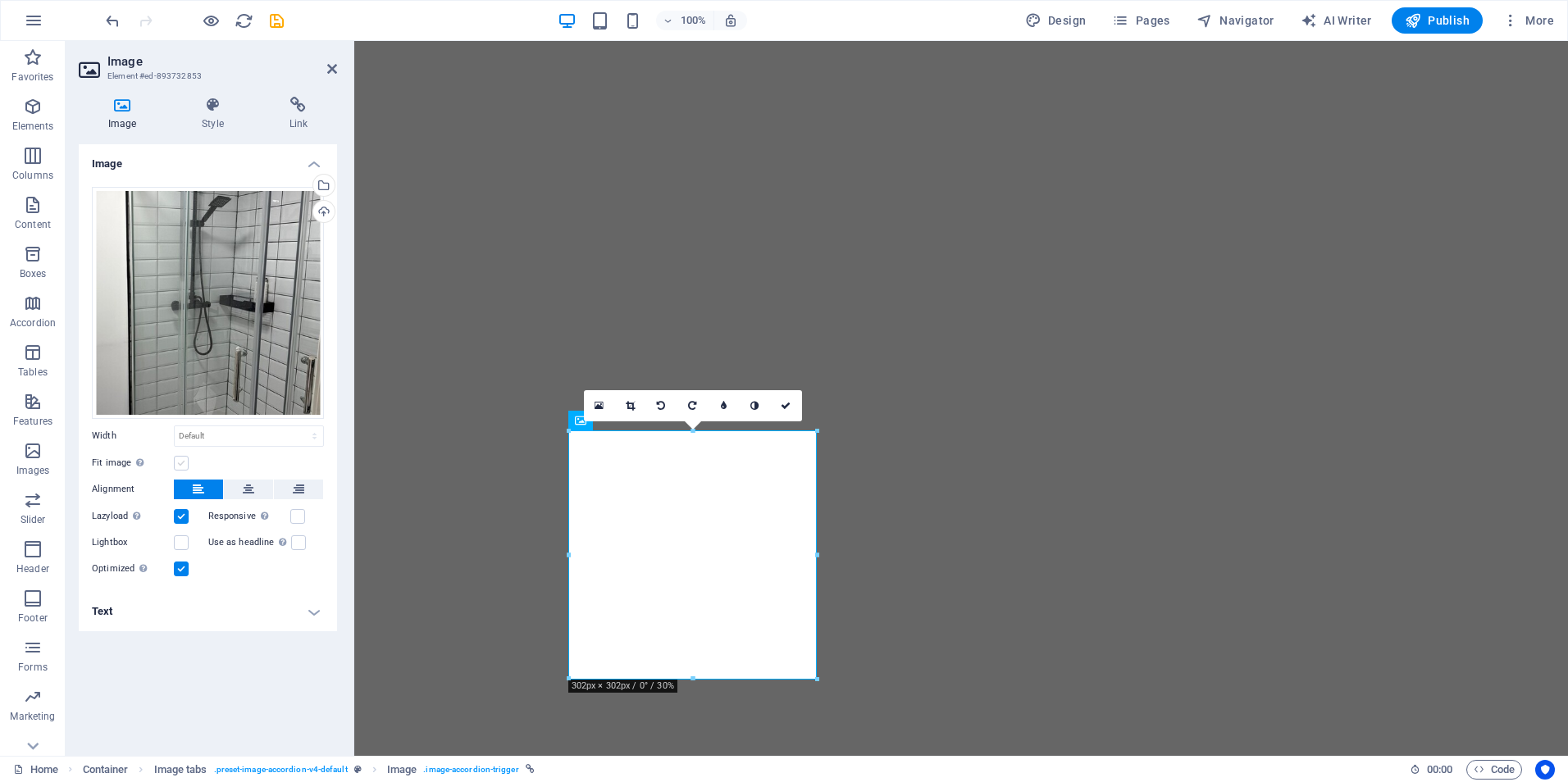
click at [179, 462] on label at bounding box center [181, 463] width 15 height 15
click at [0, 0] on input "Fit image Automatically fit image to a fixed width and height" at bounding box center [0, 0] width 0 height 0
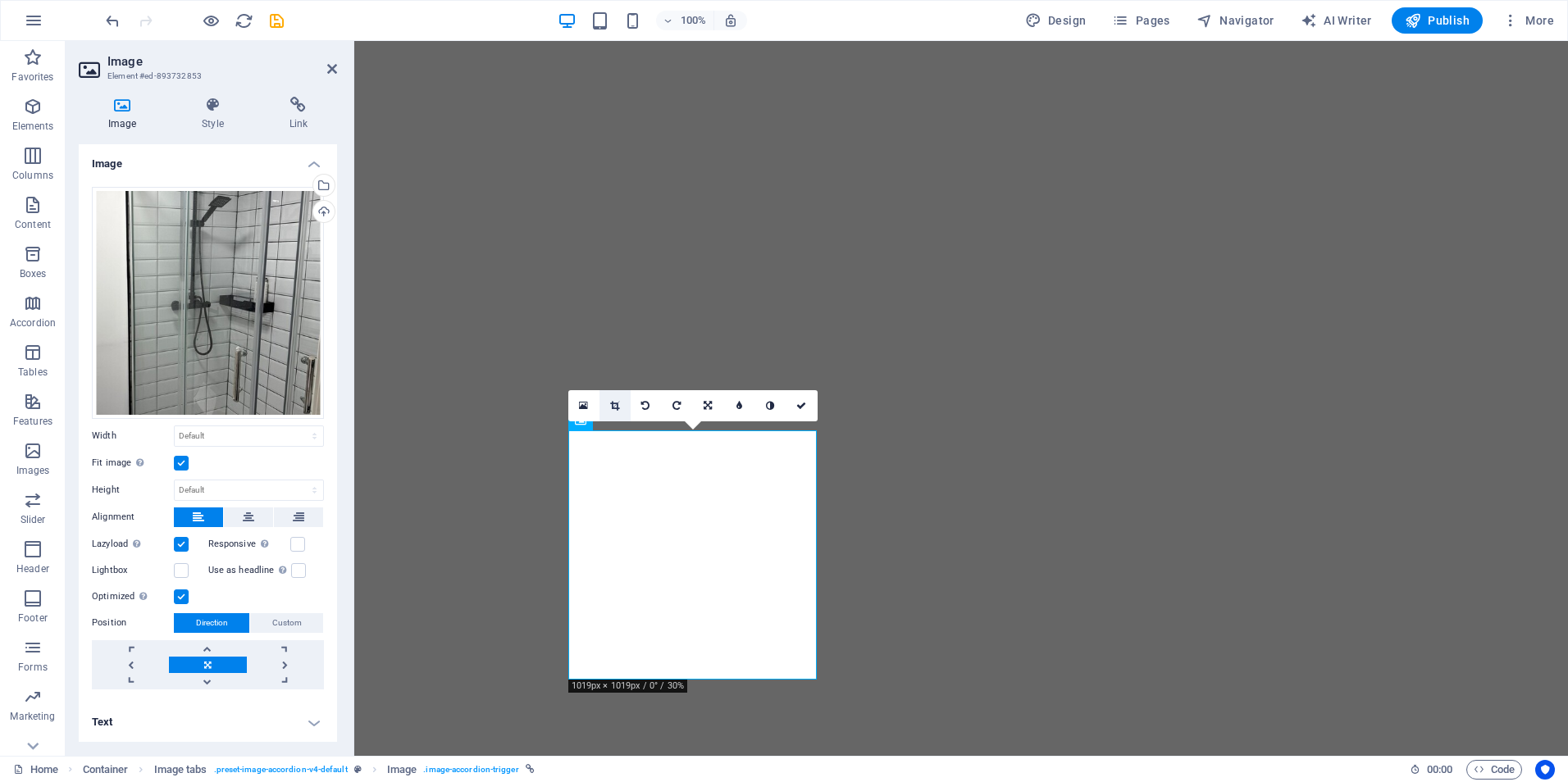
click at [612, 406] on icon at bounding box center [615, 406] width 9 height 10
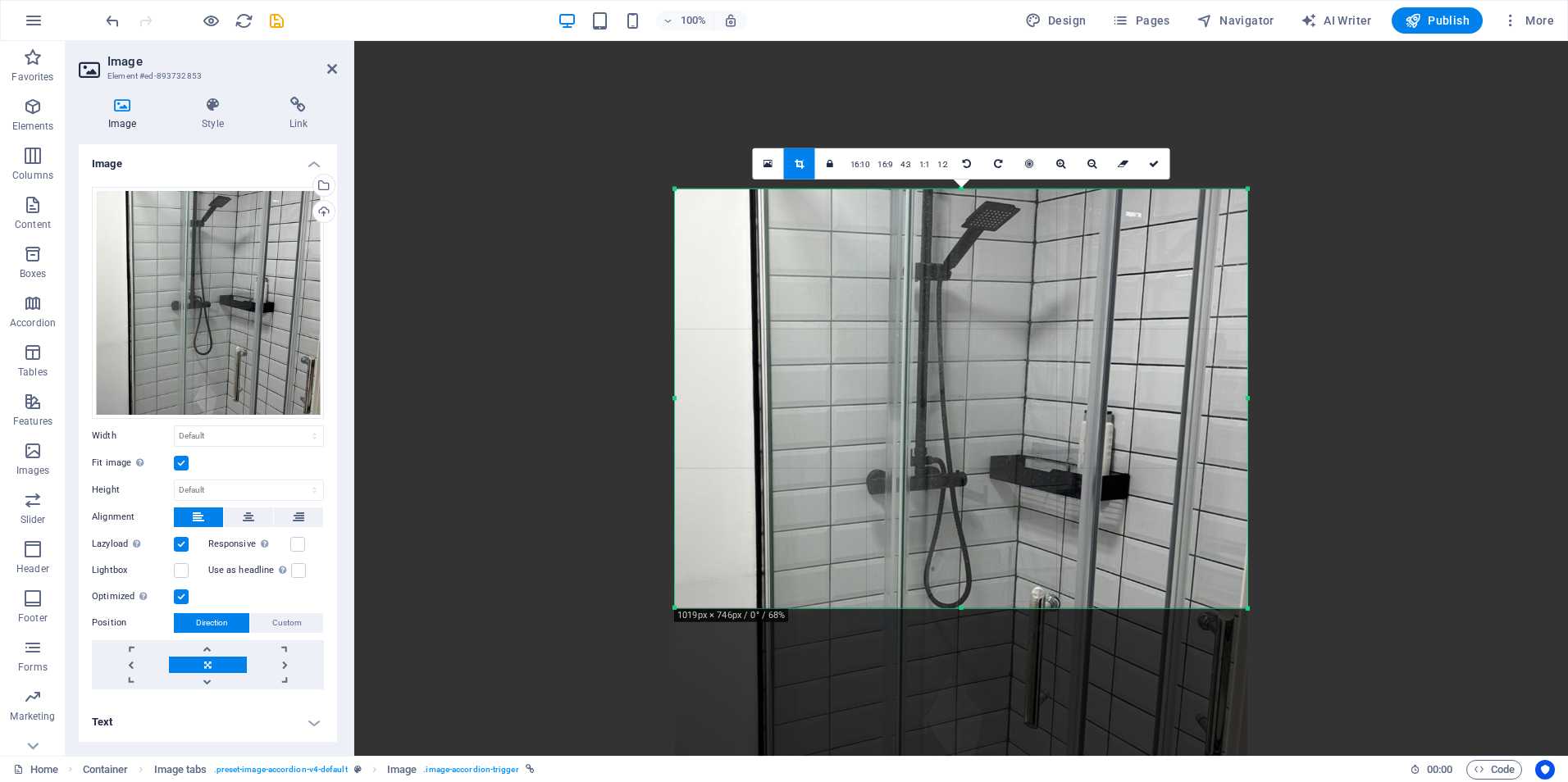
drag, startPoint x: 962, startPoint y: 686, endPoint x: 962, endPoint y: 533, distance: 153.0
click at [962, 533] on div "180 170 160 150 140 130 120 110 100 90 80 70 60 50 40 30 20 10 0 -10 -20 -30 -4…" at bounding box center [960, 398] width 572 height 418
click at [1155, 171] on link at bounding box center [1154, 164] width 31 height 31
type input "698"
select select "px"
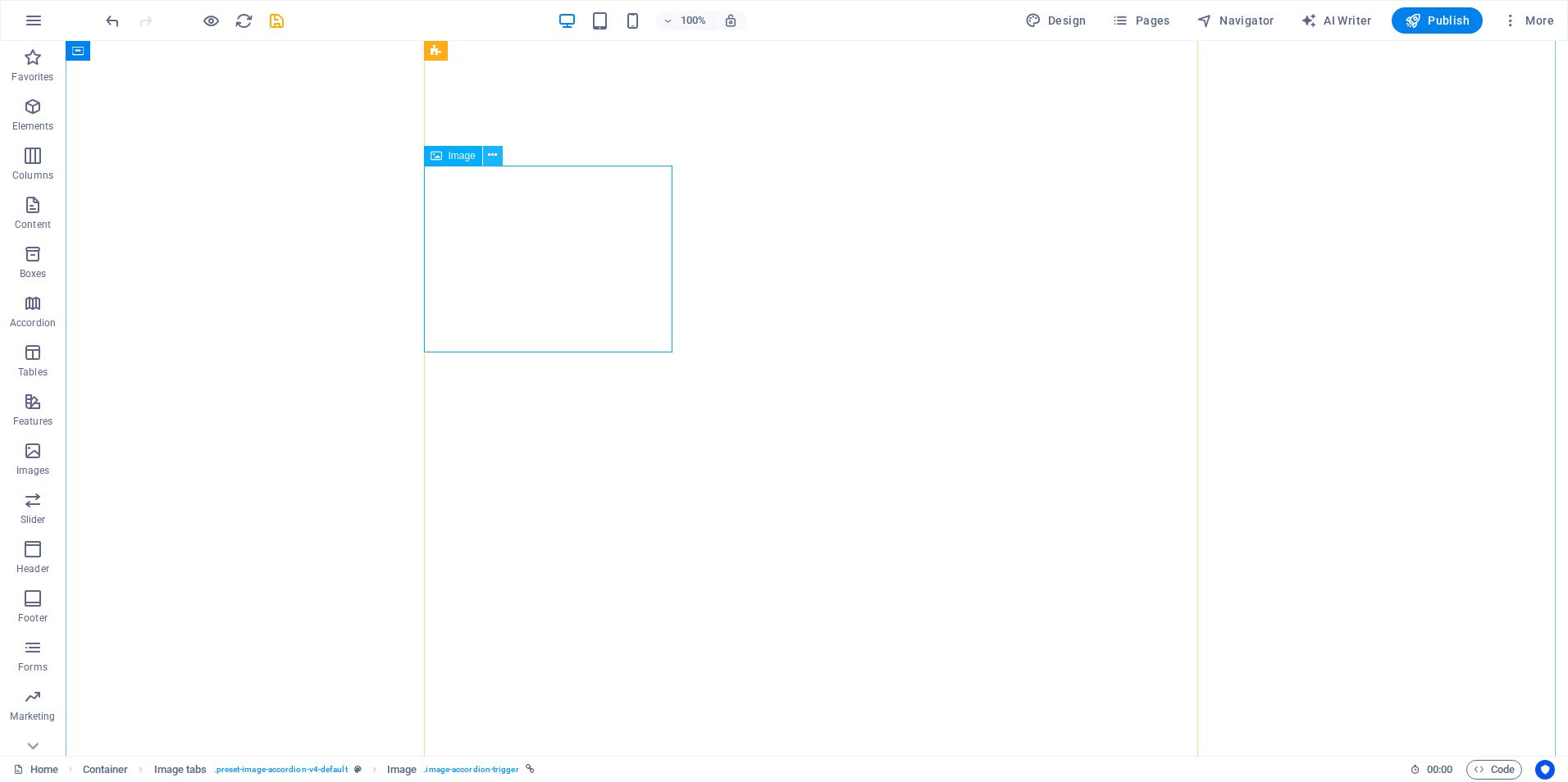
click at [493, 151] on icon at bounding box center [493, 155] width 9 height 17
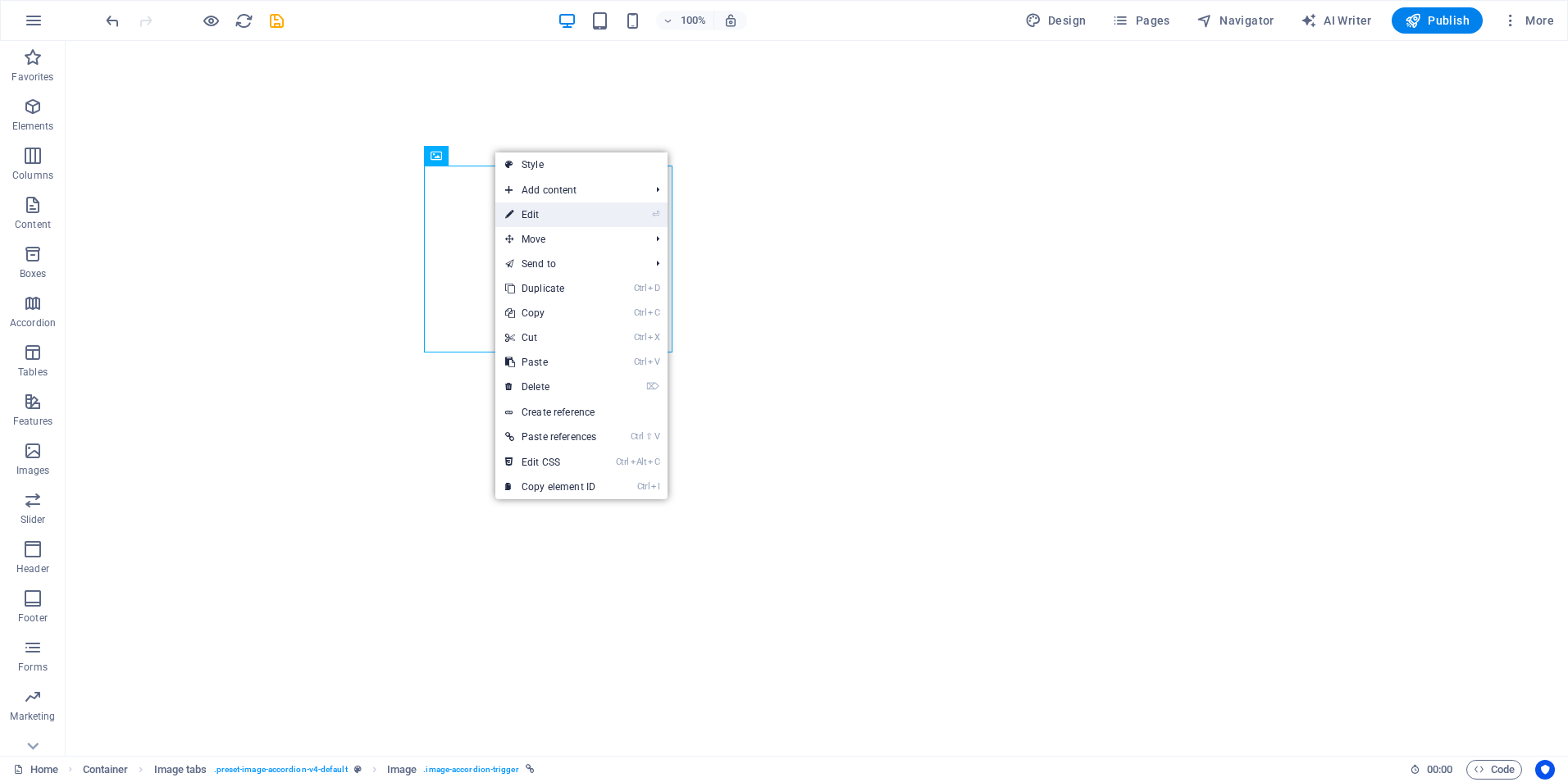
click at [536, 217] on link "⏎ Edit" at bounding box center [550, 215] width 111 height 25
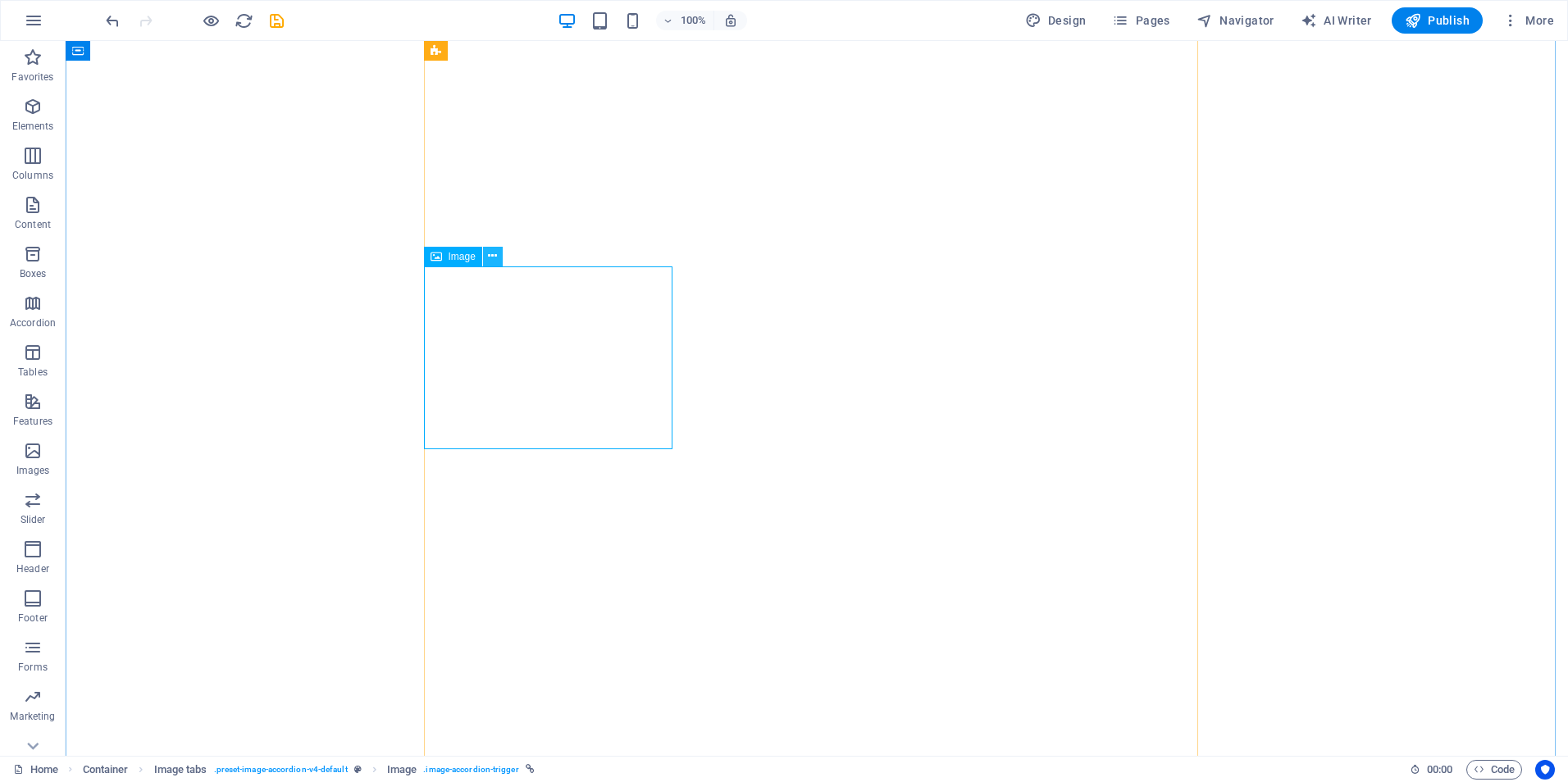
click at [493, 252] on icon at bounding box center [493, 256] width 9 height 17
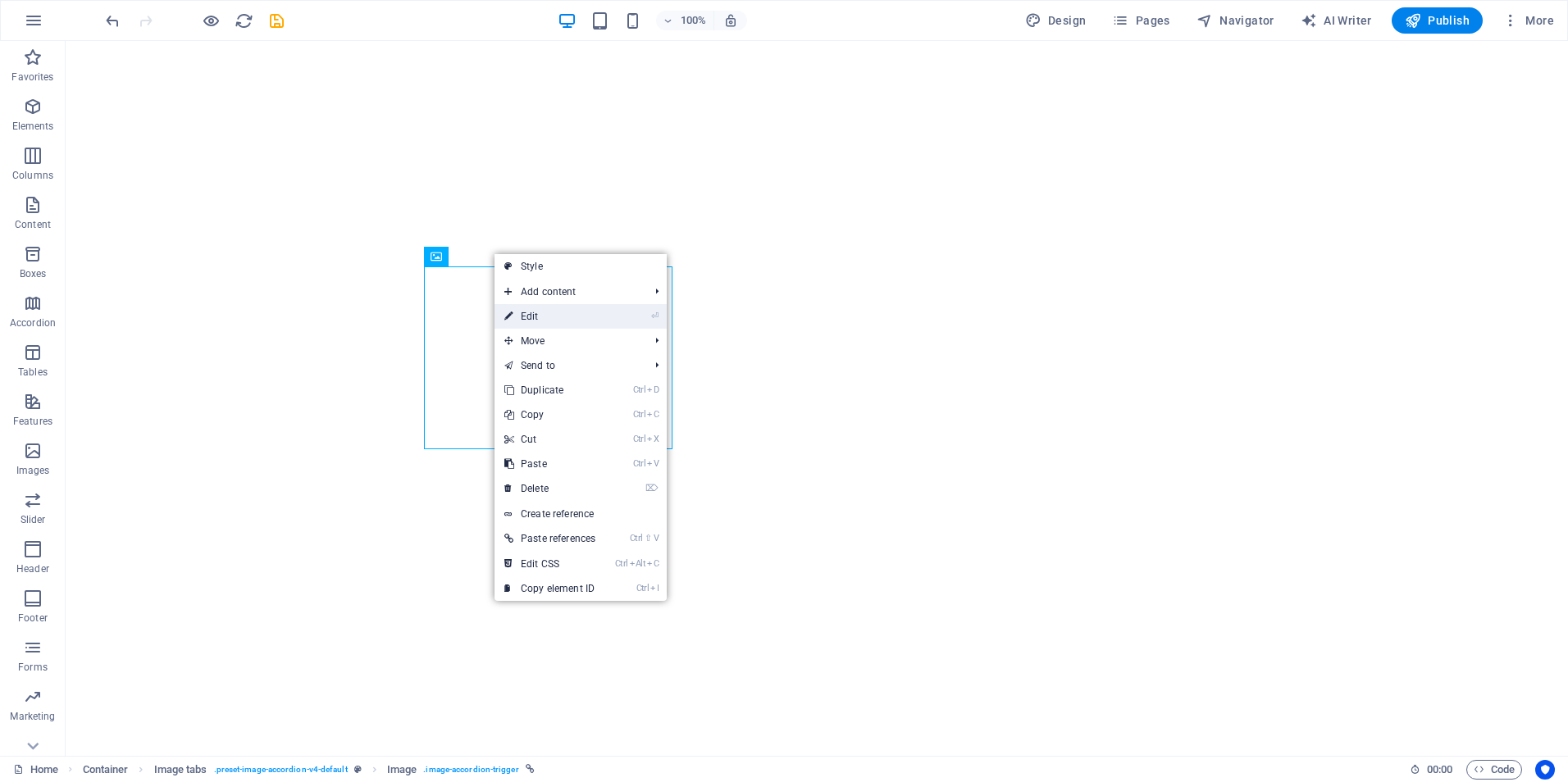
click at [528, 315] on link "⏎ Edit" at bounding box center [549, 316] width 111 height 25
select select "px"
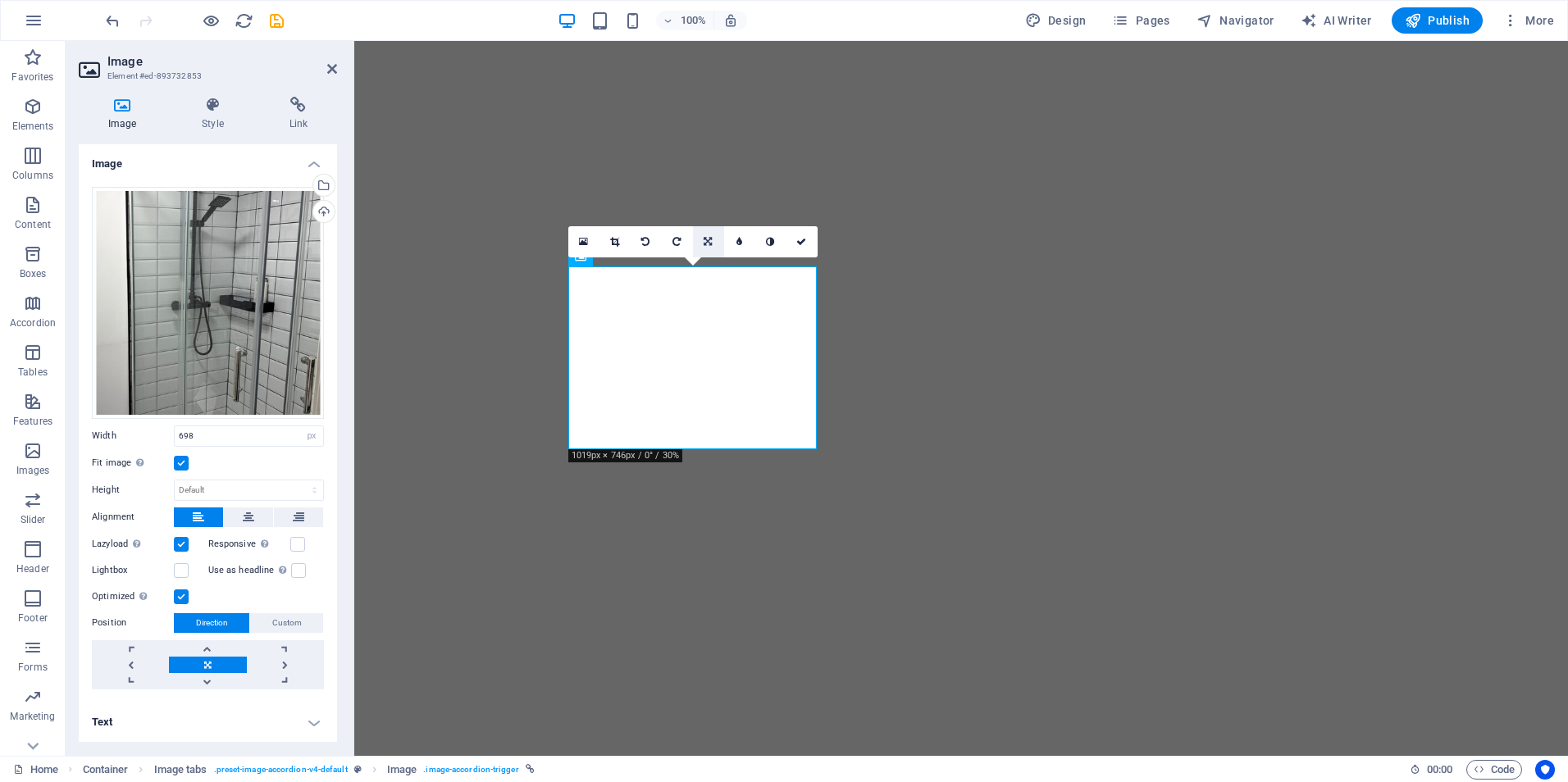
click at [706, 238] on icon at bounding box center [707, 241] width 8 height 10
click at [707, 238] on icon at bounding box center [707, 241] width 8 height 10
click at [614, 240] on icon at bounding box center [615, 241] width 9 height 10
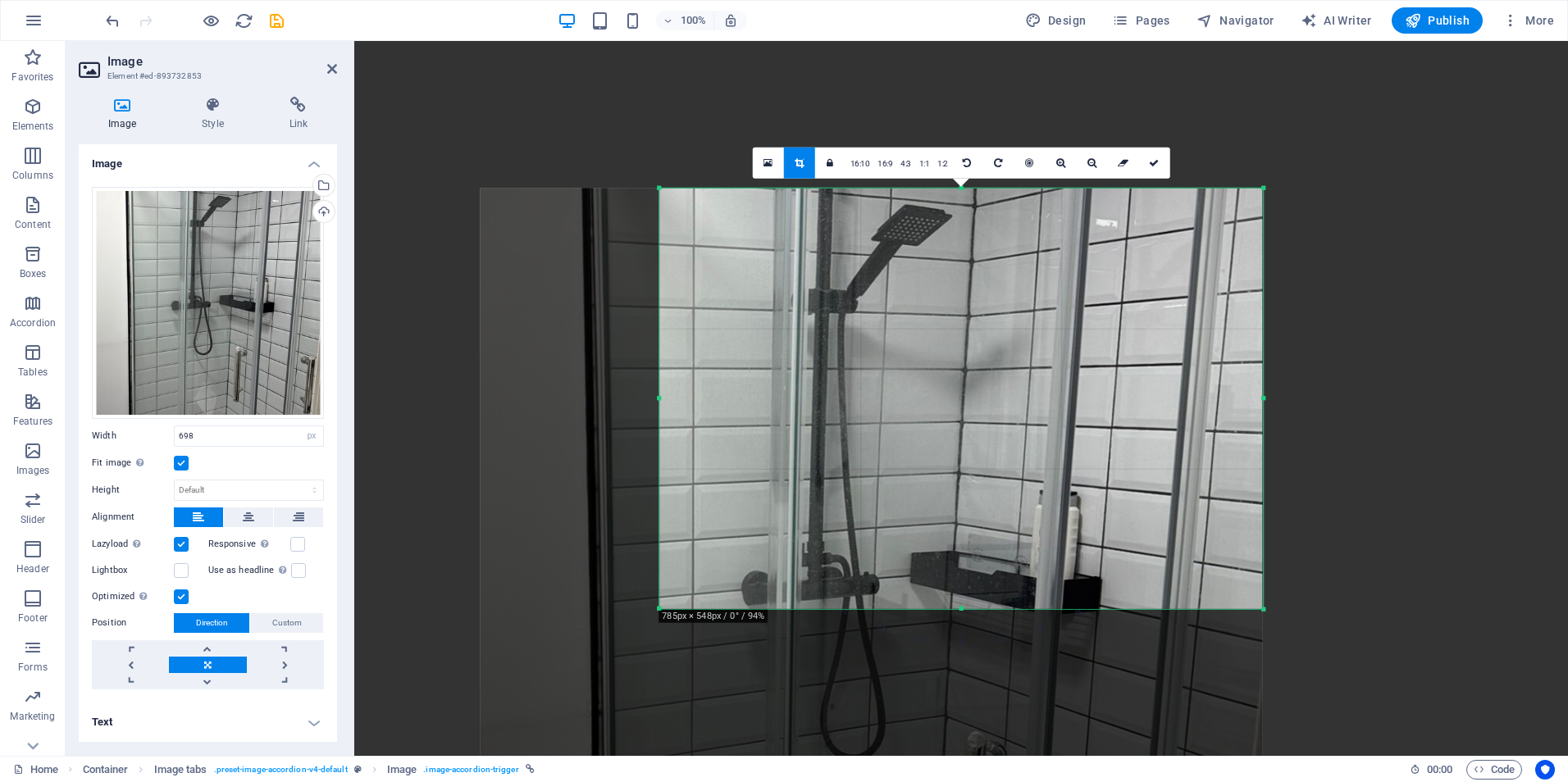
drag, startPoint x: 569, startPoint y: 683, endPoint x: 748, endPoint y: 532, distance: 234.2
click at [748, 532] on div "180 170 160 150 140 130 120 110 100 90 80 70 60 50 40 30 20 10 0 -10 -20 -30 -4…" at bounding box center [960, 398] width 603 height 420
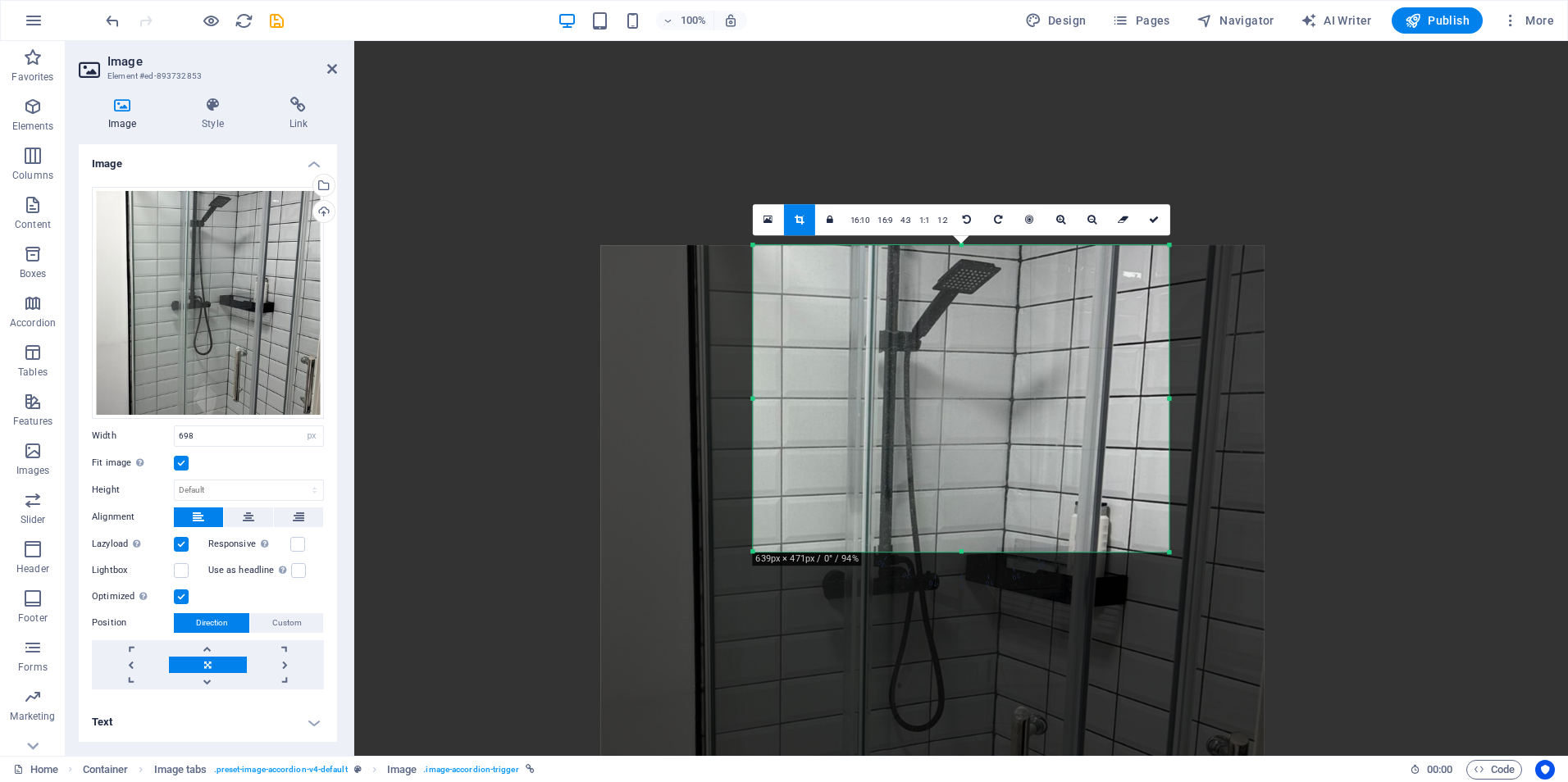
drag, startPoint x: 1076, startPoint y: 496, endPoint x: 1030, endPoint y: 489, distance: 46.5
click at [1030, 489] on div at bounding box center [933, 576] width 663 height 663
click at [1087, 217] on icon at bounding box center [1092, 219] width 9 height 10
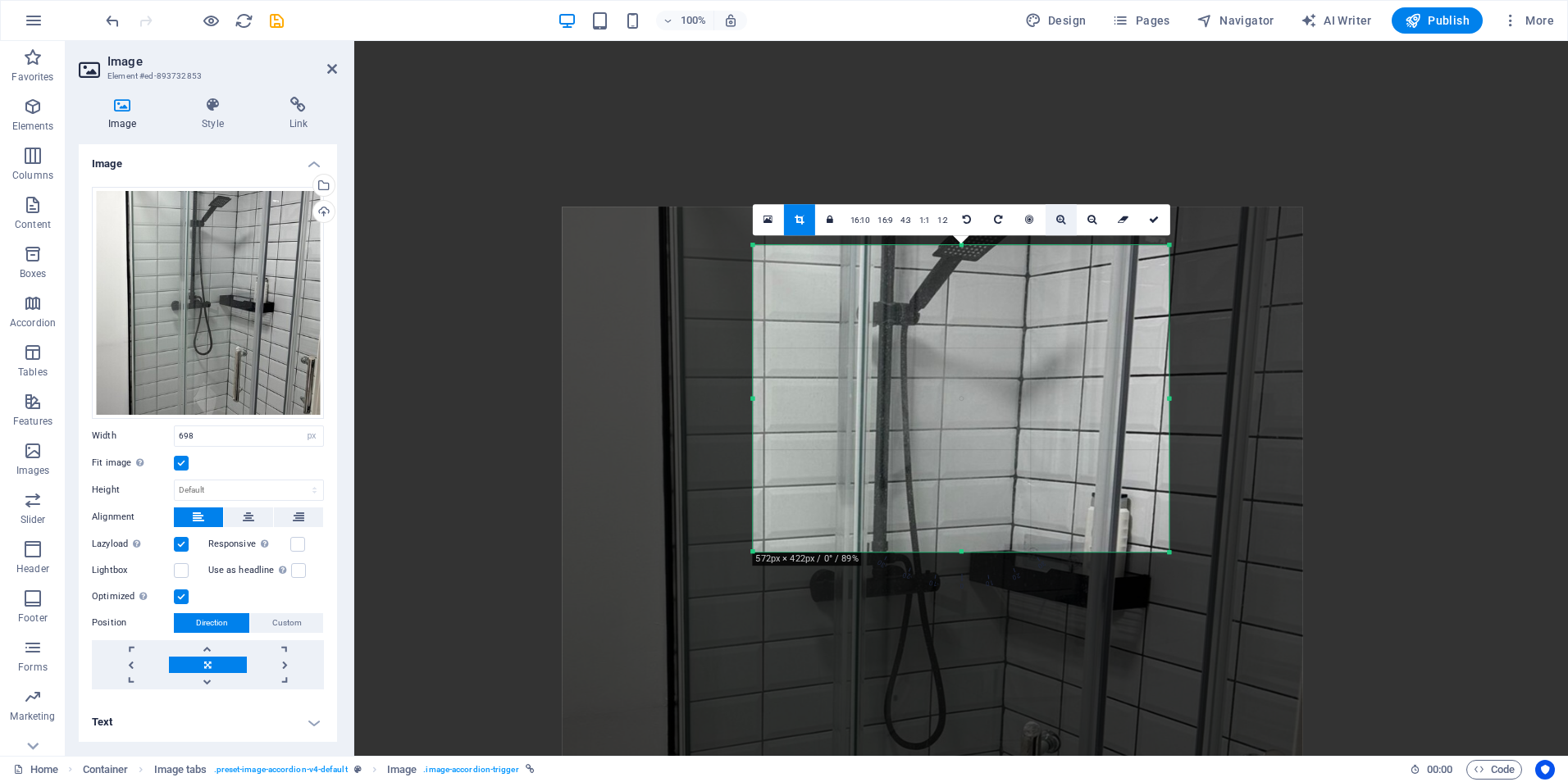
click at [1059, 219] on icon at bounding box center [1061, 219] width 9 height 10
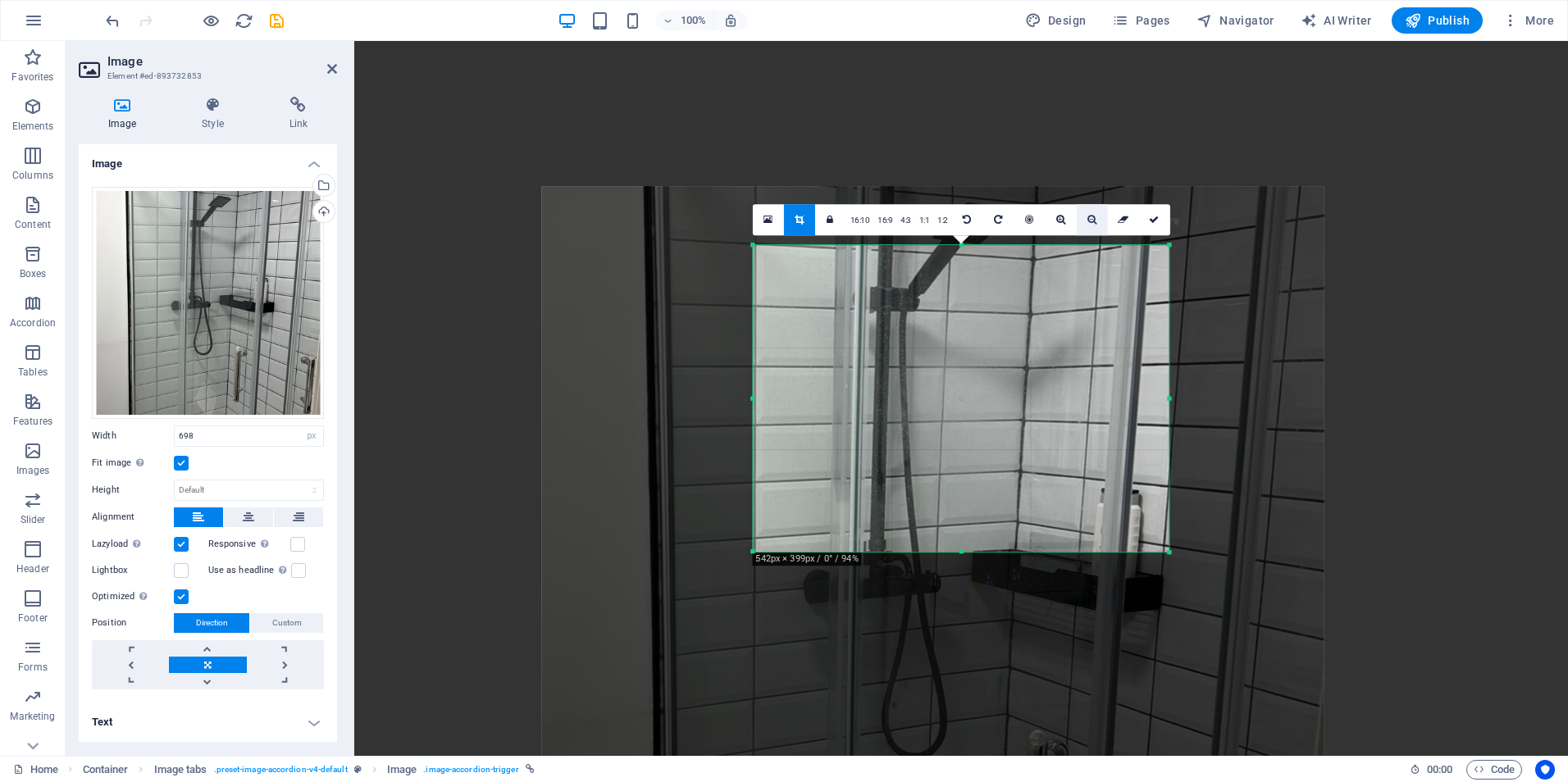
click at [1089, 217] on icon at bounding box center [1092, 219] width 9 height 10
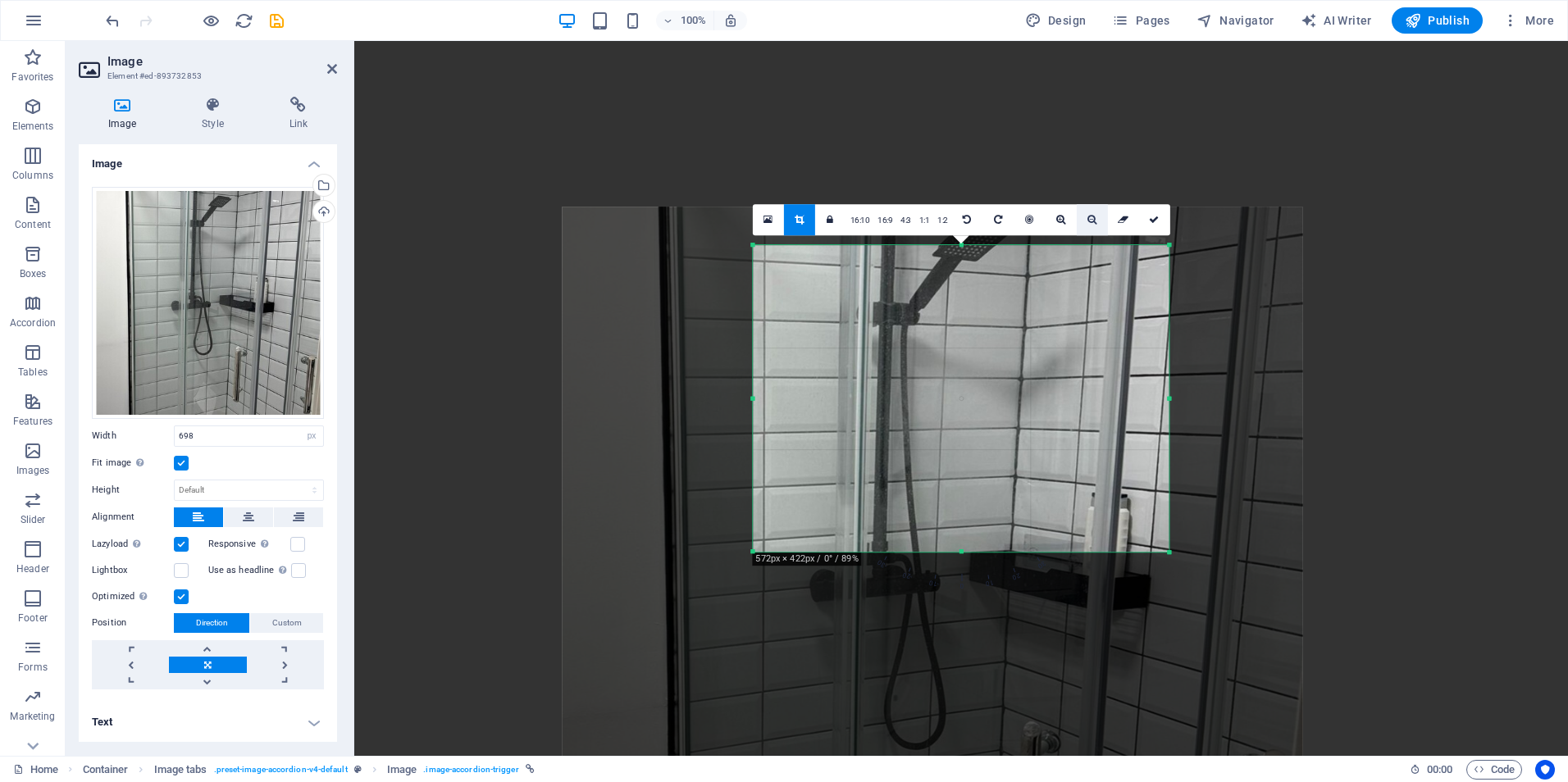
click at [1089, 217] on icon at bounding box center [1092, 219] width 9 height 10
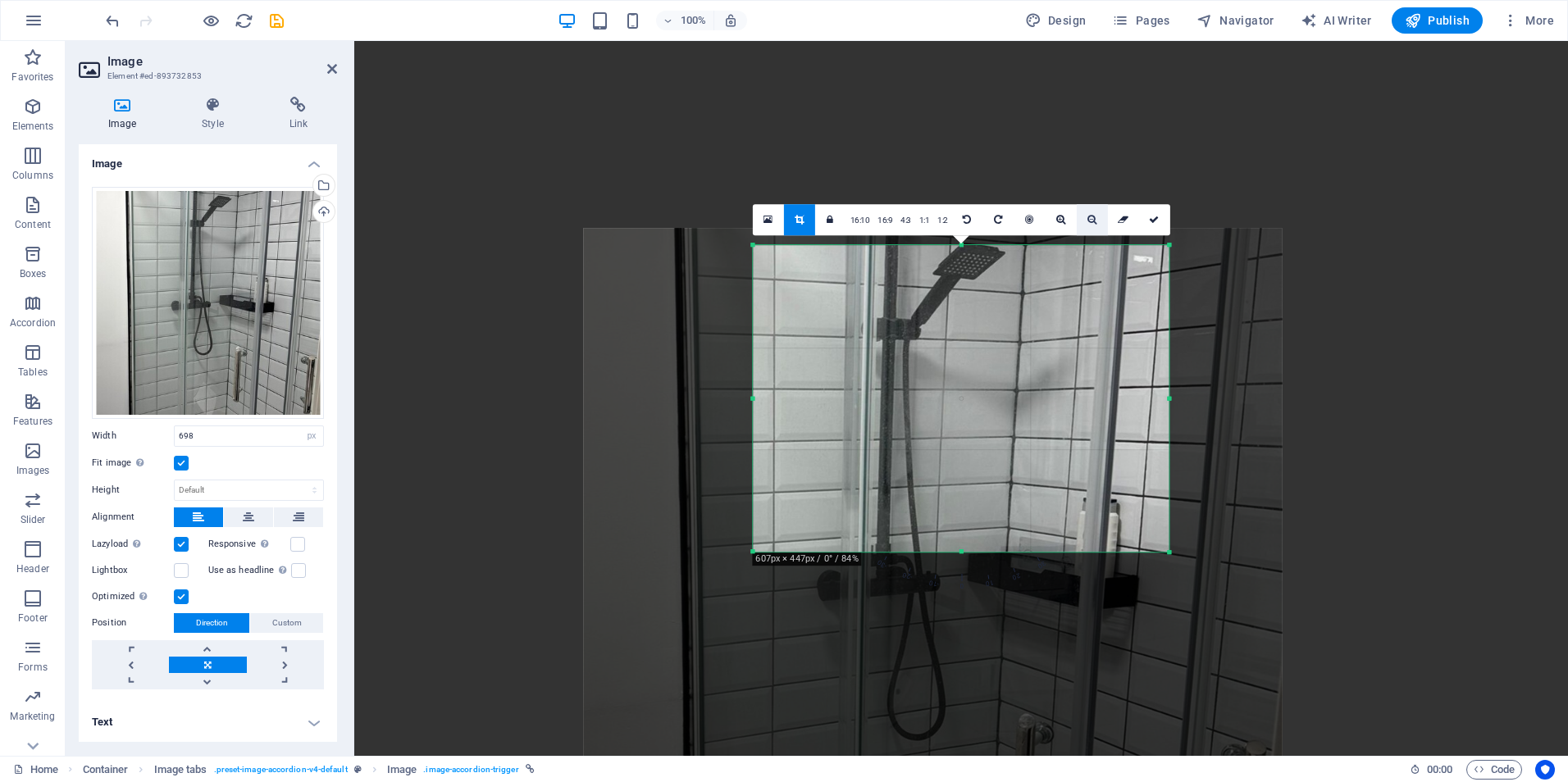
click at [1089, 217] on icon at bounding box center [1092, 219] width 9 height 10
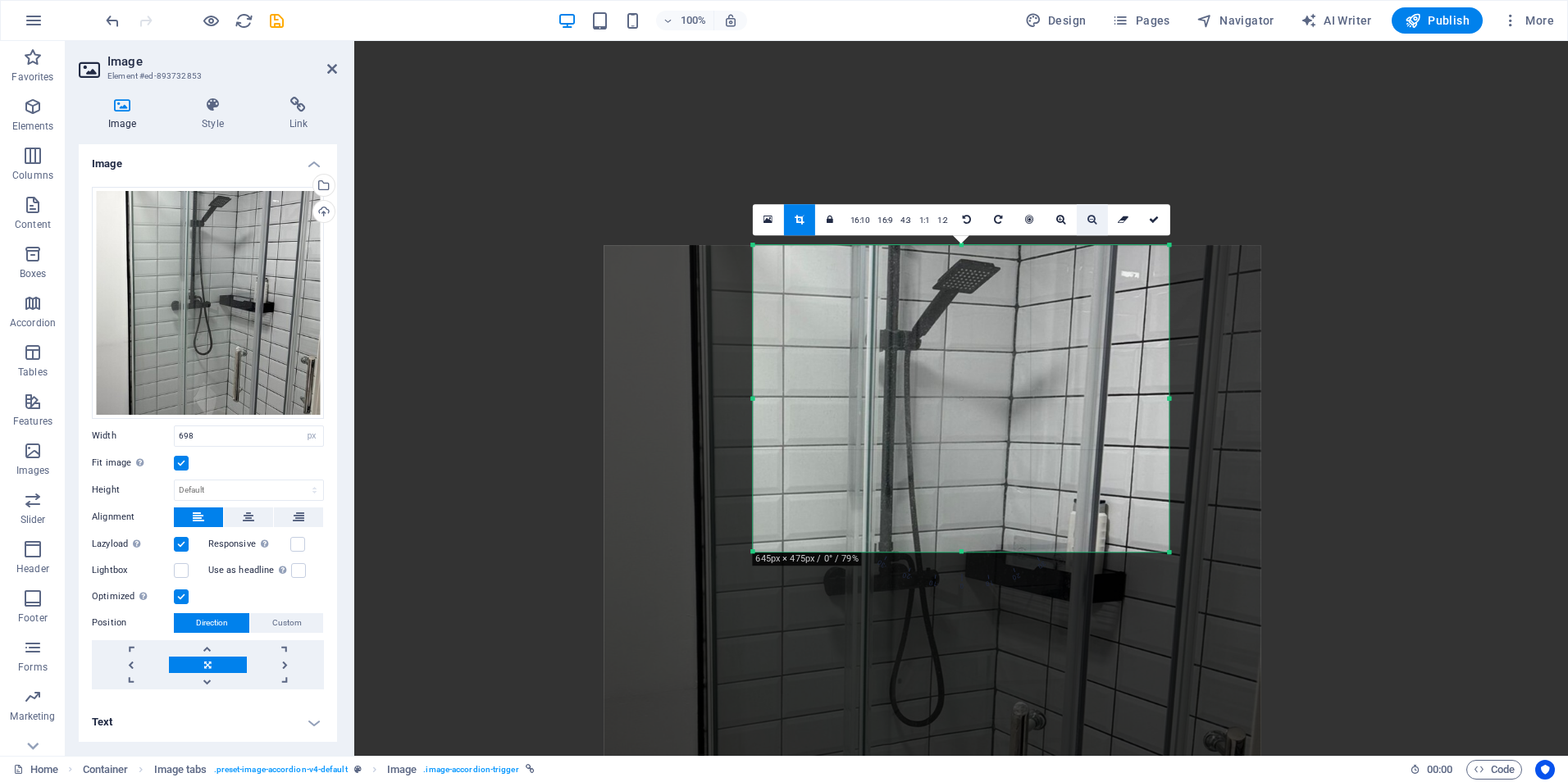
click at [1089, 217] on icon at bounding box center [1092, 219] width 9 height 10
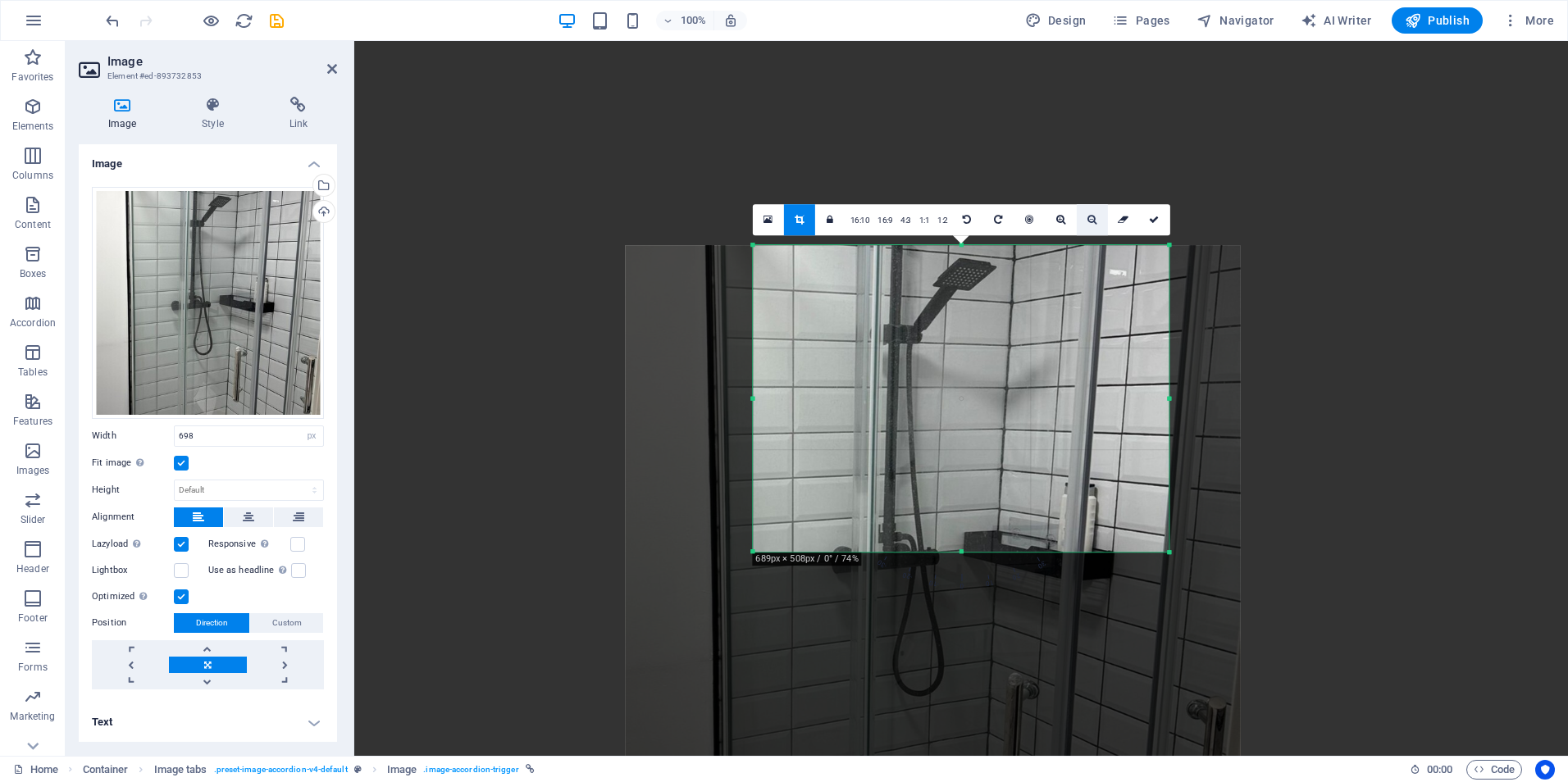
click at [1089, 217] on icon at bounding box center [1092, 219] width 9 height 10
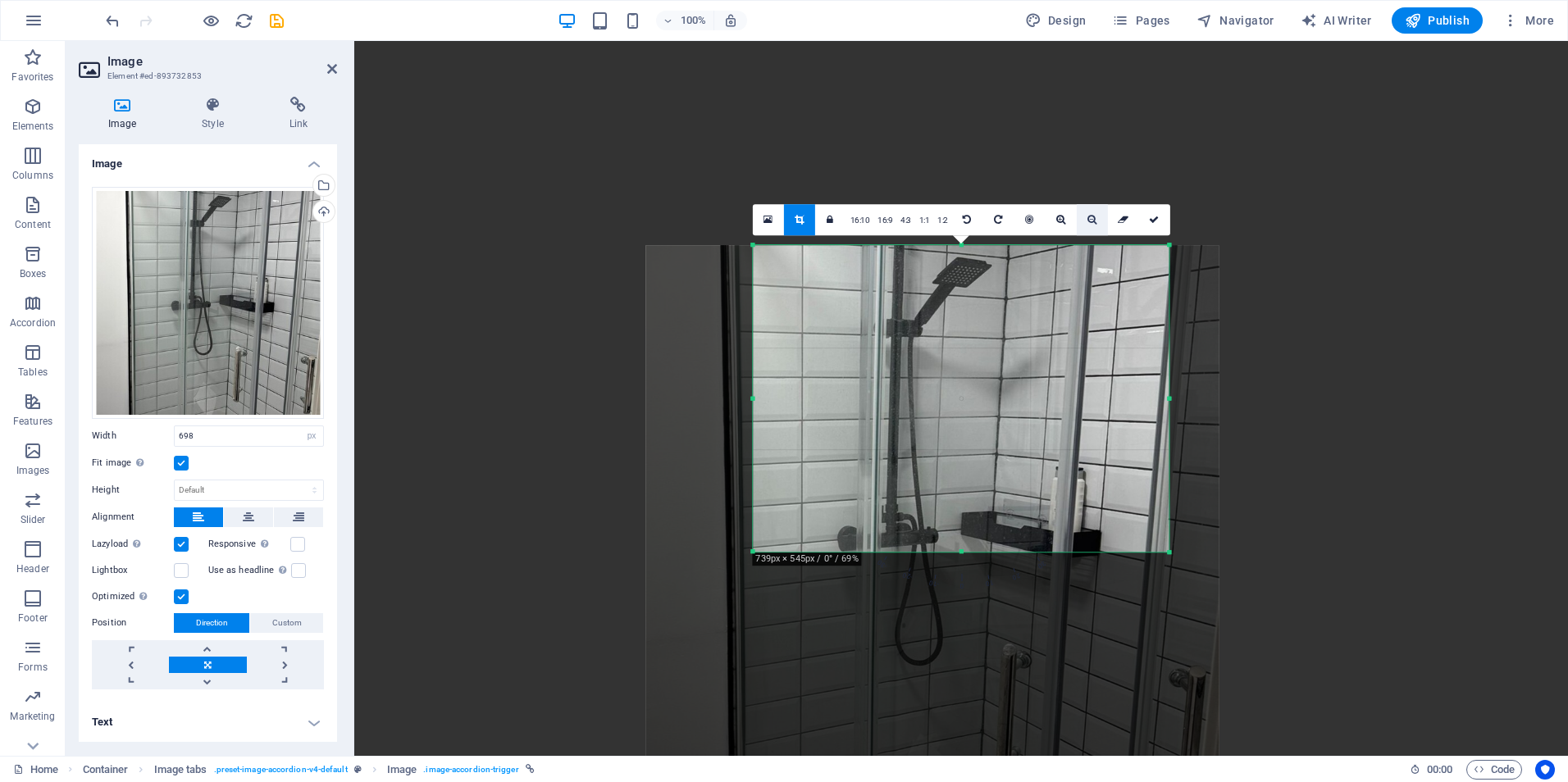
click at [1089, 217] on icon at bounding box center [1092, 219] width 9 height 10
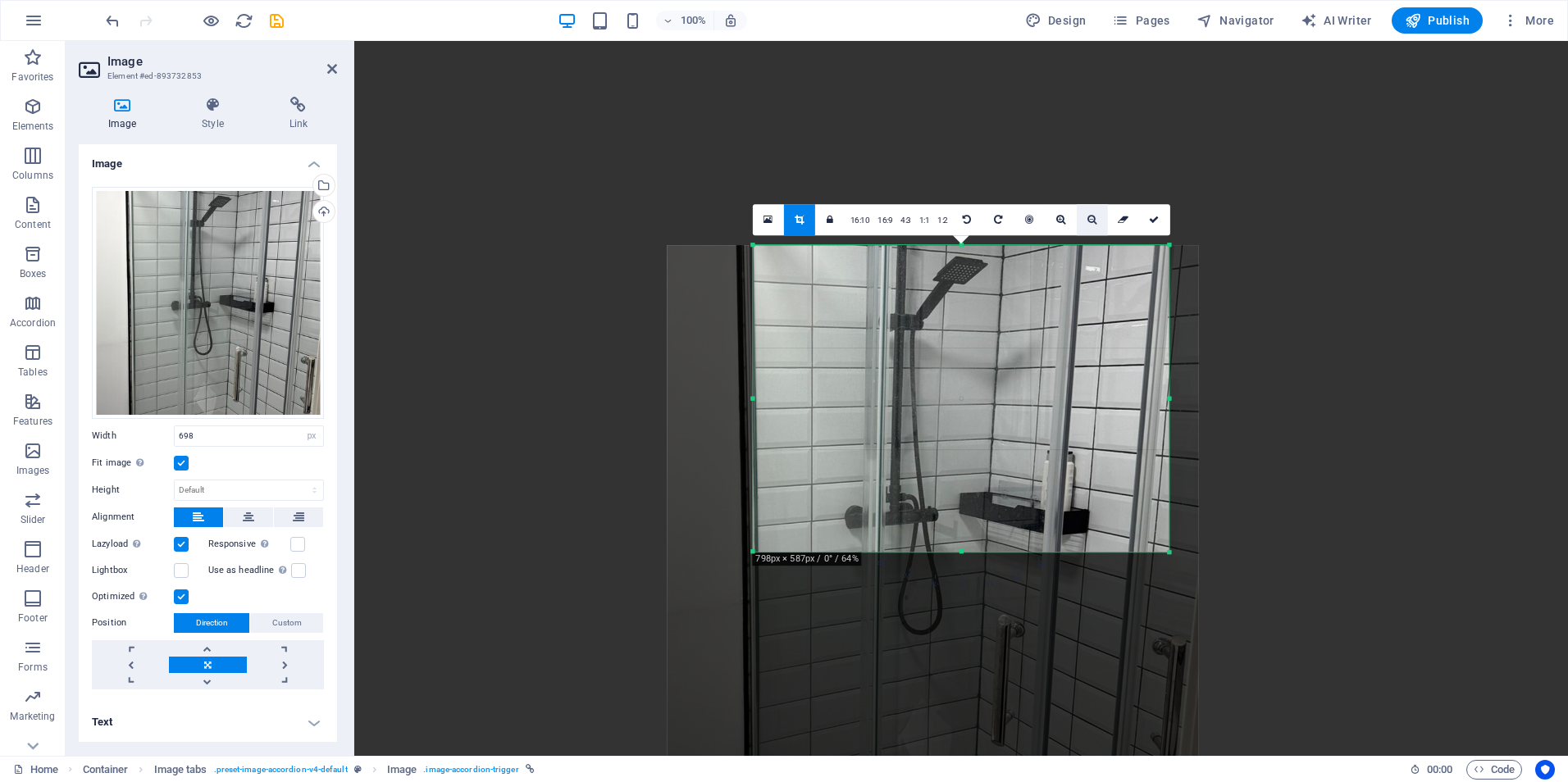
click at [1089, 217] on icon at bounding box center [1092, 219] width 9 height 10
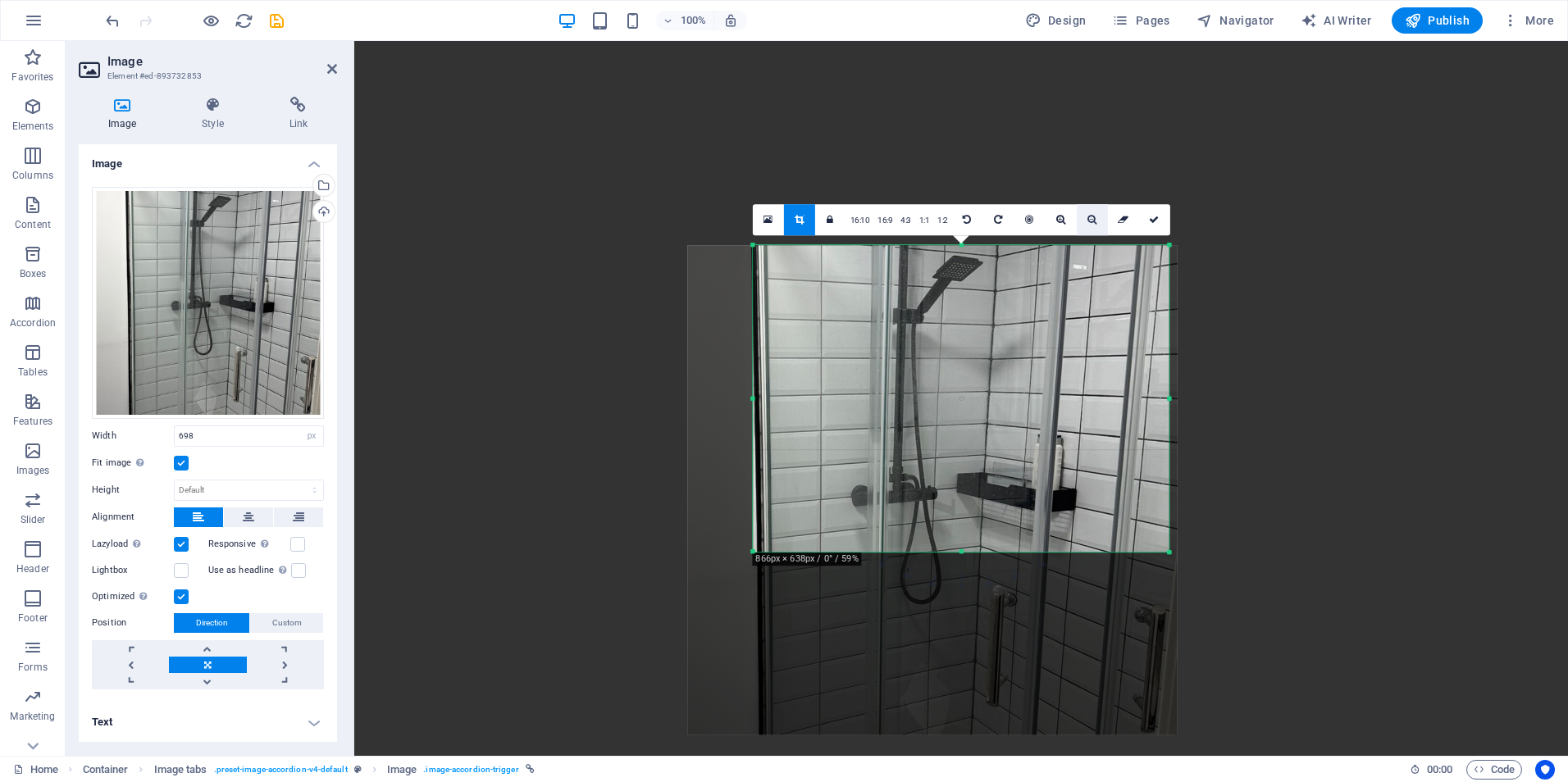
click at [1089, 217] on icon at bounding box center [1092, 219] width 9 height 10
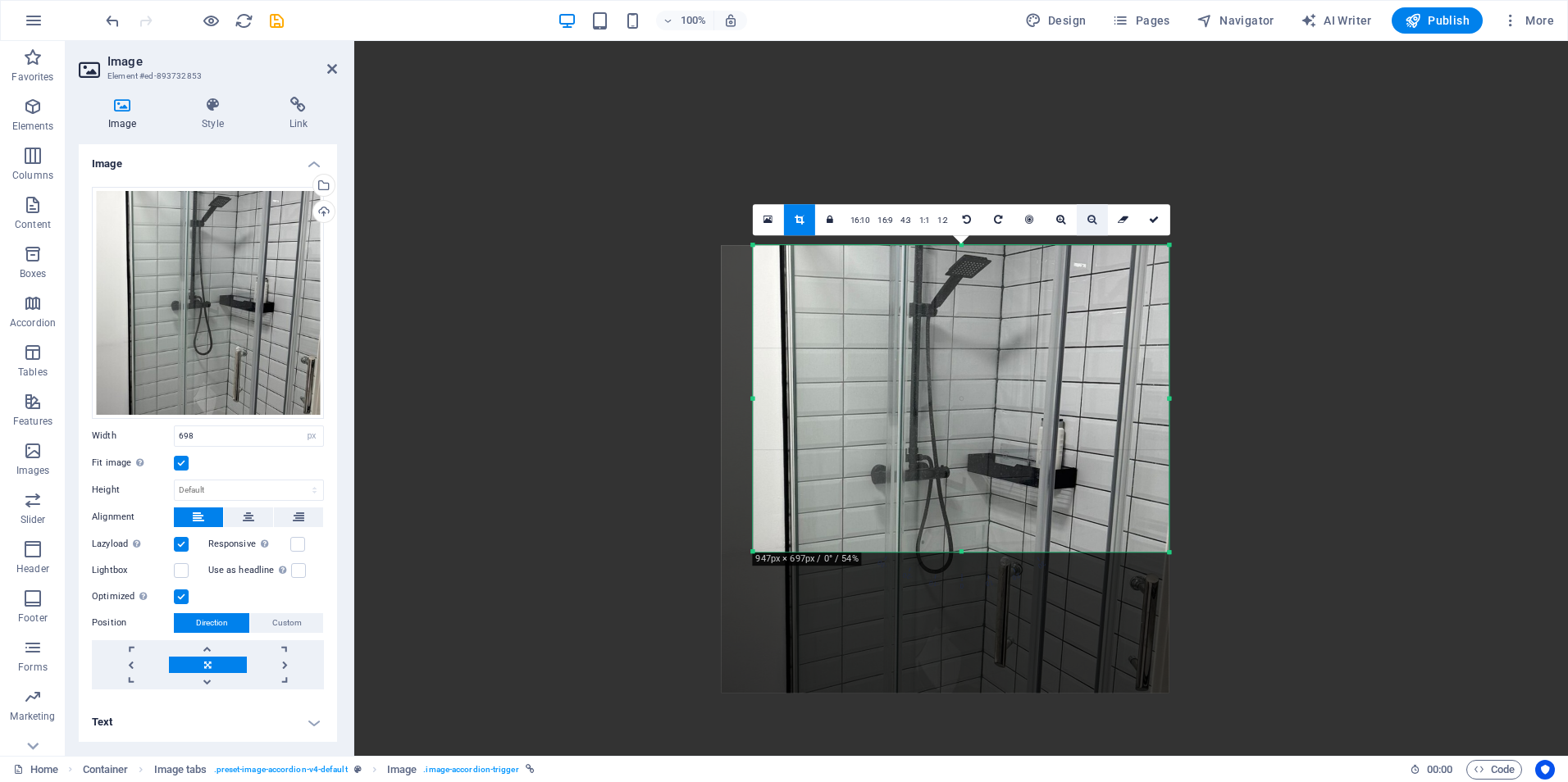
click at [1089, 217] on icon at bounding box center [1092, 219] width 9 height 10
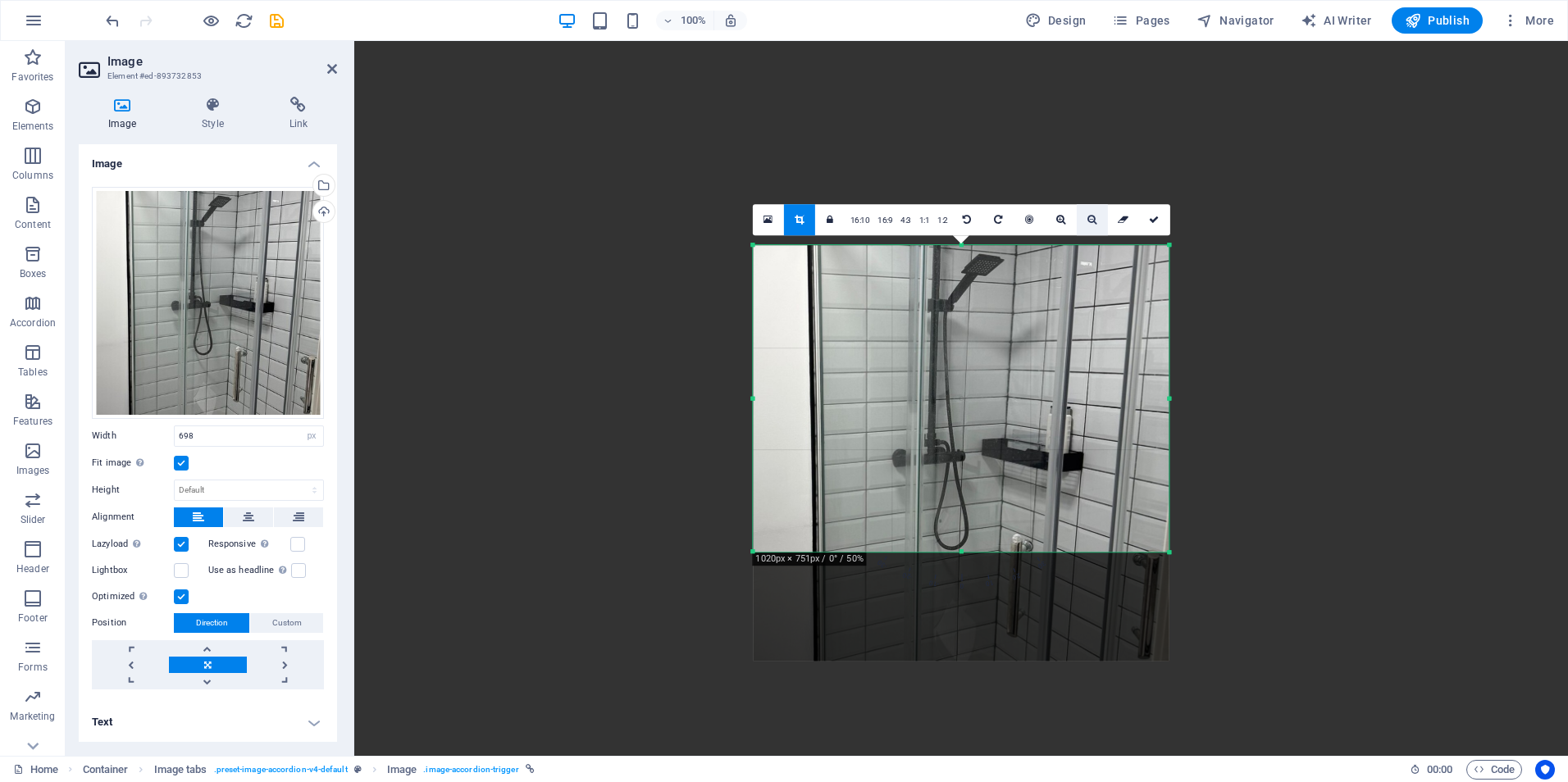
click at [1089, 217] on icon at bounding box center [1092, 219] width 9 height 10
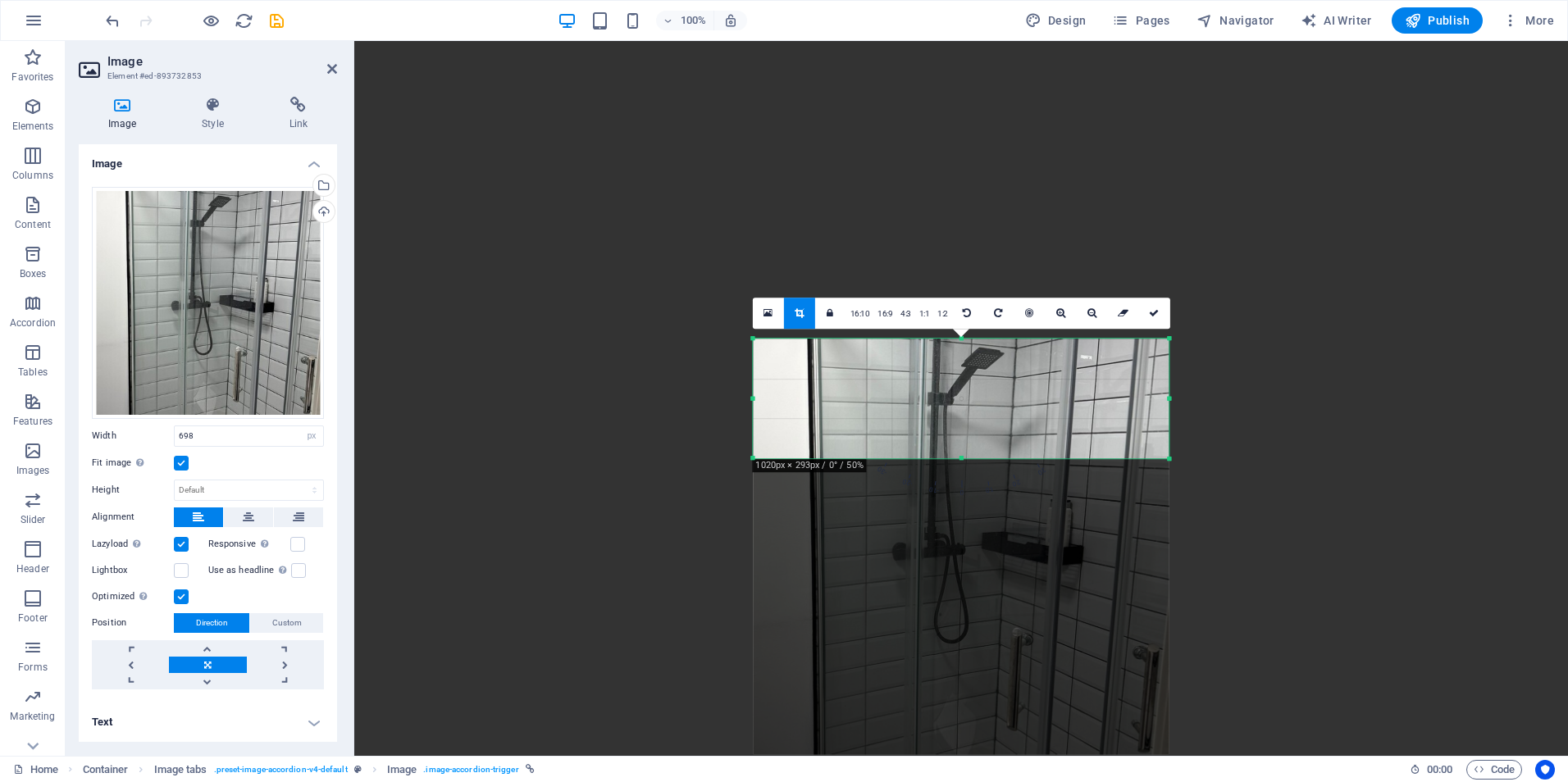
drag, startPoint x: 960, startPoint y: 551, endPoint x: 994, endPoint y: 364, distance: 190.1
click at [994, 364] on div "180 170 160 150 140 130 120 110 100 90 80 70 60 50 40 30 20 10 0 -10 -20 -30 -4…" at bounding box center [960, 398] width 416 height 120
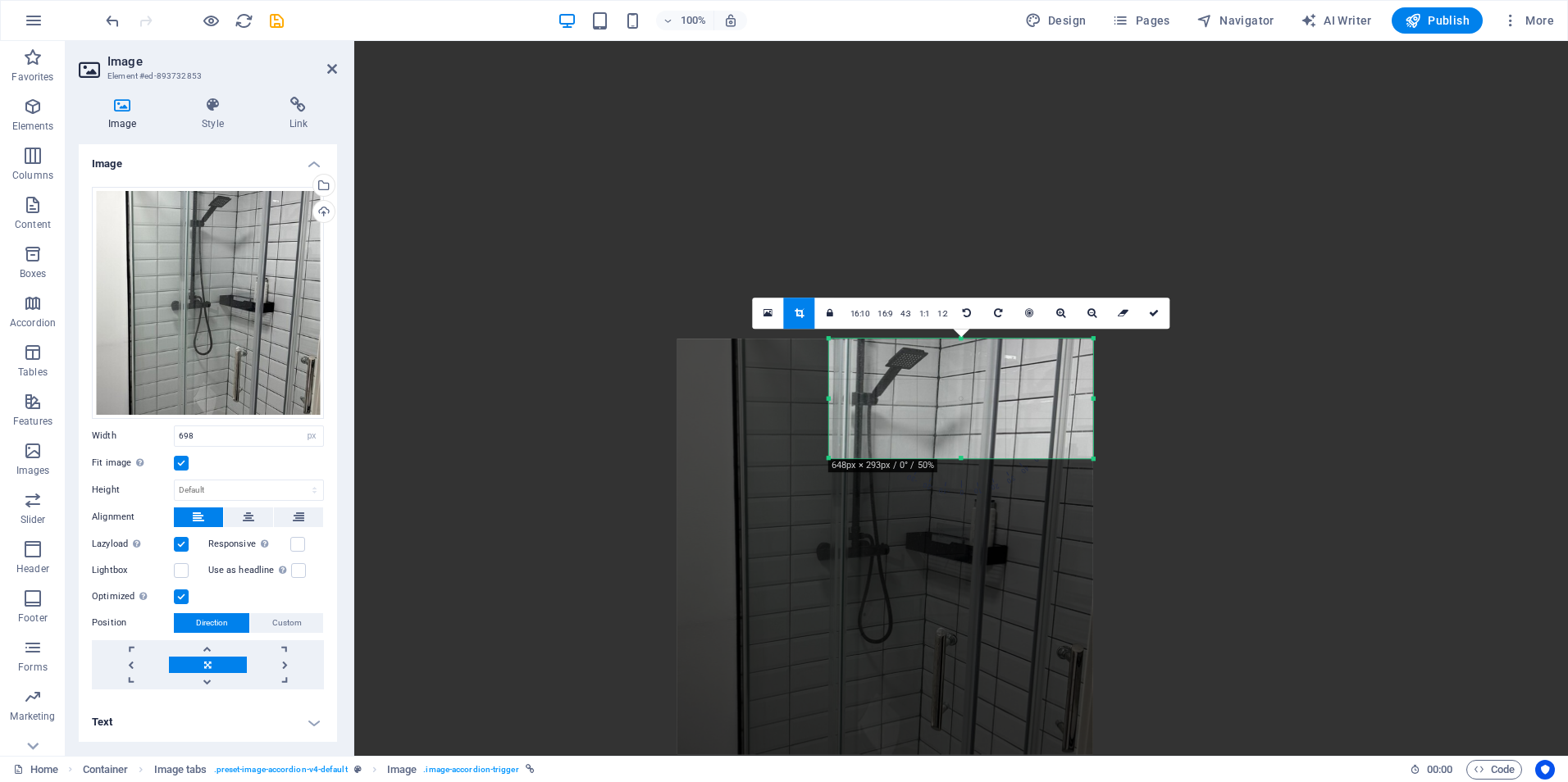
drag, startPoint x: 753, startPoint y: 397, endPoint x: 905, endPoint y: 395, distance: 152.0
click at [905, 395] on div "180 170 160 150 140 130 120 110 100 90 80 70 60 50 40 30 20 10 0 -10 -20 -30 -4…" at bounding box center [960, 398] width 264 height 120
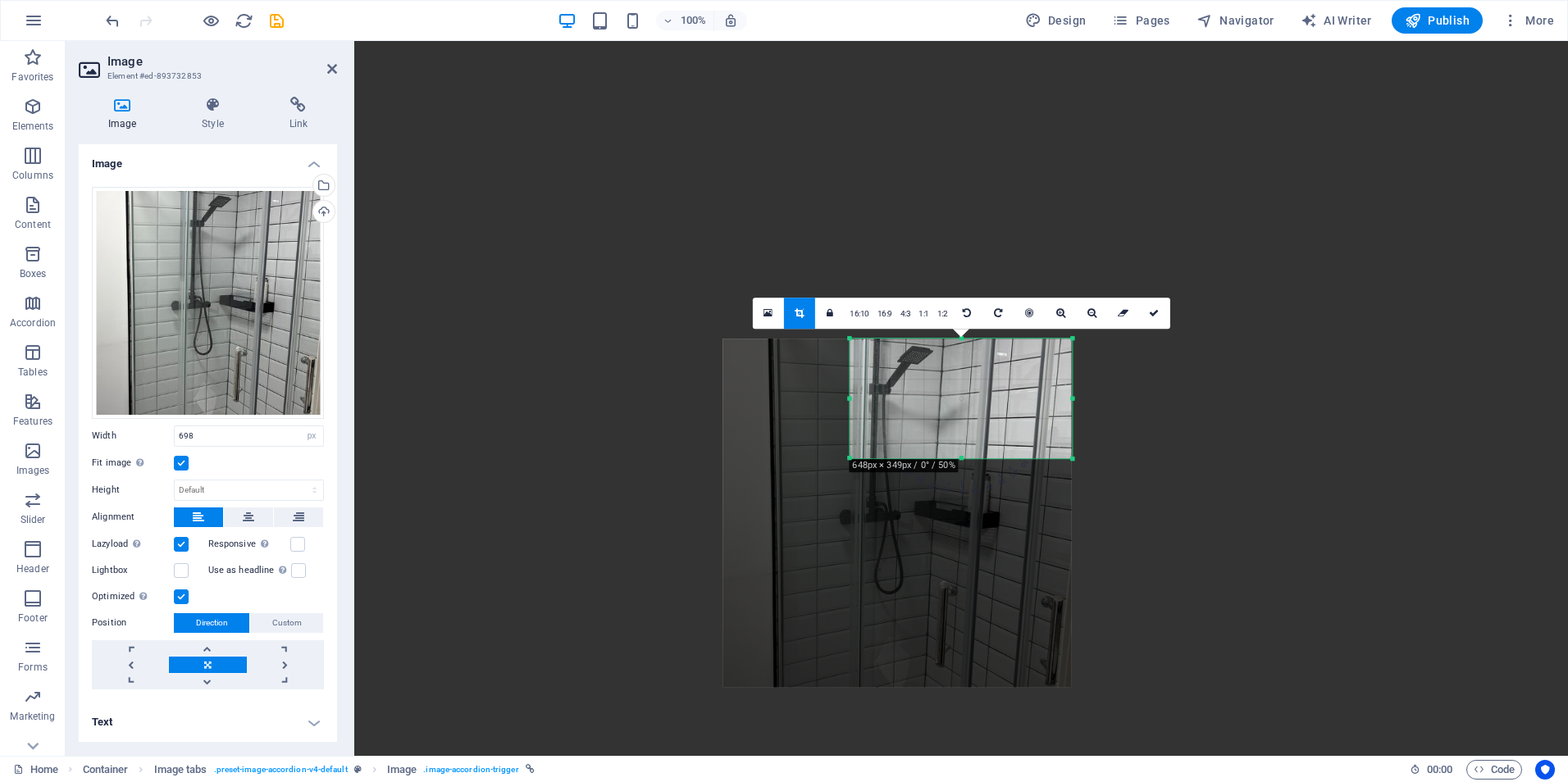
drag, startPoint x: 1096, startPoint y: 396, endPoint x: 1053, endPoint y: 390, distance: 43.4
click at [1053, 390] on div "180 170 160 150 140 130 120 110 100 90 80 70 60 50 40 30 20 10 0 -10 -20 -30 -4…" at bounding box center [960, 398] width 222 height 120
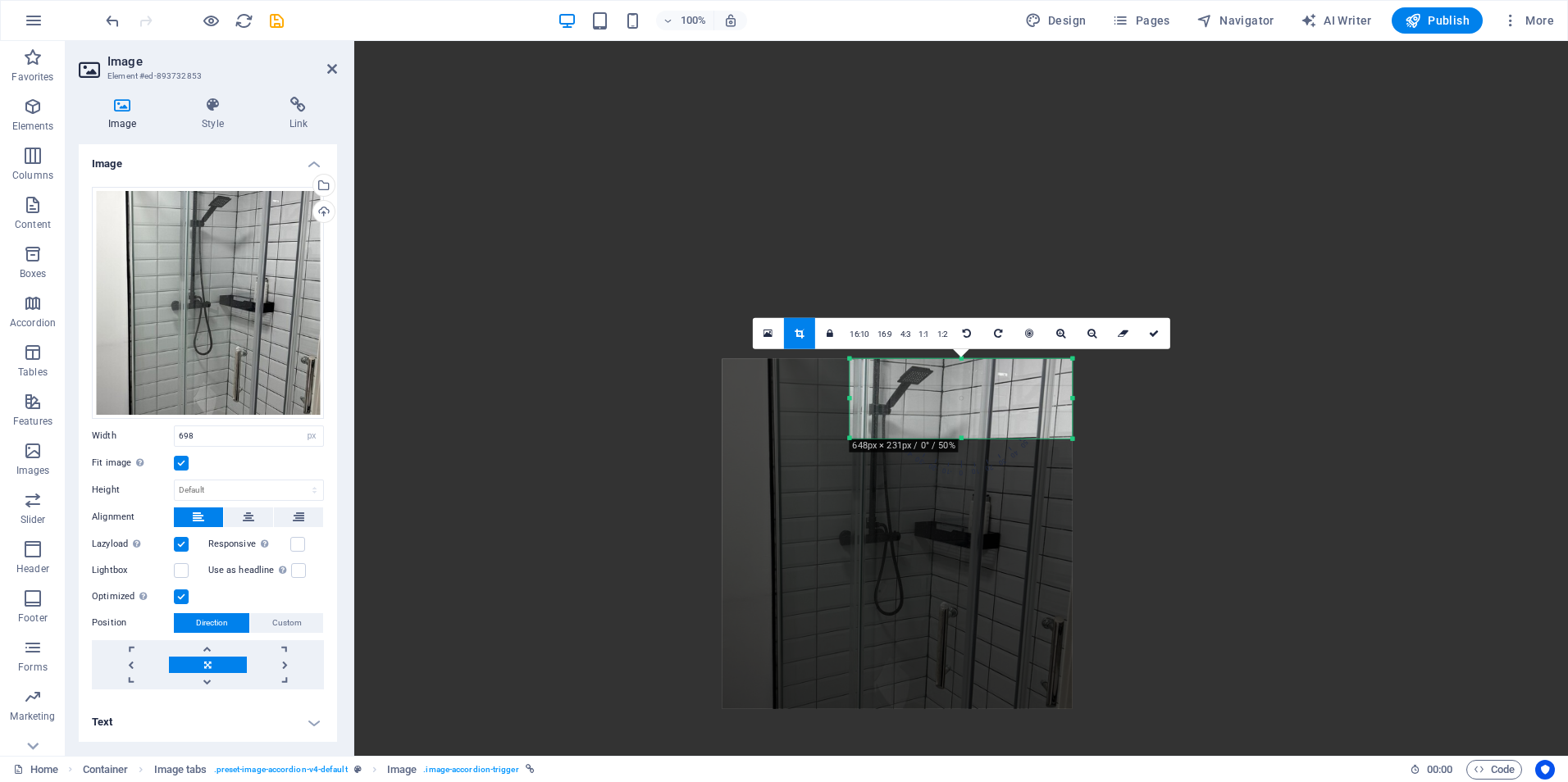
drag, startPoint x: 961, startPoint y: 459, endPoint x: 971, endPoint y: 418, distance: 42.2
click at [971, 418] on div "180 170 160 150 140 130 120 110 100 90 80 70 60 50 40 30 20 10 0 -10 -20 -30 -4…" at bounding box center [960, 398] width 222 height 79
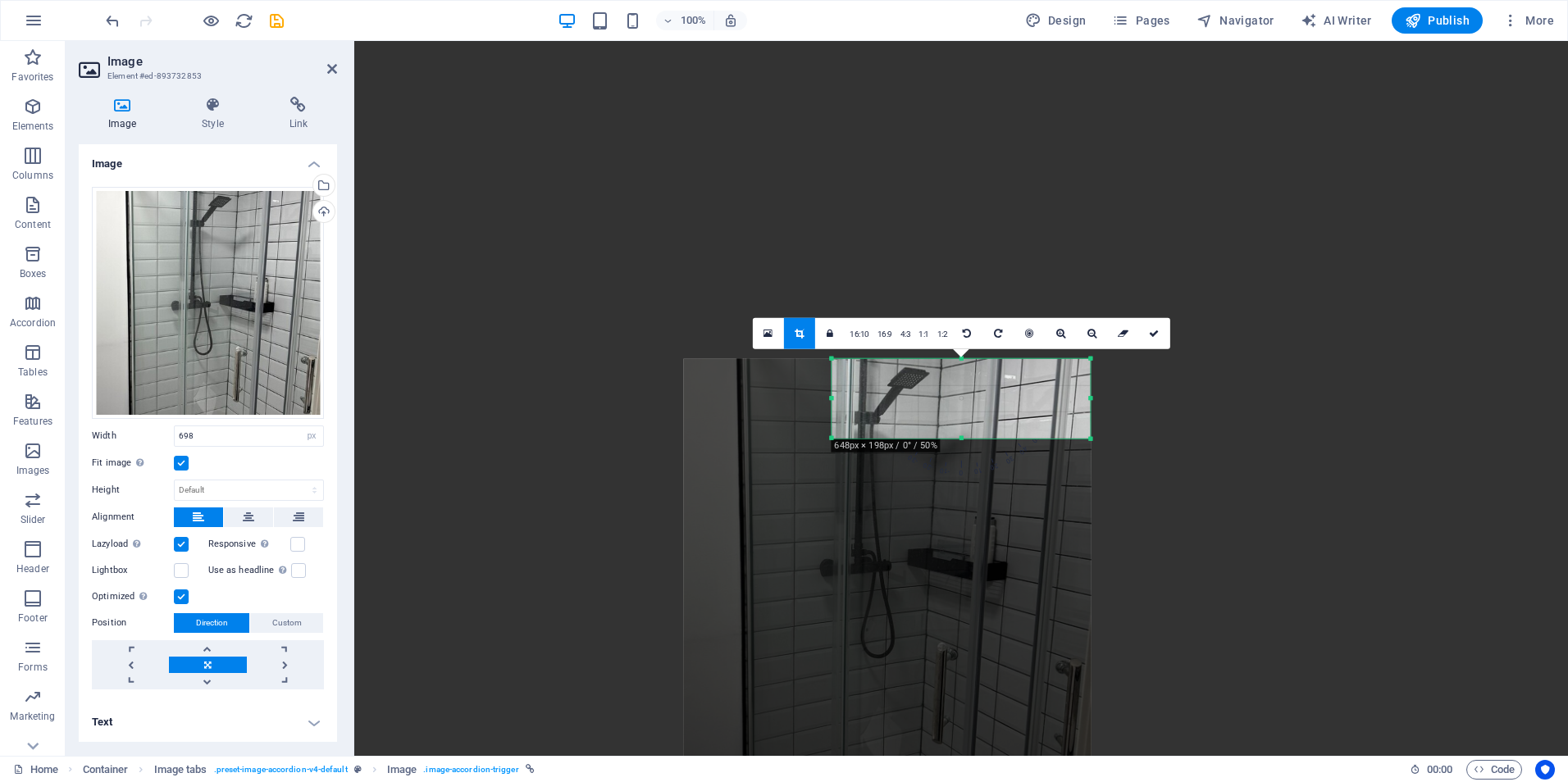
drag, startPoint x: 1071, startPoint y: 397, endPoint x: 1107, endPoint y: 411, distance: 38.6
click at [1107, 411] on div "H2 Container Banner Container Button Info Bar Preset Container H2 Spacer Text S…" at bounding box center [961, 398] width 1213 height 714
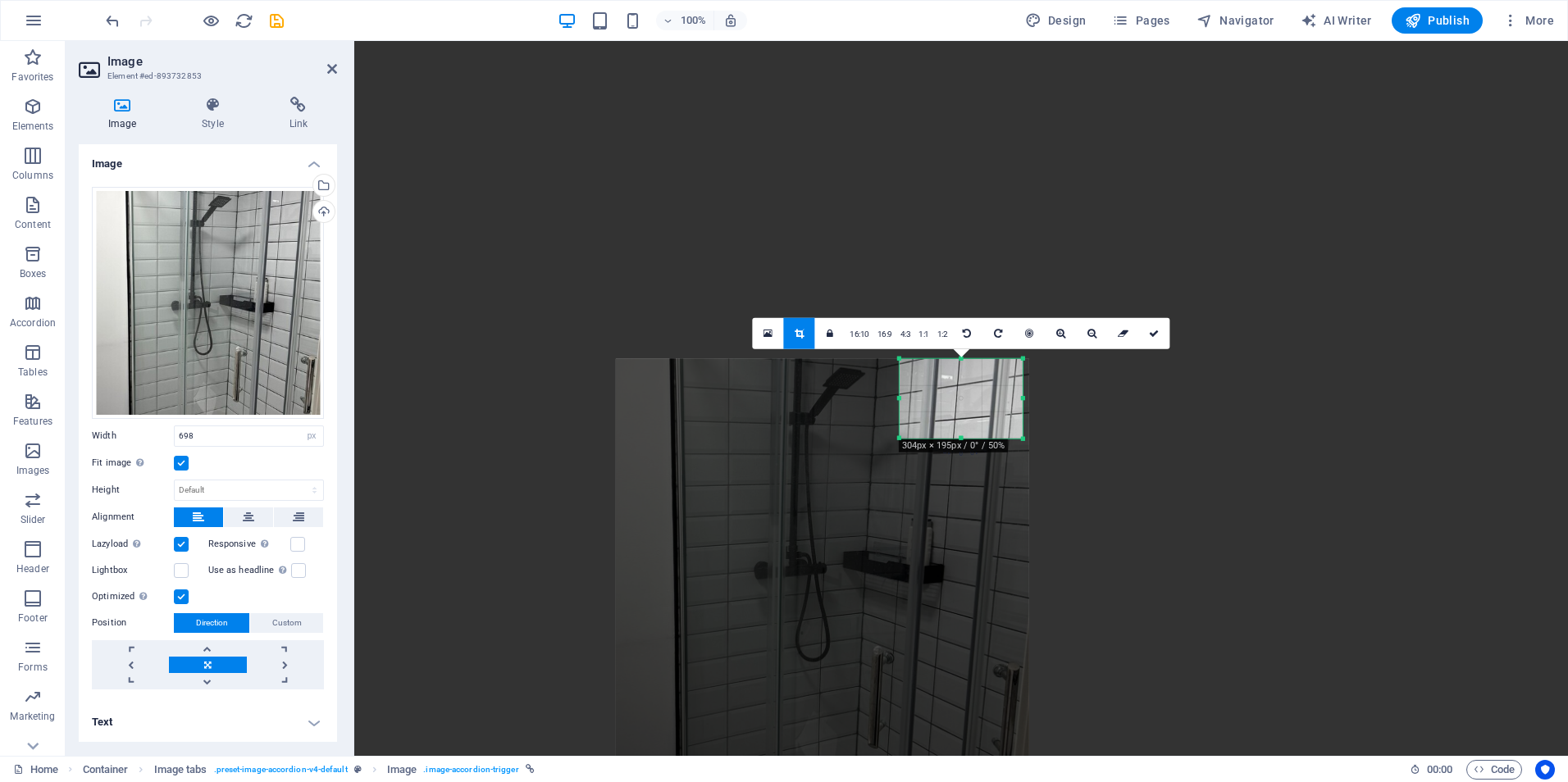
drag, startPoint x: 834, startPoint y: 396, endPoint x: 969, endPoint y: 416, distance: 136.5
click at [969, 416] on div "180 170 160 150 140 130 120 110 100 90 80 70 60 50 40 30 20 10 0 -10 -20 -30 -4…" at bounding box center [960, 398] width 123 height 79
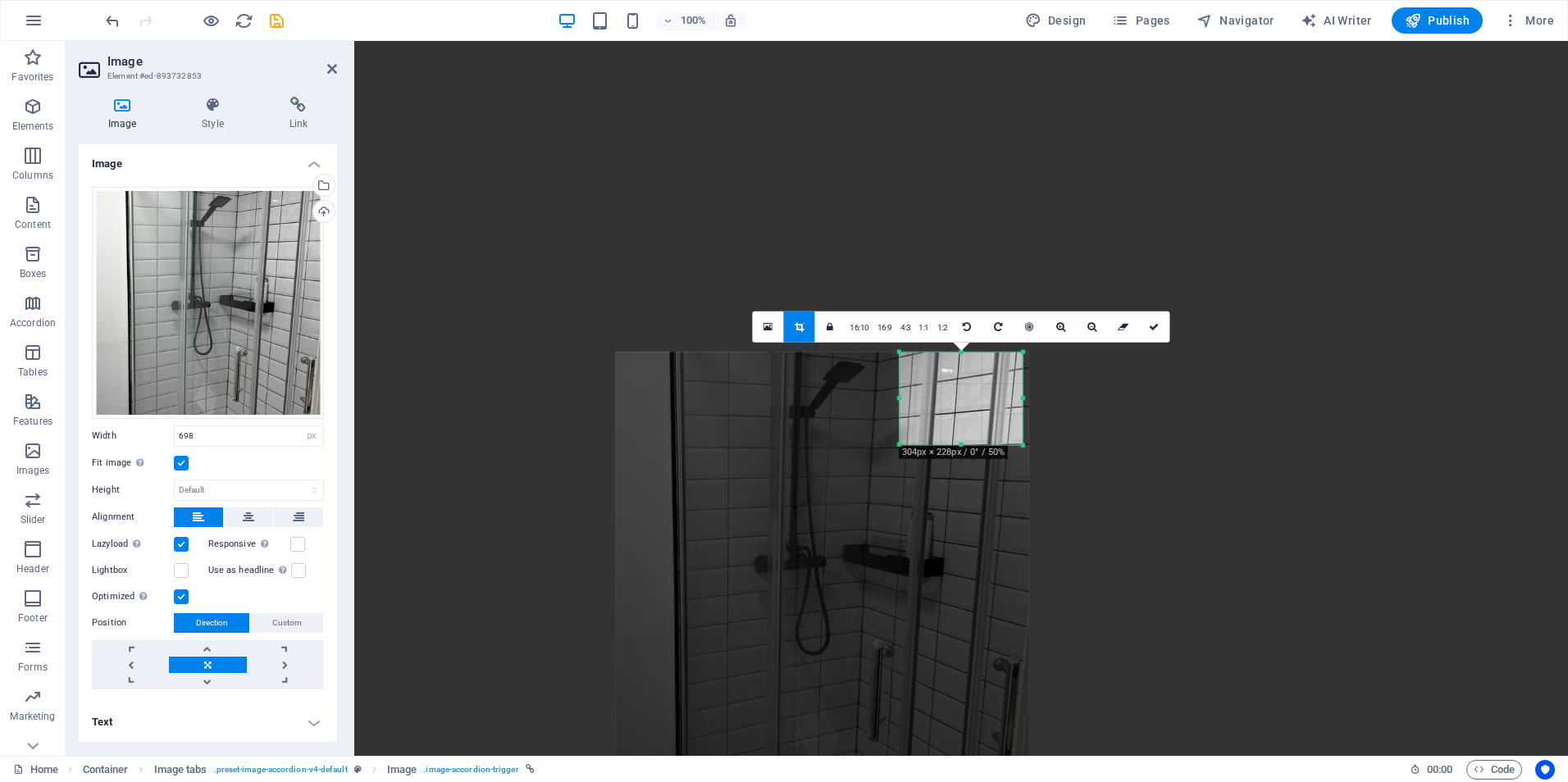
drag, startPoint x: 959, startPoint y: 438, endPoint x: 961, endPoint y: 450, distance: 12.2
click at [961, 445] on div "180 170 160 150 140 130 120 110 100 90 80 70 60 50 40 30 20 10 0 -10 -20 -30 -4…" at bounding box center [960, 398] width 123 height 92
click at [1091, 326] on icon at bounding box center [1092, 327] width 9 height 10
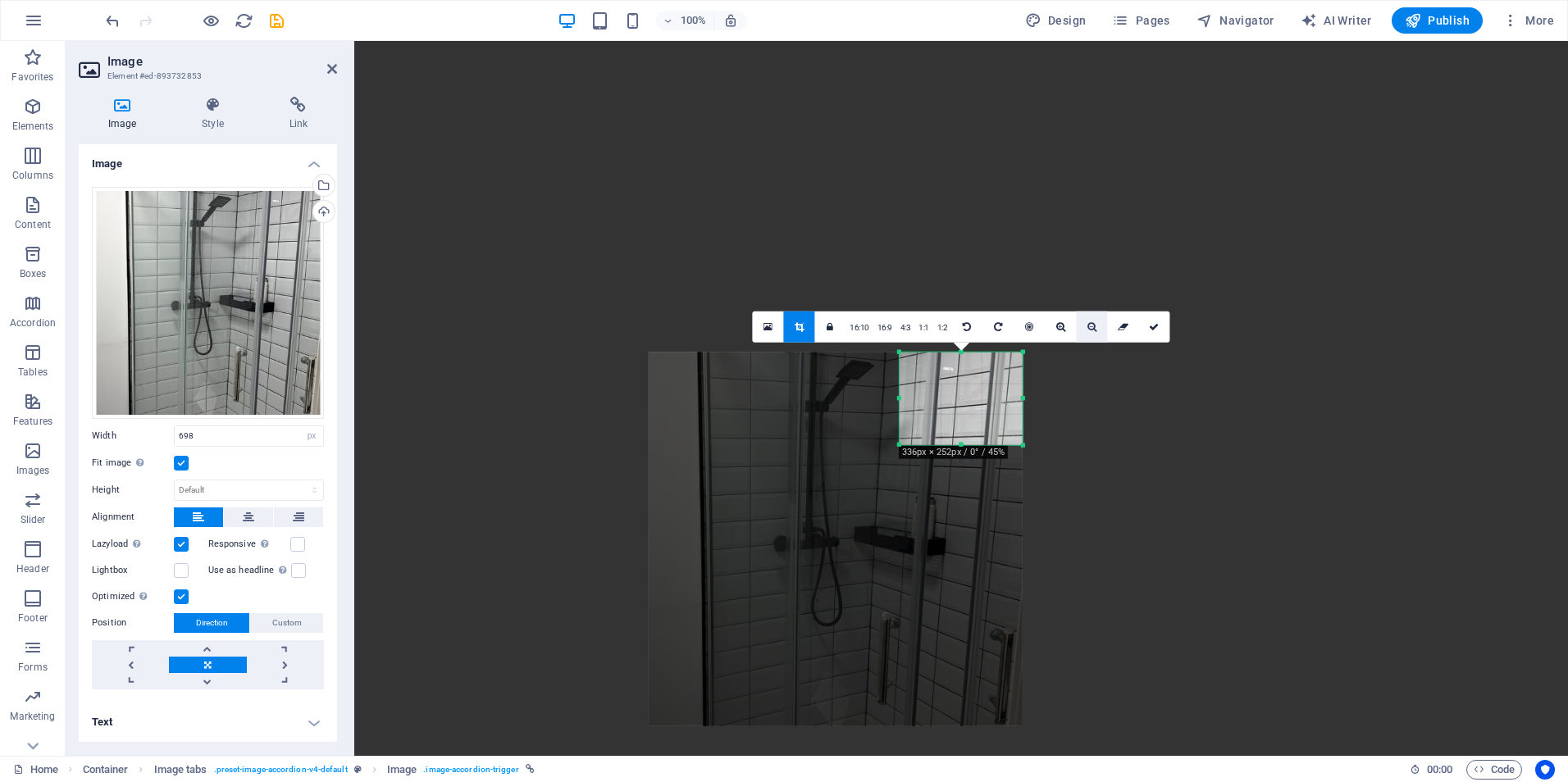
click at [1091, 326] on icon at bounding box center [1092, 327] width 9 height 10
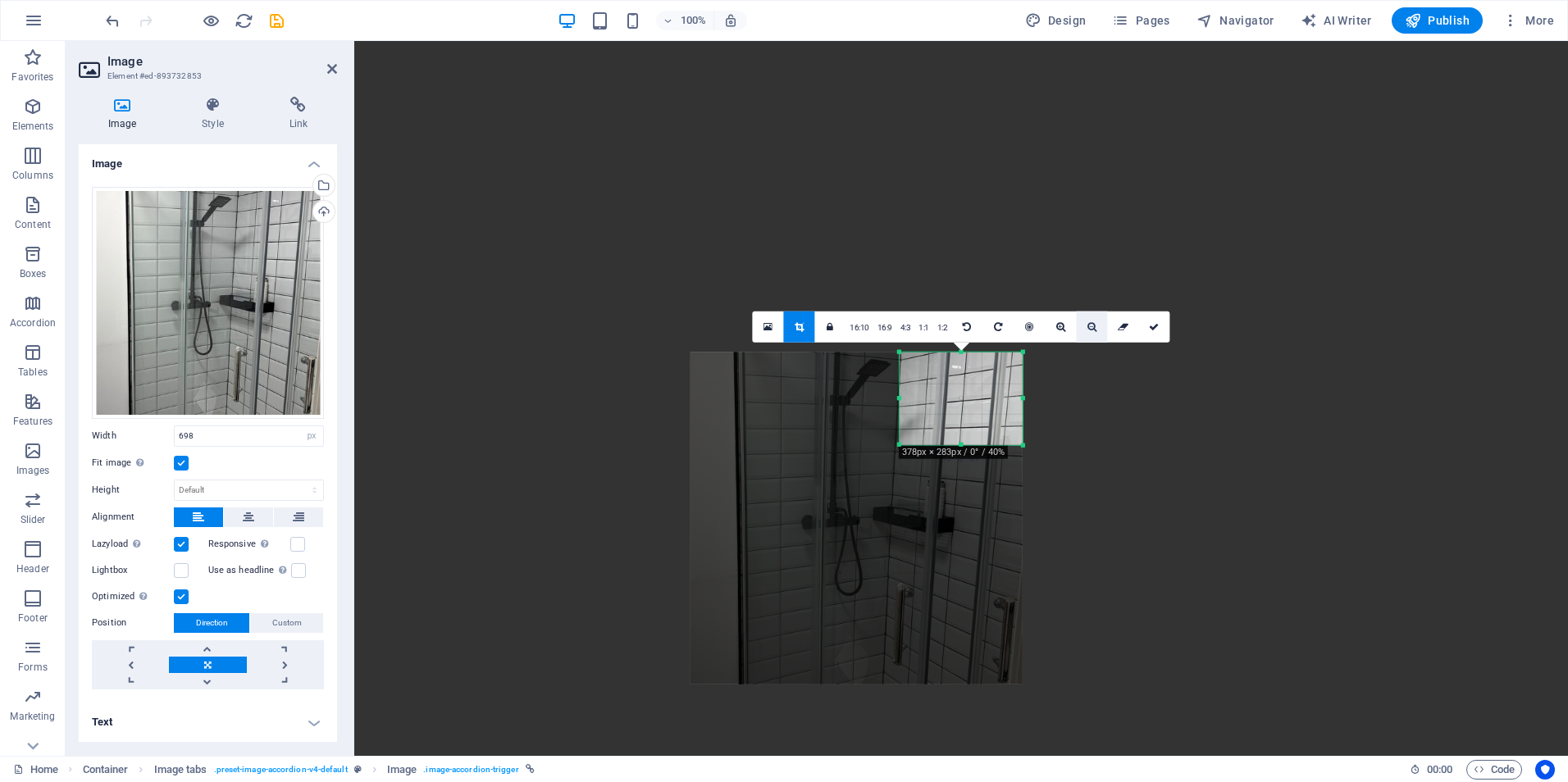
click at [1091, 326] on icon at bounding box center [1092, 327] width 9 height 10
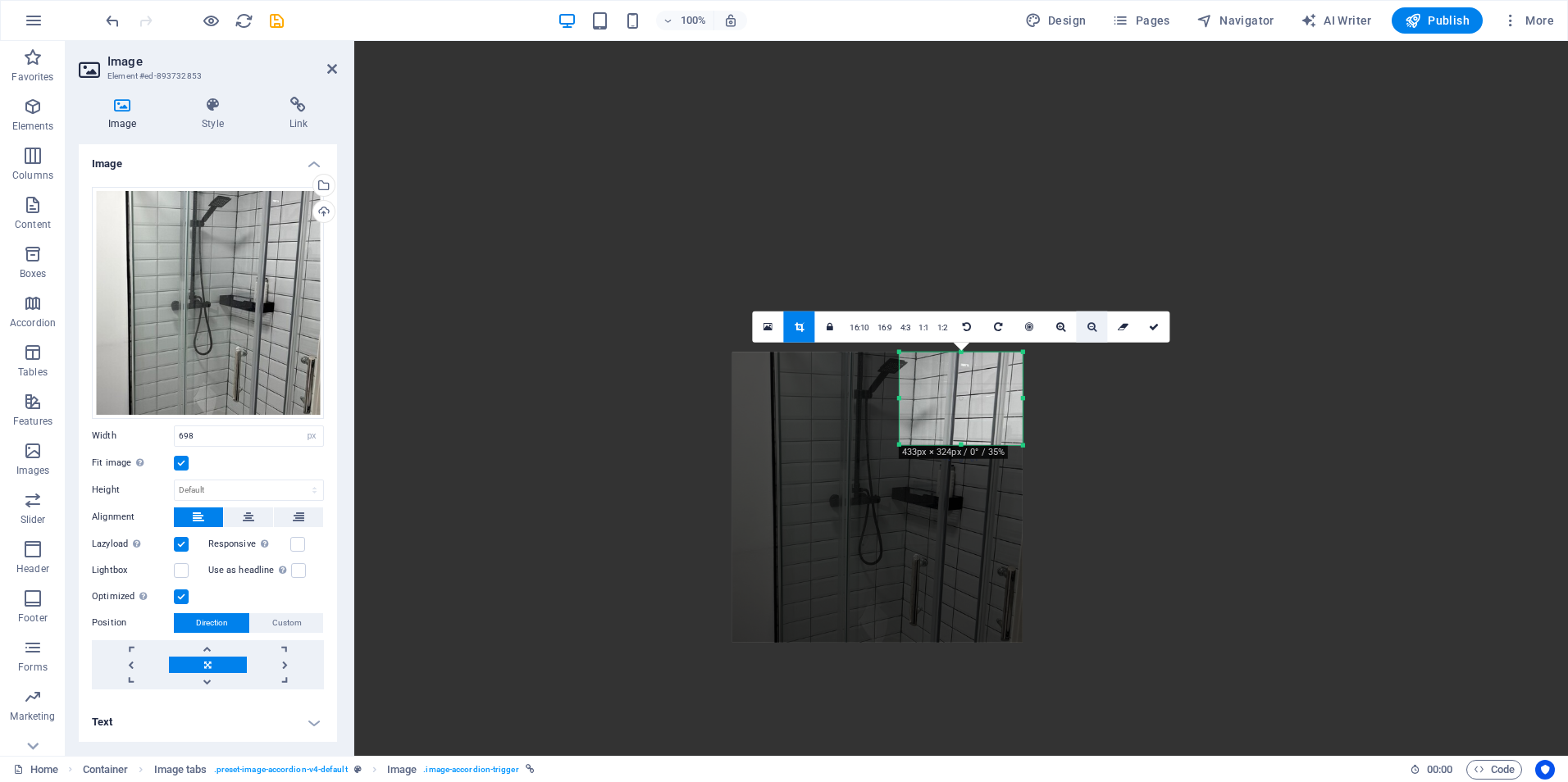
click at [1091, 326] on icon at bounding box center [1092, 327] width 9 height 10
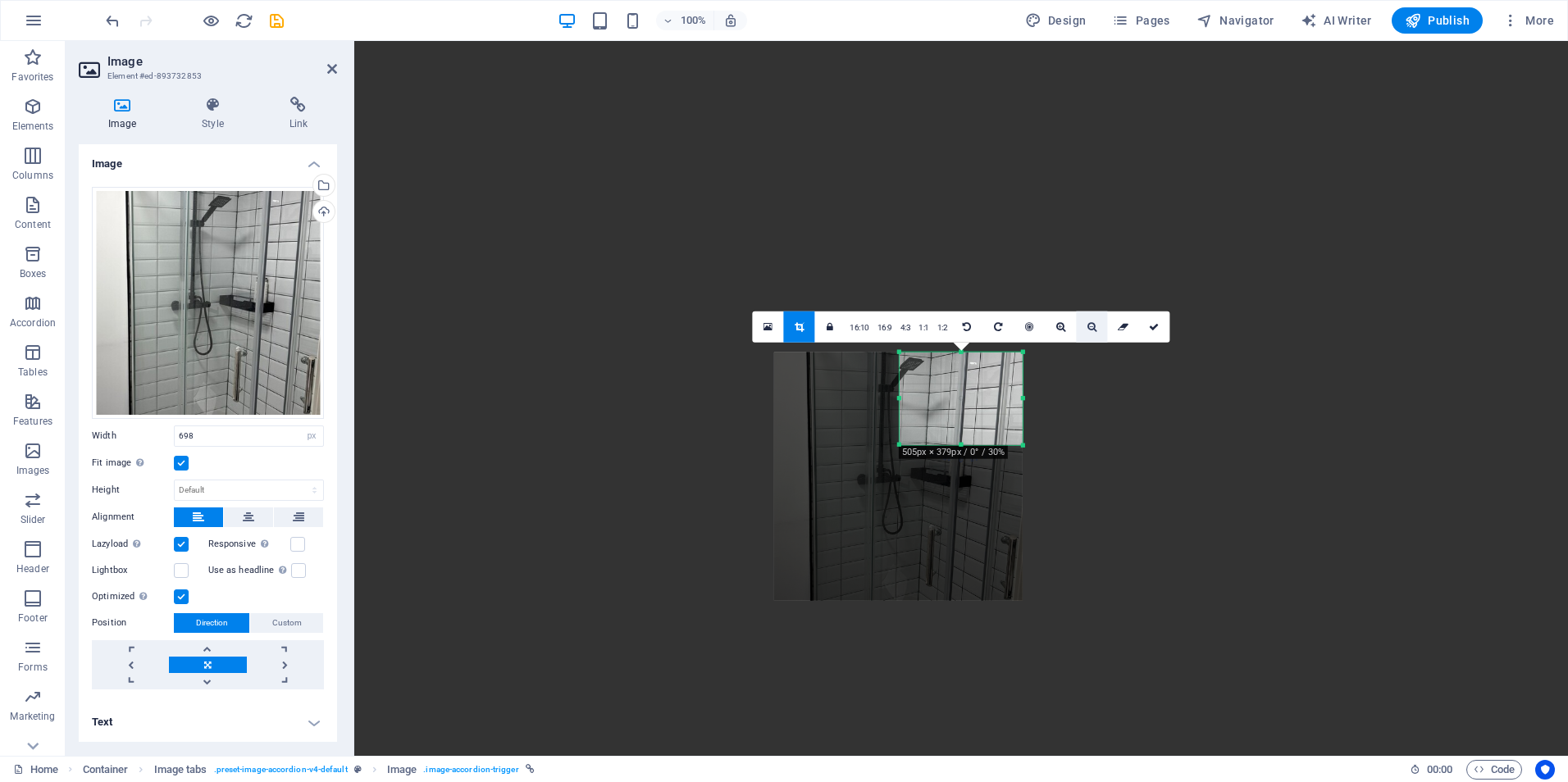
click at [1091, 326] on icon at bounding box center [1092, 327] width 9 height 10
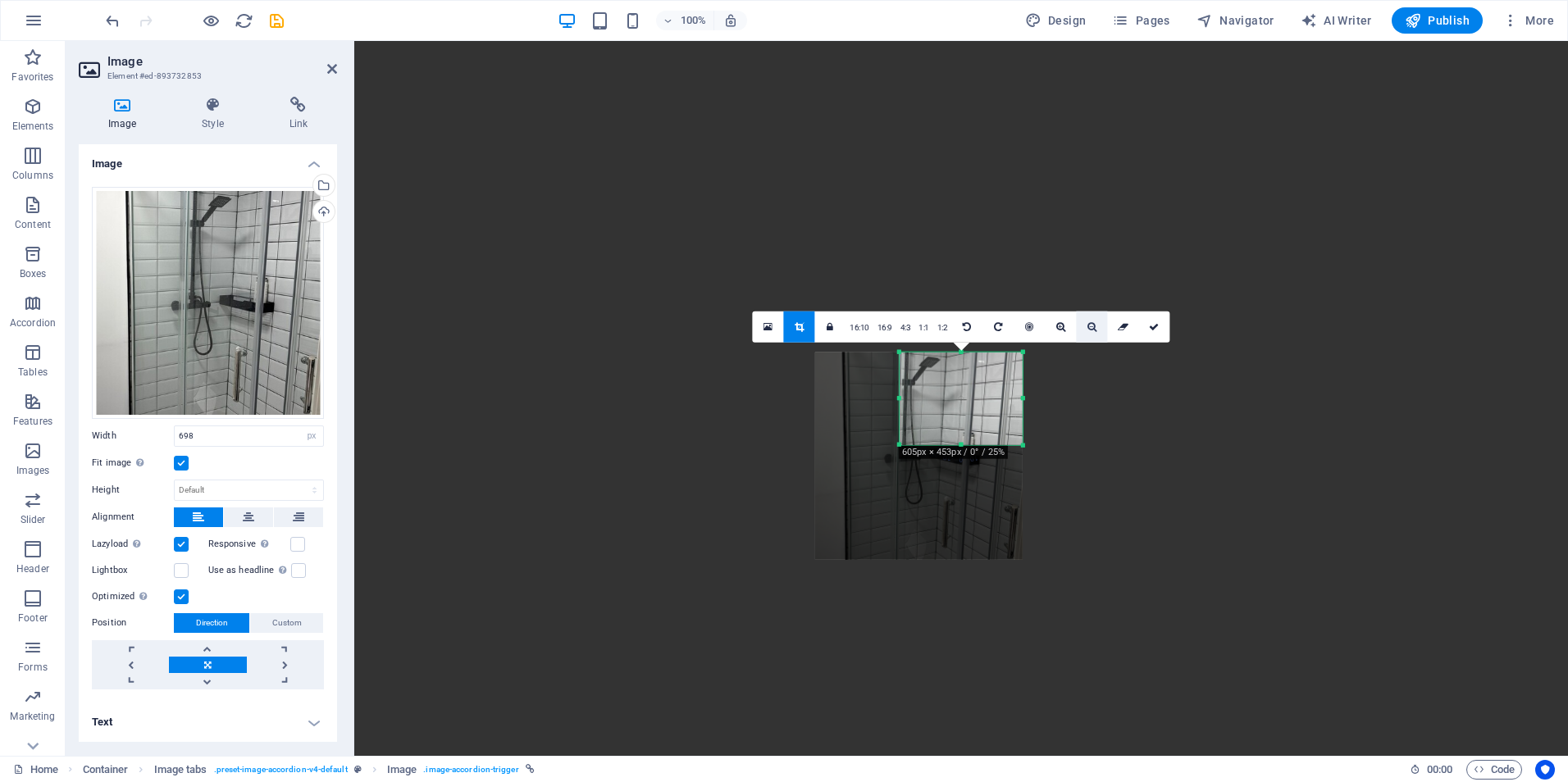
click at [1091, 326] on icon at bounding box center [1092, 327] width 9 height 10
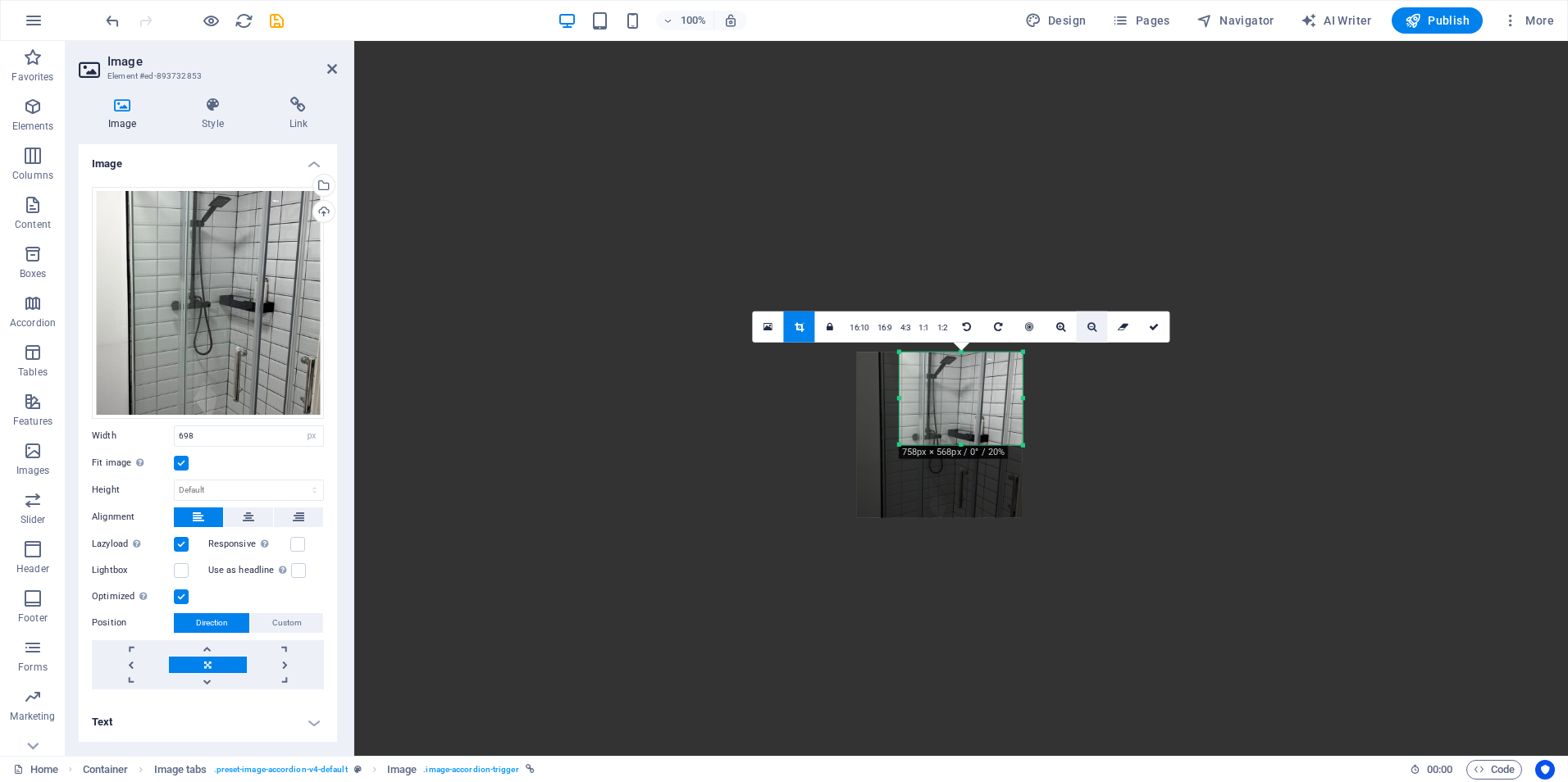
click at [1091, 326] on icon at bounding box center [1092, 327] width 9 height 10
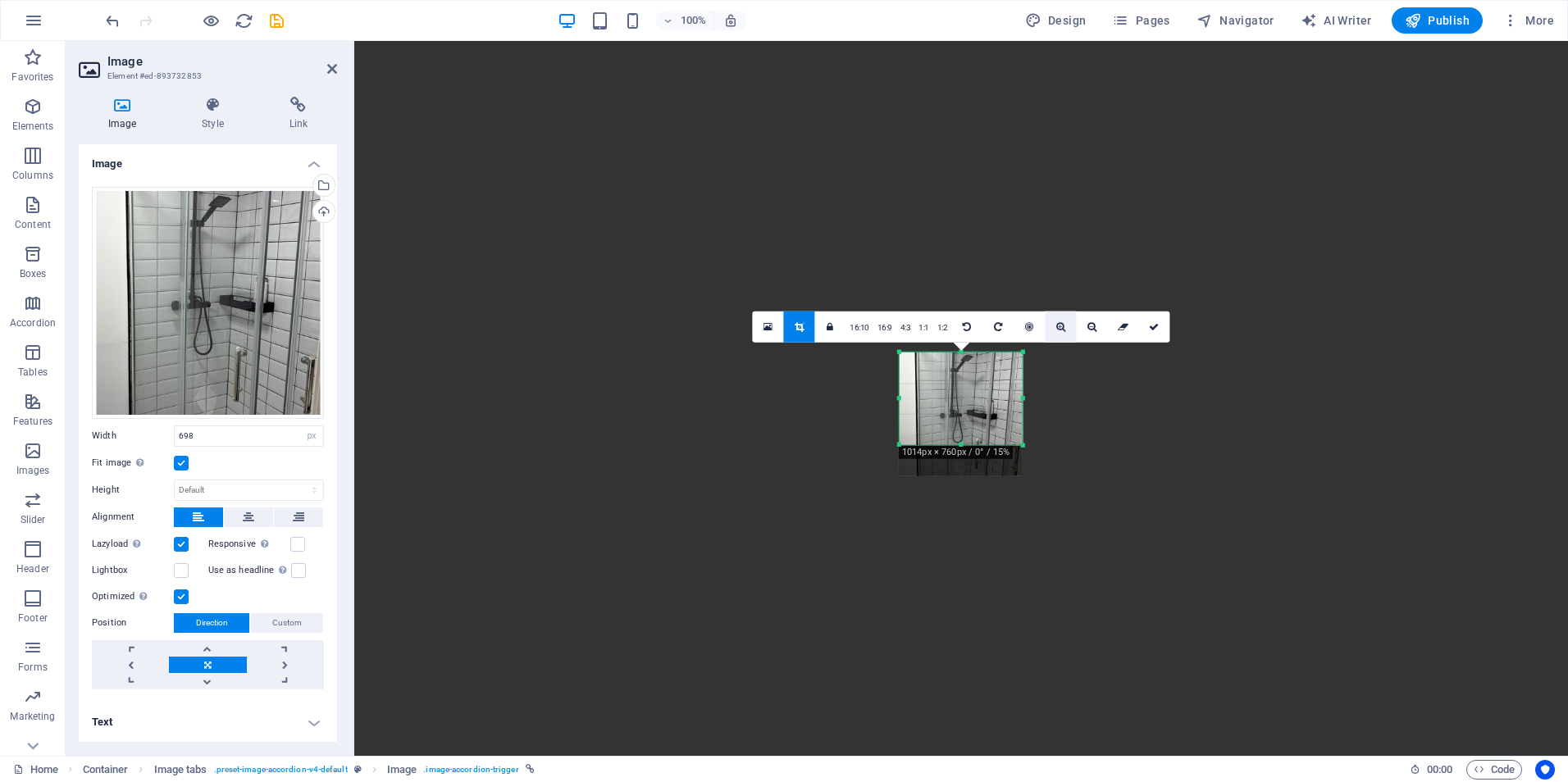
click at [1063, 324] on icon at bounding box center [1061, 327] width 9 height 10
drag, startPoint x: 956, startPoint y: 401, endPoint x: 946, endPoint y: 418, distance: 19.7
click at [946, 418] on div at bounding box center [950, 435] width 165 height 165
click at [1157, 324] on icon at bounding box center [1153, 327] width 10 height 10
type input "150"
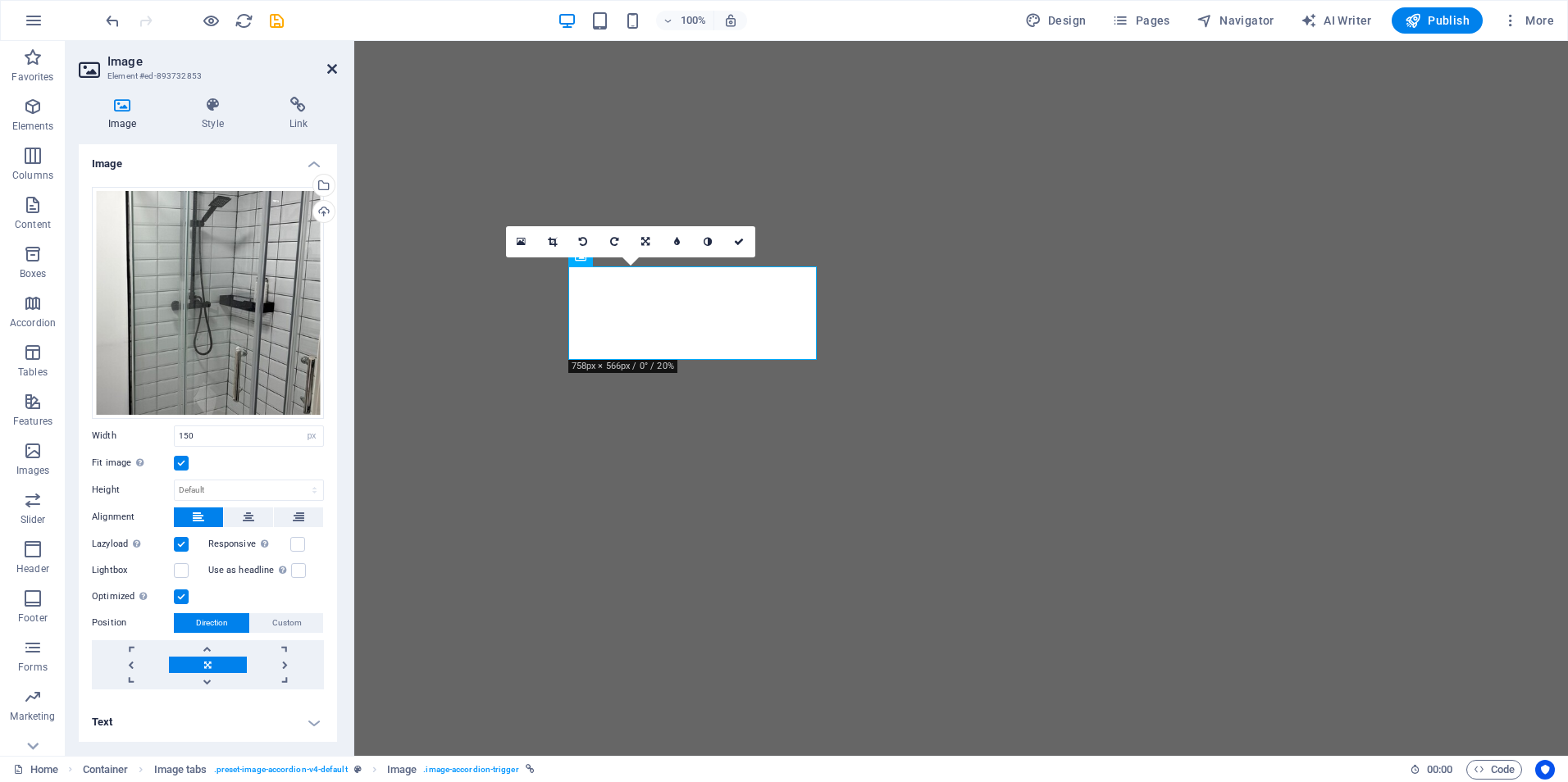
click at [334, 68] on icon at bounding box center [332, 69] width 10 height 13
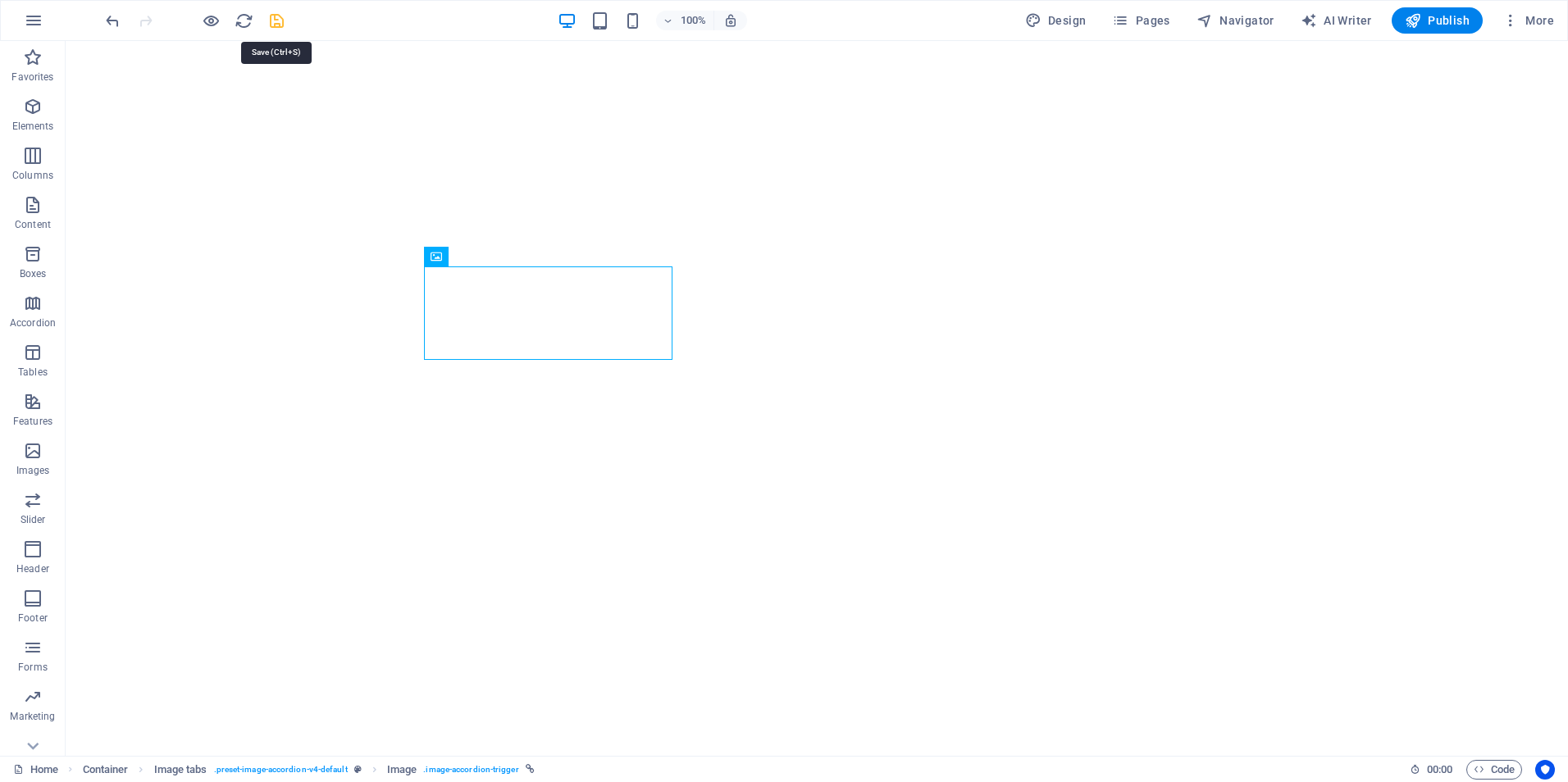
click at [271, 24] on icon "save" at bounding box center [277, 21] width 19 height 19
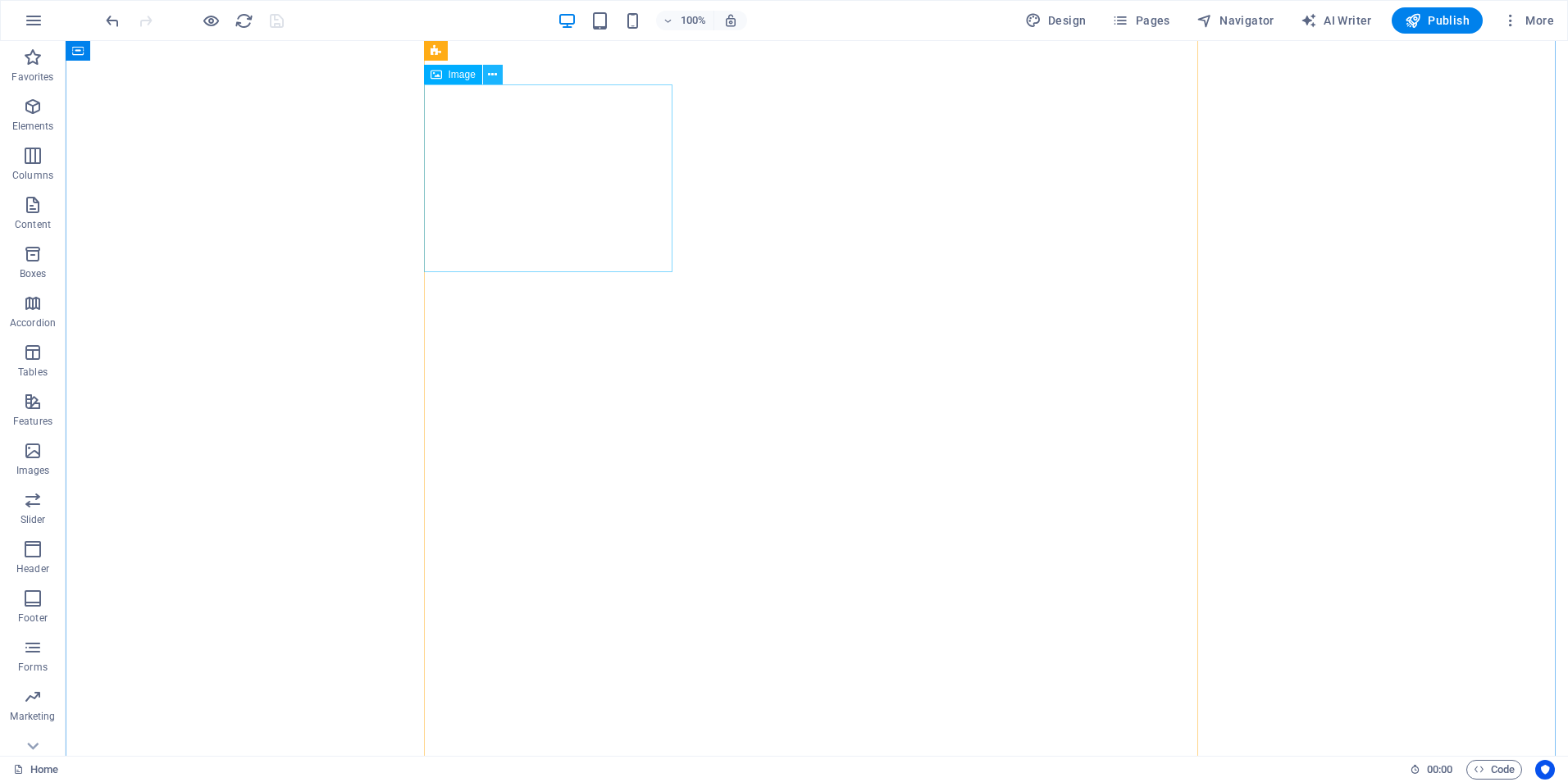
click at [491, 73] on icon at bounding box center [493, 75] width 9 height 17
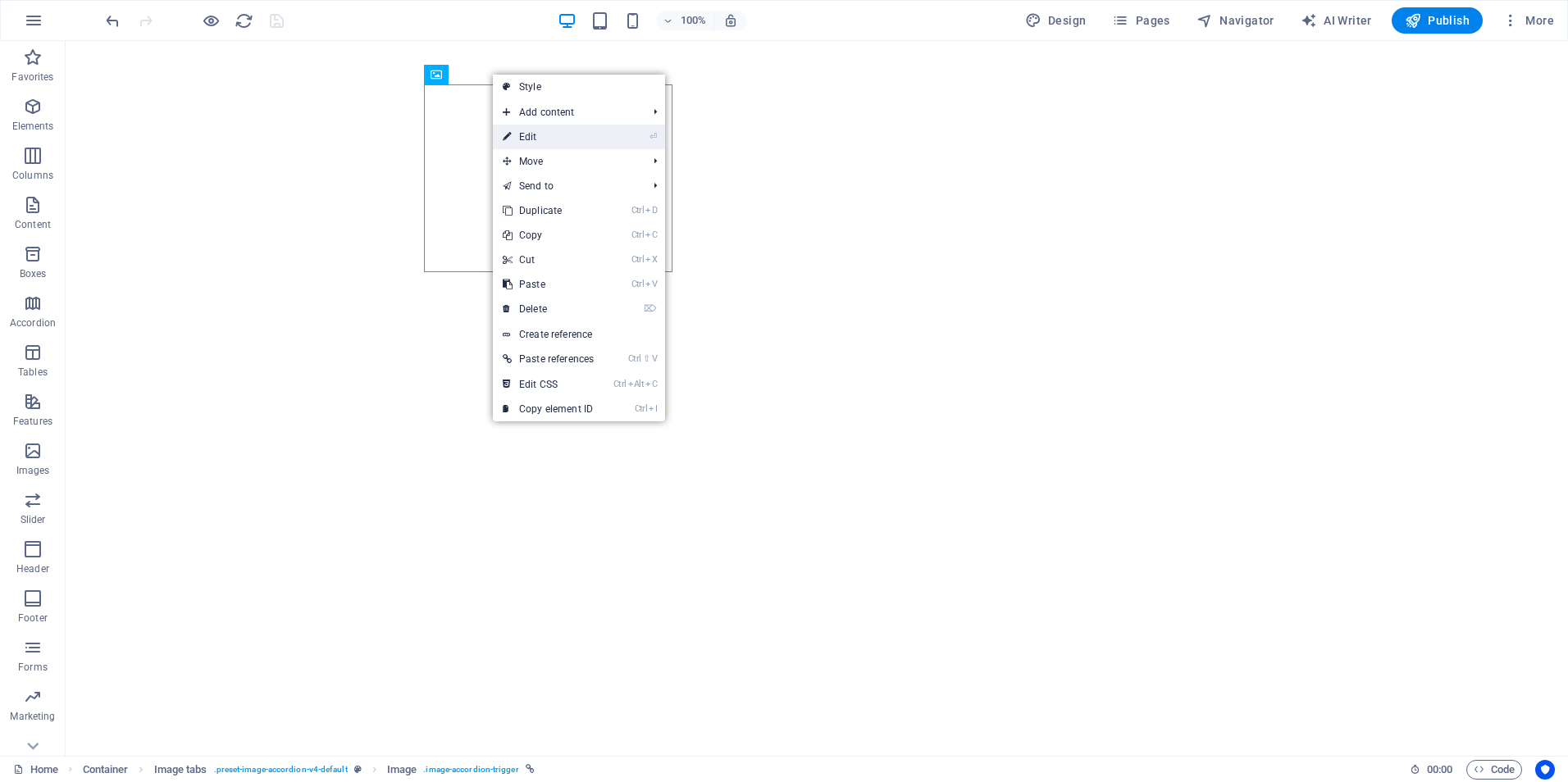
click at [535, 135] on link "⏎ Edit" at bounding box center [547, 136] width 111 height 25
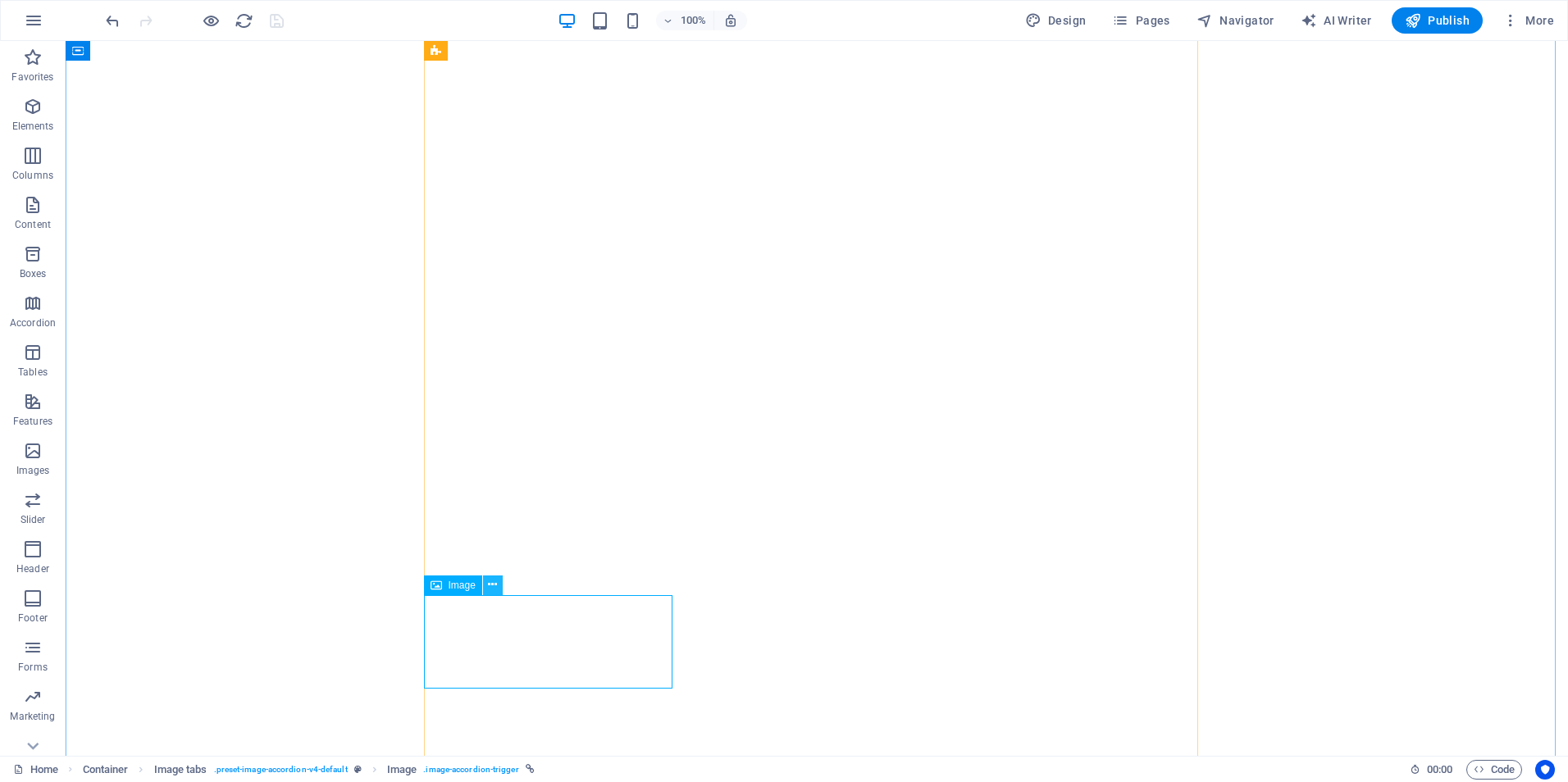
click at [491, 583] on icon at bounding box center [493, 585] width 9 height 17
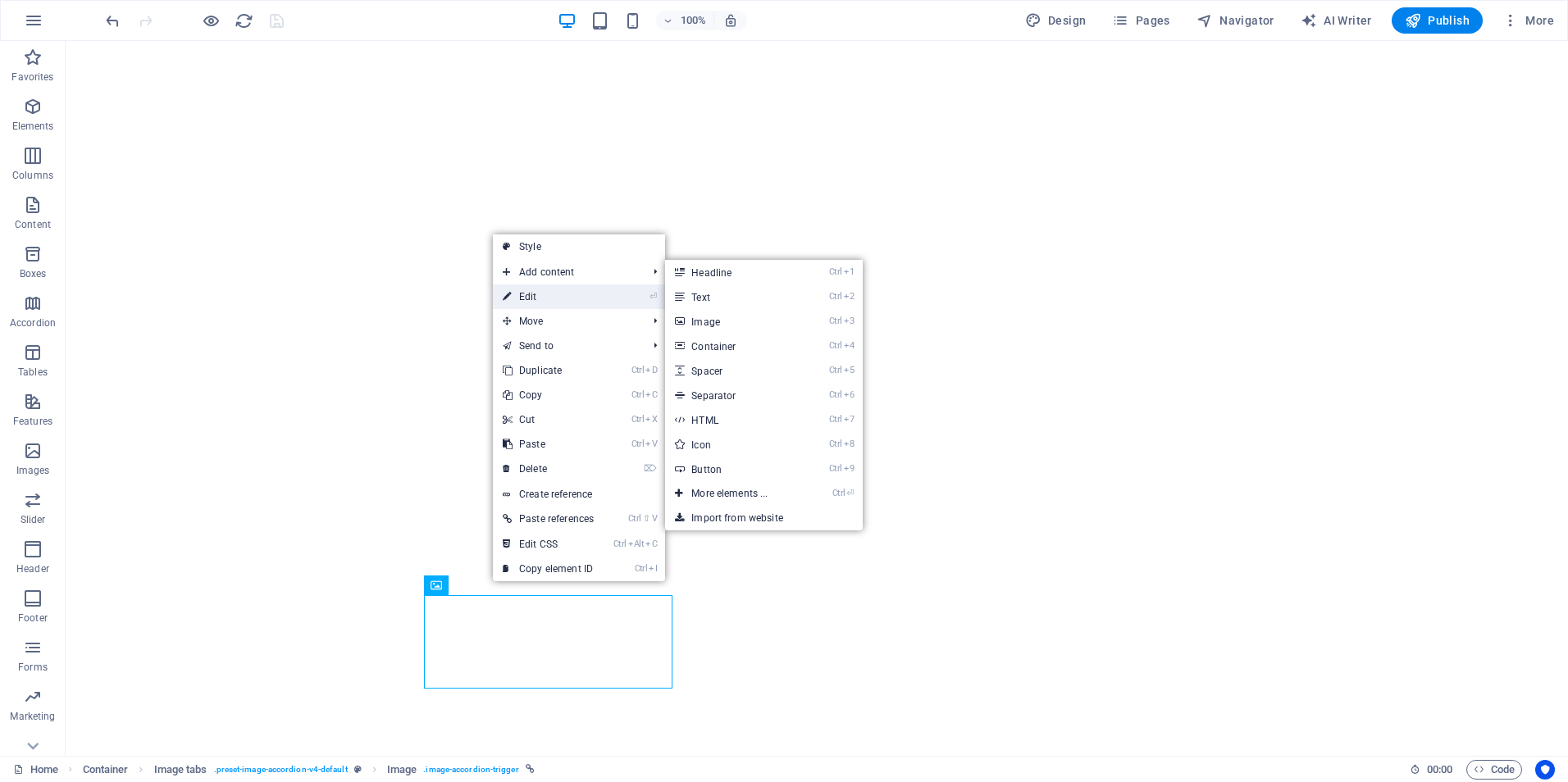
click at [539, 294] on link "⏎ Edit" at bounding box center [547, 296] width 111 height 25
select select "px"
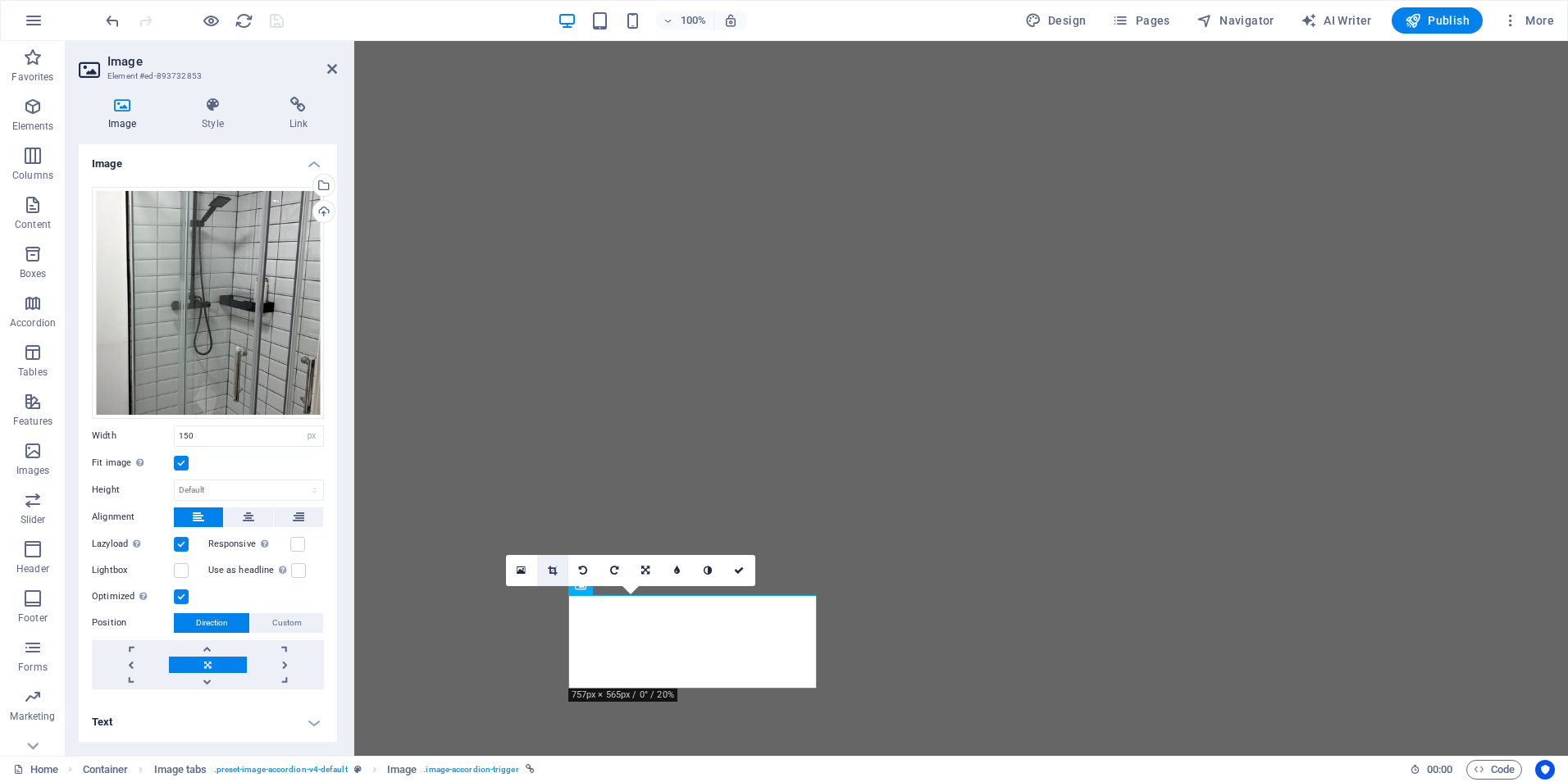
click at [554, 570] on icon at bounding box center [552, 570] width 9 height 10
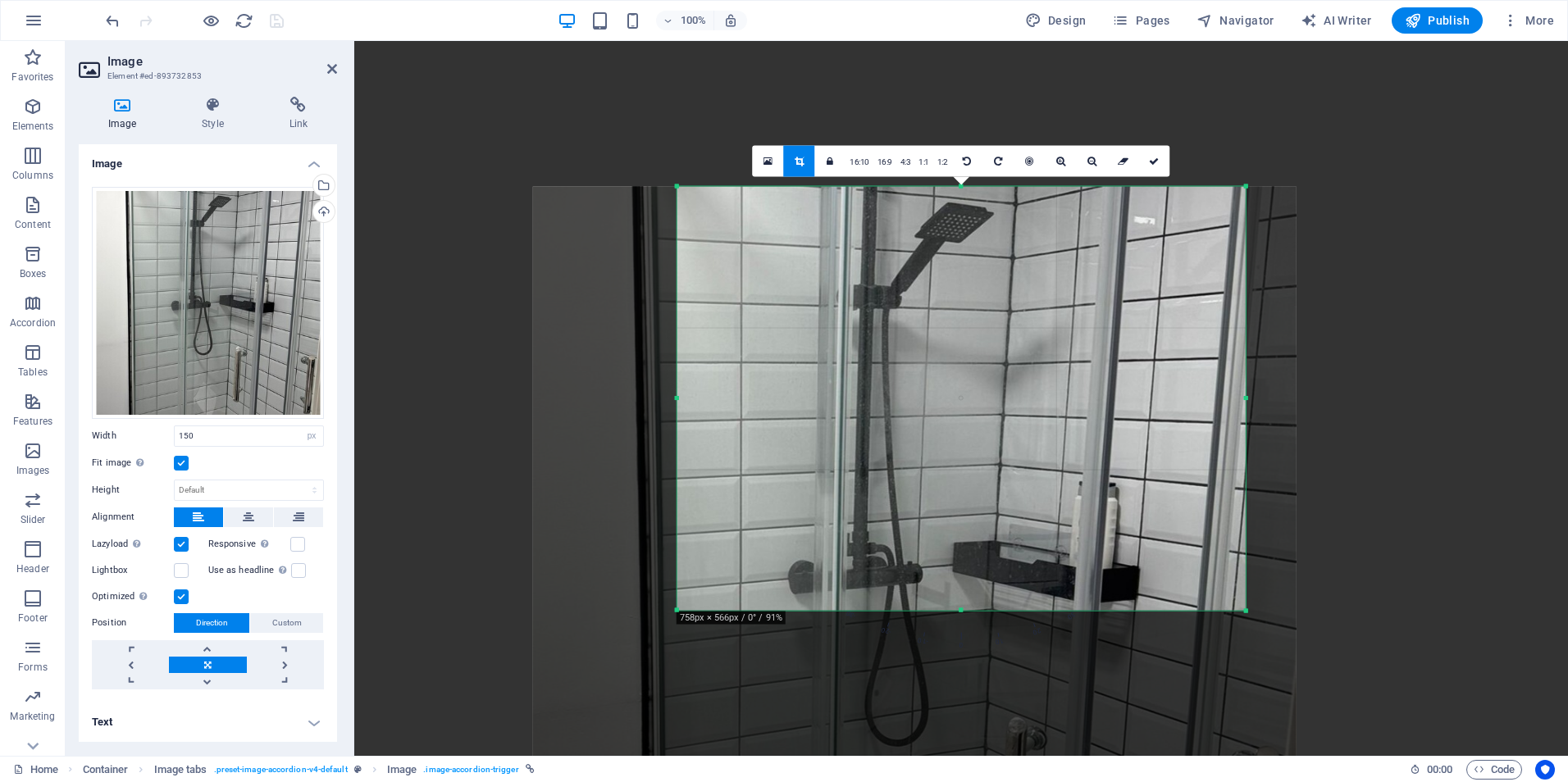
click at [966, 609] on div at bounding box center [961, 610] width 568 height 5
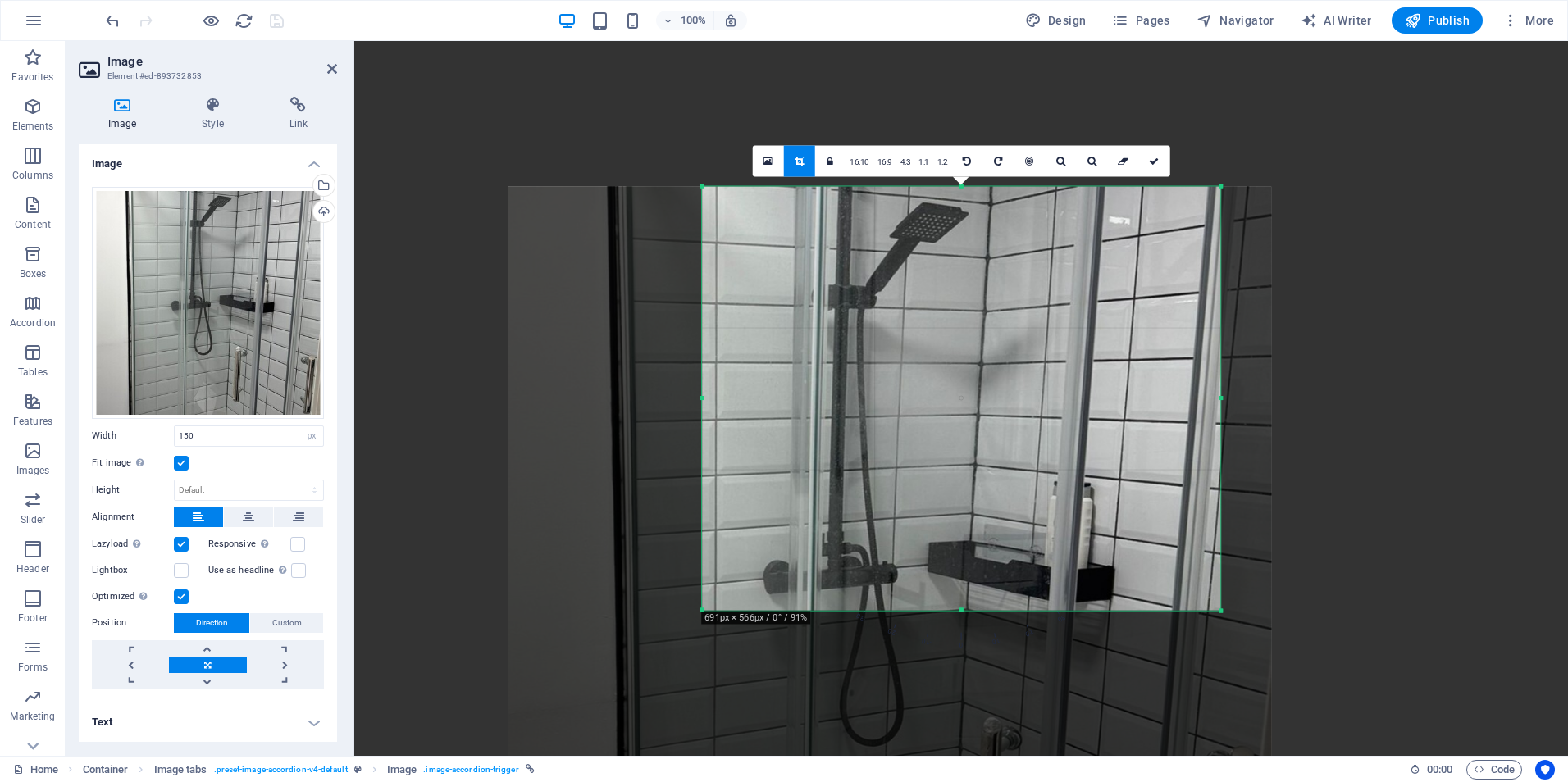
drag, startPoint x: 675, startPoint y: 396, endPoint x: 726, endPoint y: 403, distance: 51.5
click at [726, 403] on div "180 170 160 150 140 130 120 110 100 90 80 70 60 50 40 30 20 10 0 -10 -20 -30 -4…" at bounding box center [960, 399] width 518 height 424
click at [1154, 167] on link at bounding box center [1153, 162] width 31 height 31
type input "631"
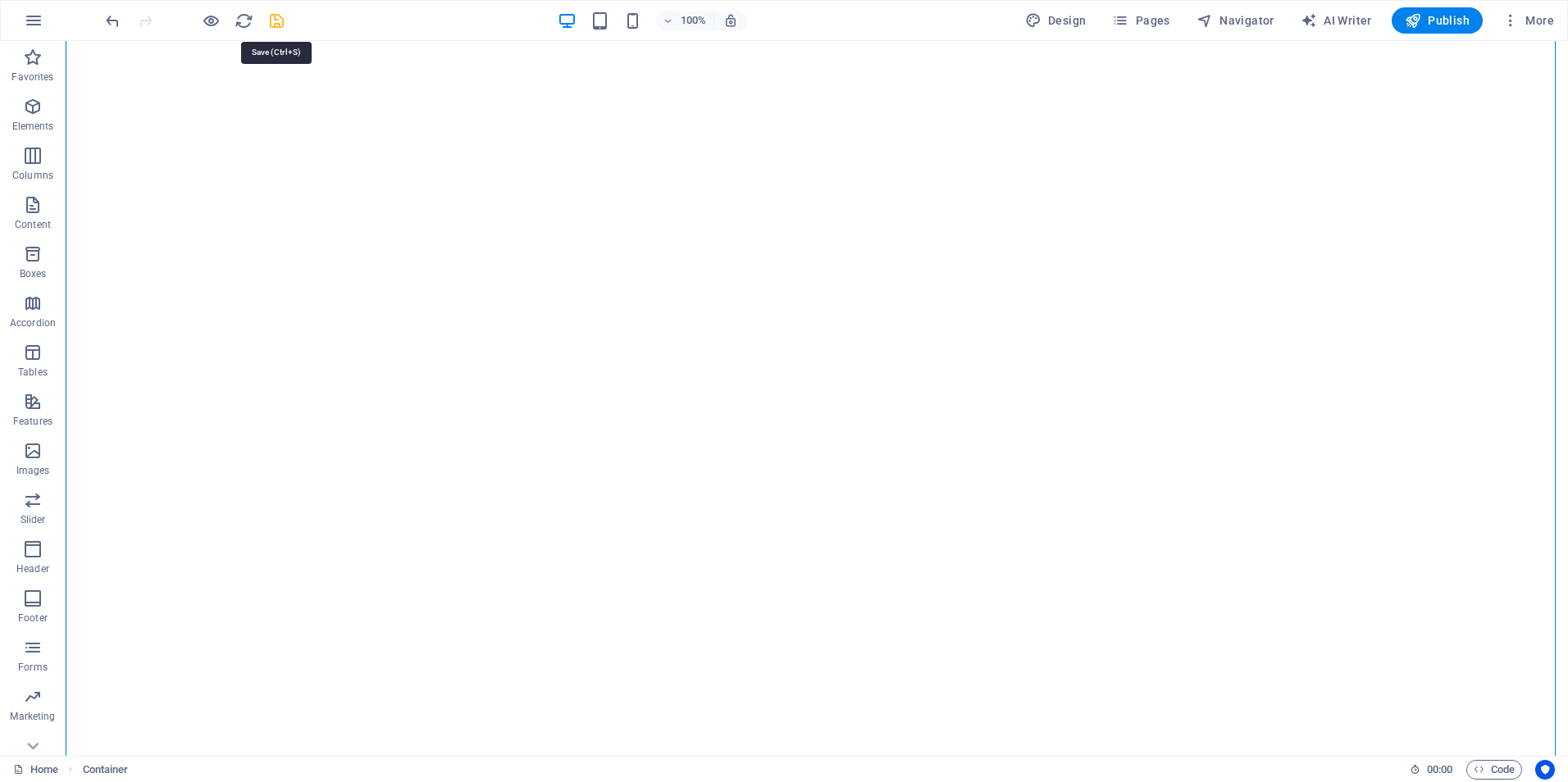
click at [271, 13] on icon "save" at bounding box center [277, 21] width 19 height 19
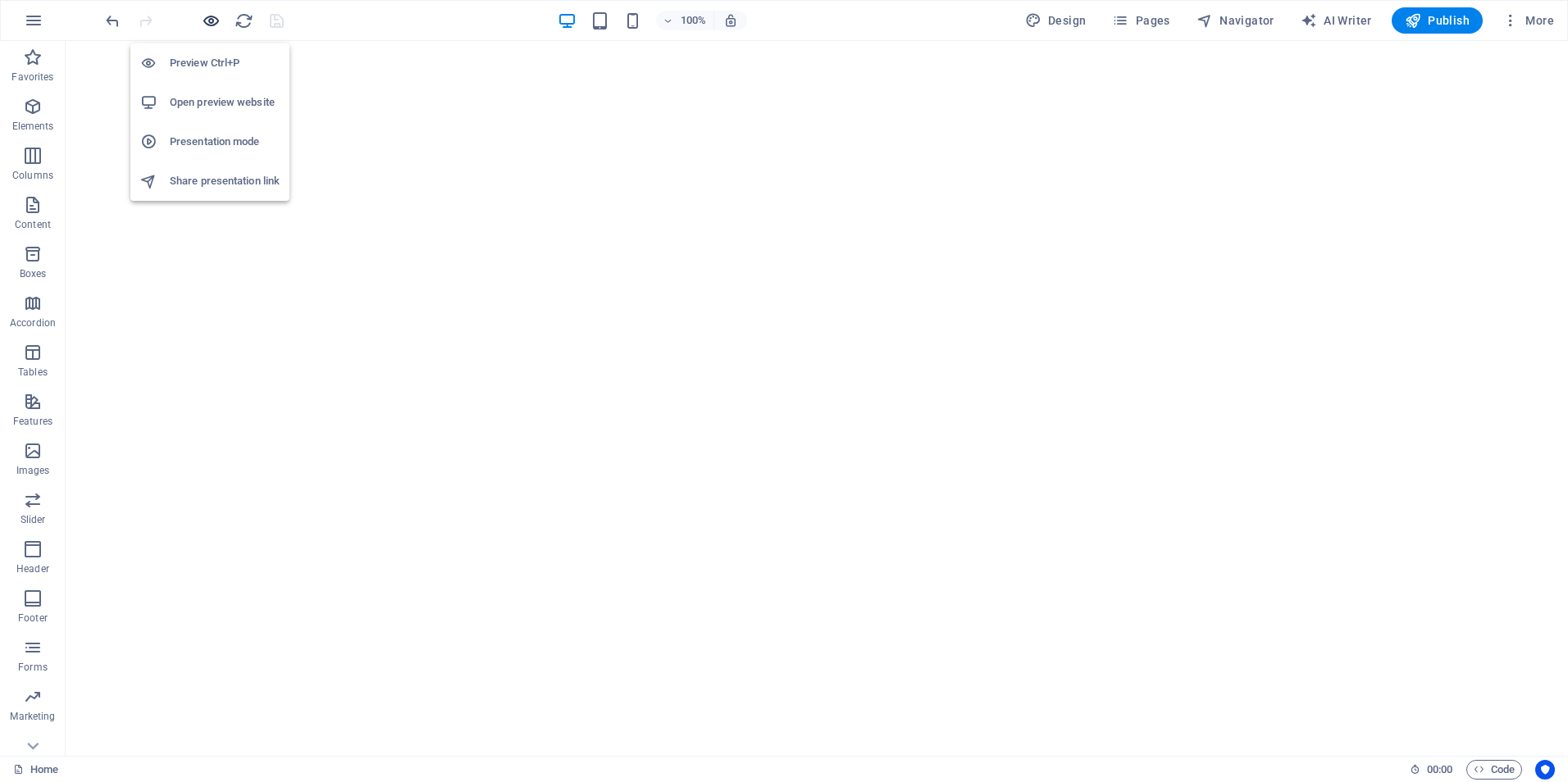
click at [207, 20] on icon "button" at bounding box center [211, 21] width 19 height 19
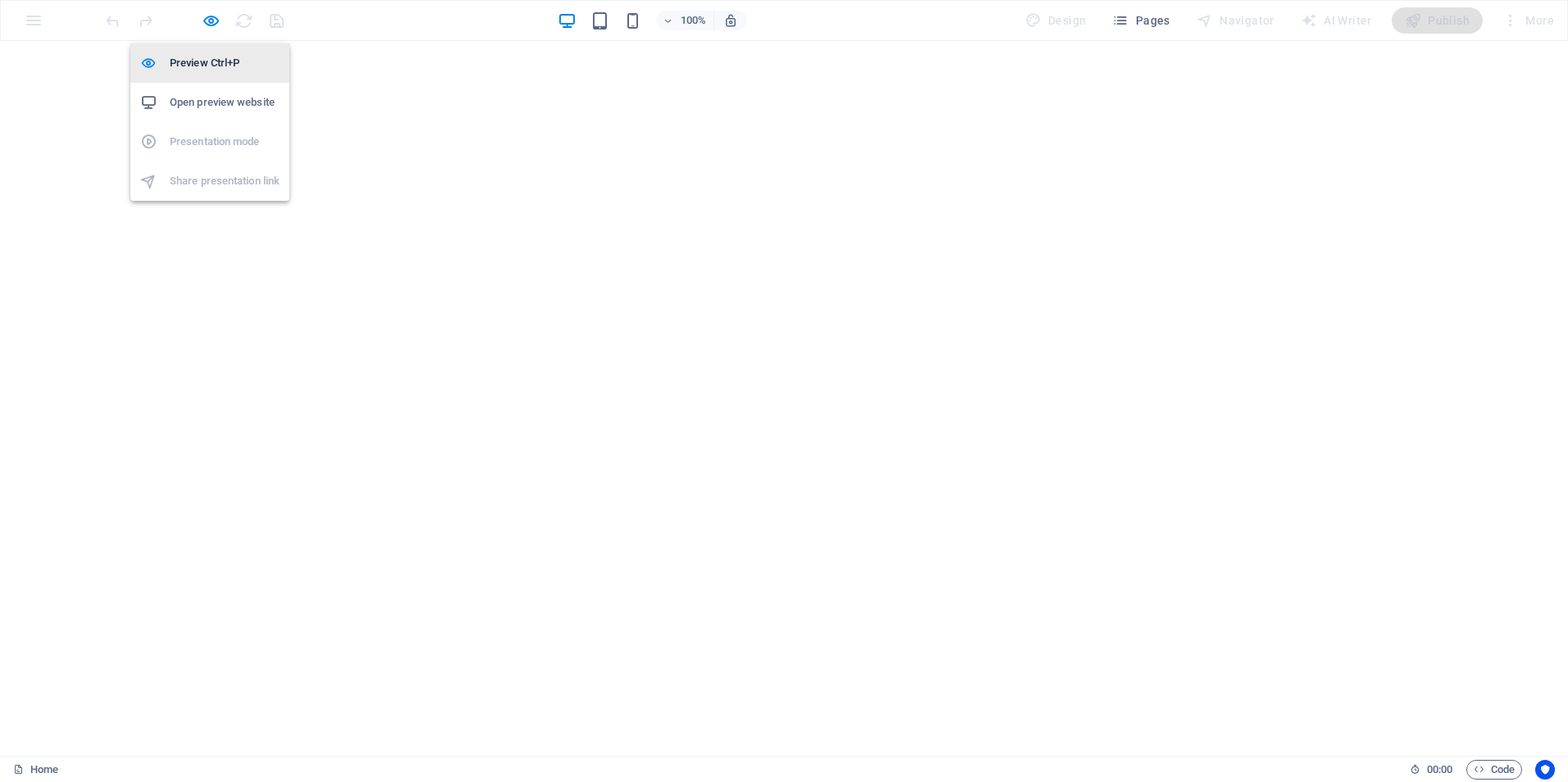
click at [204, 58] on h6 "Preview Ctrl+P" at bounding box center [225, 63] width 110 height 20
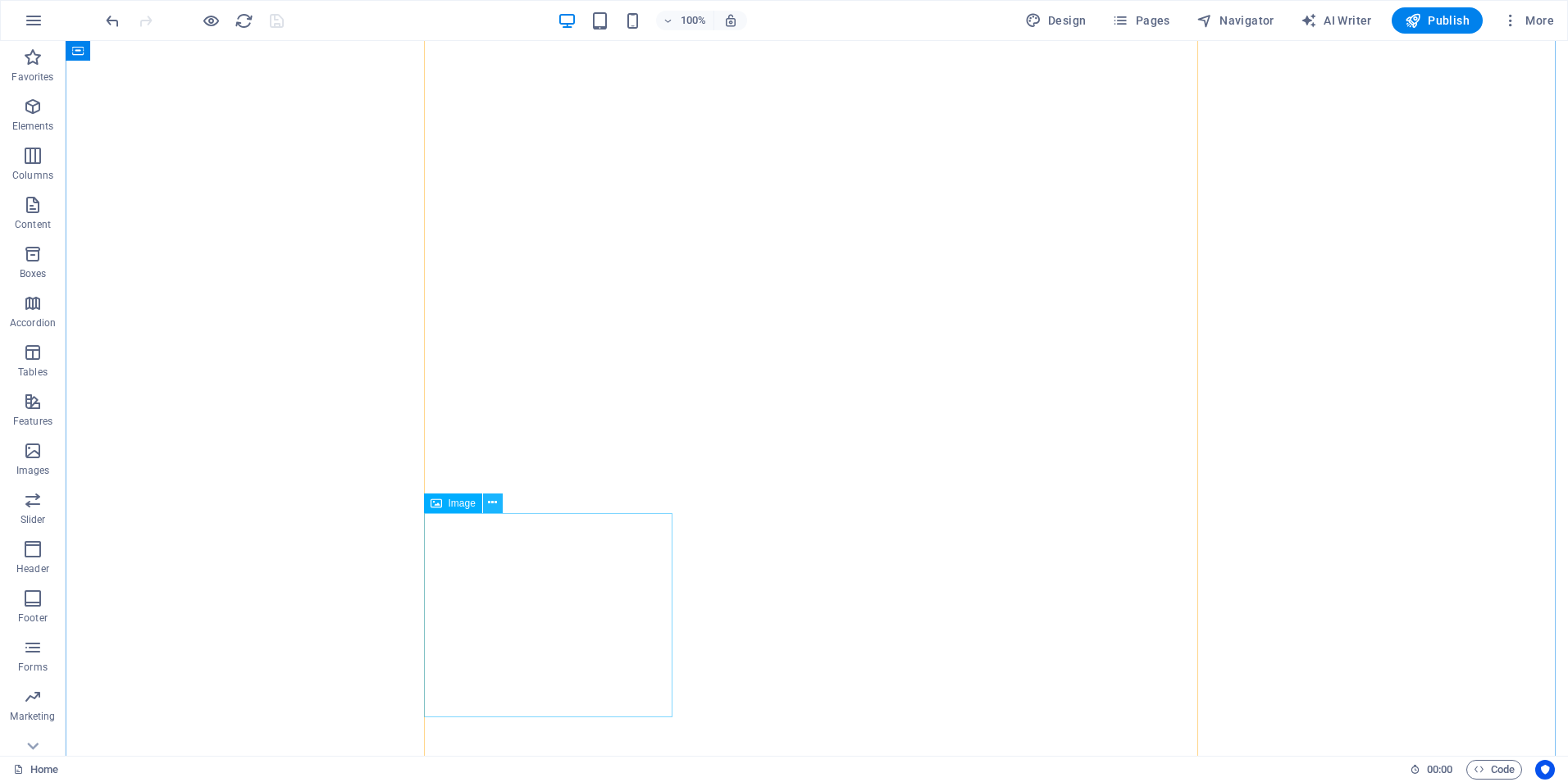
click at [494, 500] on icon at bounding box center [493, 502] width 9 height 17
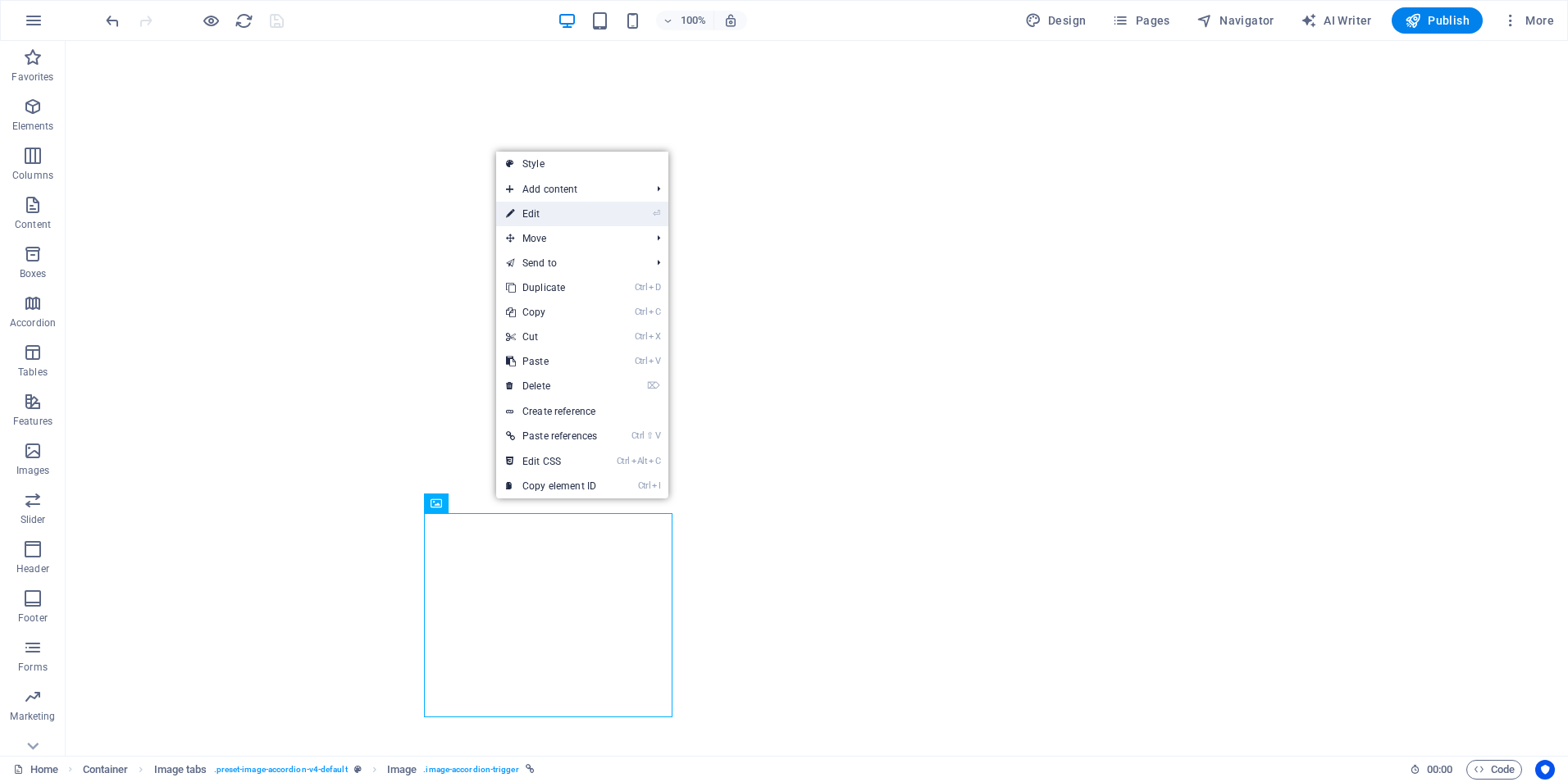
click at [543, 210] on link "⏎ Edit" at bounding box center [551, 214] width 111 height 25
select select "px"
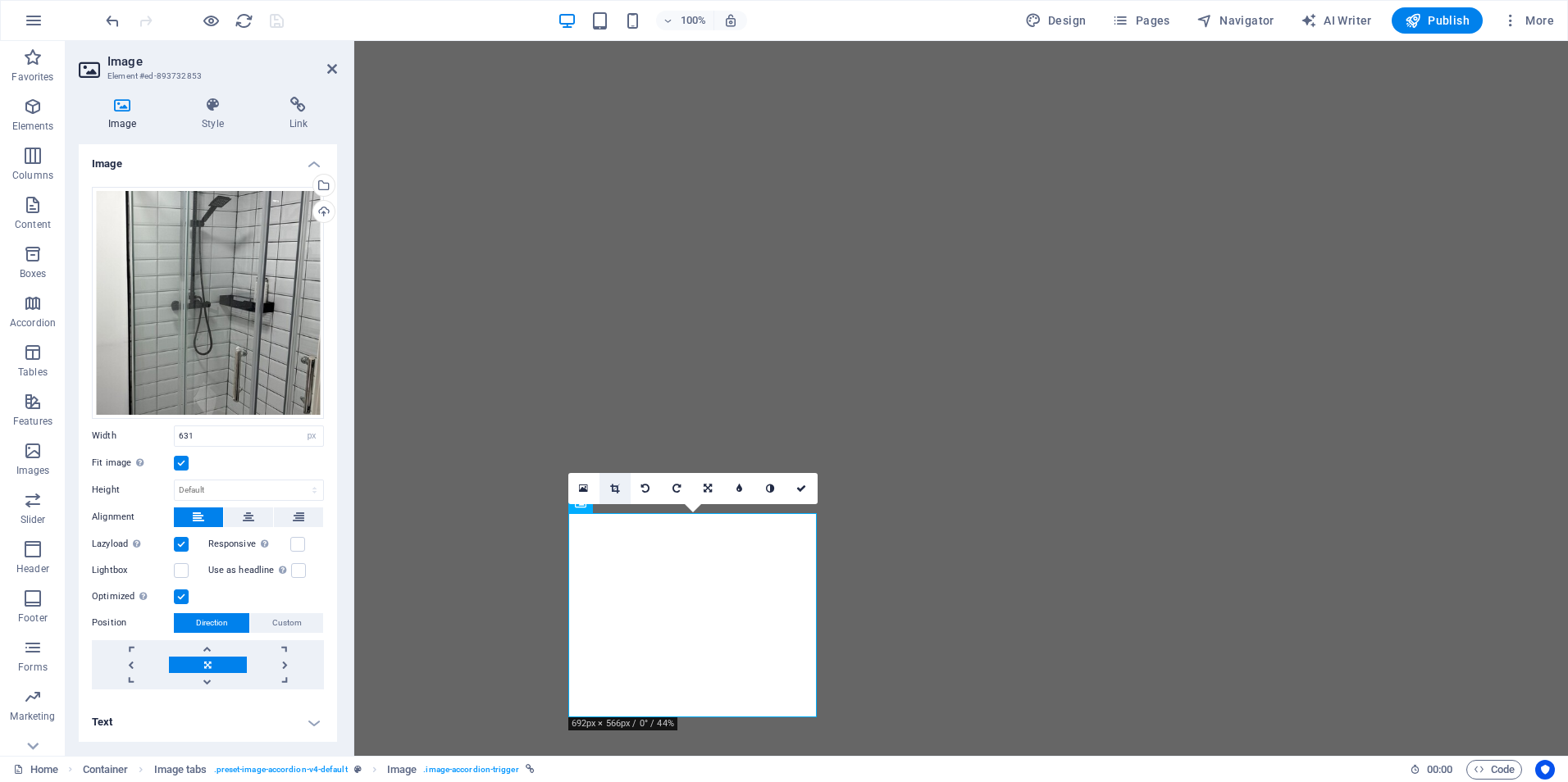
click at [616, 487] on icon at bounding box center [615, 488] width 9 height 10
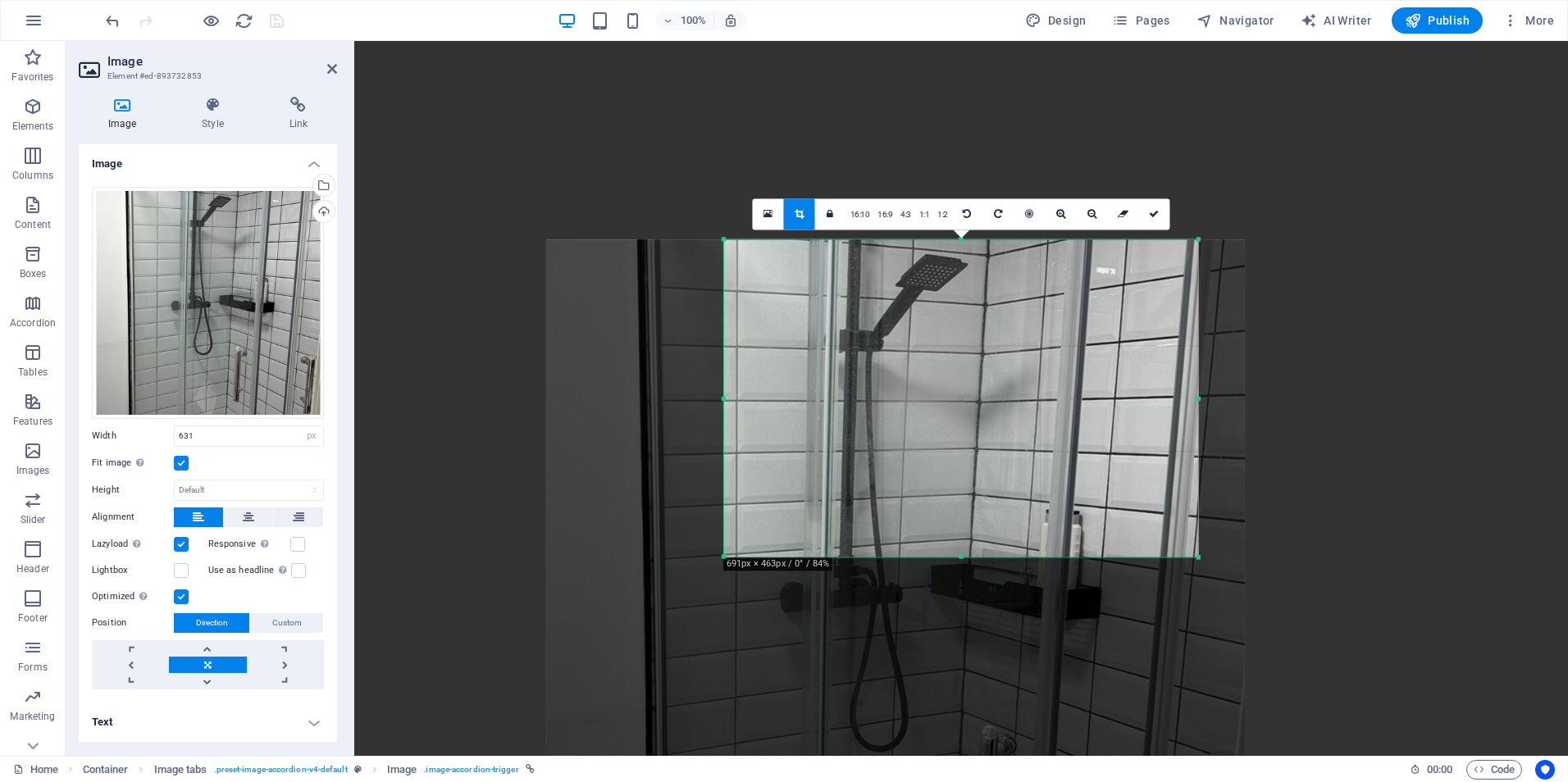
drag, startPoint x: 960, startPoint y: 589, endPoint x: 968, endPoint y: 516, distance: 73.4
click at [968, 516] on div "180 170 160 150 140 130 120 110 100 90 80 70 60 50 40 30 20 10 0 -10 -20 -30 -4…" at bounding box center [960, 397] width 474 height 317
click at [1089, 214] on icon at bounding box center [1092, 216] width 9 height 10
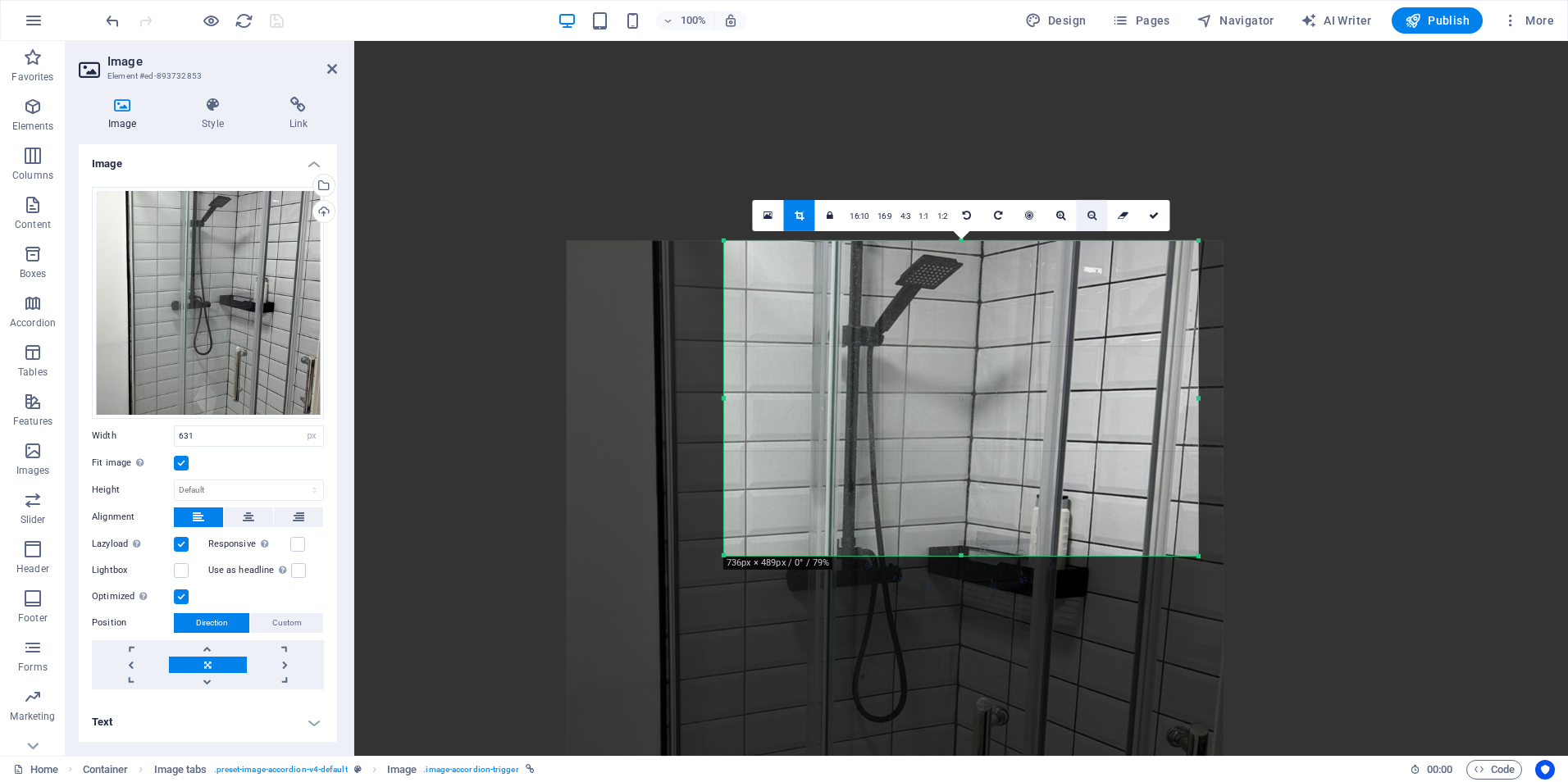
click at [1089, 214] on icon at bounding box center [1092, 216] width 9 height 10
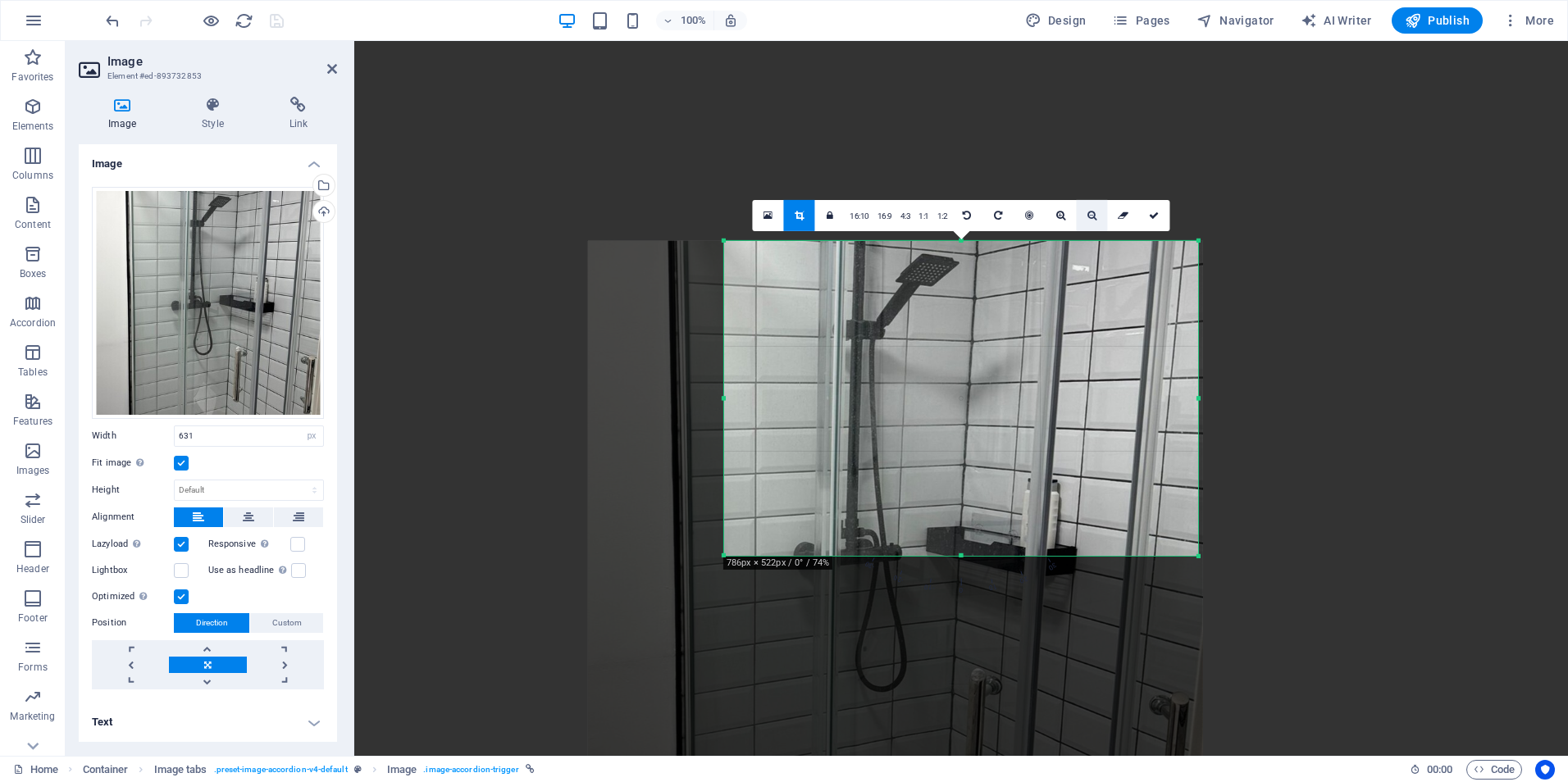
click at [1089, 214] on icon at bounding box center [1092, 216] width 9 height 10
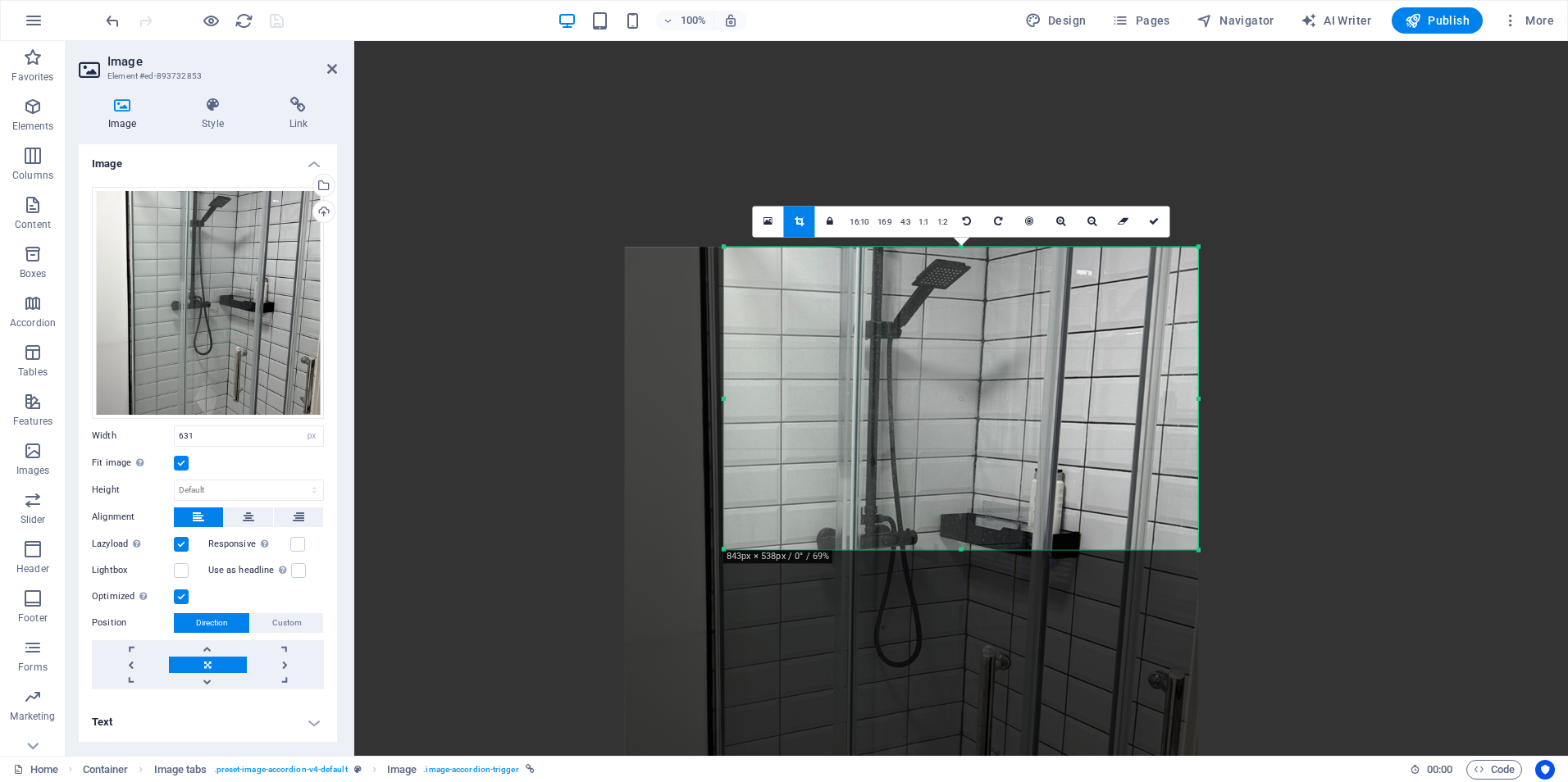
drag, startPoint x: 961, startPoint y: 555, endPoint x: 963, endPoint y: 542, distance: 13.2
click at [963, 542] on div "180 170 160 150 140 130 120 110 100 90 80 70 60 50 40 30 20 10 0 -10 -20 -30 -4…" at bounding box center [960, 397] width 474 height 302
click at [1153, 225] on icon at bounding box center [1153, 221] width 10 height 10
type input "578"
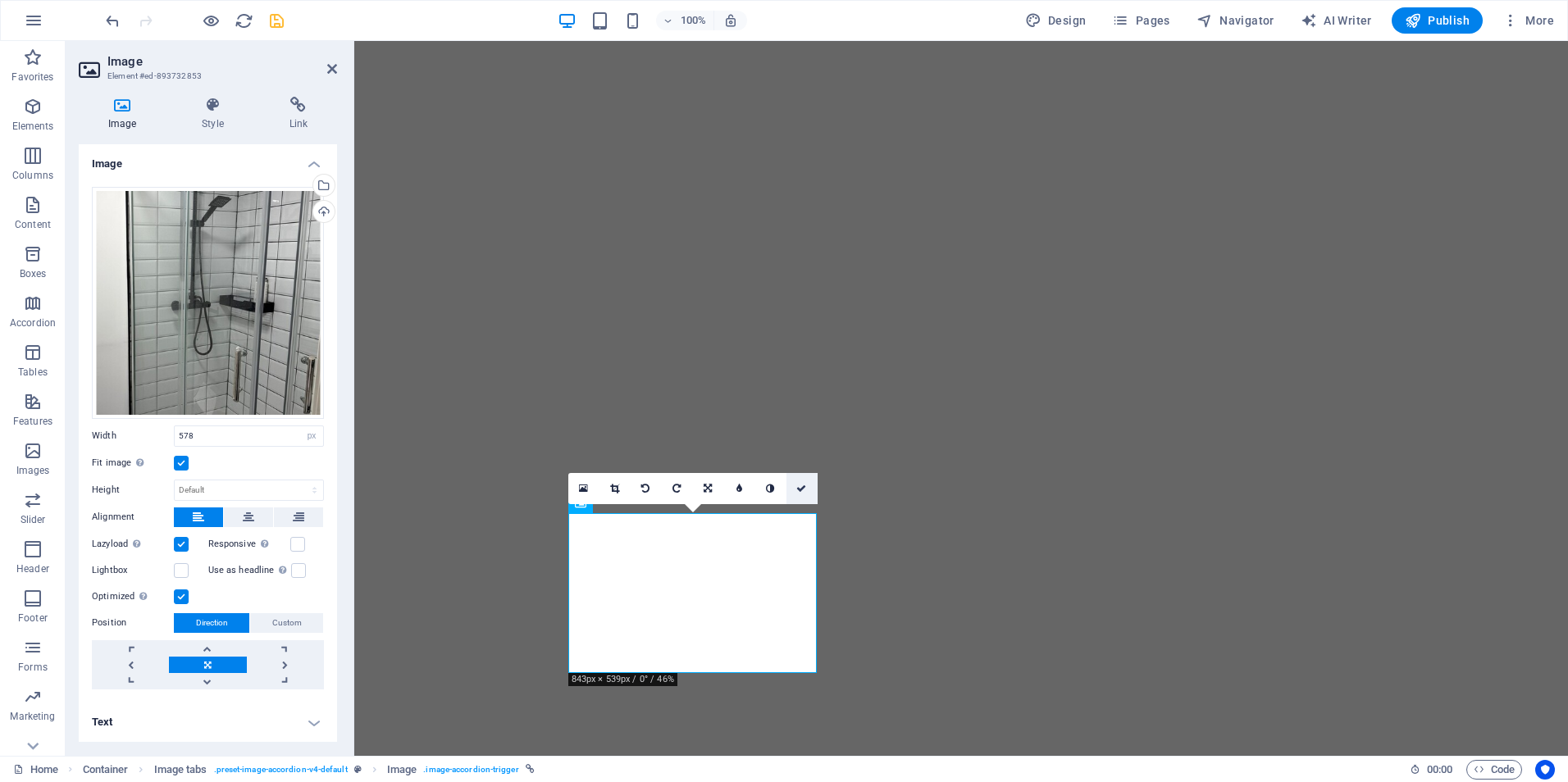
click at [806, 490] on icon at bounding box center [800, 488] width 10 height 10
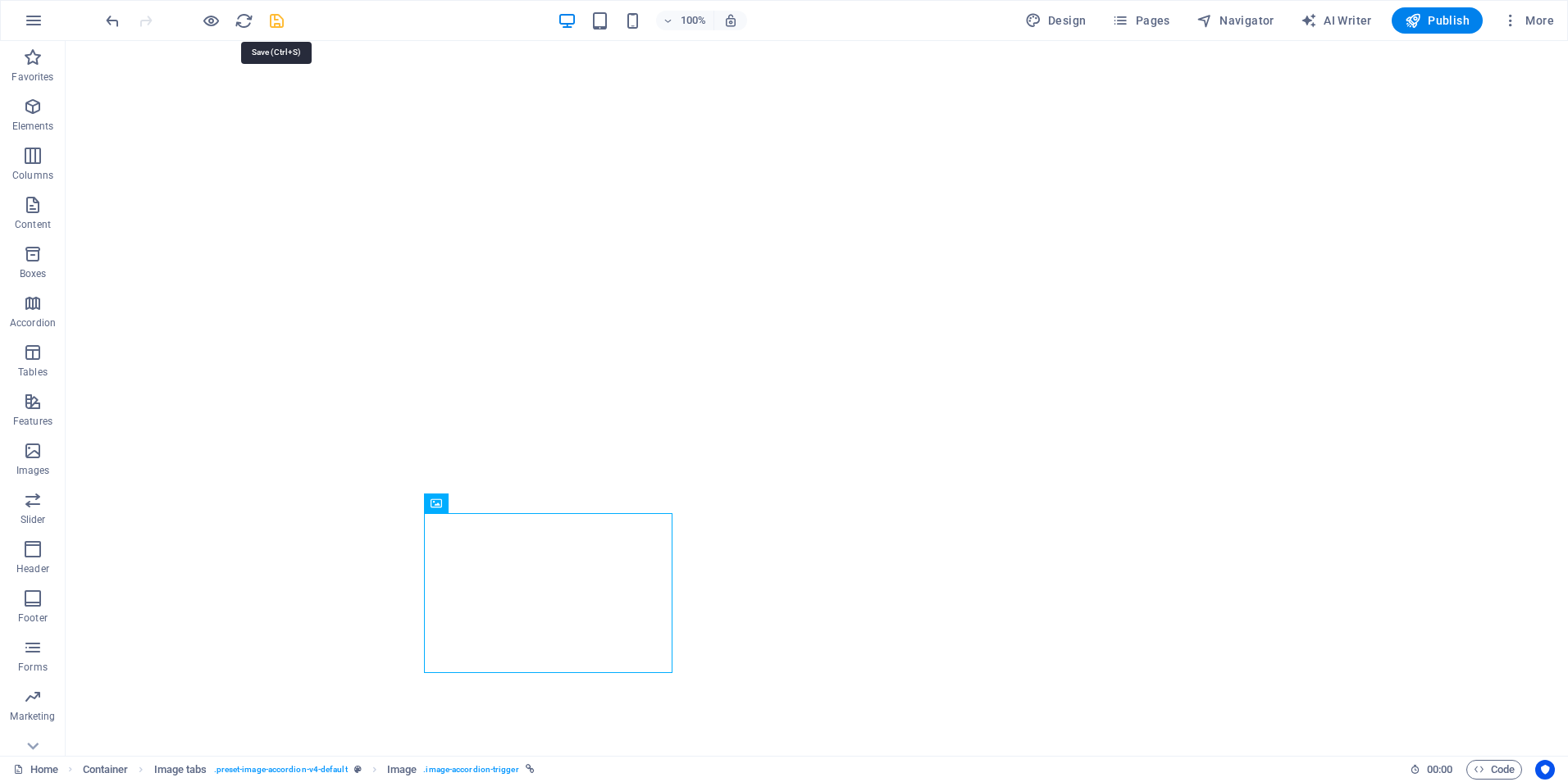
click at [281, 25] on icon "save" at bounding box center [277, 21] width 19 height 19
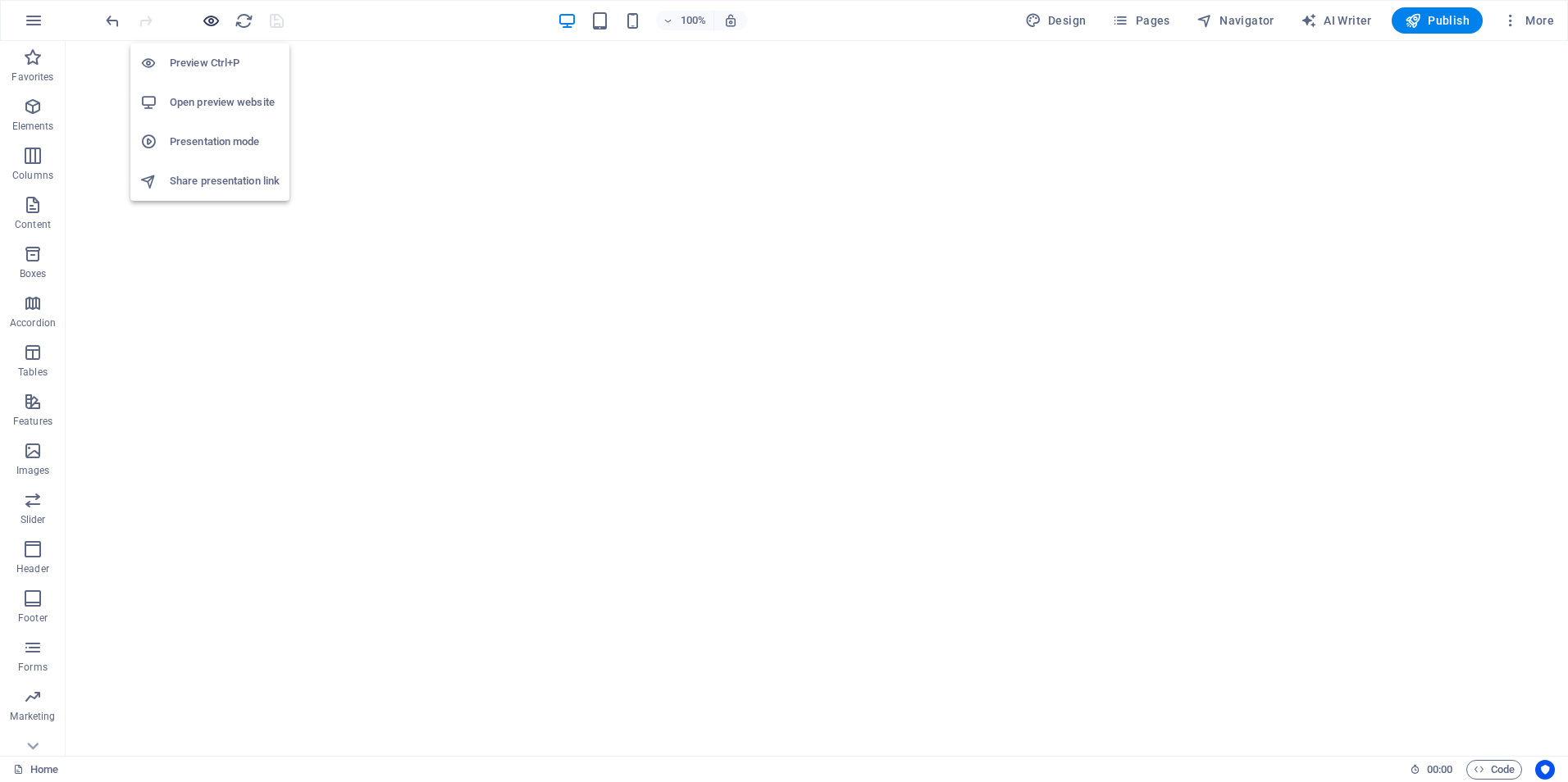
click at [209, 20] on icon "button" at bounding box center [211, 21] width 19 height 19
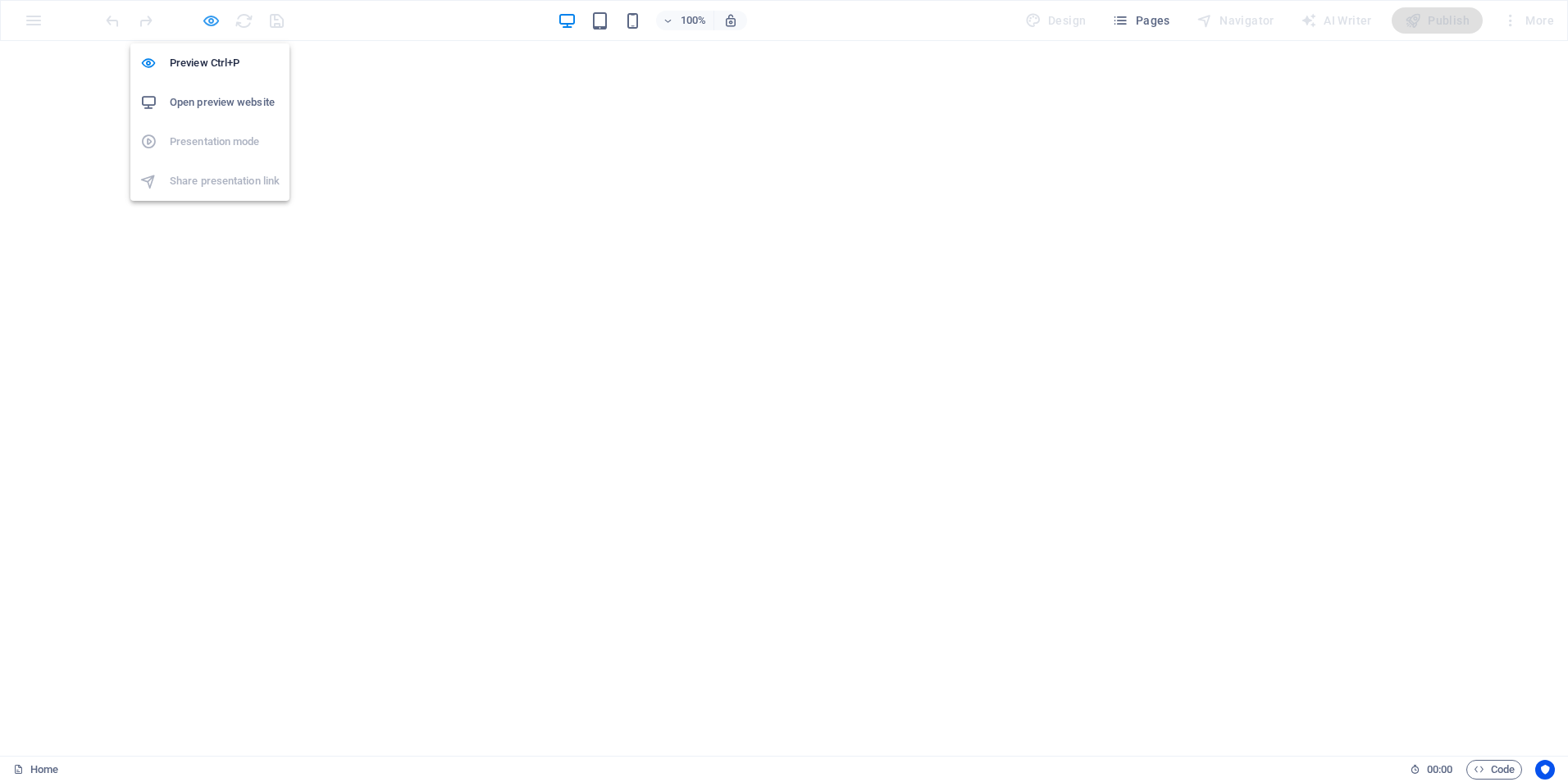
click at [212, 22] on icon "button" at bounding box center [211, 21] width 19 height 19
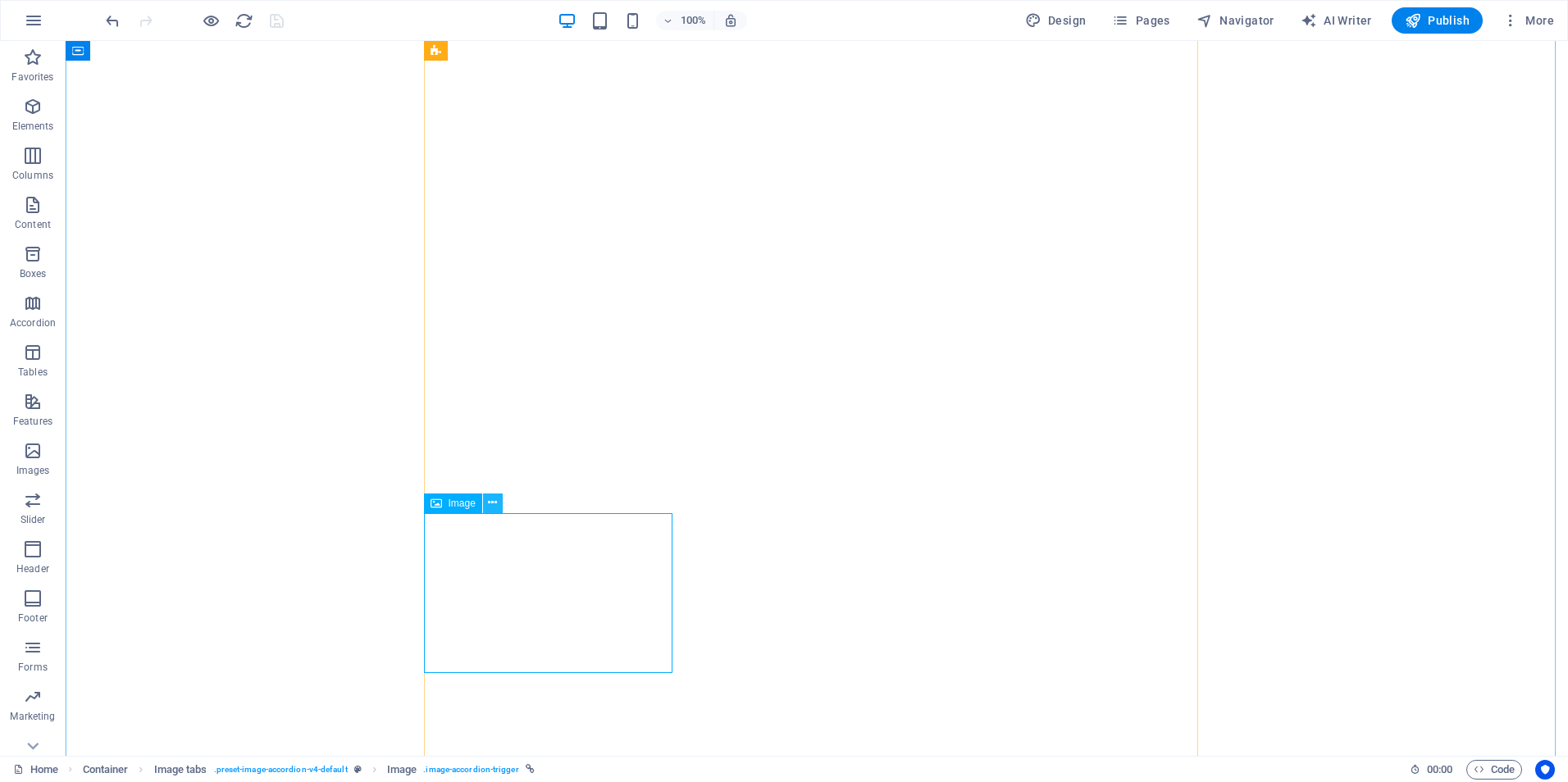
click at [493, 505] on icon at bounding box center [493, 502] width 9 height 17
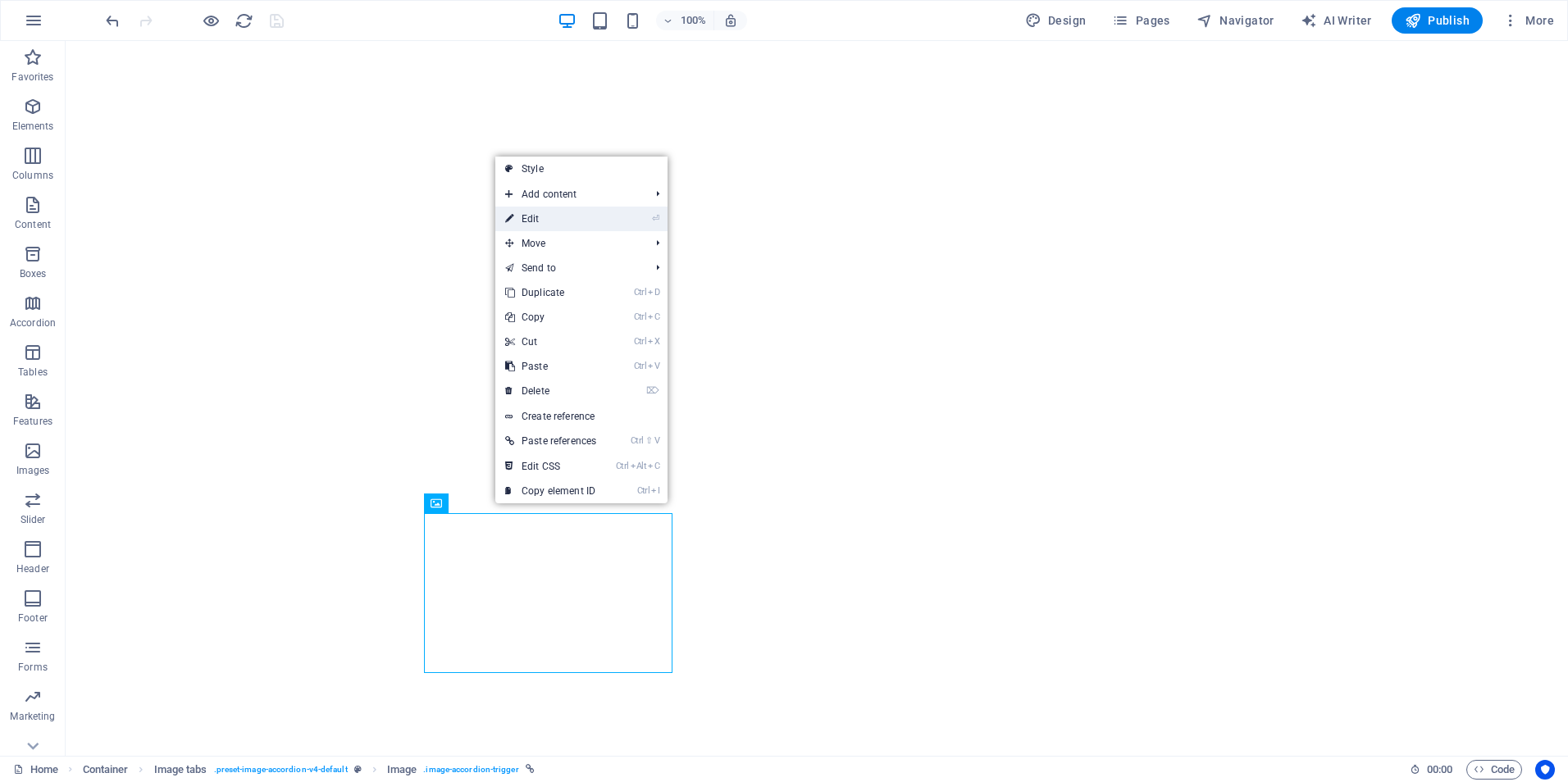
click at [540, 222] on link "⏎ Edit" at bounding box center [550, 218] width 111 height 25
select select "px"
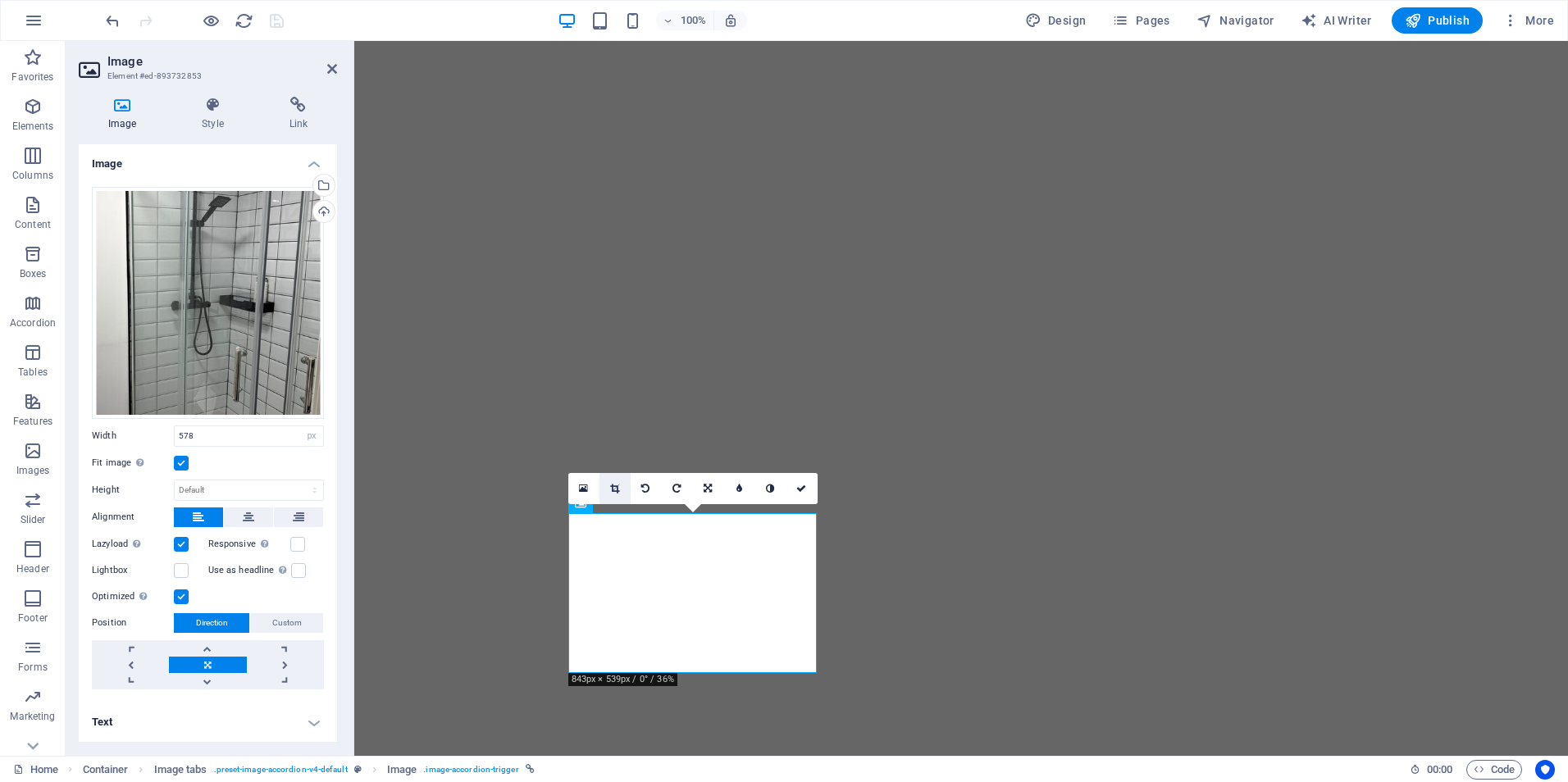
click at [615, 487] on icon at bounding box center [615, 488] width 9 height 10
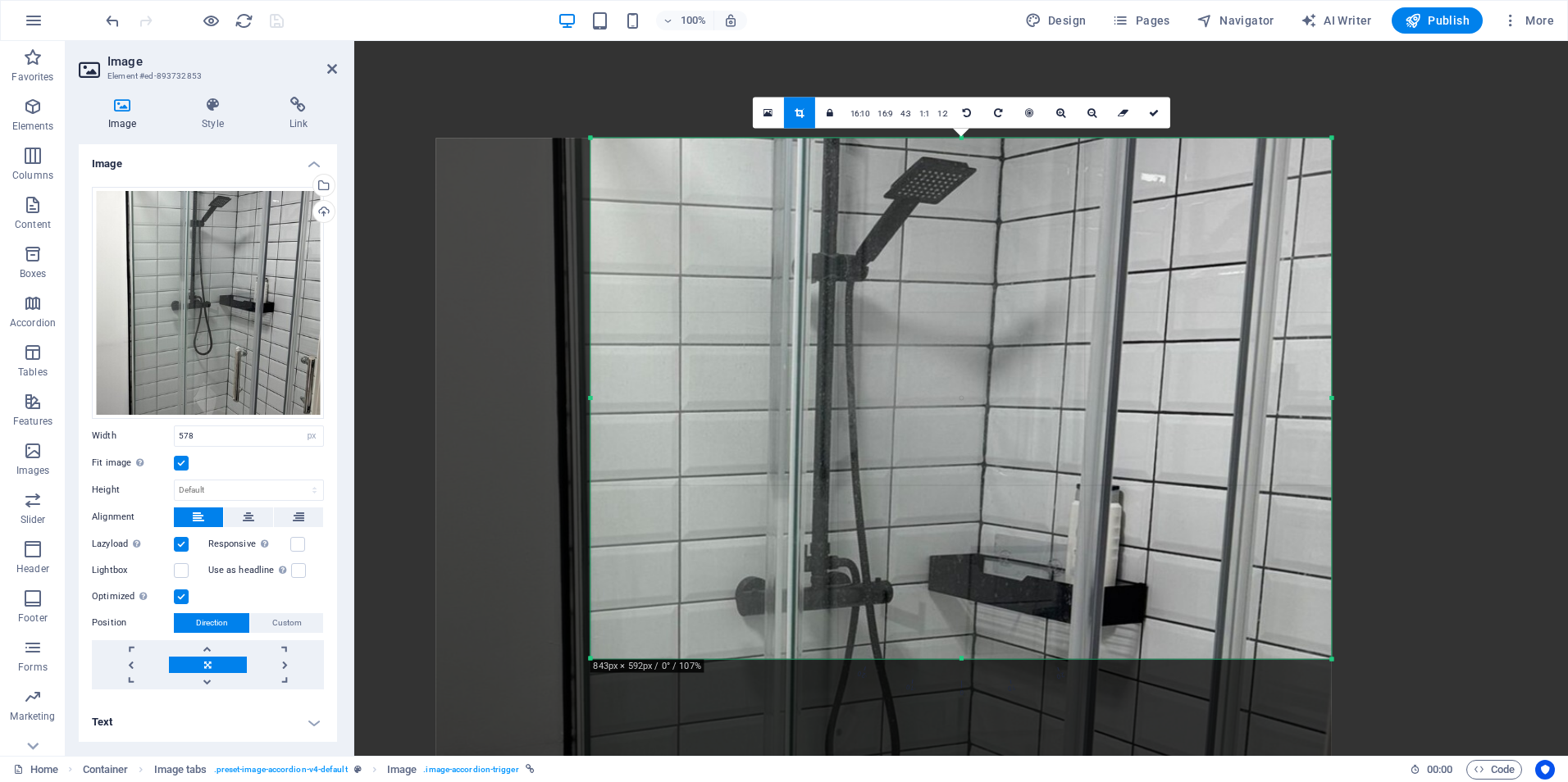
drag, startPoint x: 960, startPoint y: 635, endPoint x: 961, endPoint y: 682, distance: 47.0
click at [961, 659] on div "180 170 160 150 140 130 120 110 100 90 80 70 60 50 40 30 20 10 0 -10 -20 -30 -4…" at bounding box center [960, 399] width 740 height 521
click at [1151, 118] on link at bounding box center [1154, 113] width 31 height 31
type input "903"
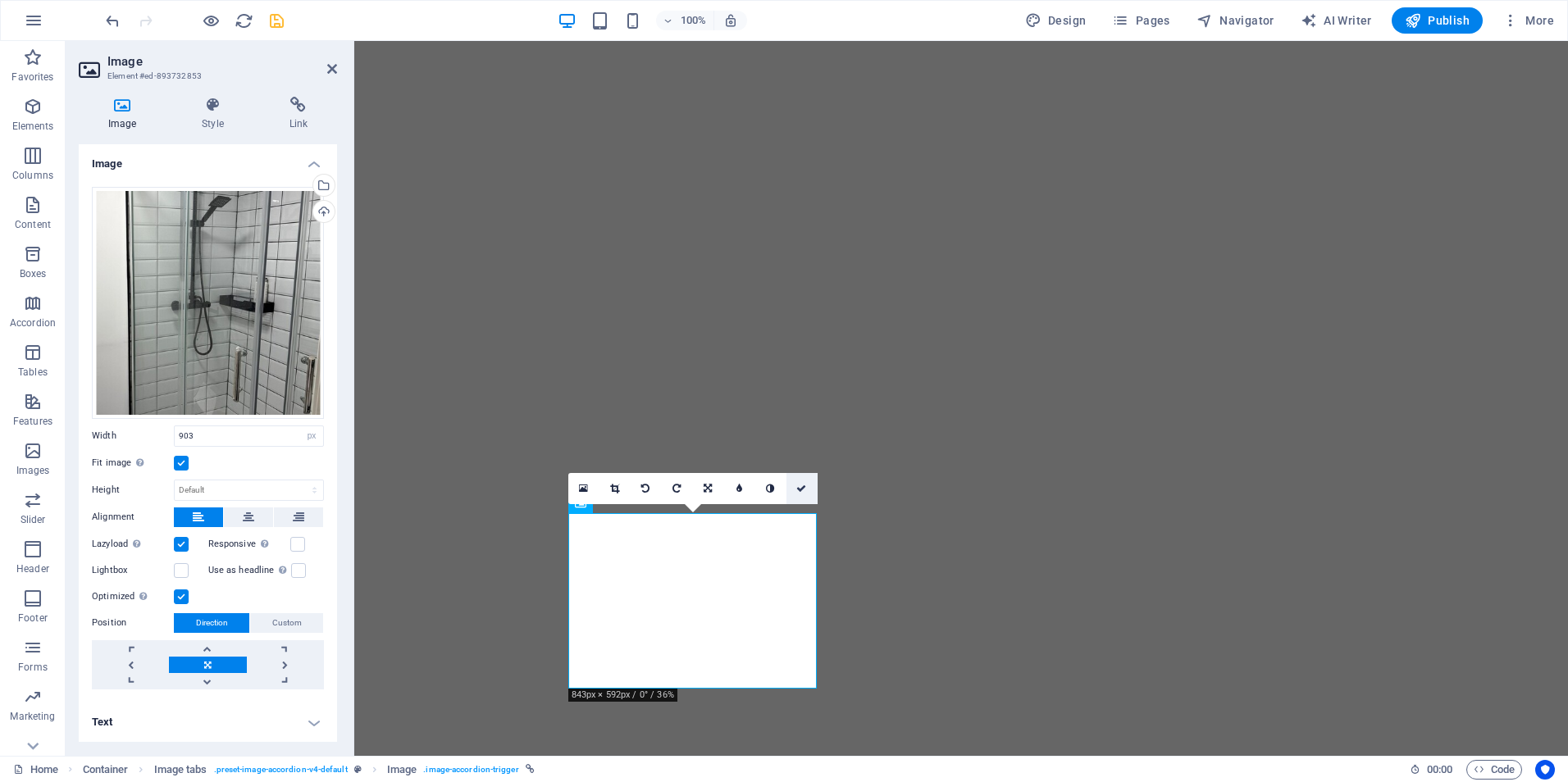
click at [799, 484] on icon at bounding box center [800, 488] width 10 height 10
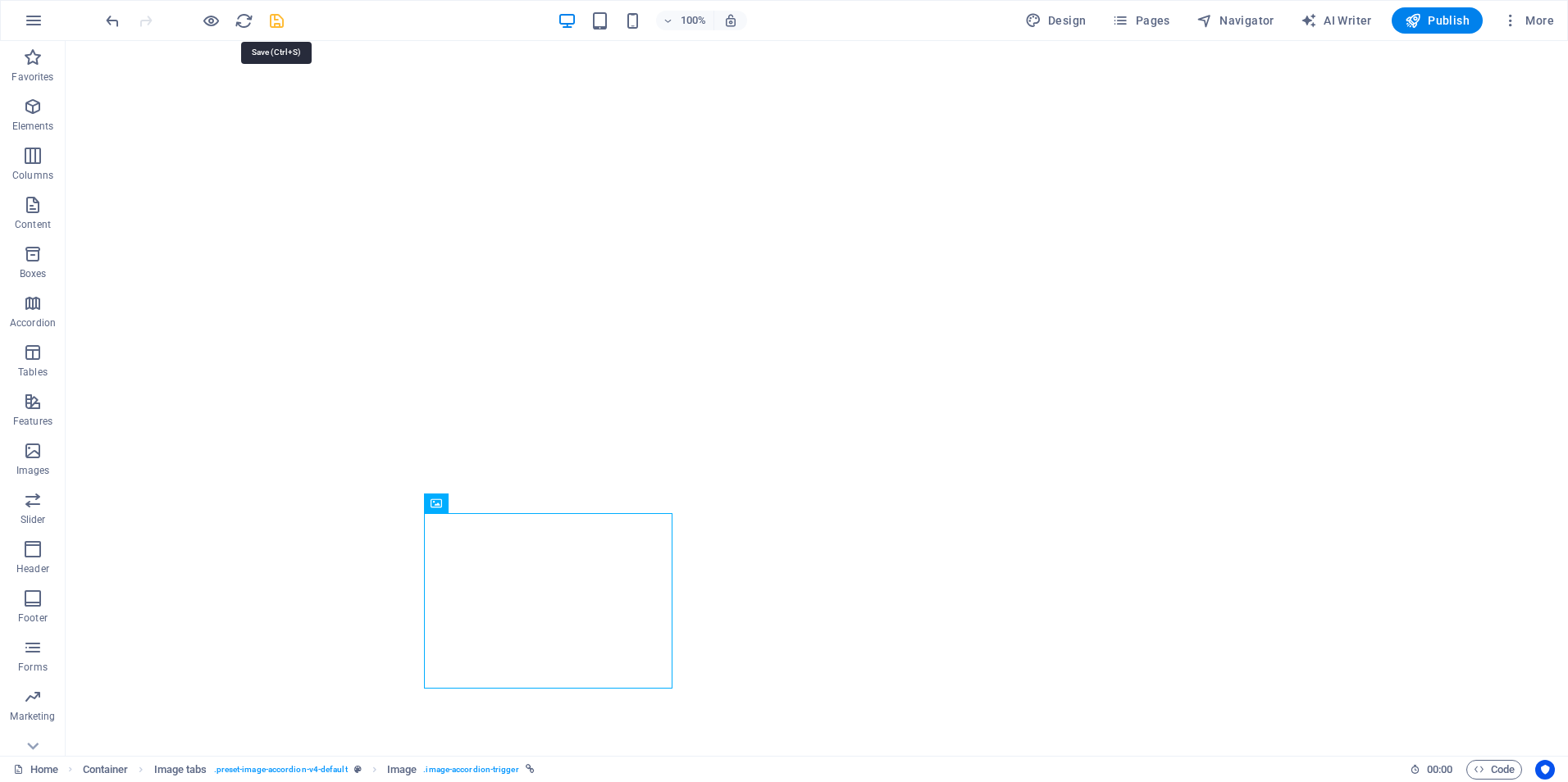
click at [277, 21] on icon "save" at bounding box center [277, 21] width 19 height 19
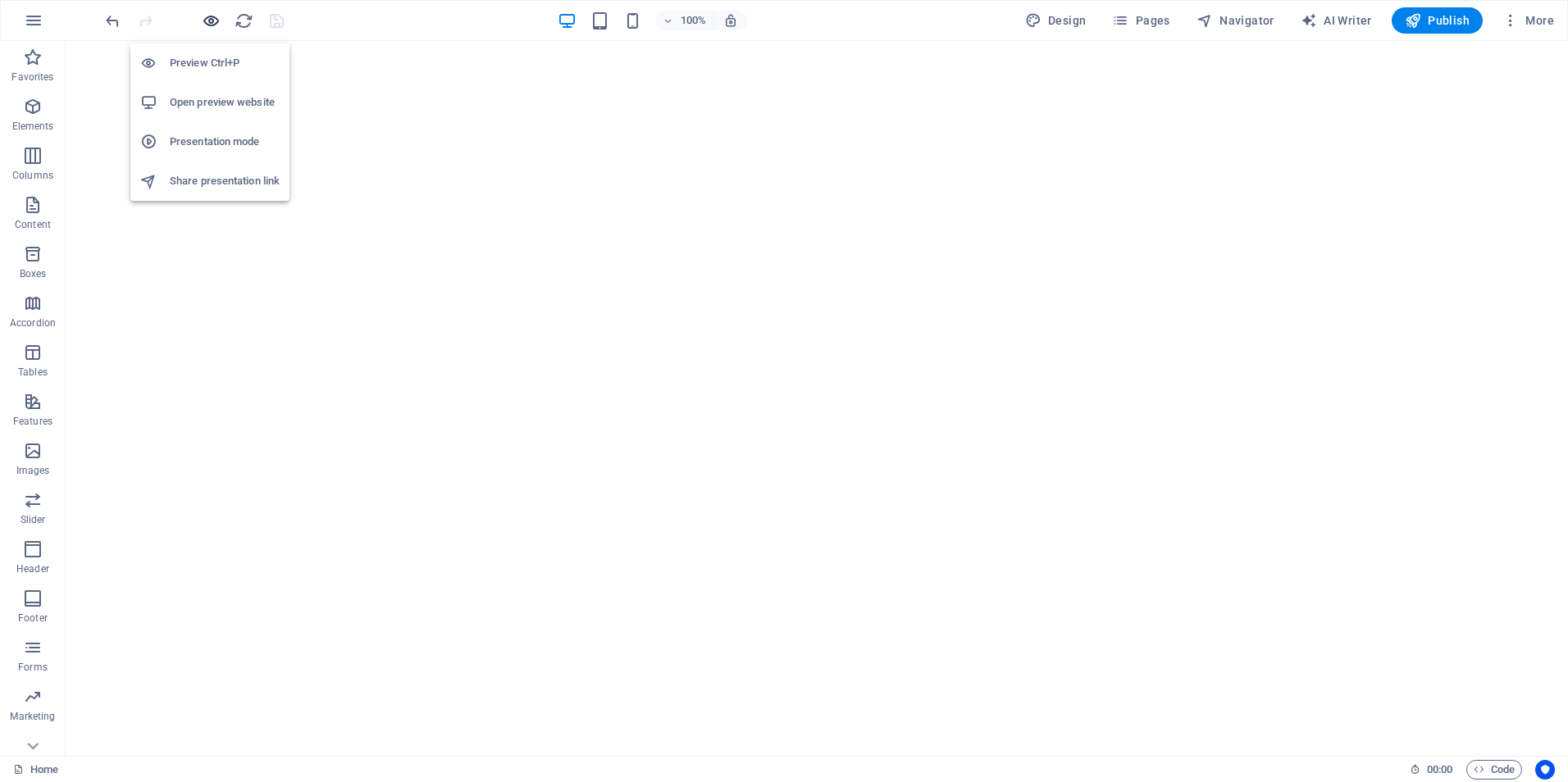
click at [211, 20] on icon "button" at bounding box center [211, 21] width 19 height 19
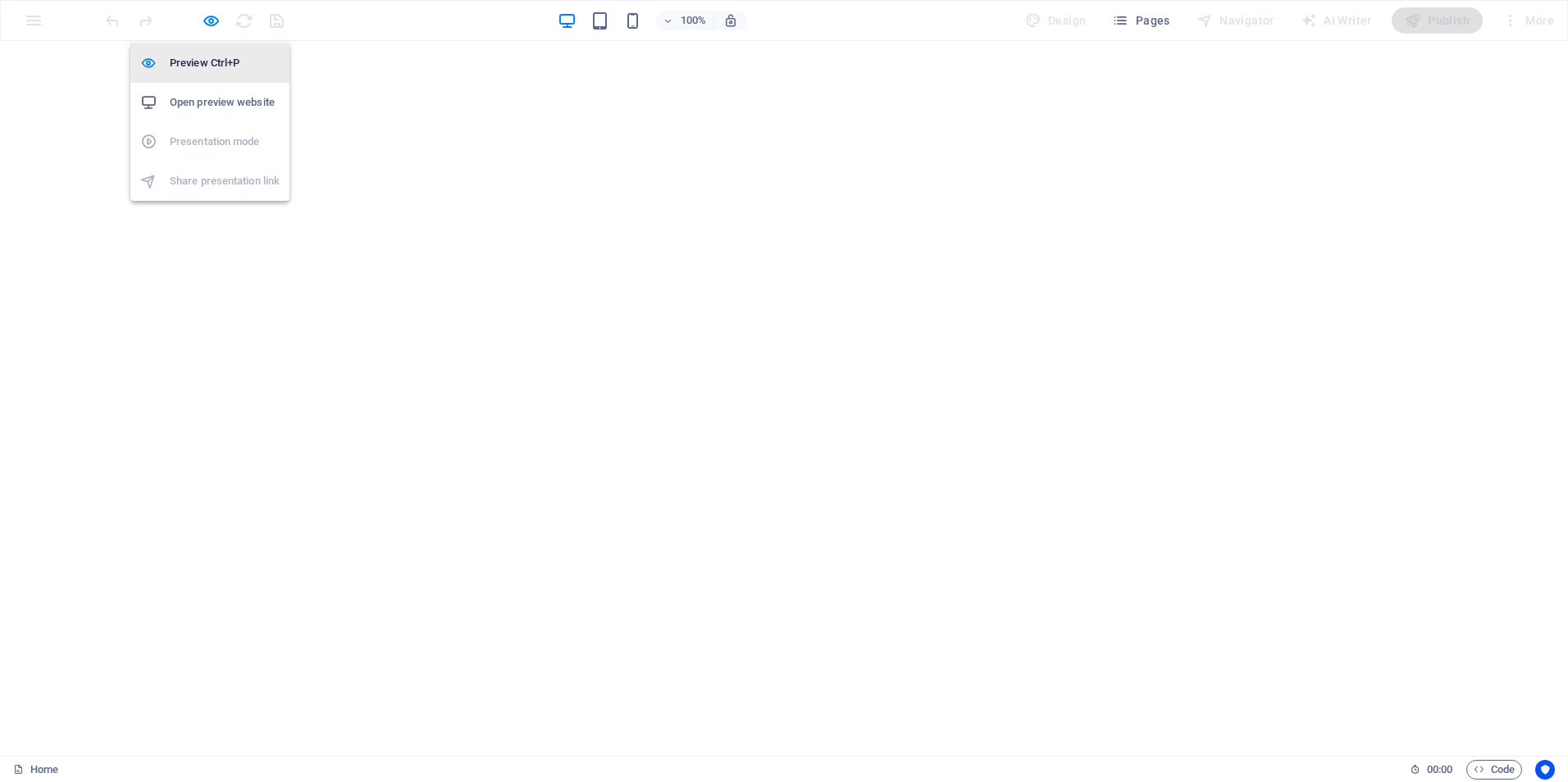
click at [196, 62] on h6 "Preview Ctrl+P" at bounding box center [225, 63] width 110 height 20
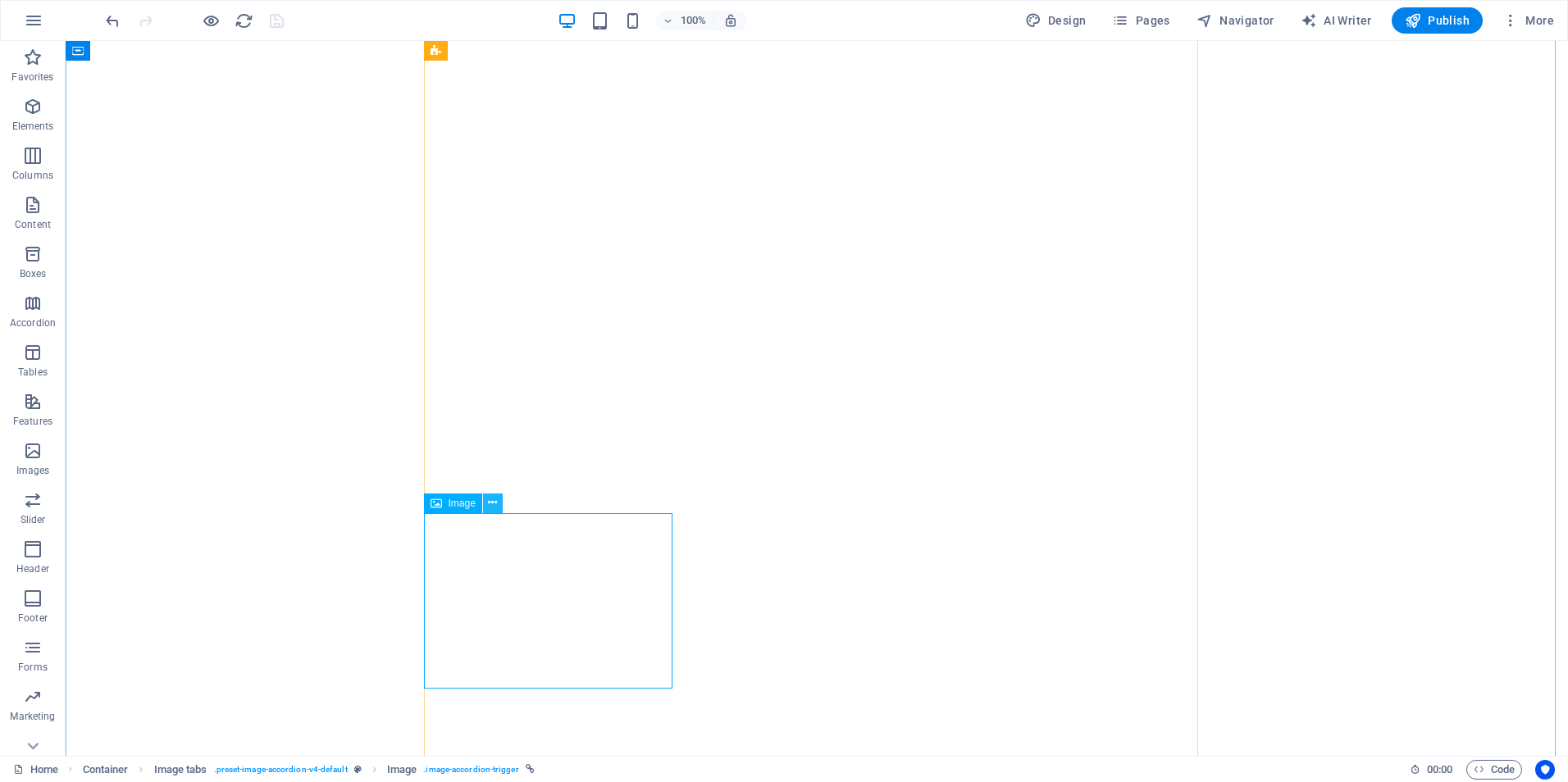
click at [491, 505] on icon at bounding box center [493, 502] width 9 height 17
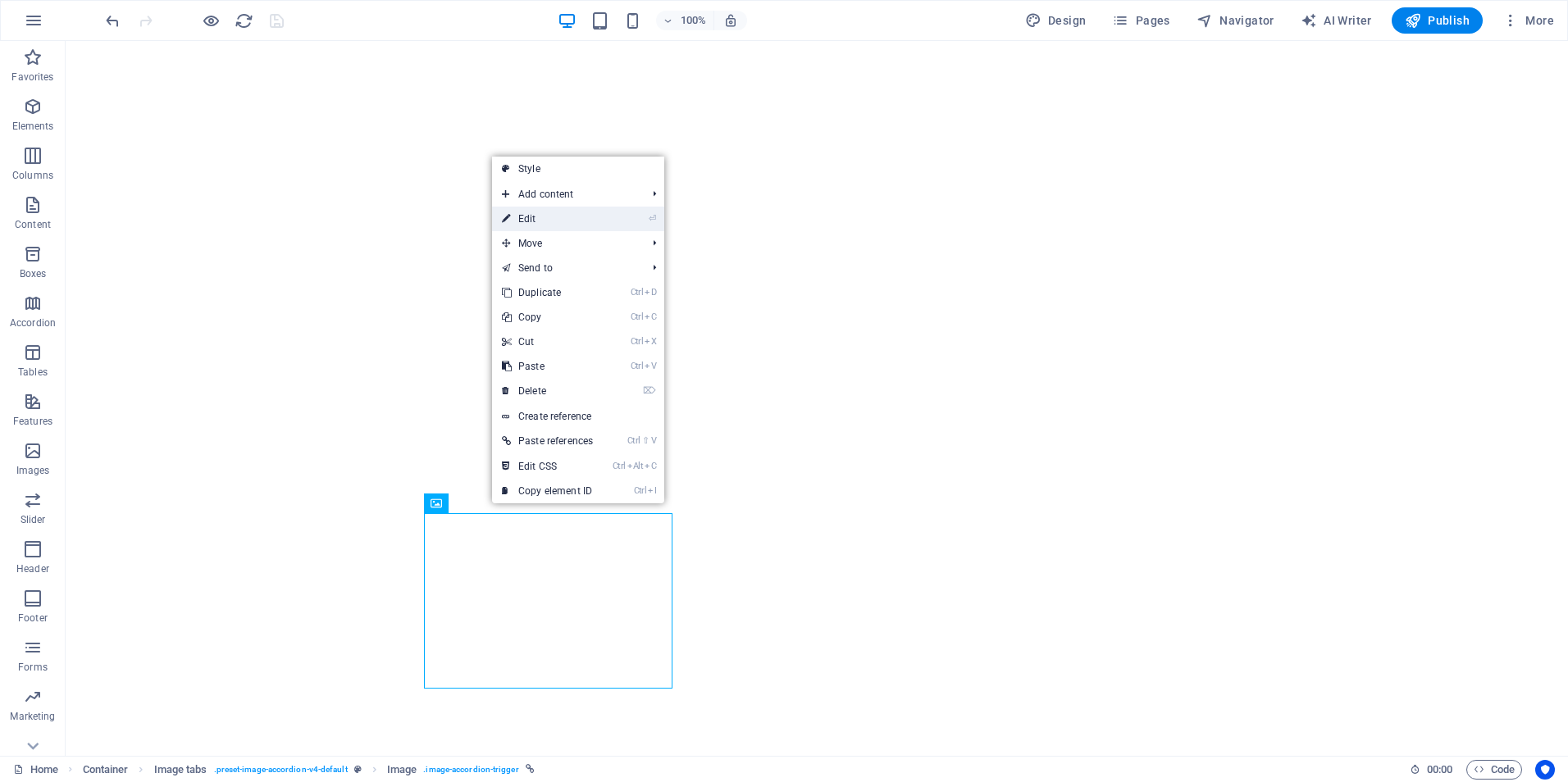
click at [534, 211] on link "⏎ Edit" at bounding box center [546, 218] width 111 height 25
select select "px"
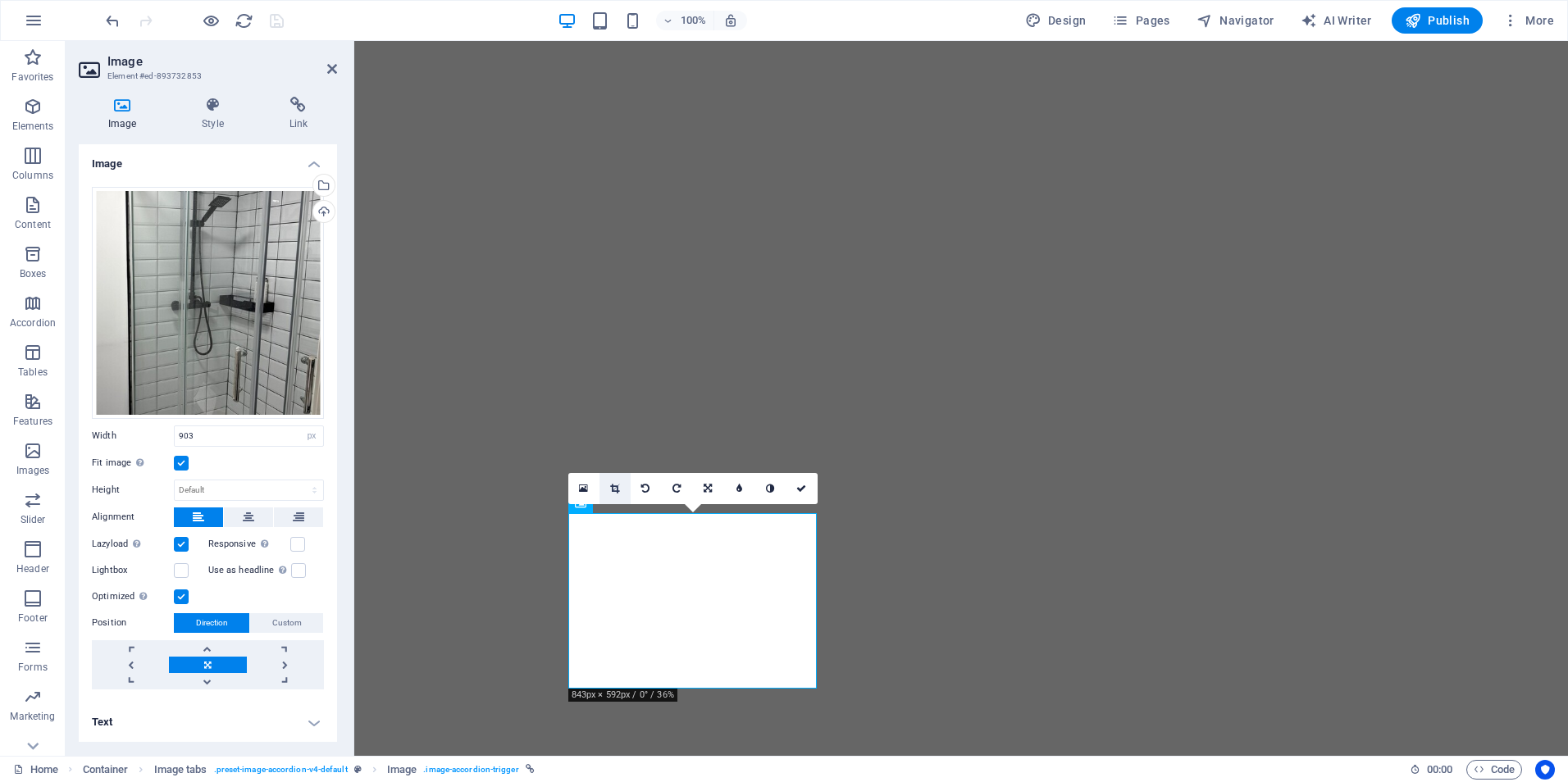
click at [613, 484] on icon at bounding box center [615, 488] width 9 height 10
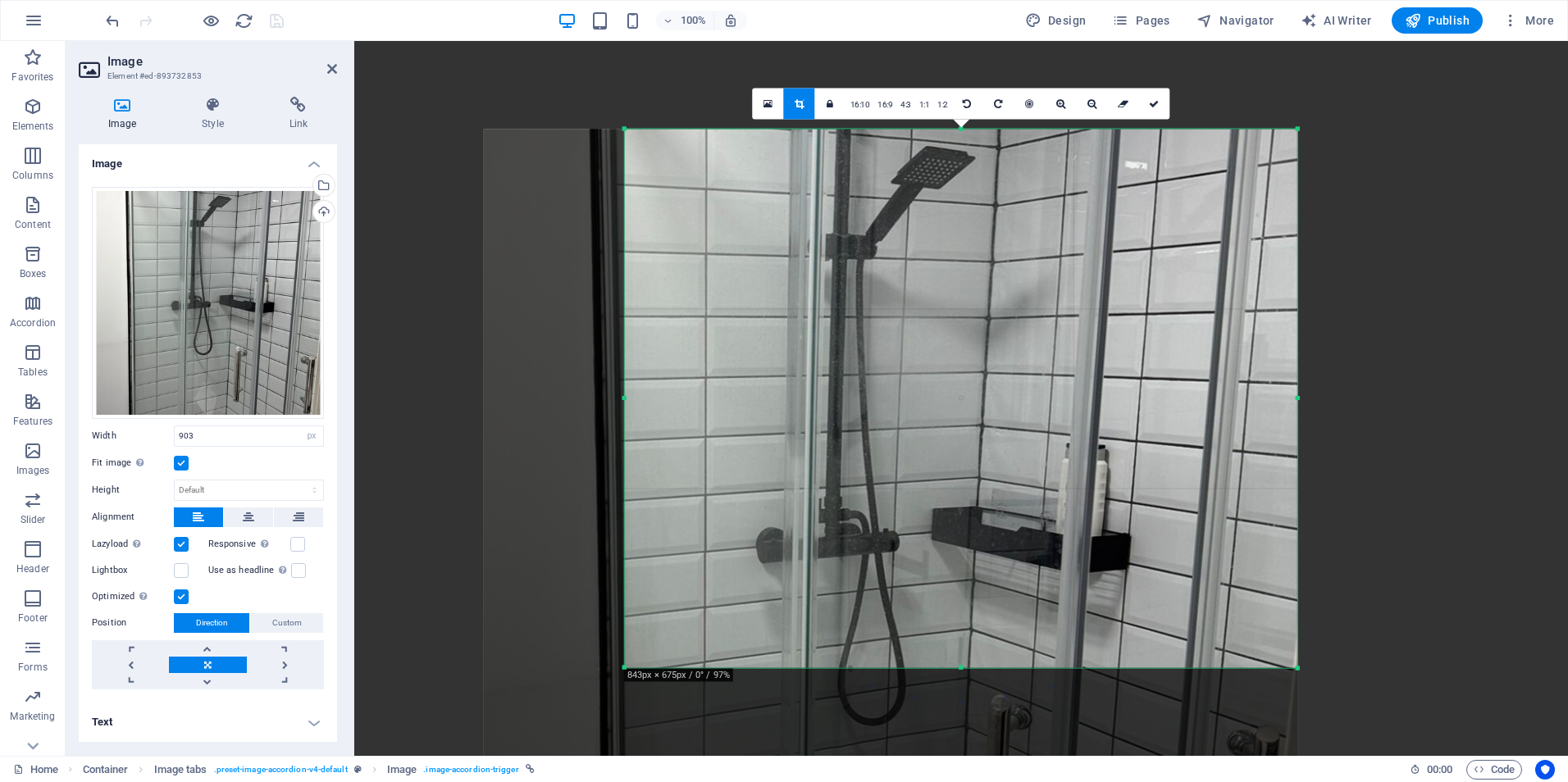
drag, startPoint x: 959, startPoint y: 635, endPoint x: 958, endPoint y: 701, distance: 66.0
click at [958, 668] on div "180 170 160 150 140 130 120 110 100 90 80 70 60 50 40 30 20 10 0 -10 -20 -30 -4…" at bounding box center [961, 398] width 673 height 538
click at [1152, 108] on icon at bounding box center [1153, 104] width 10 height 10
type input "820"
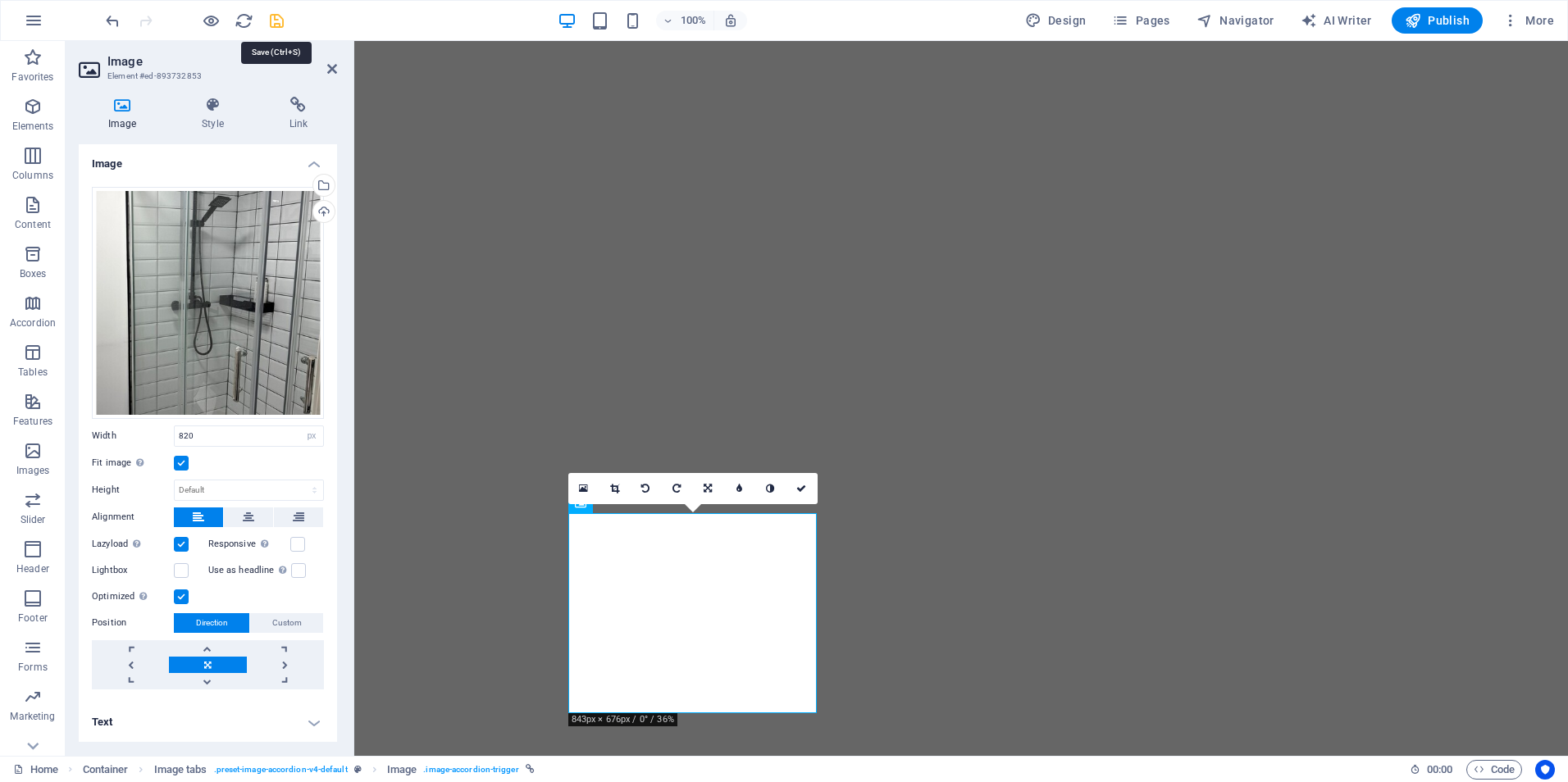
click at [273, 20] on icon "save" at bounding box center [277, 21] width 19 height 19
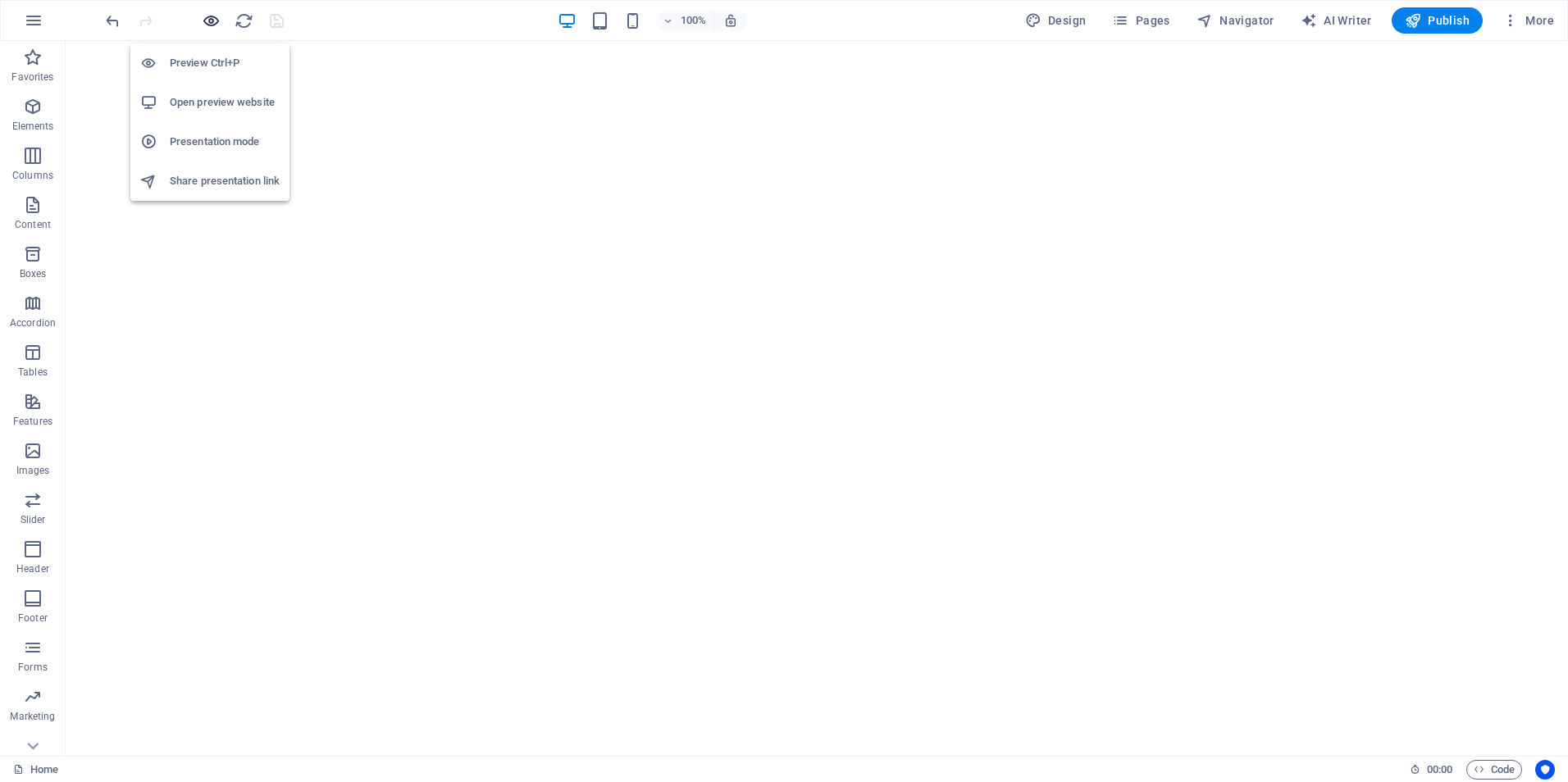
click at [206, 22] on icon "button" at bounding box center [211, 21] width 19 height 19
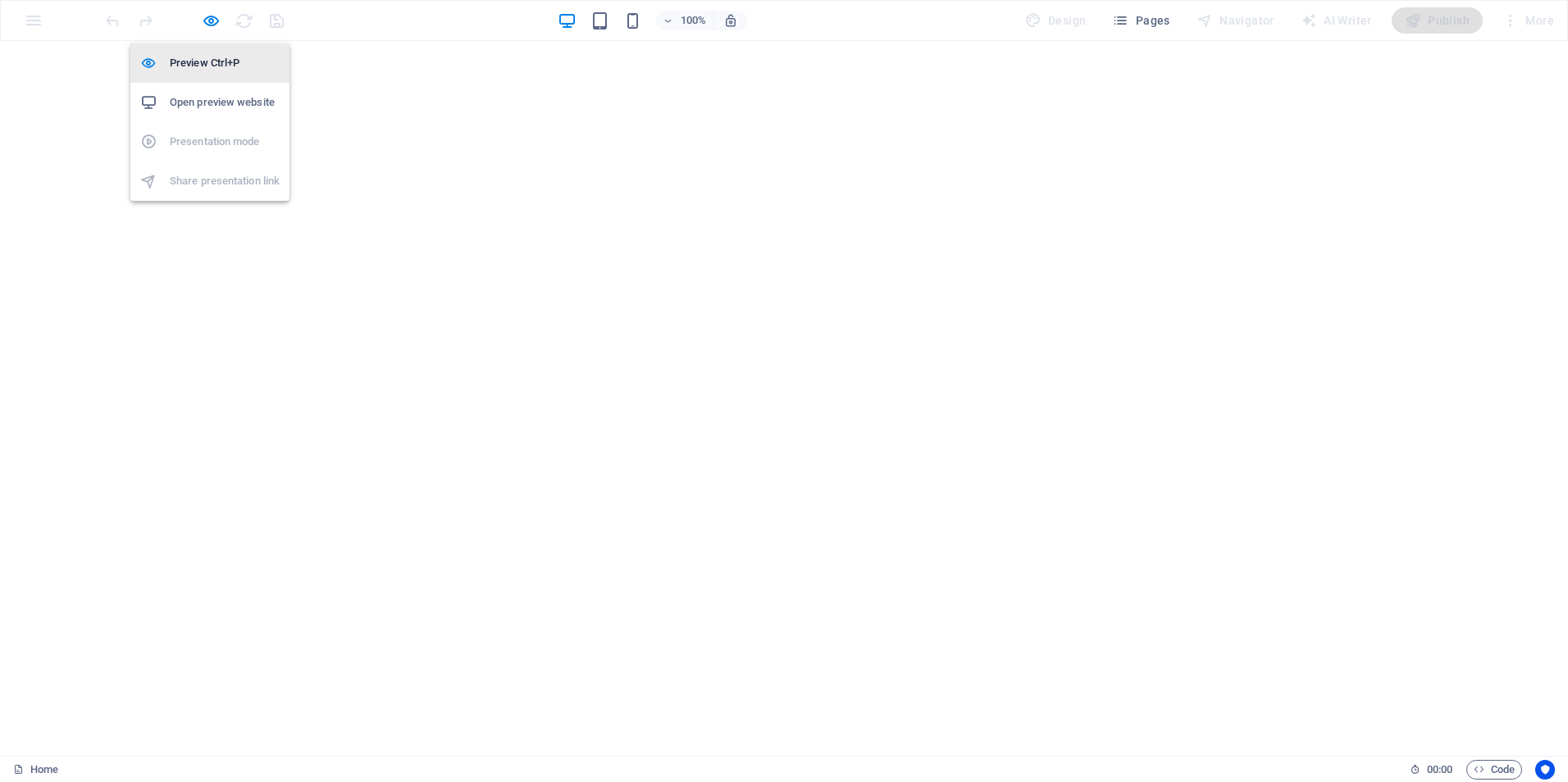
click at [200, 67] on h6 "Preview Ctrl+P" at bounding box center [225, 63] width 110 height 20
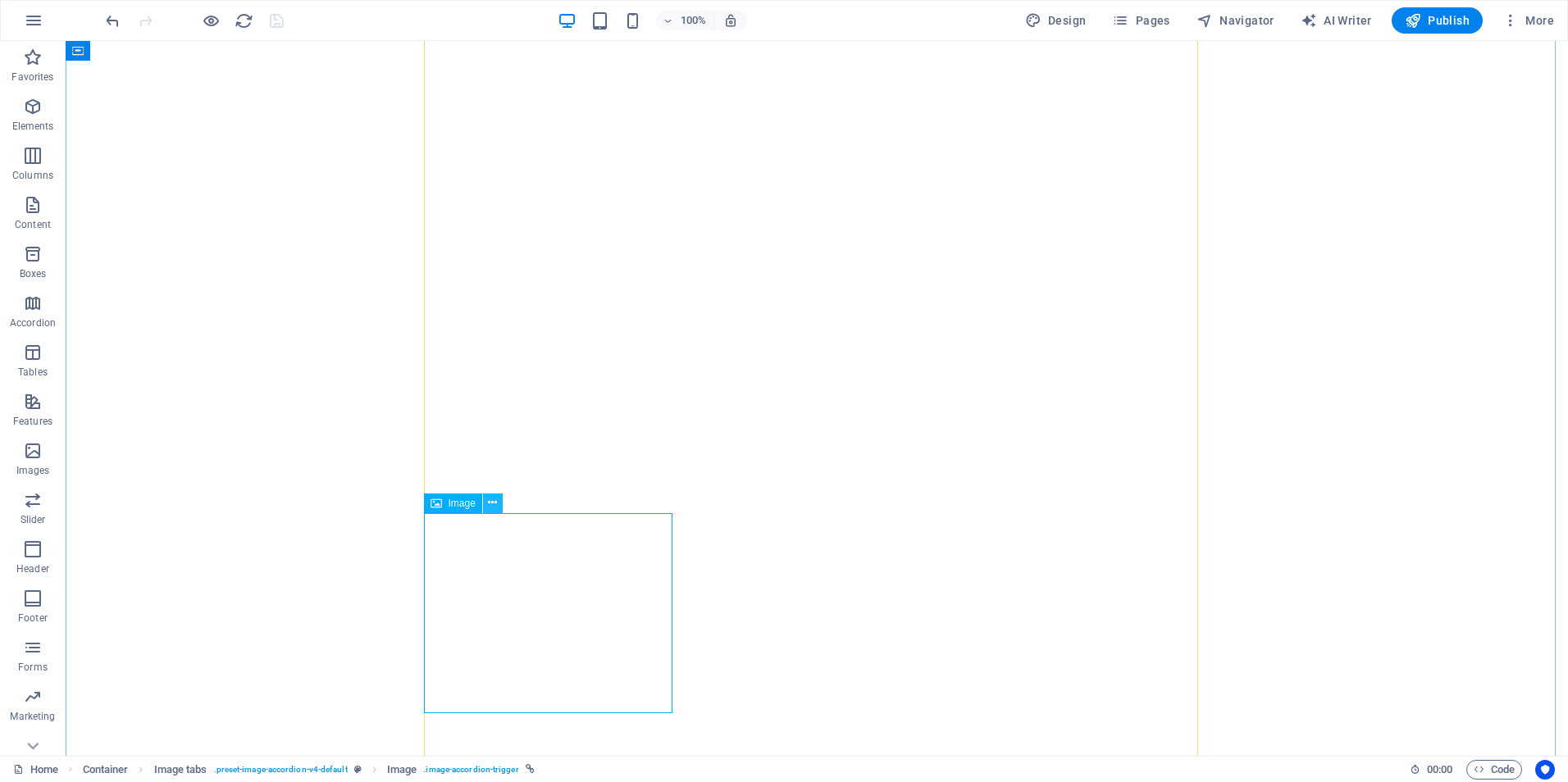
click at [493, 503] on icon at bounding box center [493, 502] width 9 height 17
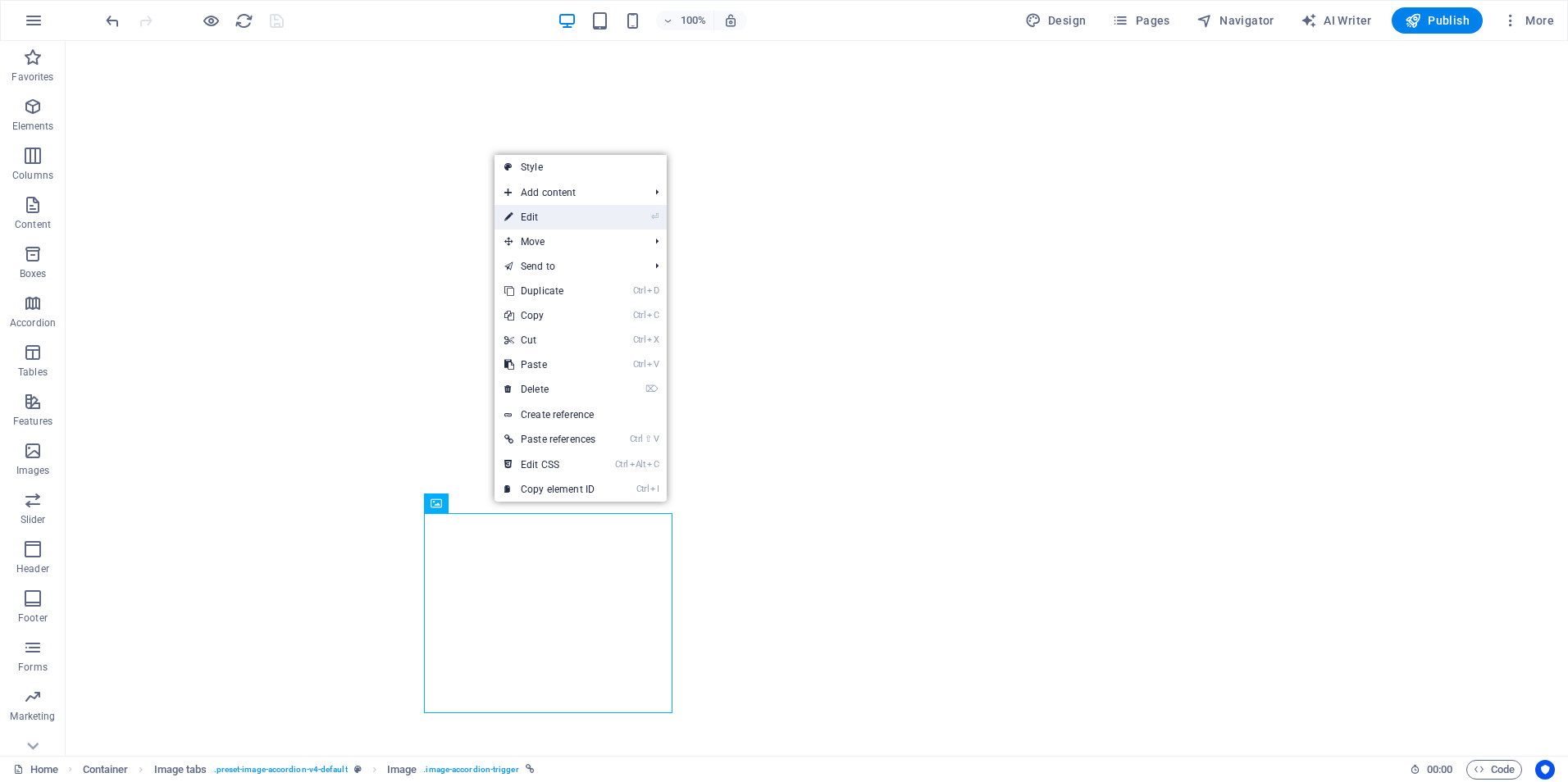
click at [523, 216] on link "⏎ Edit" at bounding box center [549, 217] width 111 height 25
select select "px"
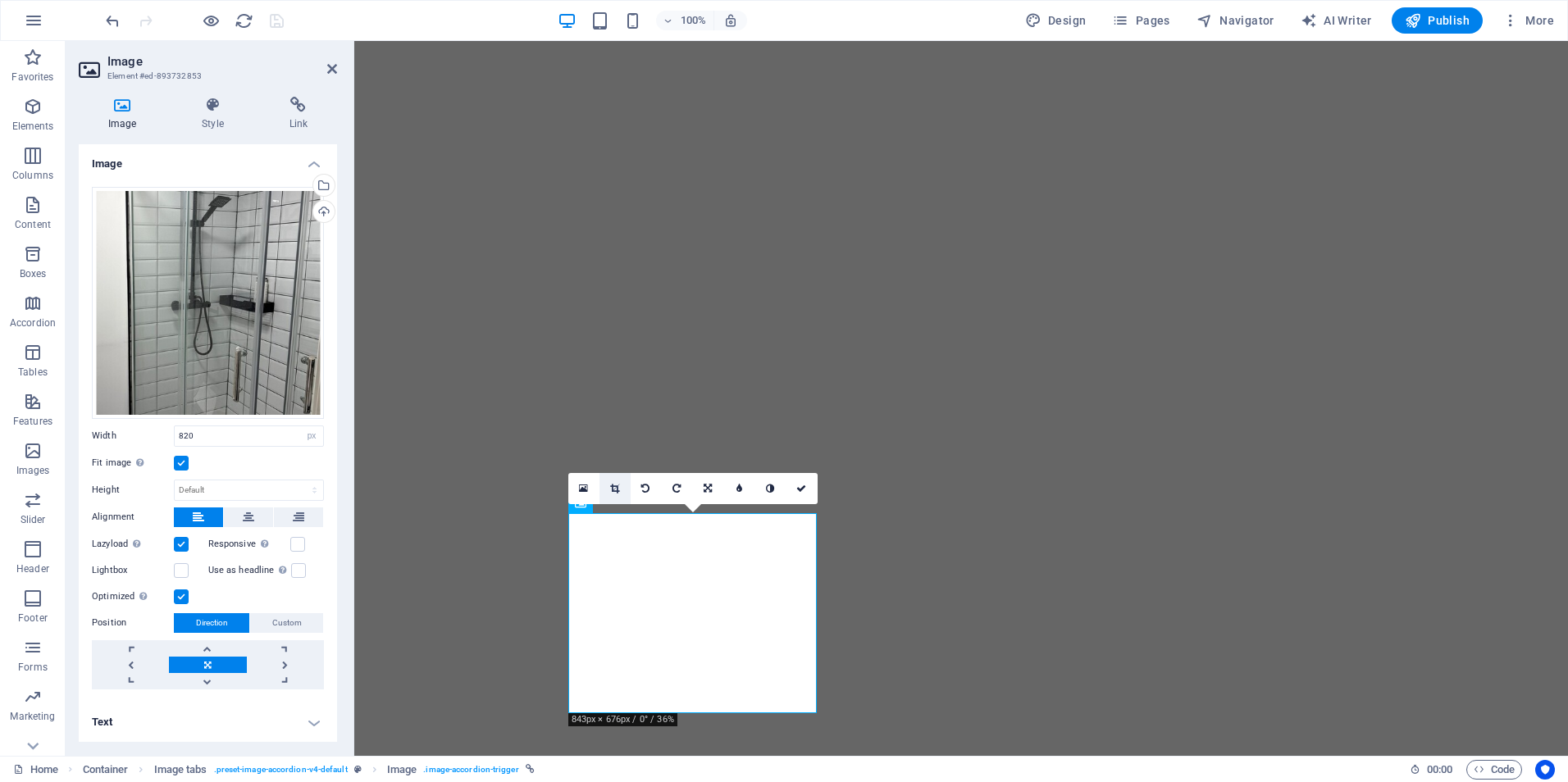
click at [611, 483] on icon at bounding box center [615, 488] width 9 height 10
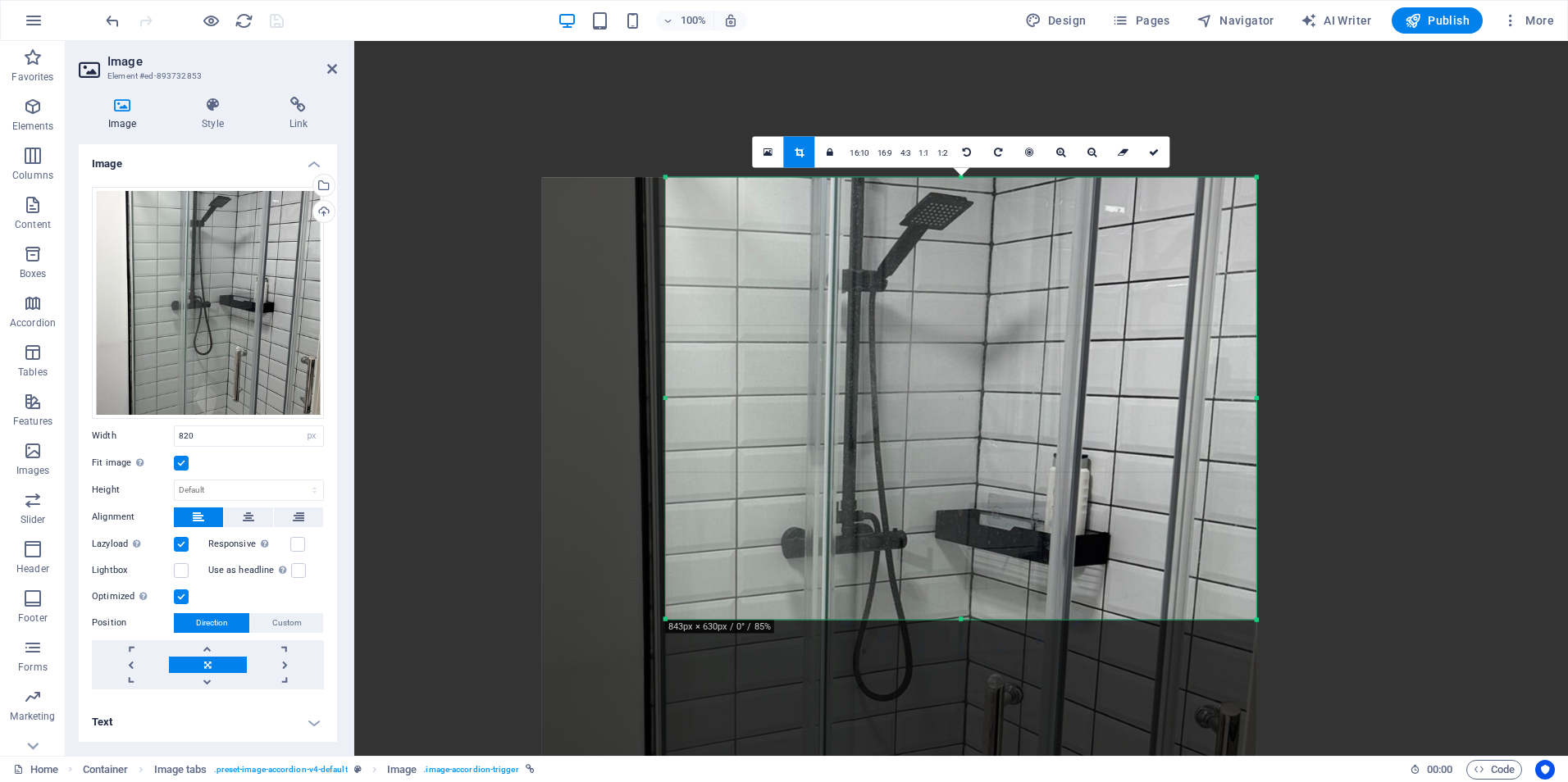
drag, startPoint x: 961, startPoint y: 634, endPoint x: 966, endPoint y: 602, distance: 32.4
click at [966, 602] on div "180 170 160 150 140 130 120 110 100 90 80 70 60 50 40 30 20 10 0 -10 -20 -30 -4…" at bounding box center [961, 399] width 590 height 442
click at [1152, 155] on icon at bounding box center [1153, 153] width 10 height 10
type input "720"
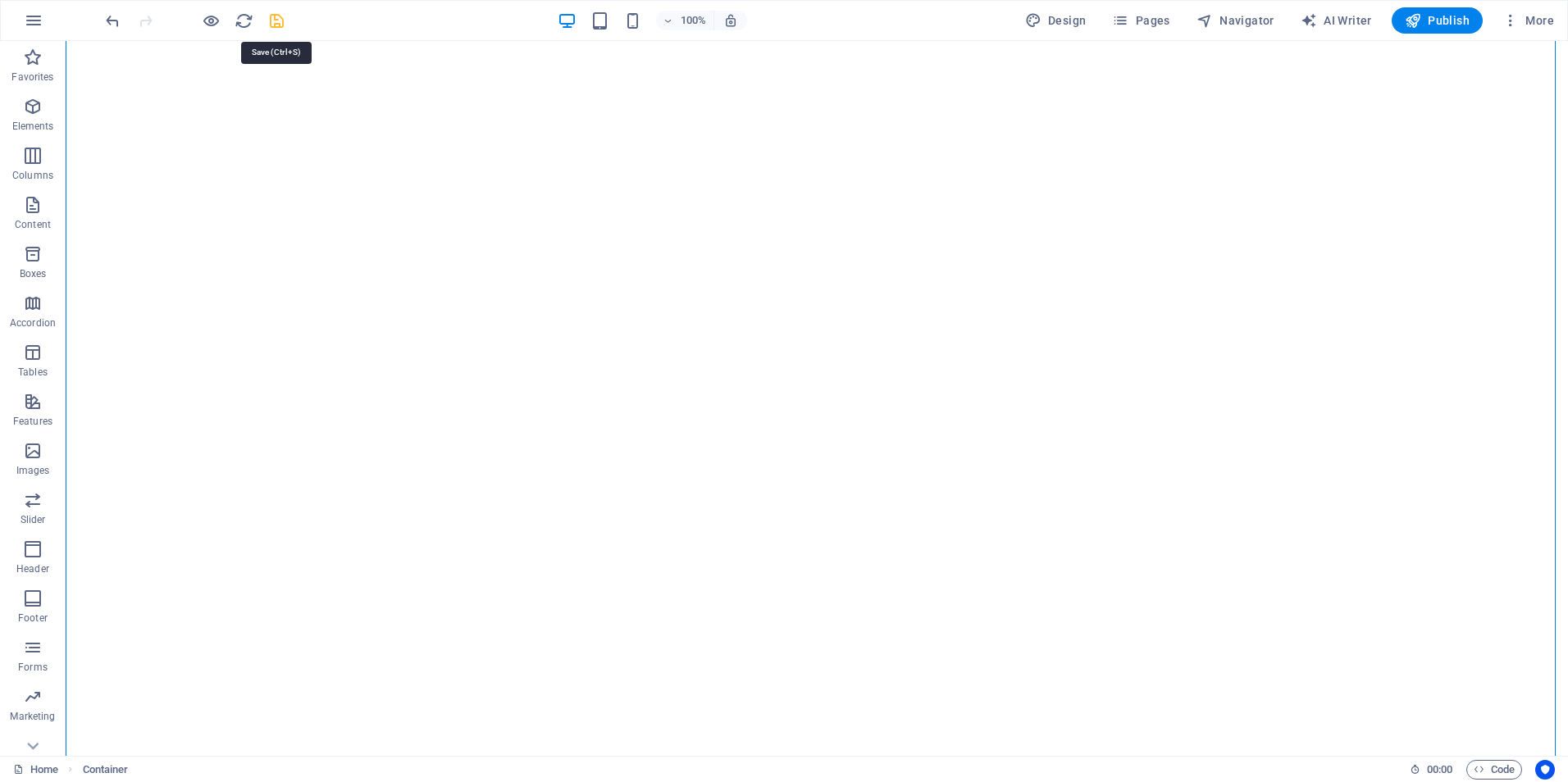
click at [271, 18] on icon "save" at bounding box center [277, 21] width 19 height 19
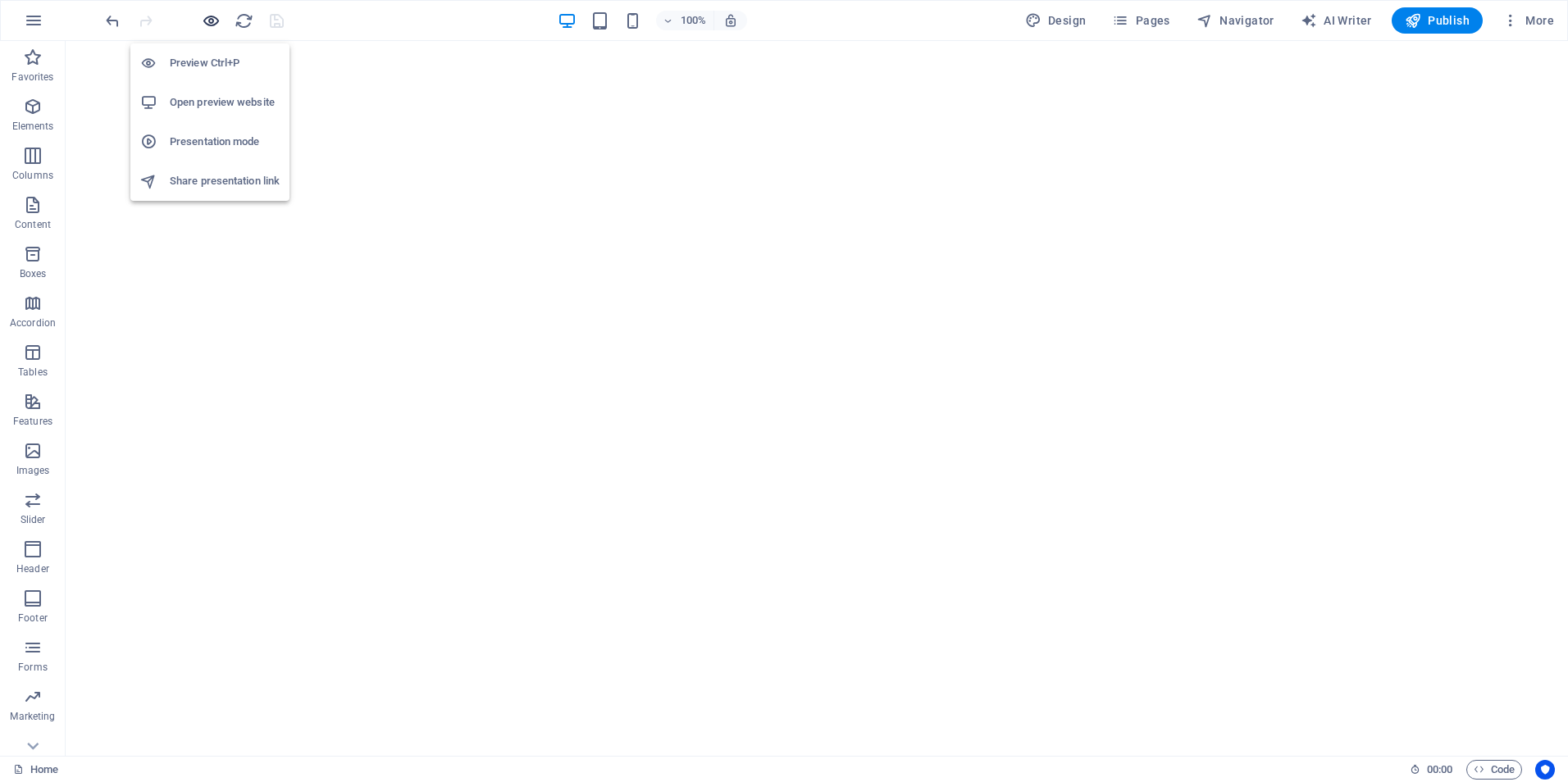
click at [211, 19] on icon "button" at bounding box center [211, 21] width 19 height 19
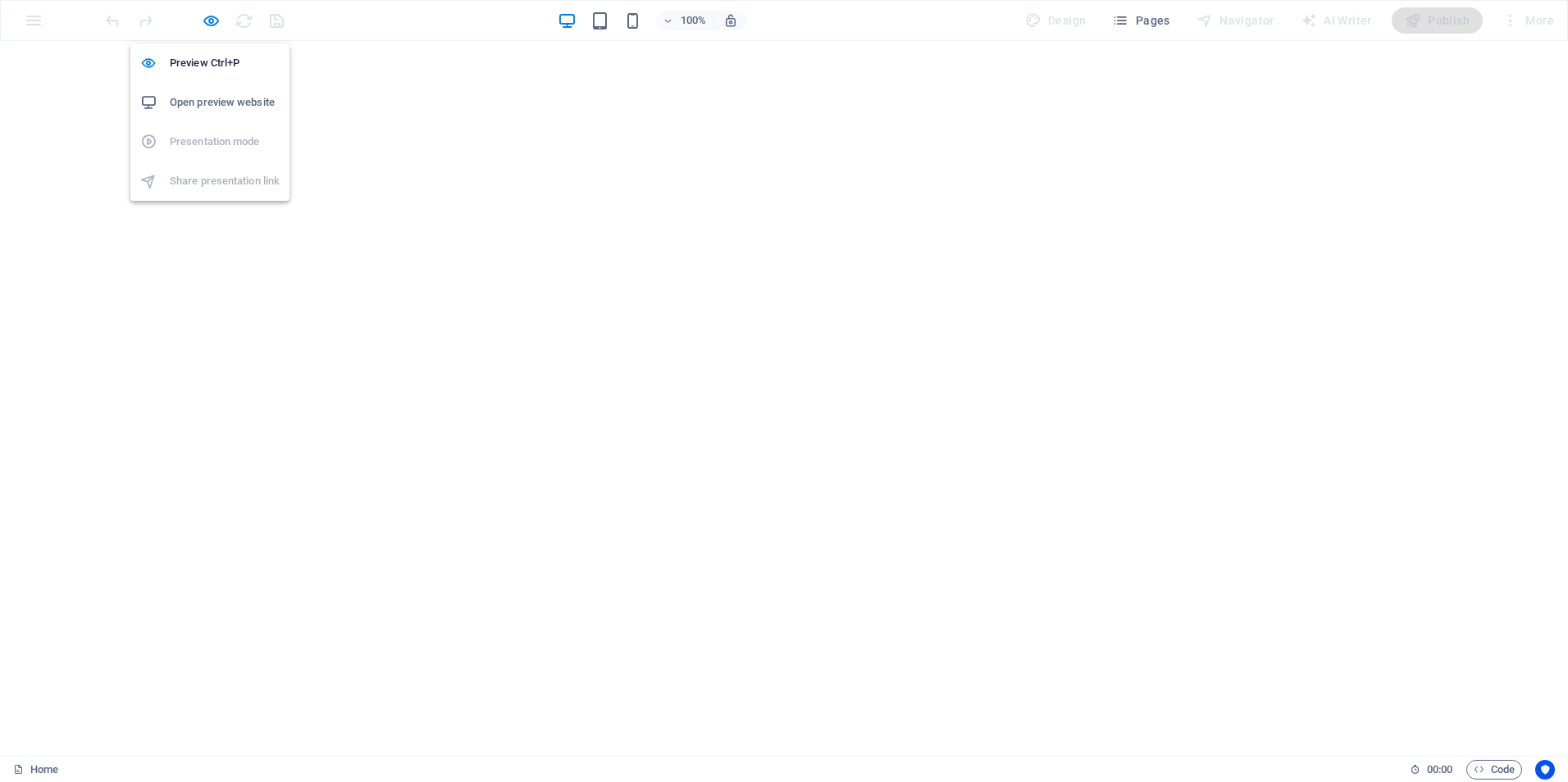
click at [204, 108] on h6 "Open preview website" at bounding box center [225, 102] width 110 height 20
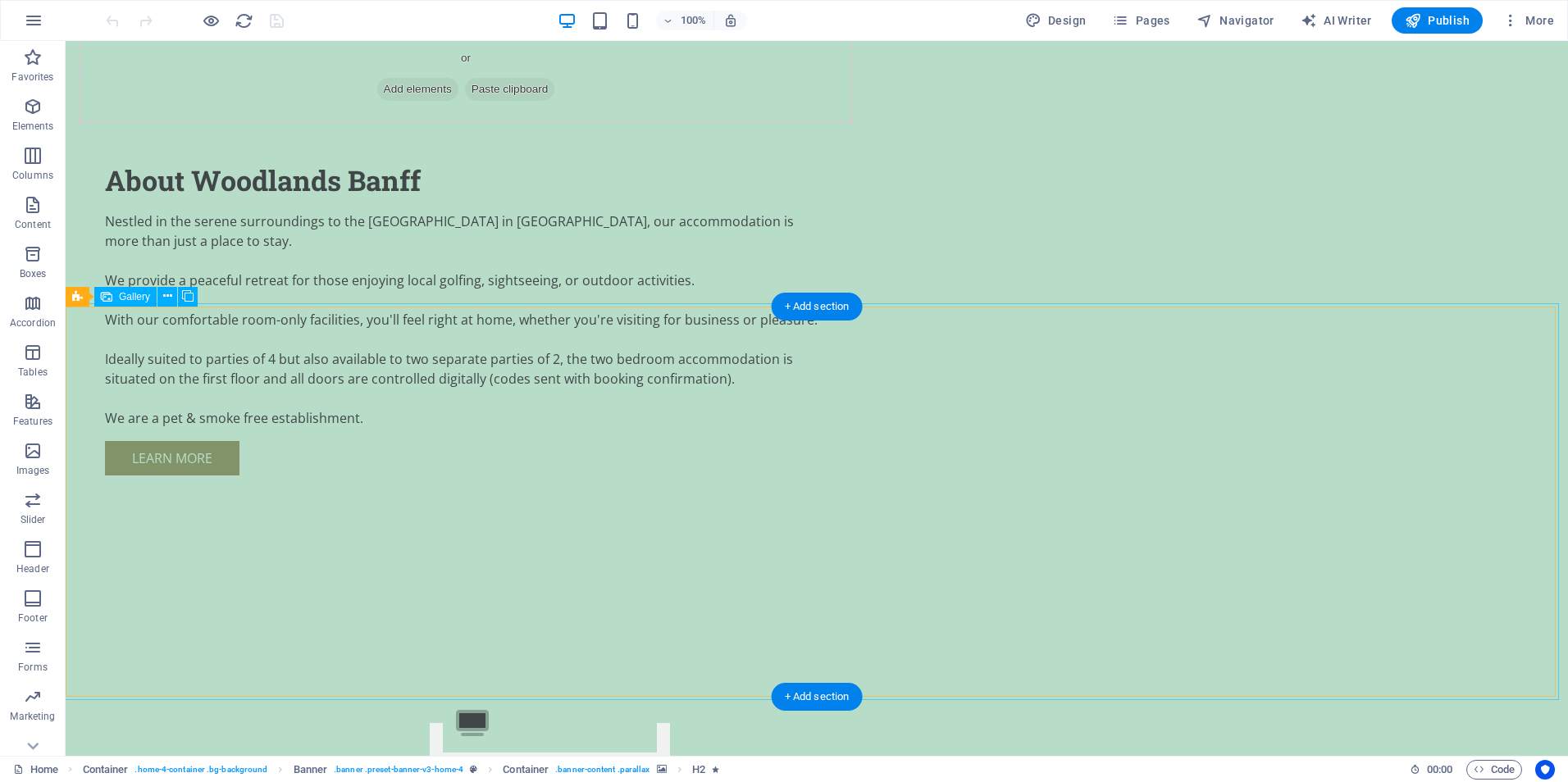
scroll to position [1886, 0]
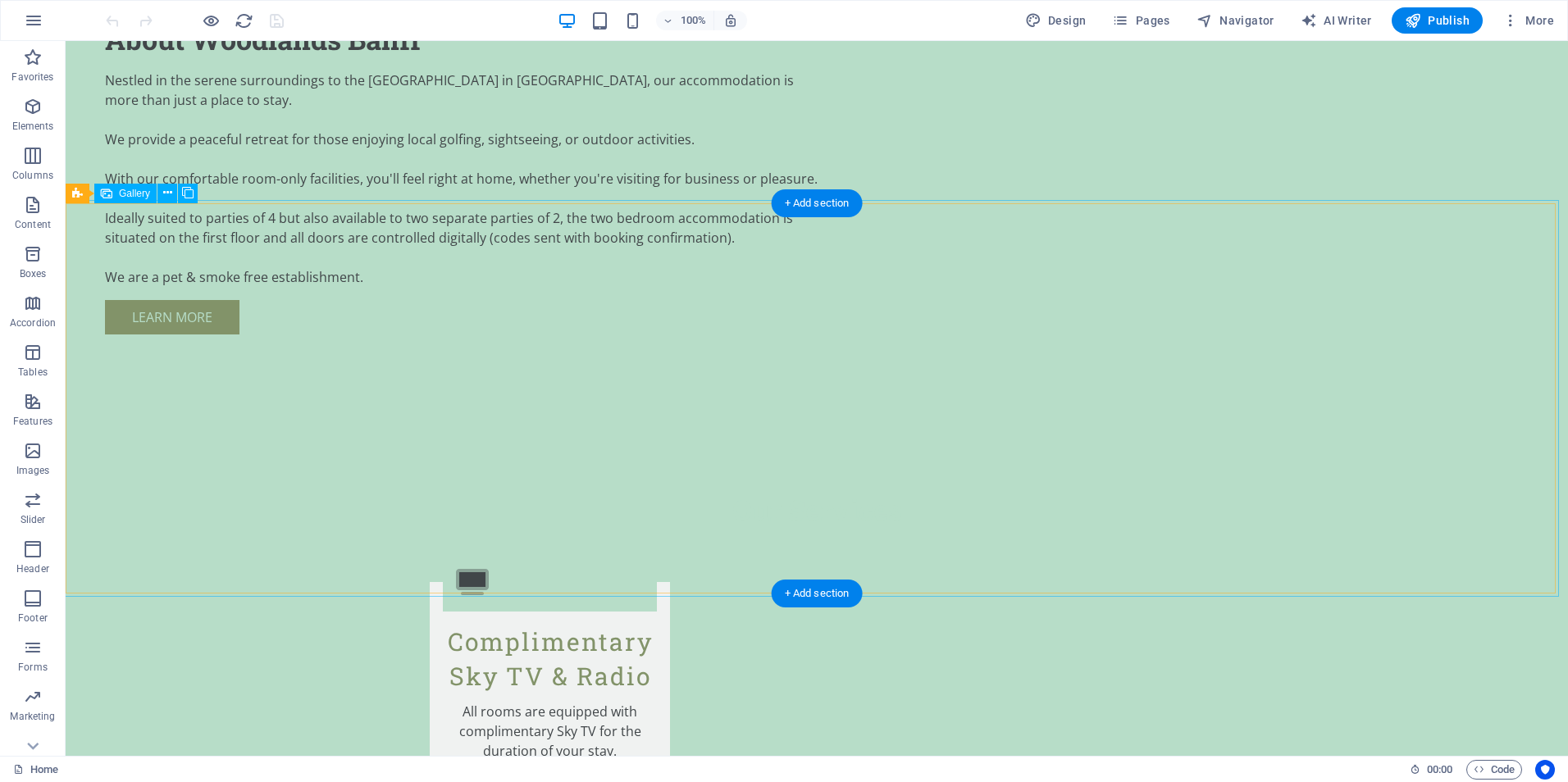
click at [168, 192] on icon at bounding box center [168, 193] width 9 height 17
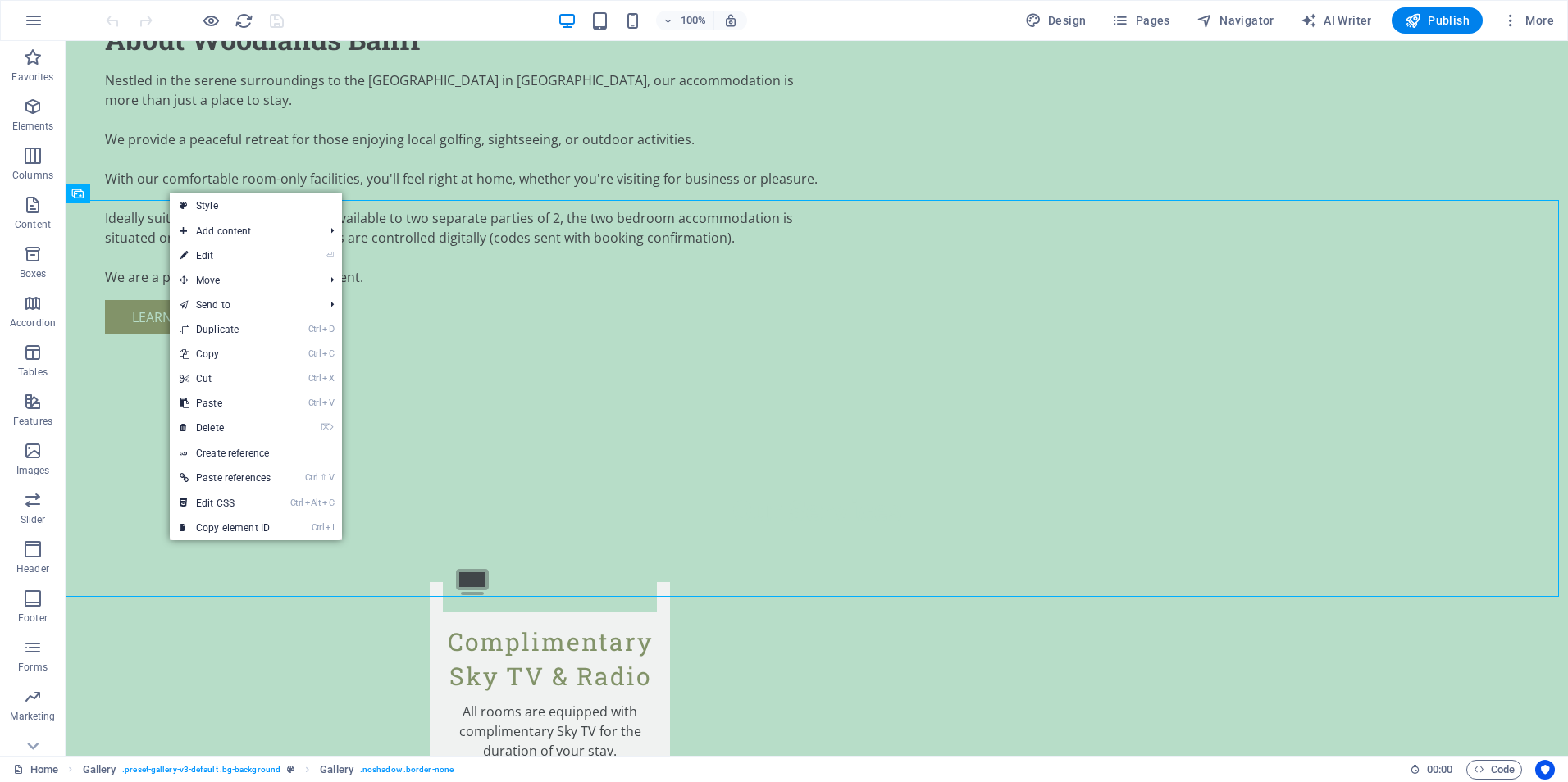
click at [205, 258] on link "⏎ Edit" at bounding box center [225, 255] width 111 height 25
select select "px"
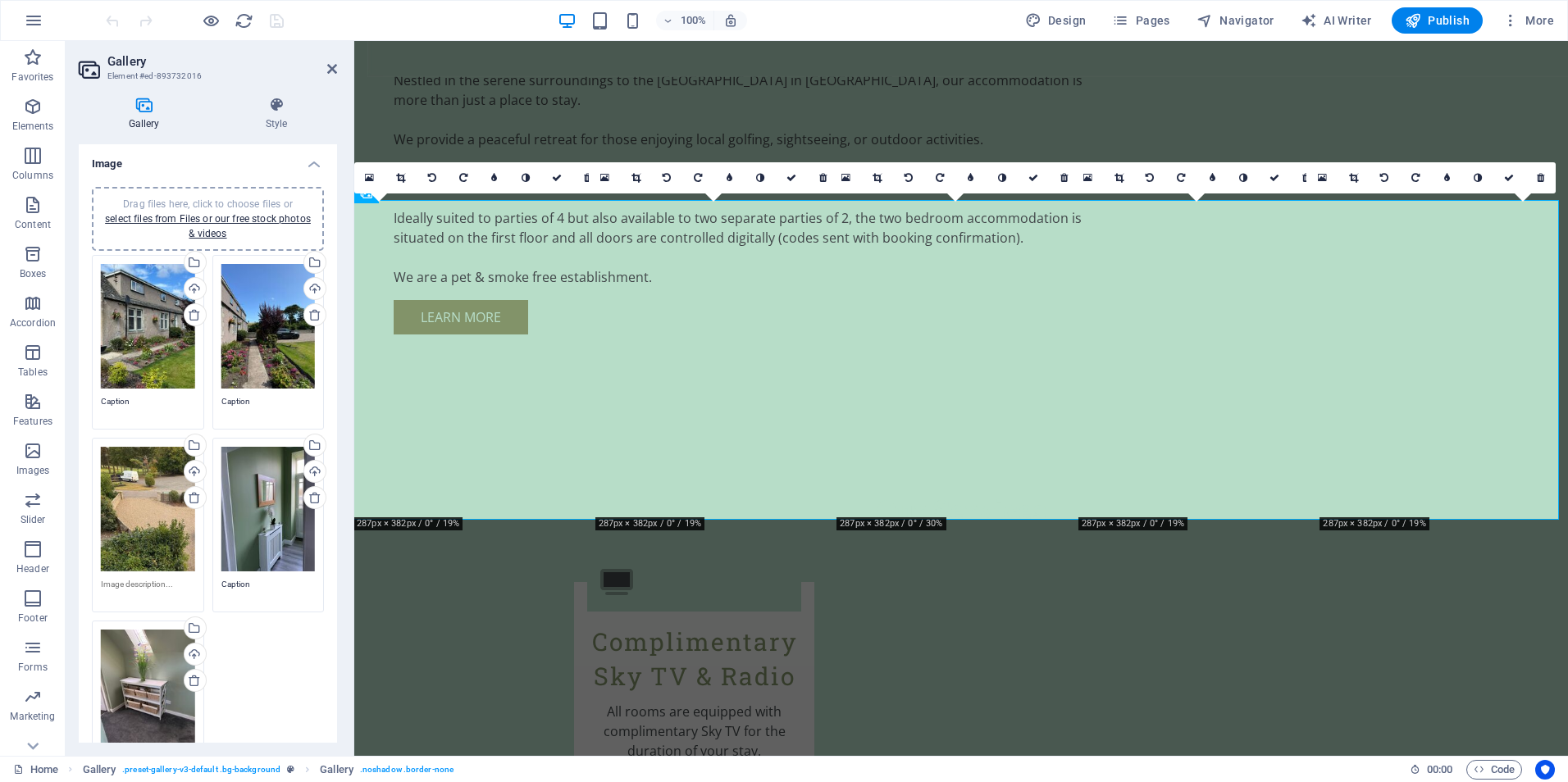
click at [150, 504] on div "Drag files here, click to choose files or select files from Files or our free s…" at bounding box center [147, 509] width 94 height 124
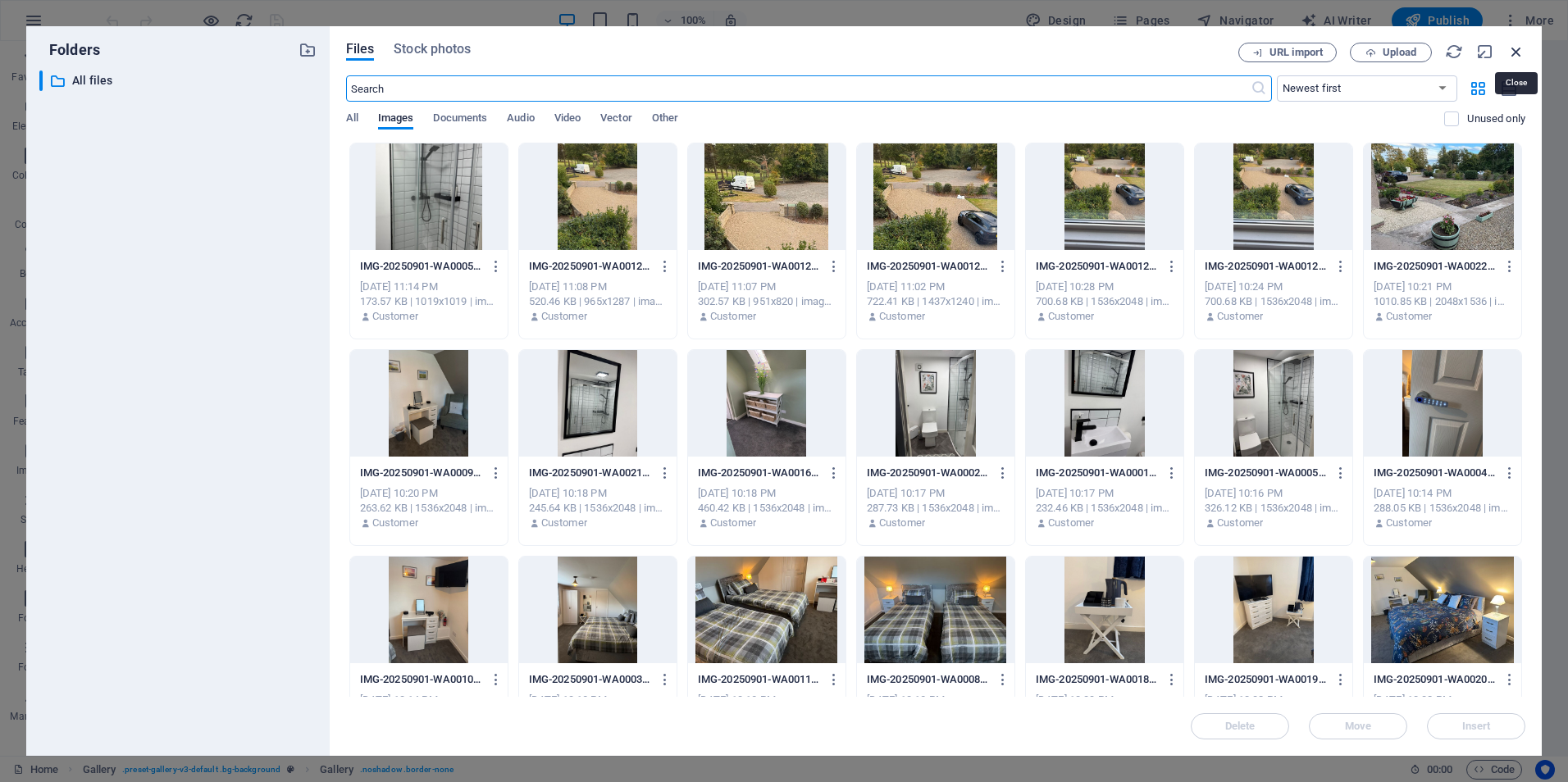
click at [1519, 50] on icon "button" at bounding box center [1516, 52] width 18 height 18
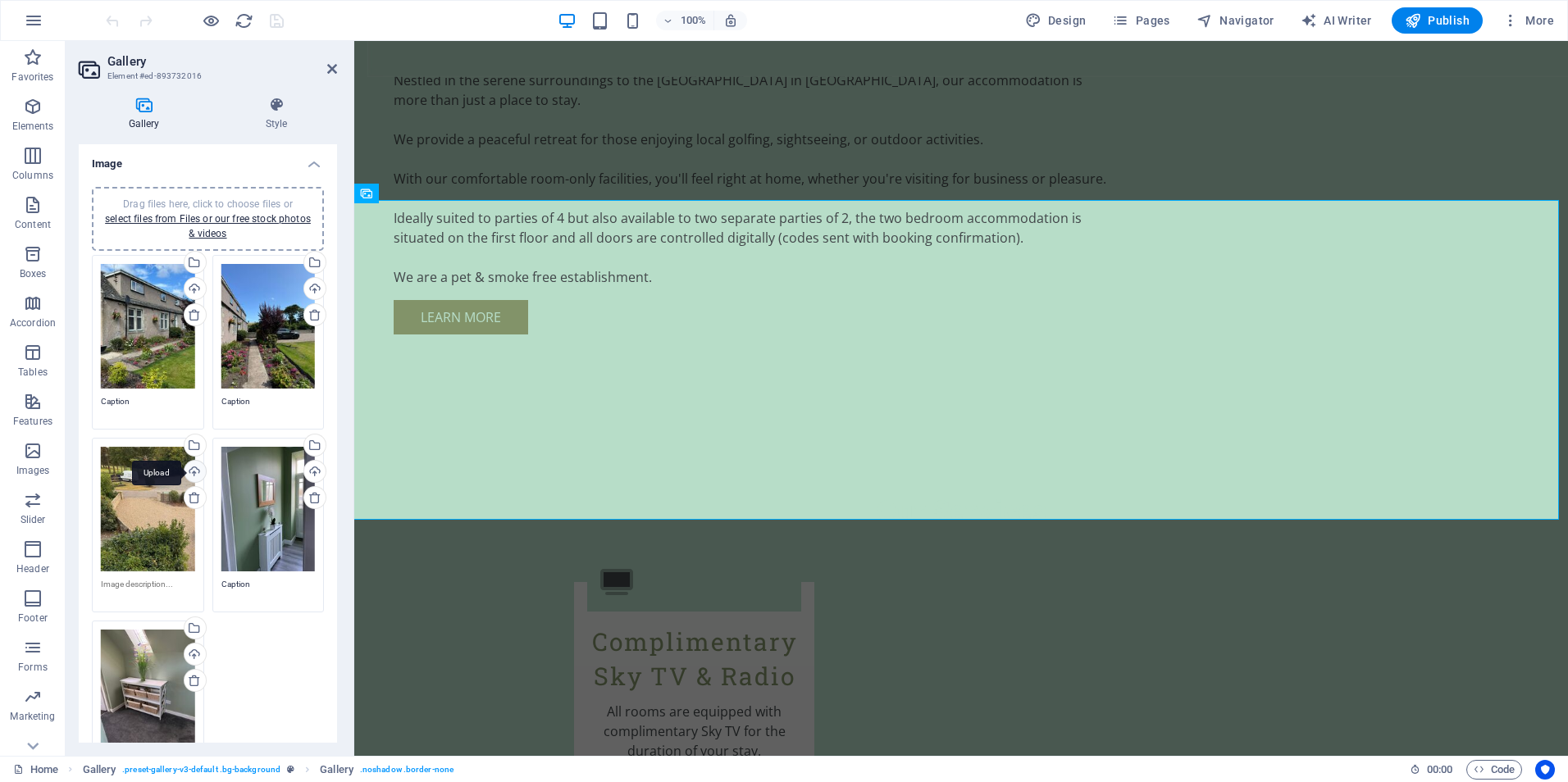
click at [194, 469] on div "Upload" at bounding box center [193, 472] width 25 height 25
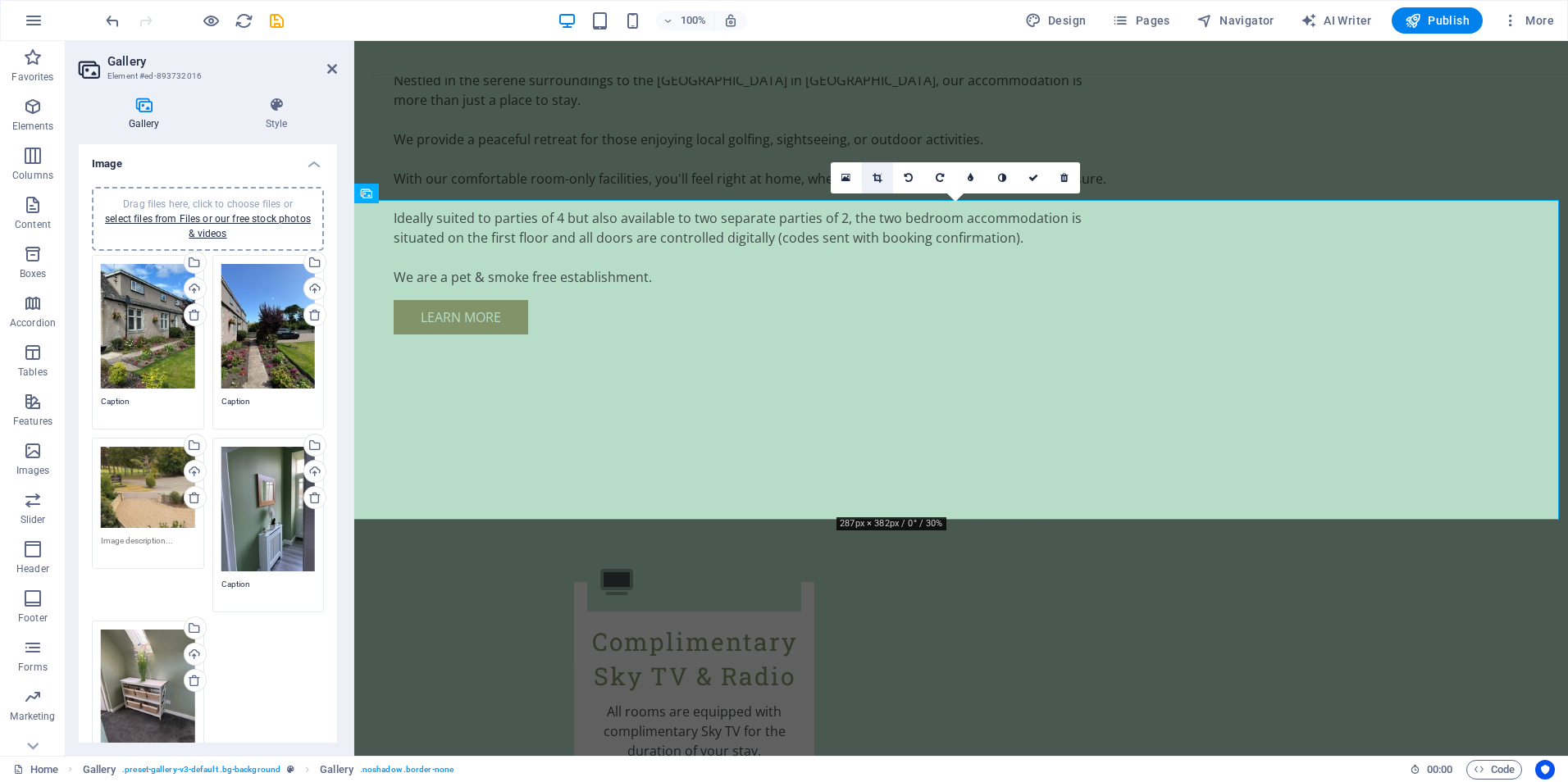
click at [875, 180] on icon at bounding box center [877, 177] width 9 height 10
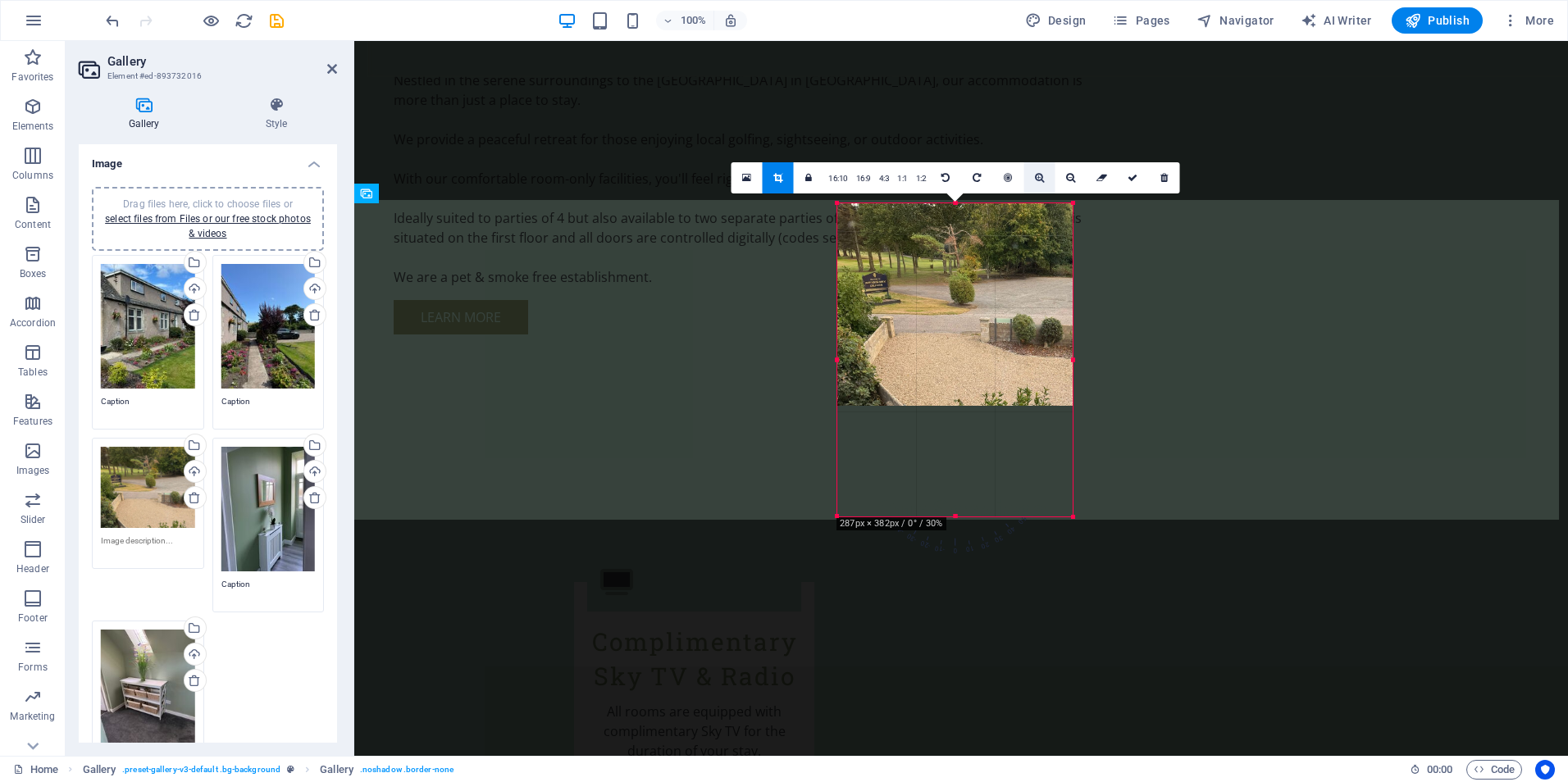
click at [1038, 179] on icon at bounding box center [1039, 177] width 9 height 10
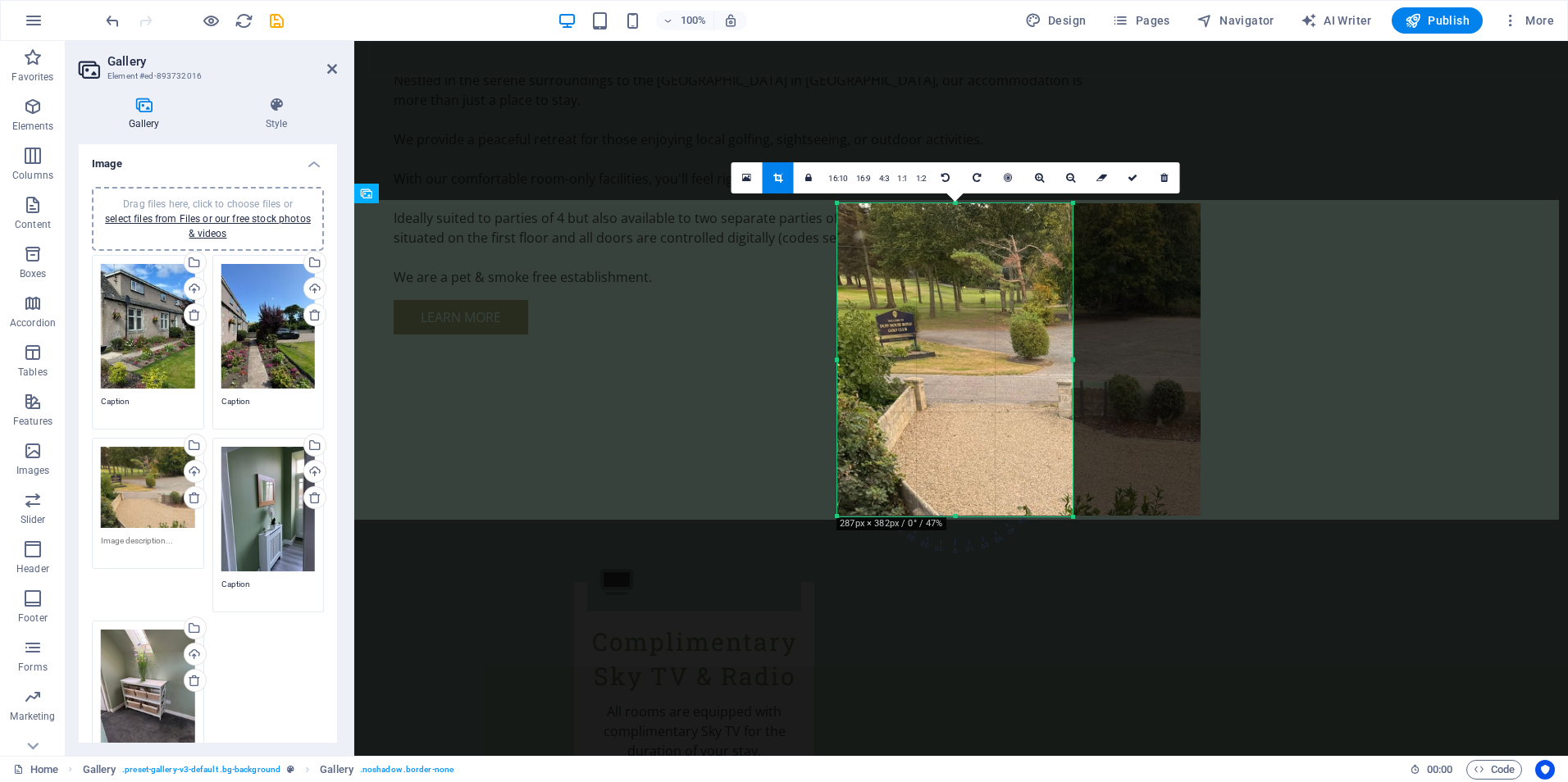
drag, startPoint x: 960, startPoint y: 332, endPoint x: 1029, endPoint y: 331, distance: 69.0
click at [1029, 331] on div at bounding box center [1018, 360] width 363 height 313
click at [1134, 179] on icon at bounding box center [1132, 177] width 10 height 10
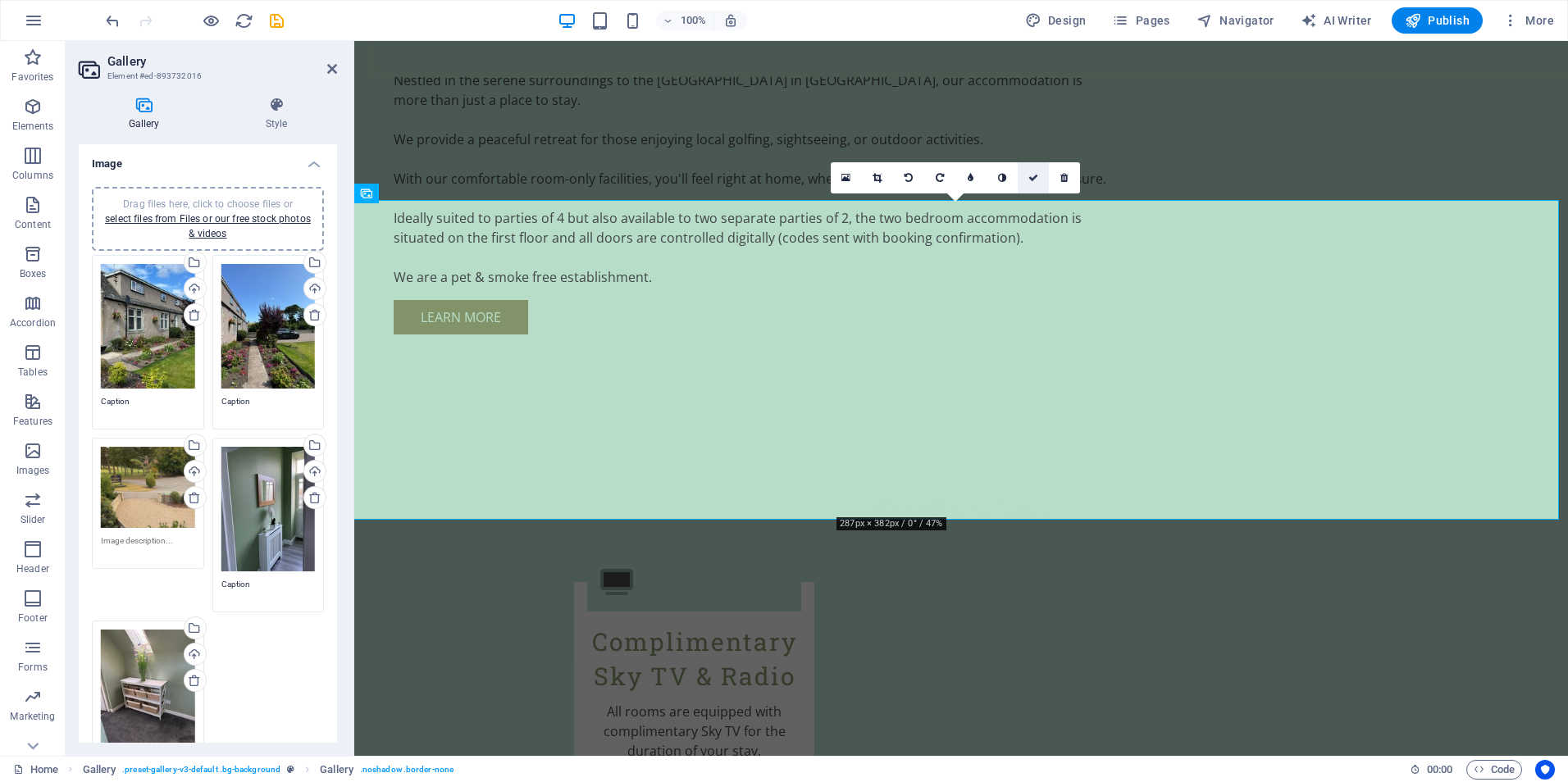
click at [1031, 176] on icon at bounding box center [1033, 177] width 10 height 10
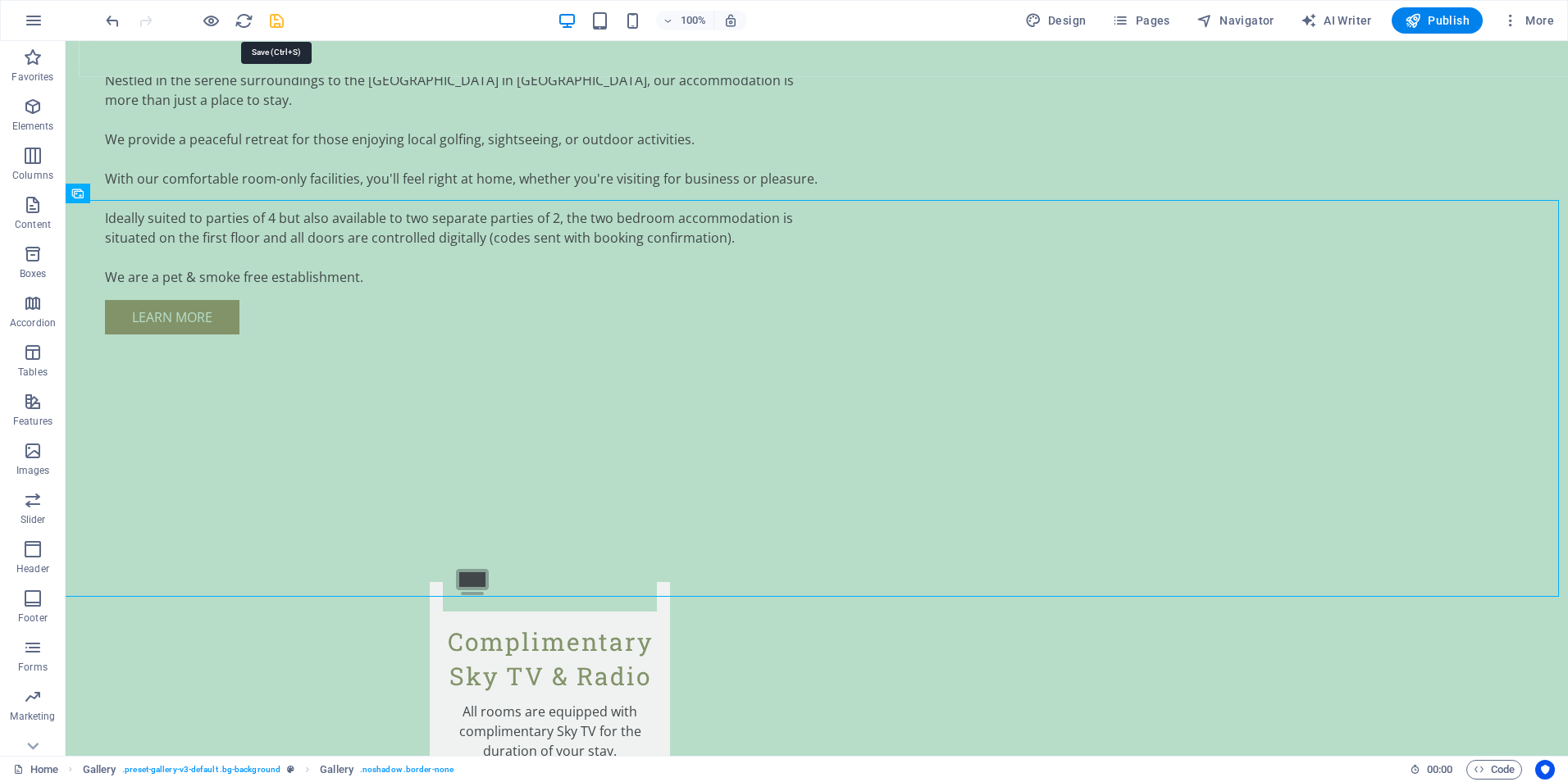
click at [279, 19] on icon "save" at bounding box center [277, 21] width 19 height 19
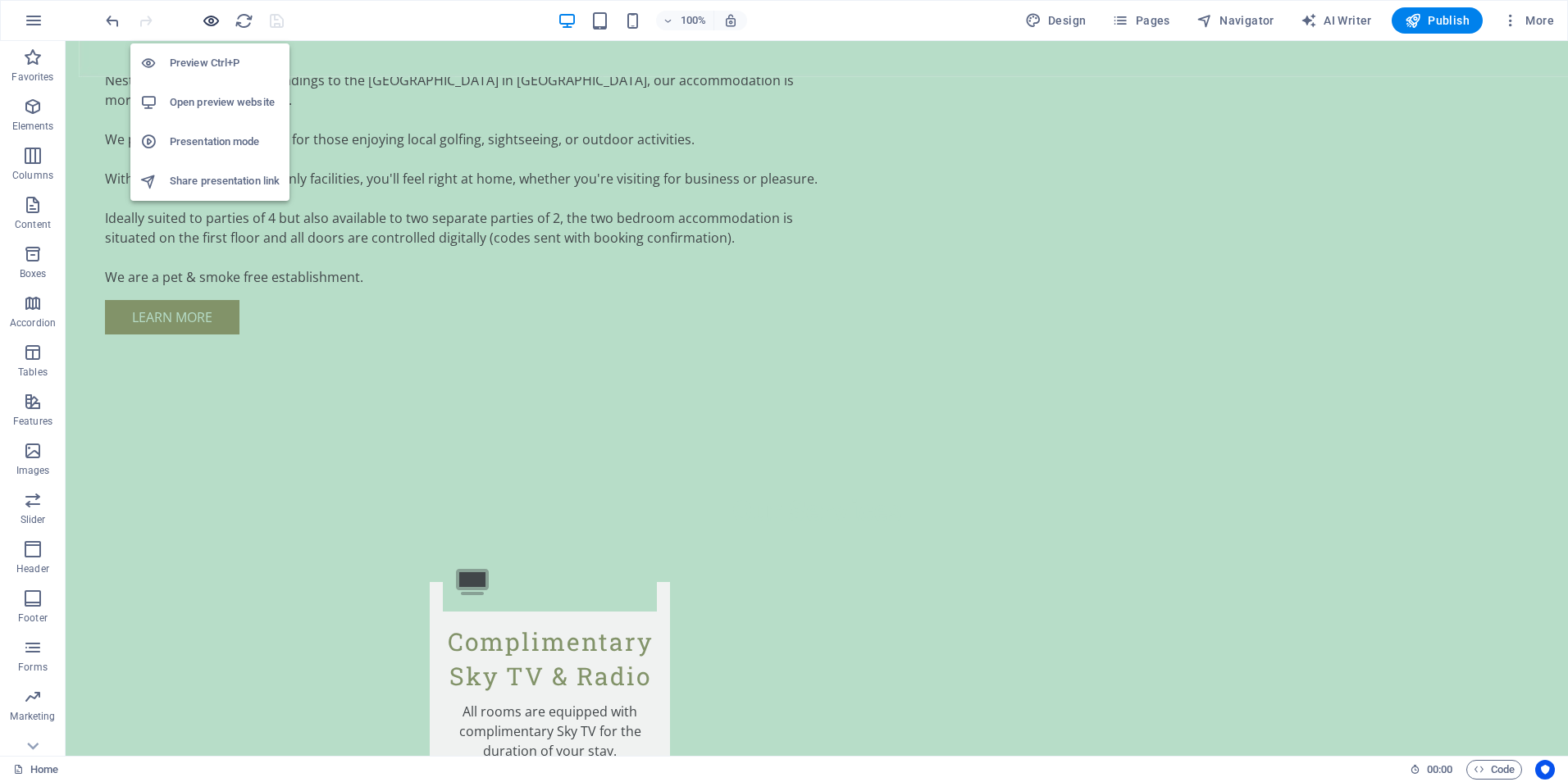
click at [209, 26] on icon "button" at bounding box center [211, 21] width 19 height 19
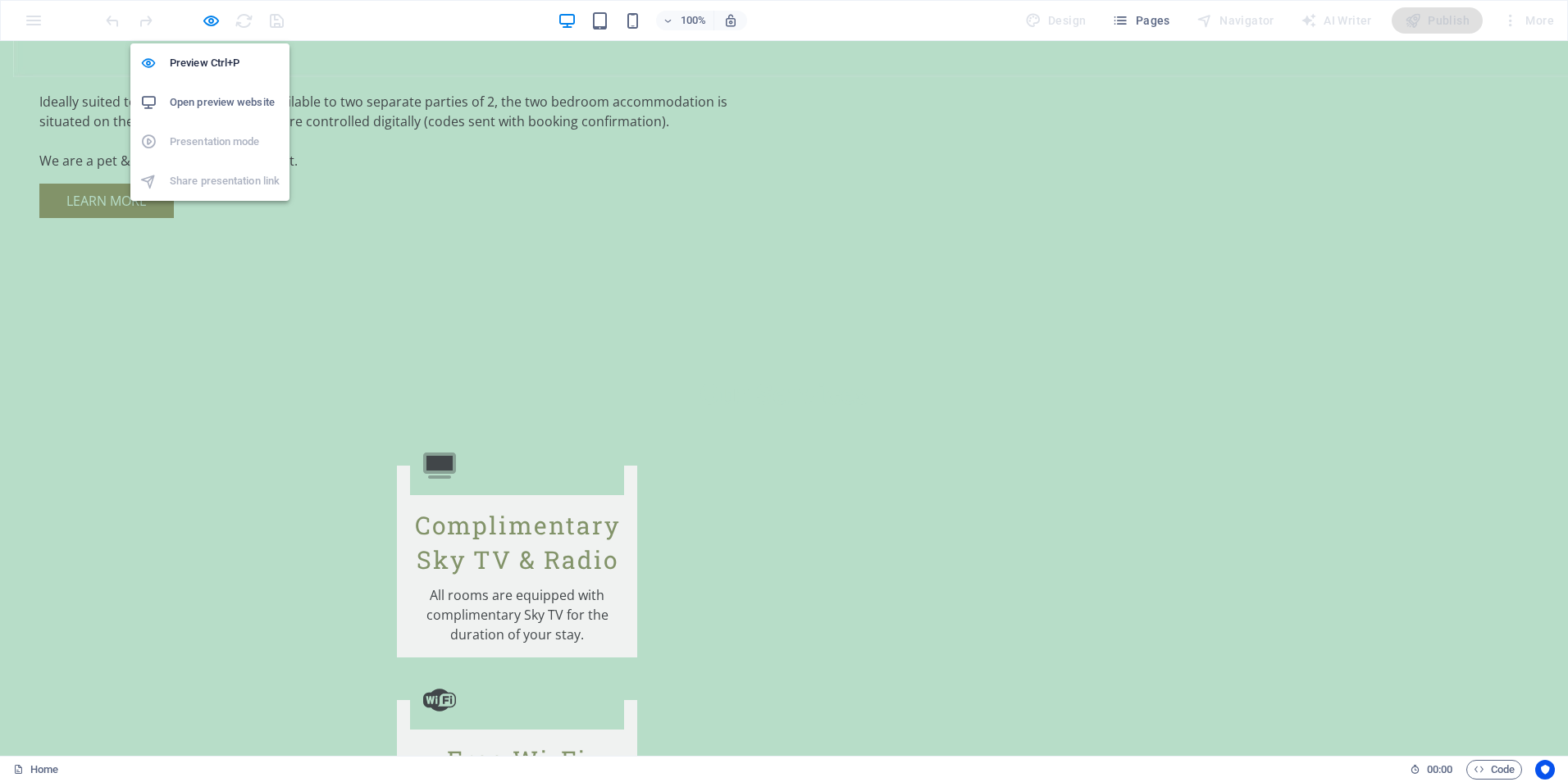
click at [203, 108] on h6 "Open preview website" at bounding box center [225, 102] width 110 height 20
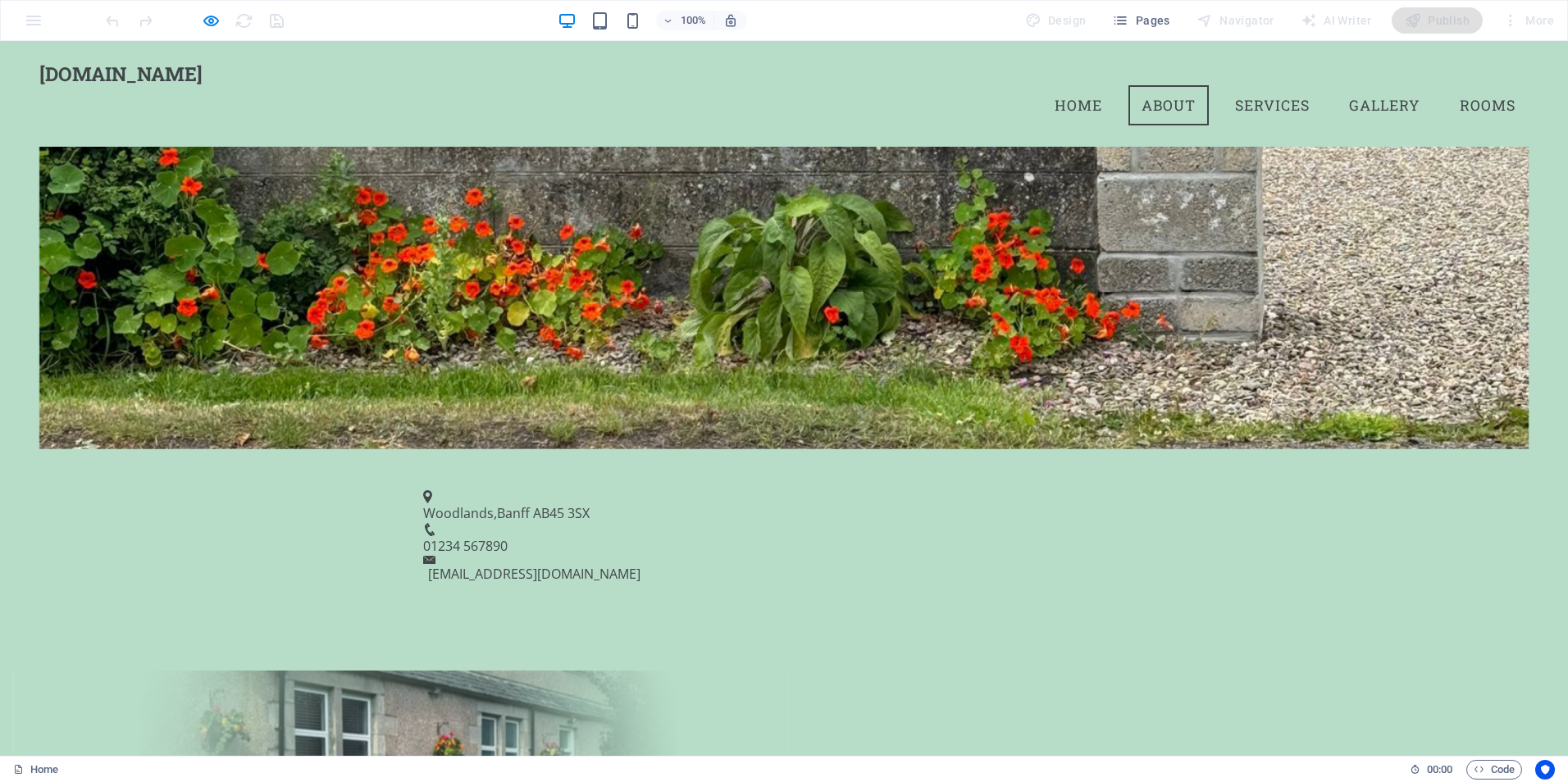
scroll to position [409, 0]
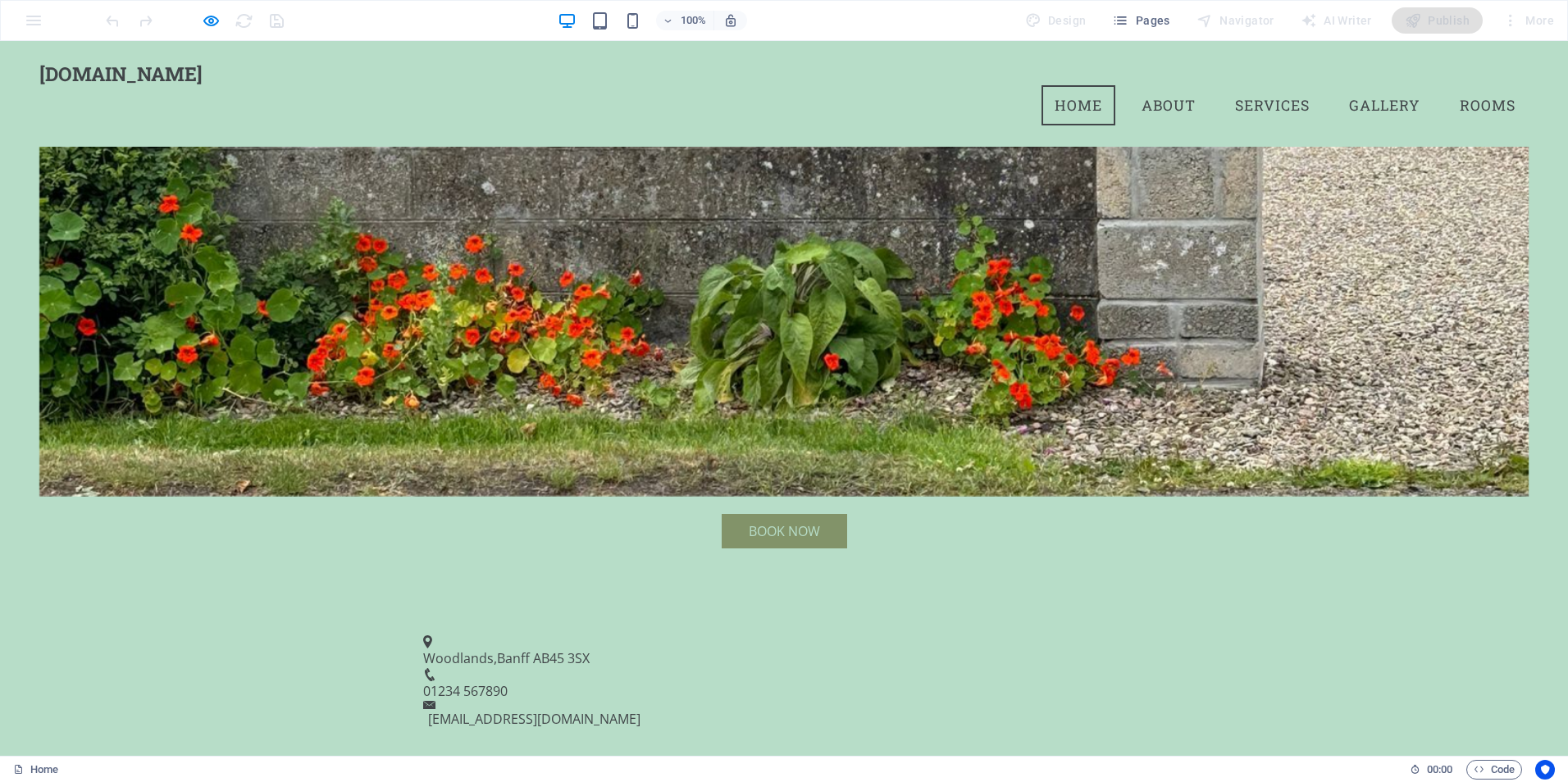
click at [507, 682] on span "01234 567890" at bounding box center [465, 692] width 84 height 18
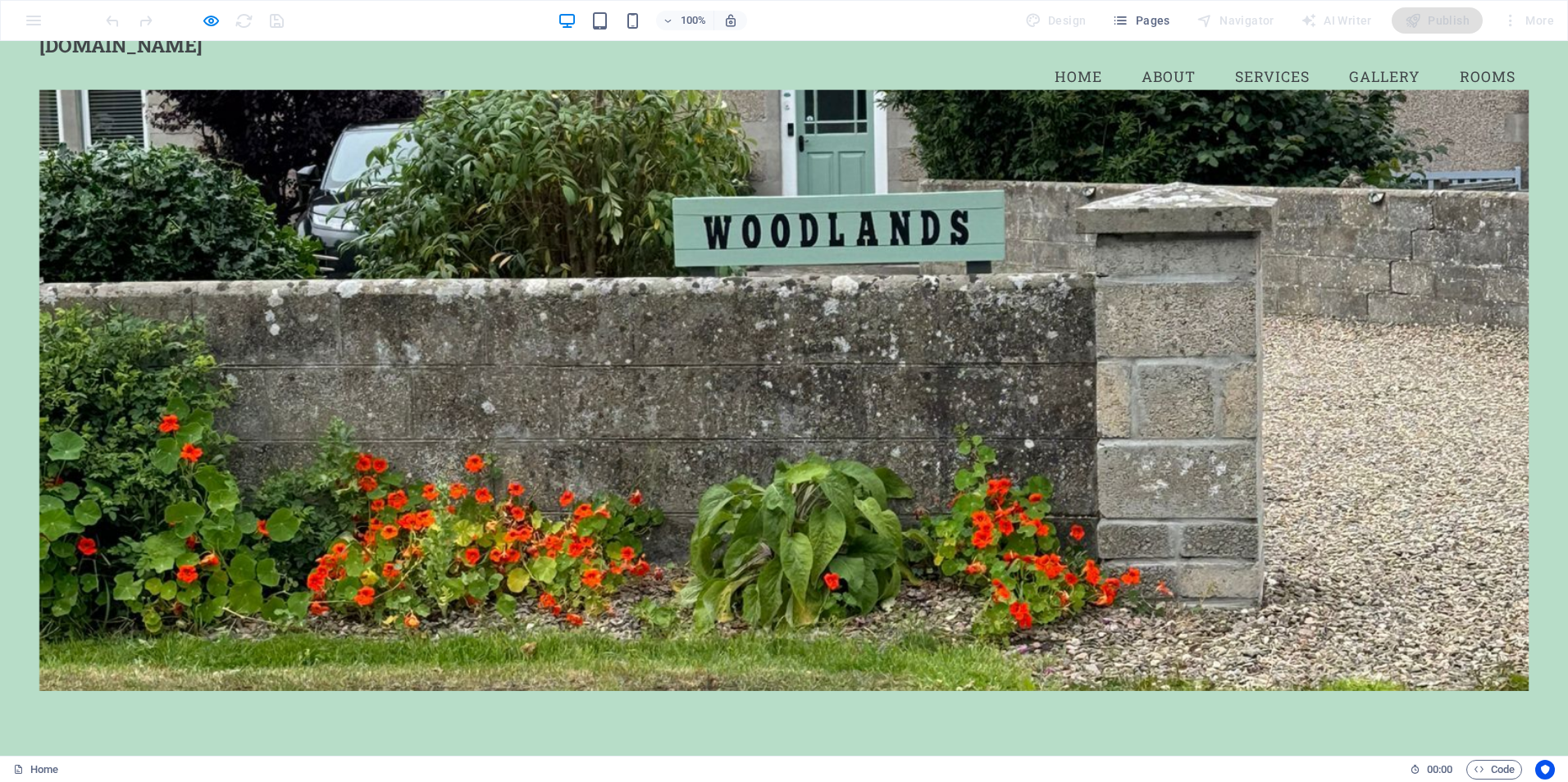
scroll to position [0, 0]
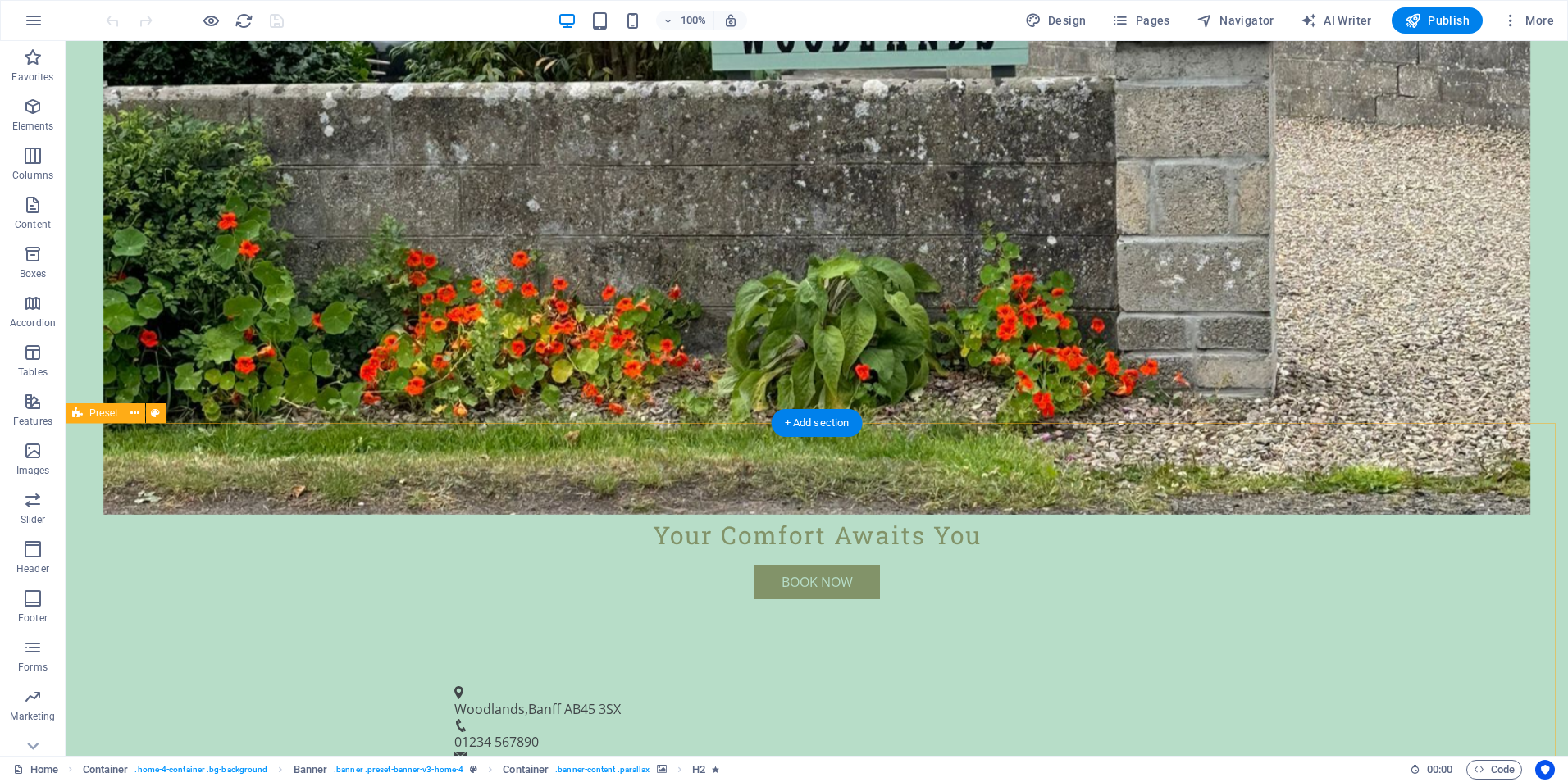
scroll to position [410, 0]
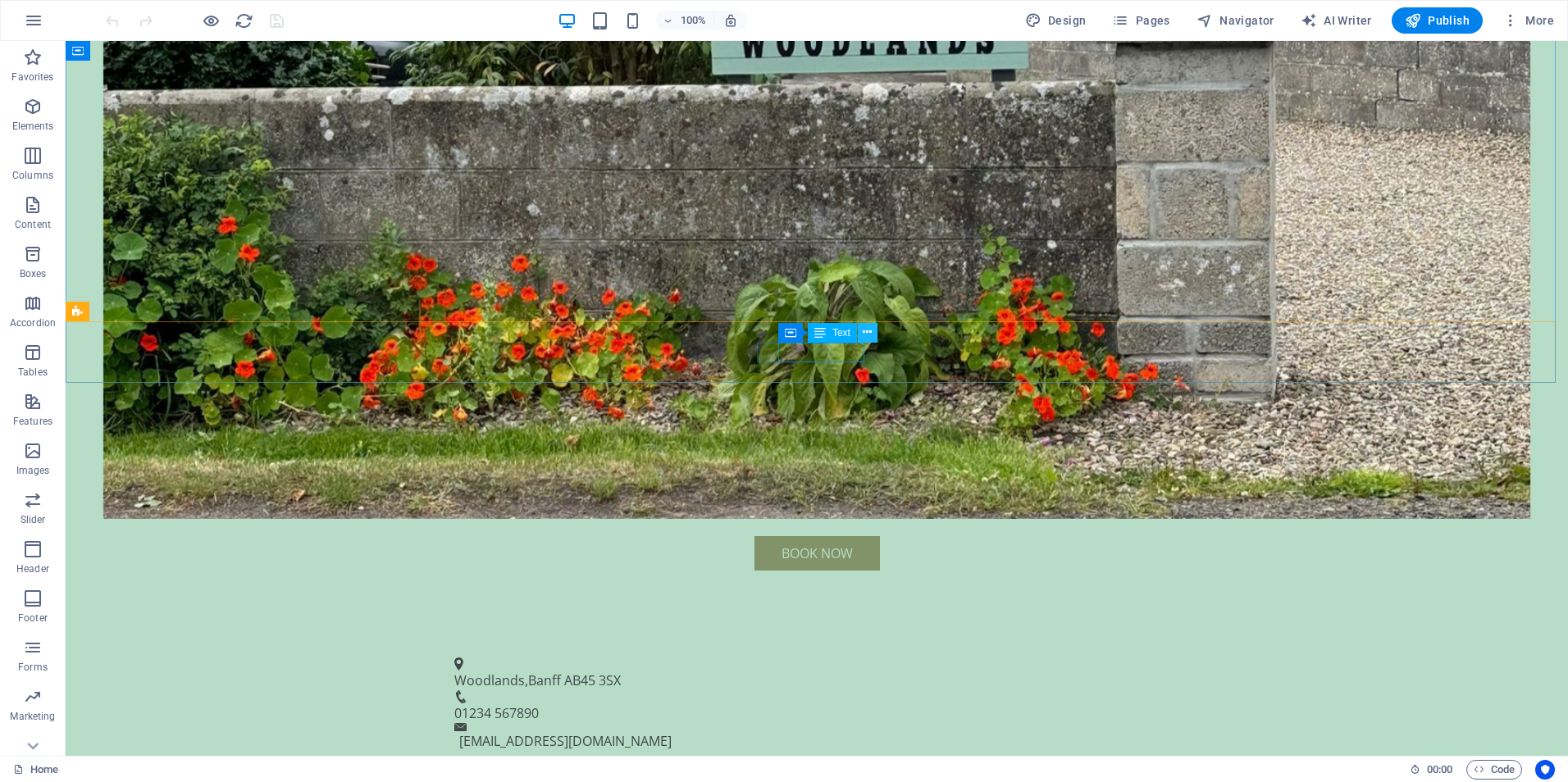
click at [866, 336] on icon at bounding box center [867, 332] width 9 height 17
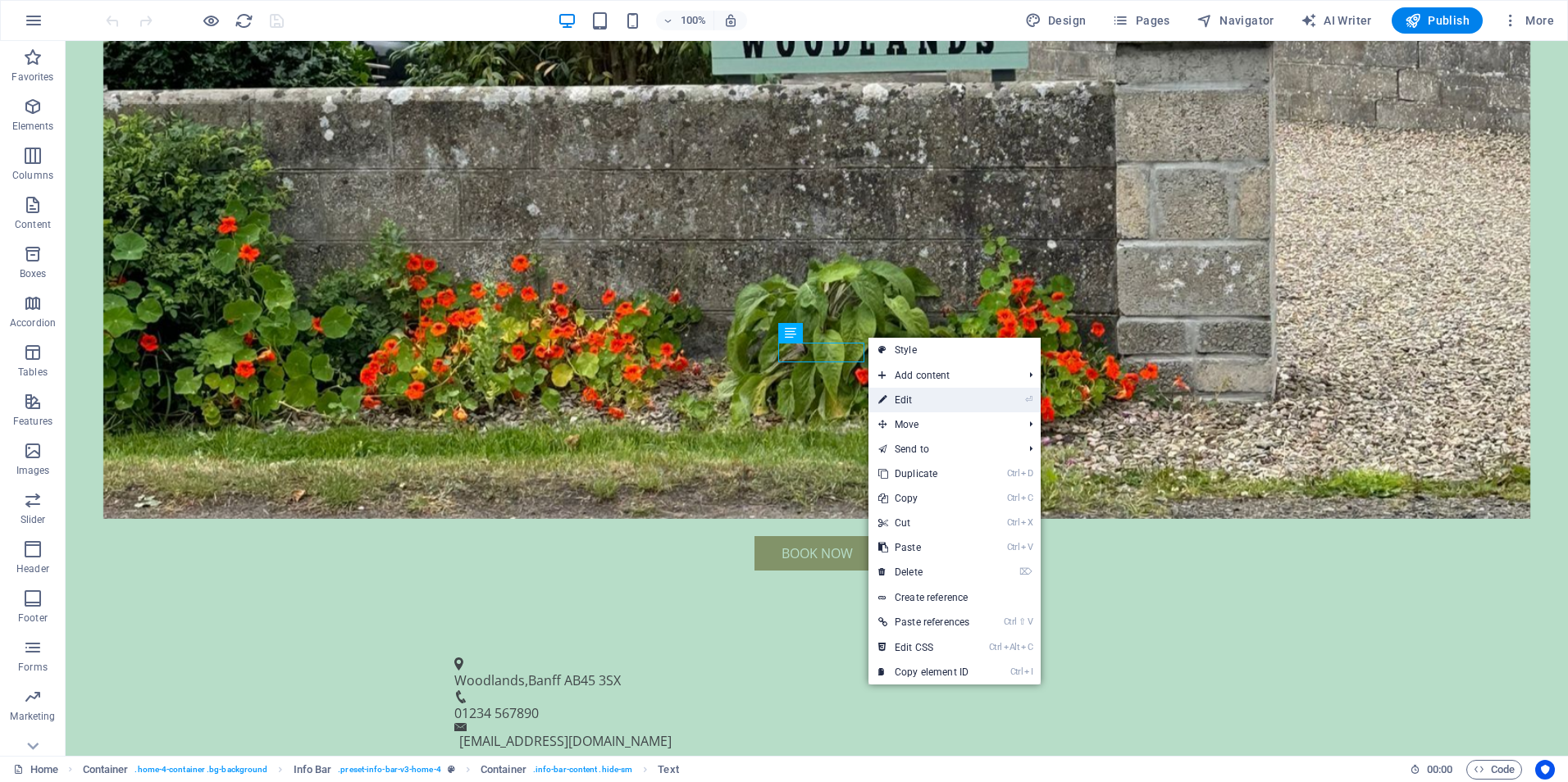
click at [915, 397] on link "⏎ Edit" at bounding box center [923, 399] width 111 height 25
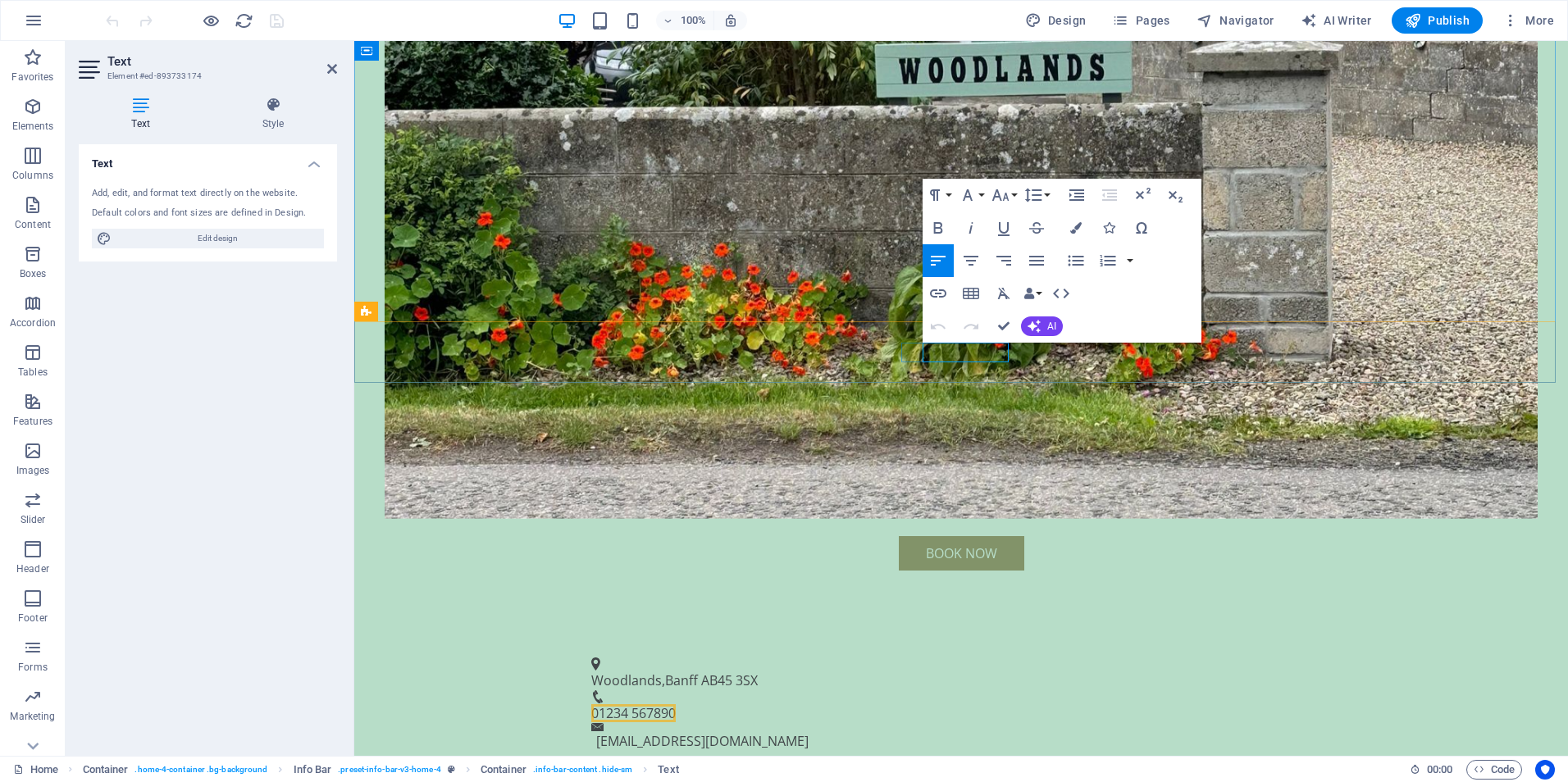
click at [675, 704] on span "01234 567890" at bounding box center [633, 713] width 84 height 18
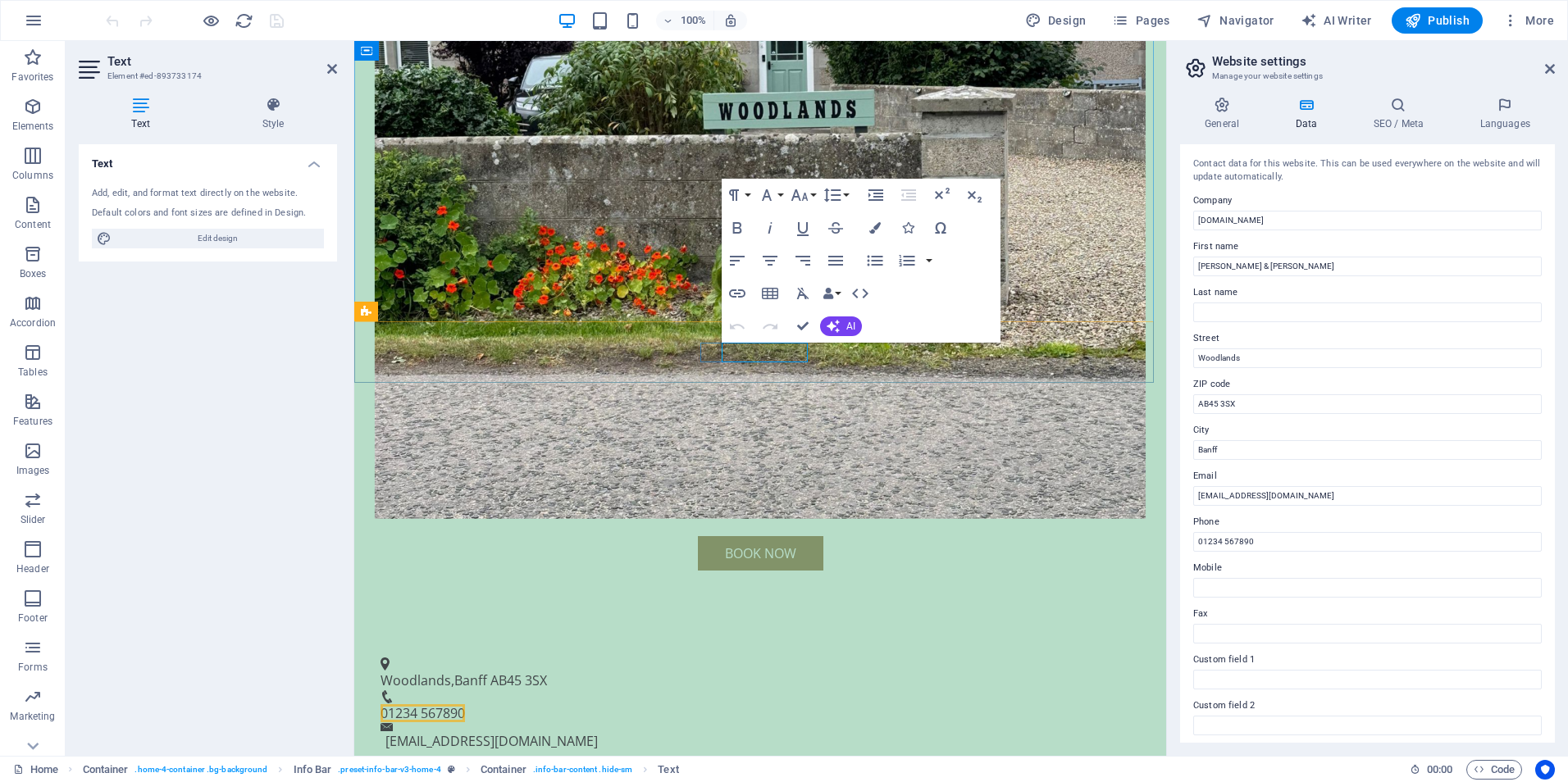
click at [465, 704] on span "01234 567890" at bounding box center [422, 713] width 84 height 18
drag, startPoint x: 1257, startPoint y: 539, endPoint x: 1185, endPoint y: 539, distance: 72.0
click at [1185, 539] on div "Contact data for this website. This can be used everywhere on the website and w…" at bounding box center [1367, 443] width 375 height 598
paste input "771 240 7088"
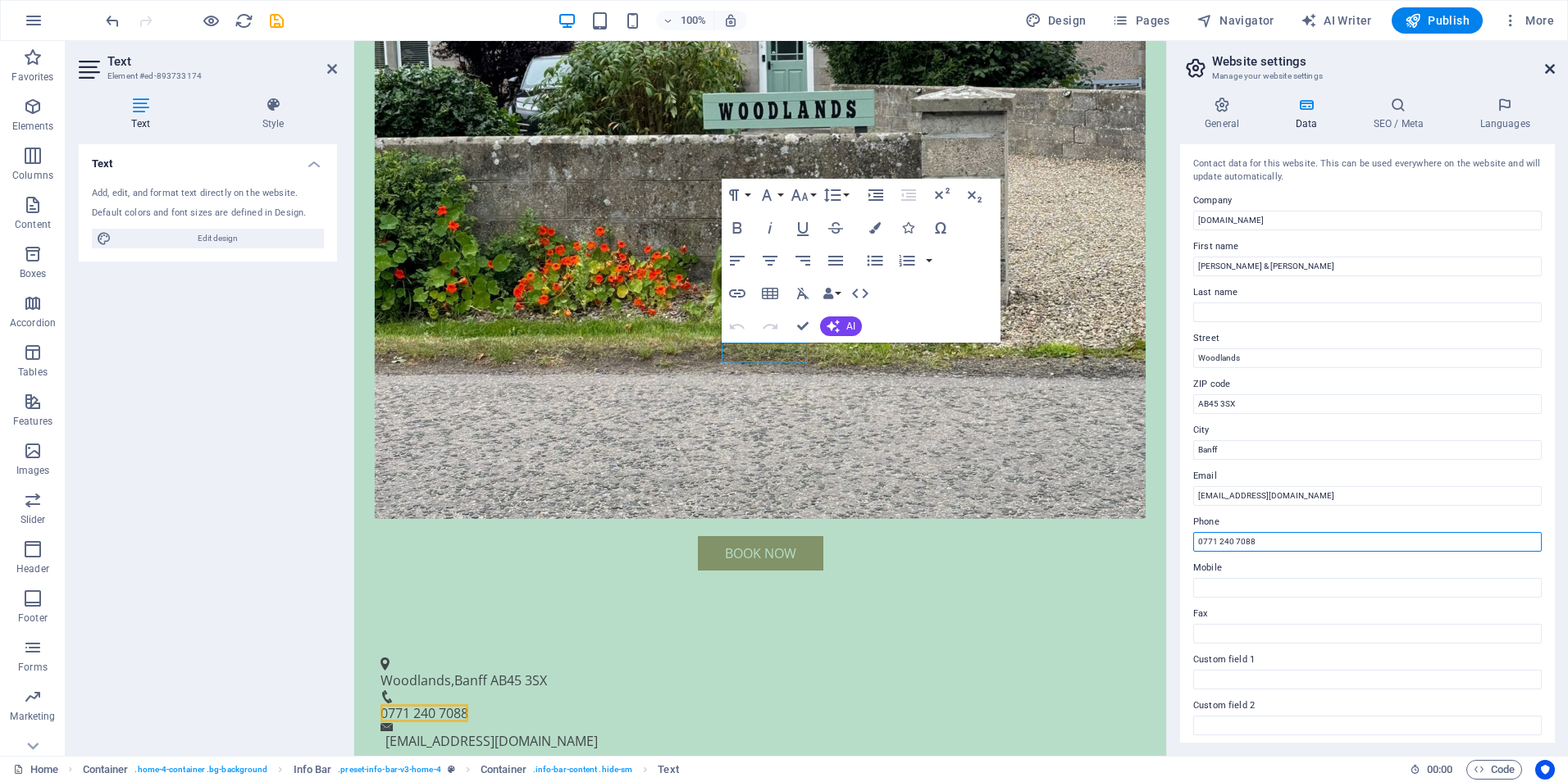
type input "0771 240 7088"
click at [1547, 64] on icon at bounding box center [1549, 69] width 10 height 13
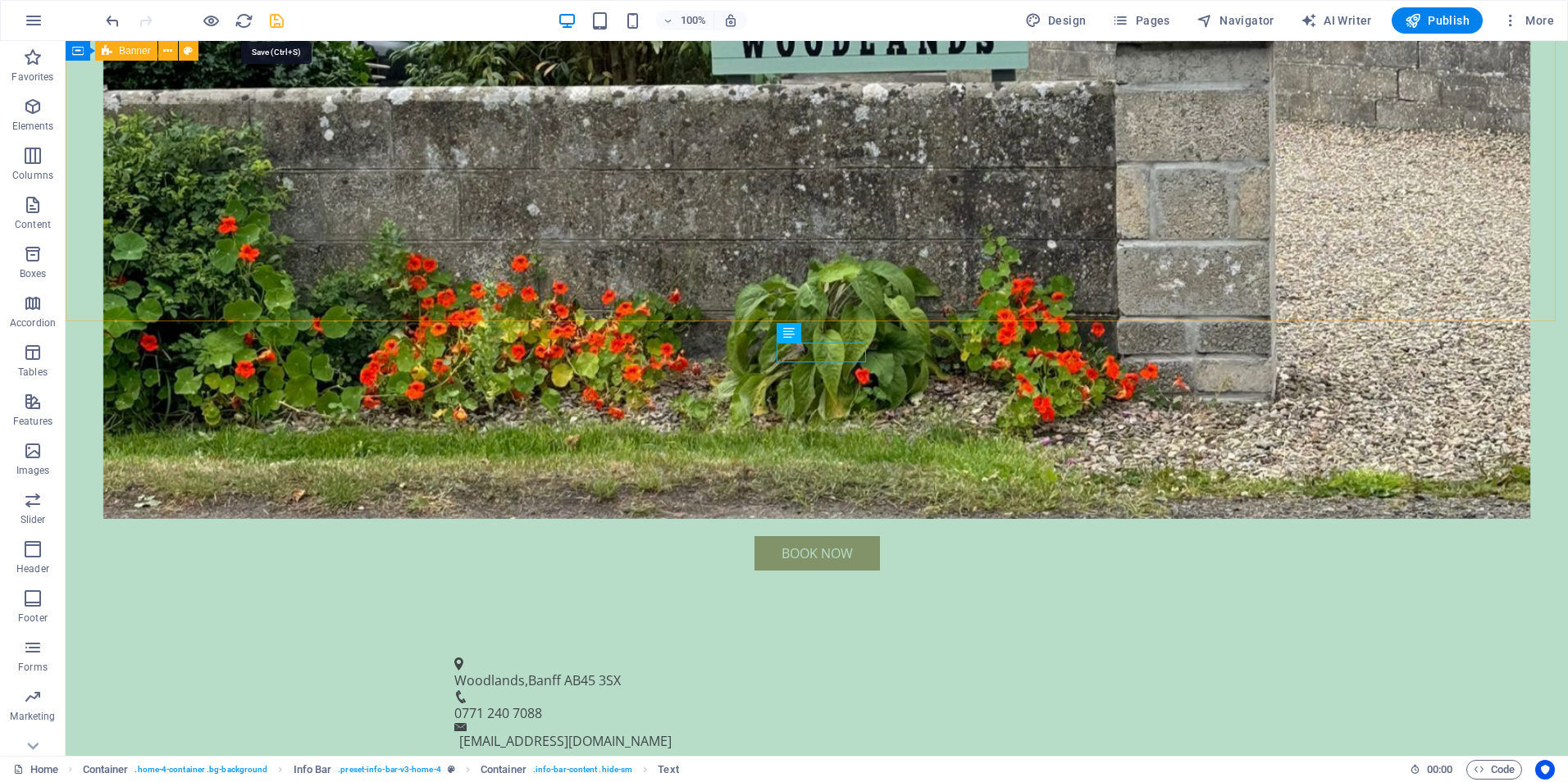
click at [274, 16] on icon "save" at bounding box center [277, 21] width 19 height 19
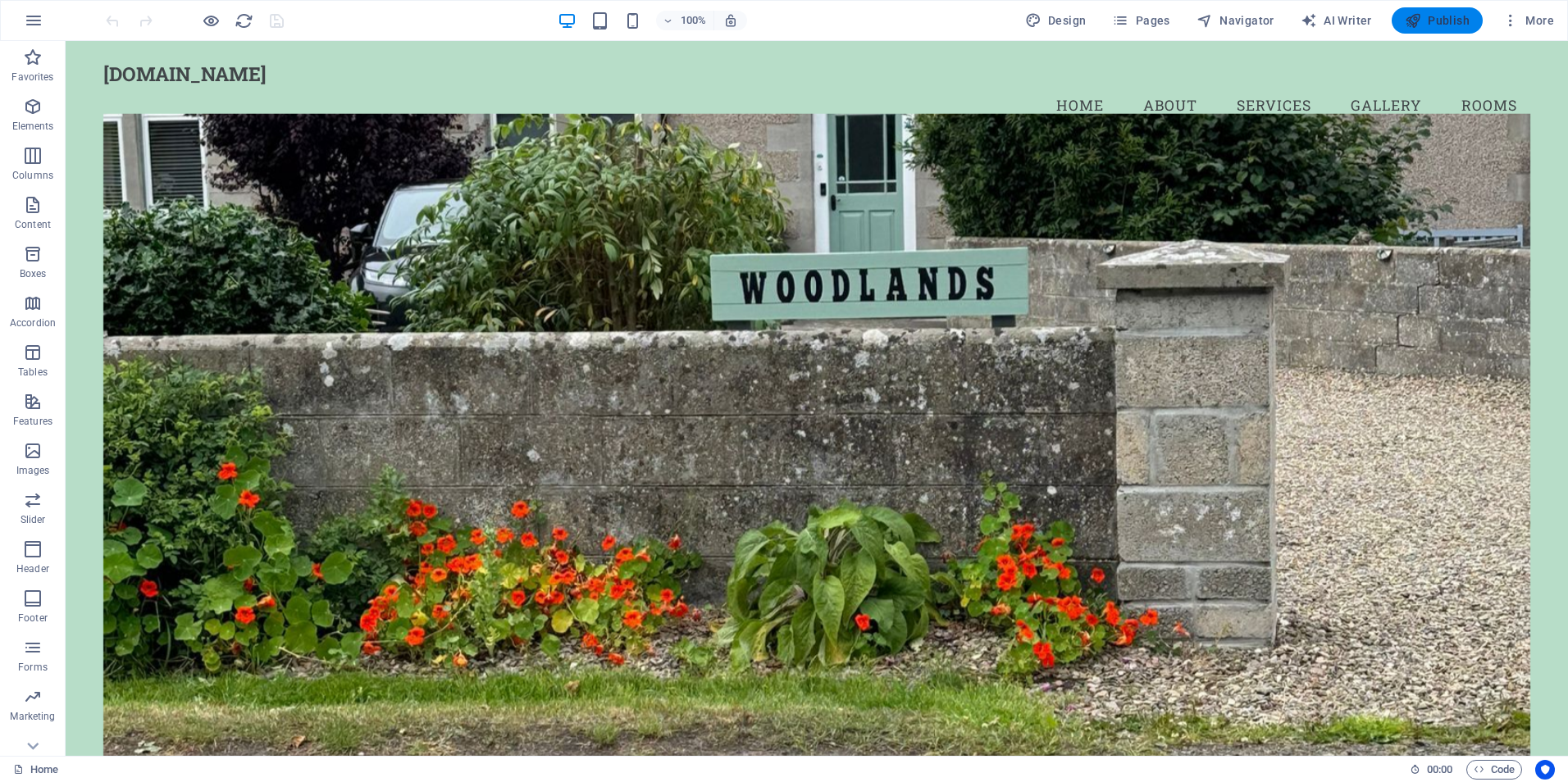
click at [1442, 21] on span "Publish" at bounding box center [1436, 20] width 65 height 16
